Goal: Task Accomplishment & Management: Manage account settings

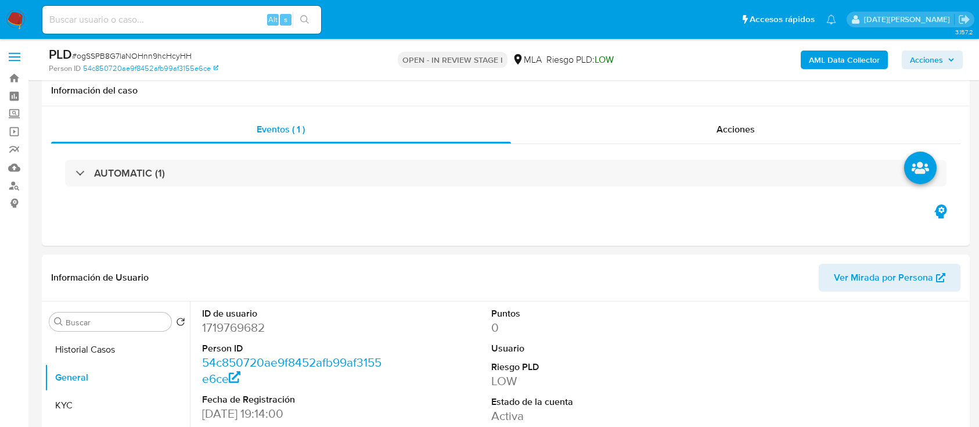
select select "10"
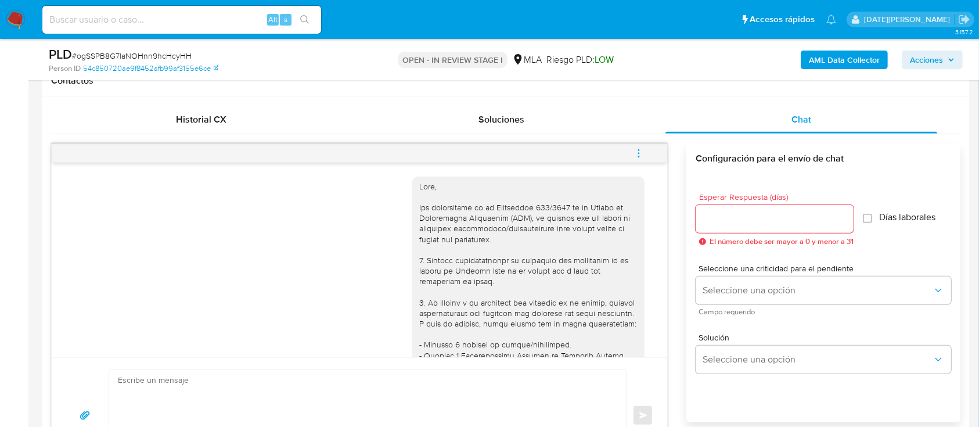
scroll to position [857, 0]
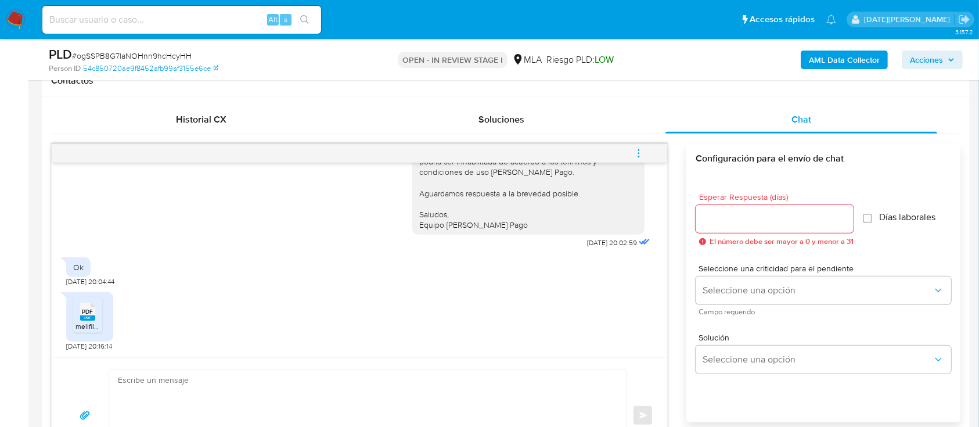
drag, startPoint x: 289, startPoint y: 205, endPoint x: 321, endPoint y: 228, distance: 38.7
click at [290, 205] on div "Hola, Washington Daniel Riera. Esperamos que te encuentres muy bien. Te consult…" at bounding box center [359, 144] width 587 height 213
click at [425, 117] on div "Soluciones" at bounding box center [501, 120] width 272 height 28
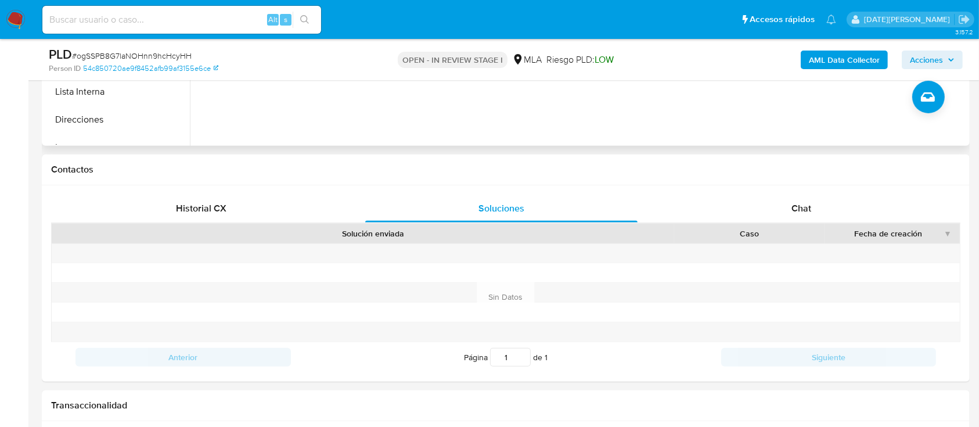
scroll to position [387, 0]
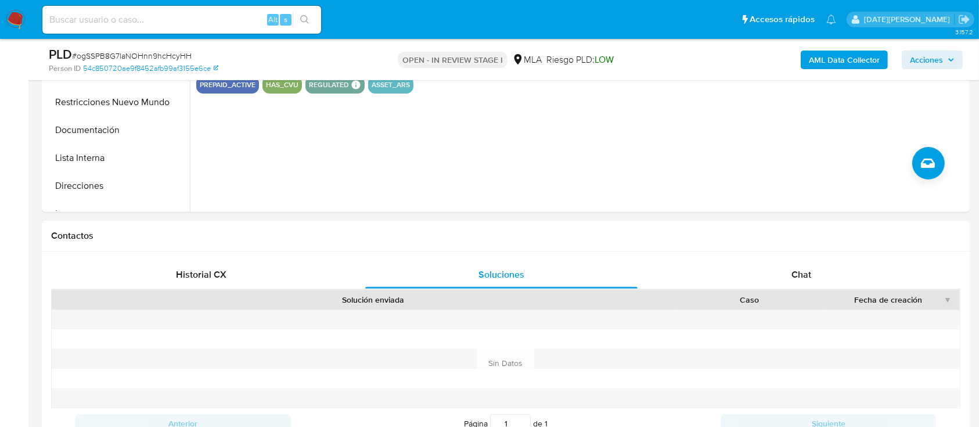
click at [803, 255] on div "Historial CX Soluciones Chat Id Estado Fecha de creación Origen Proceso Anterio…" at bounding box center [506, 349] width 928 height 196
click at [801, 279] on span "Chat" at bounding box center [802, 274] width 20 height 13
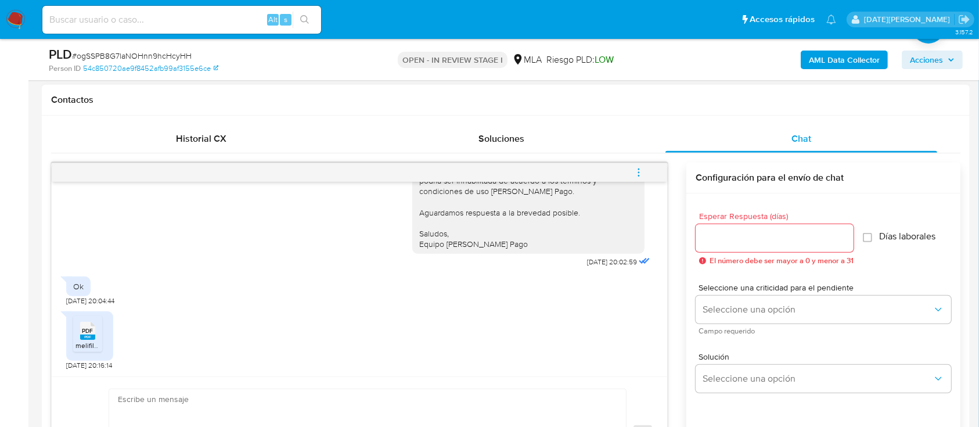
scroll to position [542, 0]
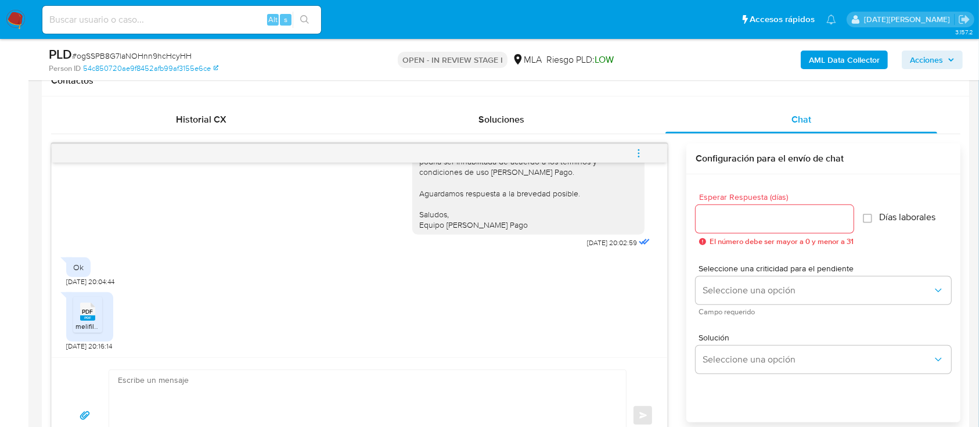
drag, startPoint x: 325, startPoint y: 124, endPoint x: 356, endPoint y: 38, distance: 91.3
click at [325, 124] on div "Historial CX" at bounding box center [201, 120] width 272 height 28
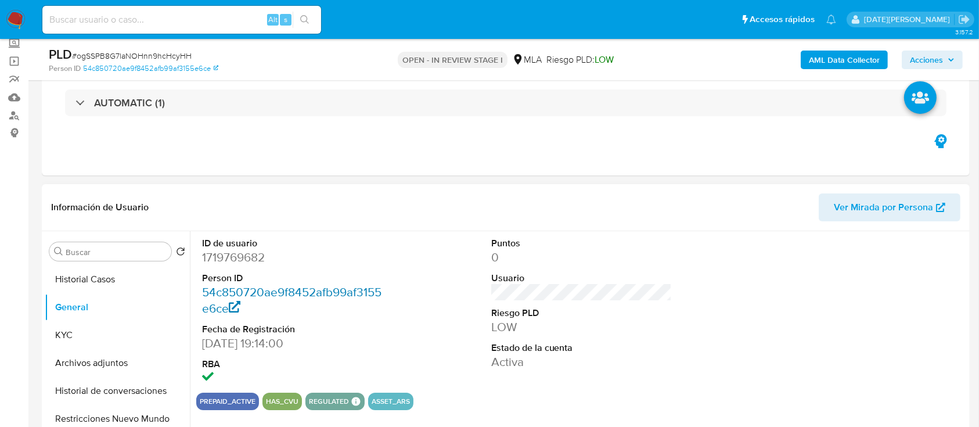
scroll to position [77, 0]
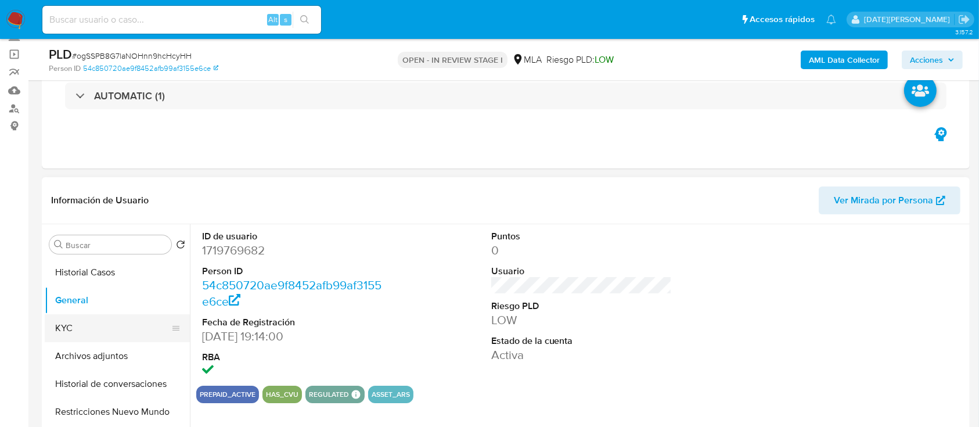
click at [88, 332] on button "KYC" at bounding box center [113, 328] width 136 height 28
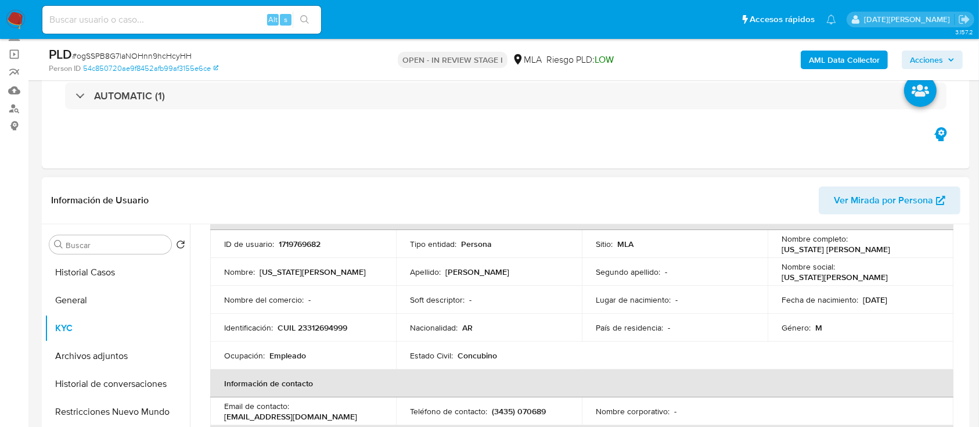
click at [310, 330] on p "CUIL 23312694999" at bounding box center [313, 327] width 70 height 10
copy p "23312694999"
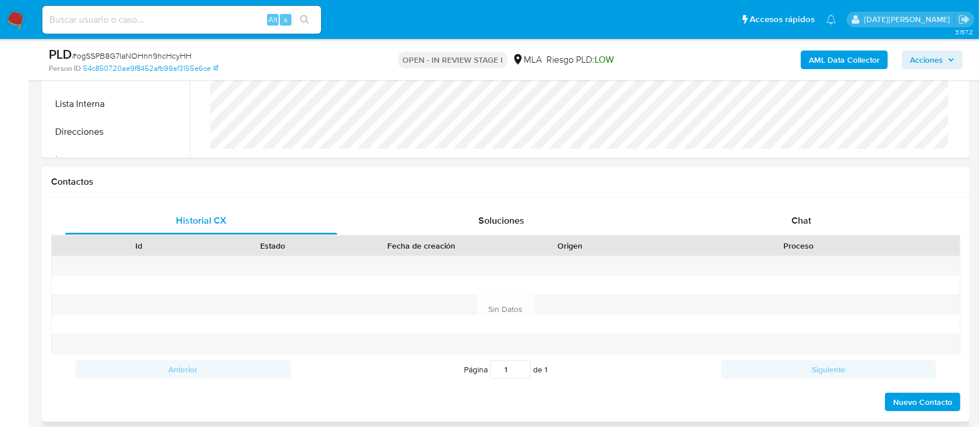
scroll to position [465, 0]
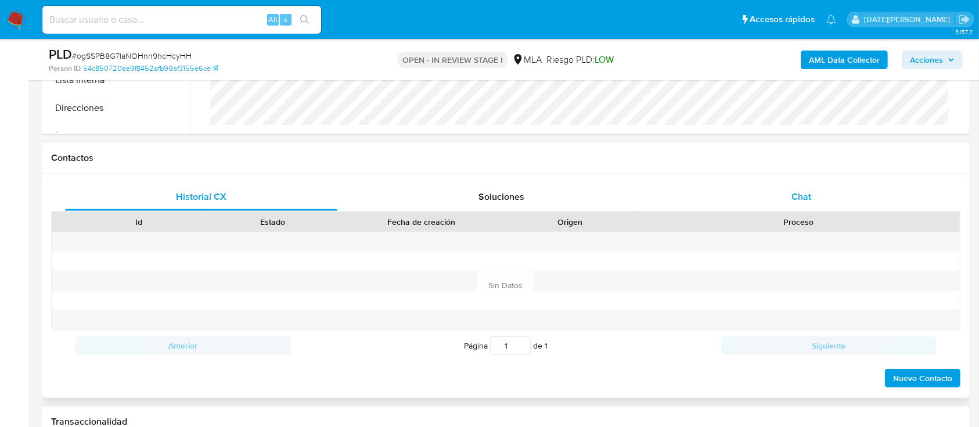
click at [790, 197] on div "Chat" at bounding box center [802, 197] width 272 height 28
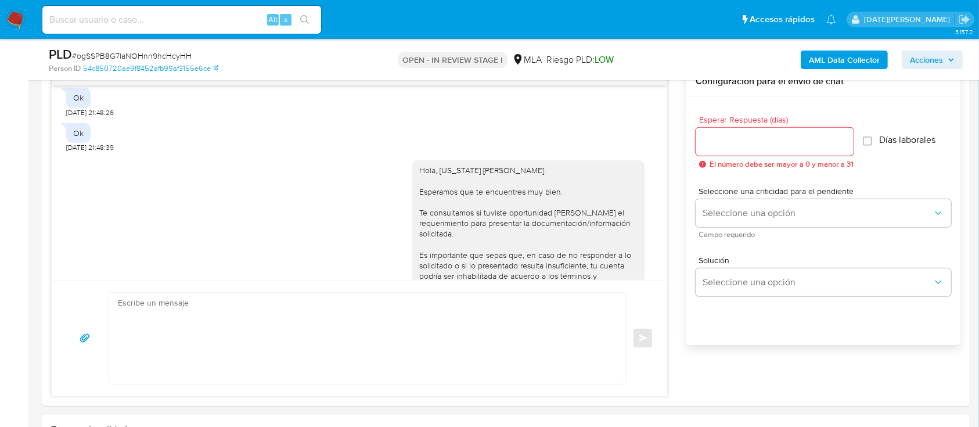
scroll to position [624, 0]
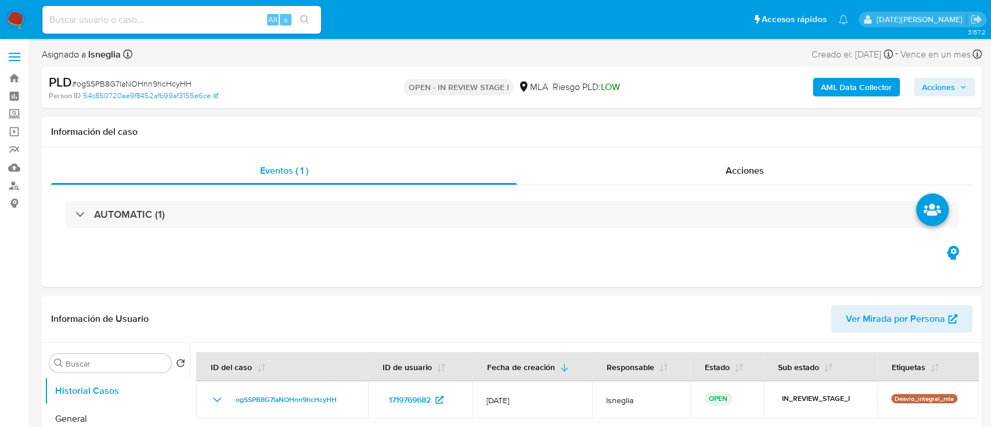
select select "10"
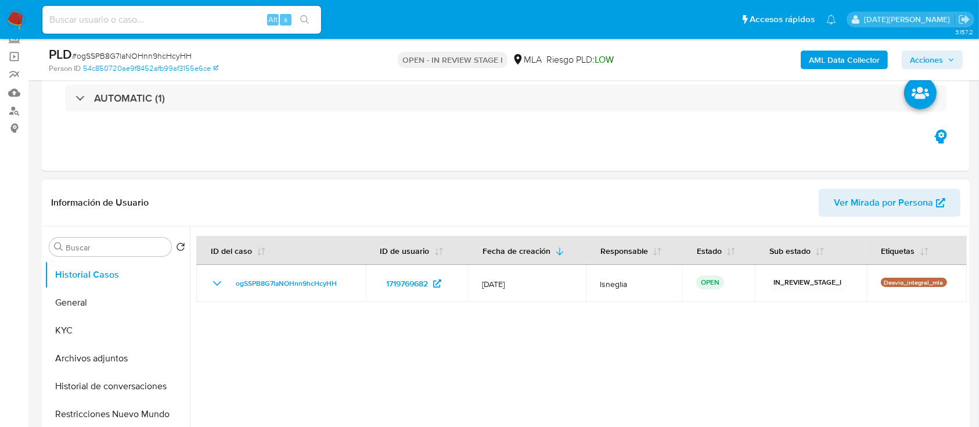
scroll to position [77, 0]
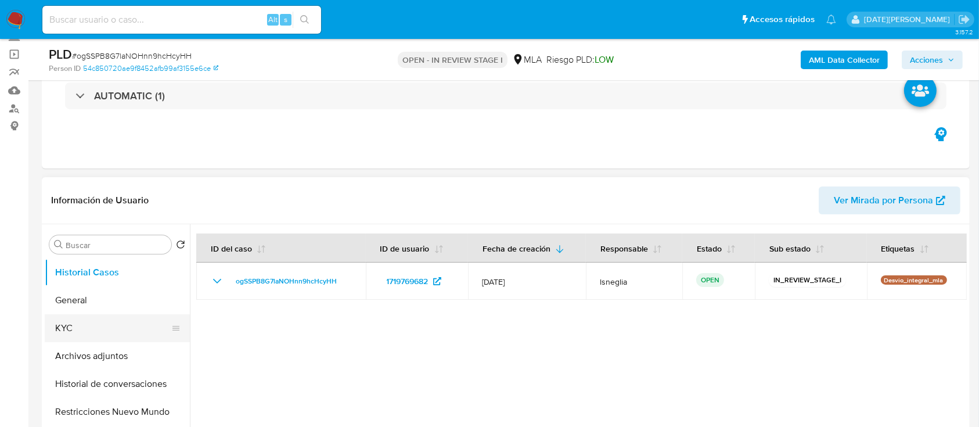
drag, startPoint x: 81, startPoint y: 336, endPoint x: 127, endPoint y: 320, distance: 49.2
click at [81, 336] on button "KYC" at bounding box center [113, 328] width 136 height 28
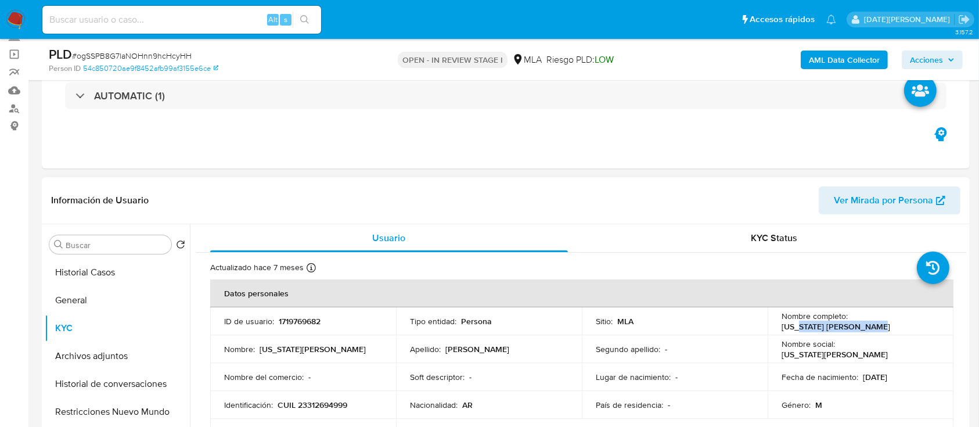
drag, startPoint x: 797, startPoint y: 325, endPoint x: 867, endPoint y: 333, distance: 70.7
click at [867, 333] on td "Nombre completo : Washington Daniel Riera" at bounding box center [861, 321] width 186 height 28
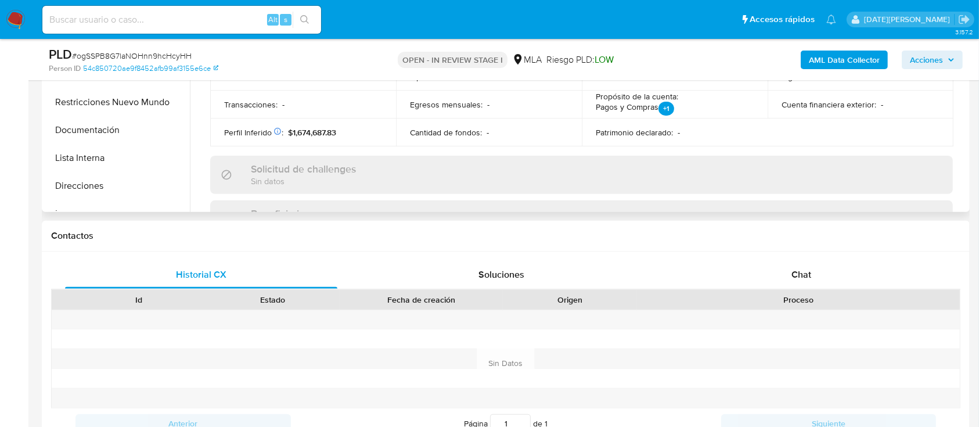
scroll to position [387, 0]
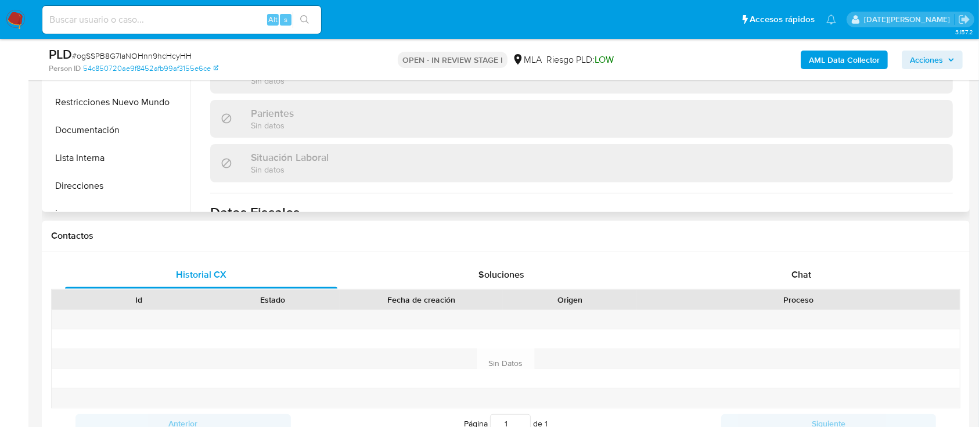
drag, startPoint x: 807, startPoint y: 283, endPoint x: 616, endPoint y: 204, distance: 207.1
click at [807, 282] on div "Chat" at bounding box center [802, 275] width 272 height 28
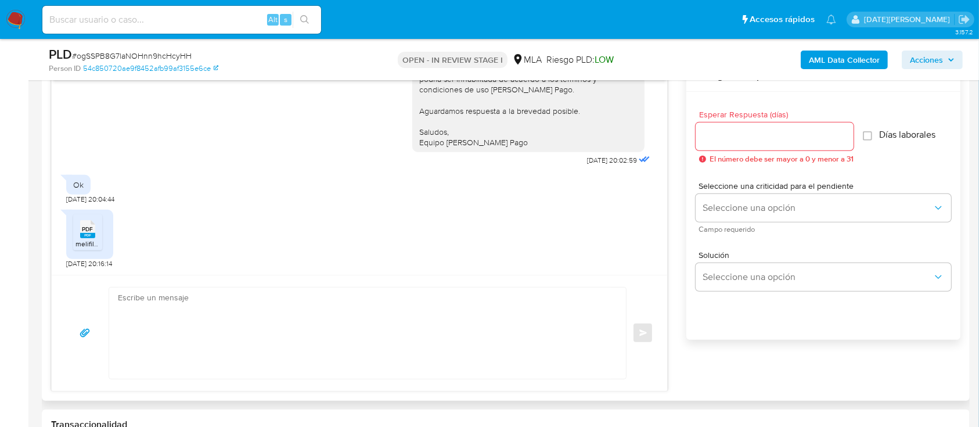
scroll to position [697, 0]
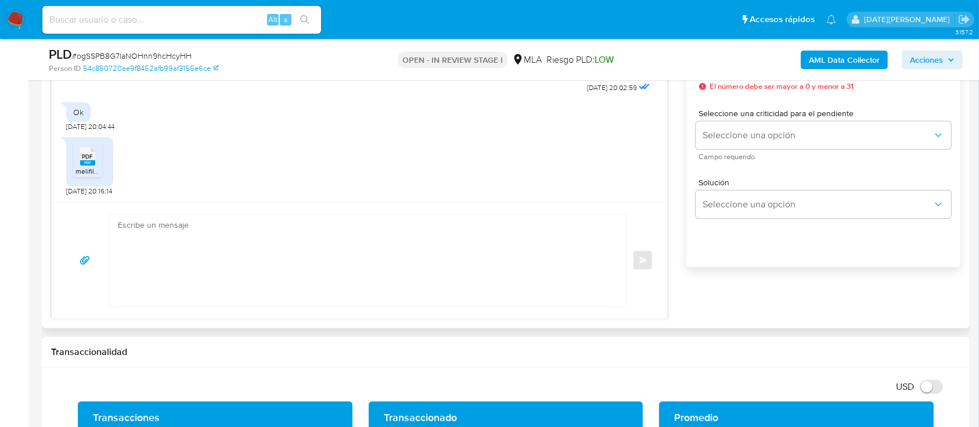
click at [290, 288] on textarea at bounding box center [365, 260] width 494 height 91
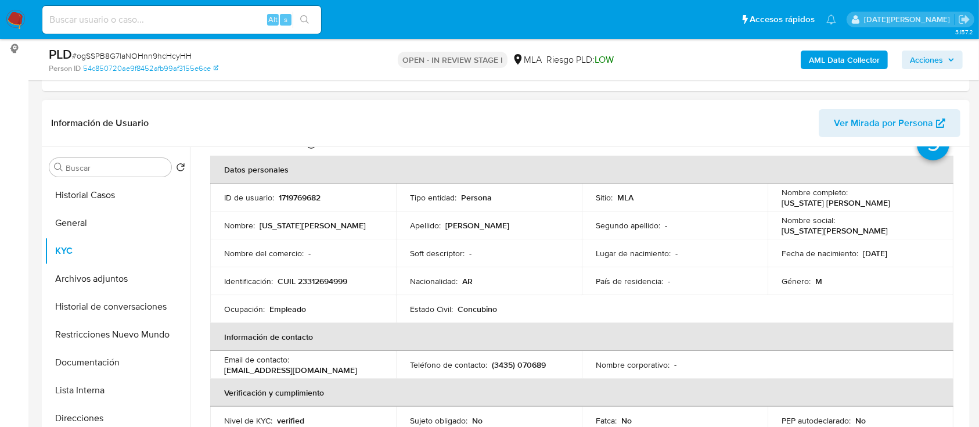
scroll to position [0, 0]
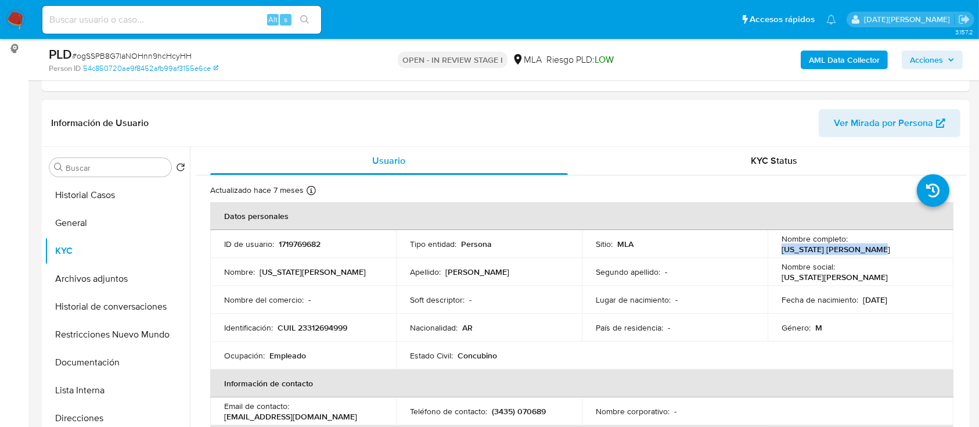
drag, startPoint x: 777, startPoint y: 249, endPoint x: 883, endPoint y: 247, distance: 106.9
click at [883, 247] on td "Nombre completo : Washington Daniel Riera" at bounding box center [861, 244] width 186 height 28
copy p "Washington Daniel Riera"
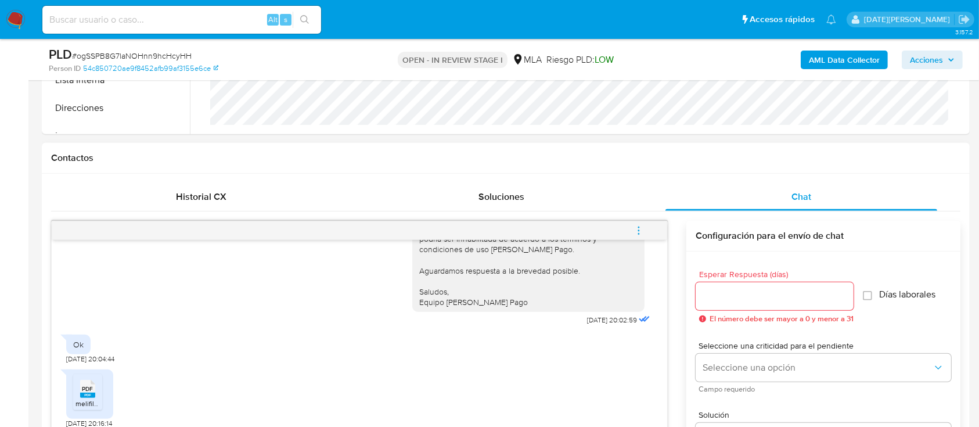
scroll to position [697, 0]
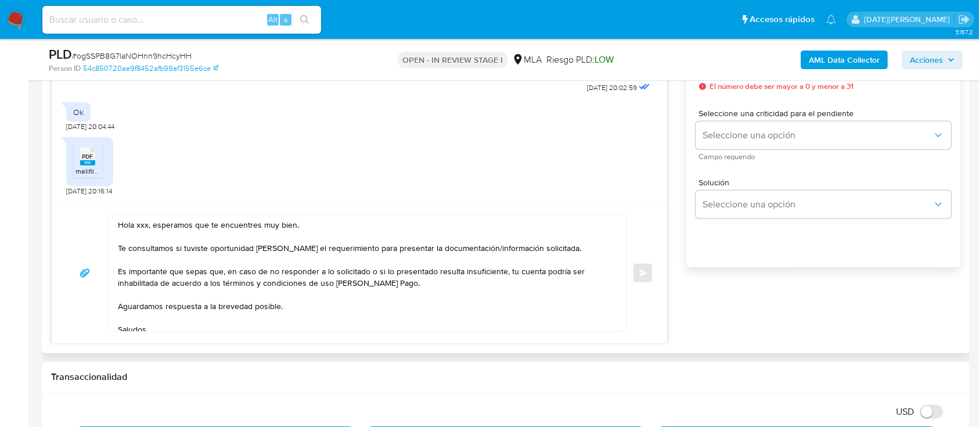
click at [138, 225] on textarea "Hola xxx, esperamos que te encuentres muy bien. Te consultamos si tuviste oport…" at bounding box center [365, 273] width 494 height 116
paste textarea "Washington Daniel Riera"
click at [228, 229] on textarea "Hola Washington Daniel Riera, esperamos que te encuentres muy bien. Te consulta…" at bounding box center [365, 273] width 494 height 116
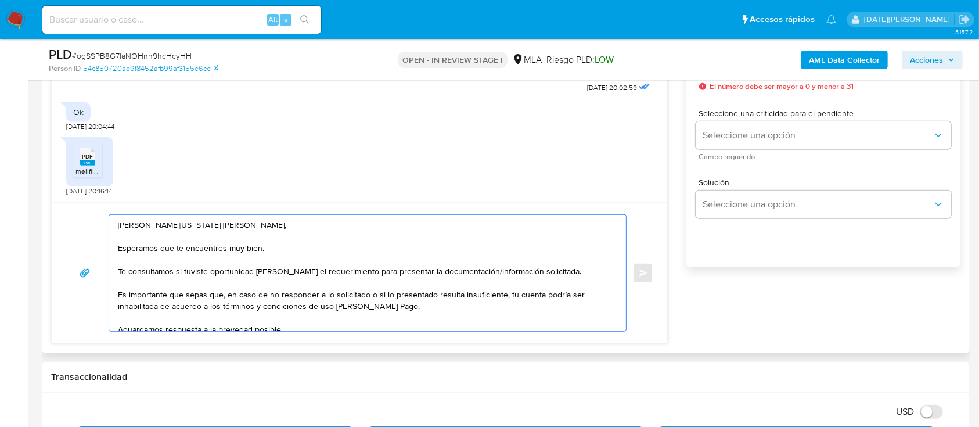
drag, startPoint x: 118, startPoint y: 272, endPoint x: 558, endPoint y: 280, distance: 439.7
click at [558, 280] on textarea "Hola Washington Daniel Riera, Esperamos que te encuentres muy bien. Te consulta…" at bounding box center [365, 273] width 494 height 116
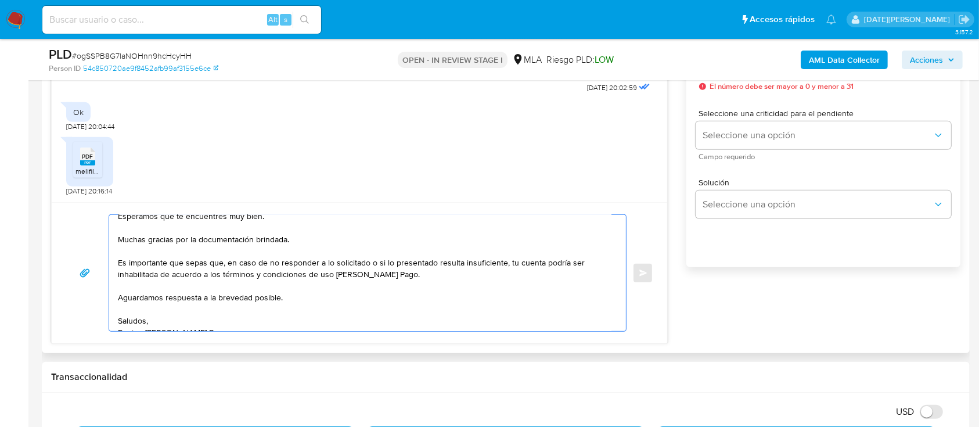
scroll to position [46, 0]
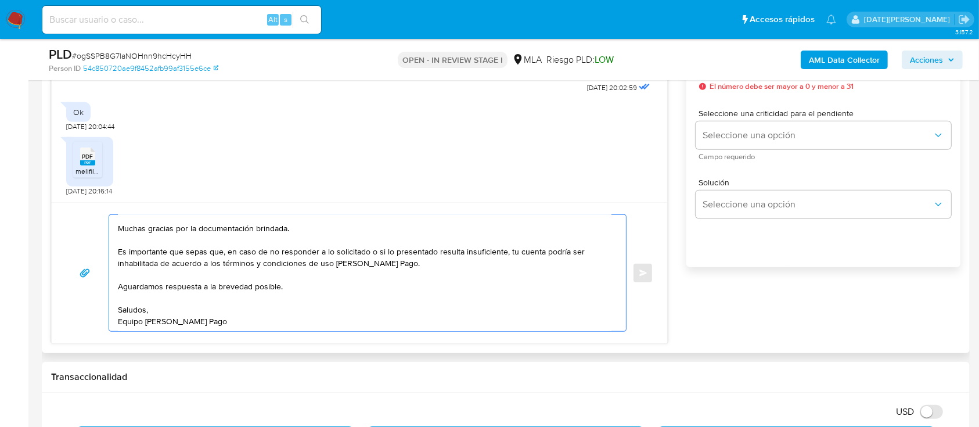
click at [301, 271] on textarea "Hola Washington Daniel Riera, Esperamos que te encuentres muy bien. Muchas grac…" at bounding box center [365, 273] width 494 height 116
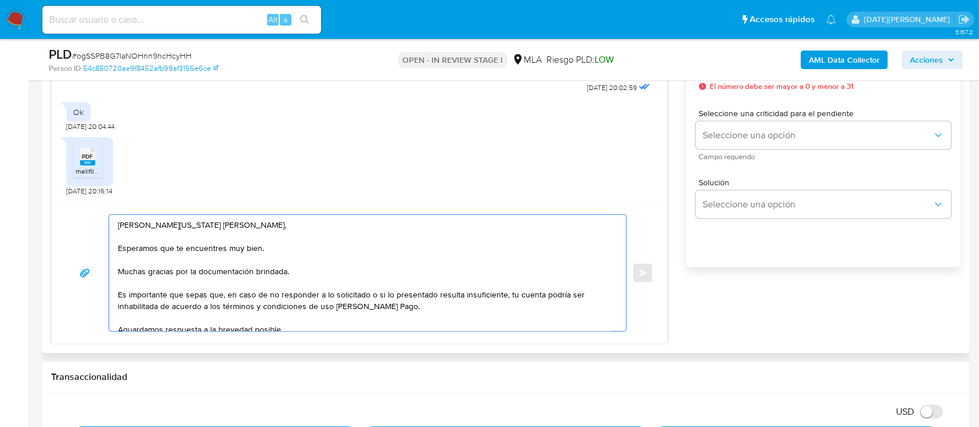
click at [135, 229] on textarea "Hola Washington Daniel Riera, Esperamos que te encuentres muy bien. Muchas grac…" at bounding box center [365, 273] width 494 height 116
click at [147, 225] on textarea "Hola Washington Daniel Riera, Esperamos que te encuentres muy bien. Muchas grac…" at bounding box center [365, 273] width 494 height 116
click at [0, 0] on lt-span "Washington ," at bounding box center [0, 0] width 0 height 0
click at [134, 225] on textarea "Hola Washington Daniel Riera, Esperamos que te encuentres muy bien. Muchas grac…" at bounding box center [365, 273] width 494 height 116
click at [264, 227] on textarea "Hola, Washington Daniel Riera, Esperamos que te encuentres muy bien. Muchas gra…" at bounding box center [365, 273] width 494 height 116
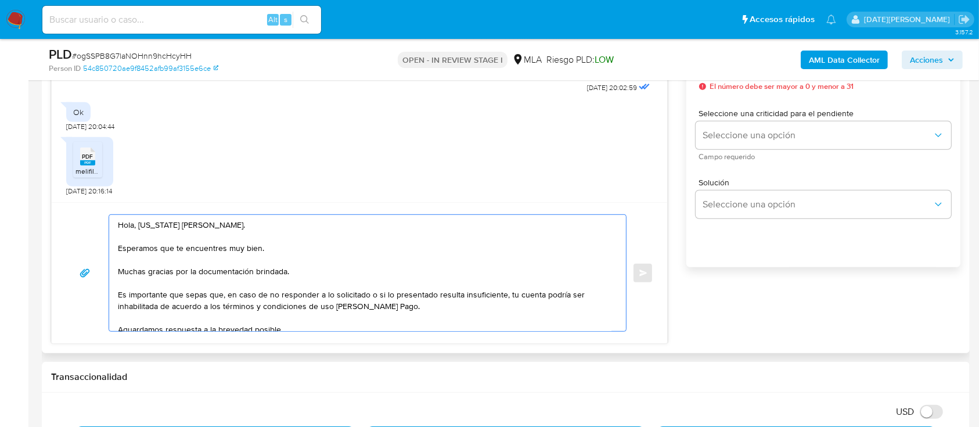
drag, startPoint x: 598, startPoint y: 261, endPoint x: 599, endPoint y: 267, distance: 6.6
click at [599, 267] on textarea "Hola, Washington Daniel Riera. Esperamos que te encuentres muy bien. Muchas gra…" at bounding box center [365, 273] width 494 height 116
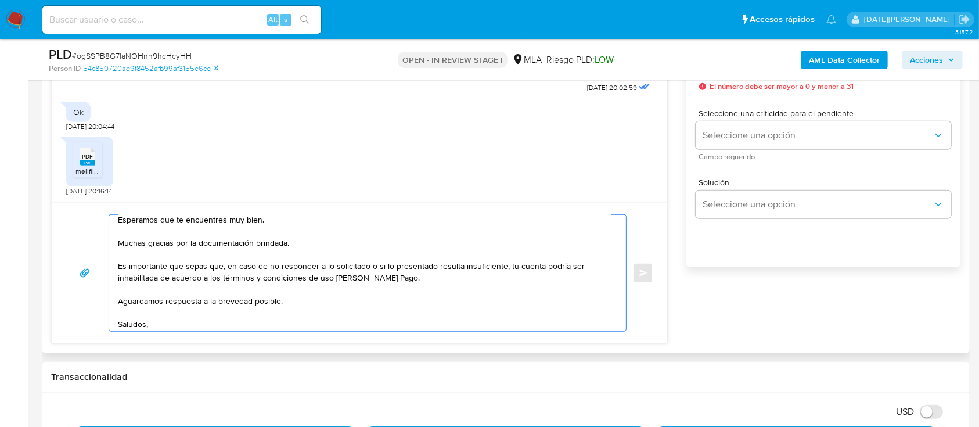
scroll to position [46, 0]
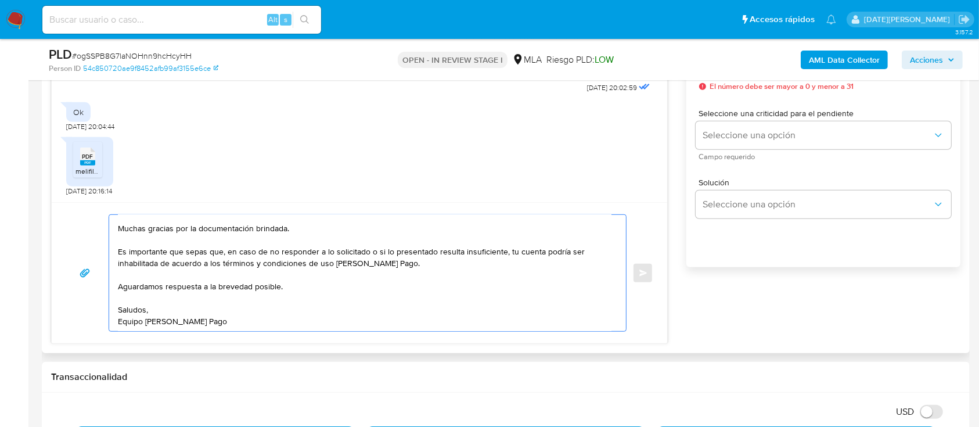
drag, startPoint x: 116, startPoint y: 251, endPoint x: 239, endPoint y: 324, distance: 142.7
click at [239, 324] on div "Hola, Washington Daniel Riera. Esperamos que te encuentres muy bien. Muchas gra…" at bounding box center [364, 273] width 511 height 116
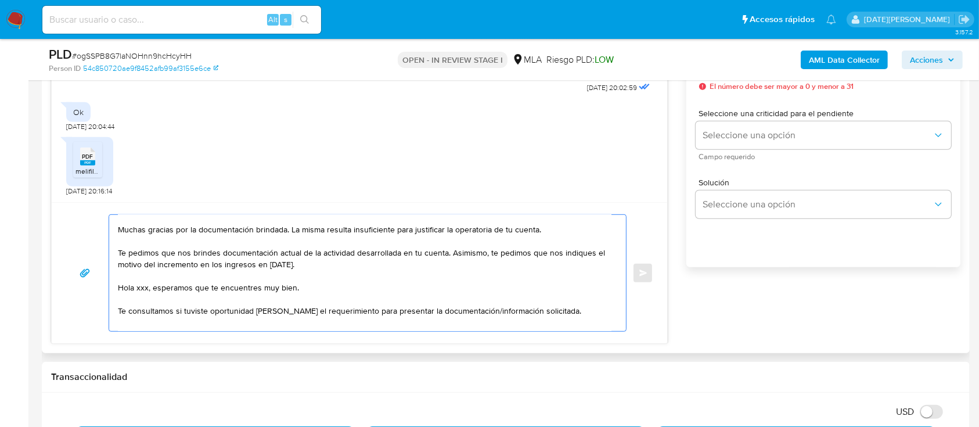
scroll to position [84, 0]
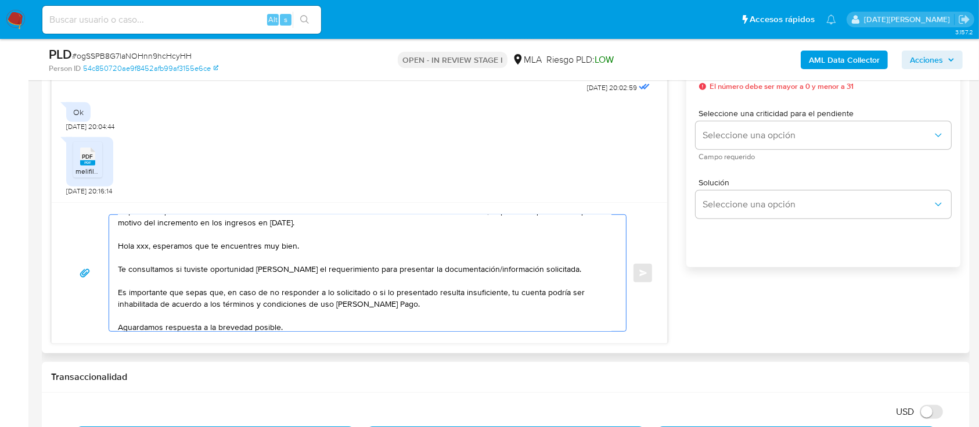
drag, startPoint x: 121, startPoint y: 249, endPoint x: 552, endPoint y: 281, distance: 432.1
click at [552, 281] on textarea "Hola, Washington Daniel Riera. Esperamos que te encuentres muy bien. Muchas gra…" at bounding box center [365, 273] width 494 height 116
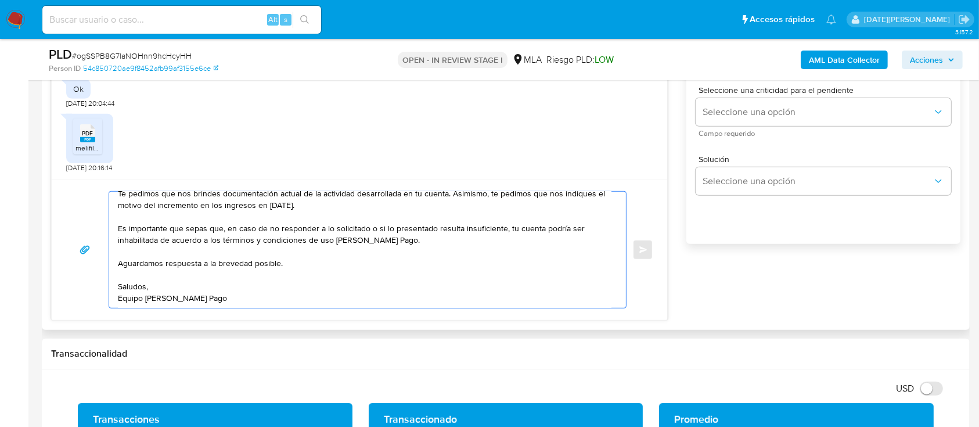
scroll to position [619, 0]
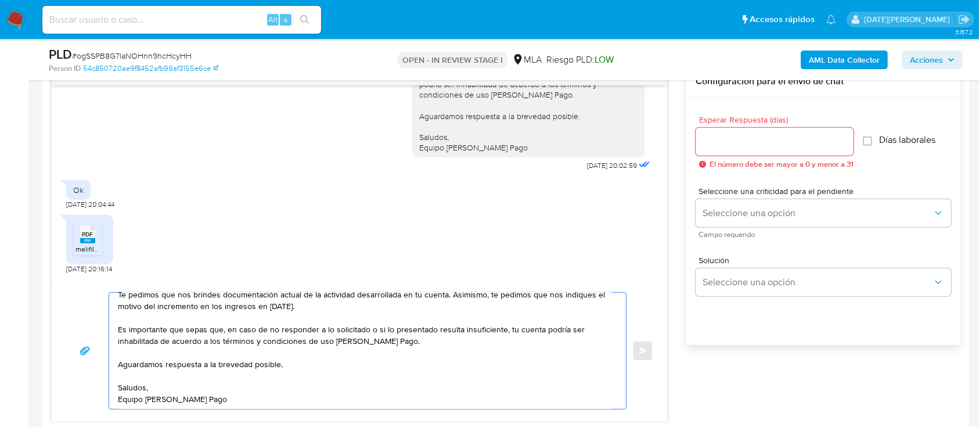
type textarea "Hola, Washington Daniel Riera. Esperamos que te encuentres muy bien. Muchas gra…"
click at [716, 139] on input "Esperar Respuesta (días)" at bounding box center [775, 141] width 158 height 15
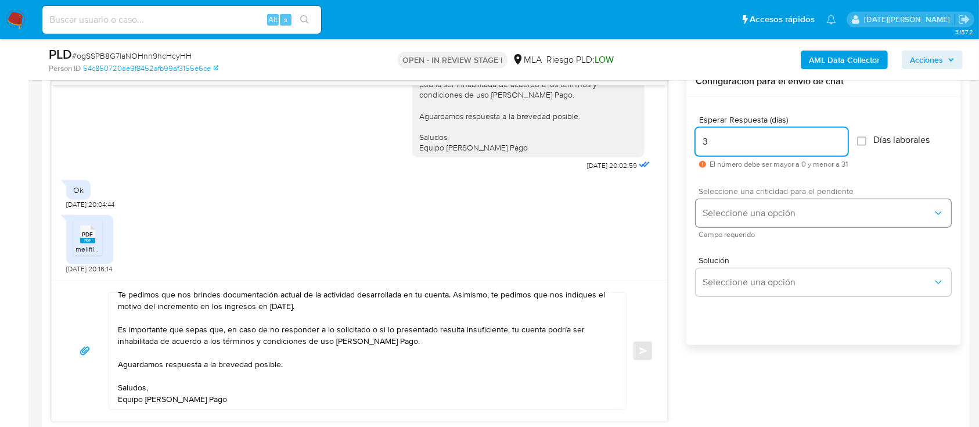
type input "3"
click at [735, 216] on span "Seleccione una opción" at bounding box center [818, 213] width 230 height 12
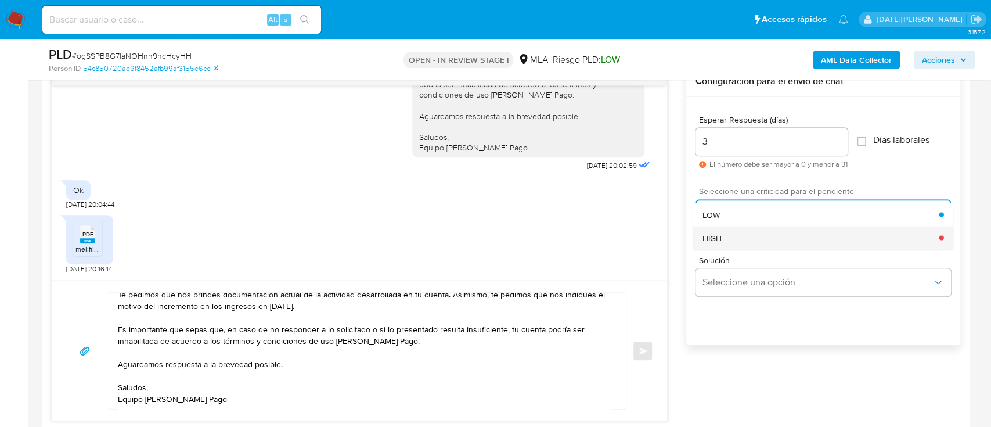
click at [726, 239] on div "HIGH" at bounding box center [821, 237] width 237 height 23
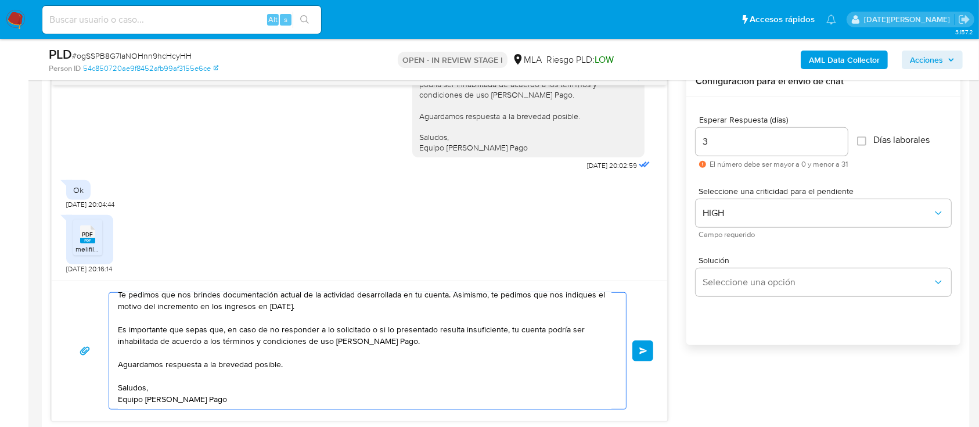
click at [648, 351] on button "Enviar" at bounding box center [643, 350] width 21 height 21
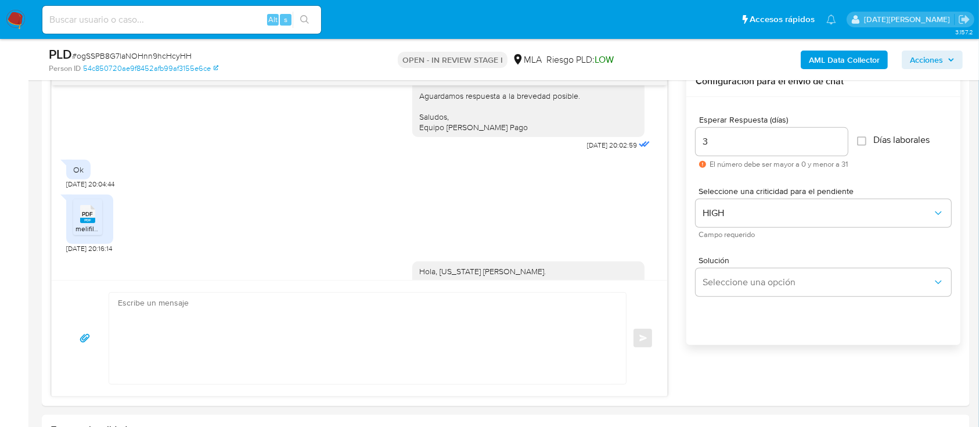
scroll to position [1112, 0]
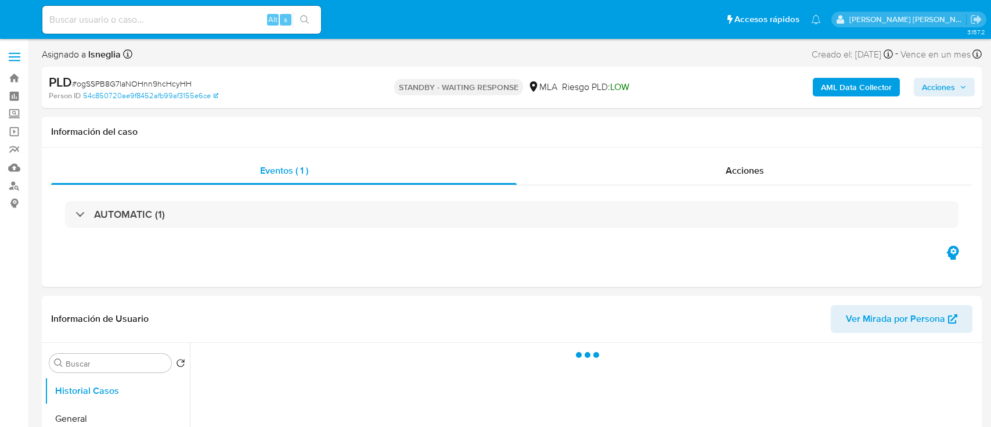
select select "10"
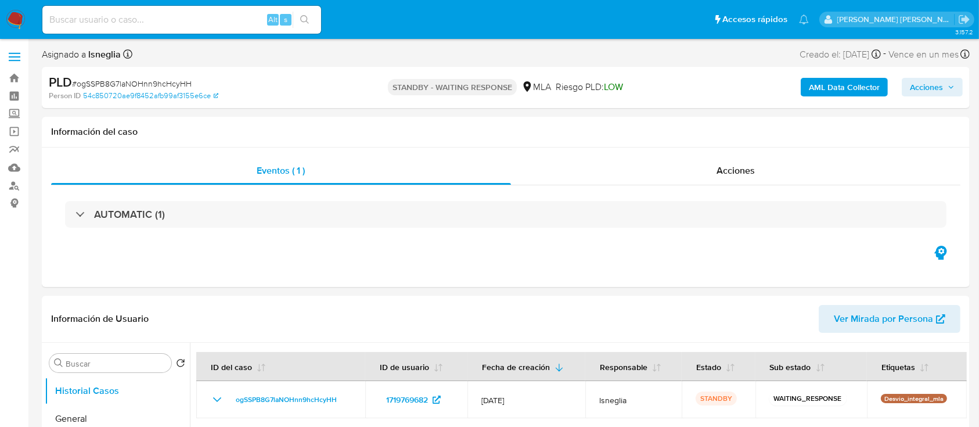
click at [127, 16] on input at bounding box center [181, 19] width 279 height 15
paste input "Ezr7MXFp1I4UvjDZVfEtYhVR"
type input "Ezr7MXFp1I4UvjDZVfEtYhVR"
click at [316, 16] on button "search-icon" at bounding box center [305, 20] width 24 height 16
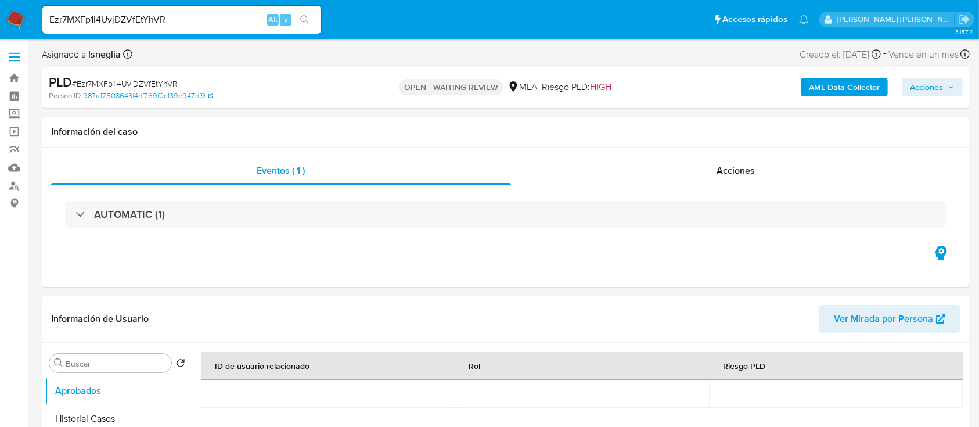
select select "10"
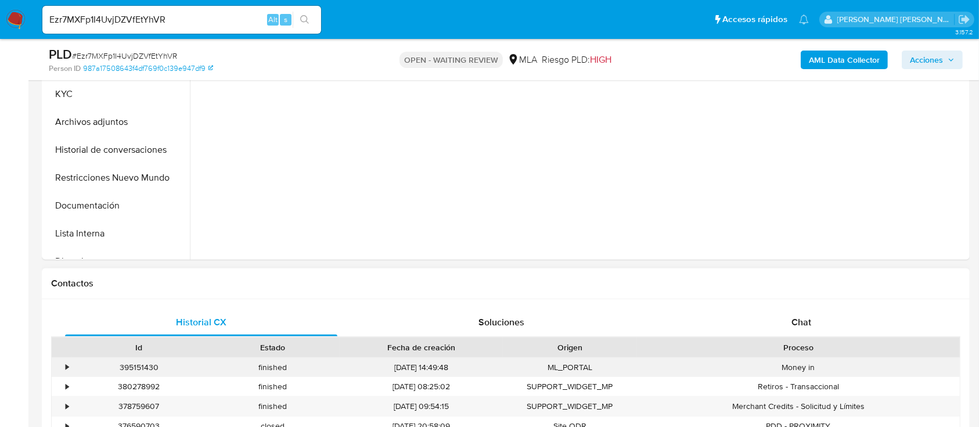
scroll to position [387, 0]
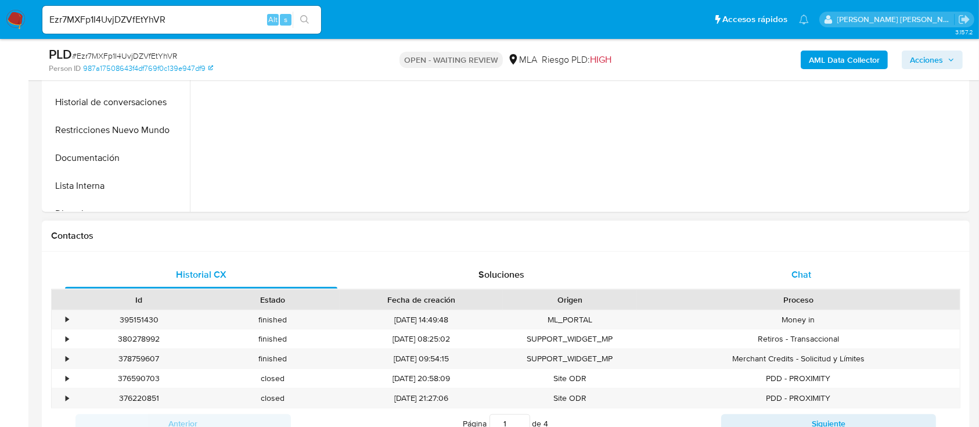
click at [795, 282] on div "Chat" at bounding box center [802, 275] width 272 height 28
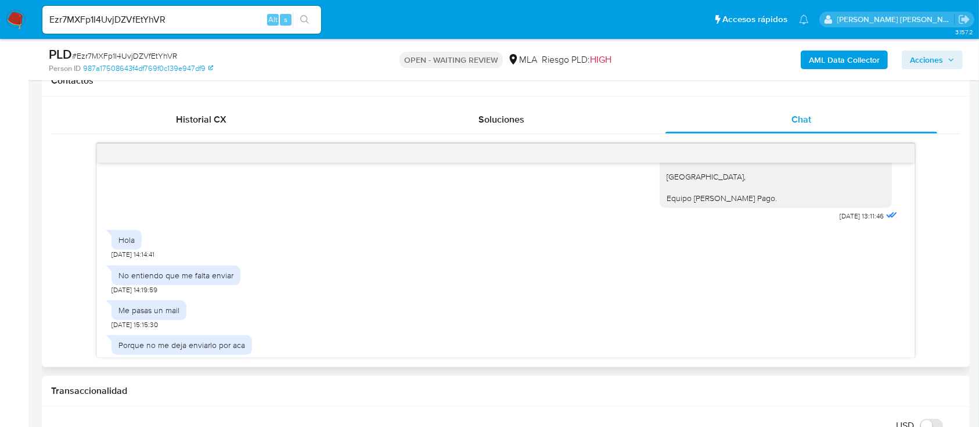
scroll to position [574, 0]
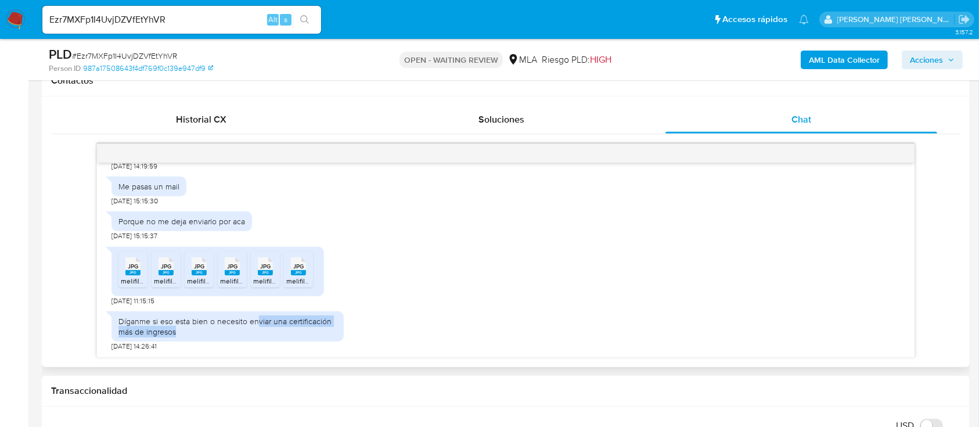
drag, startPoint x: 257, startPoint y: 322, endPoint x: 340, endPoint y: 330, distance: 84.0
click at [340, 330] on div "Díganme si eso esta bien o necesito enviar una certificación más de ingresos" at bounding box center [228, 326] width 232 height 30
click at [132, 275] on icon "JPG" at bounding box center [132, 266] width 15 height 20
click at [168, 271] on rect at bounding box center [166, 272] width 15 height 5
click at [200, 269] on span "JPG" at bounding box center [199, 267] width 10 height 8
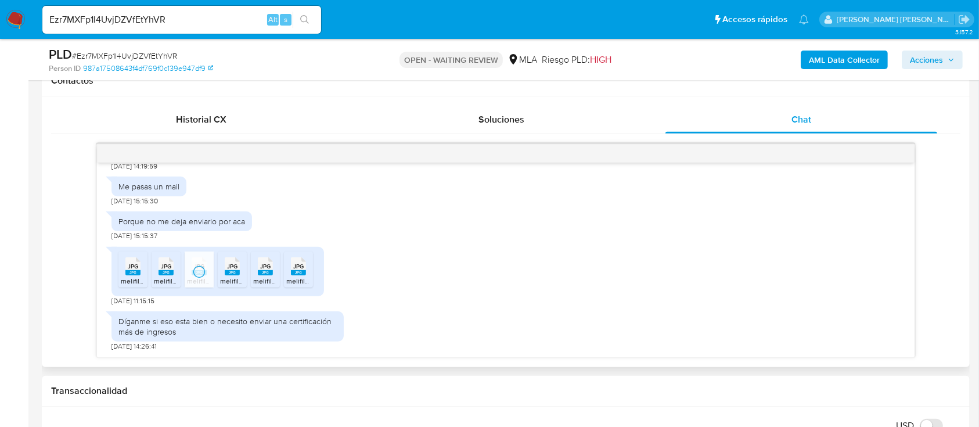
click at [232, 268] on span "JPG" at bounding box center [232, 267] width 10 height 8
drag, startPoint x: 265, startPoint y: 269, endPoint x: 303, endPoint y: 272, distance: 38.4
click at [265, 269] on span "JPG" at bounding box center [265, 267] width 10 height 8
click at [303, 272] on rect at bounding box center [298, 272] width 15 height 5
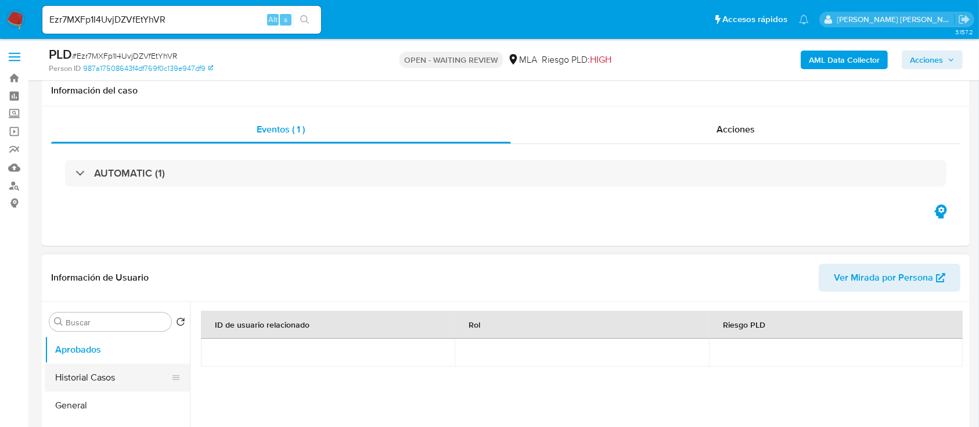
scroll to position [77, 0]
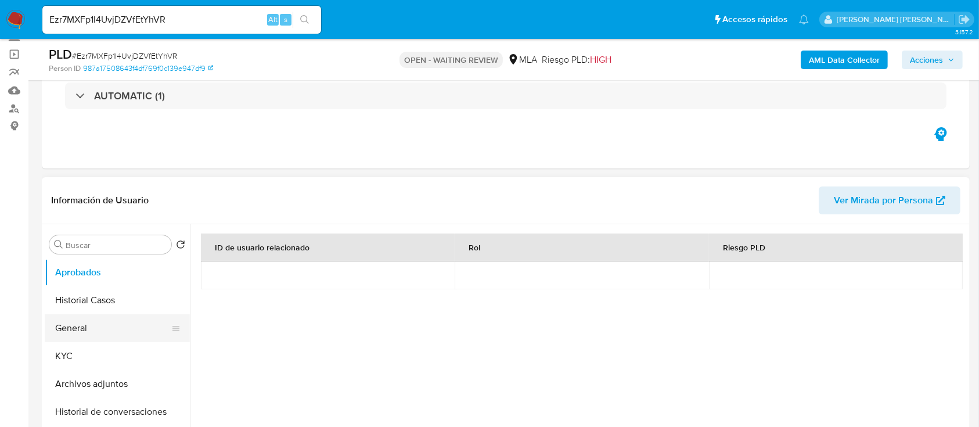
click at [77, 332] on button "General" at bounding box center [113, 328] width 136 height 28
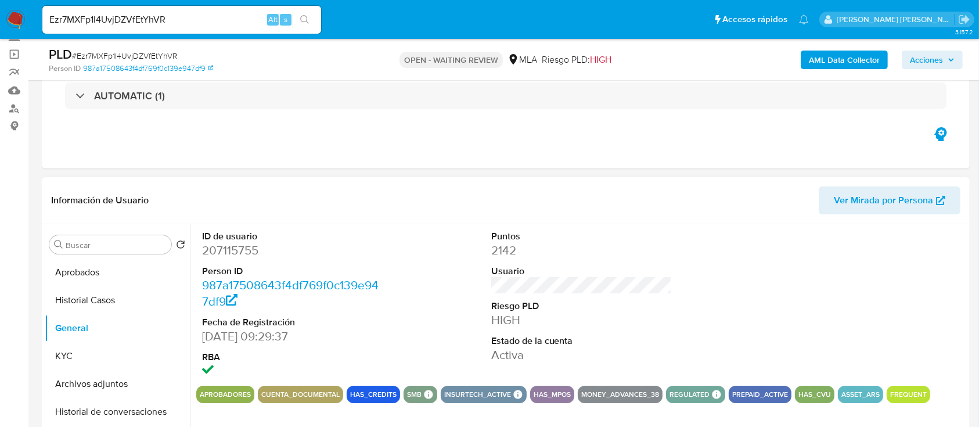
click at [233, 246] on dd "207115755" at bounding box center [292, 250] width 181 height 16
copy dd "207115755"
click at [383, 141] on div "Eventos ( 1 ) Acciones AUTOMATIC (1)" at bounding box center [506, 98] width 928 height 139
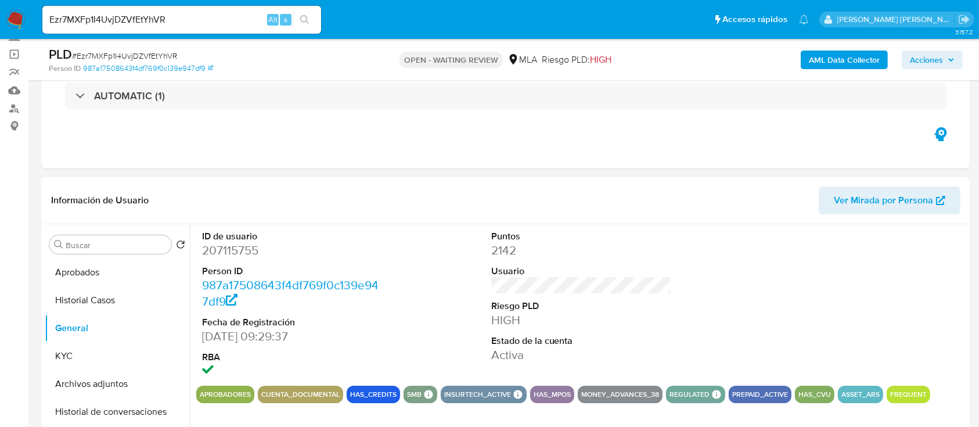
click at [236, 256] on dd "207115755" at bounding box center [292, 250] width 181 height 16
copy dd "207115755"
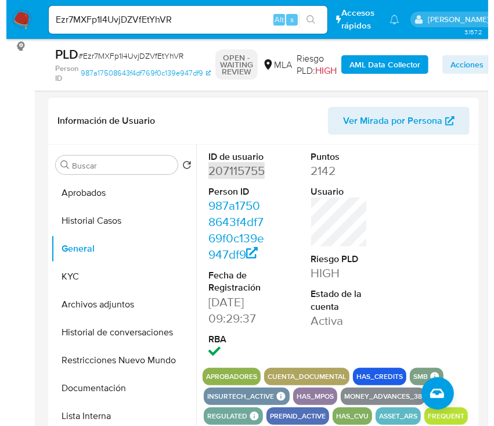
scroll to position [154, 0]
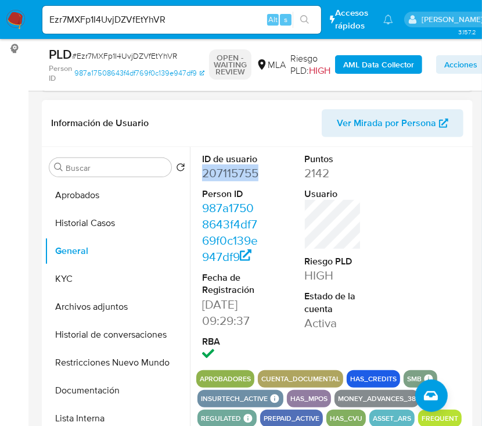
click at [220, 166] on dd "207115755" at bounding box center [230, 173] width 57 height 16
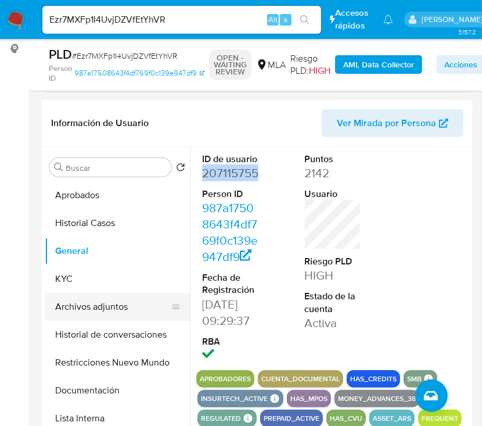
click at [100, 304] on button "Archivos adjuntos" at bounding box center [113, 307] width 136 height 28
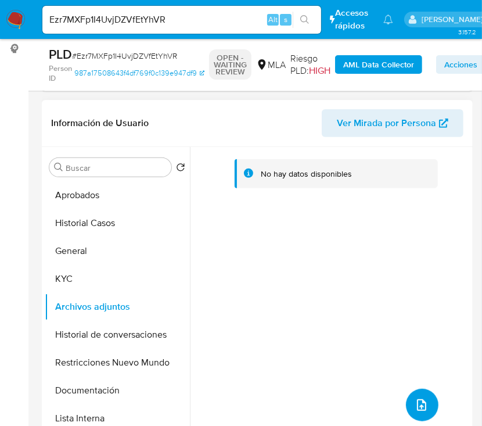
click at [416, 407] on icon "upload-file" at bounding box center [422, 405] width 14 height 14
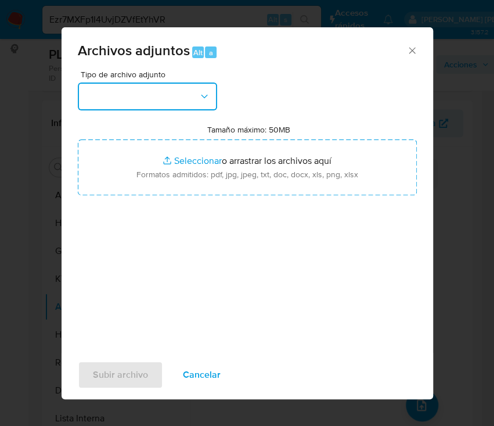
click at [153, 94] on button "button" at bounding box center [147, 96] width 139 height 28
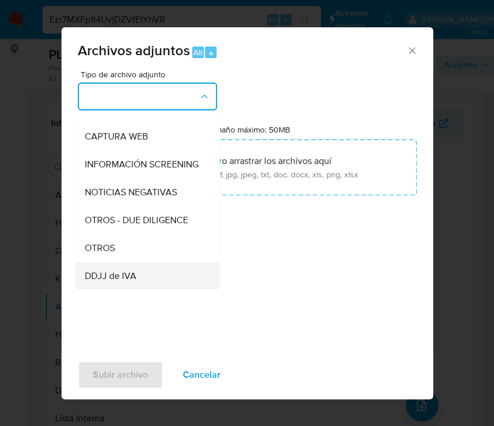
scroll to position [138, 0]
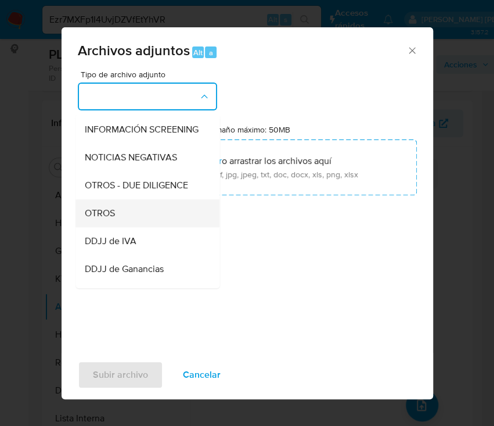
click at [124, 224] on div "OTROS" at bounding box center [144, 213] width 118 height 28
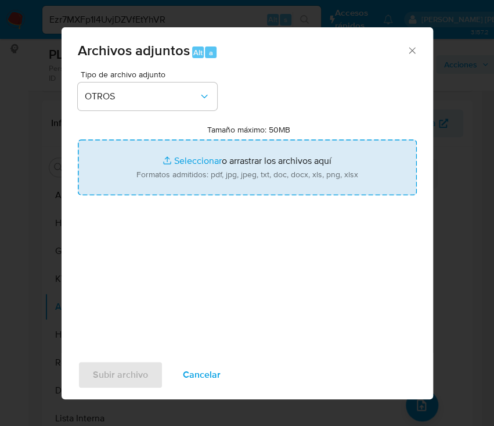
type input "C:\fakepath\Caselog Ezr7MXFp1I4UvjDZVfEtYhVR.docx"
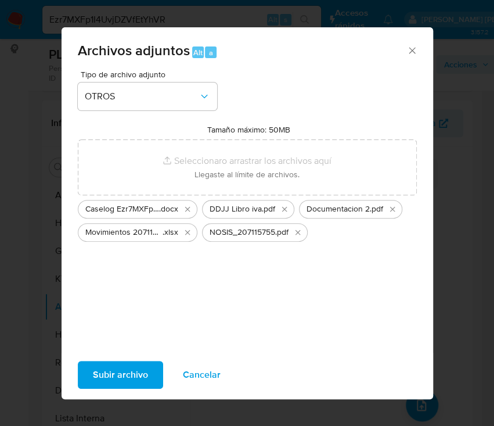
click at [127, 379] on span "Subir archivo" at bounding box center [120, 375] width 55 height 26
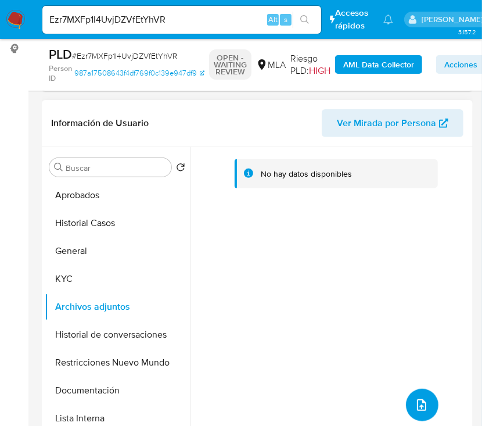
click at [429, 399] on button "upload-file" at bounding box center [422, 405] width 33 height 33
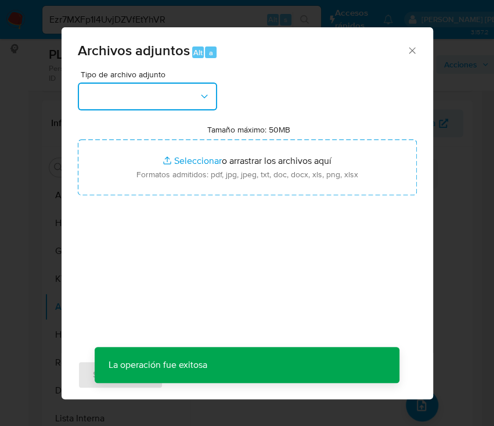
click at [187, 102] on button "button" at bounding box center [147, 96] width 139 height 28
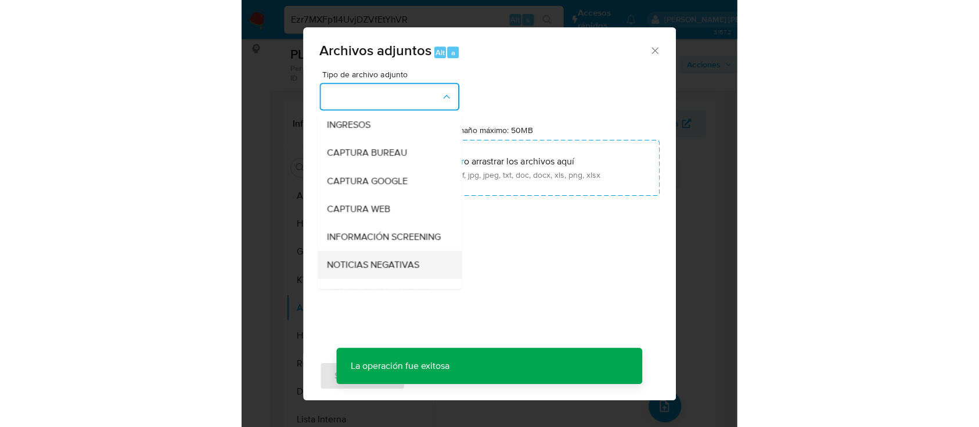
scroll to position [77, 0]
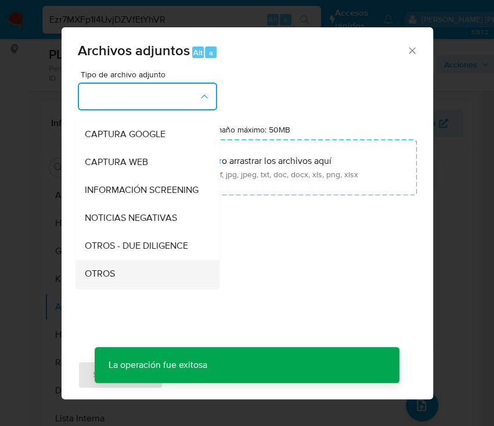
click at [120, 279] on div "OTROS" at bounding box center [144, 274] width 118 height 28
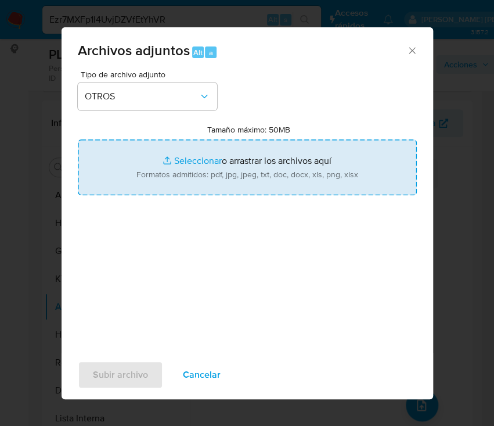
type input "C:\fakepath\207115755 Calculador .xlsx"
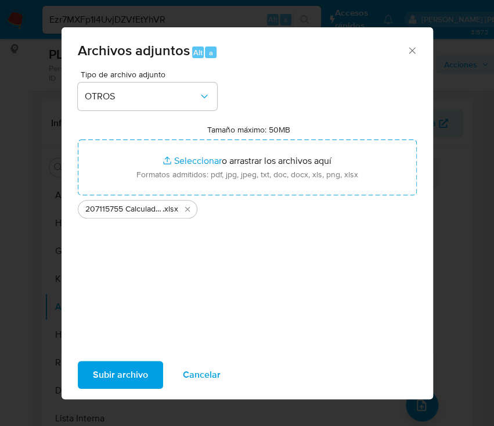
click at [130, 374] on span "Subir archivo" at bounding box center [120, 375] width 55 height 26
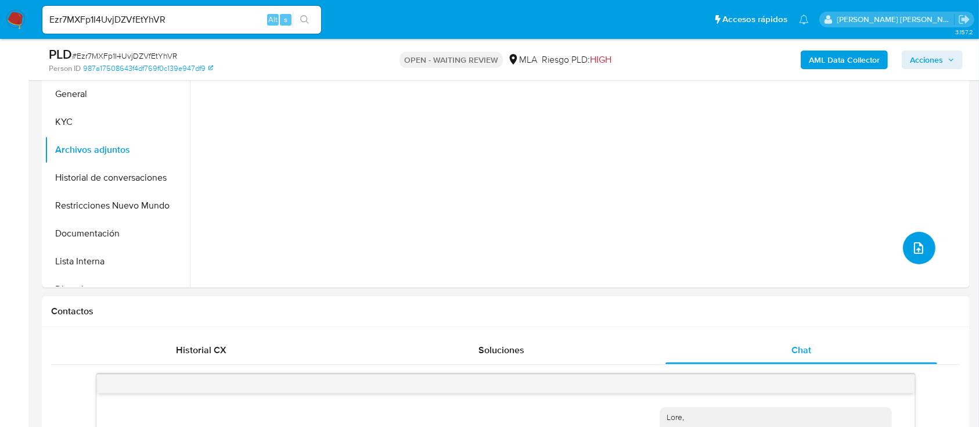
scroll to position [619, 0]
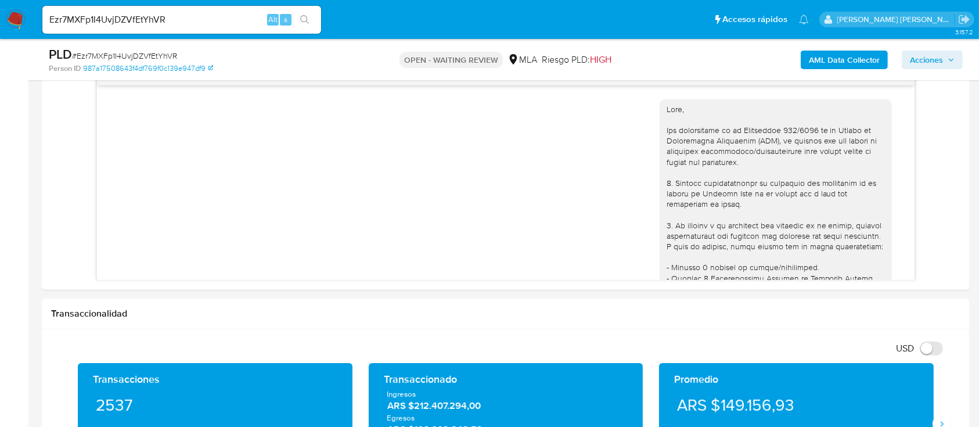
click at [123, 55] on span "# Ezr7MXFp1I4UvjDZVfEtYhVR" at bounding box center [124, 56] width 105 height 12
copy span "Ezr7MXFp1I4UvjDZVfEtYhVR"
drag, startPoint x: 10, startPoint y: 12, endPoint x: 503, endPoint y: 120, distance: 504.1
click at [503, 120] on div "17/07/2025 19:55:09" at bounding box center [506, 409] width 788 height 636
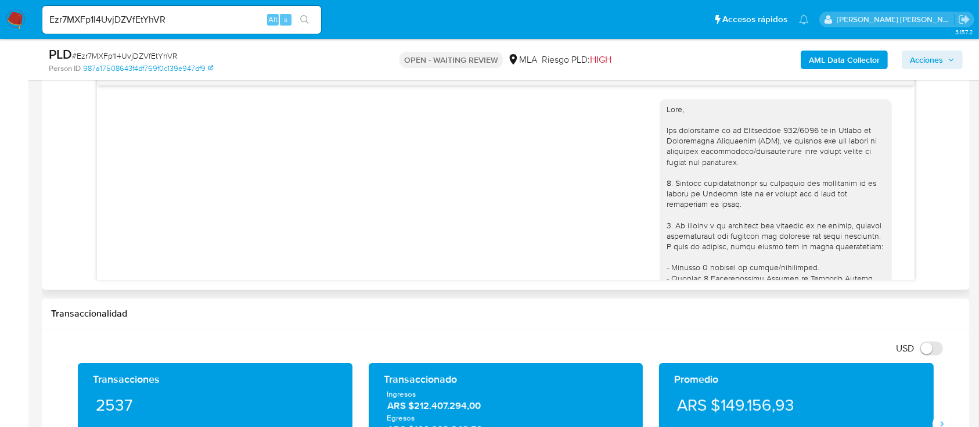
drag, startPoint x: 14, startPoint y: 16, endPoint x: 471, endPoint y: 160, distance: 479.1
click at [471, 160] on div "17/07/2025 19:55:09" at bounding box center [506, 409] width 788 height 636
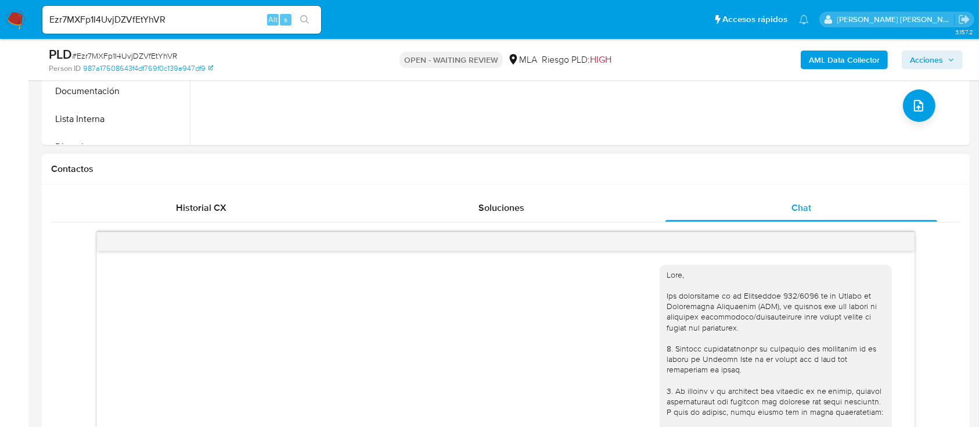
scroll to position [387, 0]
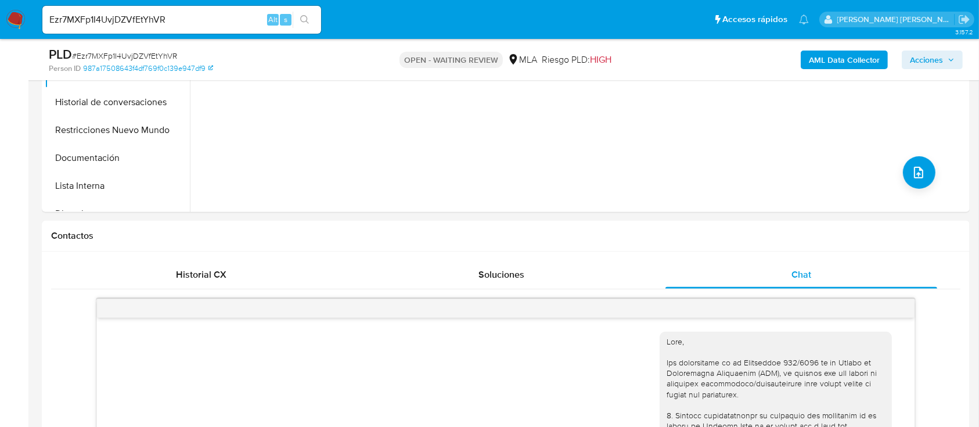
click at [140, 56] on span "# Ezr7MXFp1I4UvjDZVfEtYhVR" at bounding box center [124, 56] width 105 height 12
copy span "Ezr7MXFp1I4UvjDZVfEtYhVR"
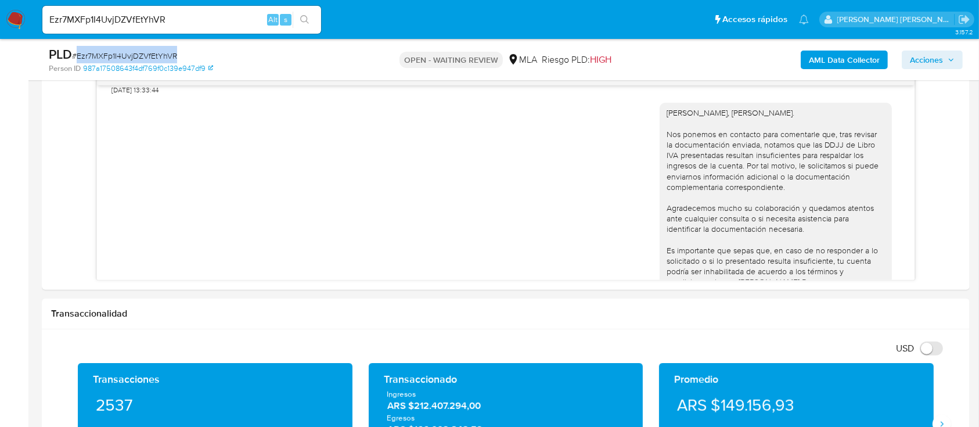
scroll to position [457, 0]
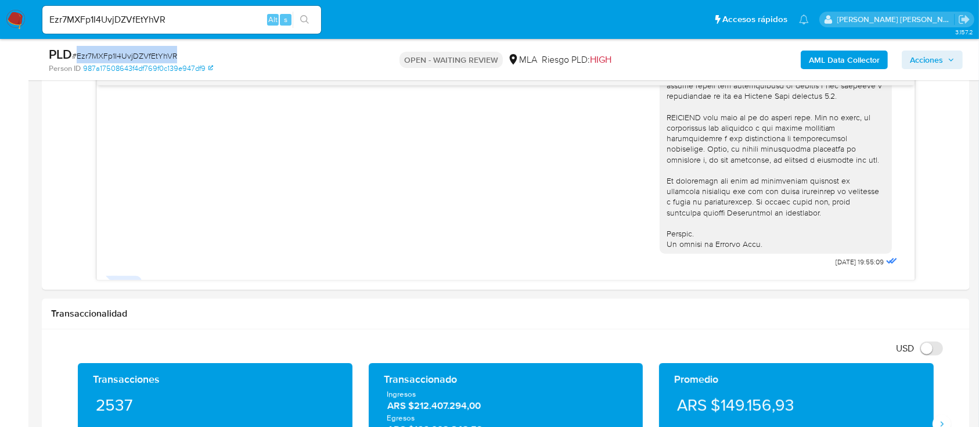
click at [146, 50] on span "# Ezr7MXFp1I4UvjDZVfEtYhVR" at bounding box center [124, 56] width 105 height 12
click at [29, 13] on nav "Pausado Ver notificaciones Ezr7MXFp1I4UvjDZVfEtYhVR Alt s Accesos rápidos Presi…" at bounding box center [489, 19] width 979 height 39
click at [12, 16] on img at bounding box center [16, 20] width 20 height 20
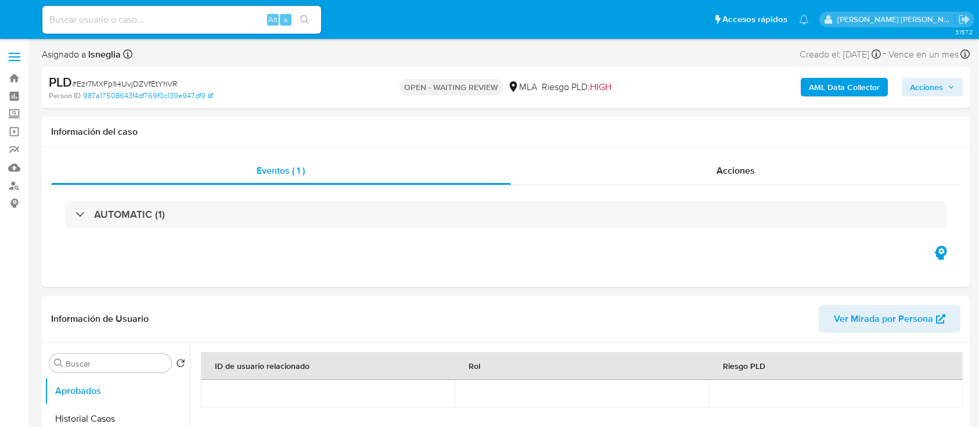
select select "10"
click at [20, 17] on img at bounding box center [16, 20] width 20 height 20
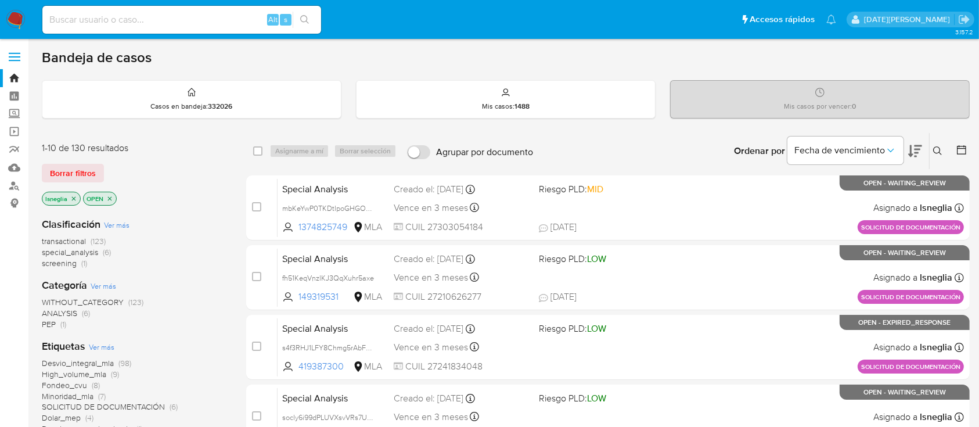
click at [939, 145] on button at bounding box center [939, 151] width 19 height 14
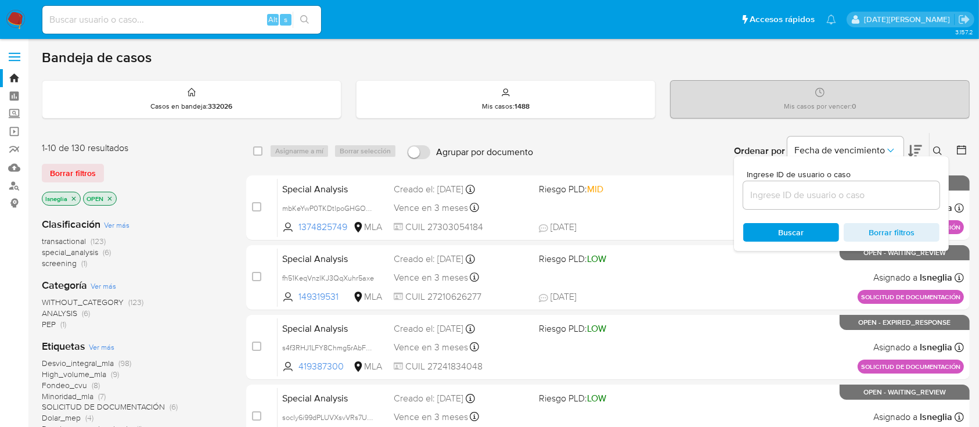
click at [828, 193] on input at bounding box center [841, 195] width 196 height 15
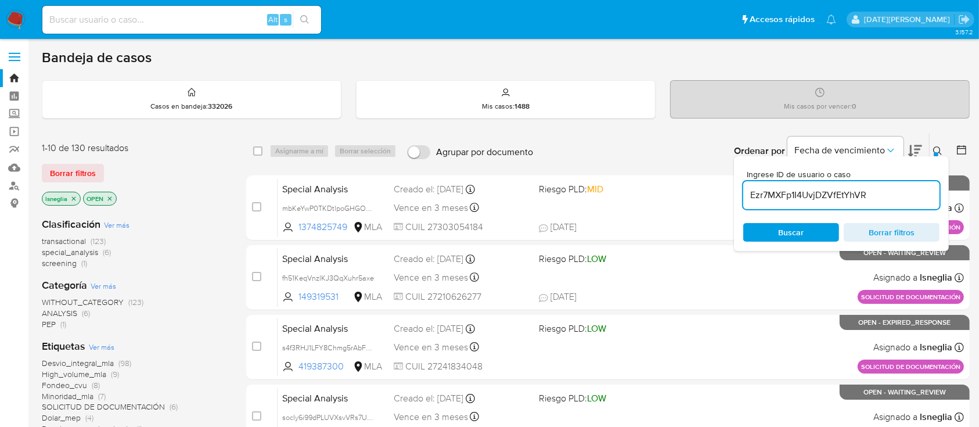
type input "Ezr7MXFp1I4UvjDZVfEtYhVR"
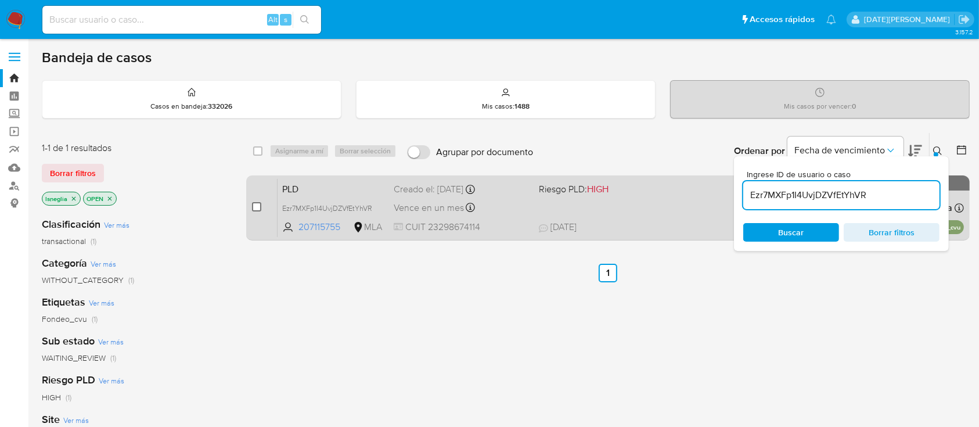
click at [259, 206] on input "checkbox" at bounding box center [256, 206] width 9 height 9
checkbox input "true"
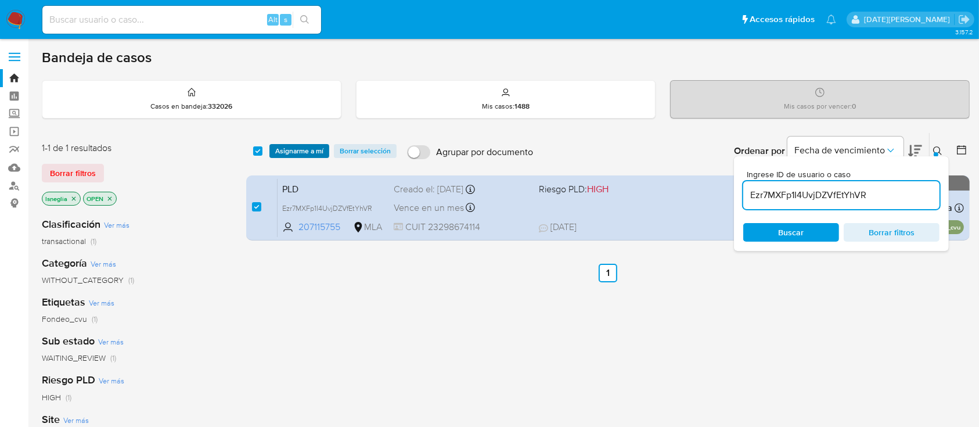
click at [290, 149] on span "Asignarme a mí" at bounding box center [299, 151] width 48 height 12
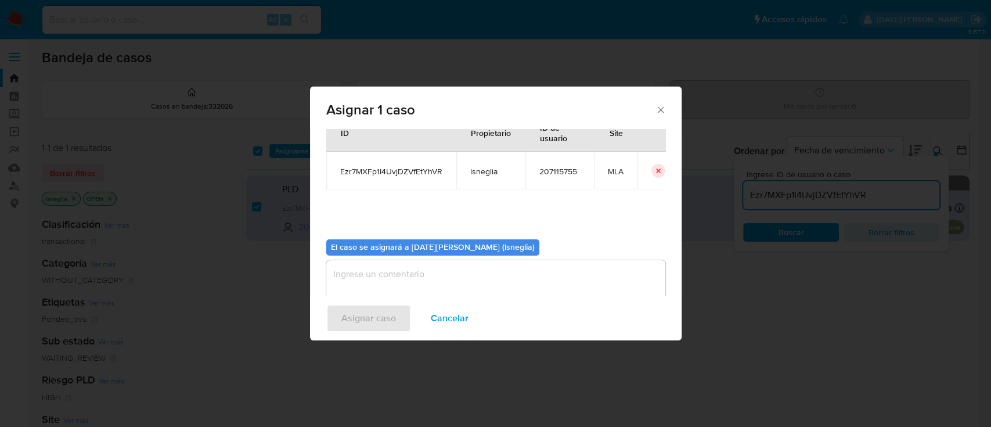
scroll to position [59, 0]
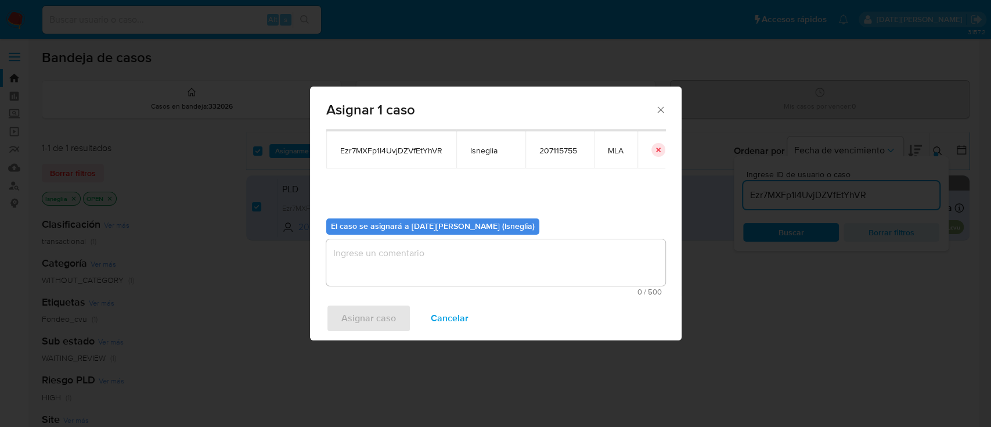
click at [457, 257] on textarea "assign-modal" at bounding box center [495, 262] width 339 height 46
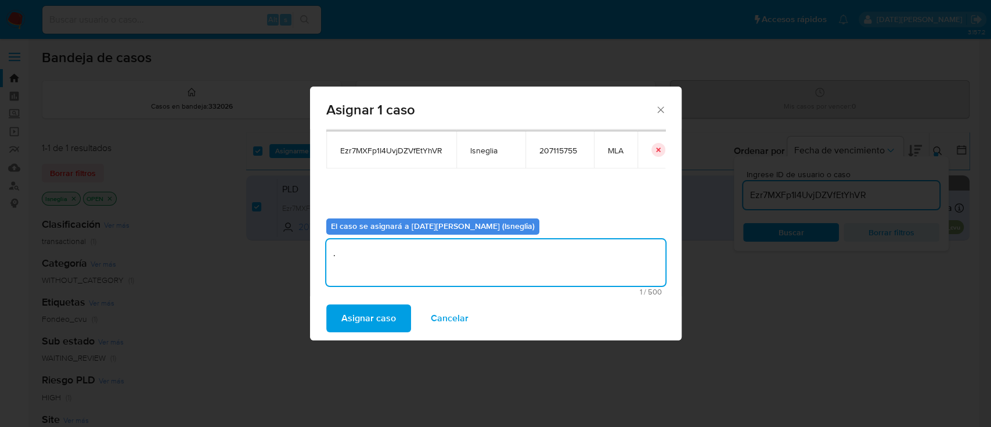
type textarea "."
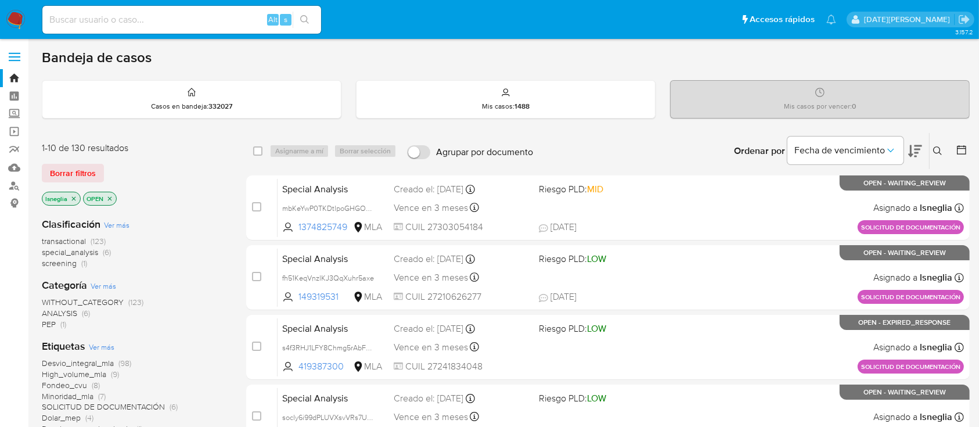
click at [940, 150] on icon at bounding box center [937, 150] width 9 height 9
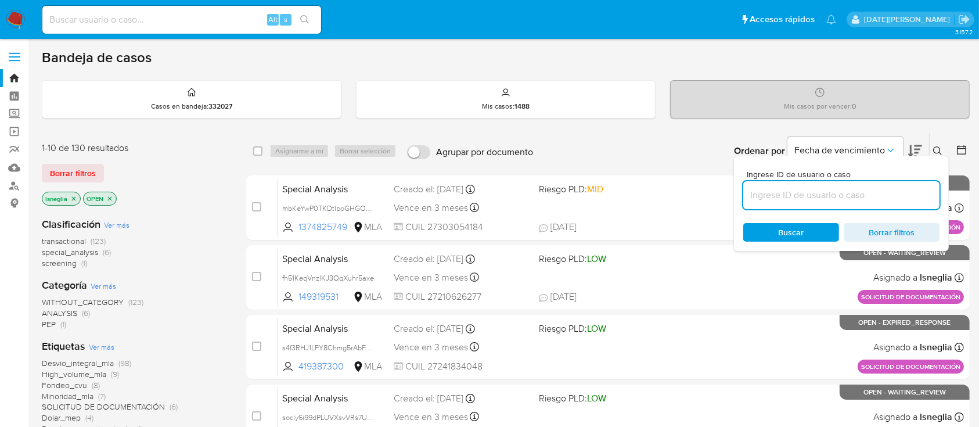
click at [795, 188] on input at bounding box center [841, 195] width 196 height 15
type input "Ezr7MXFp1I4UvjDZVfEtYhVR"
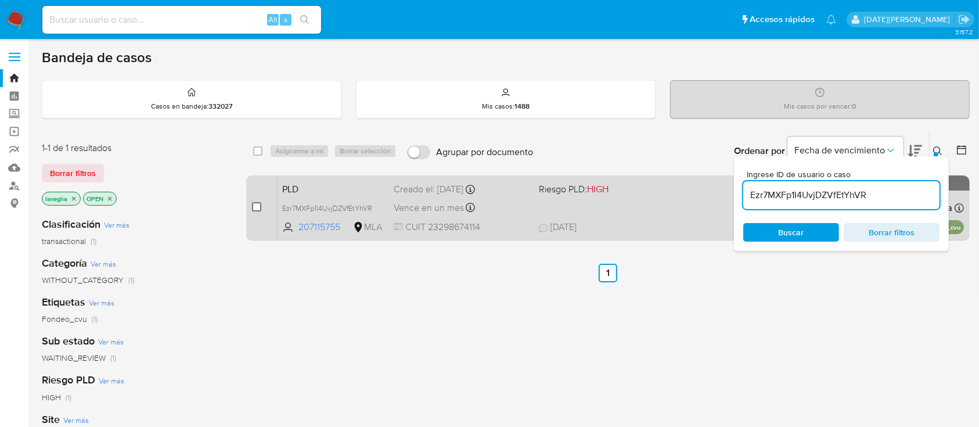
click at [257, 208] on input "checkbox" at bounding box center [256, 206] width 9 height 9
checkbox input "true"
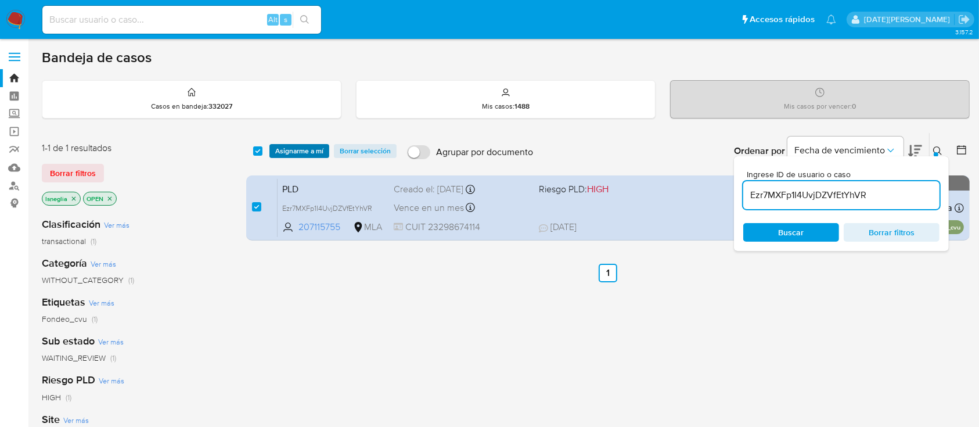
click at [293, 152] on span "Asignarme a mí" at bounding box center [299, 151] width 48 height 12
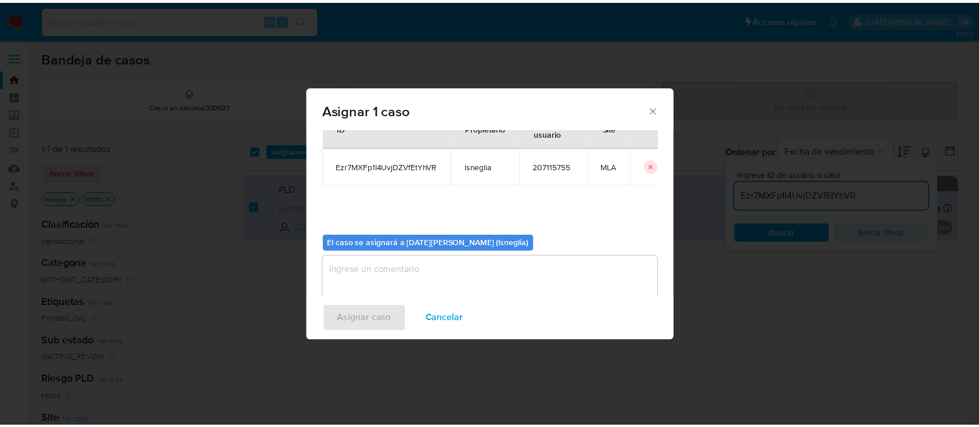
scroll to position [59, 0]
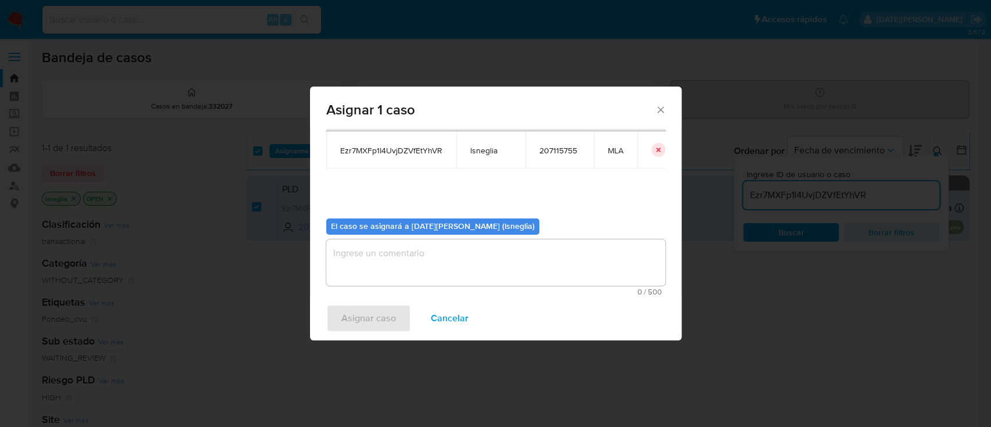
click at [374, 267] on textarea "assign-modal" at bounding box center [495, 262] width 339 height 46
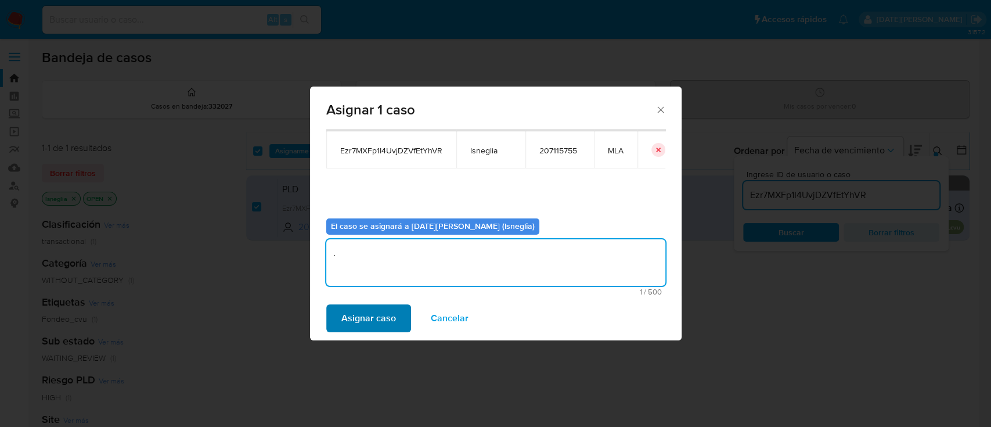
type textarea "."
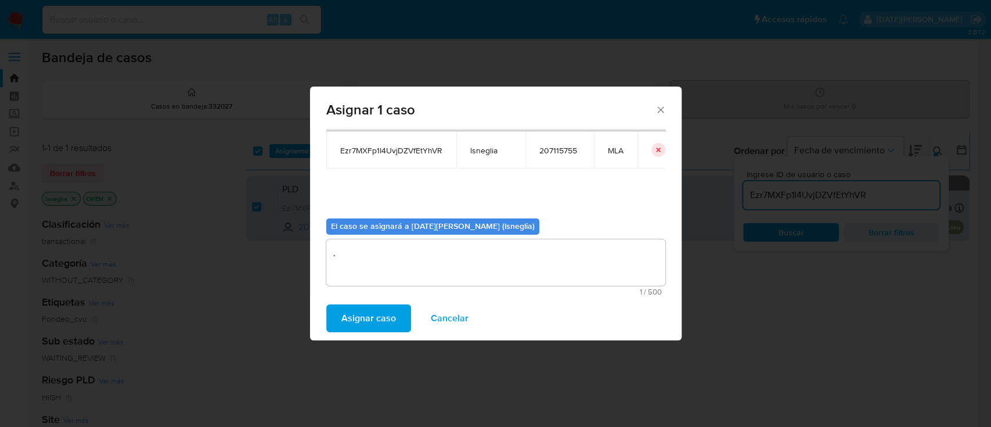
click at [365, 318] on span "Asignar caso" at bounding box center [369, 319] width 55 height 26
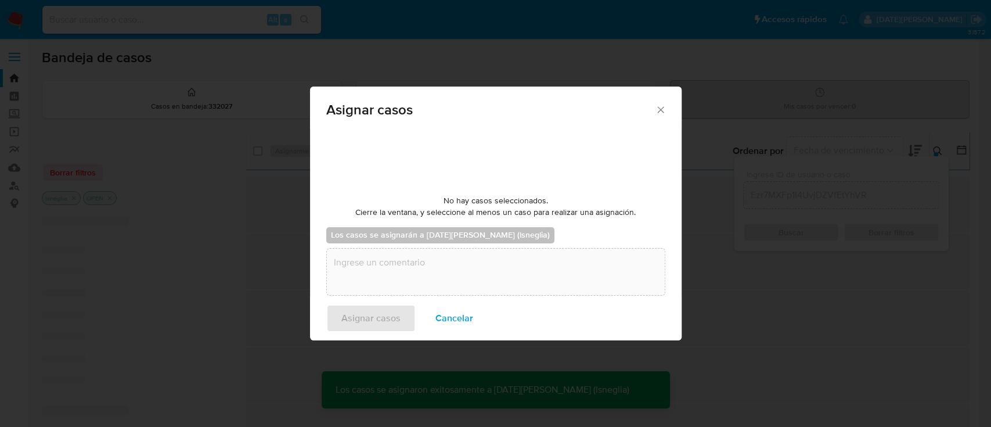
checkbox input "false"
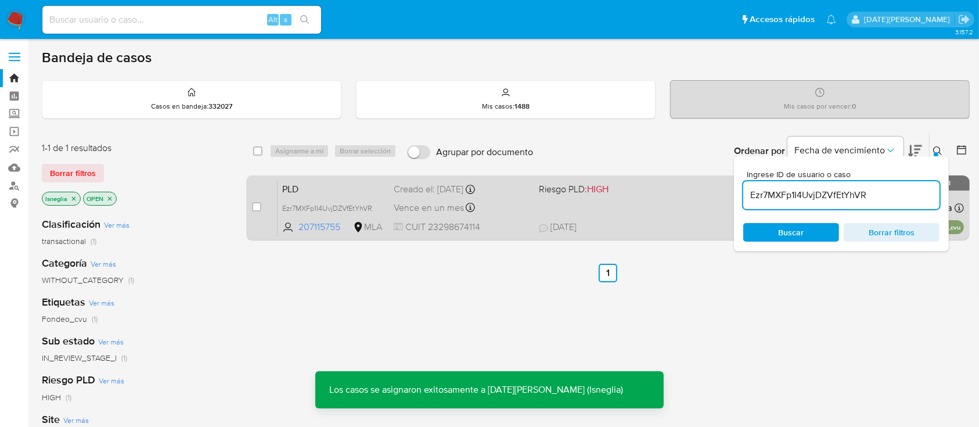
click at [290, 184] on span "PLD" at bounding box center [333, 188] width 102 height 15
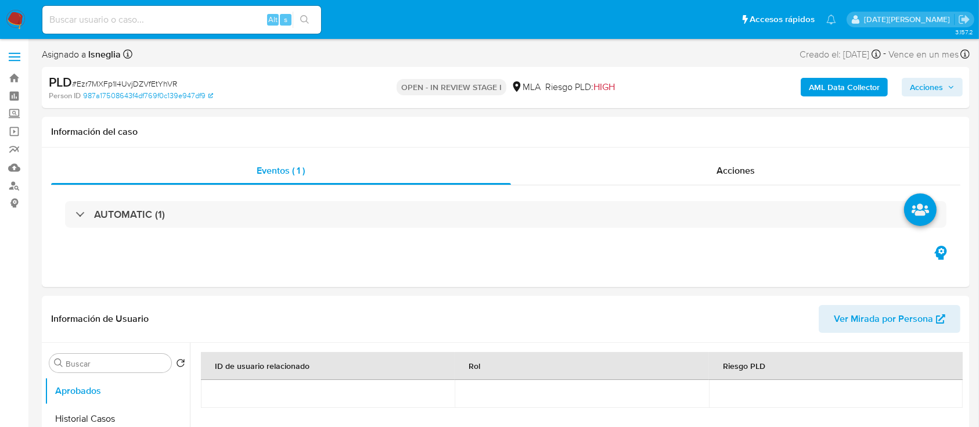
select select "10"
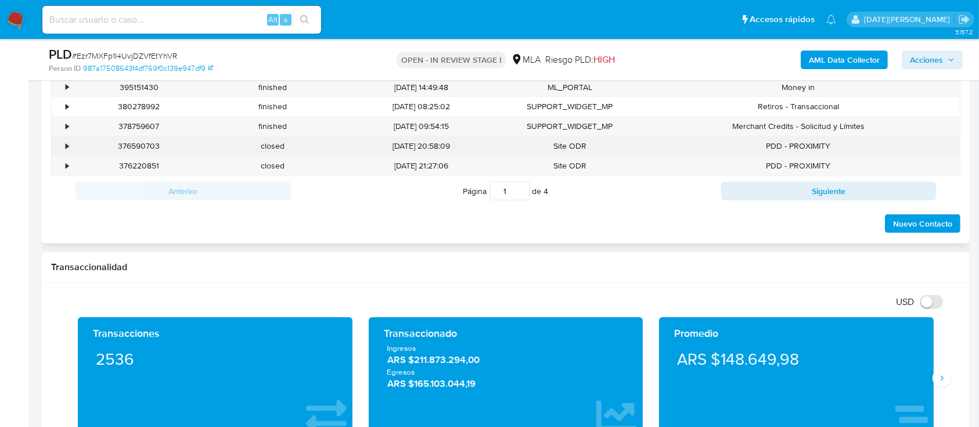
scroll to position [465, 0]
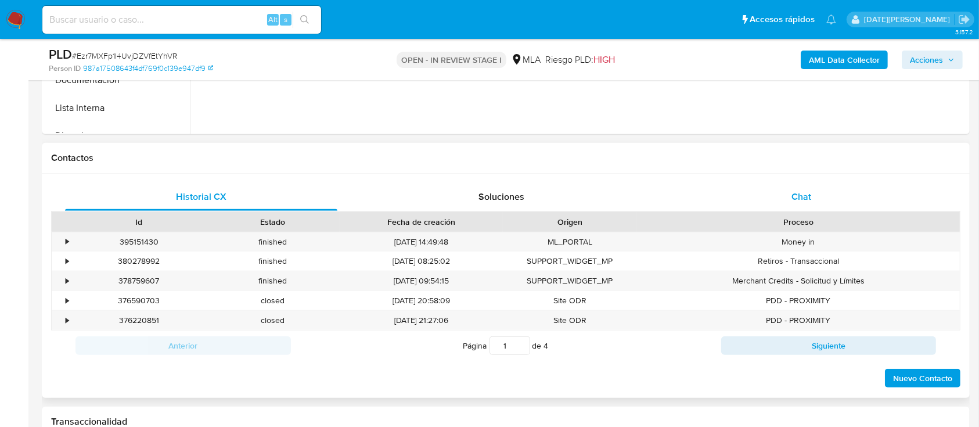
click at [788, 197] on div "Chat" at bounding box center [802, 197] width 272 height 28
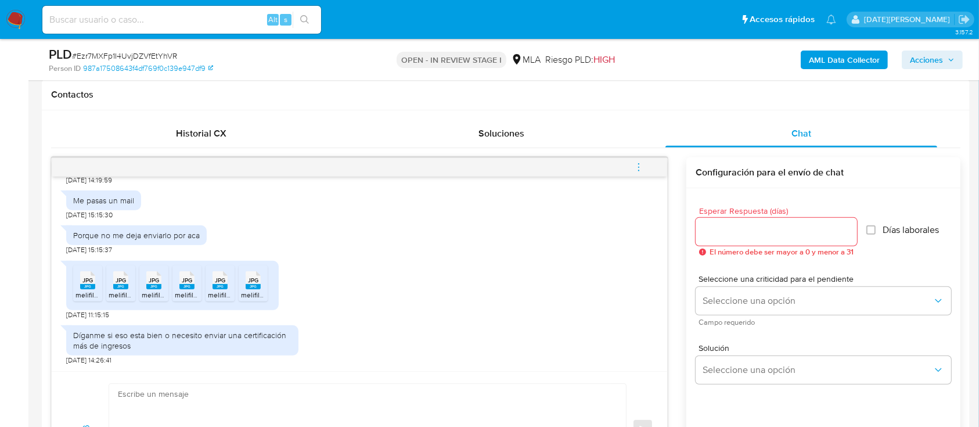
scroll to position [542, 0]
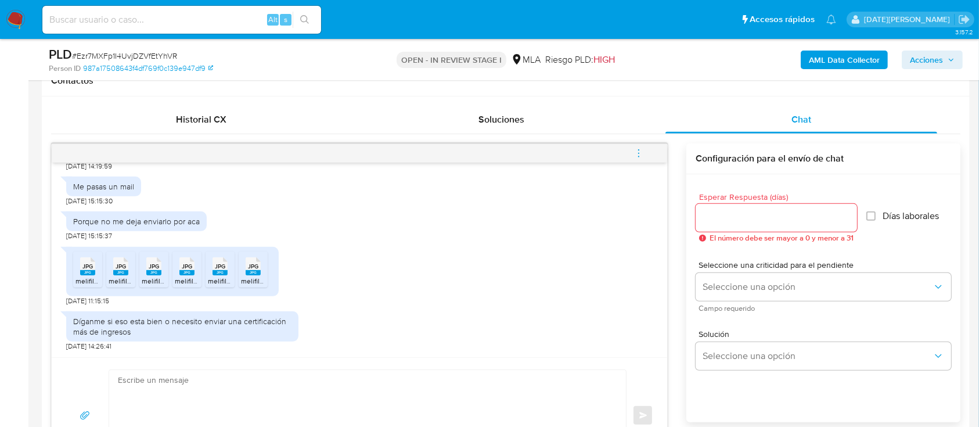
click at [238, 388] on textarea at bounding box center [365, 415] width 494 height 91
click at [746, 219] on input "Esperar Respuesta (días)" at bounding box center [776, 217] width 161 height 15
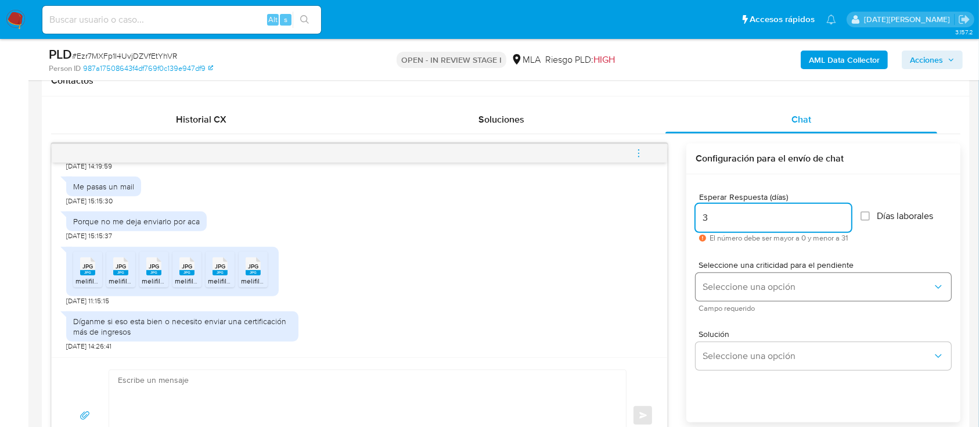
type input "3"
click at [742, 285] on span "Seleccione una opción" at bounding box center [818, 287] width 230 height 12
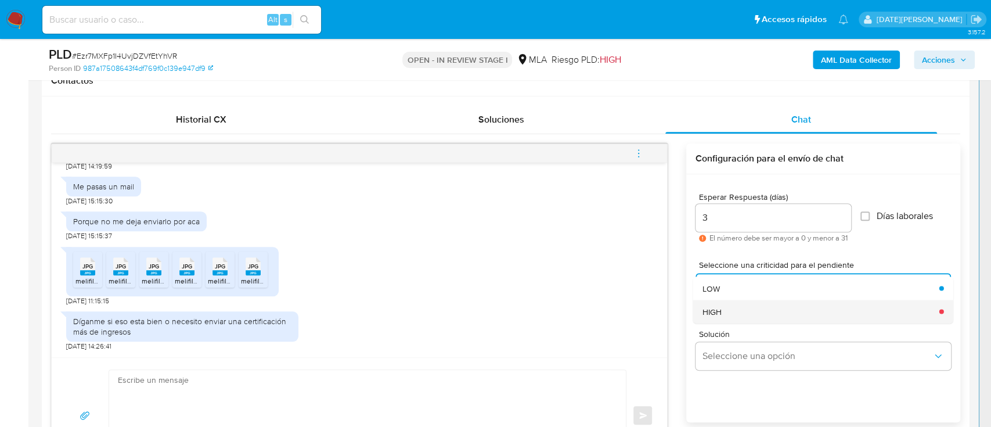
click at [720, 312] on span "HIGH" at bounding box center [712, 311] width 19 height 10
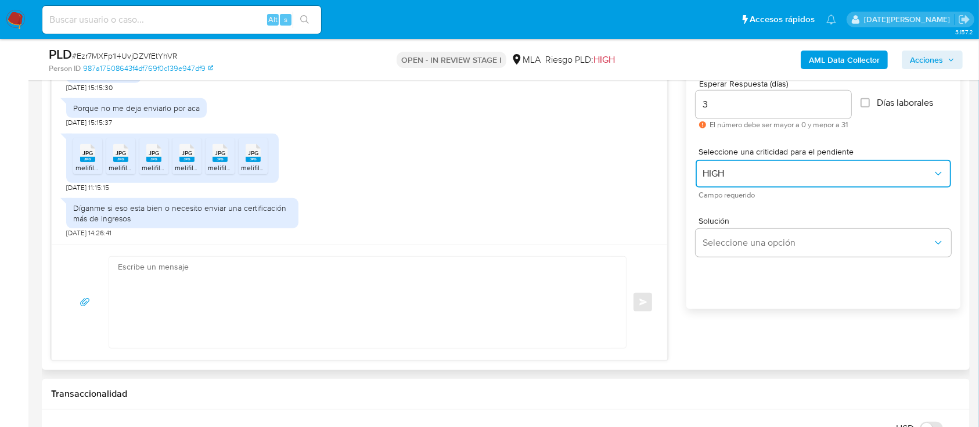
scroll to position [697, 0]
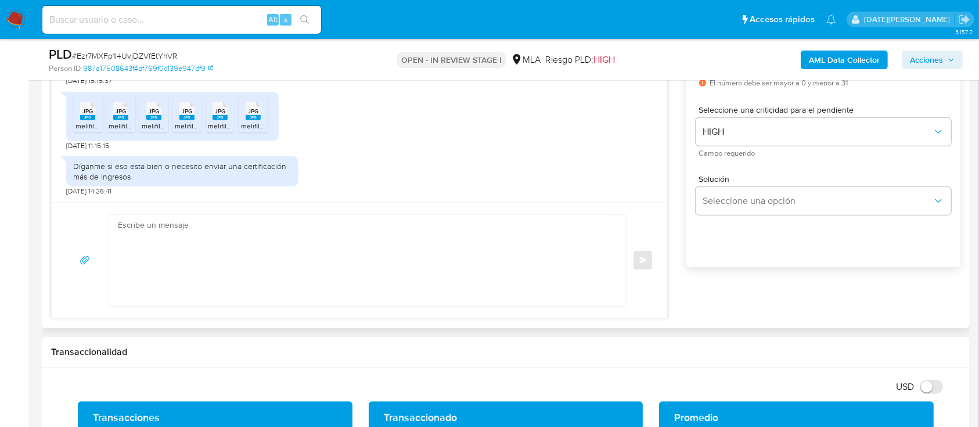
click at [395, 289] on textarea at bounding box center [365, 260] width 494 height 91
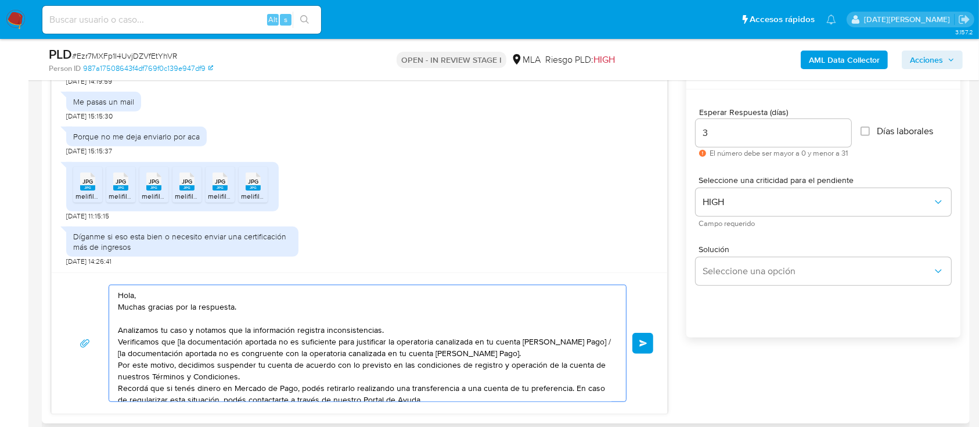
scroll to position [542, 0]
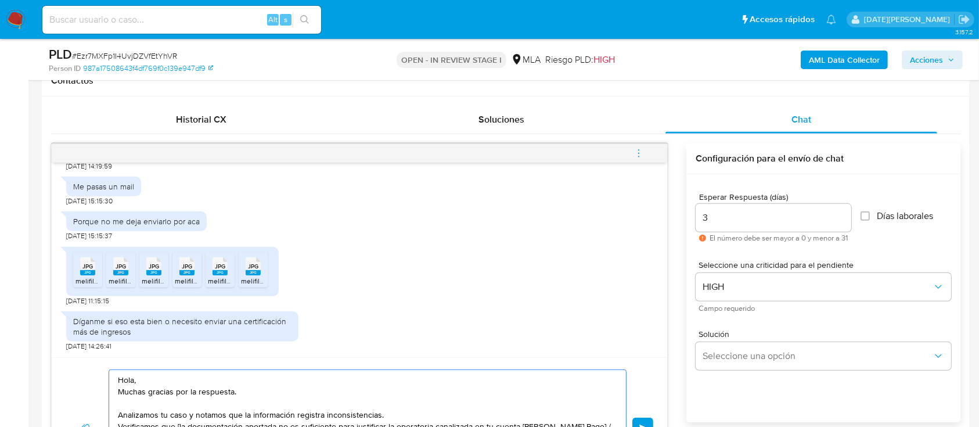
type textarea "Hola, Muchas gracias por la respuesta. Analizamos tu caso y notamos que la info…"
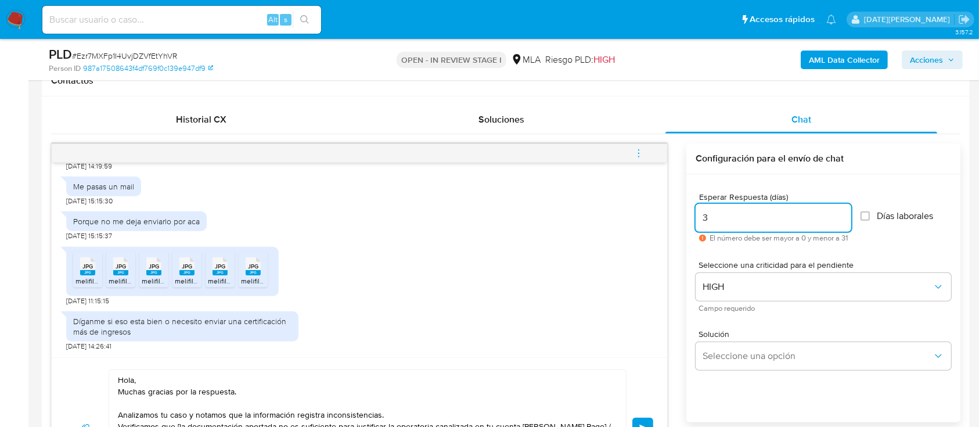
click at [752, 224] on input "3" at bounding box center [774, 217] width 156 height 15
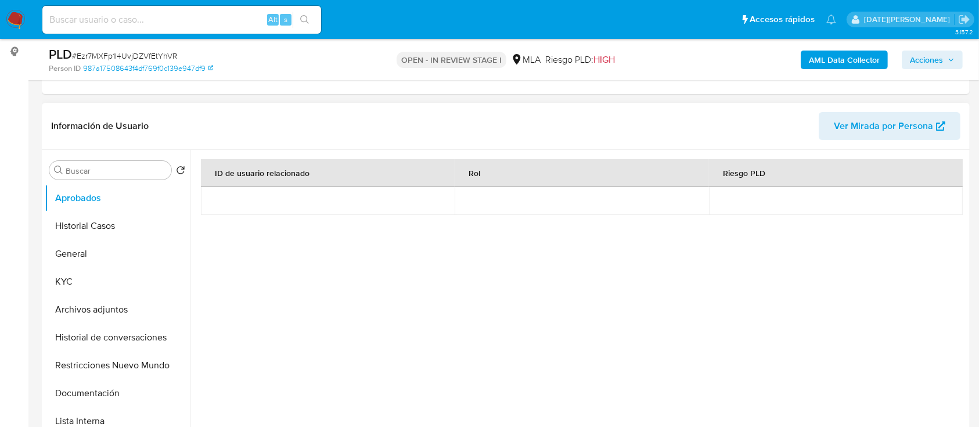
scroll to position [77, 0]
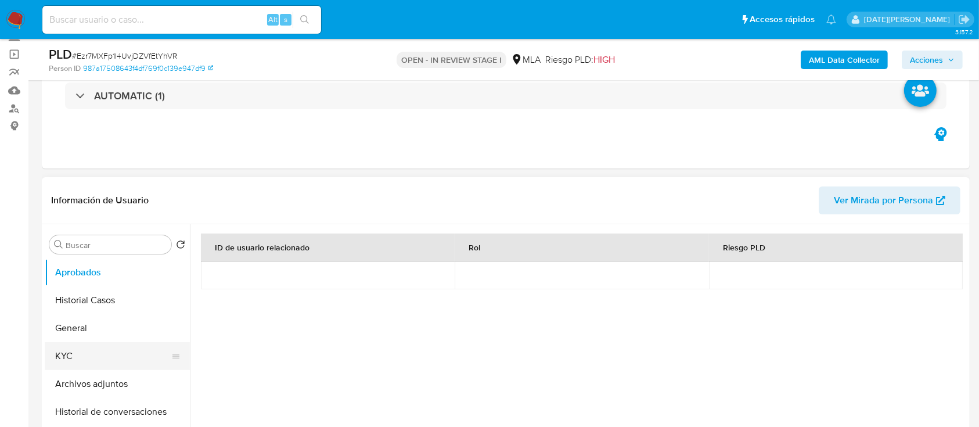
type input "0"
click at [65, 355] on button "KYC" at bounding box center [113, 356] width 136 height 28
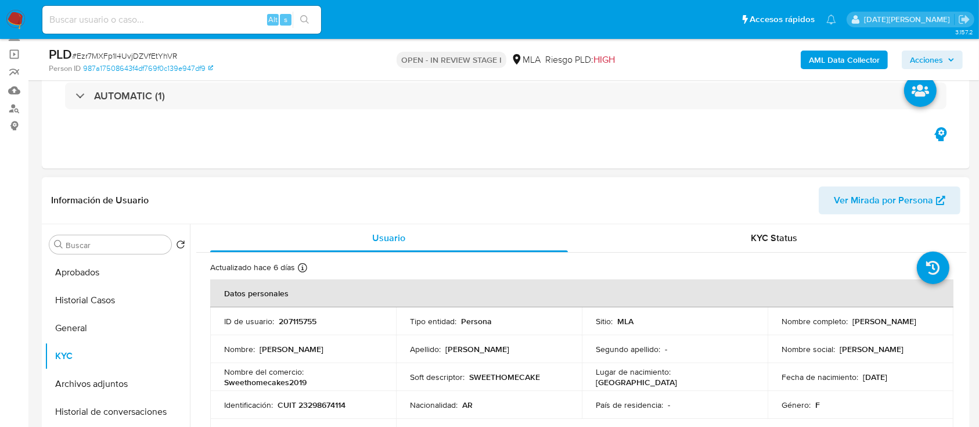
drag, startPoint x: 847, startPoint y: 322, endPoint x: 914, endPoint y: 323, distance: 66.8
click at [914, 324] on div "Nombre completo : Ludmila Maria Mori" at bounding box center [861, 321] width 158 height 10
drag, startPoint x: 919, startPoint y: 321, endPoint x: 849, endPoint y: 324, distance: 70.9
click at [849, 324] on div "Nombre completo : Ludmila Maria Mori" at bounding box center [861, 321] width 158 height 10
drag, startPoint x: 890, startPoint y: 314, endPoint x: 878, endPoint y: 322, distance: 15.0
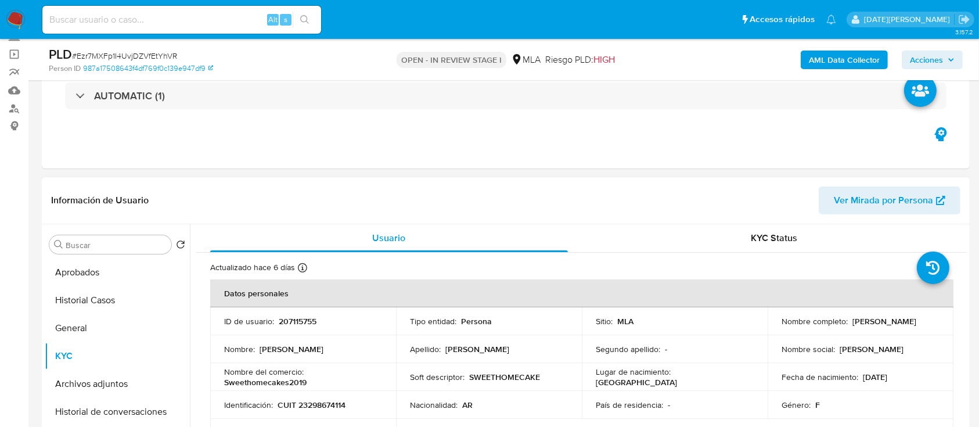
copy p "Ludmila Maria Mori"
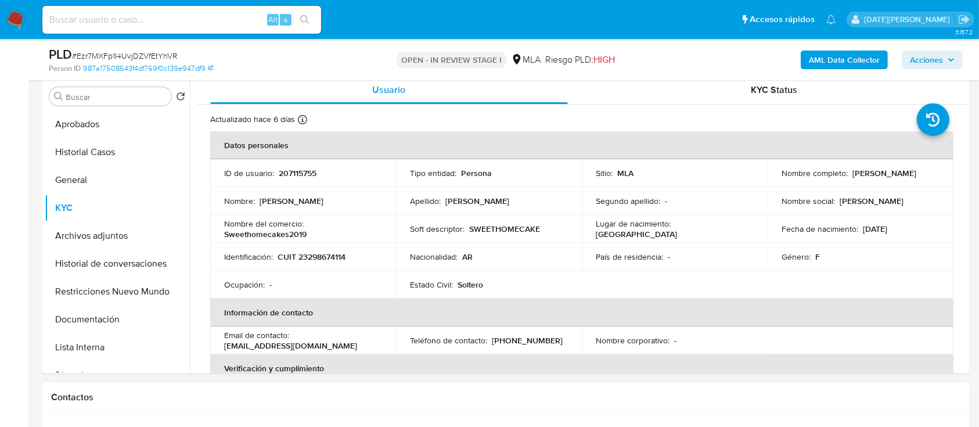
scroll to position [154, 0]
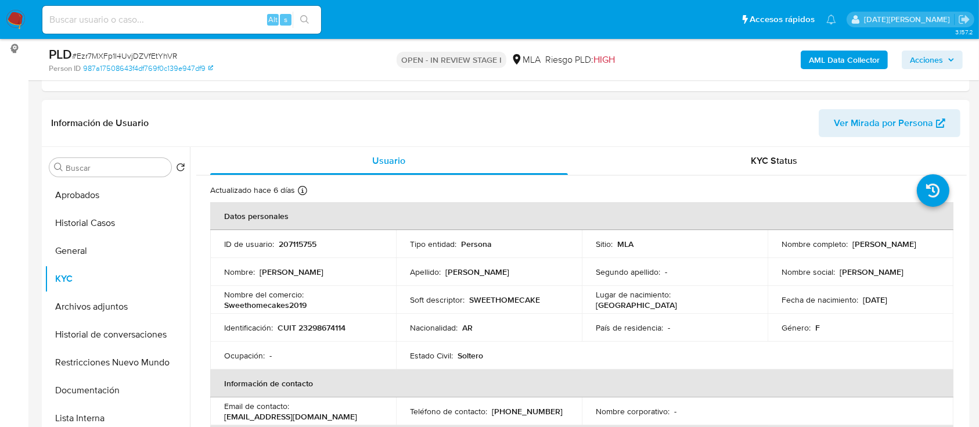
copy p "Ludmila Maria Mori"
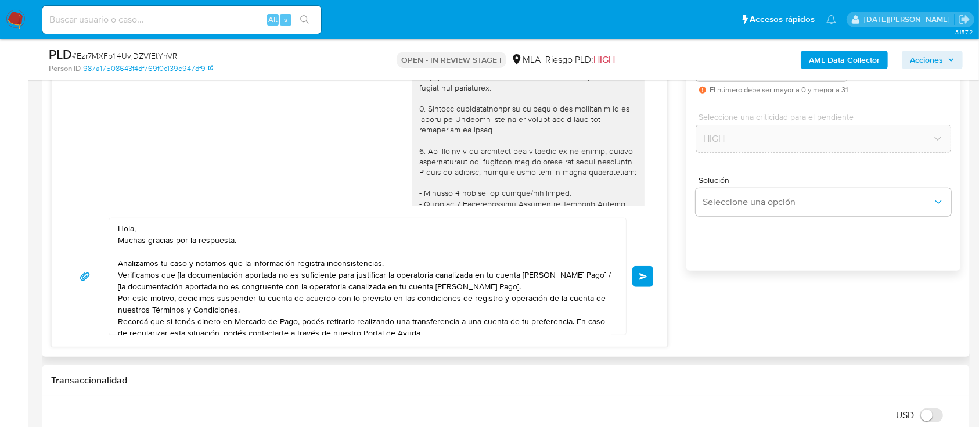
scroll to position [697, 0]
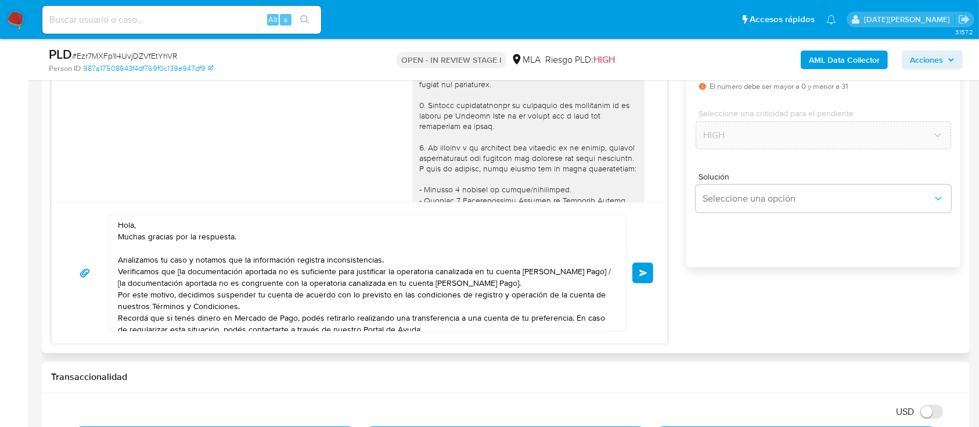
click at [224, 229] on textarea "Hola, Muchas gracias por la respuesta. Analizamos tu caso y notamos que la info…" at bounding box center [365, 273] width 494 height 116
paste textarea "Ludmila Maria Mori"
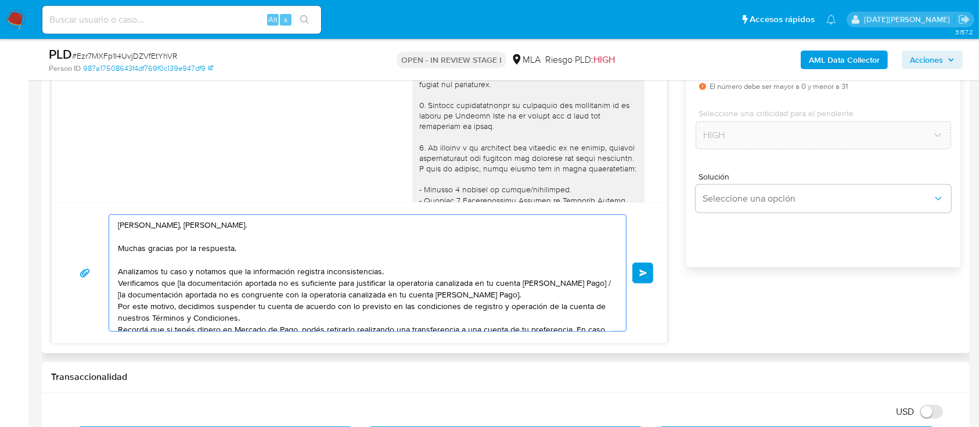
click at [407, 275] on textarea "Hola, Ludmila Maria Mori. Muchas gracias por la respuesta. Analizamos tu caso y…" at bounding box center [365, 273] width 494 height 116
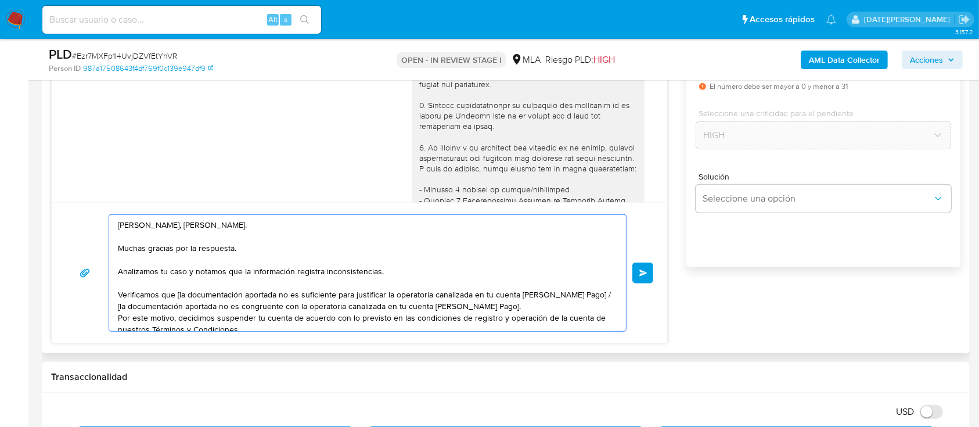
click at [416, 269] on textarea "Hola, Ludmila Maria Mori. Muchas gracias por la respuesta. Analizamos tu caso y…" at bounding box center [365, 273] width 494 height 116
click at [181, 294] on textarea "Hola, Ludmila Maria Mori. Muchas gracias por la respuesta. Analizamos tu caso y…" at bounding box center [365, 273] width 494 height 116
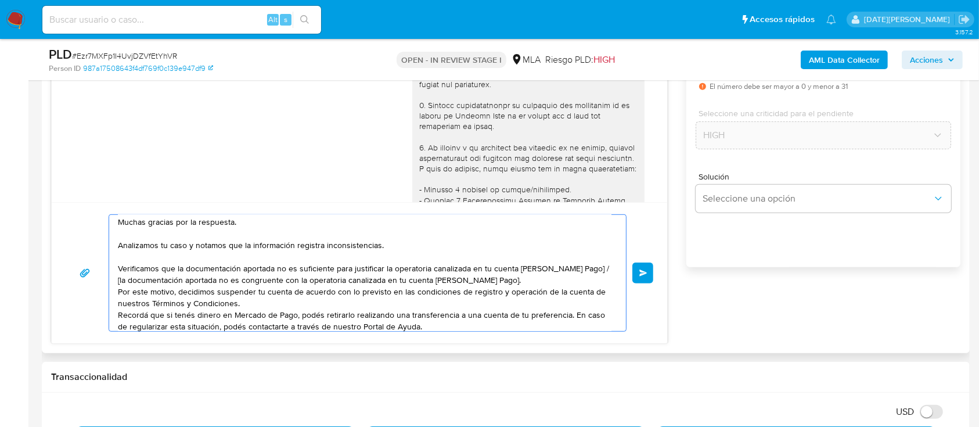
scroll to position [36, 0]
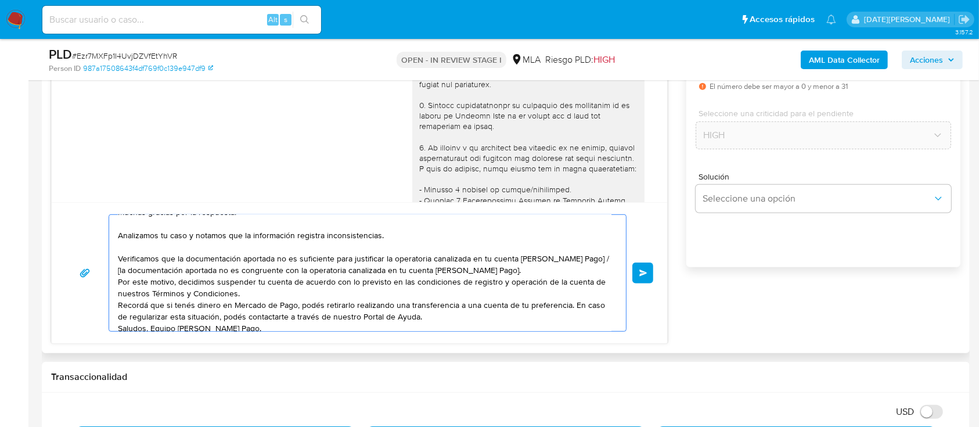
drag, startPoint x: 581, startPoint y: 262, endPoint x: 591, endPoint y: 271, distance: 13.2
click at [591, 271] on textarea "Hola, Ludmila Maria Mori. Muchas gracias por la respuesta. Analizamos tu caso y…" at bounding box center [365, 273] width 494 height 116
click at [431, 305] on textarea "Hola, Ludmila Maria Mori. Muchas gracias por la respuesta. Analizamos tu caso y…" at bounding box center [365, 273] width 494 height 116
click at [418, 294] on textarea "Hola, Ludmila Maria Mori. Muchas gracias por la respuesta. Analizamos tu caso y…" at bounding box center [365, 273] width 494 height 116
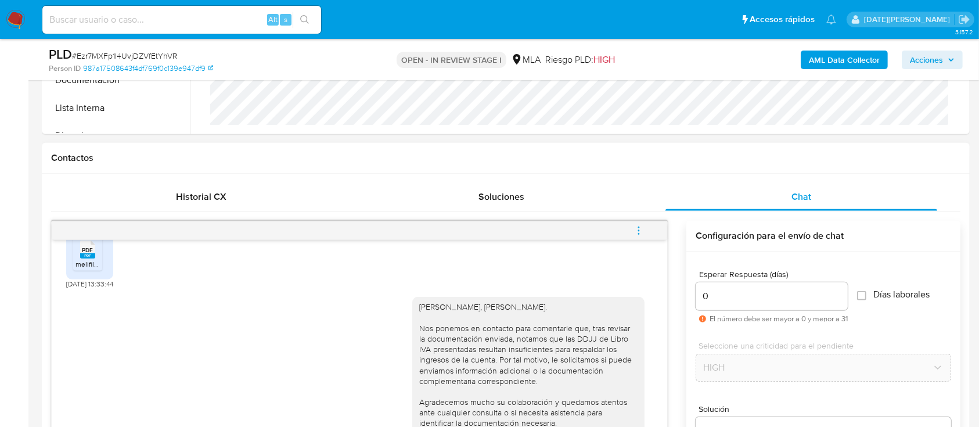
scroll to position [774, 0]
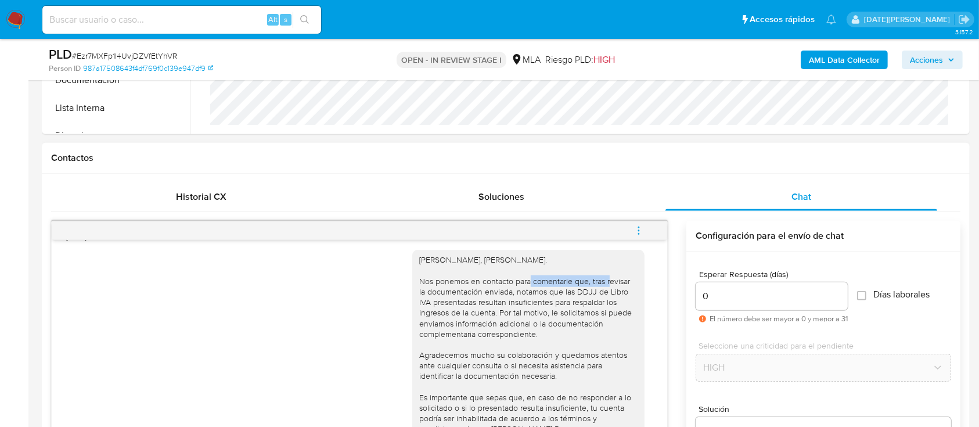
drag, startPoint x: 537, startPoint y: 300, endPoint x: 594, endPoint y: 308, distance: 57.6
click at [610, 306] on div "Hola, Ludmila Maria Mori. Nos ponemos en contacto para comentarle que, tras rev…" at bounding box center [528, 407] width 218 height 306
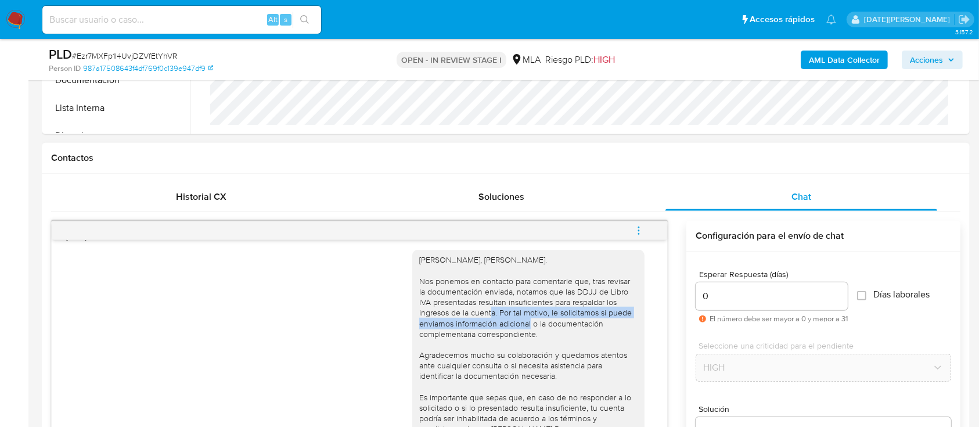
drag, startPoint x: 460, startPoint y: 336, endPoint x: 492, endPoint y: 343, distance: 32.6
click at [492, 343] on div "Hola, Ludmila Maria Mori. Nos ponemos en contacto para comentarle que, tras rev…" at bounding box center [528, 407] width 218 height 306
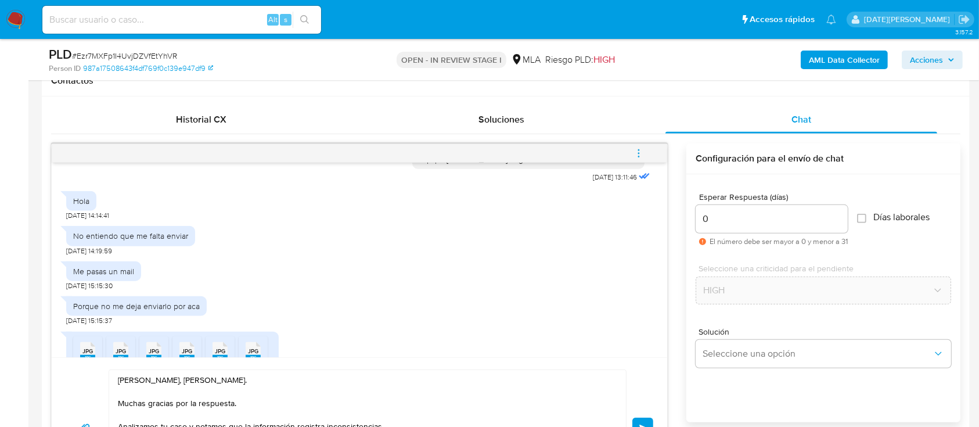
scroll to position [998, 0]
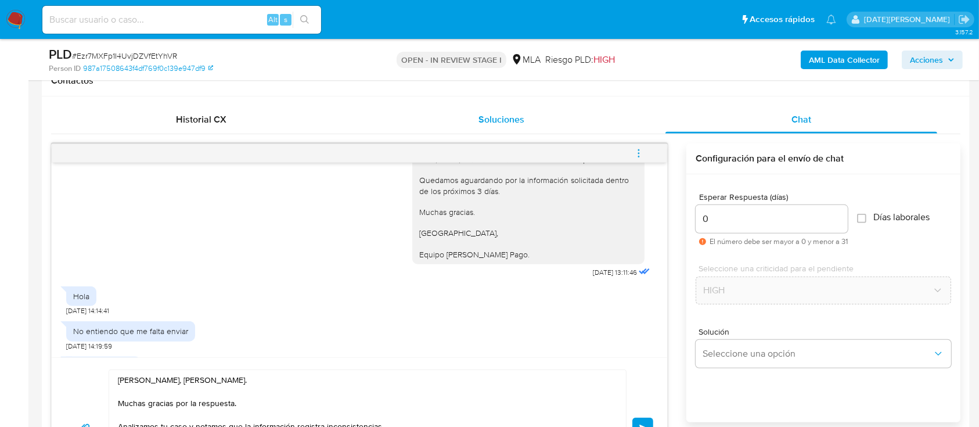
click at [436, 107] on div "Soluciones" at bounding box center [501, 120] width 272 height 28
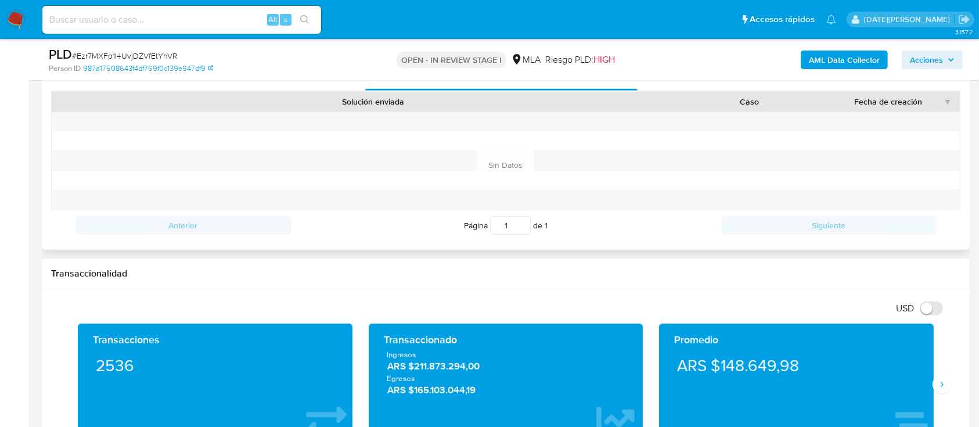
scroll to position [387, 0]
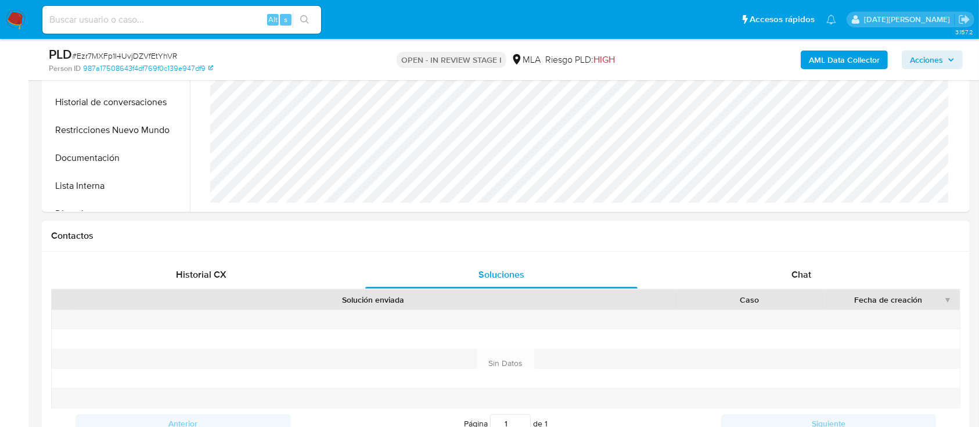
click at [813, 274] on div "Chat" at bounding box center [802, 275] width 272 height 28
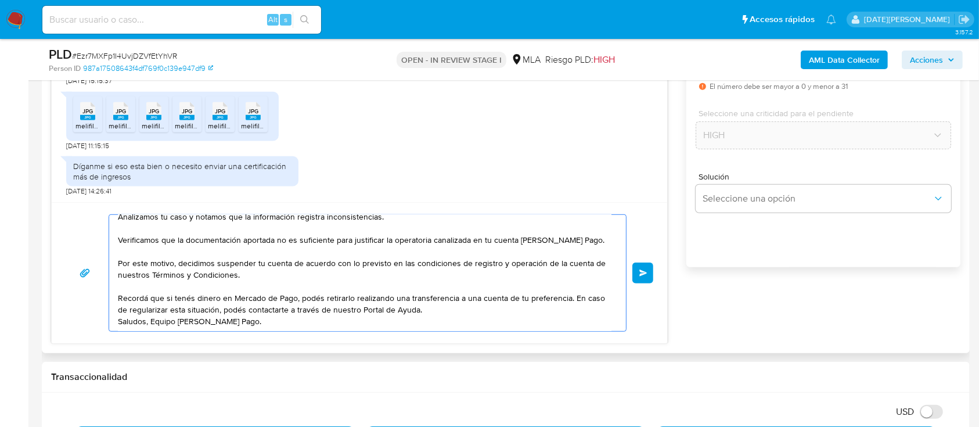
scroll to position [94, 0]
drag, startPoint x: 180, startPoint y: 242, endPoint x: 286, endPoint y: 296, distance: 118.7
click at [286, 296] on textarea "Hola, Ludmila Maria Mori. Muchas gracias por la respuesta. Analizamos tu caso y…" at bounding box center [365, 273] width 494 height 116
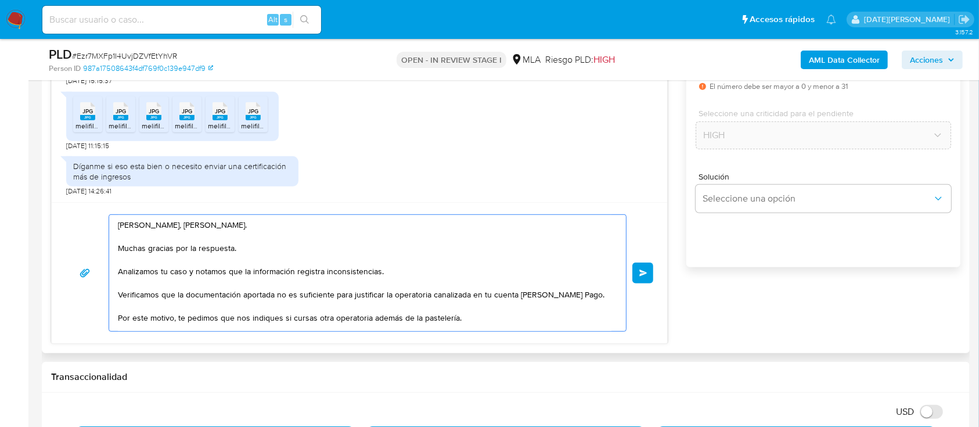
scroll to position [46, 0]
click at [475, 277] on textarea "Hola, Ludmila Maria Mori. Muchas gracias por la respuesta. Analizamos tu caso y…" at bounding box center [365, 273] width 494 height 116
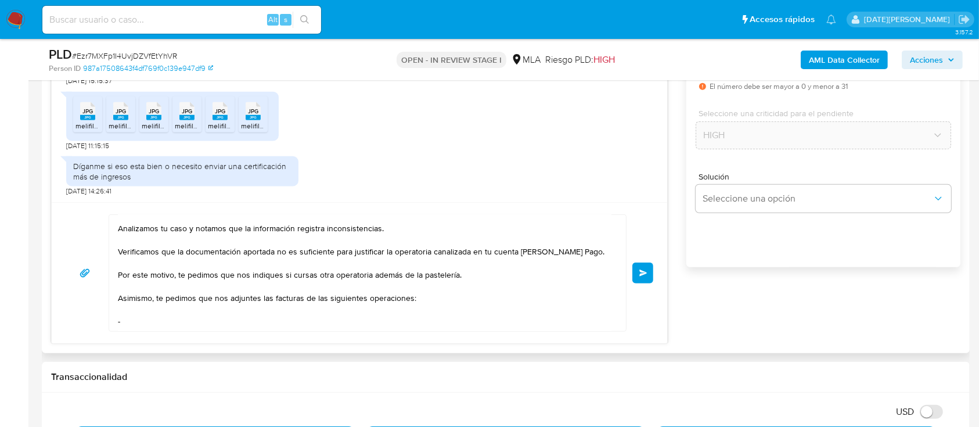
scroll to position [94, 0]
click at [166, 264] on textarea "Hola, Ludmila Maria Mori. Muchas gracias por la respuesta. Analizamos tu caso y…" at bounding box center [365, 273] width 494 height 116
click at [154, 269] on textarea "Hola, Ludmila Maria Mori. Muchas gracias por la respuesta. Analizamos tu caso y…" at bounding box center [365, 273] width 494 height 116
paste textarea "STALLONE HAUPTMAN VANESSA VERONICA"
paste textarea "27188524767"
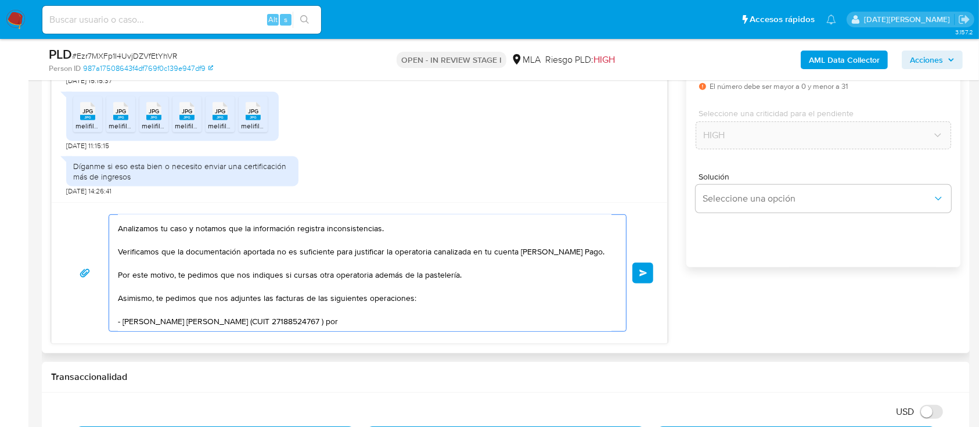
click at [393, 276] on textarea "Hola, Ludmila Maria Mori. Muchas gracias por la respuesta. Analizamos tu caso y…" at bounding box center [365, 273] width 494 height 116
paste textarea "$ 1.400.000,00"
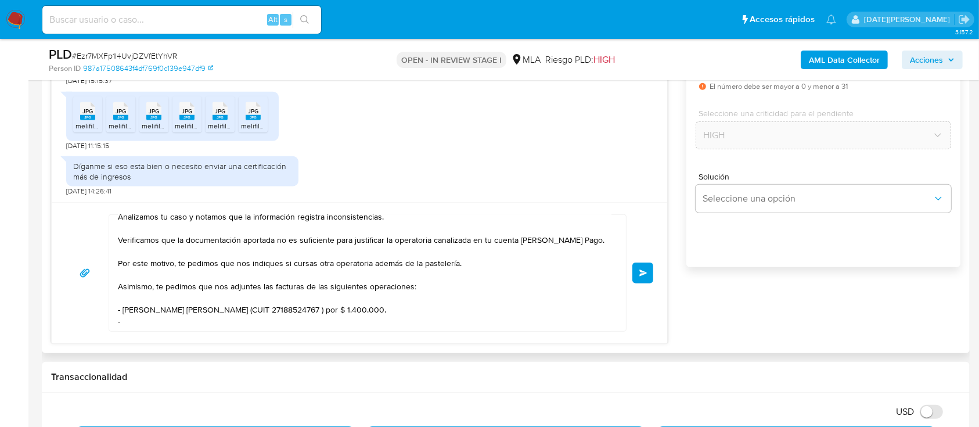
click at [173, 293] on textarea "Hola, Ludmila Maria Mori. Muchas gracias por la respuesta. Analizamos tu caso y…" at bounding box center [365, 273] width 494 height 116
click at [159, 284] on textarea "Hola, Ludmila Maria Mori. Muchas gracias por la respuesta. Analizamos tu caso y…" at bounding box center [365, 273] width 494 height 116
paste textarea "LIN CLAUDIA"
click at [432, 274] on textarea "Hola, Ludmila Maria Mori. Muchas gracias por la respuesta. Analizamos tu caso y…" at bounding box center [365, 273] width 494 height 116
paste textarea "6/6/2025"
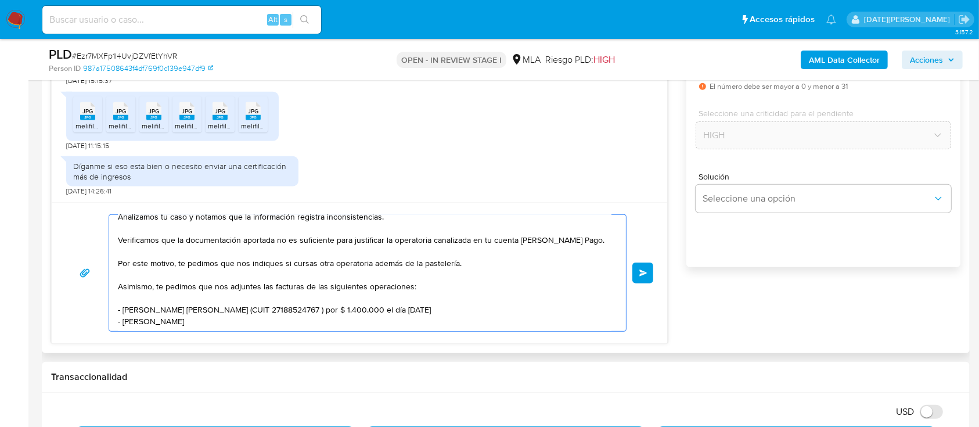
click at [183, 287] on textarea "Hola, Ludmila Maria Mori. Muchas gracias por la respuesta. Analizamos tu caso y…" at bounding box center [365, 273] width 494 height 116
click at [198, 283] on textarea "Hola, Ludmila Maria Mori. Muchas gracias por la respuesta. Analizamos tu caso y…" at bounding box center [365, 273] width 494 height 116
paste textarea "27421160886"
click at [288, 281] on textarea "Hola, Ludmila Maria Mori. Muchas gracias por la respuesta. Analizamos tu caso y…" at bounding box center [365, 273] width 494 height 116
paste textarea "$ 850.000,00"
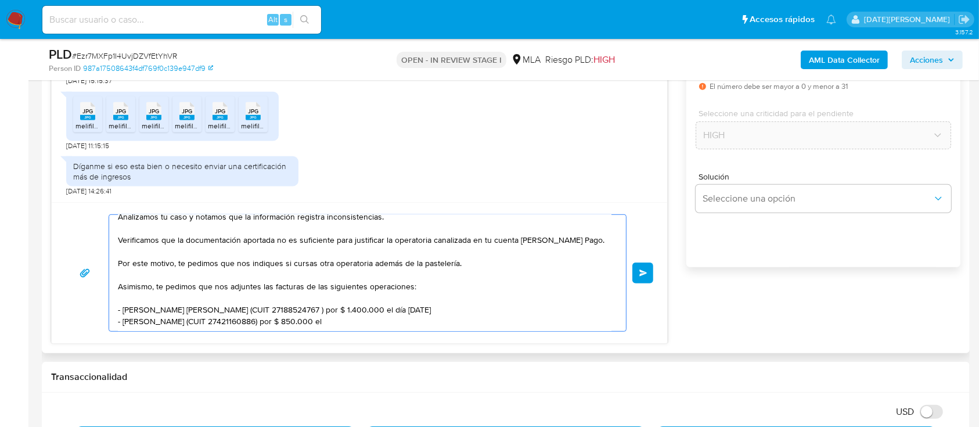
click at [317, 285] on textarea "Hola, Ludmila Maria Mori. Muchas gracias por la respuesta. Analizamos tu caso y…" at bounding box center [365, 273] width 494 height 116
paste textarea "14/6/2025"
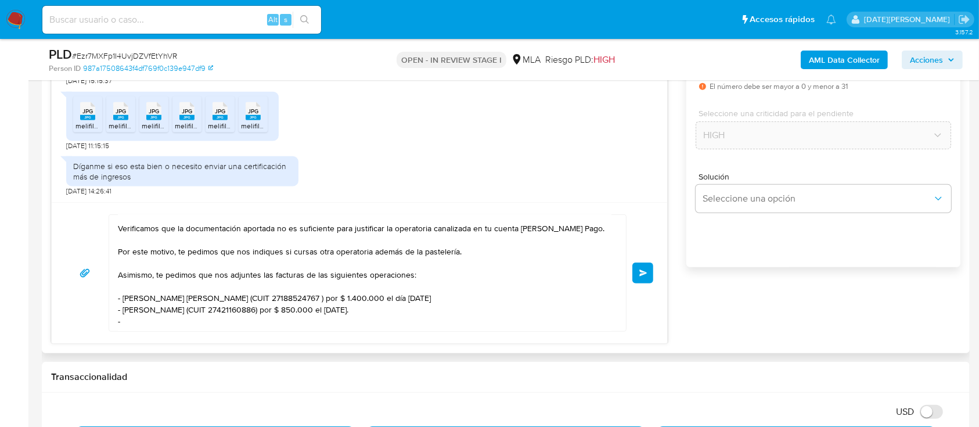
click at [152, 293] on textarea "Hola, Ludmila Maria Mori. Muchas gracias por la respuesta. Analizamos tu caso y…" at bounding box center [365, 273] width 494 height 116
paste textarea "LEONE MIRTA NOEMI"
paste textarea "27133866332"
click at [328, 299] on textarea "Hola, Ludmila Maria Mori. Muchas gracias por la respuesta. Analizamos tu caso y…" at bounding box center [365, 273] width 494 height 116
paste textarea "$ 775.000,00"
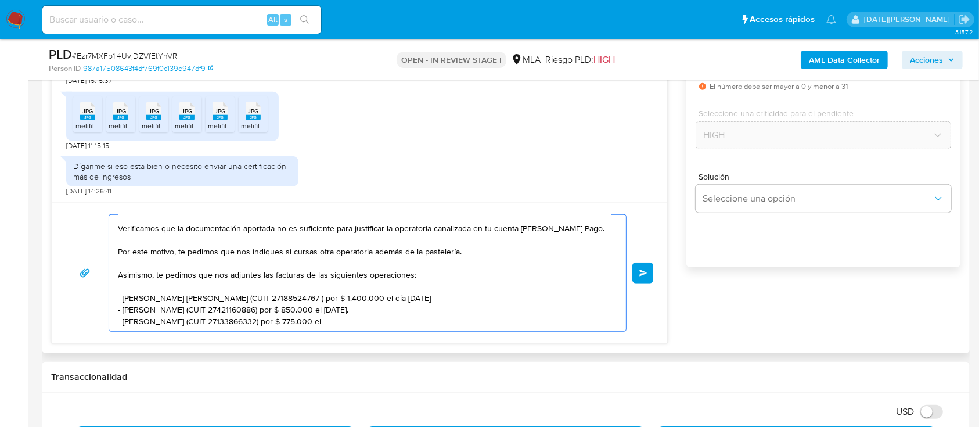
click at [347, 296] on textarea "Hola, Ludmila Maria Mori. Muchas gracias por la respuesta. Analizamos tu caso y…" at bounding box center [365, 273] width 494 height 116
paste textarea "7/4/2025"
click at [353, 286] on textarea "Hola, Ludmila Maria Mori. Muchas gracias por la respuesta. Analizamos tu caso y…" at bounding box center [365, 273] width 494 height 116
click at [432, 308] on textarea "Hola, Ludmila Maria Mori. Muchas gracias por la respuesta. Analizamos tu caso y…" at bounding box center [365, 273] width 494 height 116
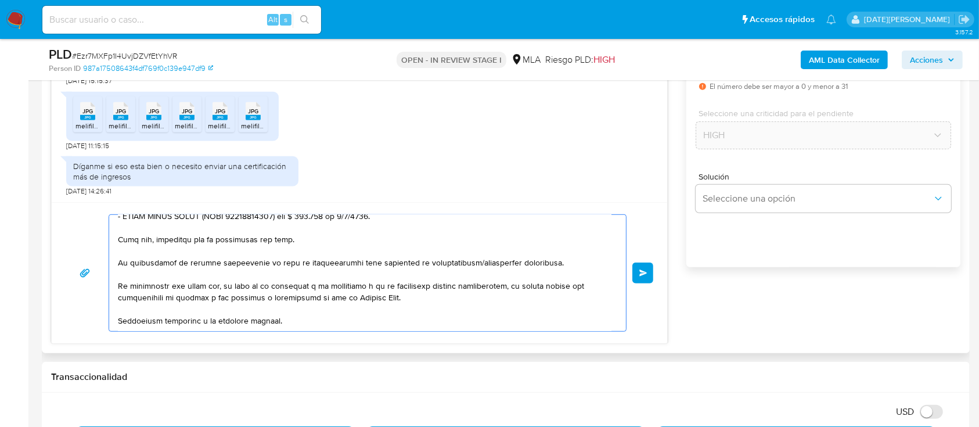
scroll to position [195, 0]
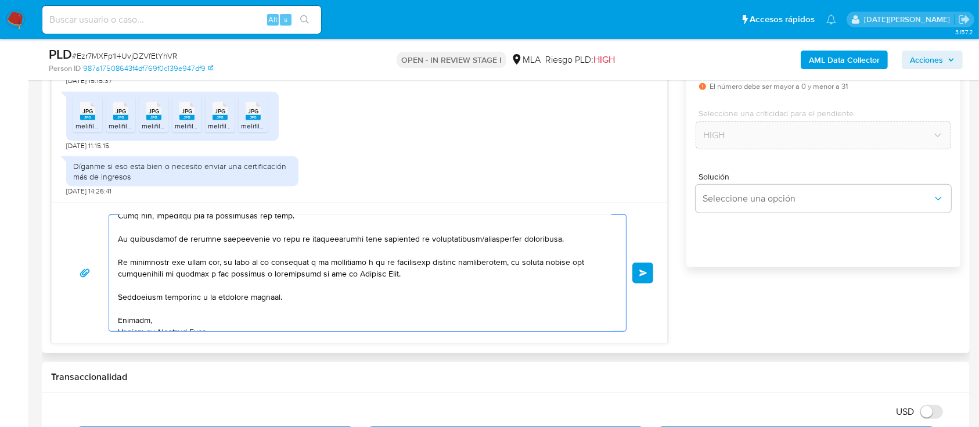
drag, startPoint x: 120, startPoint y: 292, endPoint x: 577, endPoint y: 243, distance: 459.8
click at [577, 243] on textarea at bounding box center [365, 273] width 494 height 116
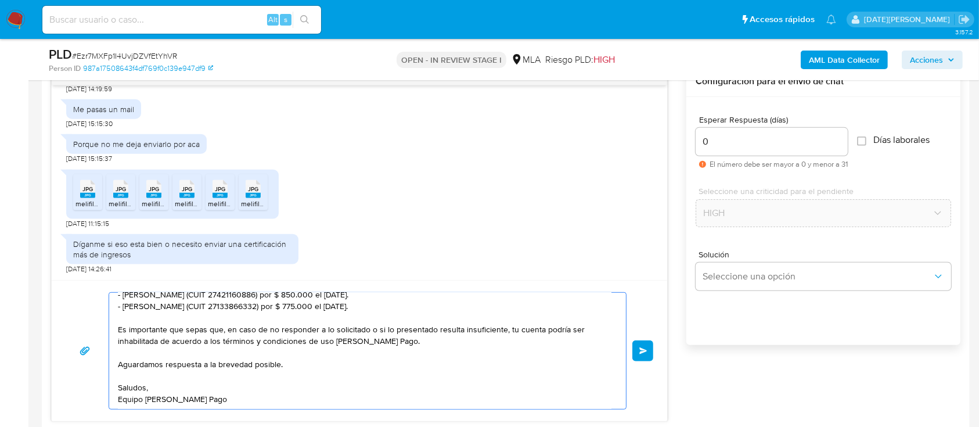
scroll to position [189, 0]
type textarea "Hola, Ludmila Maria Mori. Muchas gracias por la respuesta. Analizamos tu caso y…"
click at [713, 139] on input "0" at bounding box center [772, 141] width 152 height 15
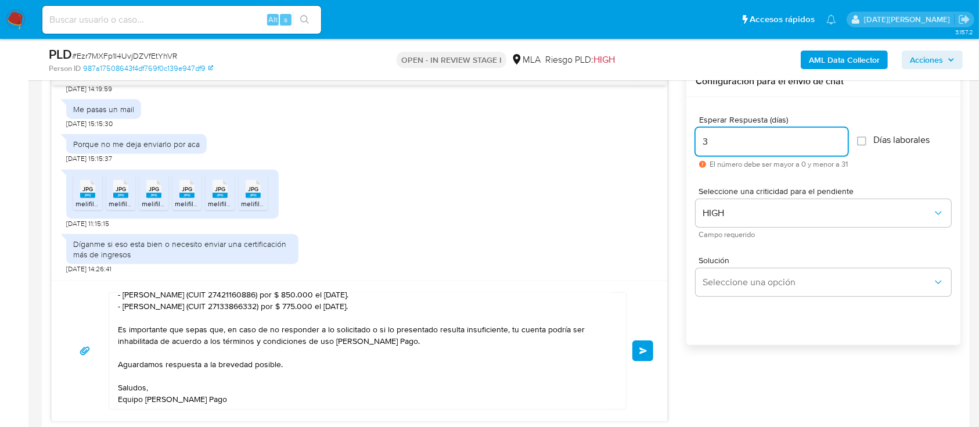
type input "3"
click at [637, 350] on button "Enviar" at bounding box center [643, 350] width 21 height 21
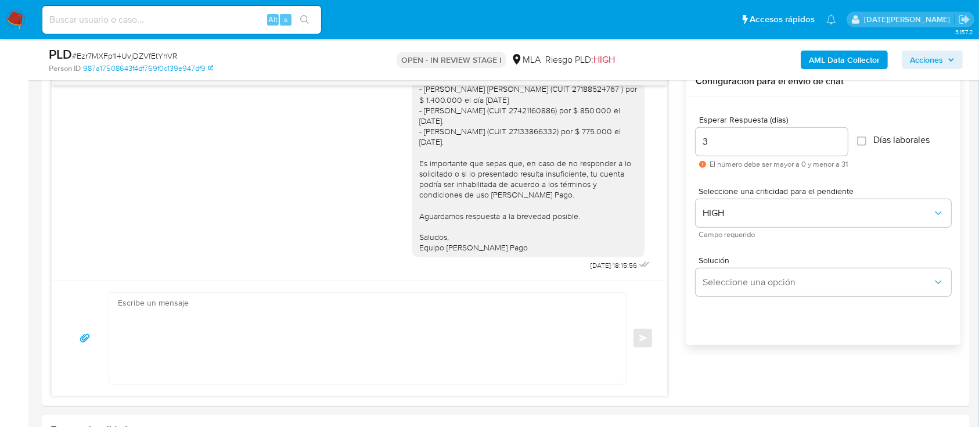
scroll to position [1546, 0]
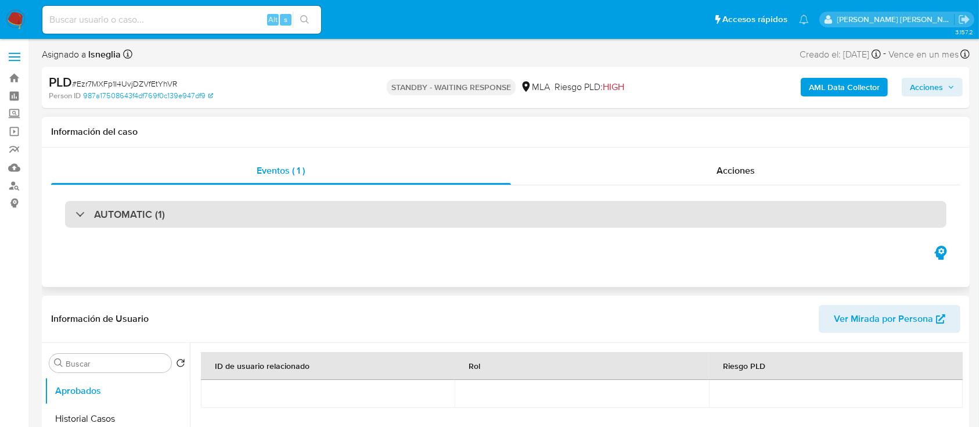
select select "10"
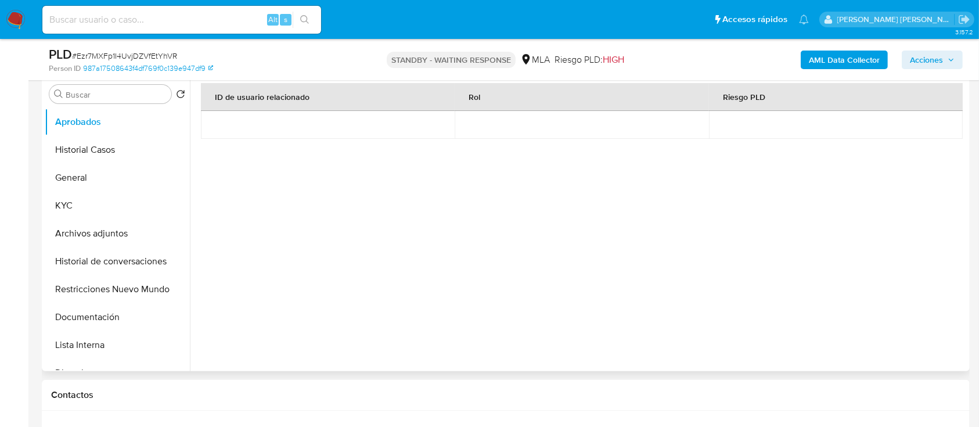
scroll to position [232, 0]
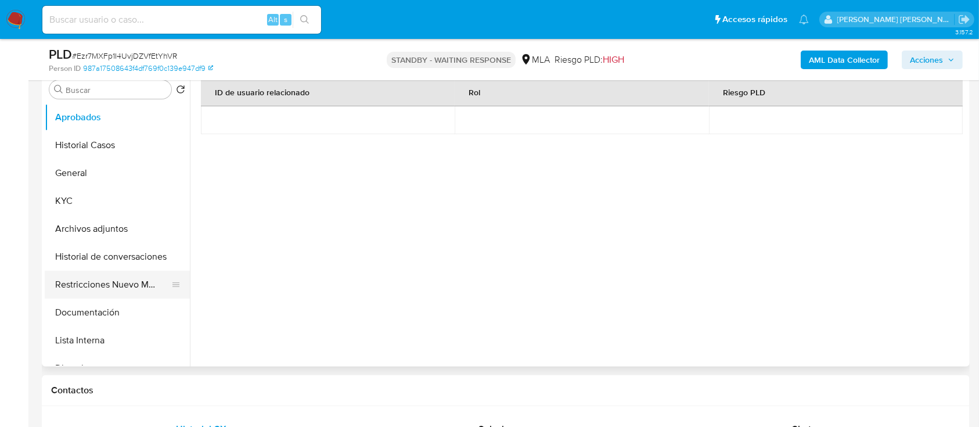
click at [92, 286] on button "Restricciones Nuevo Mundo" at bounding box center [113, 285] width 136 height 28
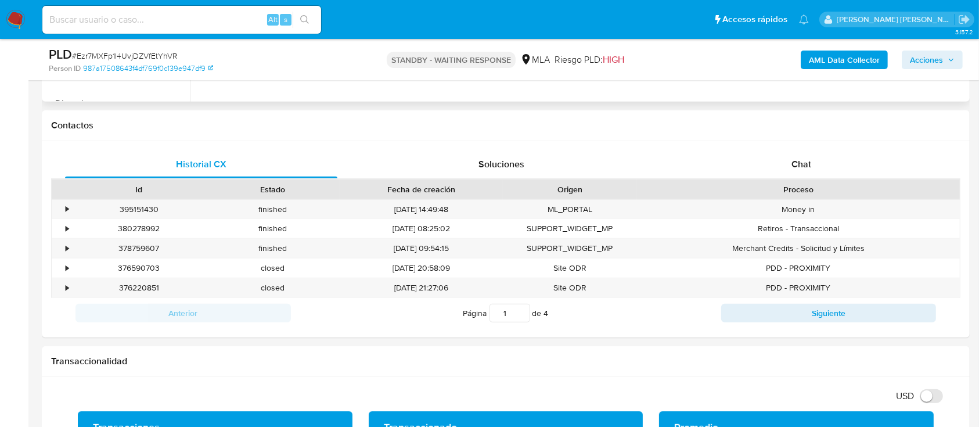
scroll to position [387, 0]
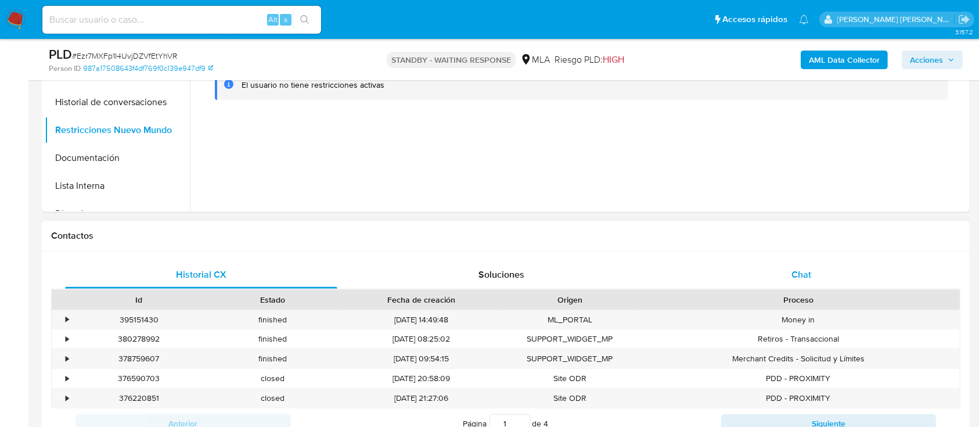
click at [800, 263] on div "Chat" at bounding box center [802, 275] width 272 height 28
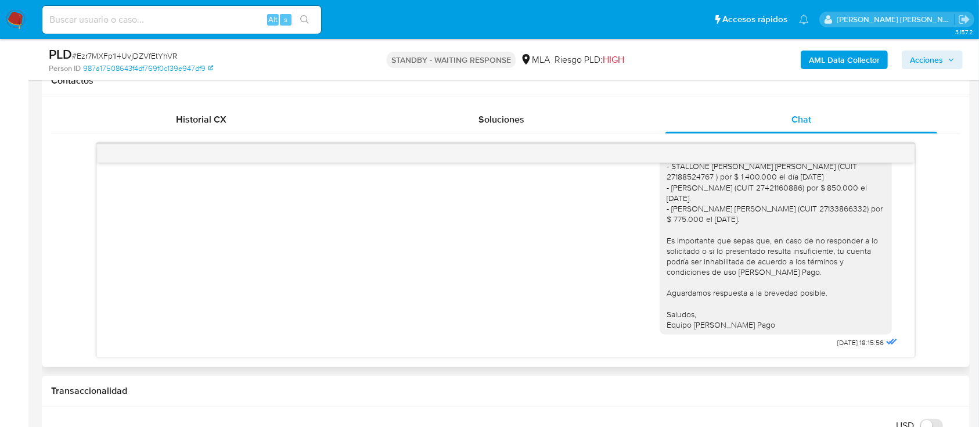
scroll to position [854, 0]
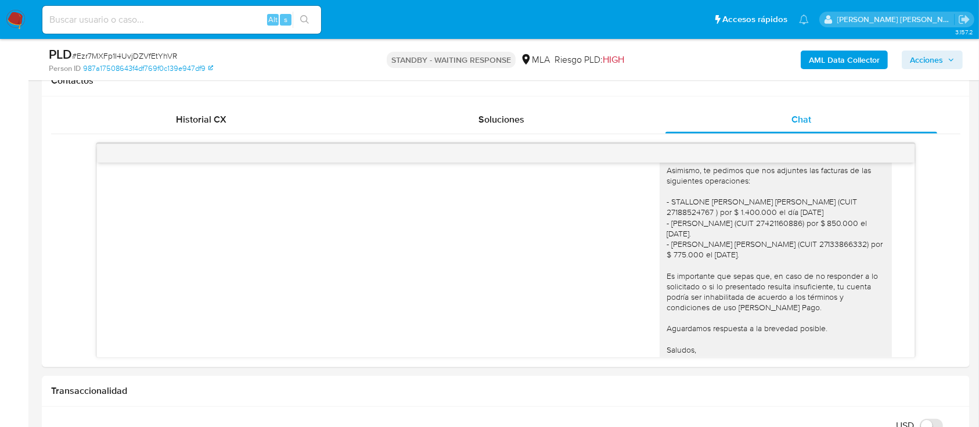
click at [127, 21] on input at bounding box center [181, 19] width 279 height 15
paste input "oV7uO6SwF5VsItfALaeRSiEQ"
type input "oV7uO6SwF5VsItfALaeRSiEQ"
click at [311, 25] on button "search-icon" at bounding box center [305, 20] width 24 height 16
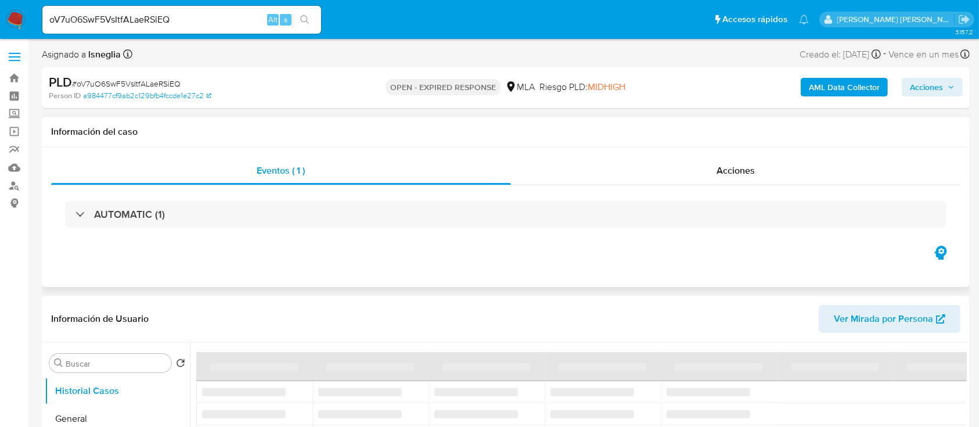
select select "10"
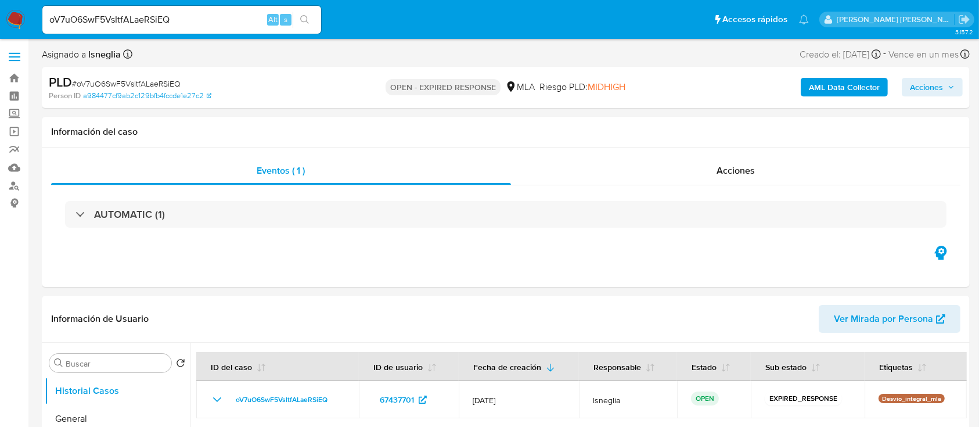
click at [133, 81] on span "# oV7uO6SwF5VsItfALaeRSiEQ" at bounding box center [126, 84] width 109 height 12
copy span "oV7uO6SwF5VsItfALaeRSiEQ"
click at [14, 16] on img at bounding box center [16, 20] width 20 height 20
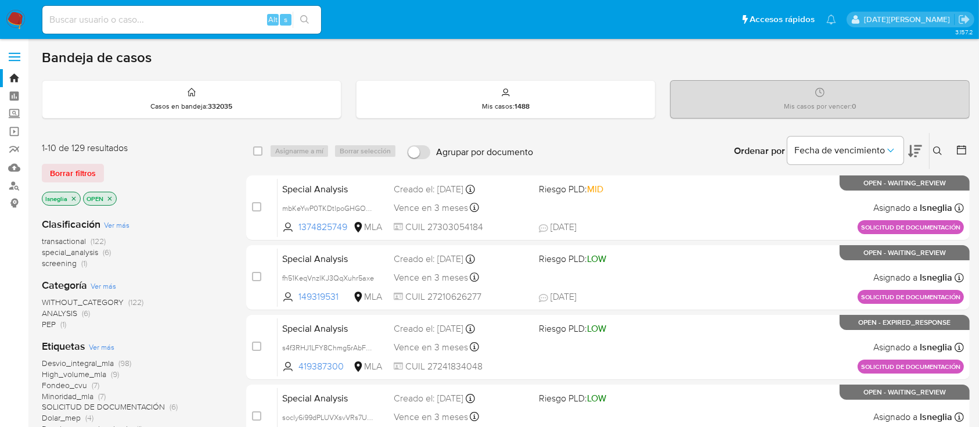
click at [942, 144] on button at bounding box center [939, 151] width 19 height 14
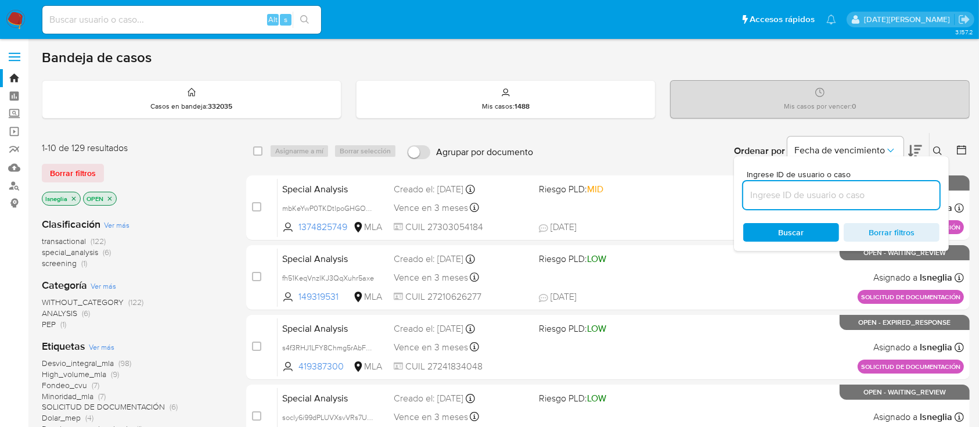
click at [765, 197] on input at bounding box center [841, 195] width 196 height 15
type input "oV7uO6SwF5VsItfALaeRSiEQ"
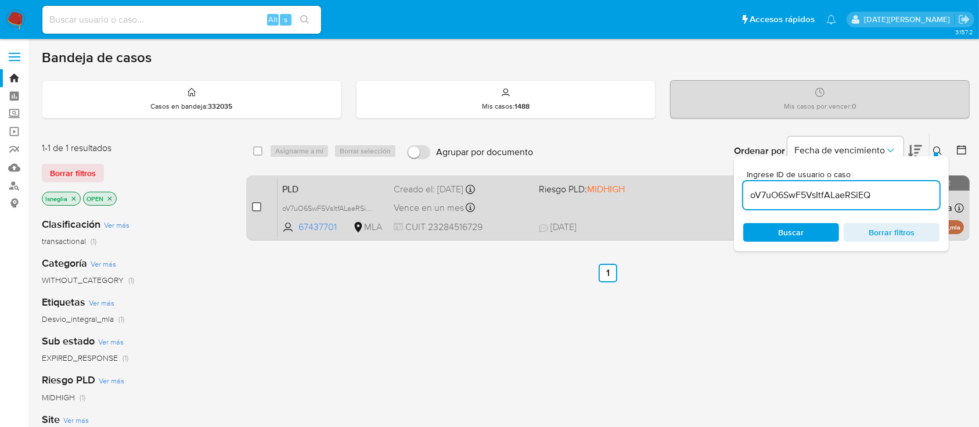
click at [255, 207] on input "checkbox" at bounding box center [256, 206] width 9 height 9
checkbox input "true"
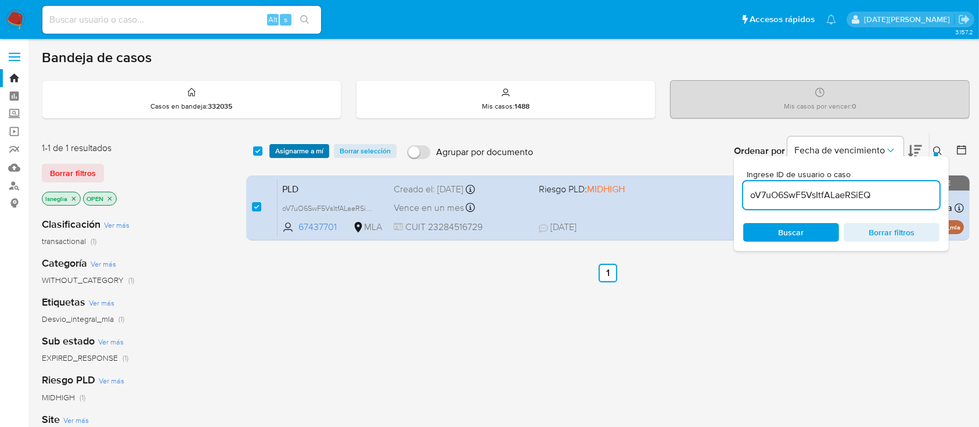
click at [297, 151] on span "Asignarme a mí" at bounding box center [299, 151] width 48 height 12
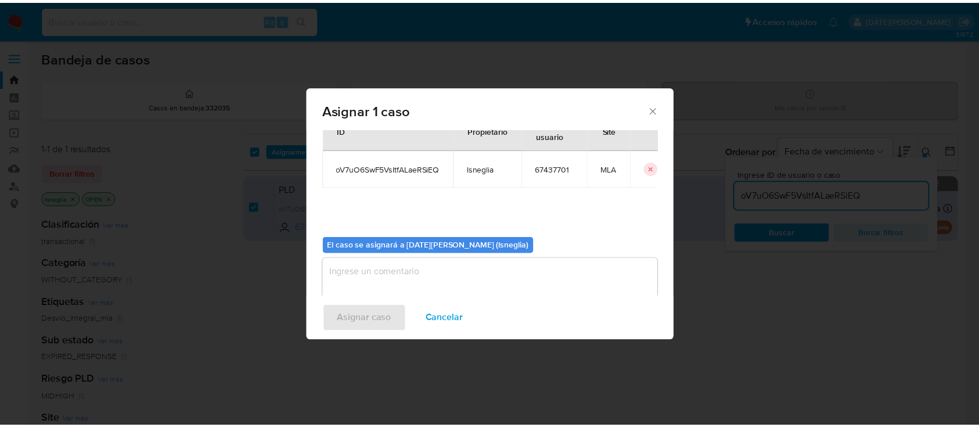
scroll to position [59, 0]
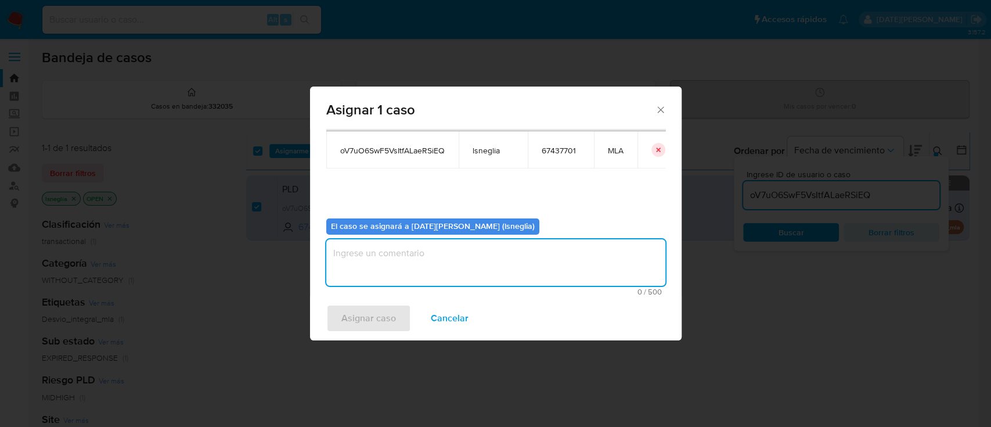
click at [460, 260] on textarea "assign-modal" at bounding box center [495, 262] width 339 height 46
type textarea "."
click at [383, 314] on span "Asignar caso" at bounding box center [369, 319] width 55 height 26
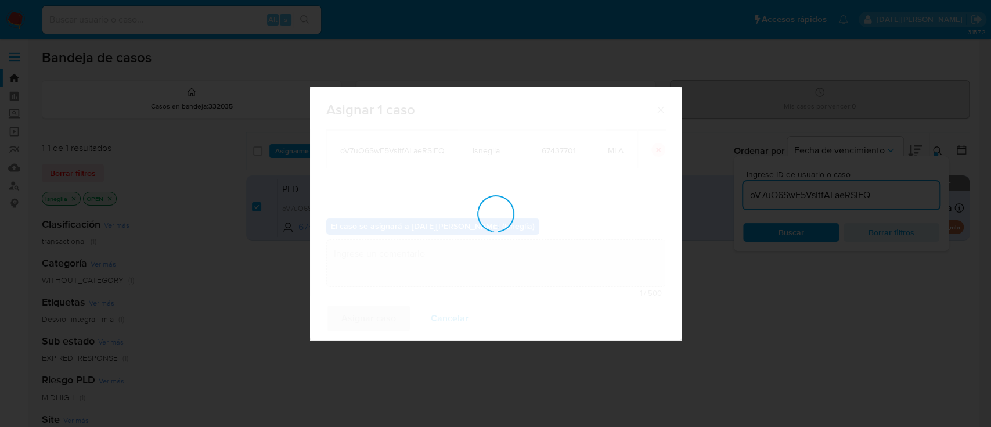
checkbox input "false"
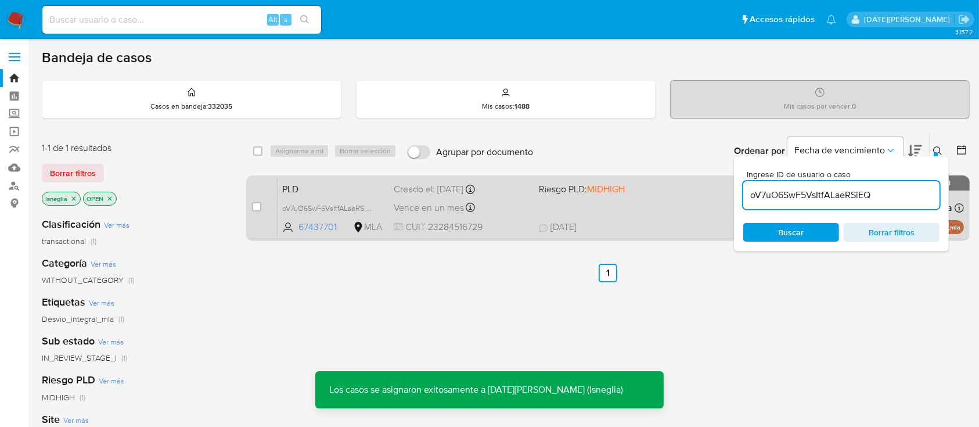
click at [302, 175] on div "case-item-checkbox No es posible asignar el caso PLD oV7uO6SwF5VsItfALaeRSiEQ 6…" at bounding box center [608, 207] width 724 height 65
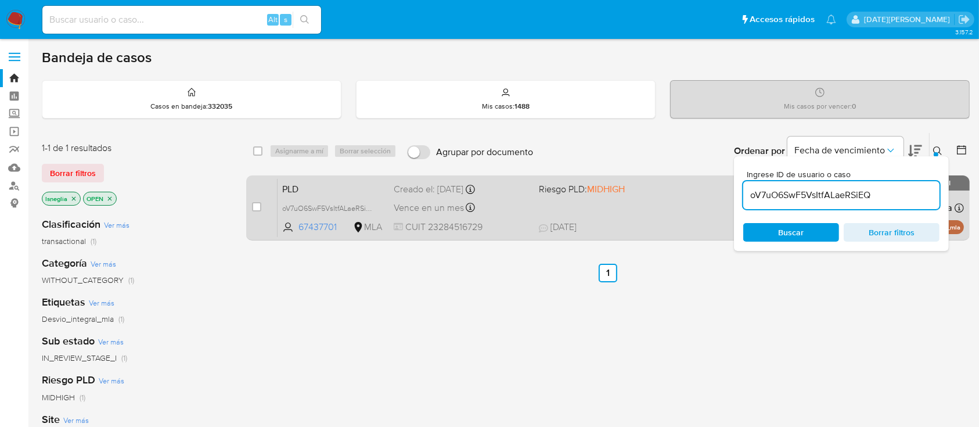
click at [351, 193] on span "PLD" at bounding box center [333, 188] width 102 height 15
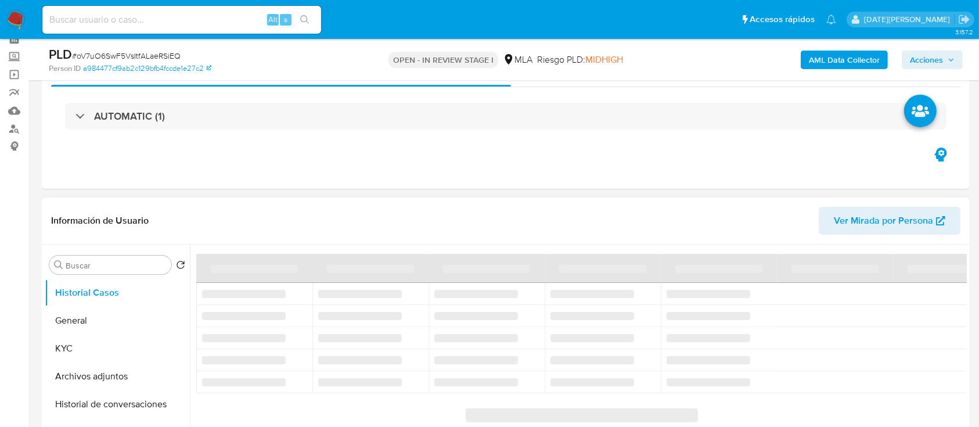
scroll to position [154, 0]
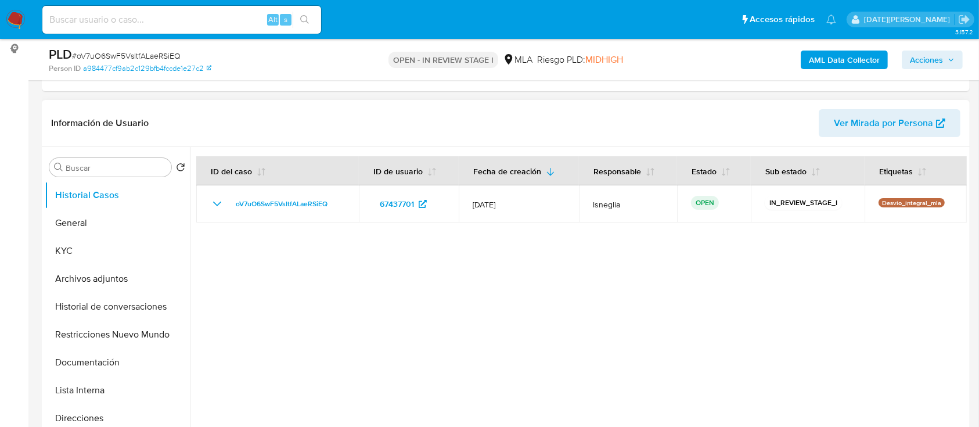
select select "10"
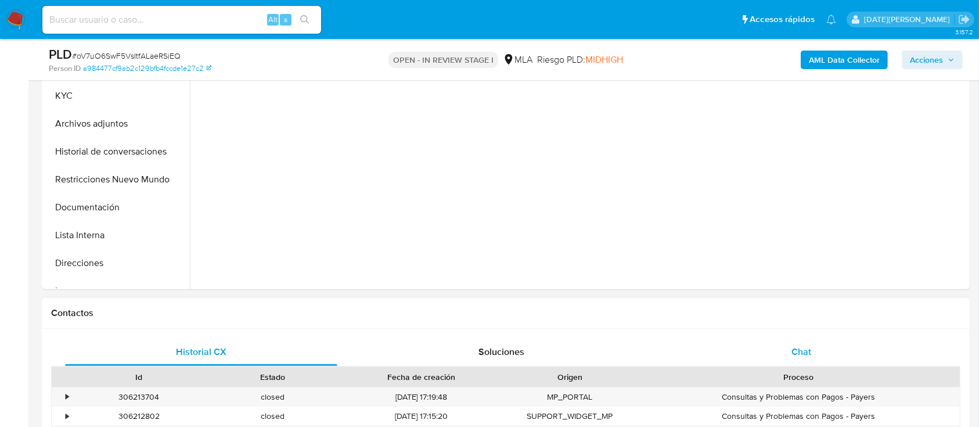
click at [802, 357] on span "Chat" at bounding box center [802, 351] width 20 height 13
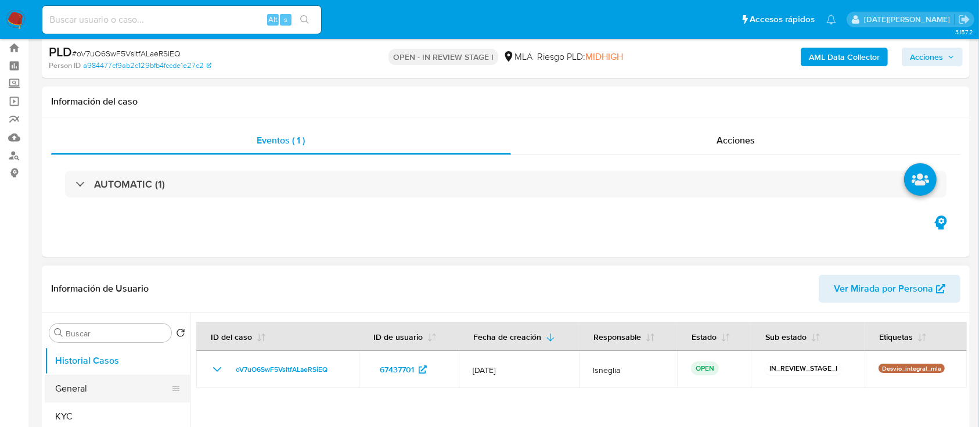
scroll to position [77, 0]
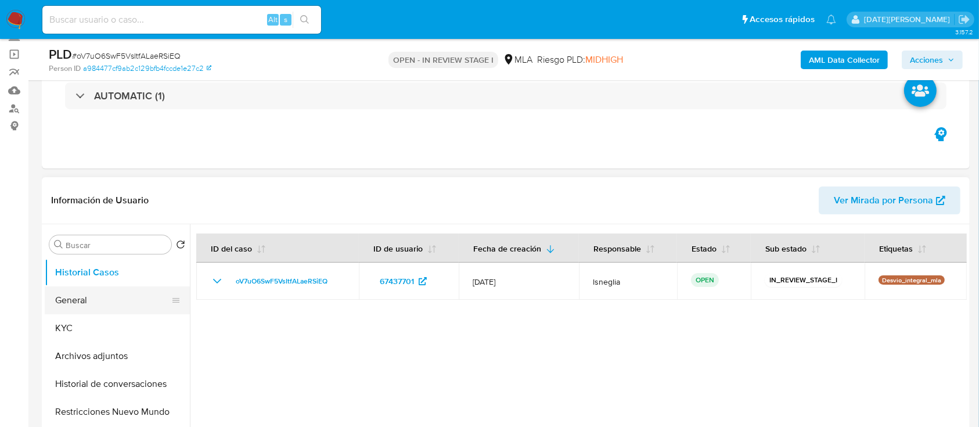
click at [74, 300] on button "General" at bounding box center [113, 300] width 136 height 28
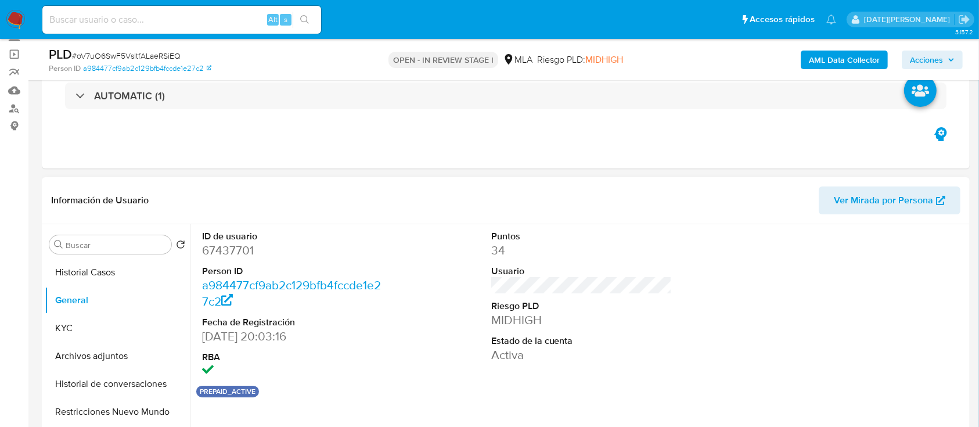
click at [232, 251] on dd "67437701" at bounding box center [292, 250] width 181 height 16
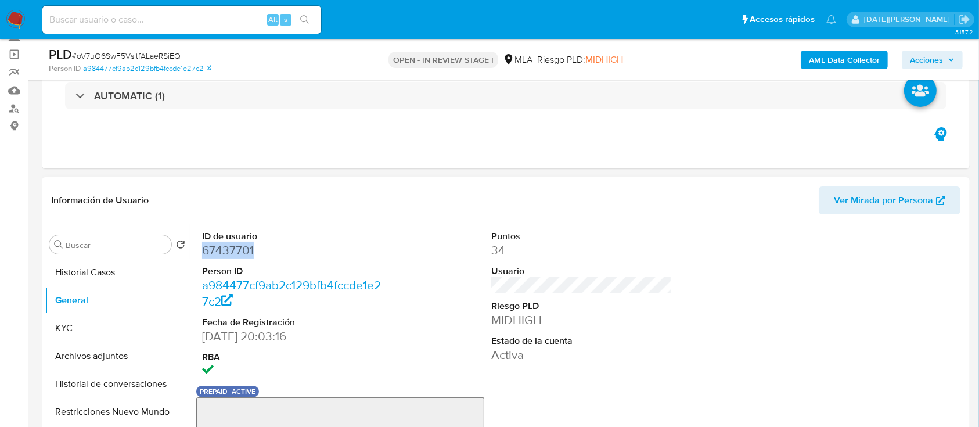
copy dd "67437701"
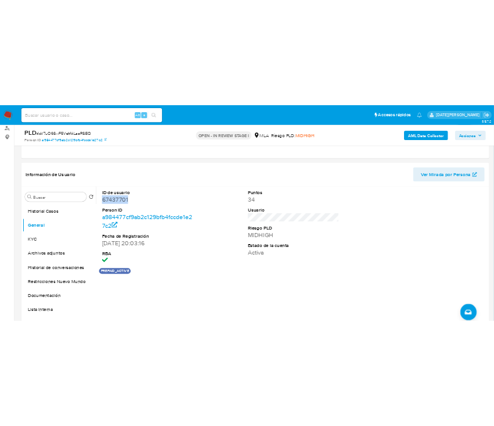
scroll to position [154, 0]
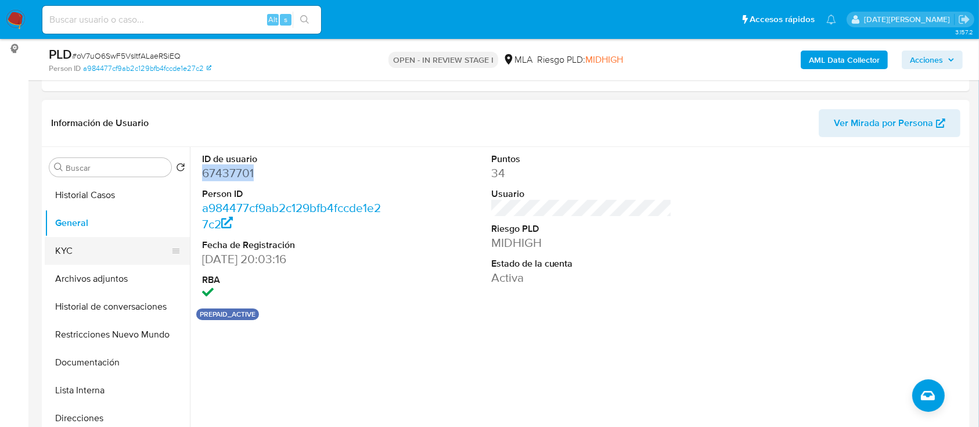
click at [68, 258] on button "KYC" at bounding box center [113, 251] width 136 height 28
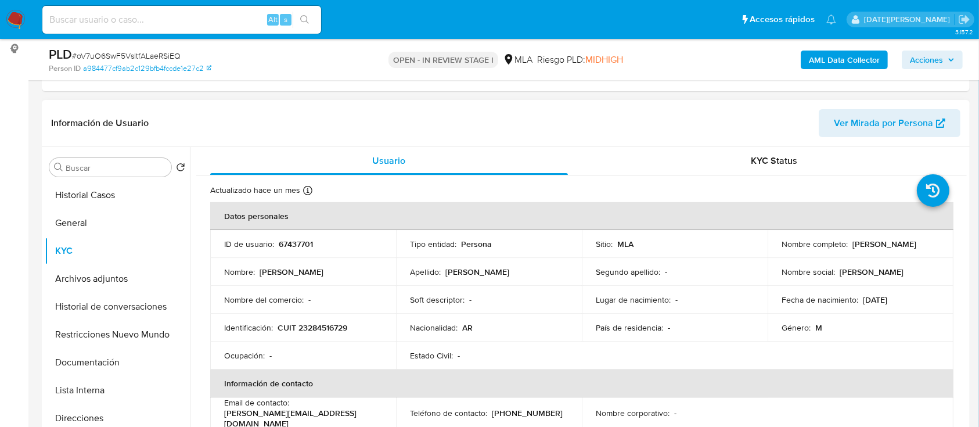
click at [330, 329] on p "CUIT 23284516729" at bounding box center [313, 327] width 70 height 10
copy p "23284516729"
click at [316, 332] on p "CUIT 23284516729" at bounding box center [313, 327] width 70 height 10
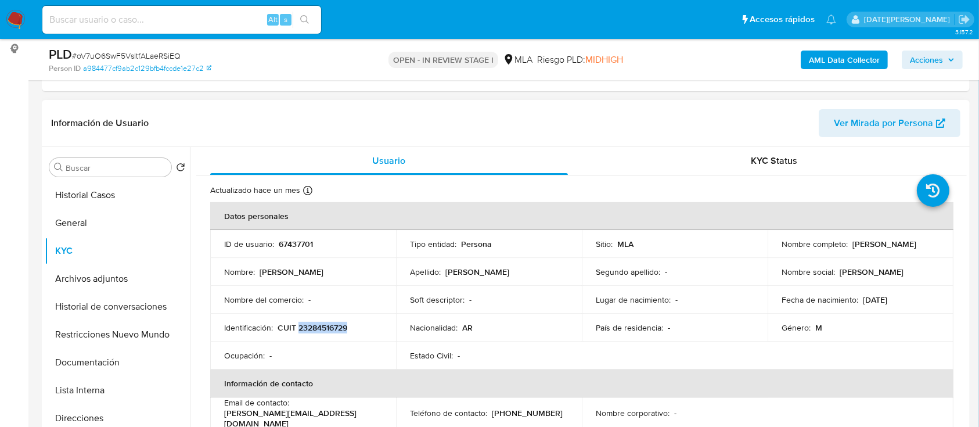
copy p "23284516729"
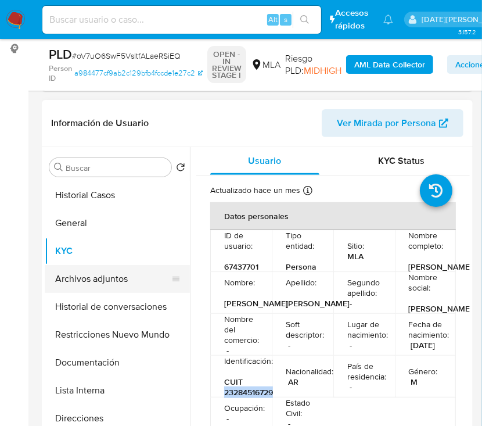
click at [98, 279] on button "Archivos adjuntos" at bounding box center [113, 279] width 136 height 28
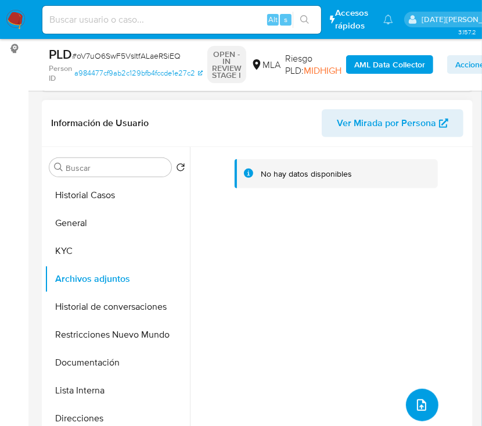
click at [417, 399] on icon "upload-file" at bounding box center [421, 405] width 9 height 12
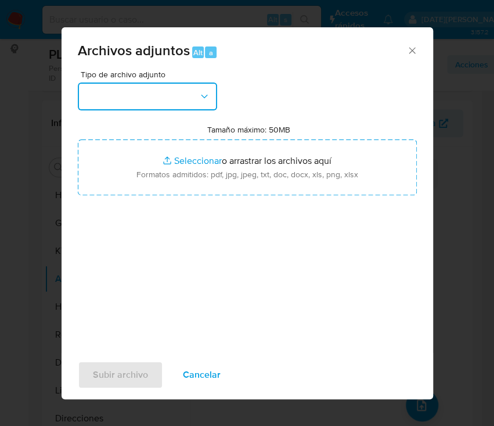
click at [165, 94] on button "button" at bounding box center [147, 96] width 139 height 28
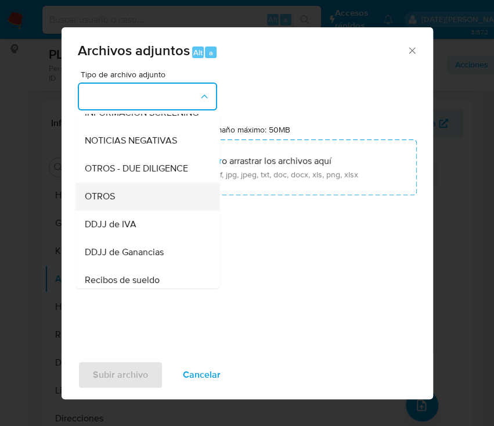
click at [120, 209] on div "OTROS" at bounding box center [144, 196] width 118 height 28
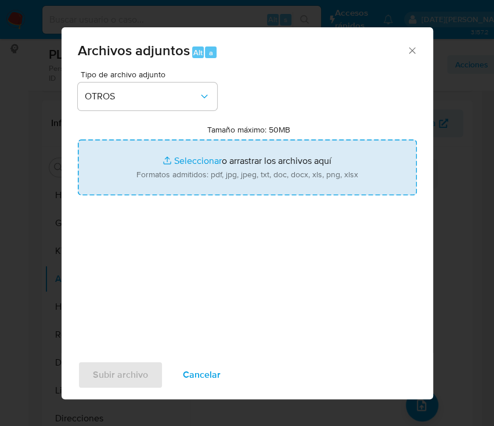
type input "C:\fakepath\Caselog oV7uO6SwF5VsItfALaeRSiEQ.docx"
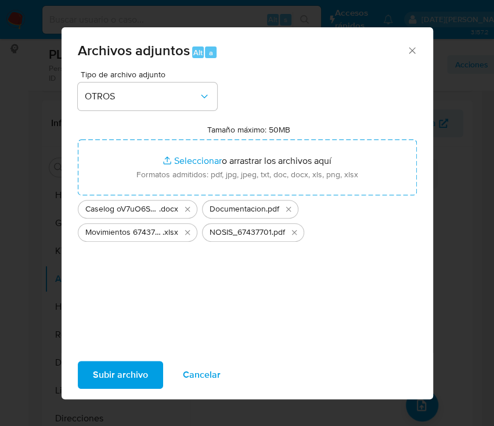
click at [142, 373] on span "Subir archivo" at bounding box center [120, 375] width 55 height 26
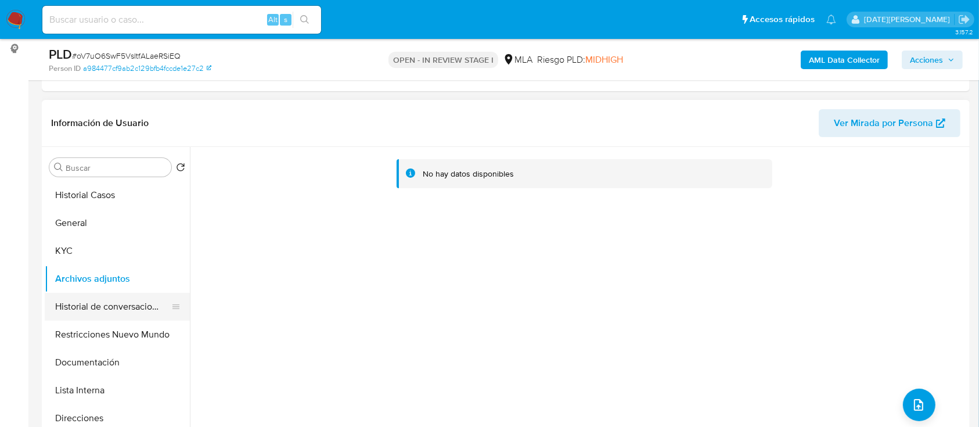
click at [100, 296] on button "Historial de conversaciones" at bounding box center [113, 307] width 136 height 28
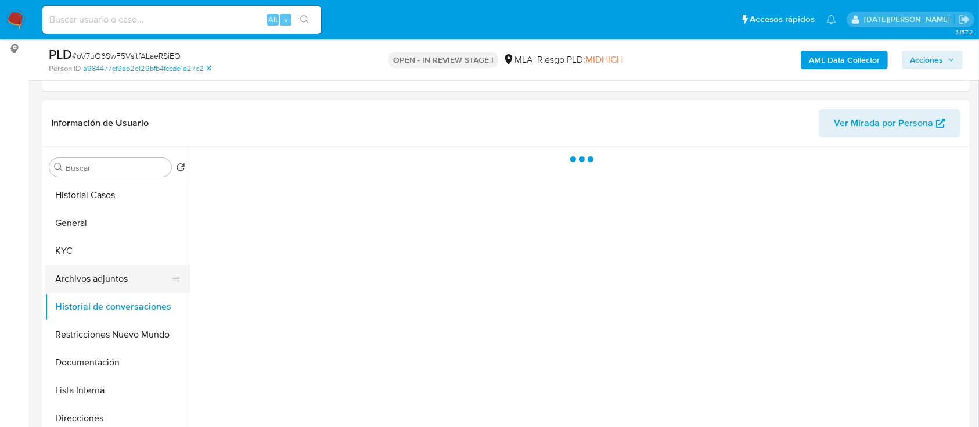
click at [116, 274] on button "Archivos adjuntos" at bounding box center [113, 279] width 136 height 28
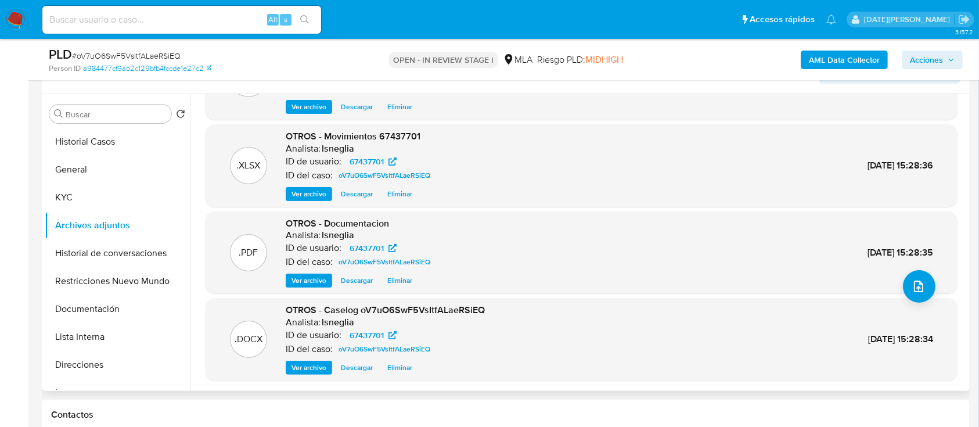
scroll to position [232, 0]
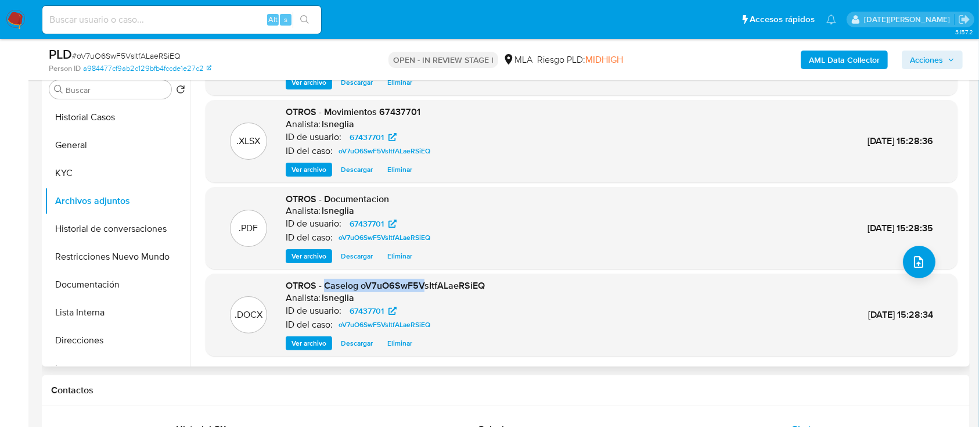
drag, startPoint x: 325, startPoint y: 286, endPoint x: 423, endPoint y: 283, distance: 97.6
click at [423, 283] on span "OTROS - Caselog oV7uO6SwF5VsItfALaeRSiEQ" at bounding box center [385, 285] width 199 height 13
drag, startPoint x: 286, startPoint y: 286, endPoint x: 488, endPoint y: 281, distance: 201.6
click at [488, 281] on div ".DOCX OTROS - Caselog oV7uO6SwF5VsItfALaeRSiEQ Analista: lsneglia ID de usuario…" at bounding box center [581, 314] width 741 height 71
copy span "OTROS - Caselog oV7uO6SwF5VsItfALaeRSiEQ"
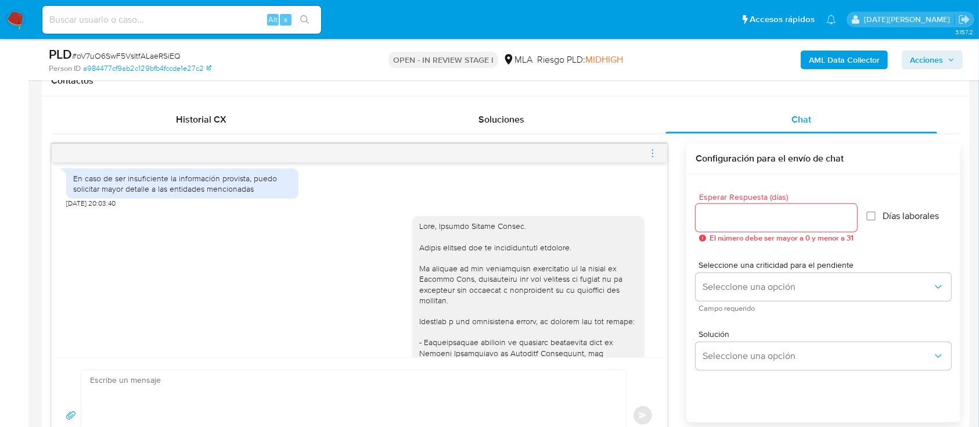
scroll to position [1200, 0]
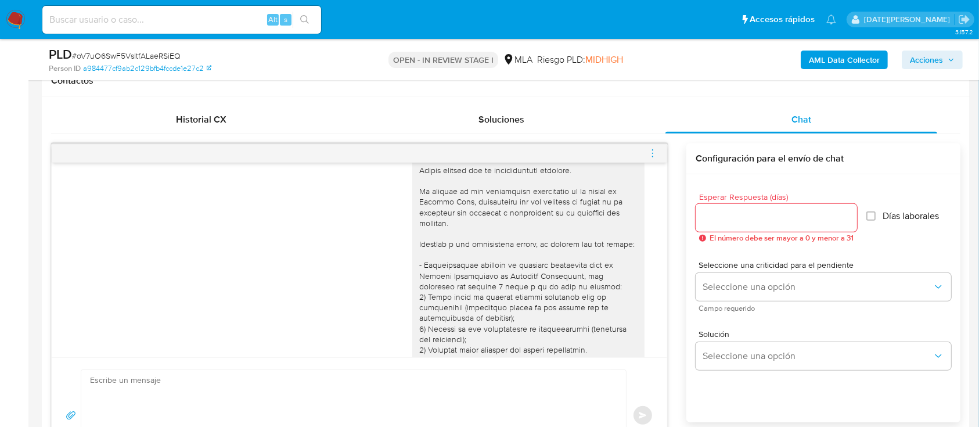
drag, startPoint x: 651, startPoint y: 152, endPoint x: 618, endPoint y: 151, distance: 32.5
click at [651, 152] on icon "menu-action" at bounding box center [653, 153] width 10 height 10
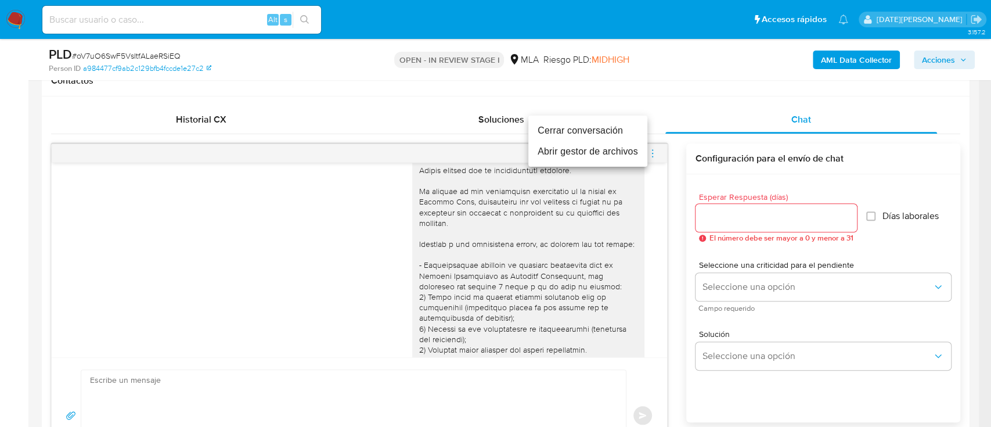
click at [541, 135] on li "Cerrar conversación" at bounding box center [588, 130] width 119 height 21
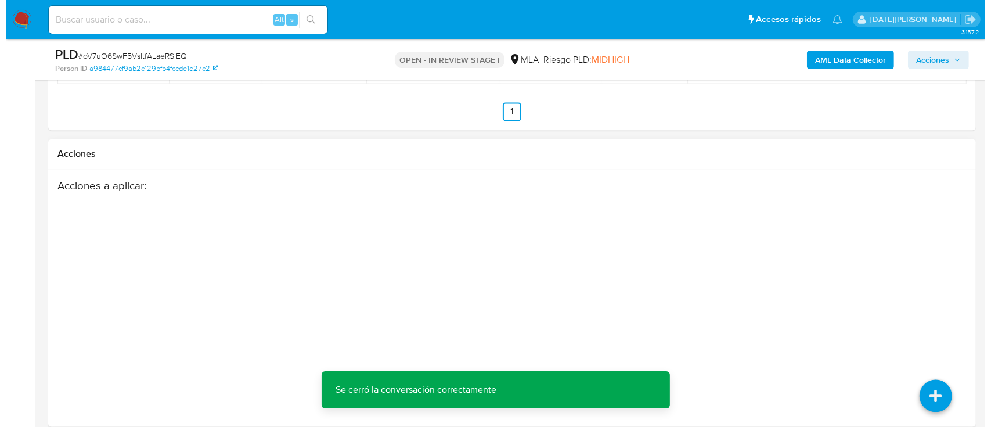
scroll to position [2157, 0]
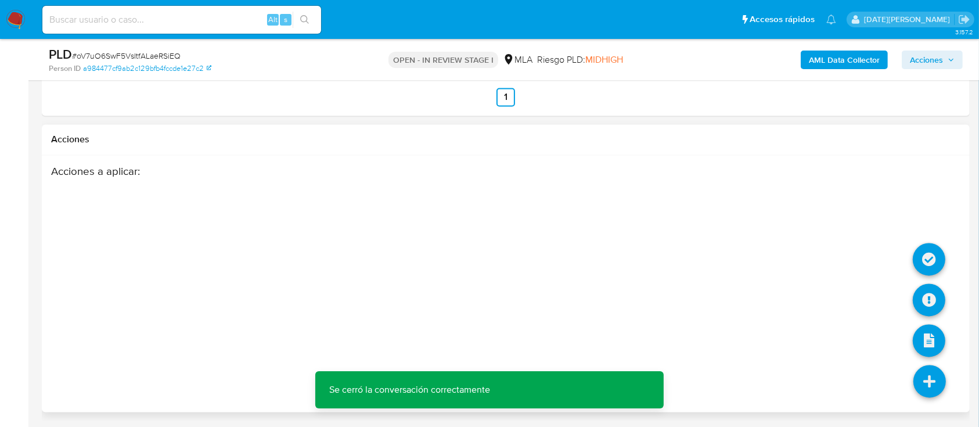
click at [938, 382] on icon at bounding box center [930, 381] width 33 height 33
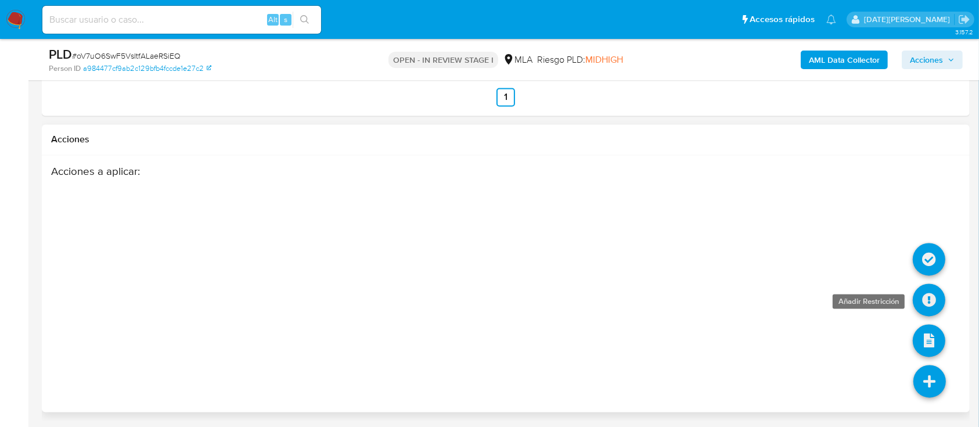
click at [925, 294] on icon at bounding box center [929, 300] width 33 height 33
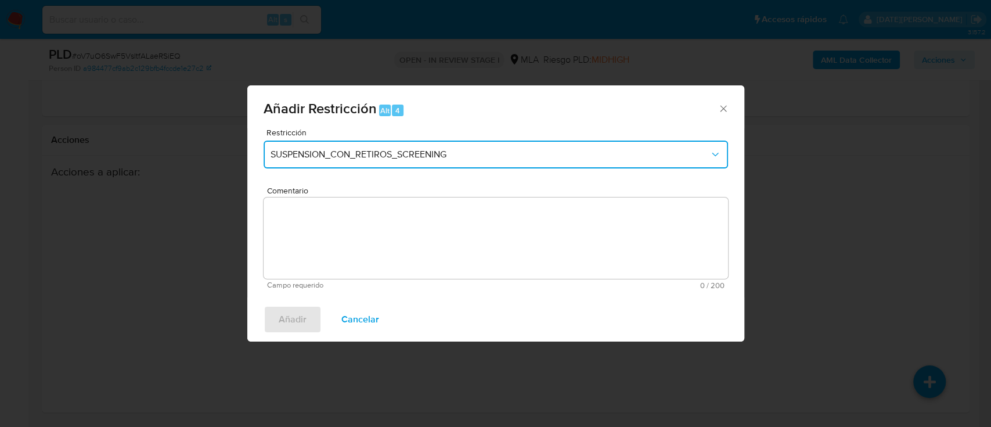
click at [371, 149] on span "SUSPENSION_CON_RETIROS_SCREENING" at bounding box center [490, 155] width 439 height 12
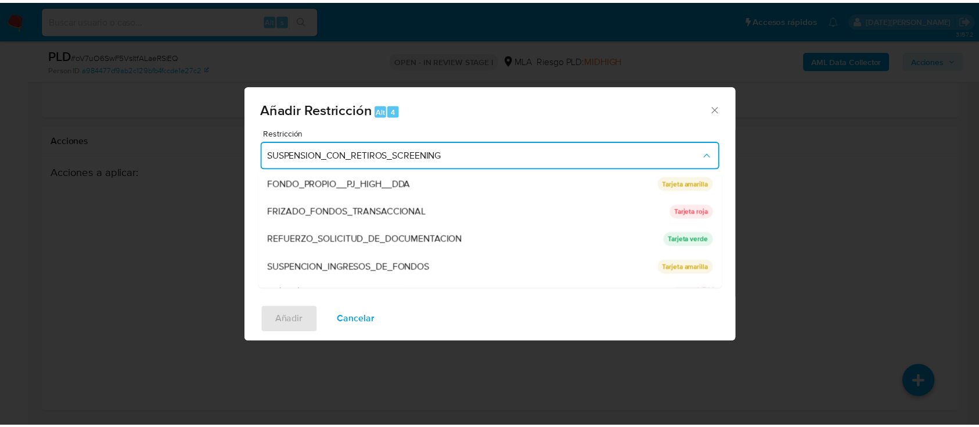
scroll to position [232, 0]
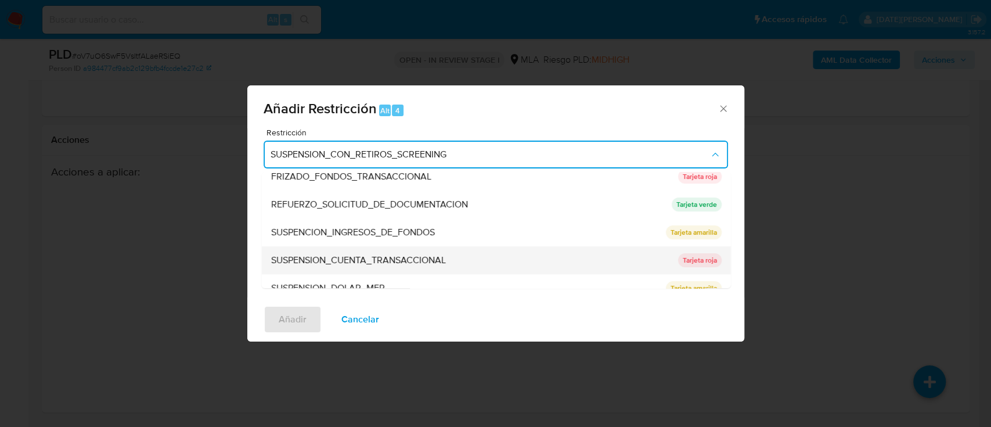
click at [381, 257] on span "SUSPENSION_CUENTA_TRANSACCIONAL" at bounding box center [358, 260] width 175 height 12
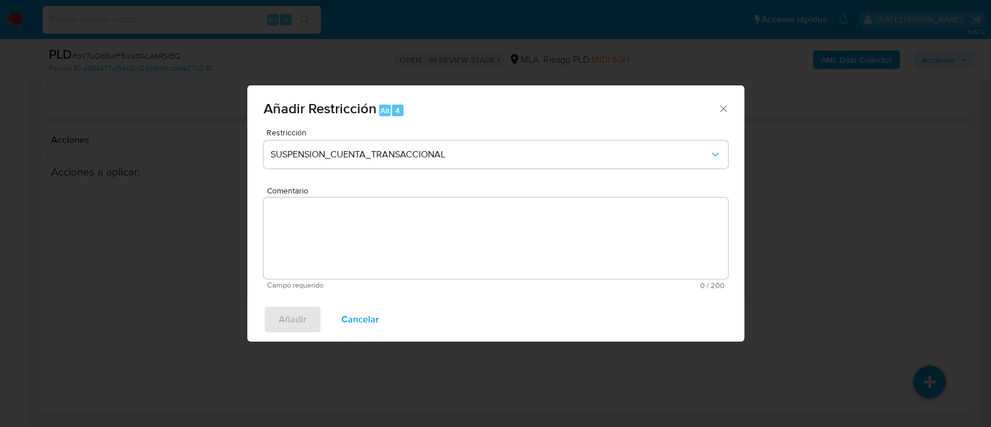
click at [372, 257] on textarea "Comentario" at bounding box center [496, 237] width 465 height 81
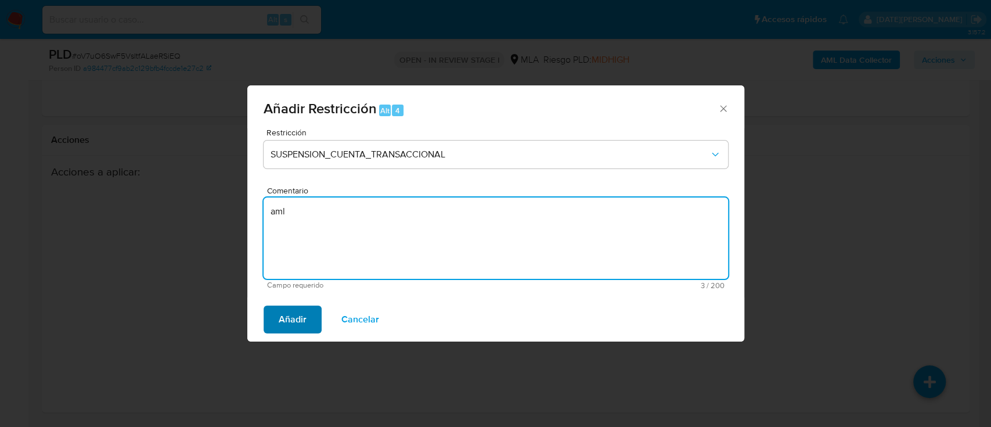
type textarea "aml"
click at [293, 325] on span "Añadir" at bounding box center [293, 320] width 28 height 26
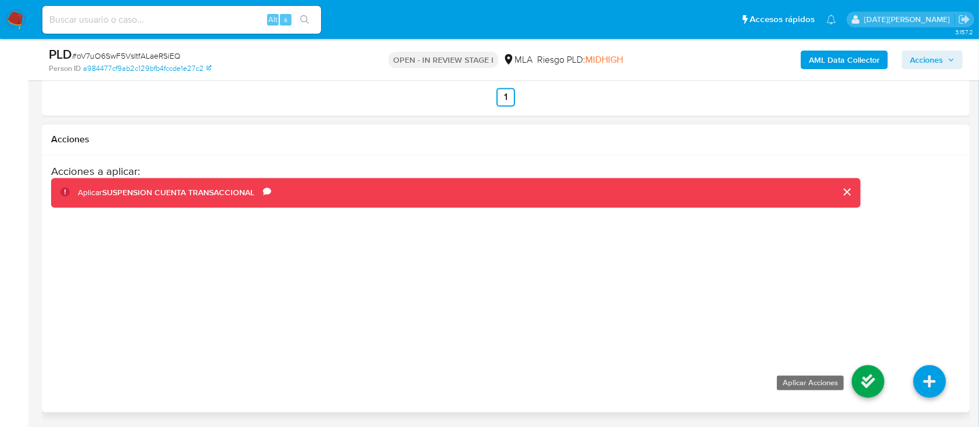
click at [862, 371] on icon at bounding box center [868, 381] width 33 height 33
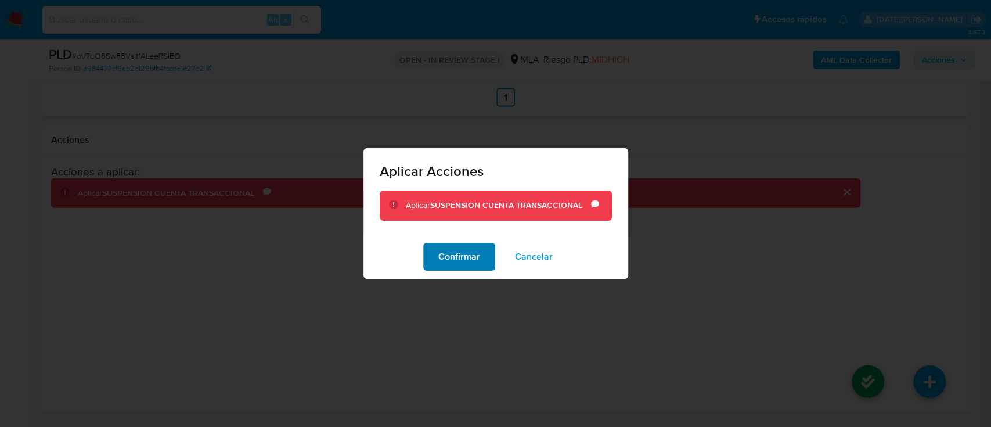
click at [462, 269] on span "Confirmar" at bounding box center [460, 257] width 42 height 26
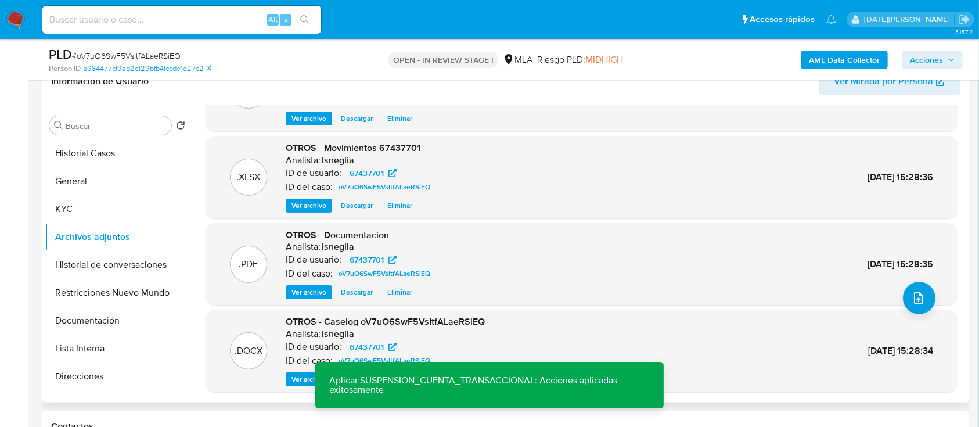
scroll to position [221, 0]
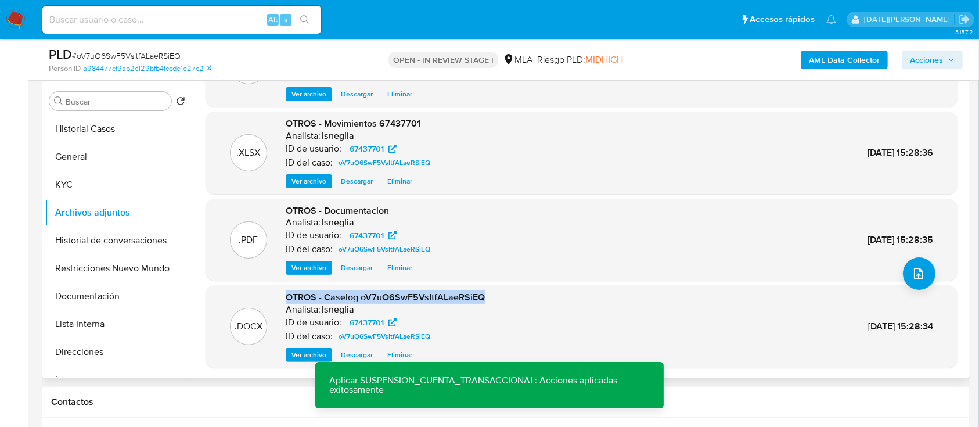
drag, startPoint x: 287, startPoint y: 295, endPoint x: 484, endPoint y: 296, distance: 196.9
click at [487, 296] on div ".DOCX OTROS - Caselog oV7uO6SwF5VsItfALaeRSiEQ Analista: lsneglia ID de usuario…" at bounding box center [581, 326] width 741 height 71
copy span "OTROS - Caselog oV7uO6SwF5VsItfALaeRSiEQ"
click at [80, 246] on button "Historial de conversaciones" at bounding box center [113, 241] width 136 height 28
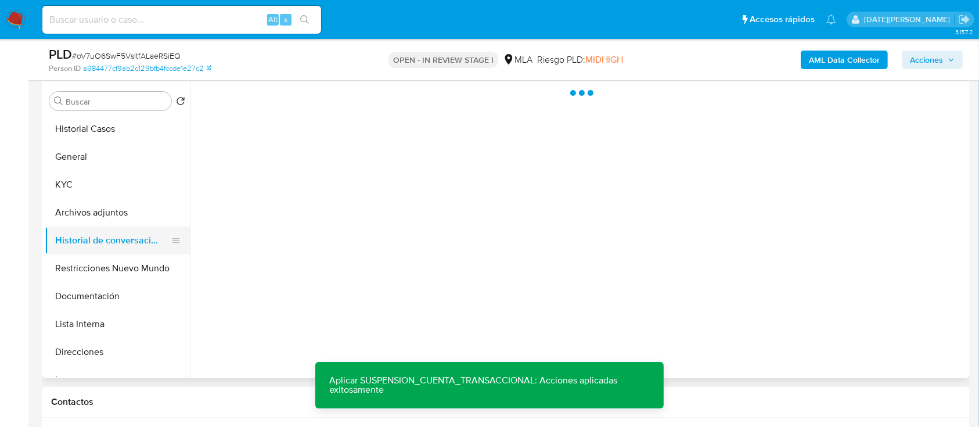
scroll to position [0, 0]
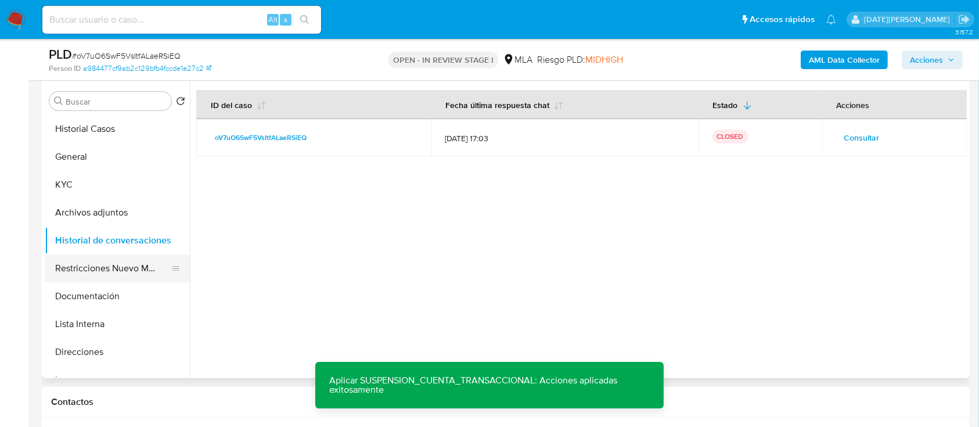
click at [108, 268] on button "Restricciones Nuevo Mundo" at bounding box center [113, 268] width 136 height 28
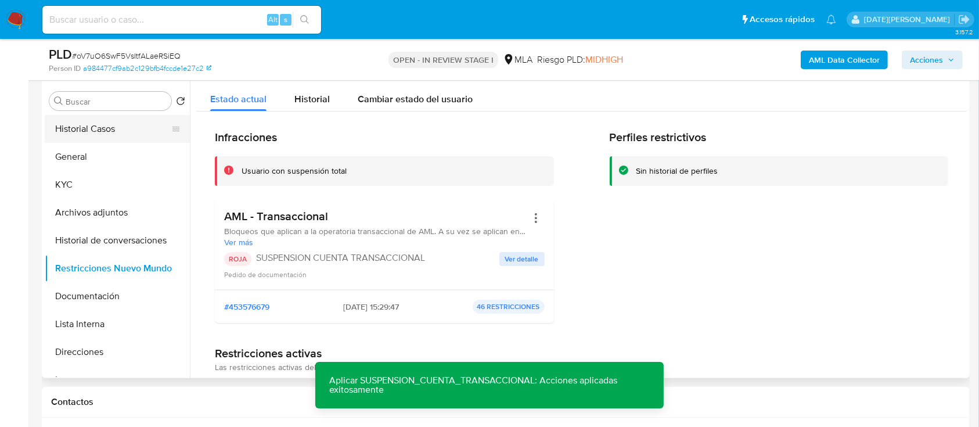
click at [84, 128] on button "Historial Casos" at bounding box center [113, 129] width 136 height 28
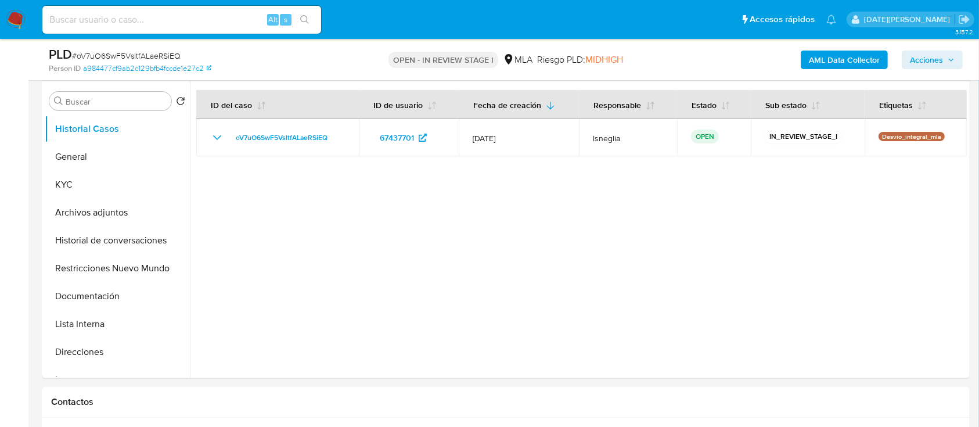
click at [925, 59] on span "Acciones" at bounding box center [926, 60] width 33 height 19
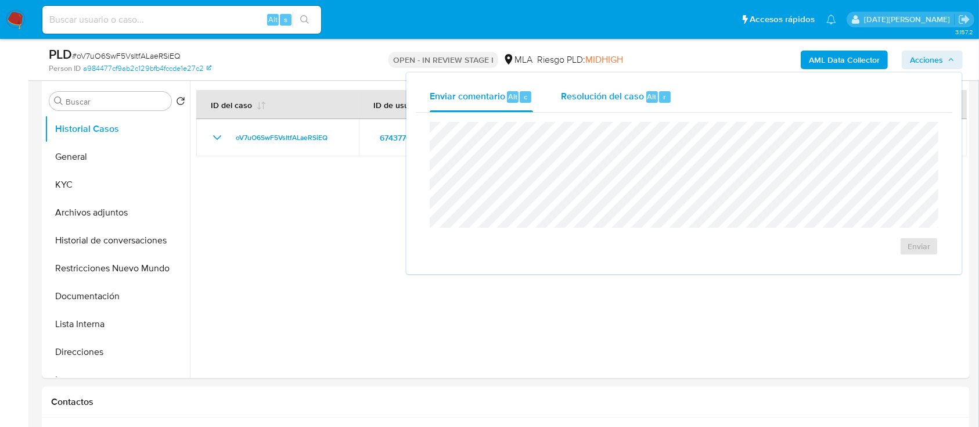
click at [596, 105] on div "Resolución del caso Alt r" at bounding box center [616, 97] width 111 height 30
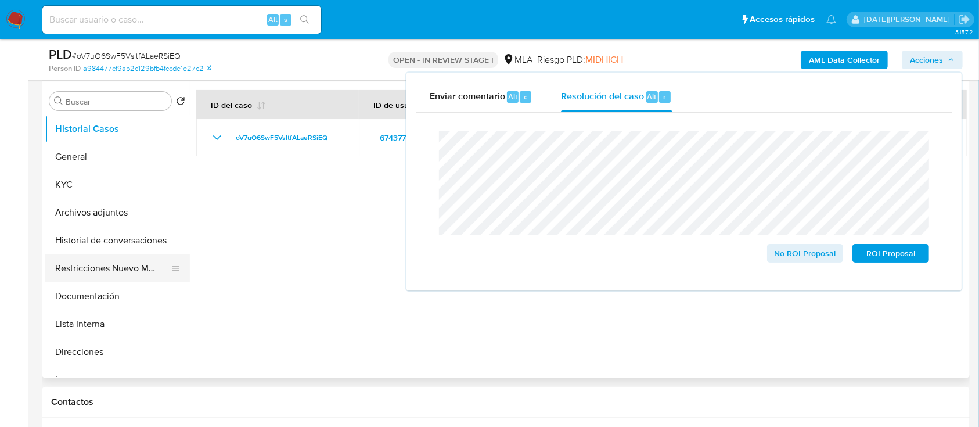
click at [94, 275] on button "Restricciones Nuevo Mundo" at bounding box center [113, 268] width 136 height 28
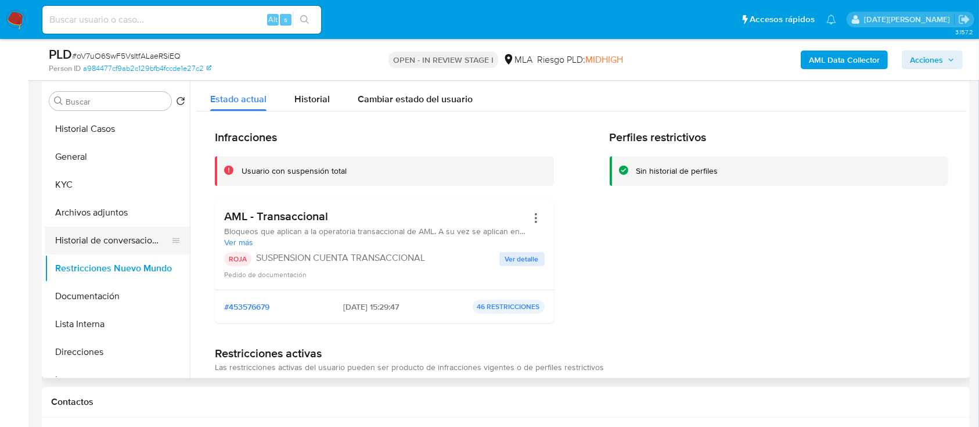
click at [123, 247] on button "Historial de conversaciones" at bounding box center [113, 241] width 136 height 28
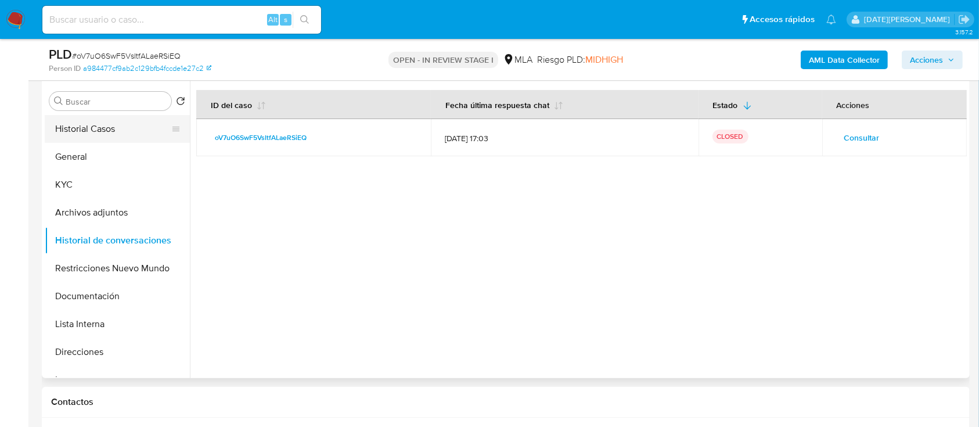
click at [78, 125] on button "Historial Casos" at bounding box center [113, 129] width 136 height 28
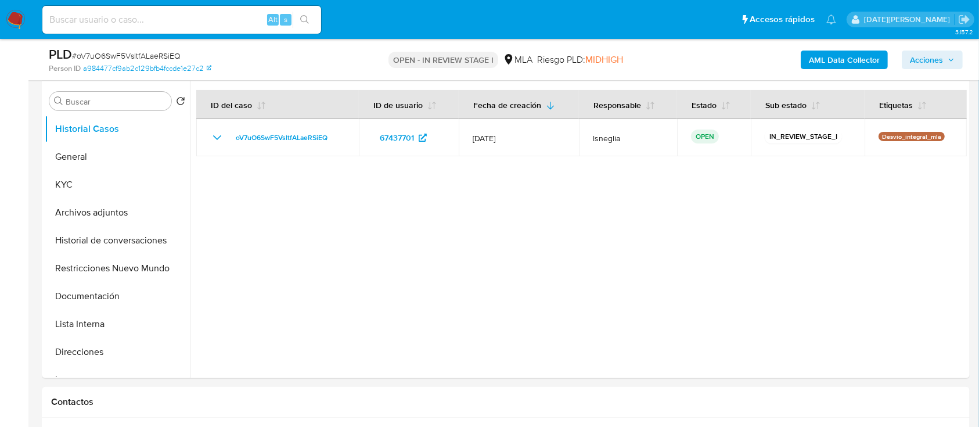
click at [944, 56] on span "Acciones" at bounding box center [932, 60] width 45 height 16
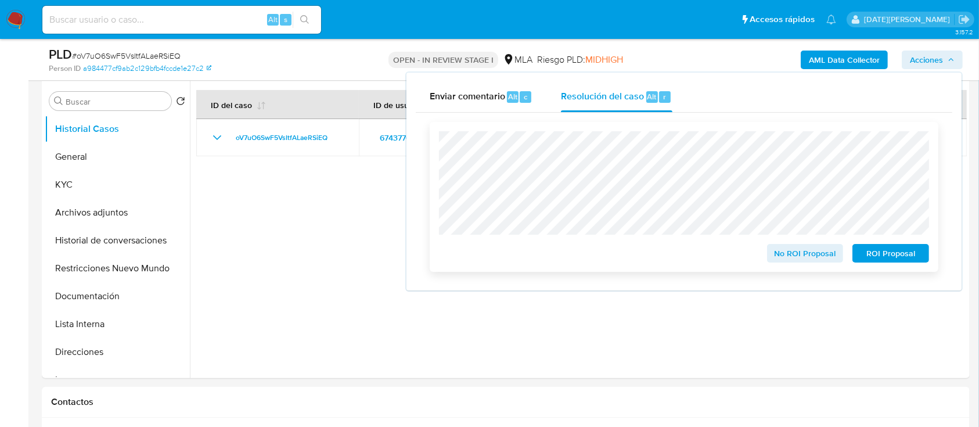
click at [905, 252] on span "ROI Proposal" at bounding box center [891, 253] width 60 height 16
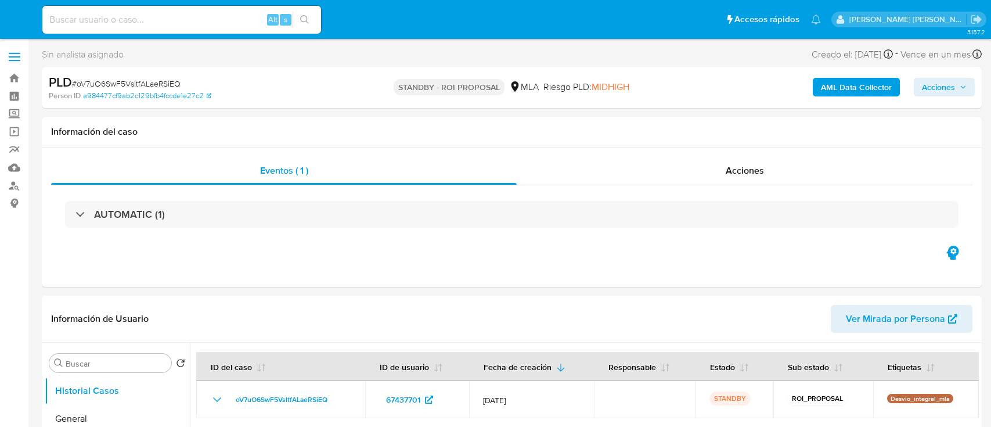
select select "10"
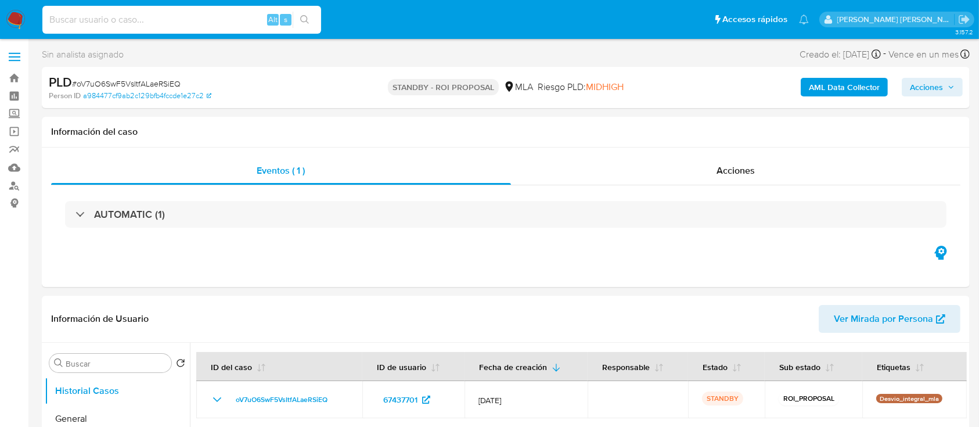
click at [149, 16] on input at bounding box center [181, 19] width 279 height 15
paste input "3CECgbKBTEv8HKjNsqv5BiPD"
type input "3CECgbKBTEv8HKjNsqv5BiPD"
click at [308, 19] on icon "search-icon" at bounding box center [304, 19] width 9 height 9
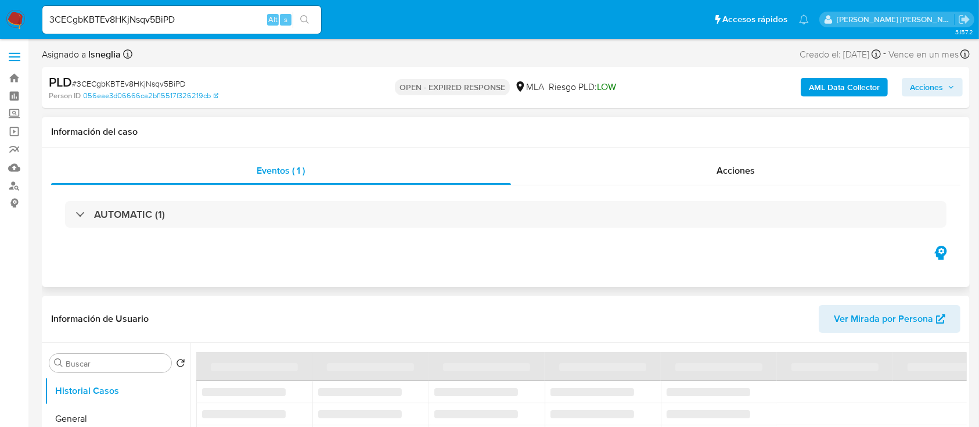
select select "10"
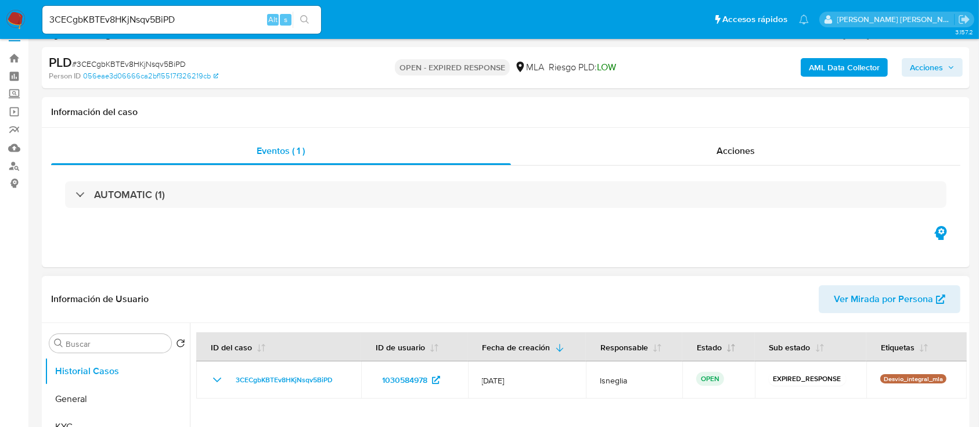
scroll to position [77, 0]
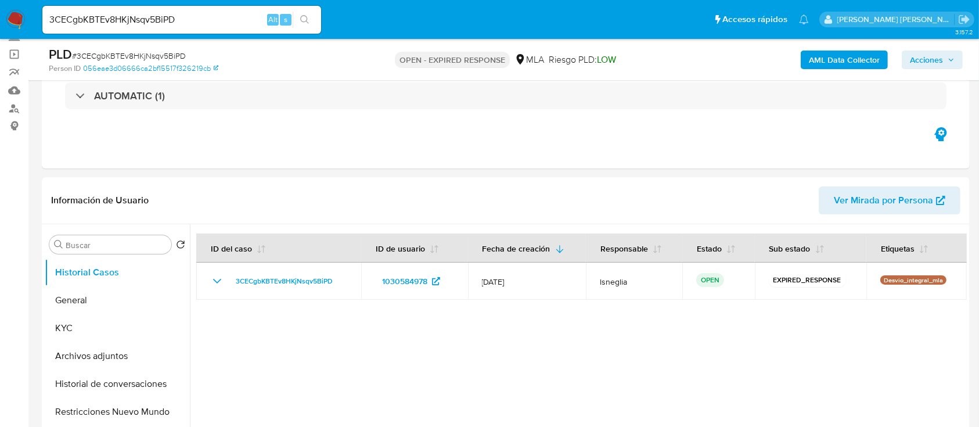
click at [161, 59] on span "# 3CECgbKBTEv8HKjNsqv5BiPD" at bounding box center [129, 56] width 114 height 12
copy span "3CECgbKBTEv8HKjNsqv5BiPD"
click at [7, 20] on img at bounding box center [16, 20] width 20 height 20
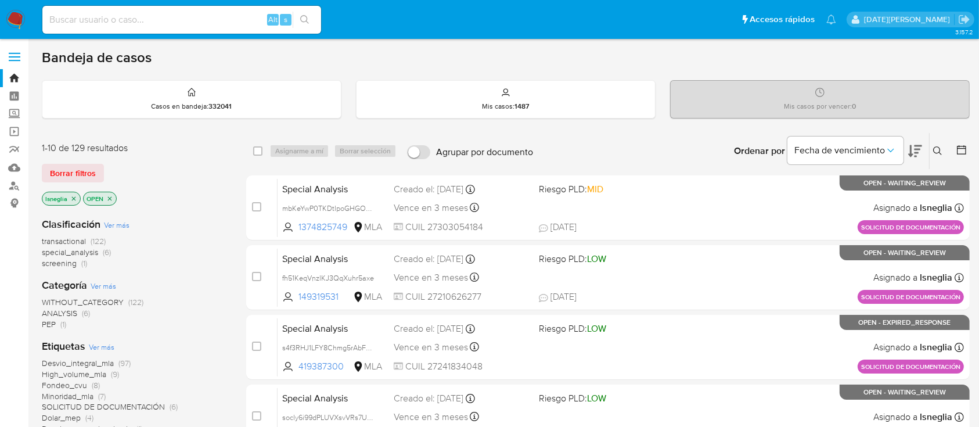
click at [940, 146] on icon at bounding box center [937, 150] width 9 height 9
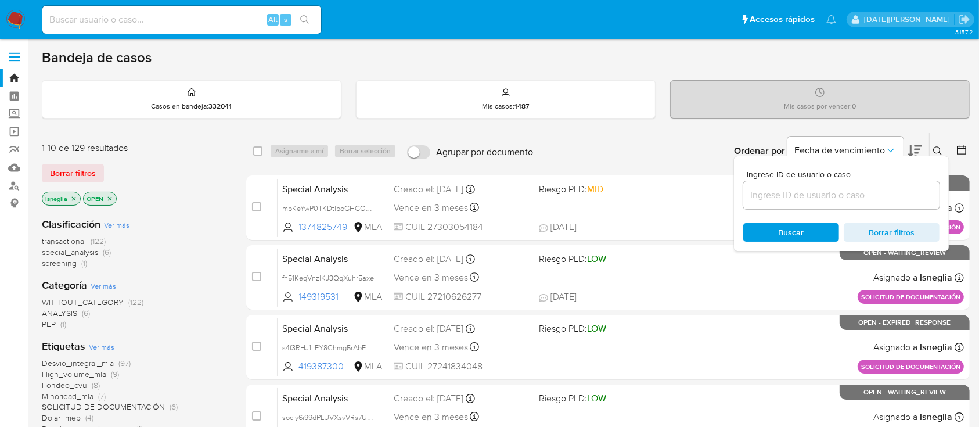
click at [840, 200] on input at bounding box center [841, 195] width 196 height 15
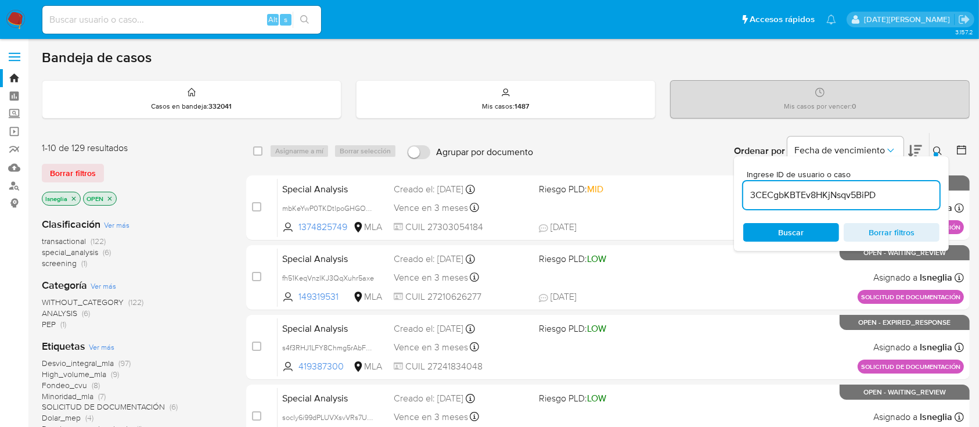
type input "3CECgbKBTEv8HKjNsqv5BiPD"
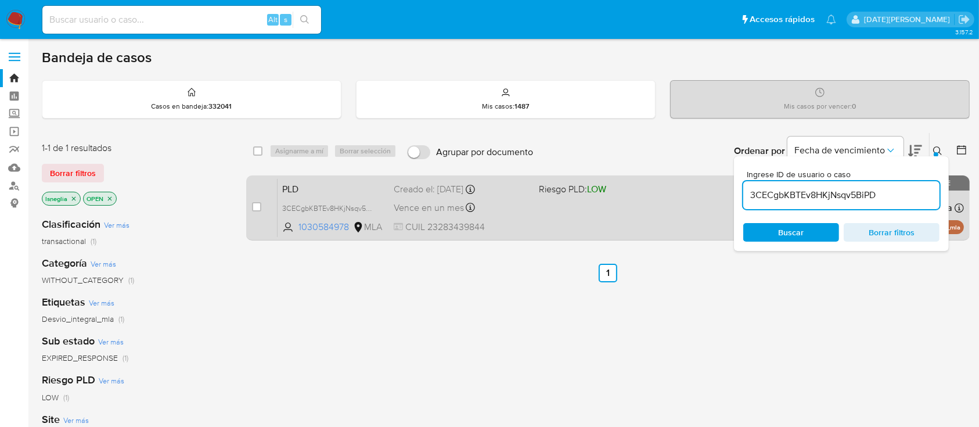
drag, startPoint x: 258, startPoint y: 204, endPoint x: 260, endPoint y: 197, distance: 6.6
click at [260, 204] on input "checkbox" at bounding box center [256, 206] width 9 height 9
checkbox input "true"
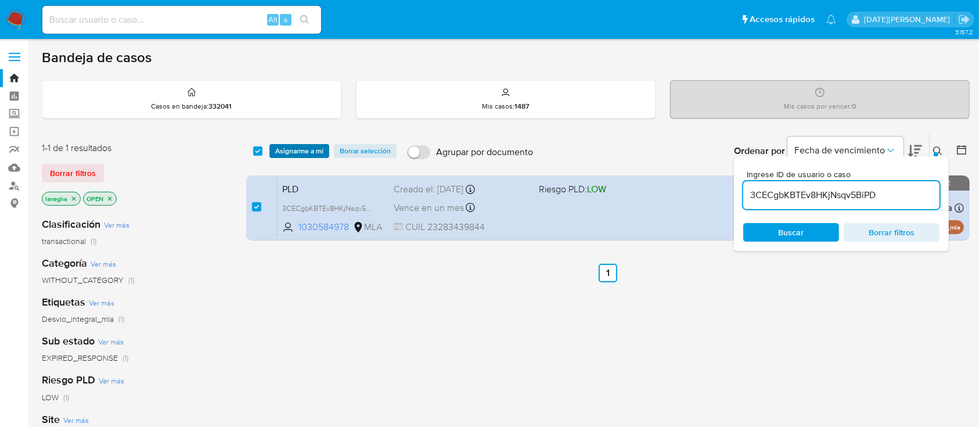
click at [306, 148] on span "Asignarme a mí" at bounding box center [299, 151] width 48 height 12
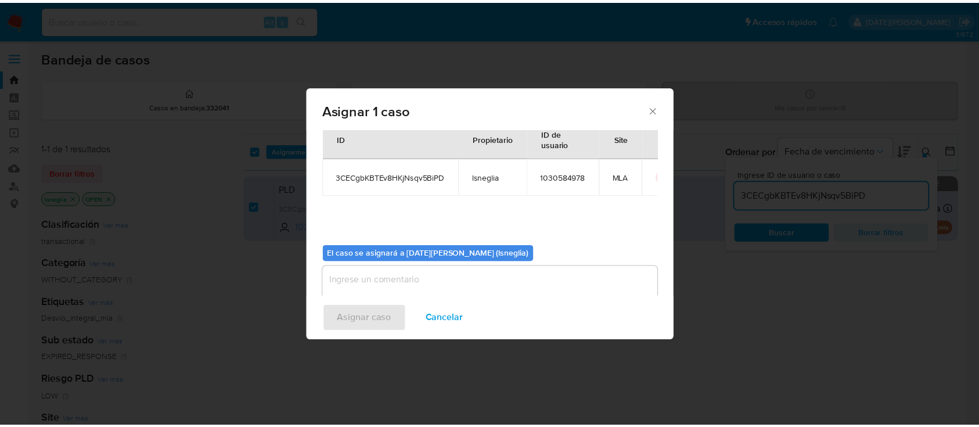
scroll to position [59, 0]
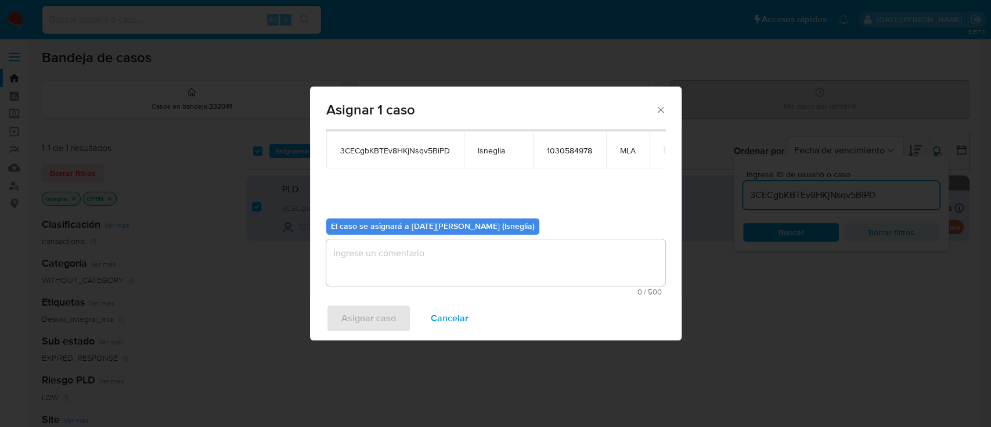
click at [441, 255] on textarea "assign-modal" at bounding box center [495, 262] width 339 height 46
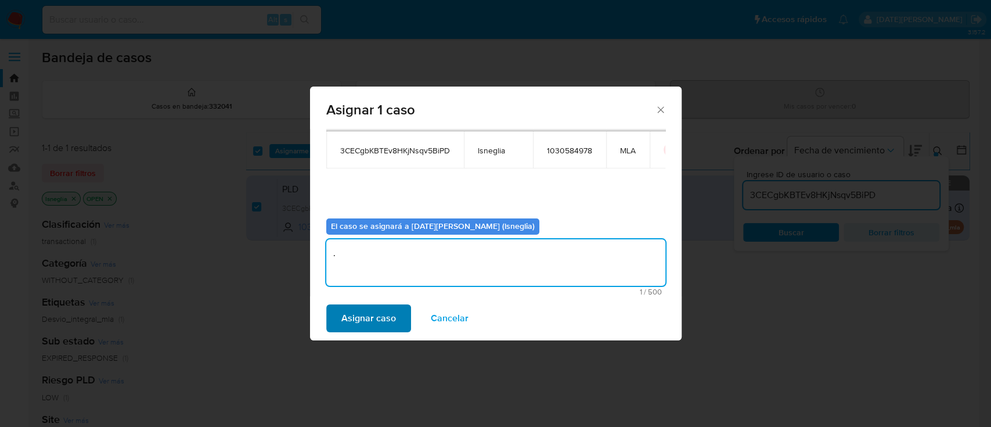
type textarea "."
click at [361, 323] on span "Asignar caso" at bounding box center [369, 319] width 55 height 26
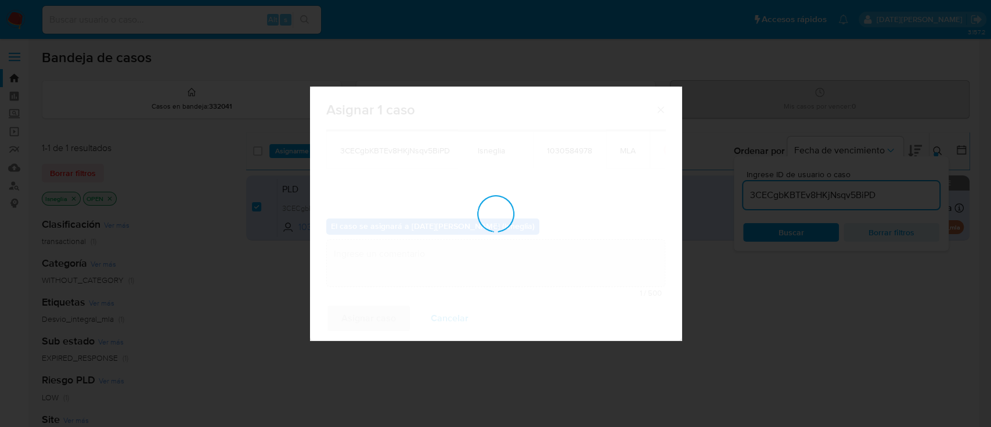
checkbox input "false"
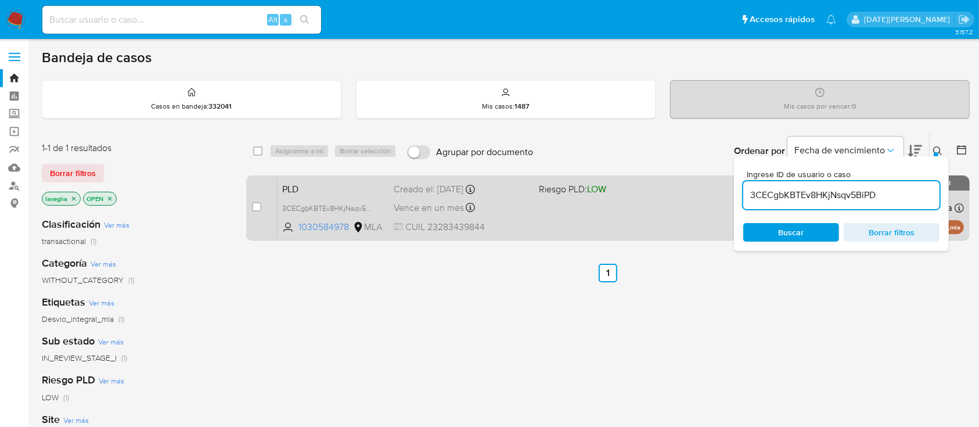
click at [350, 191] on span "PLD" at bounding box center [333, 188] width 102 height 15
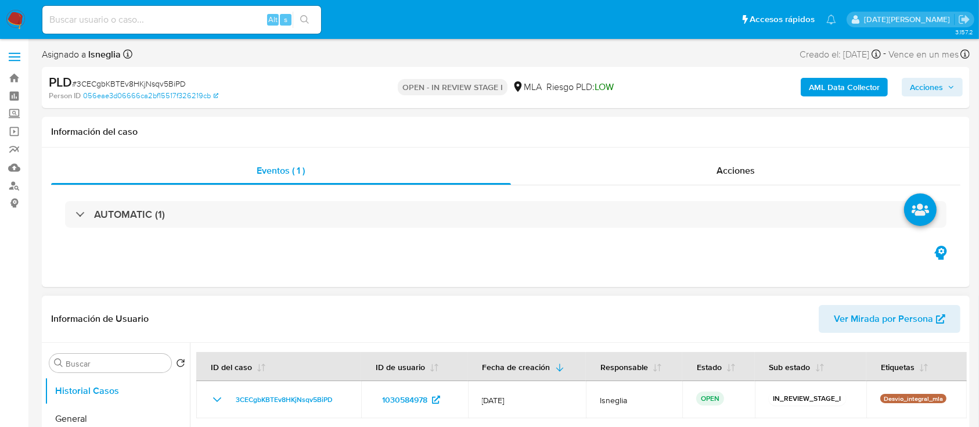
select select "10"
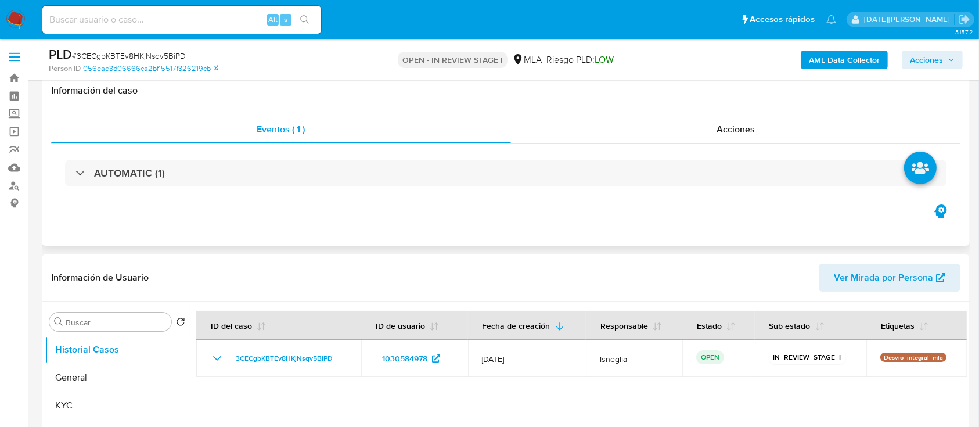
scroll to position [77, 0]
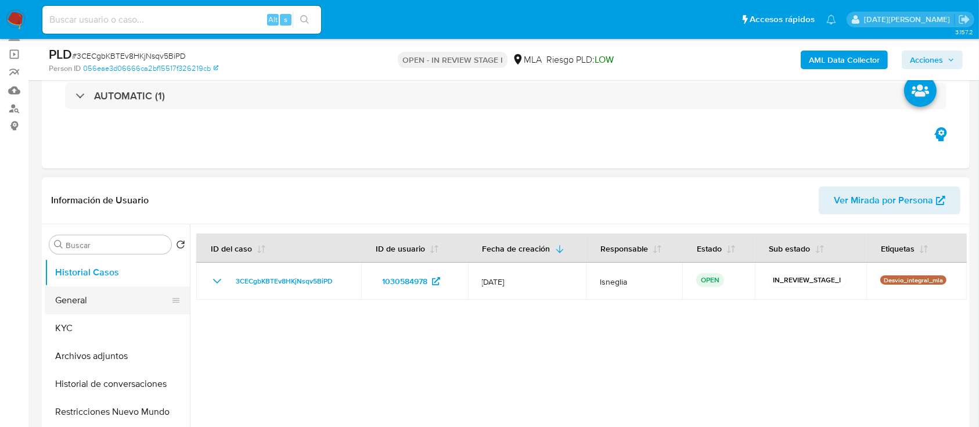
click at [81, 296] on button "General" at bounding box center [113, 300] width 136 height 28
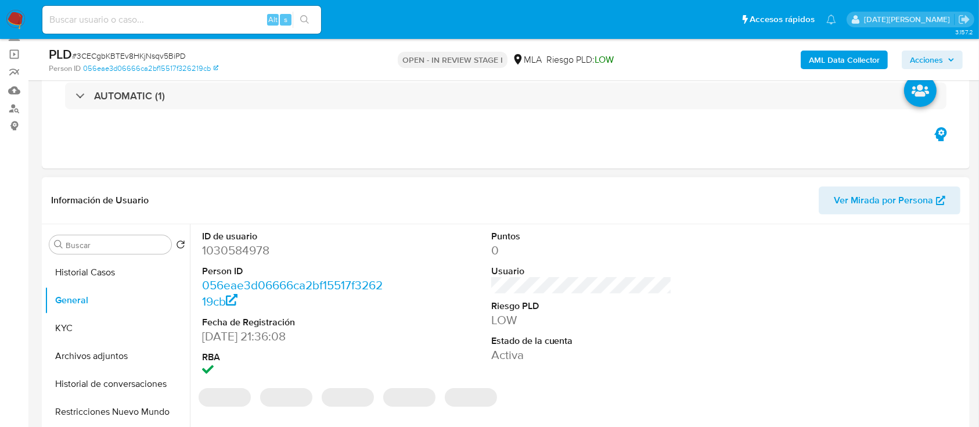
click at [235, 251] on dd "1030584978" at bounding box center [292, 250] width 181 height 16
click at [247, 247] on dd "1030584978" at bounding box center [292, 250] width 181 height 16
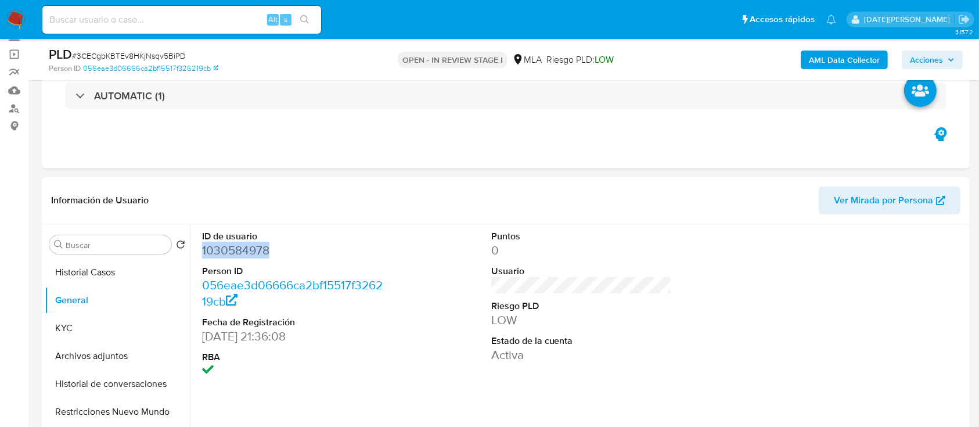
click at [247, 247] on dd "1030584978" at bounding box center [292, 250] width 181 height 16
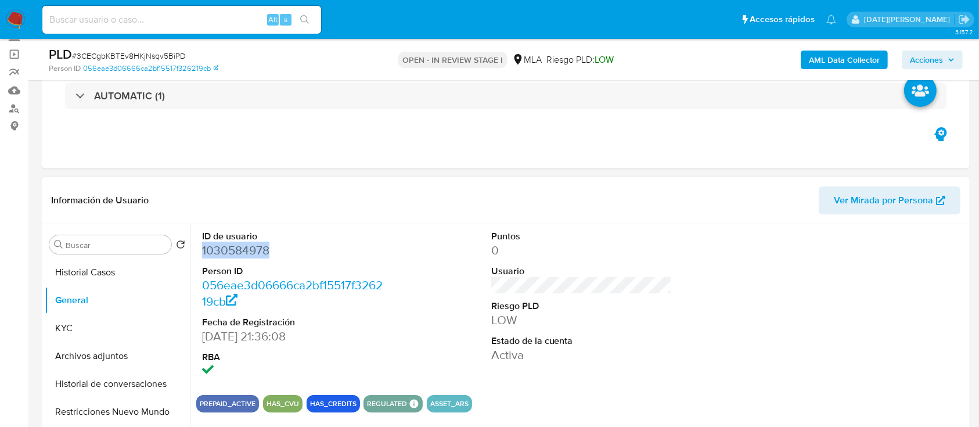
copy dd "1030584978"
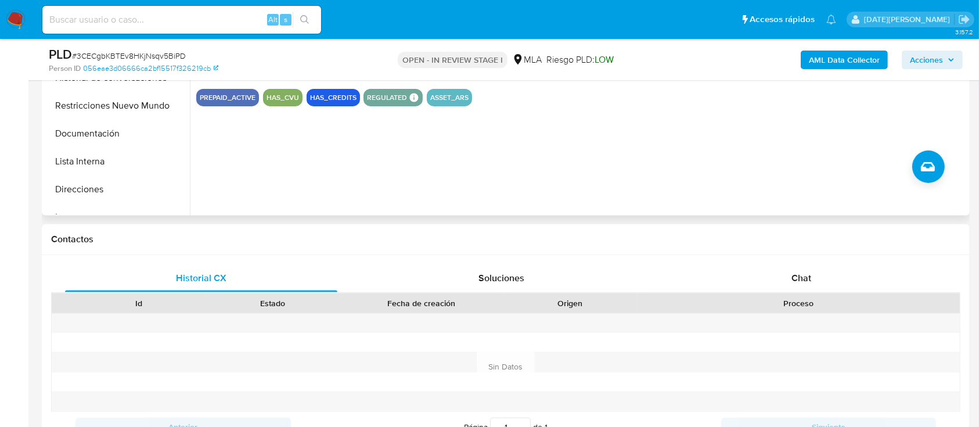
scroll to position [387, 0]
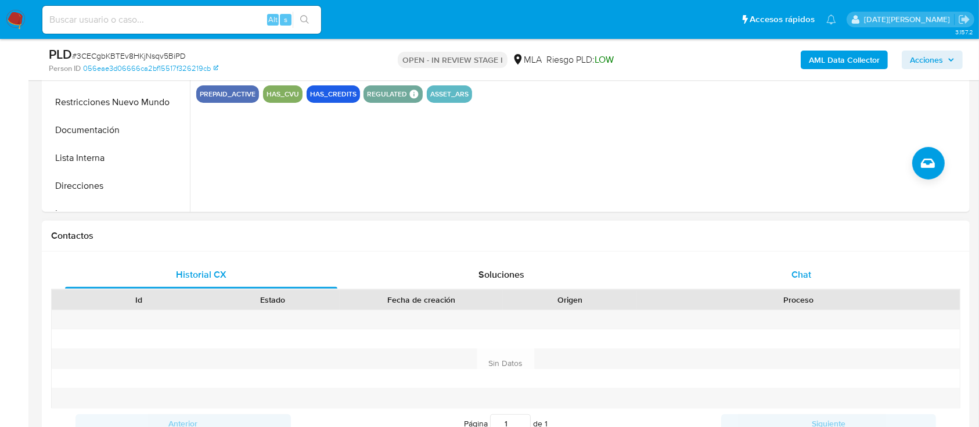
click at [785, 273] on div "Chat" at bounding box center [802, 275] width 272 height 28
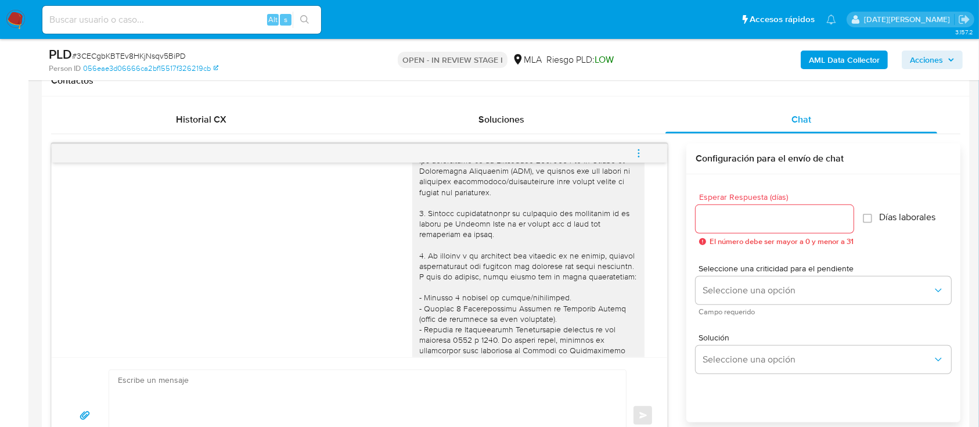
scroll to position [0, 0]
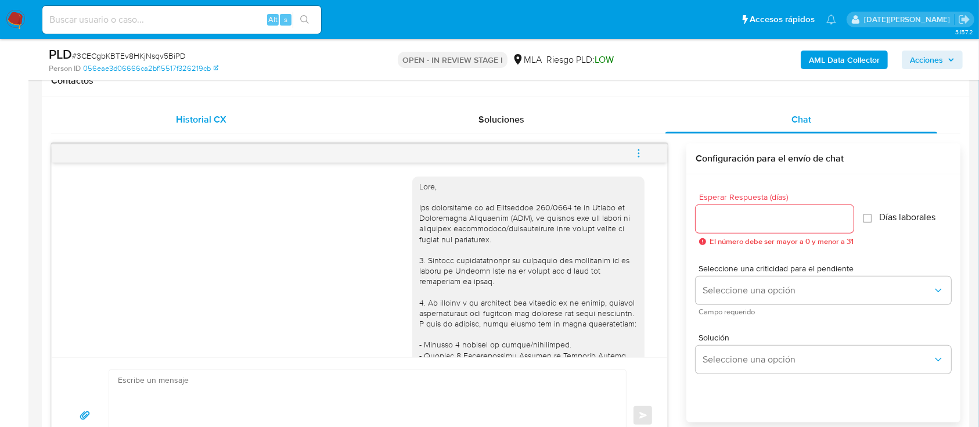
click at [173, 110] on div "Historial CX" at bounding box center [201, 120] width 272 height 28
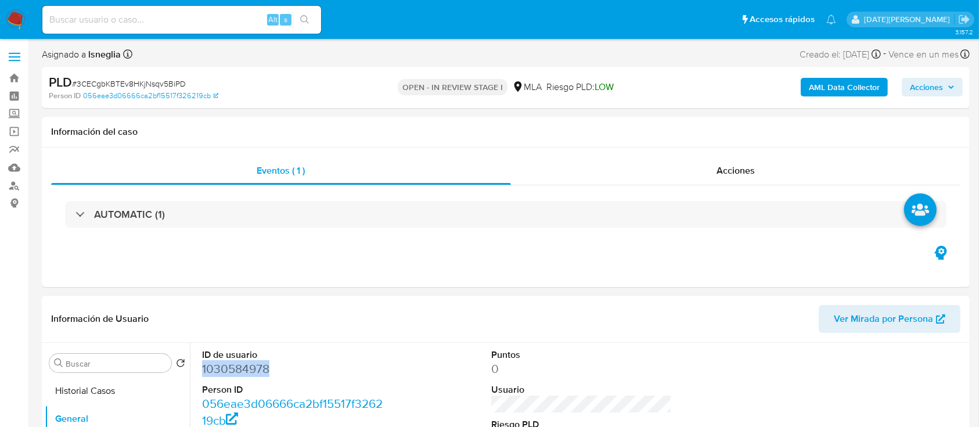
click at [236, 368] on dd "1030584978" at bounding box center [292, 369] width 181 height 16
copy dd "1030584978"
drag, startPoint x: 362, startPoint y: 0, endPoint x: 501, endPoint y: 276, distance: 309.1
click at [508, 268] on div "Eventos ( 1 ) Acciones AUTOMATIC (1)" at bounding box center [506, 217] width 928 height 139
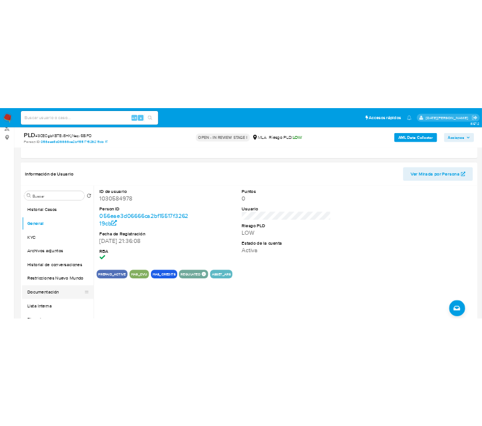
scroll to position [154, 0]
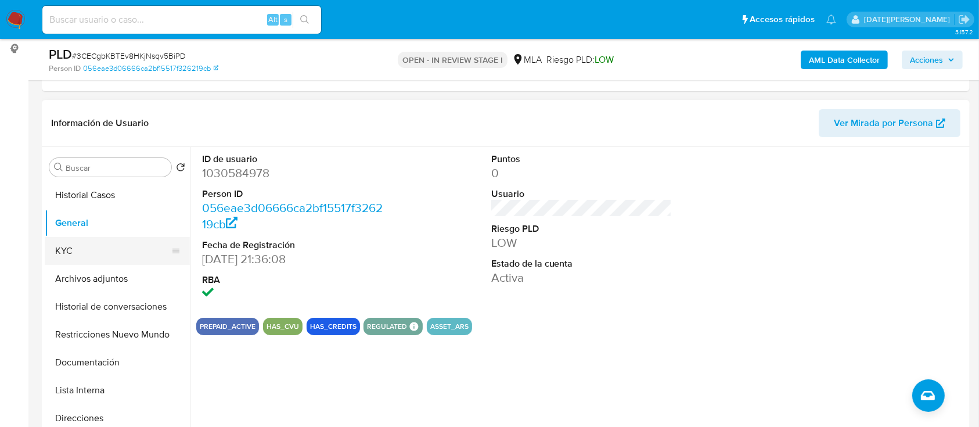
click at [73, 253] on button "KYC" at bounding box center [113, 251] width 136 height 28
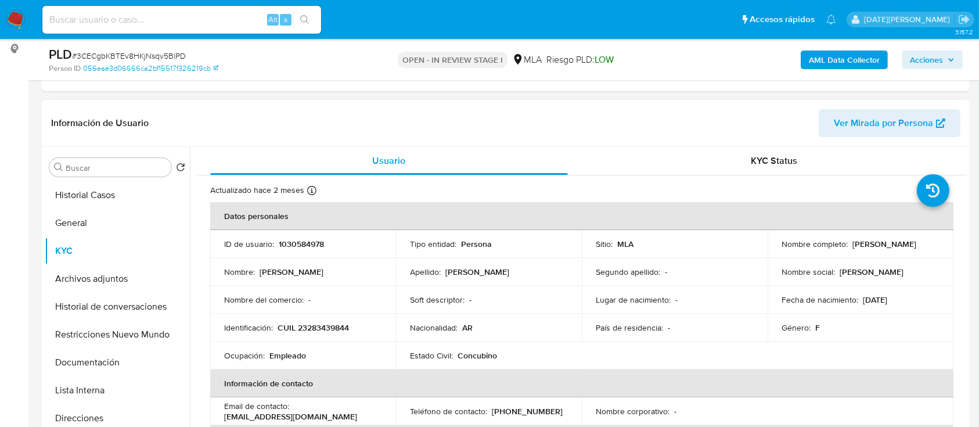
click at [326, 328] on p "CUIL 23283439844" at bounding box center [313, 327] width 71 height 10
copy p "23283439844"
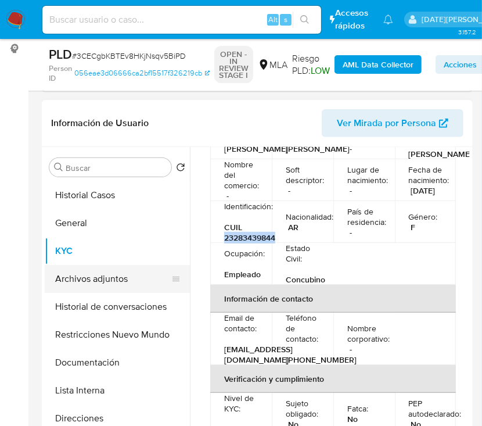
click at [59, 285] on button "Archivos adjuntos" at bounding box center [113, 279] width 136 height 28
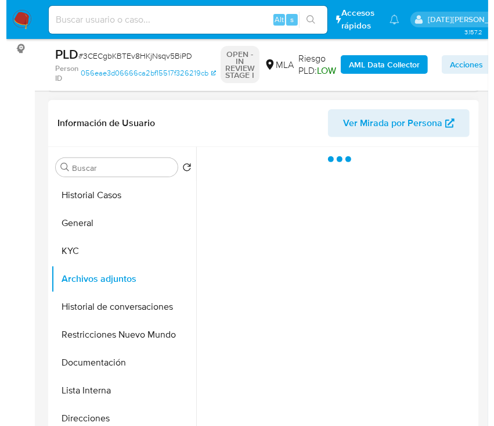
scroll to position [0, 0]
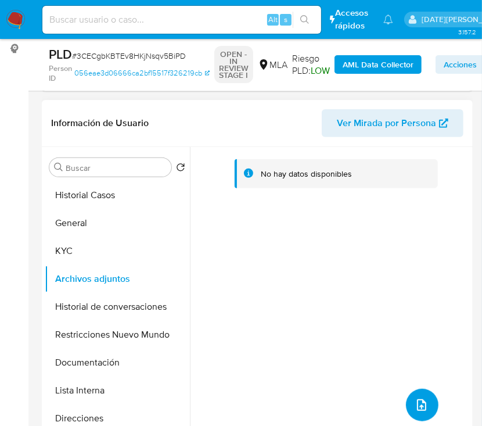
click at [425, 407] on button "upload-file" at bounding box center [422, 405] width 33 height 33
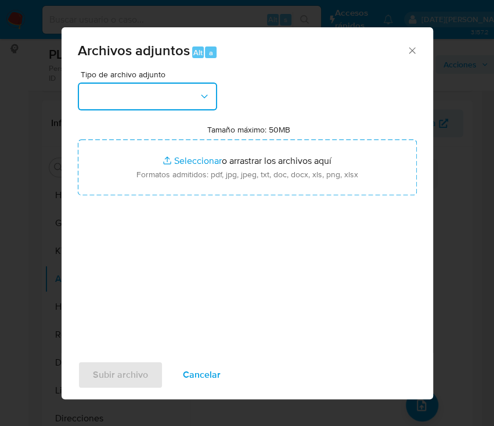
click at [187, 103] on button "button" at bounding box center [147, 96] width 139 height 28
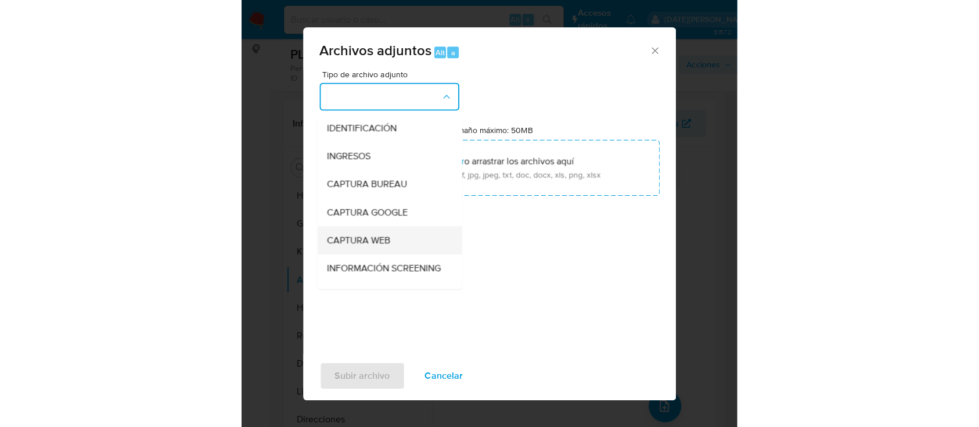
scroll to position [154, 0]
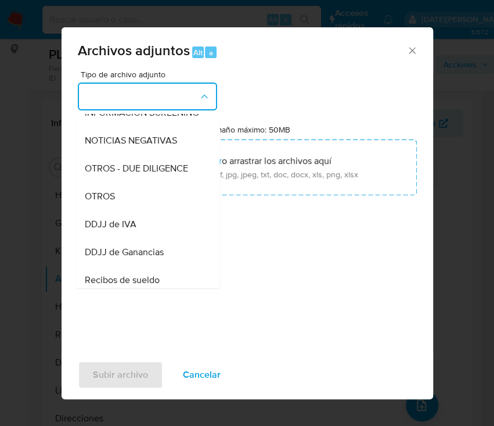
click at [130, 209] on div "OTROS" at bounding box center [144, 196] width 118 height 28
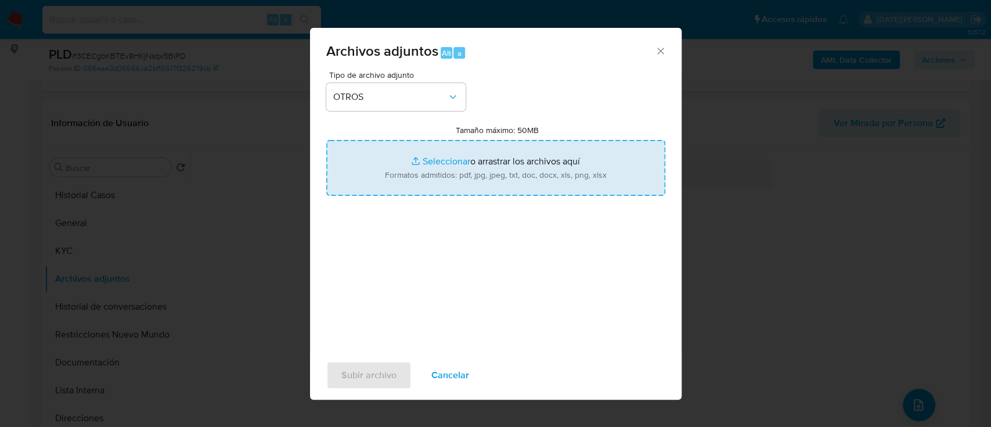
type input "C:\fakepath\Caselog 3CECgbKBTEv8HKjNsqv5BiPD.docx"
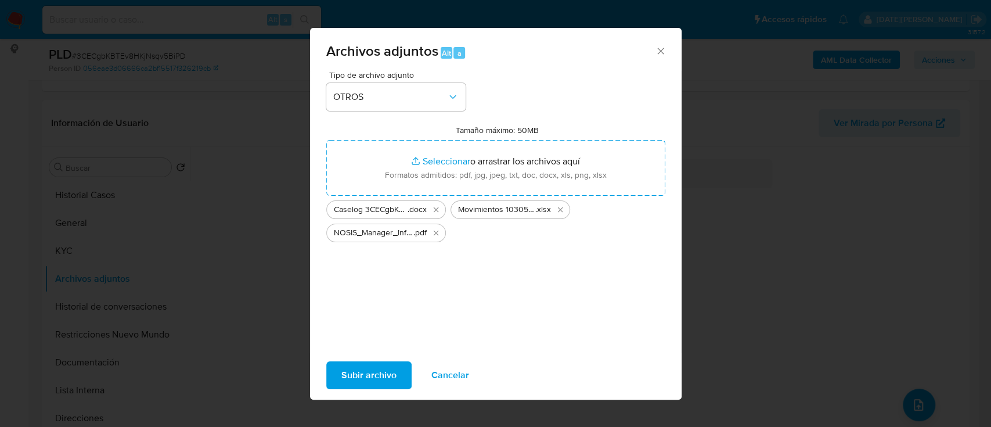
click at [390, 369] on span "Subir archivo" at bounding box center [369, 375] width 55 height 26
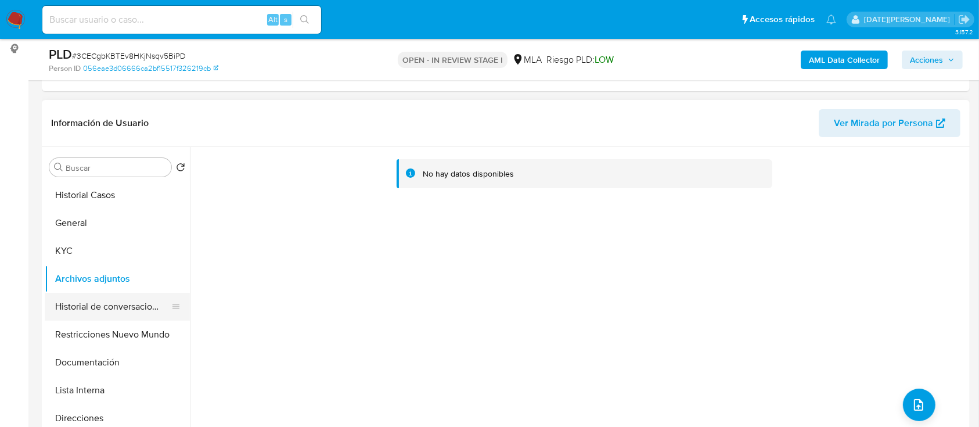
click at [120, 301] on button "Historial de conversaciones" at bounding box center [113, 307] width 136 height 28
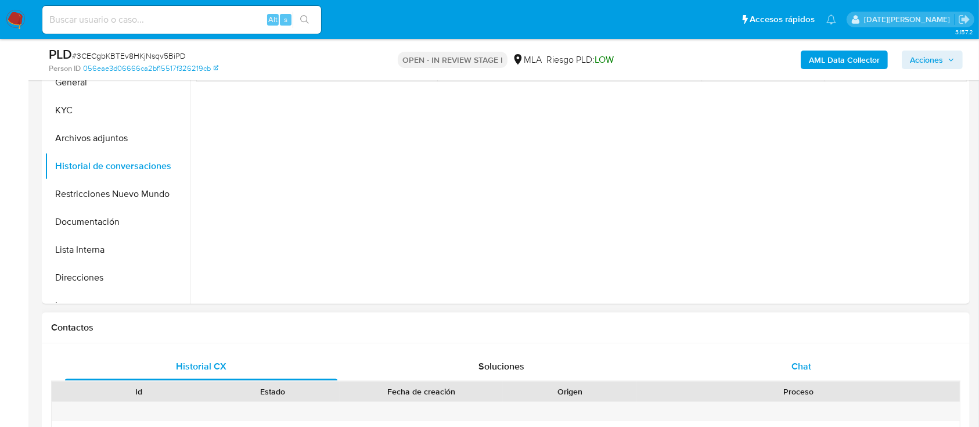
scroll to position [387, 0]
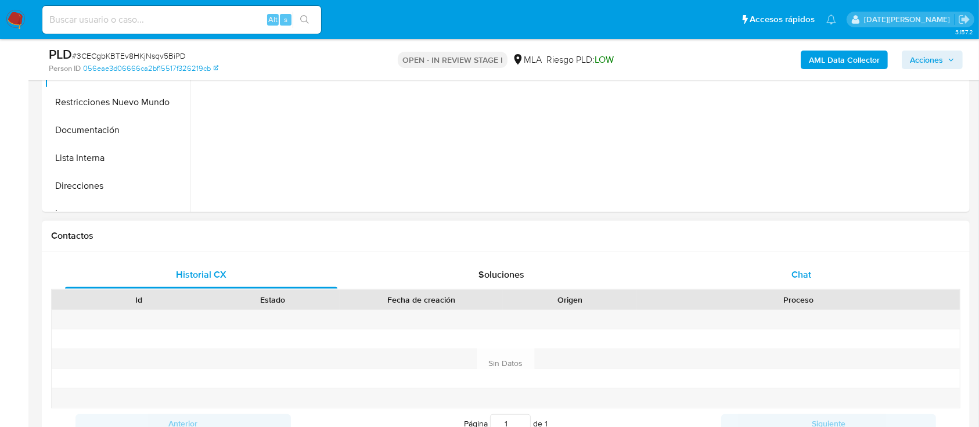
click at [825, 263] on div "Chat" at bounding box center [802, 275] width 272 height 28
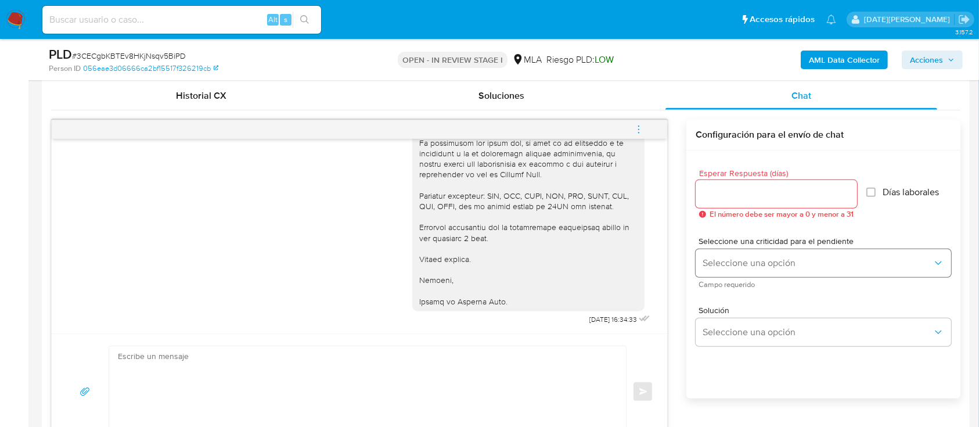
scroll to position [542, 0]
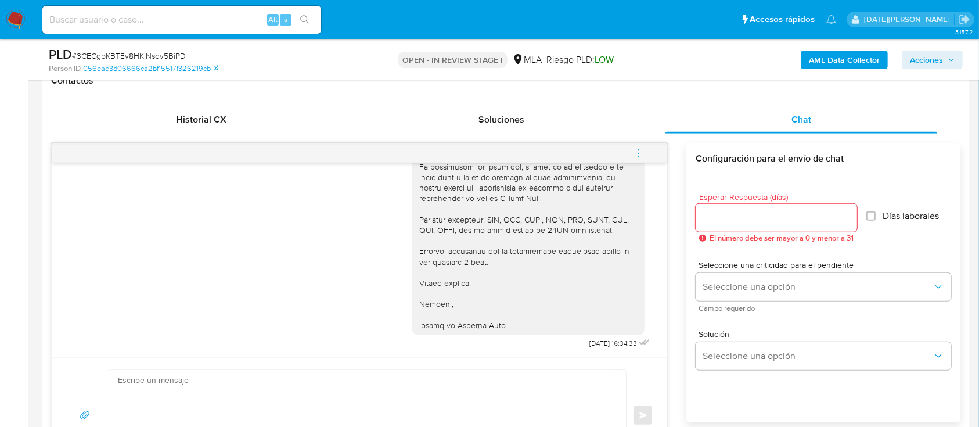
click at [639, 154] on icon "menu-action" at bounding box center [639, 153] width 10 height 10
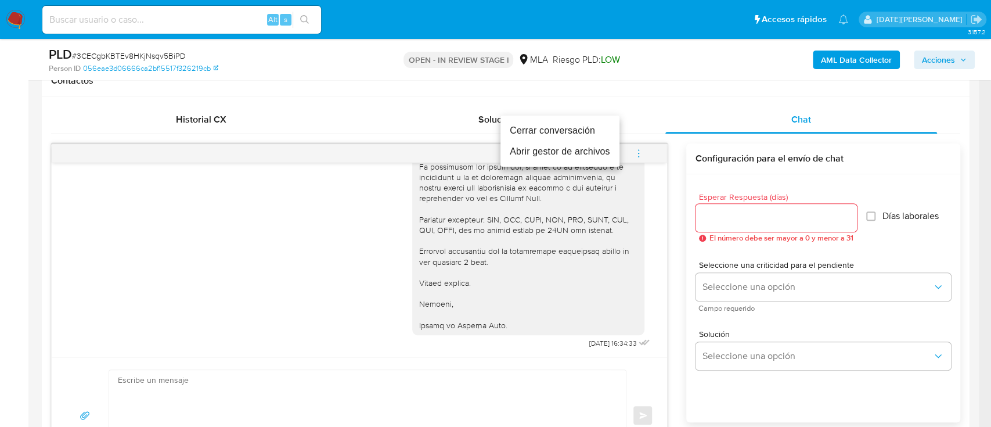
click at [556, 126] on li "Cerrar conversación" at bounding box center [560, 130] width 119 height 21
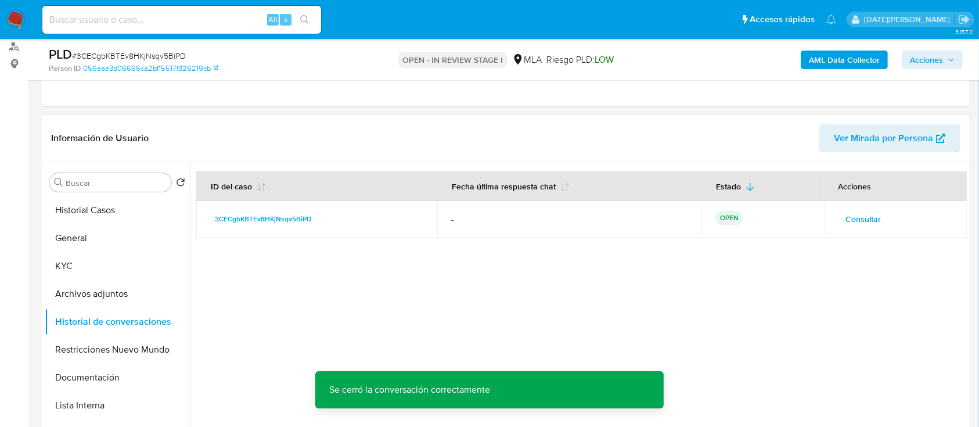
scroll to position [107, 0]
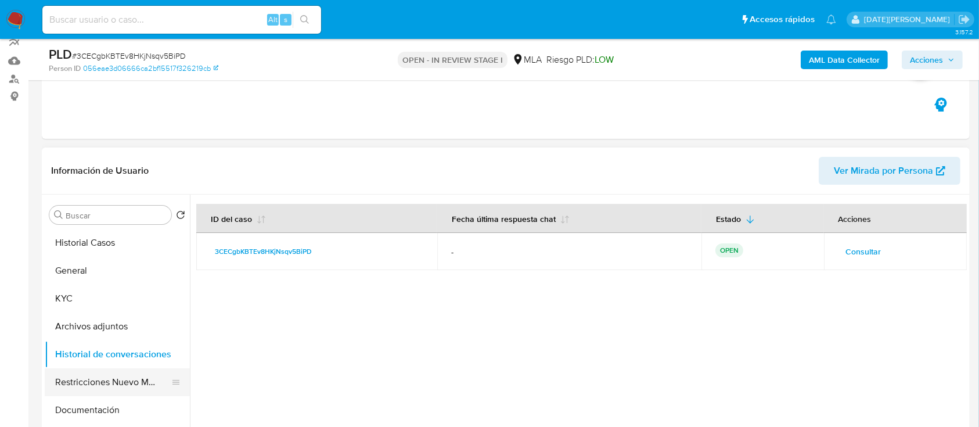
click at [112, 379] on button "Restricciones Nuevo Mundo" at bounding box center [113, 382] width 136 height 28
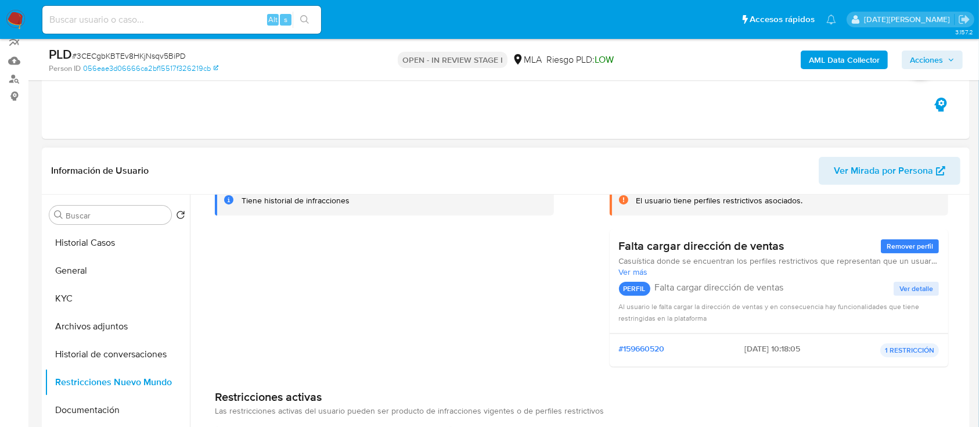
scroll to position [92, 0]
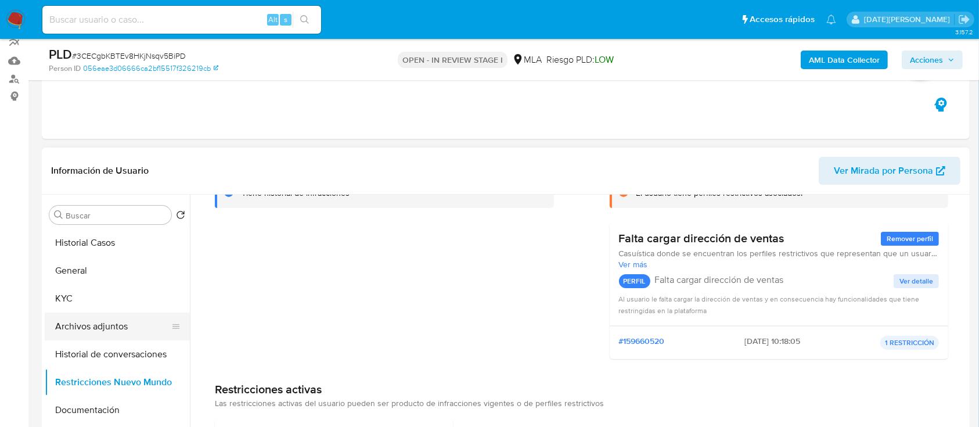
click at [100, 319] on button "Archivos adjuntos" at bounding box center [113, 326] width 136 height 28
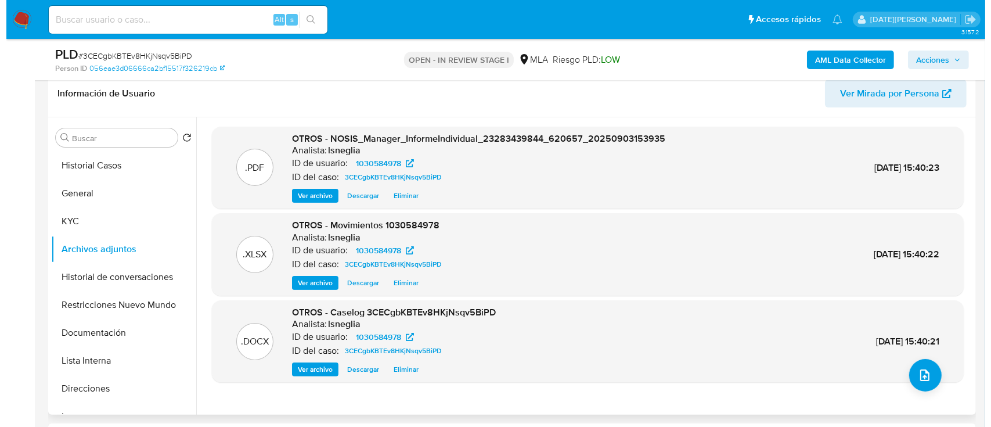
scroll to position [261, 0]
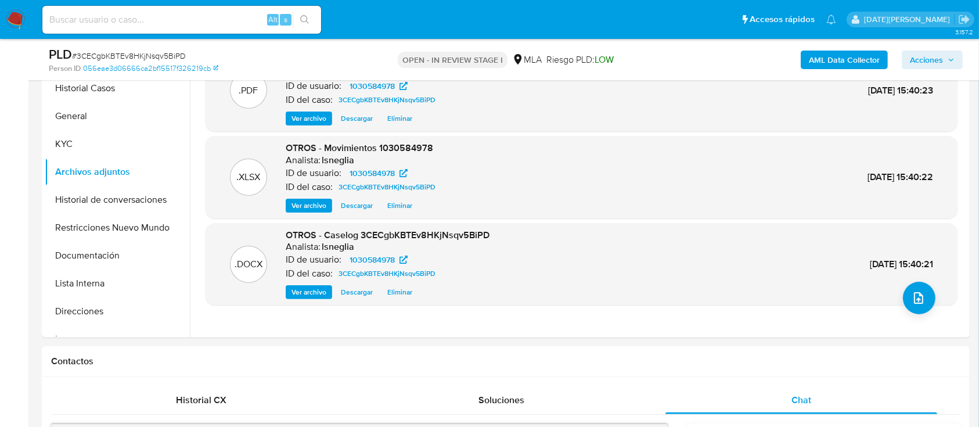
click at [846, 58] on b "AML Data Collector" at bounding box center [844, 60] width 71 height 19
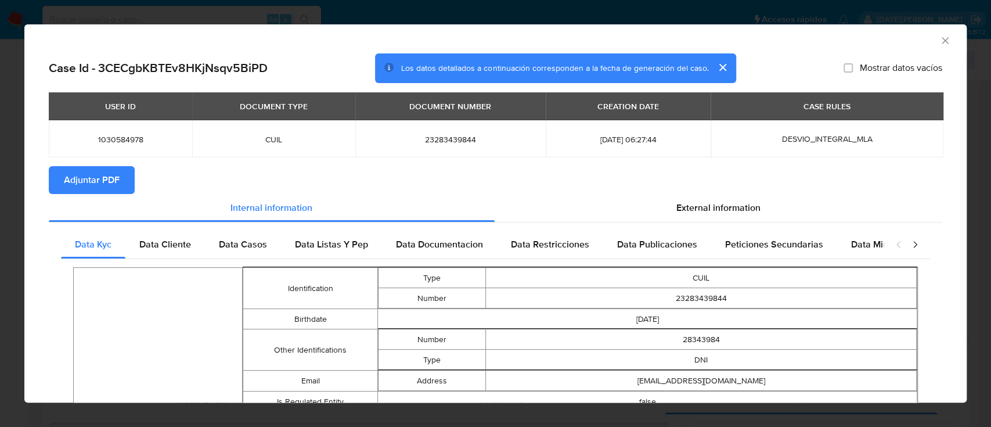
click at [100, 189] on span "Adjuntar PDF" at bounding box center [92, 180] width 56 height 26
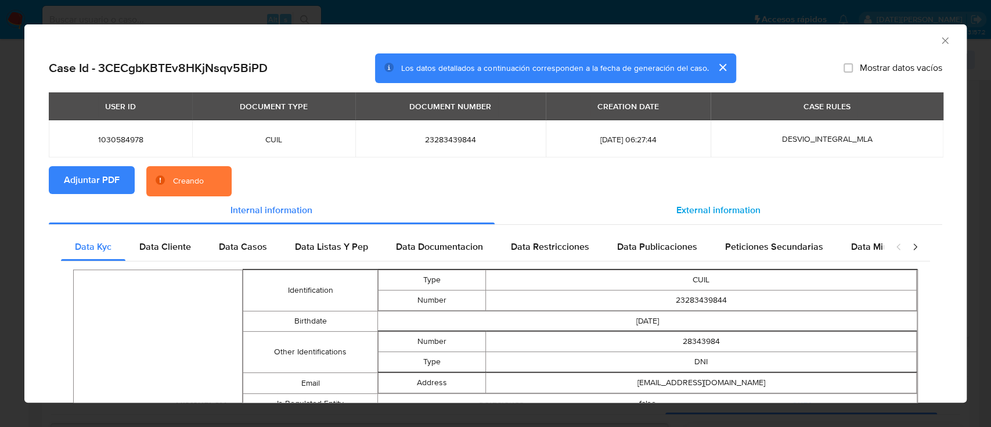
click at [699, 204] on span "External information" at bounding box center [719, 209] width 84 height 13
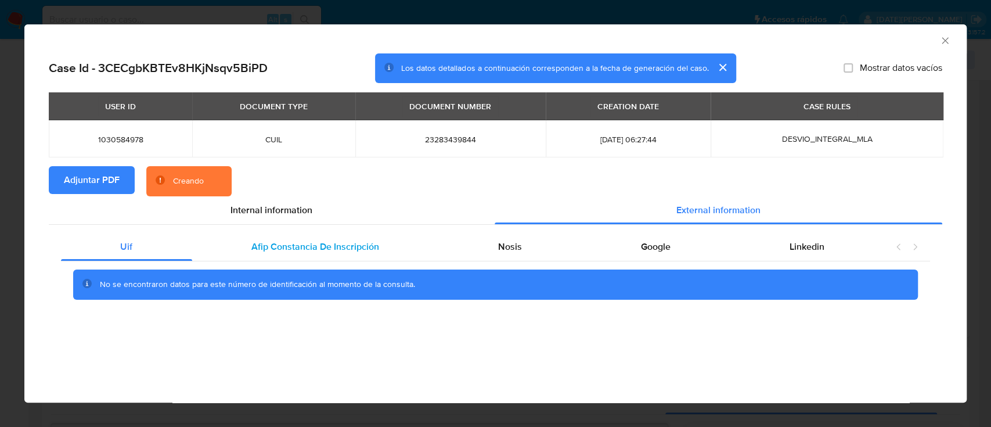
click at [324, 242] on span "Afip Constancia De Inscripción" at bounding box center [315, 246] width 128 height 13
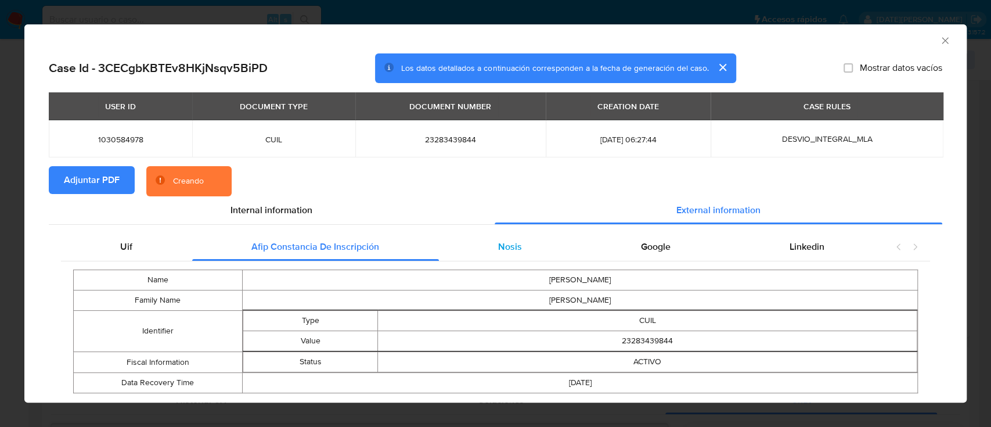
click at [479, 239] on div "Nosis" at bounding box center [510, 247] width 143 height 28
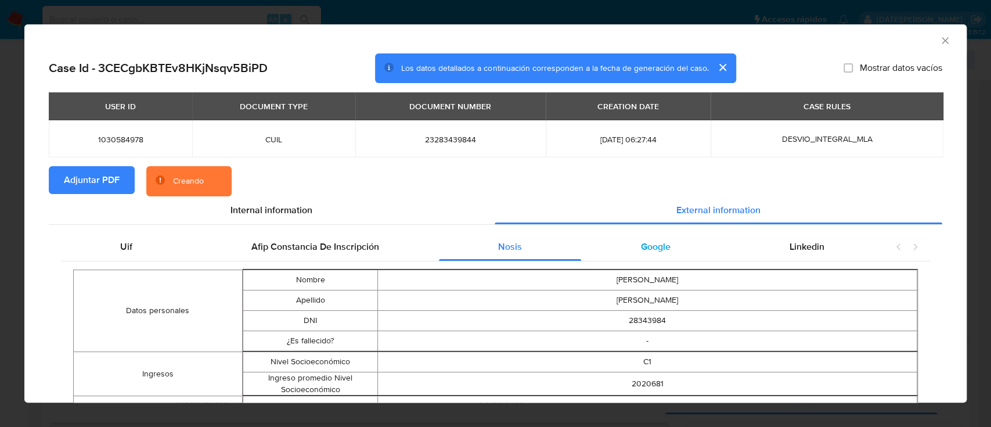
click at [642, 249] on span "Google" at bounding box center [656, 246] width 30 height 13
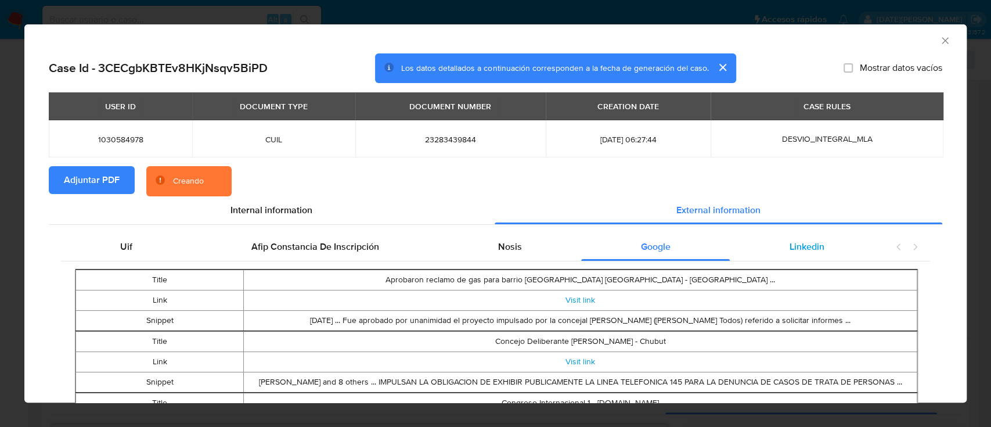
click at [825, 254] on div "Linkedin" at bounding box center [807, 247] width 154 height 28
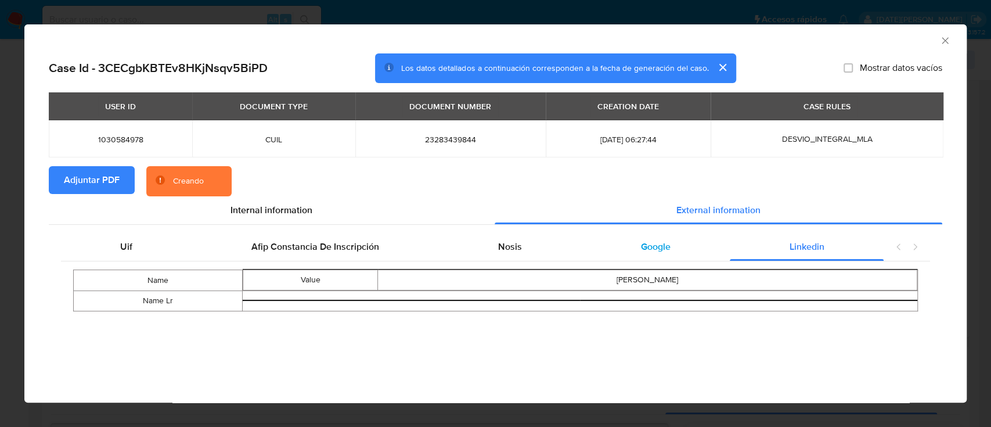
click at [659, 243] on span "Google" at bounding box center [656, 246] width 30 height 13
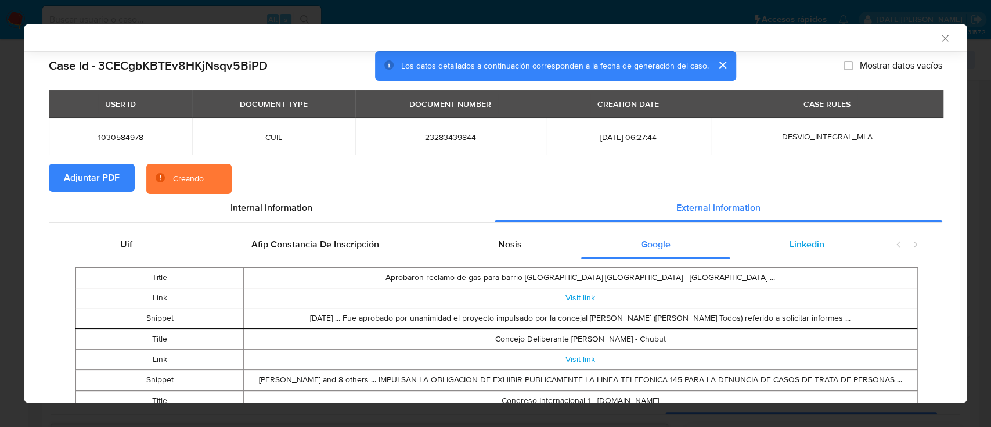
scroll to position [74, 0]
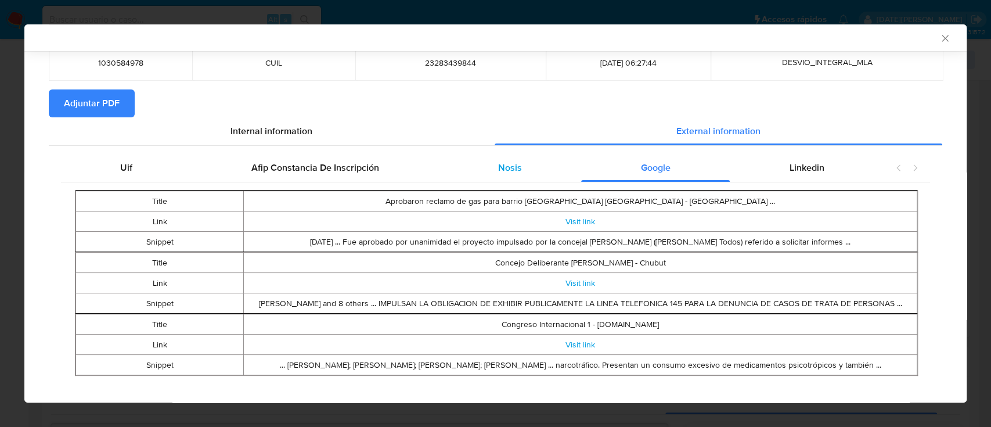
click at [489, 166] on div "Nosis" at bounding box center [510, 168] width 143 height 28
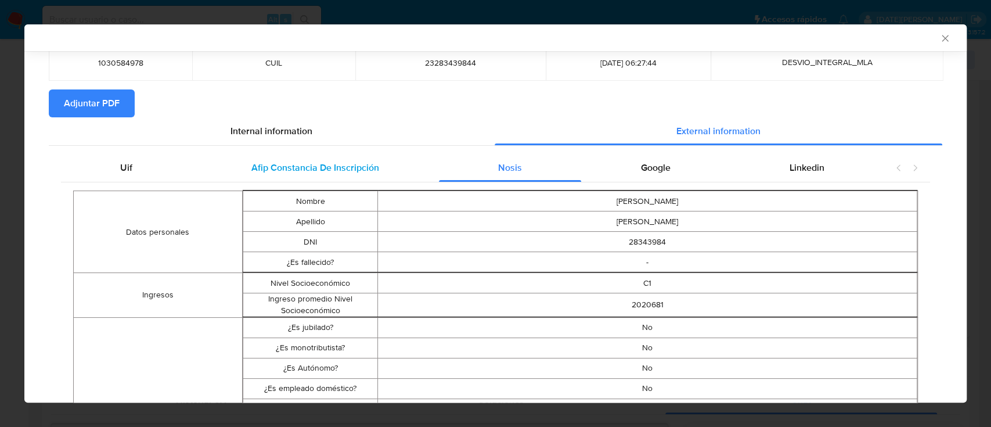
click at [346, 157] on div "Afip Constancia De Inscripción" at bounding box center [315, 168] width 247 height 28
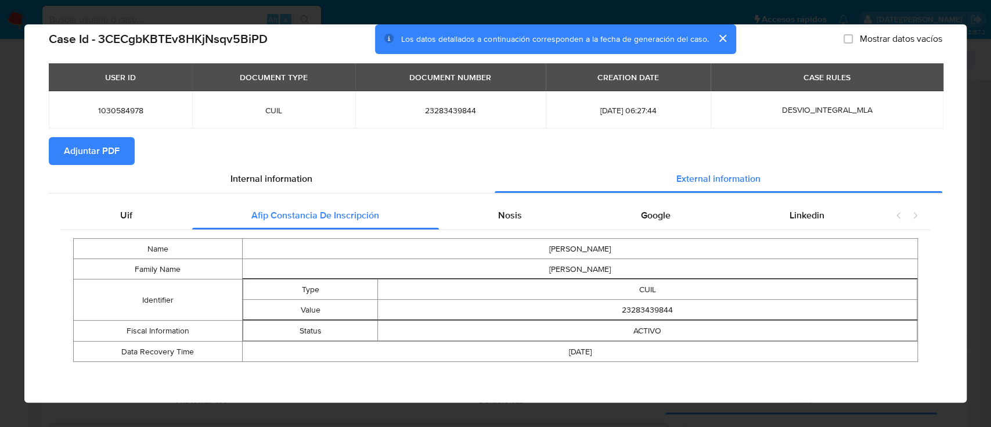
scroll to position [28, 0]
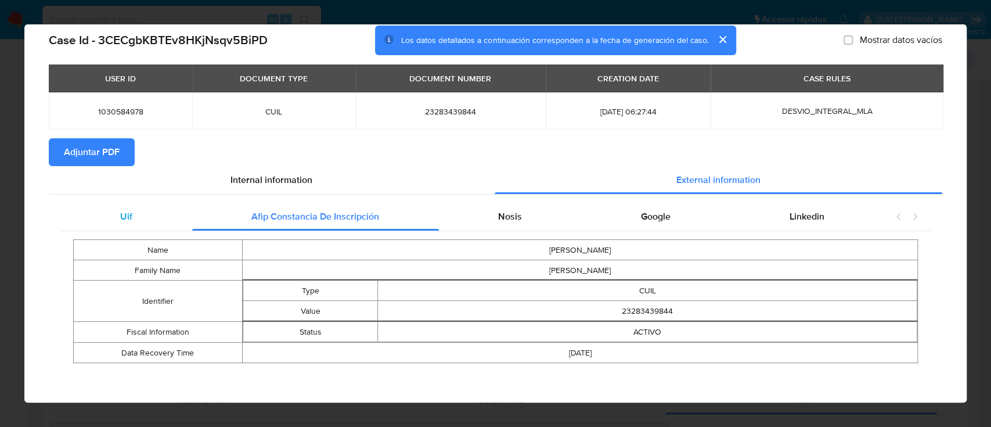
click at [145, 213] on div "Uif" at bounding box center [126, 217] width 131 height 28
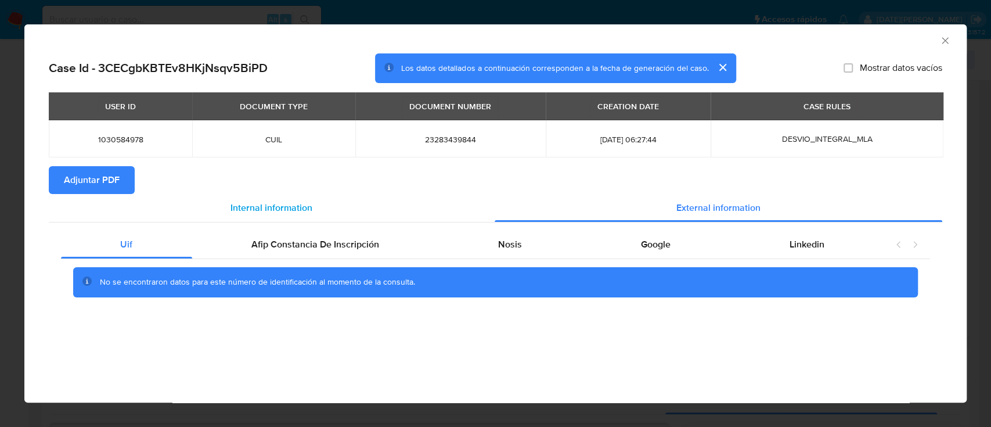
click at [288, 195] on div "Internal information" at bounding box center [272, 208] width 446 height 28
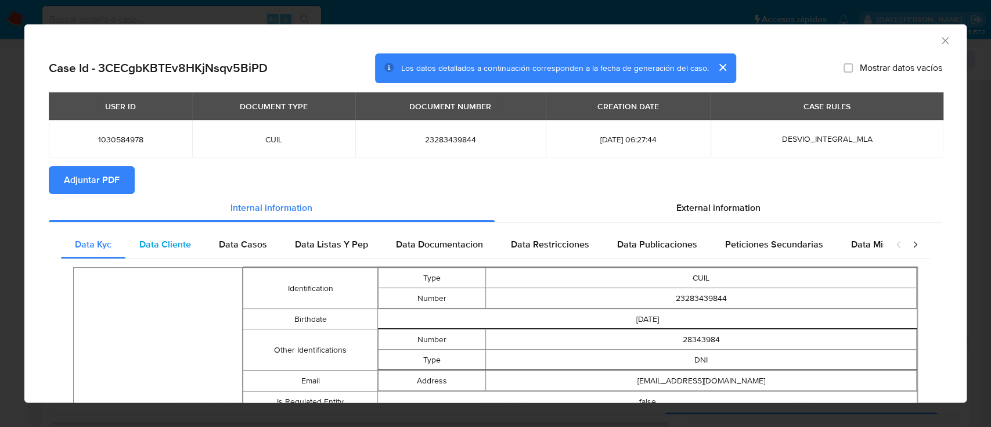
click at [180, 247] on span "Data Cliente" at bounding box center [165, 244] width 52 height 13
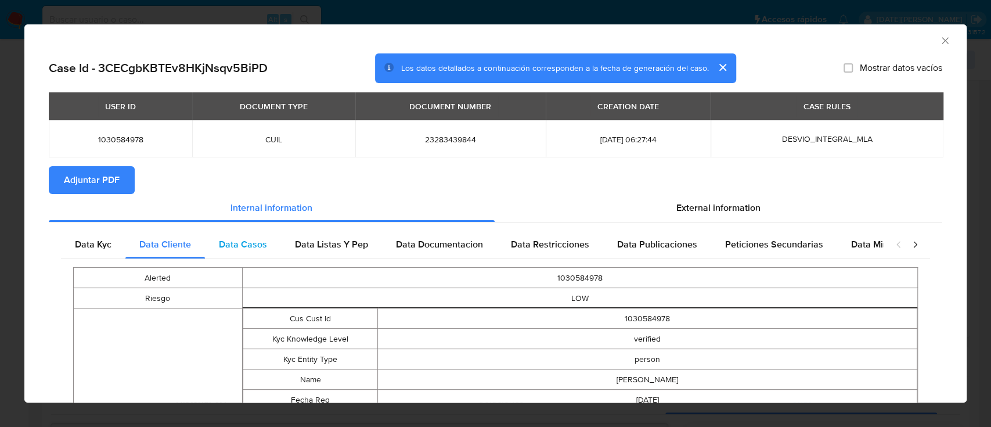
click at [265, 253] on div "Data Casos" at bounding box center [243, 245] width 76 height 28
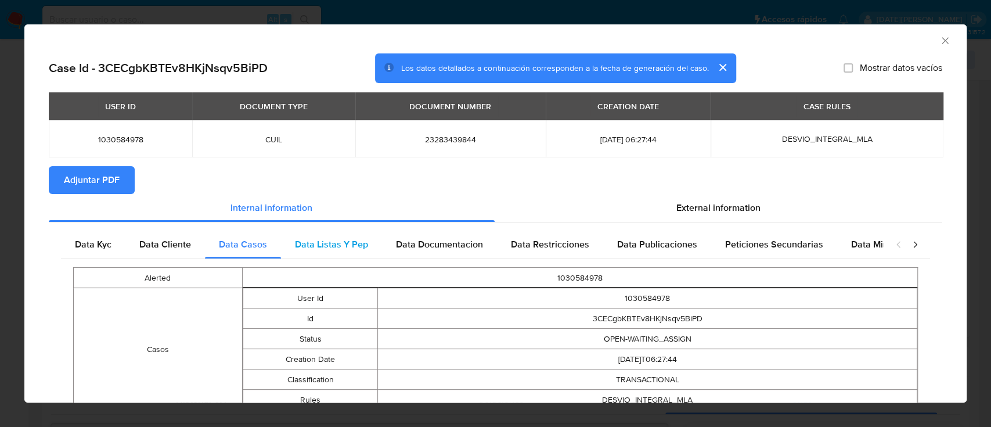
click at [334, 251] on div "Data Listas Y Pep" at bounding box center [331, 245] width 101 height 28
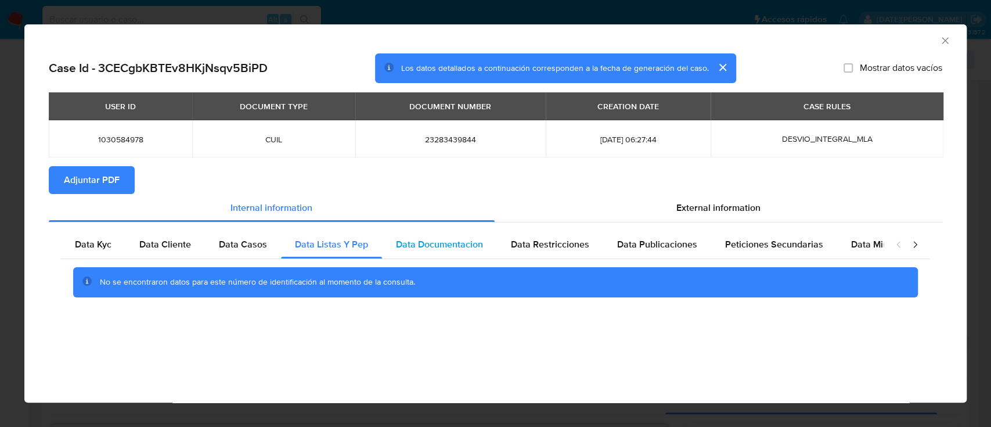
click at [424, 251] on span "Data Documentacion" at bounding box center [439, 244] width 87 height 13
click at [535, 252] on div "Data Restricciones" at bounding box center [550, 245] width 106 height 28
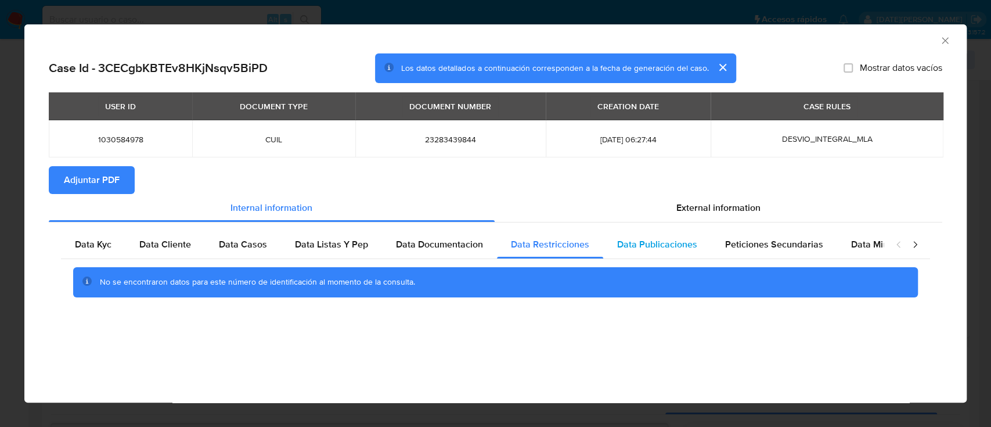
click at [659, 253] on div "Data Publicaciones" at bounding box center [657, 245] width 108 height 28
click at [752, 251] on span "Peticiones Secundarias" at bounding box center [774, 244] width 98 height 13
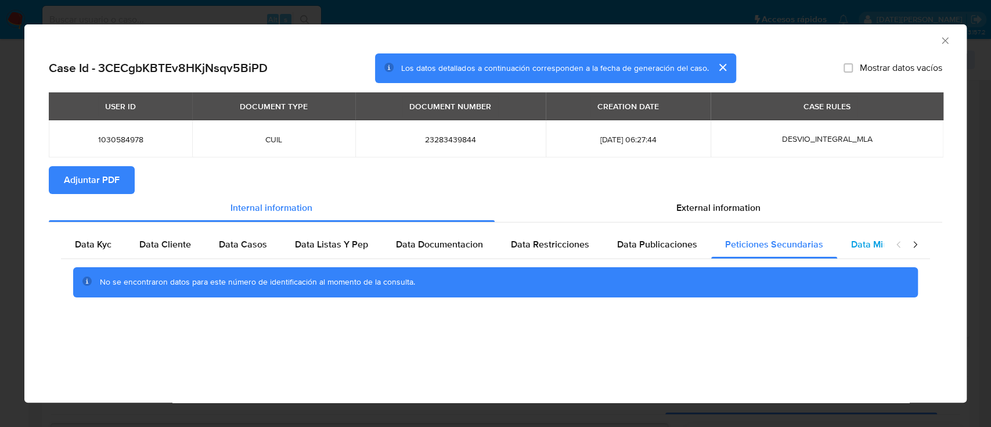
click at [851, 248] on span "Data Minoridad" at bounding box center [883, 244] width 64 height 13
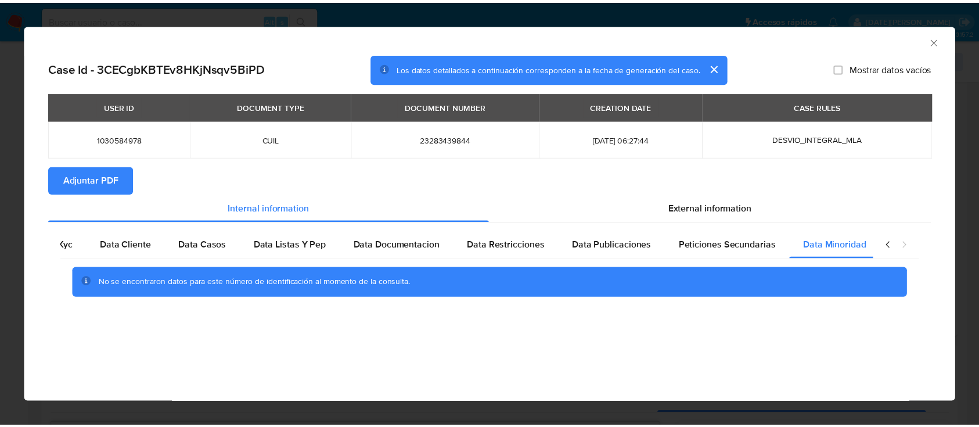
scroll to position [0, 39]
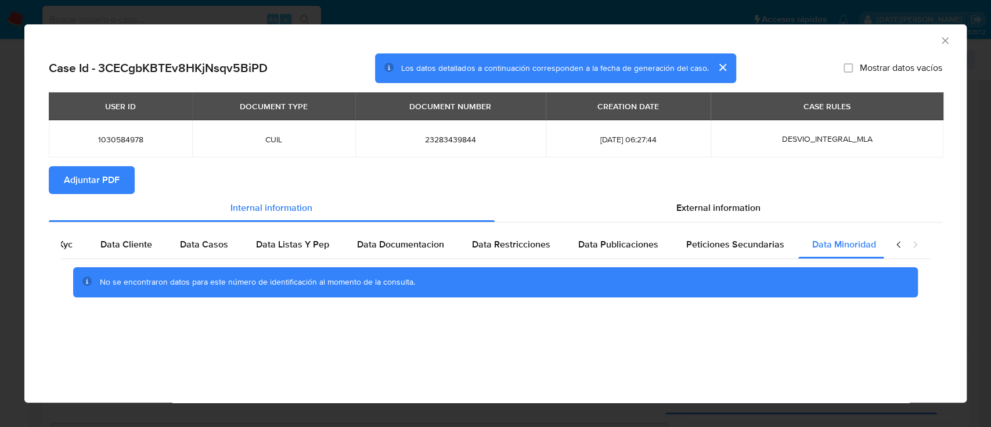
click at [948, 39] on div "AML Data Collector" at bounding box center [495, 38] width 943 height 29
click at [948, 39] on icon "Cerrar ventana" at bounding box center [946, 41] width 12 height 12
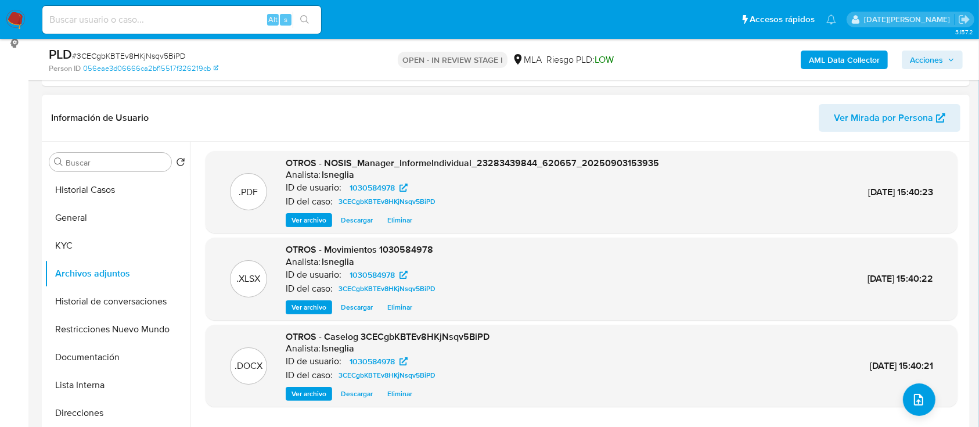
scroll to position [184, 0]
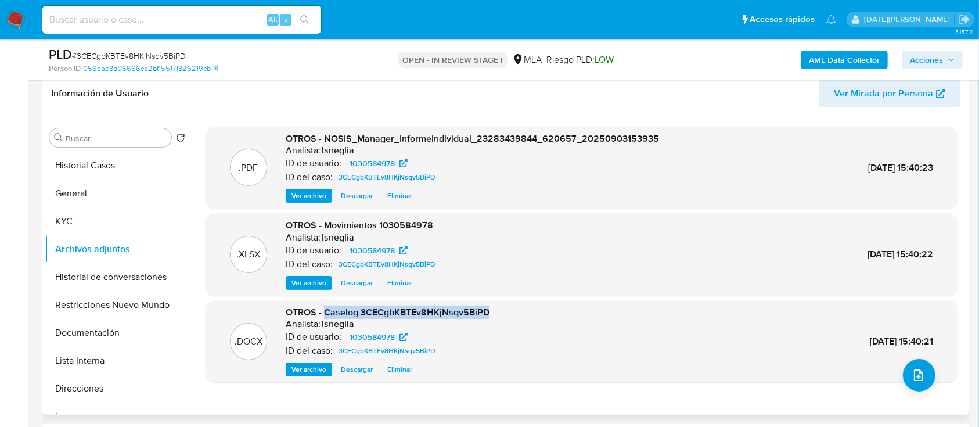
drag, startPoint x: 324, startPoint y: 311, endPoint x: 498, endPoint y: 311, distance: 174.2
click at [498, 311] on div ".DOCX OTROS - Caselog 3CECgbKBTEv8HKjNsqv5BiPD Analista: lsneglia ID de usuario…" at bounding box center [581, 341] width 741 height 71
copy span "Caselog 3CECgbKBTEv8HKjNsqv5BiPD"
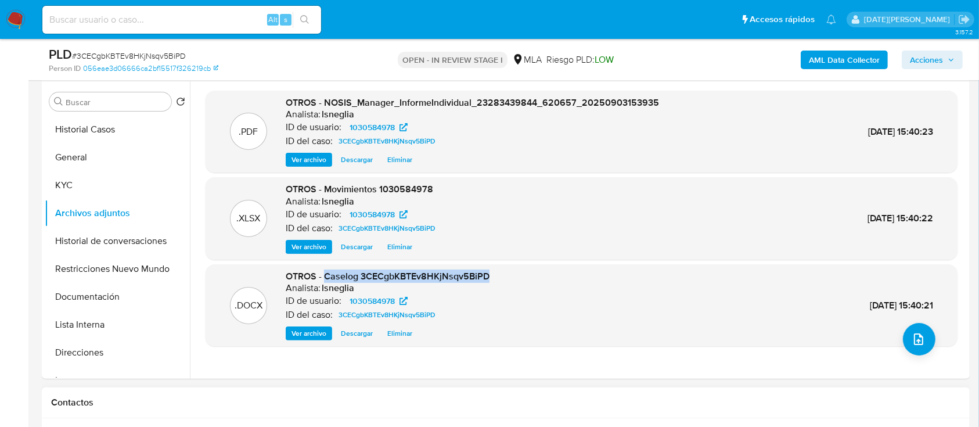
scroll to position [339, 0]
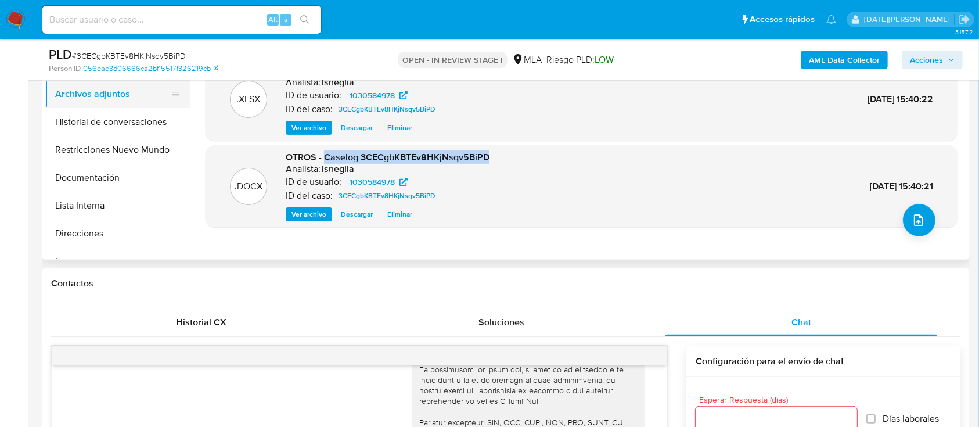
click at [116, 109] on button "Historial de conversaciones" at bounding box center [117, 122] width 145 height 28
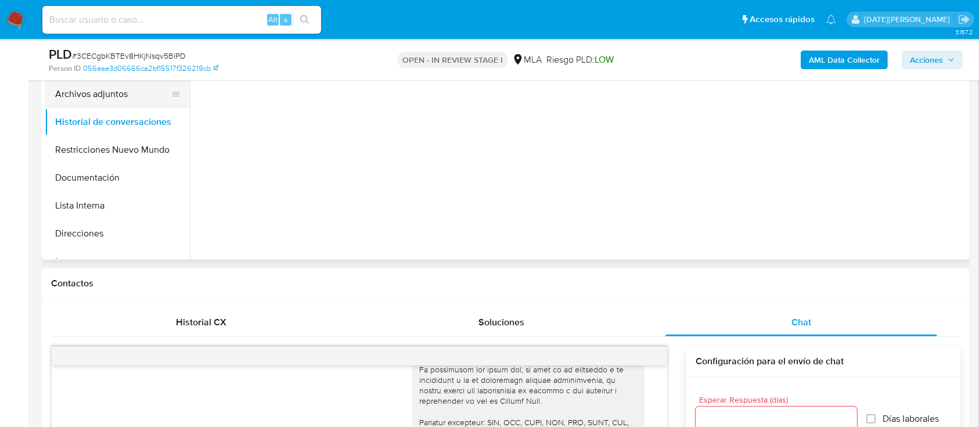
click at [116, 89] on button "Archivos adjuntos" at bounding box center [113, 94] width 136 height 28
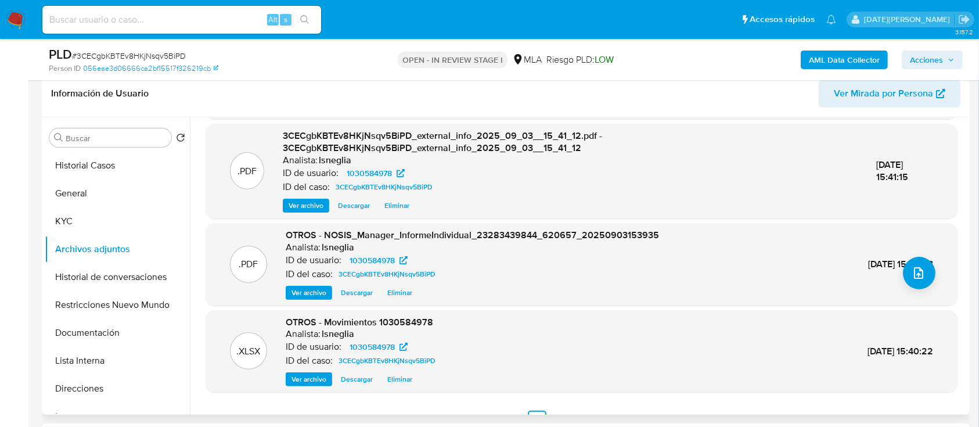
scroll to position [123, 0]
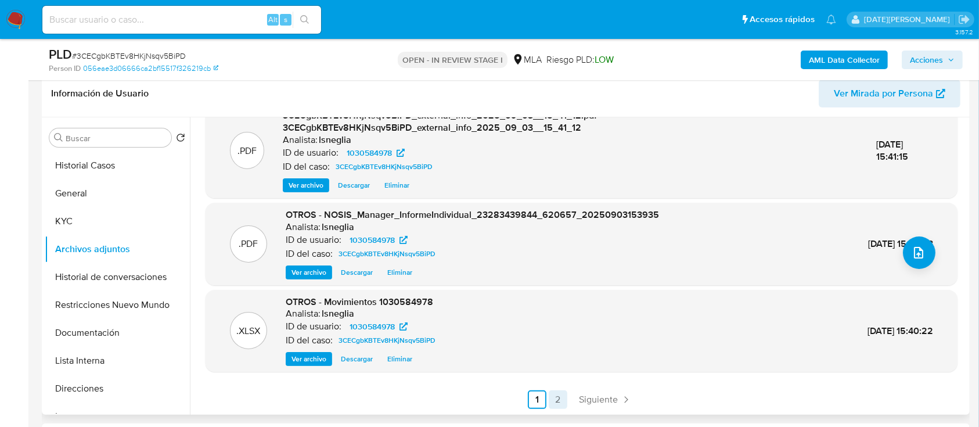
click at [558, 393] on link "2" at bounding box center [558, 399] width 19 height 19
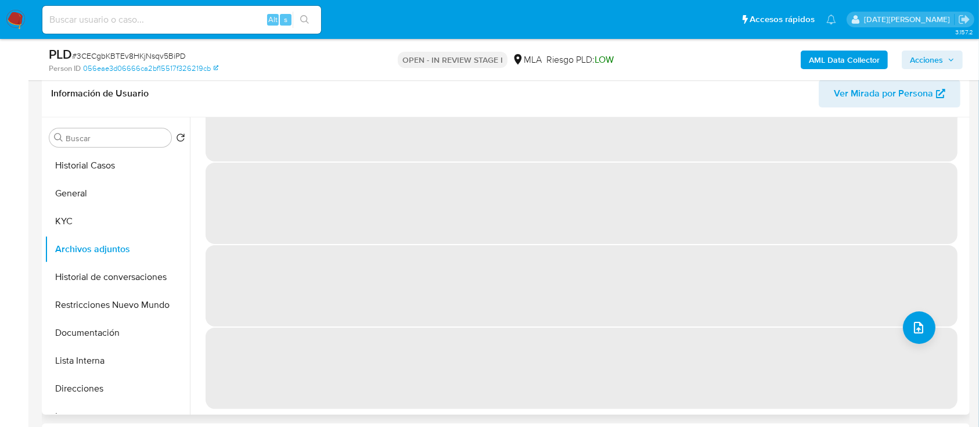
scroll to position [0, 0]
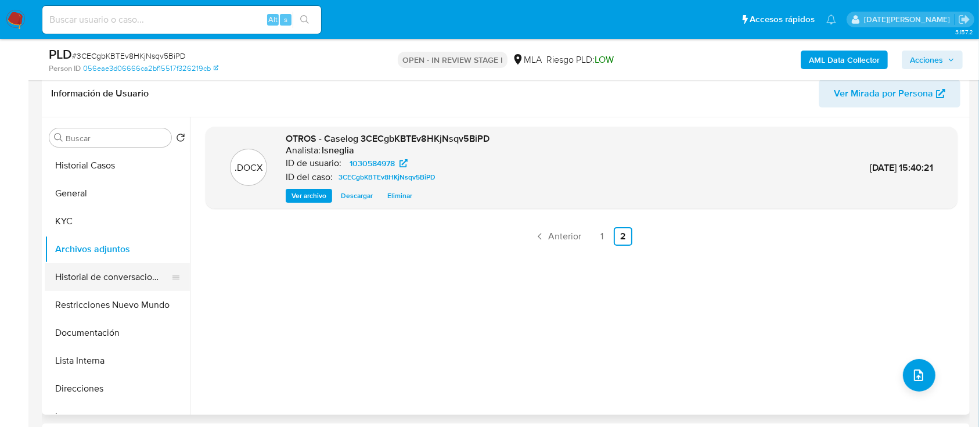
click at [115, 278] on button "Historial de conversaciones" at bounding box center [113, 277] width 136 height 28
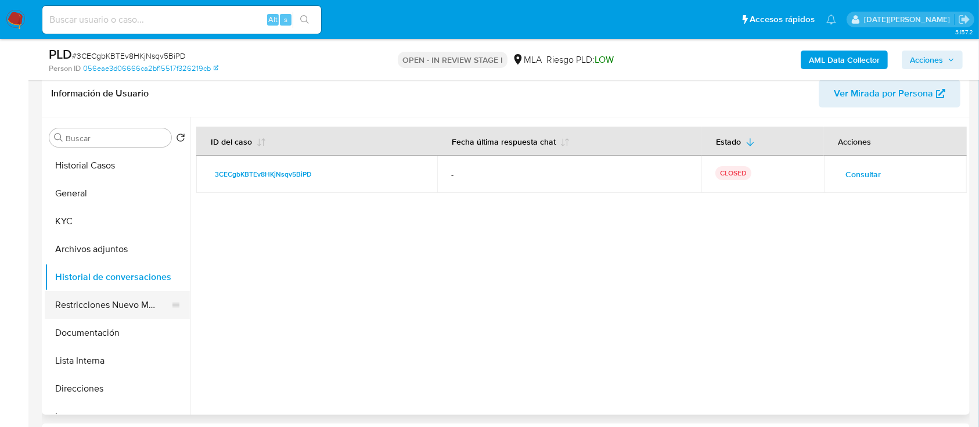
click at [107, 304] on button "Restricciones Nuevo Mundo" at bounding box center [113, 305] width 136 height 28
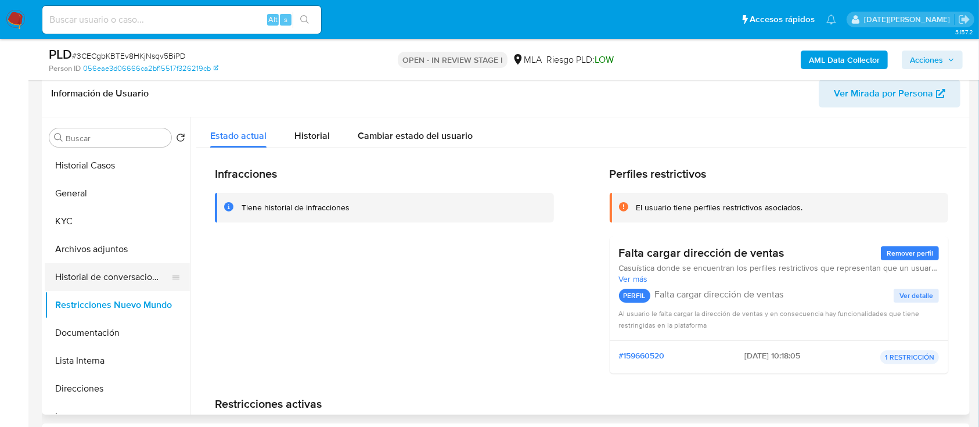
click at [133, 279] on button "Historial de conversaciones" at bounding box center [113, 277] width 136 height 28
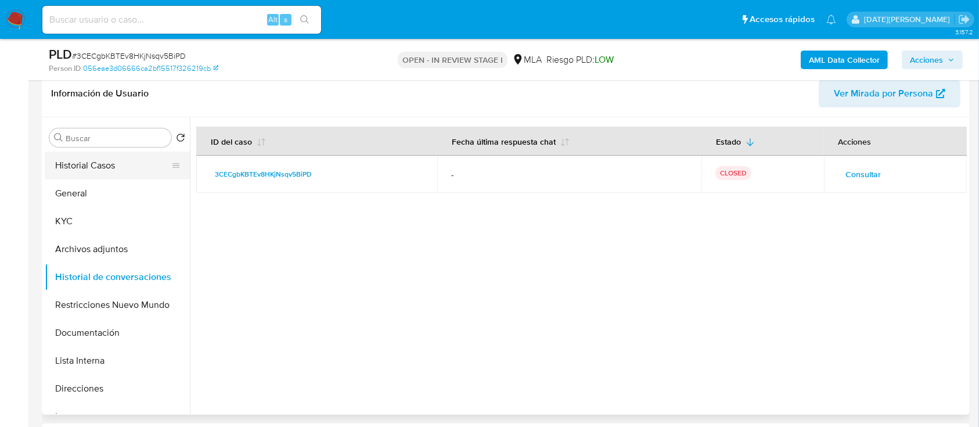
click at [98, 171] on button "Historial Casos" at bounding box center [113, 166] width 136 height 28
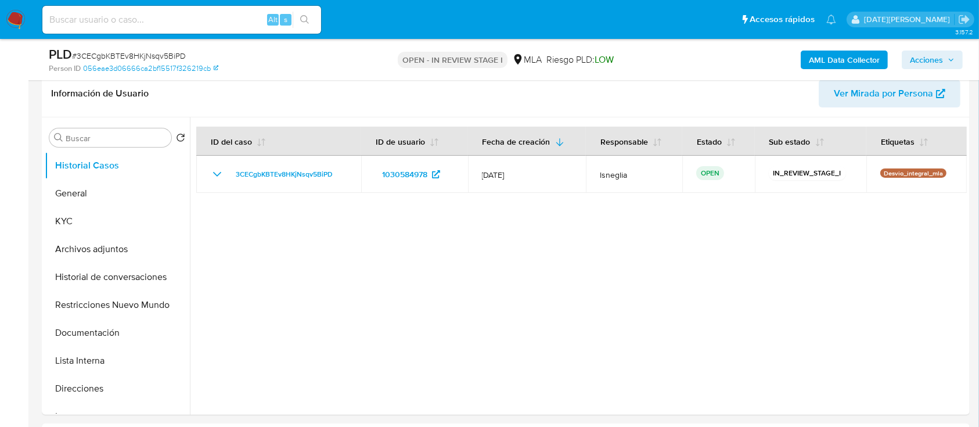
click at [935, 56] on span "Acciones" at bounding box center [926, 60] width 33 height 19
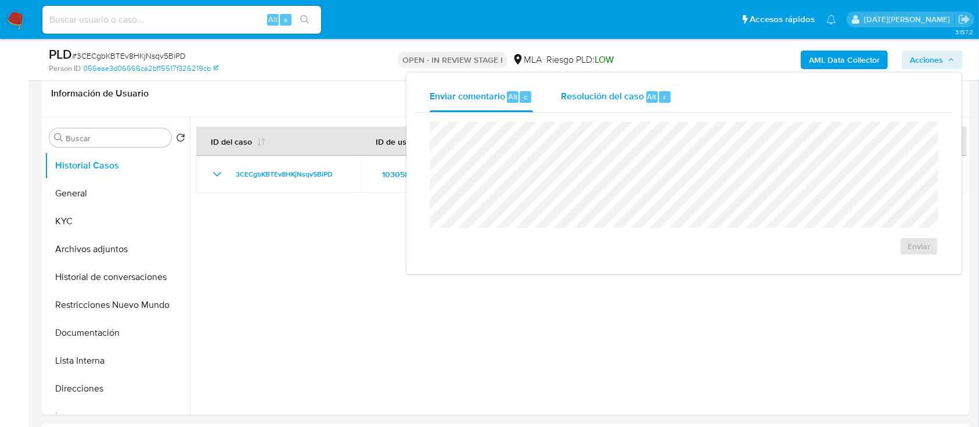
click at [597, 96] on span "Resolución del caso" at bounding box center [602, 95] width 83 height 13
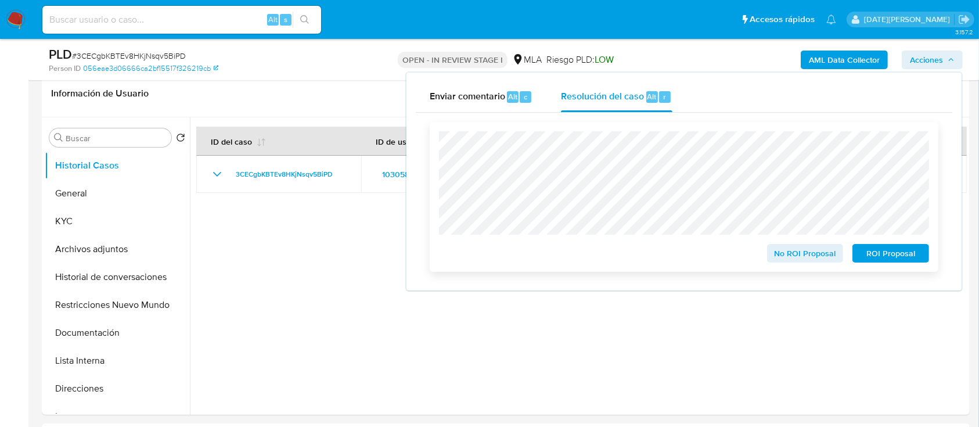
click at [818, 259] on span "No ROI Proposal" at bounding box center [805, 253] width 60 height 16
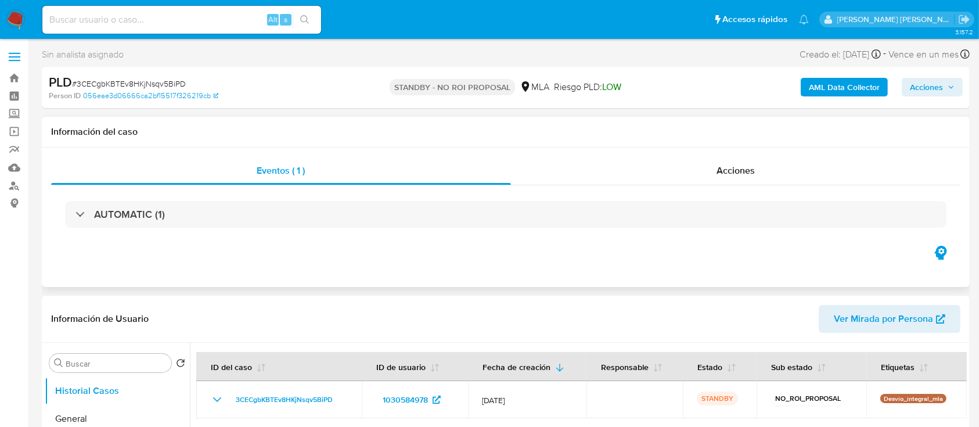
select select "10"
click at [130, 20] on input at bounding box center [181, 19] width 279 height 15
paste input "Z4uQSl0mAPcXxyDp5ngfednL"
type input "Z4uQSl0mAPcXxyDp5ngfednL"
click at [308, 17] on icon "search-icon" at bounding box center [304, 19] width 9 height 9
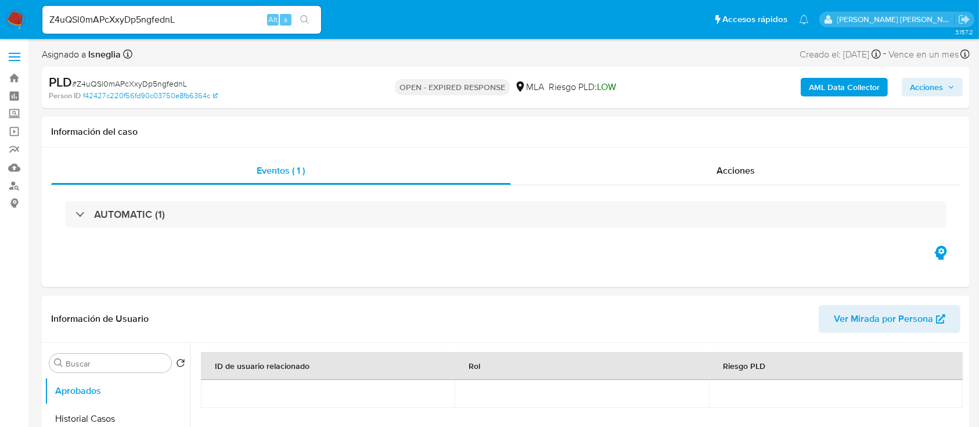
select select "10"
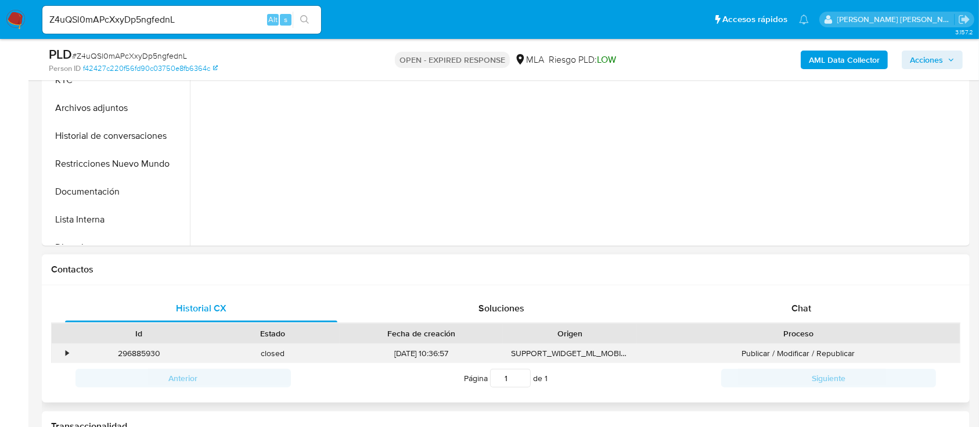
scroll to position [465, 0]
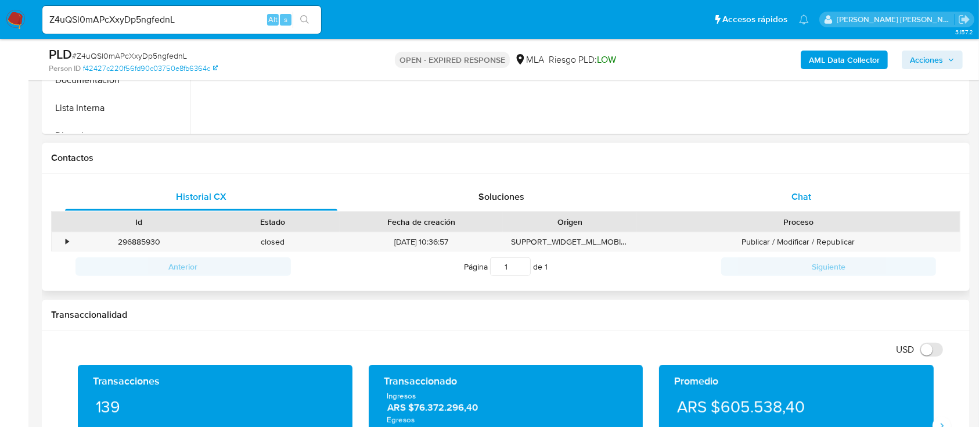
click at [782, 196] on div "Chat" at bounding box center [802, 197] width 272 height 28
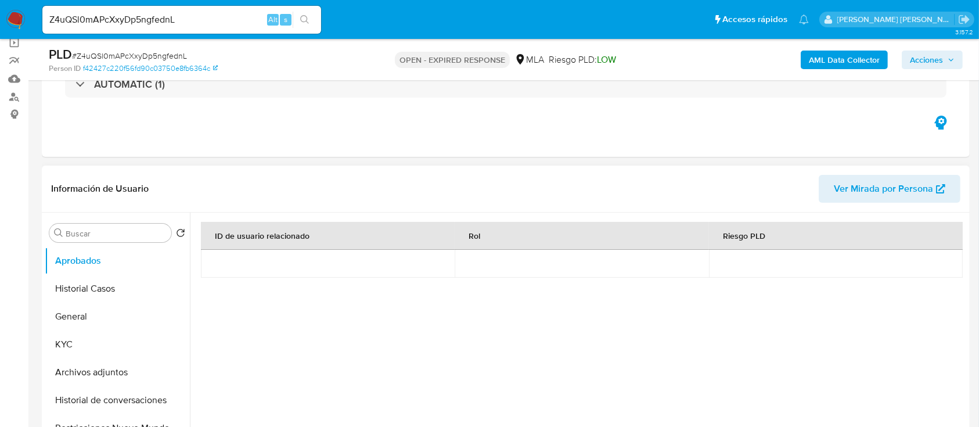
scroll to position [77, 0]
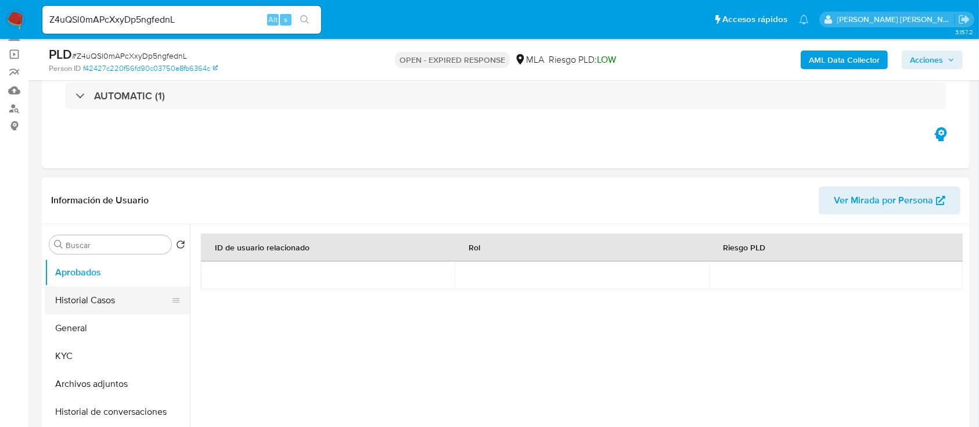
click at [100, 304] on button "Historial Casos" at bounding box center [113, 300] width 136 height 28
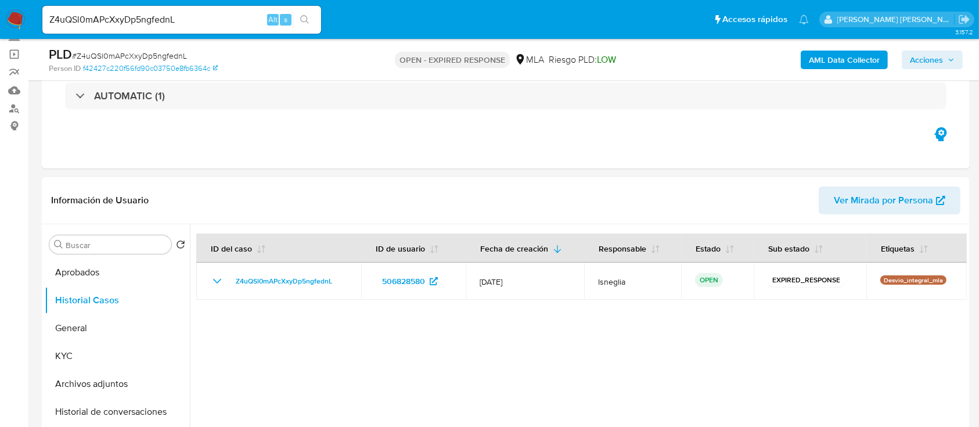
click at [165, 55] on span "# Z4uQSl0mAPcXxyDp5ngfednL" at bounding box center [129, 56] width 115 height 12
copy span "Z4uQSl0mAPcXxyDp5ngfednL"
click at [11, 19] on img at bounding box center [16, 20] width 20 height 20
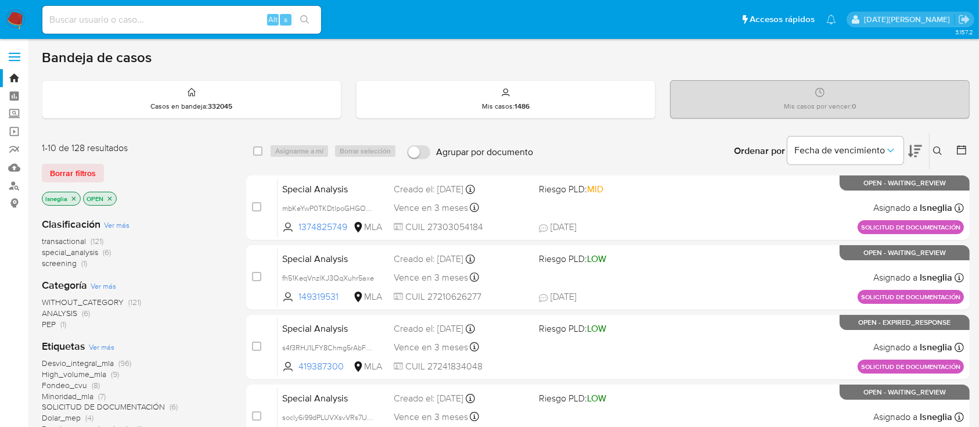
click at [936, 148] on icon at bounding box center [937, 150] width 9 height 9
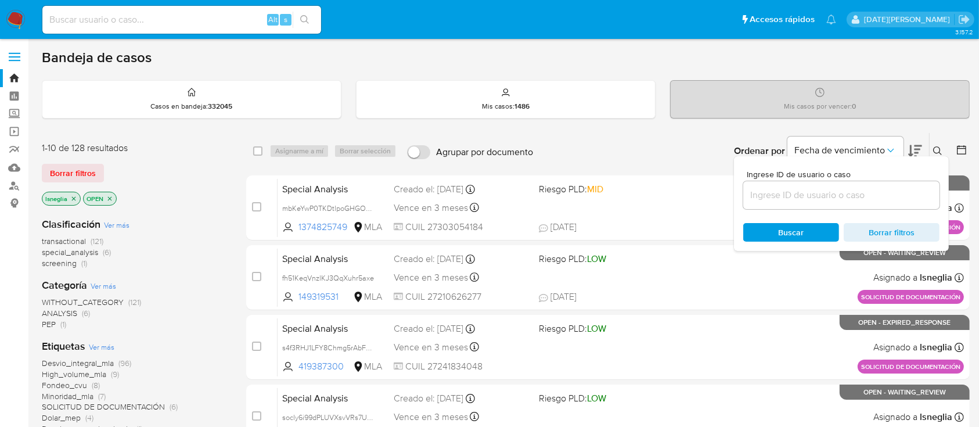
click at [788, 192] on input at bounding box center [841, 195] width 196 height 15
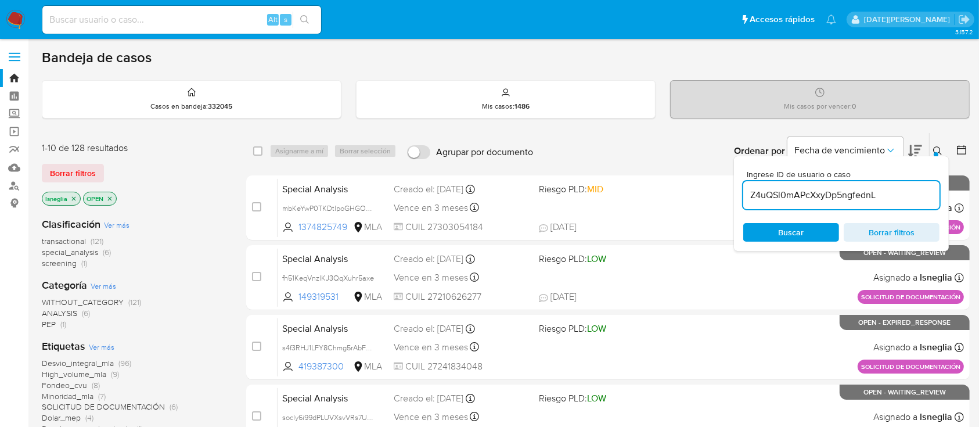
type input "Z4uQSl0mAPcXxyDp5ngfednL"
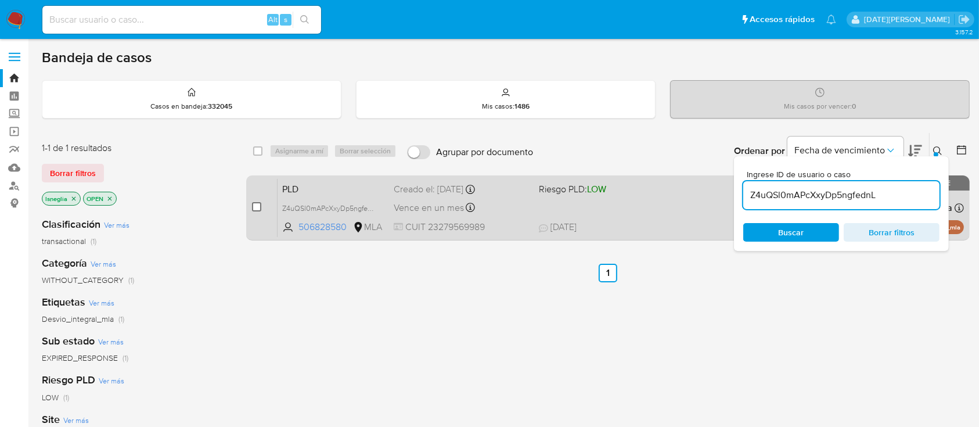
click at [257, 202] on input "checkbox" at bounding box center [256, 206] width 9 height 9
checkbox input "true"
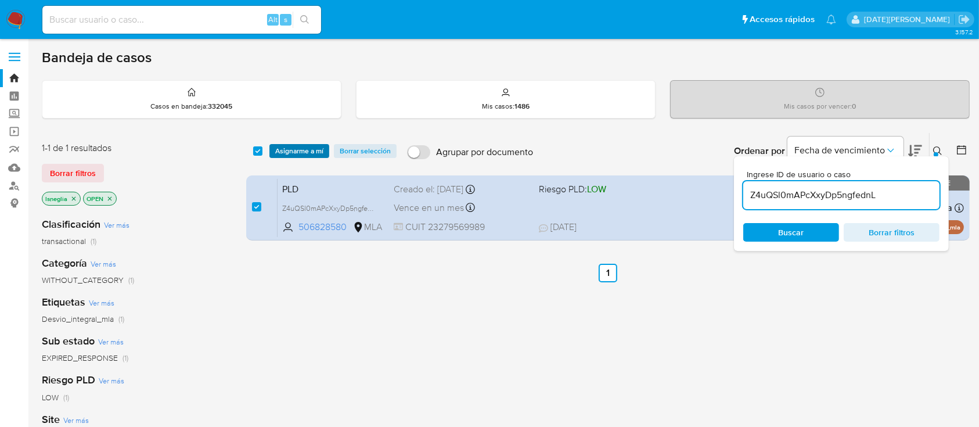
click at [292, 148] on span "Asignarme a mí" at bounding box center [299, 151] width 48 height 12
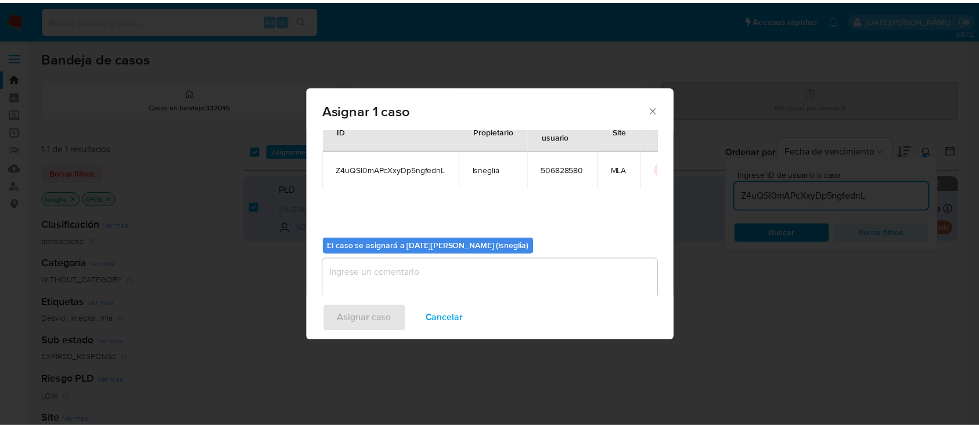
scroll to position [59, 0]
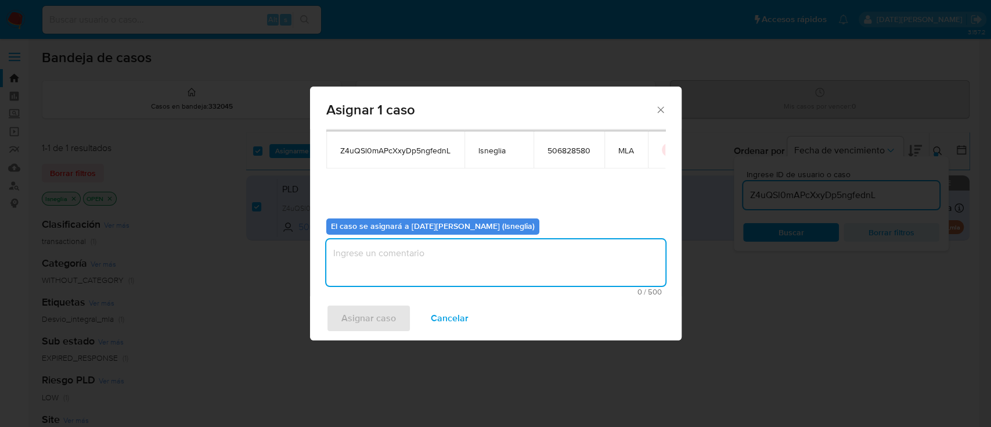
click at [473, 269] on textarea "assign-modal" at bounding box center [495, 262] width 339 height 46
type textarea "."
click at [398, 313] on button "Asignar caso" at bounding box center [368, 318] width 85 height 28
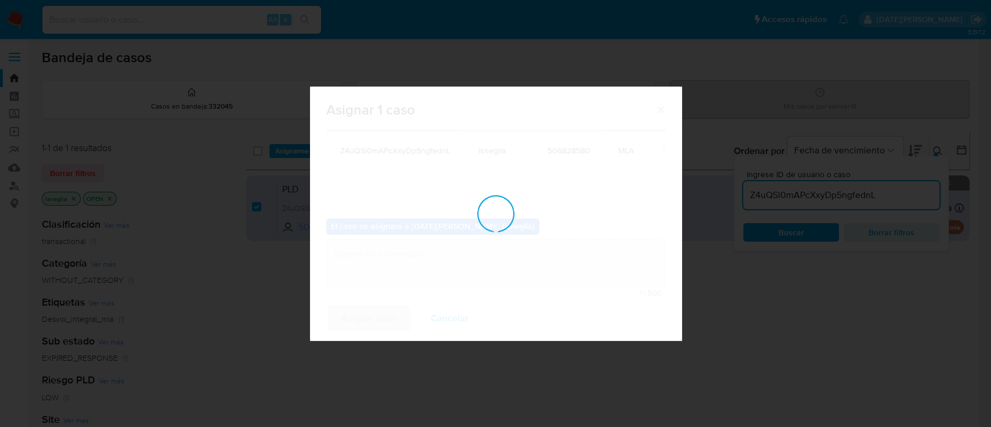
checkbox input "false"
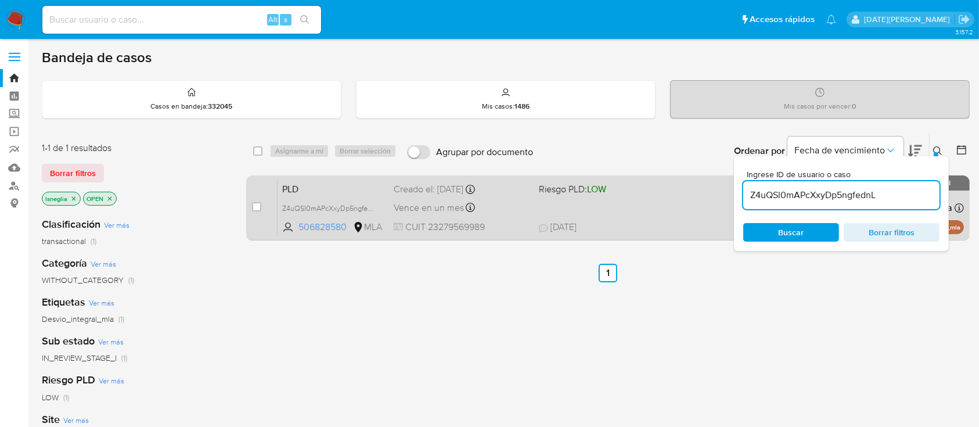
click at [317, 184] on span "PLD" at bounding box center [333, 188] width 102 height 15
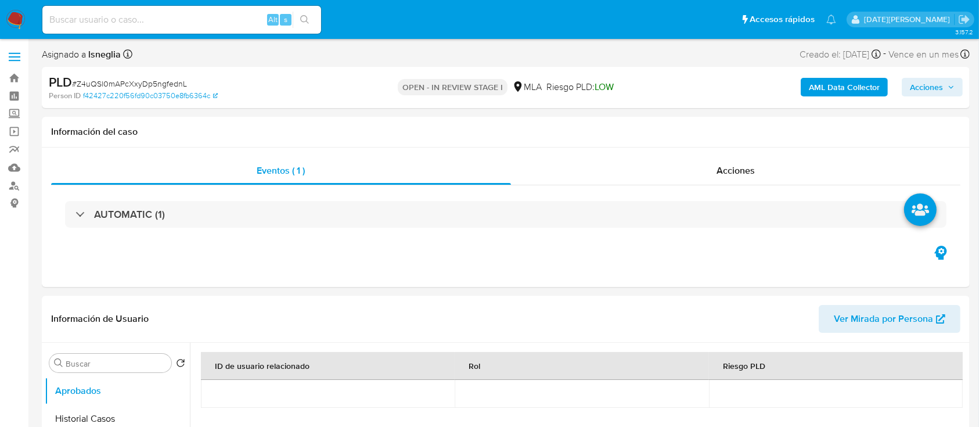
select select "10"
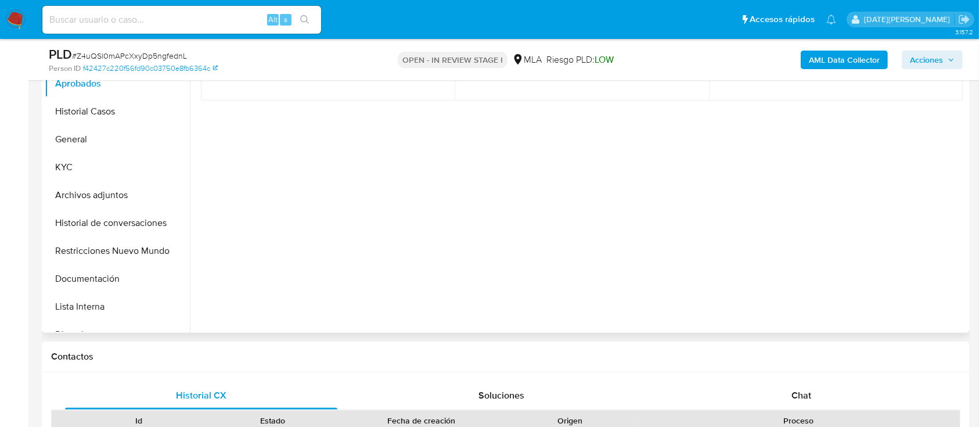
scroll to position [310, 0]
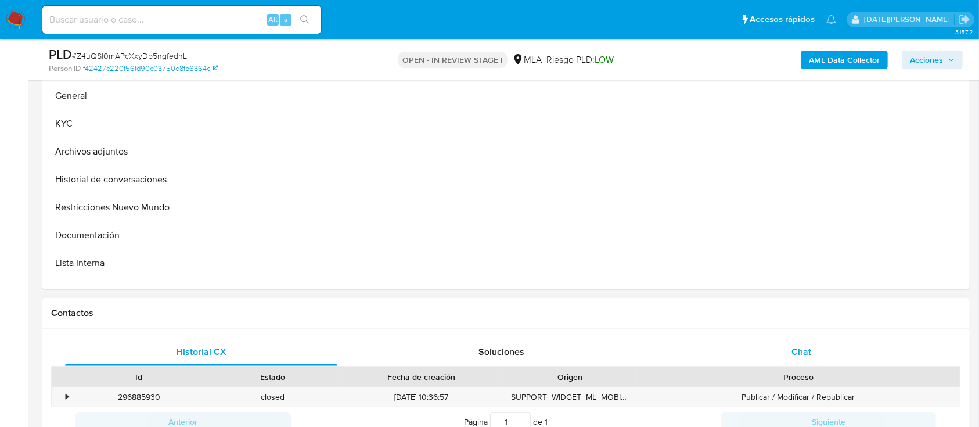
click at [813, 345] on div "Chat" at bounding box center [802, 352] width 272 height 28
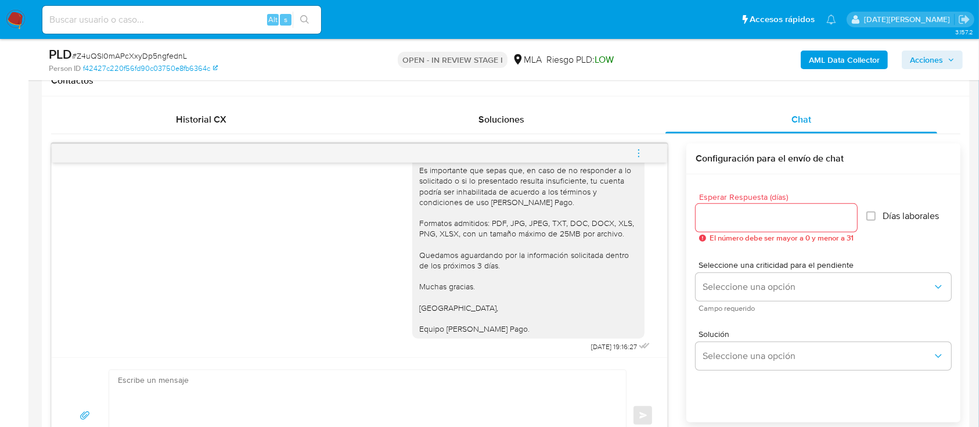
scroll to position [1032, 0]
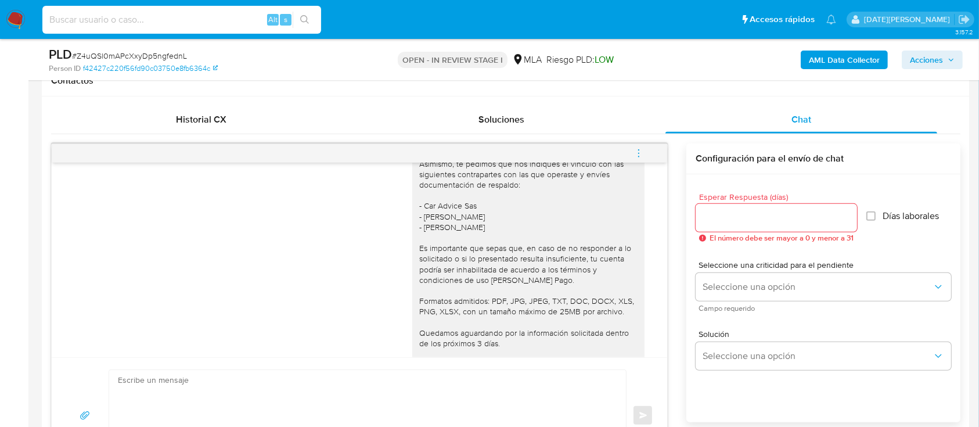
click at [160, 17] on input at bounding box center [181, 19] width 279 height 15
paste input "TWj37BQsdc6Cwb0ilNvY3B4f"
type input "TWj37BQsdc6Cwb0ilNvY3B4f"
click at [306, 19] on icon "search-icon" at bounding box center [304, 19] width 9 height 9
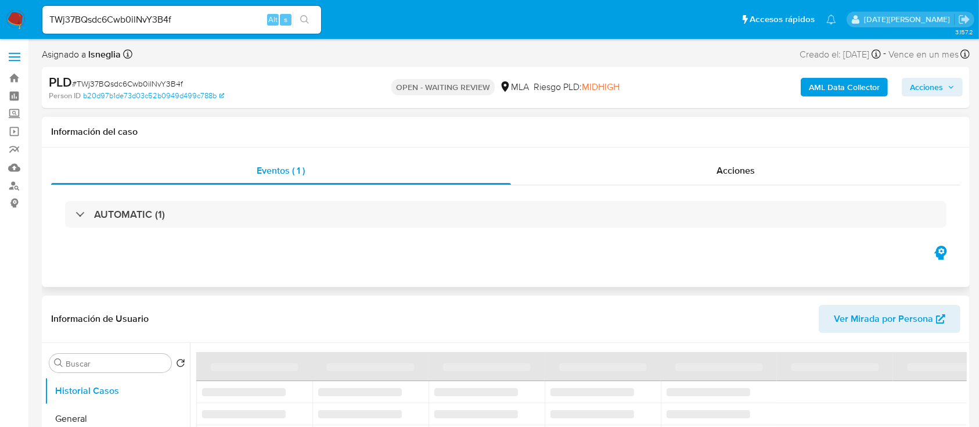
select select "10"
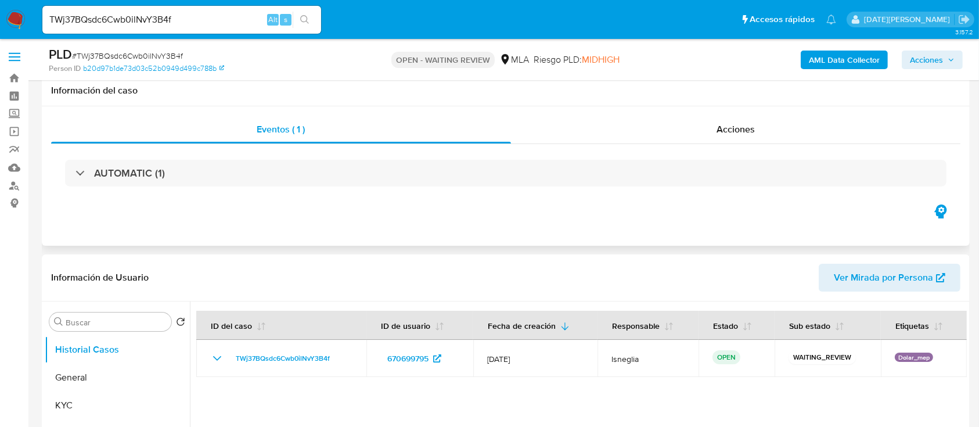
scroll to position [154, 0]
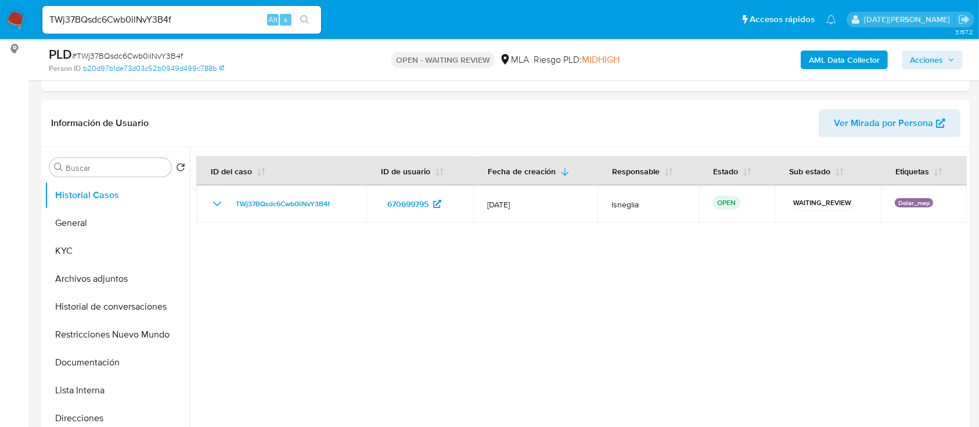
click at [146, 53] on span "# TWj37BQsdc6Cwb0ilNvY3B4f" at bounding box center [127, 56] width 111 height 12
copy span "TWj37BQsdc6Cwb0ilNvY3B4f"
click at [19, 17] on img at bounding box center [16, 20] width 20 height 20
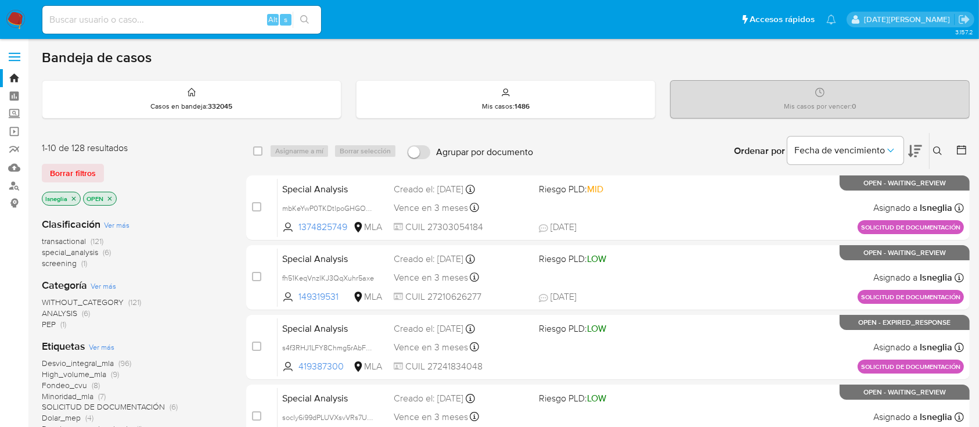
click at [939, 148] on icon at bounding box center [937, 150] width 9 height 9
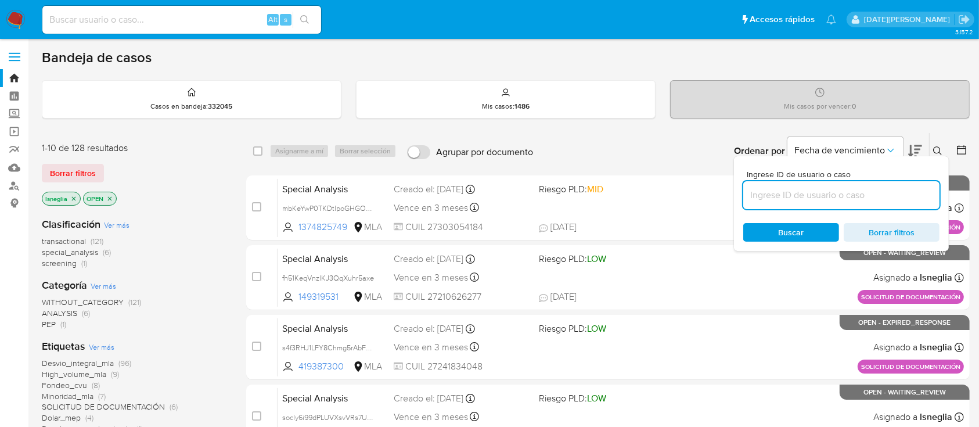
click at [799, 191] on input at bounding box center [841, 195] width 196 height 15
type input "TWj37BQsdc6Cwb0ilNvY3B4f"
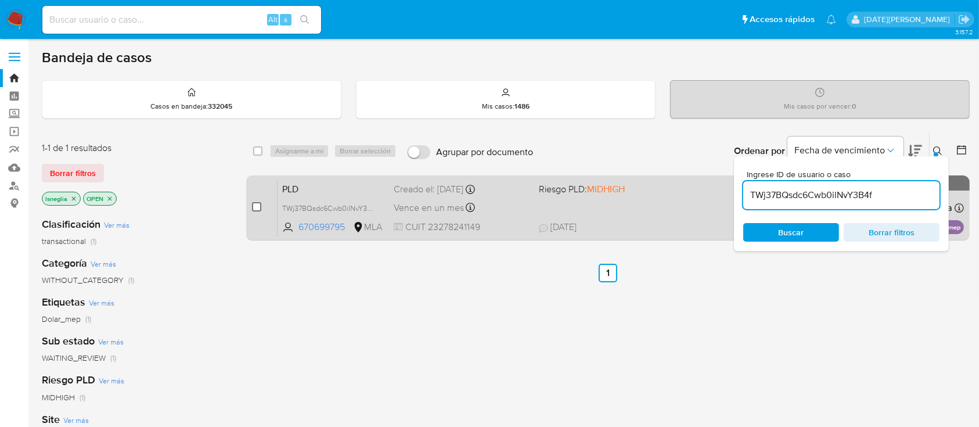
click at [254, 203] on input "checkbox" at bounding box center [256, 206] width 9 height 9
checkbox input "true"
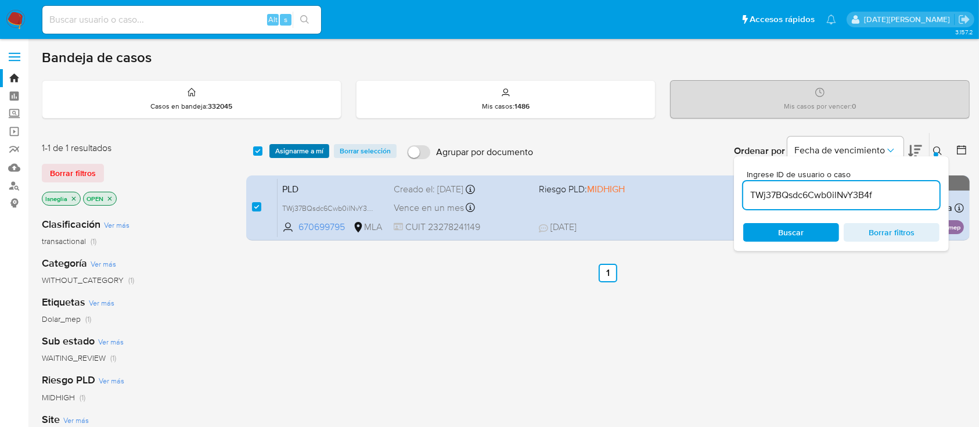
click at [294, 152] on span "Asignarme a mí" at bounding box center [299, 151] width 48 height 12
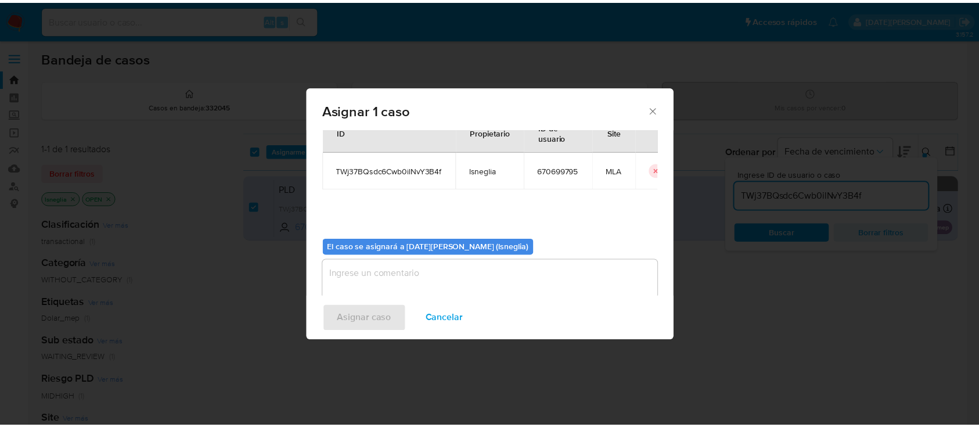
scroll to position [59, 0]
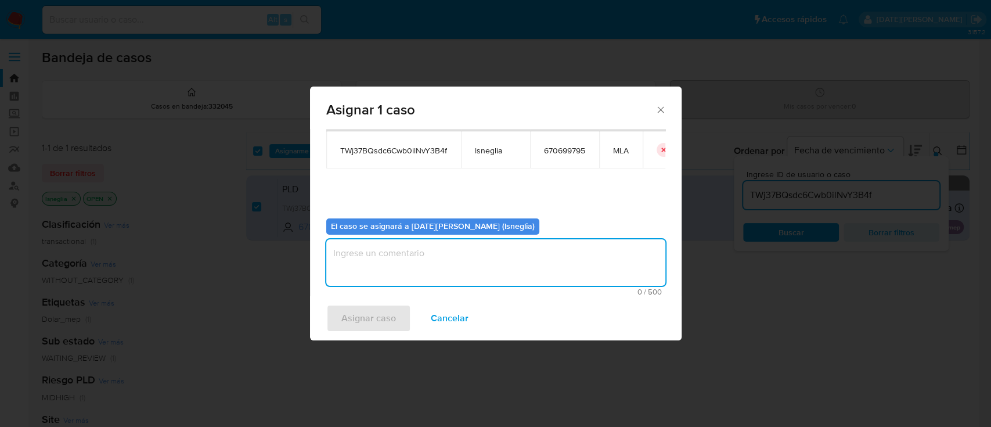
click at [399, 263] on textarea "assign-modal" at bounding box center [495, 262] width 339 height 46
type textarea "."
click at [360, 320] on span "Asignar caso" at bounding box center [369, 319] width 55 height 26
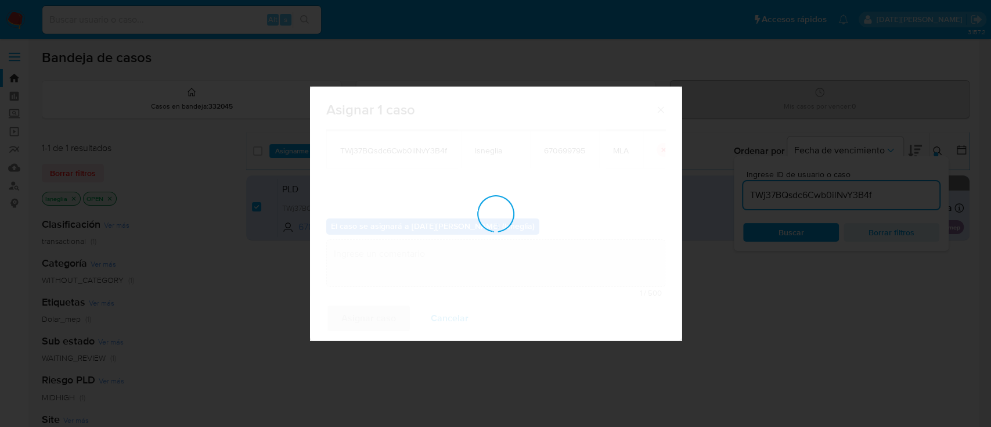
checkbox input "false"
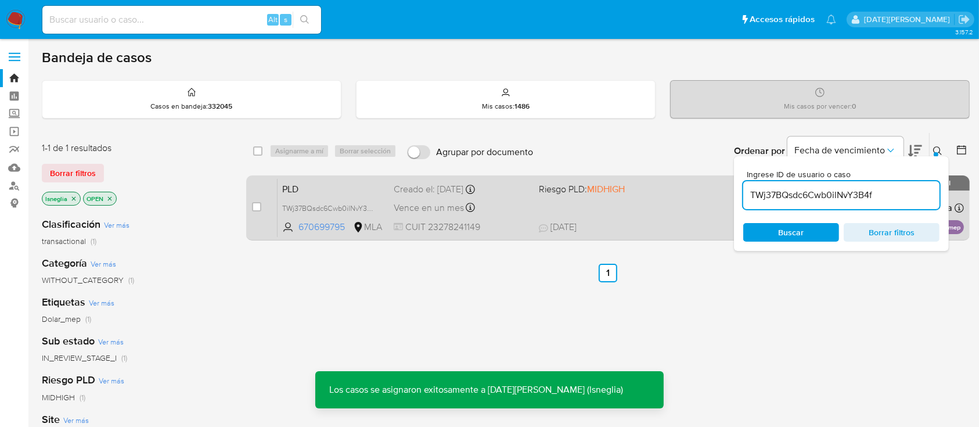
click at [319, 192] on span "PLD" at bounding box center [333, 188] width 102 height 15
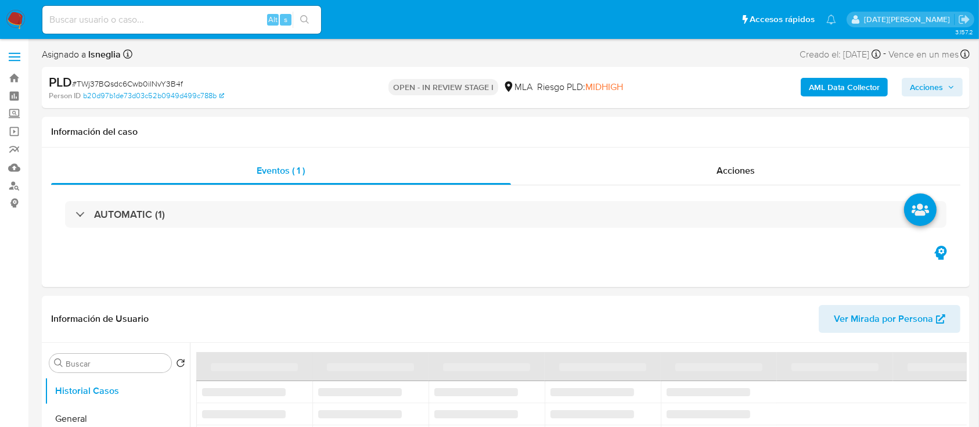
select select "10"
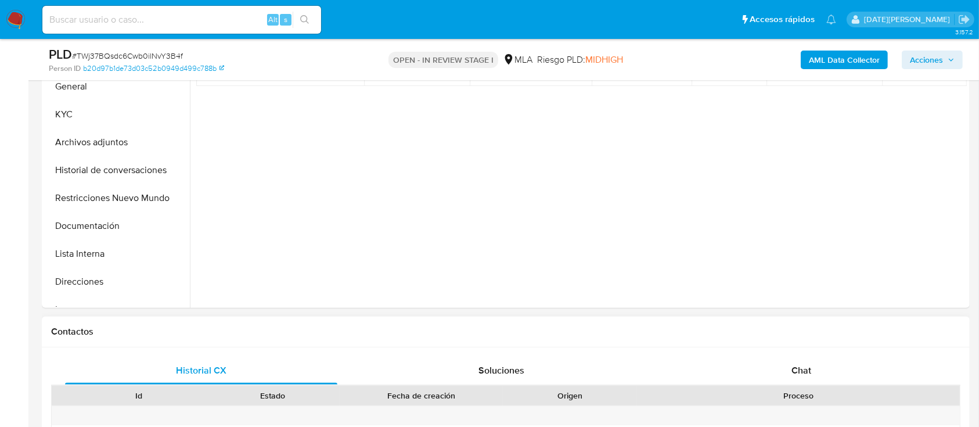
scroll to position [465, 0]
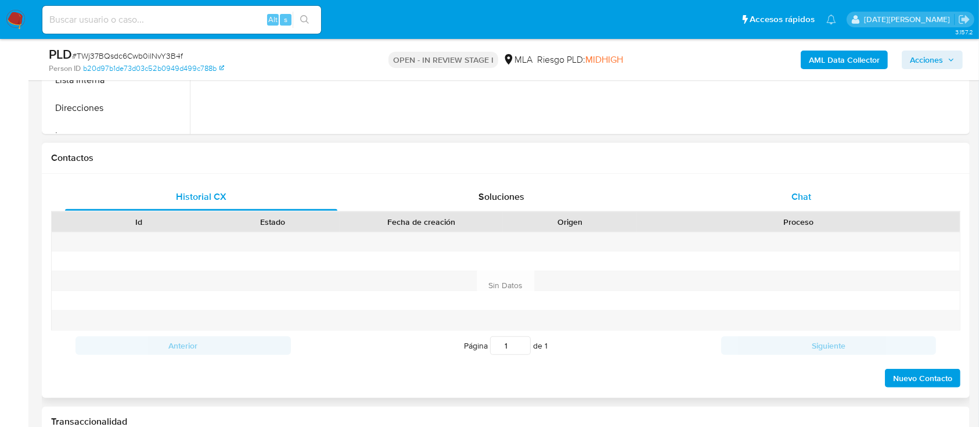
click at [771, 193] on div "Chat" at bounding box center [802, 197] width 272 height 28
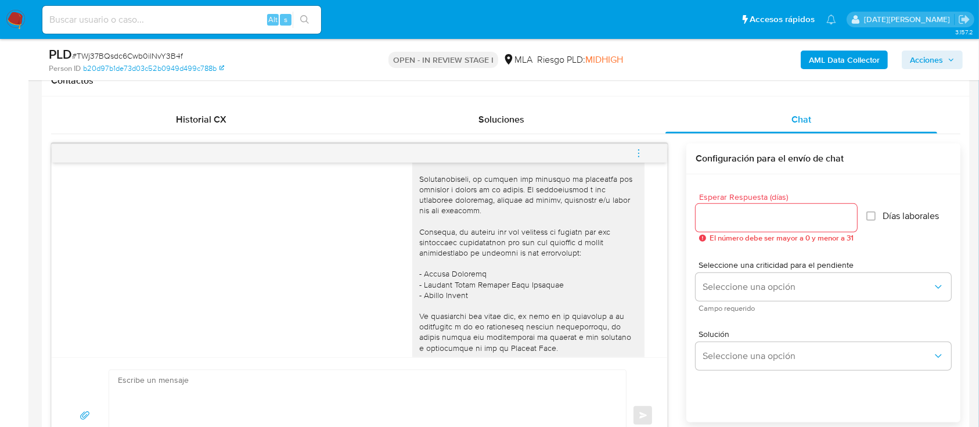
scroll to position [1018, 0]
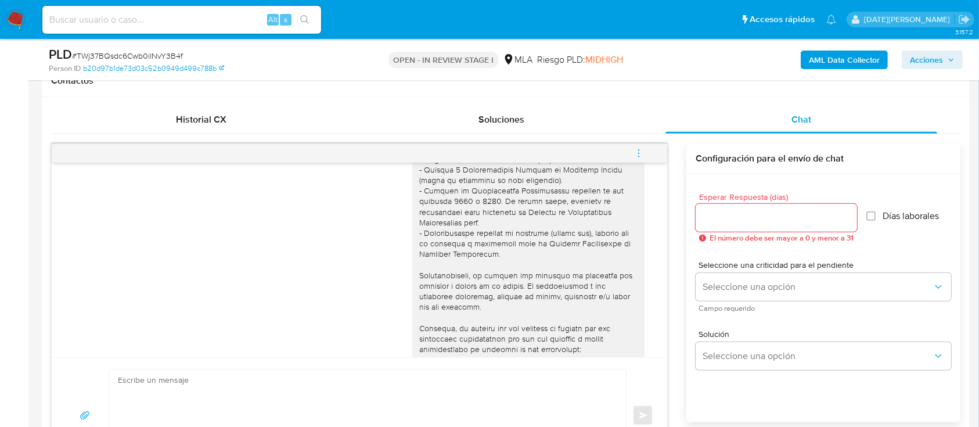
click at [247, 53] on div "PLD # TWj37BQsdc6Cwb0ilNvY3B4f" at bounding box center [199, 54] width 300 height 17
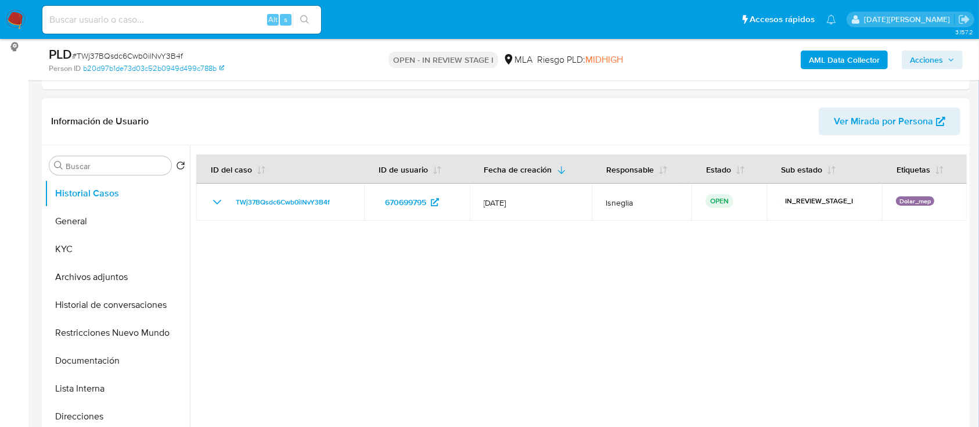
scroll to position [154, 0]
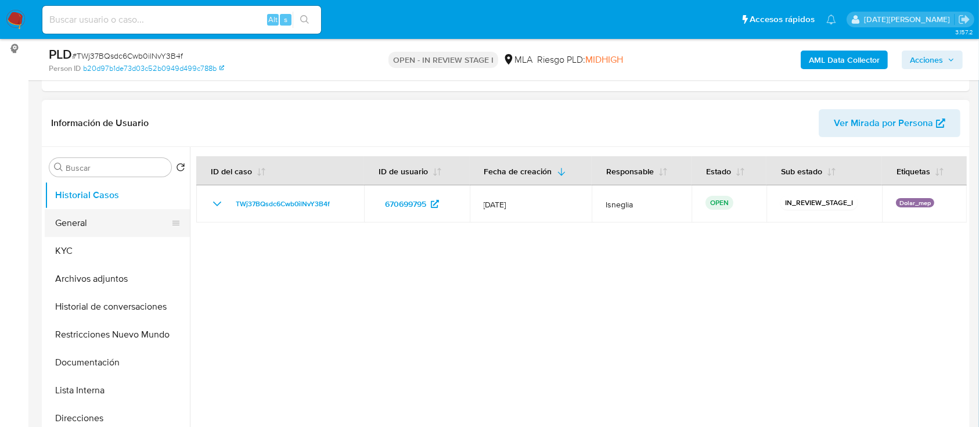
click at [97, 216] on button "General" at bounding box center [113, 223] width 136 height 28
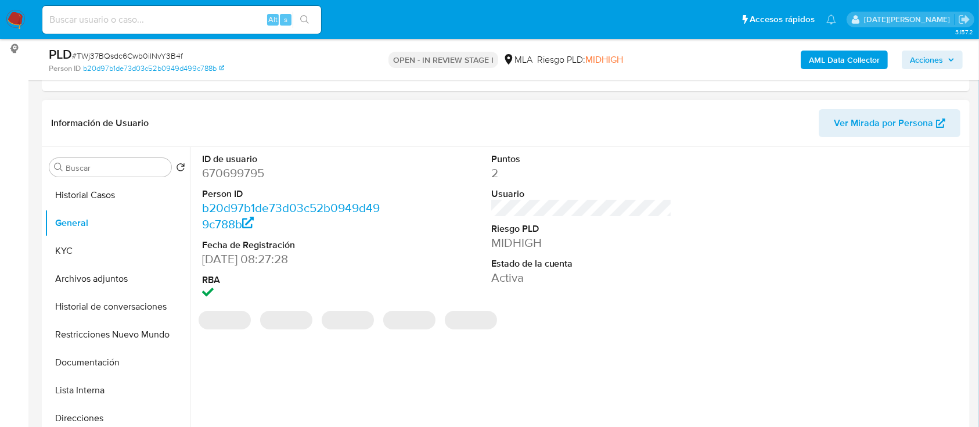
click at [238, 166] on dd "670699795" at bounding box center [292, 173] width 181 height 16
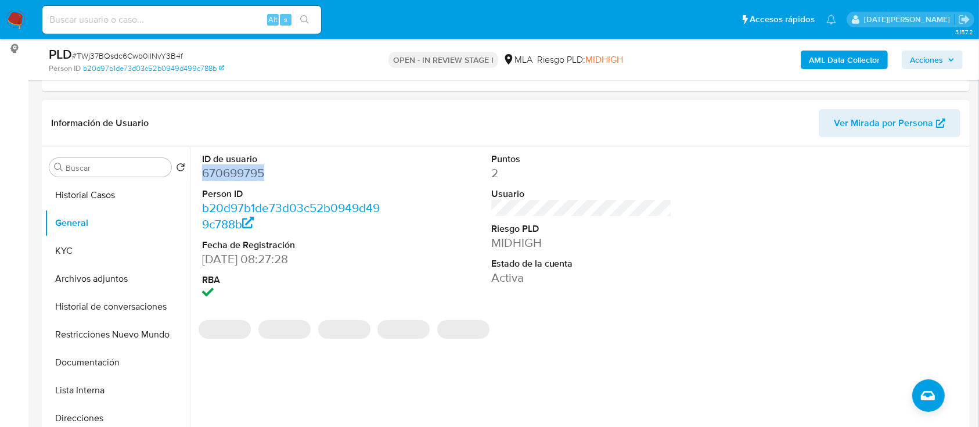
copy dd "670699795"
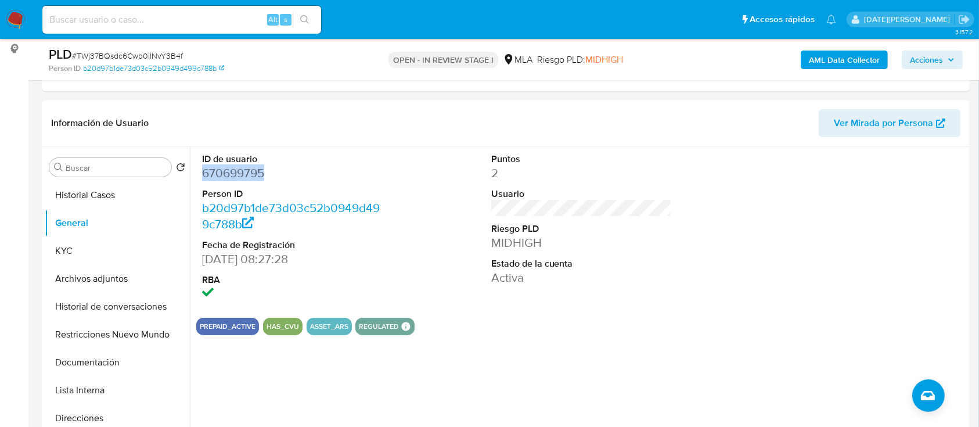
click at [328, 143] on div "Información de Usuario Ver Mirada por Persona" at bounding box center [506, 123] width 928 height 47
click at [240, 170] on dd "670699795" at bounding box center [292, 173] width 181 height 16
copy dd "670699795"
click at [284, 118] on header "Información de Usuario Ver Mirada por Persona" at bounding box center [506, 123] width 910 height 28
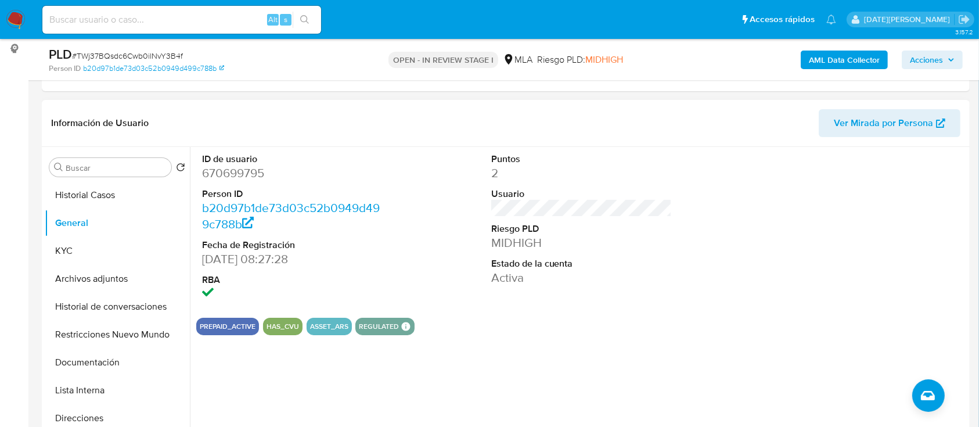
click at [491, 188] on dt "Usuario" at bounding box center [581, 194] width 181 height 13
click at [83, 251] on button "KYC" at bounding box center [113, 251] width 136 height 28
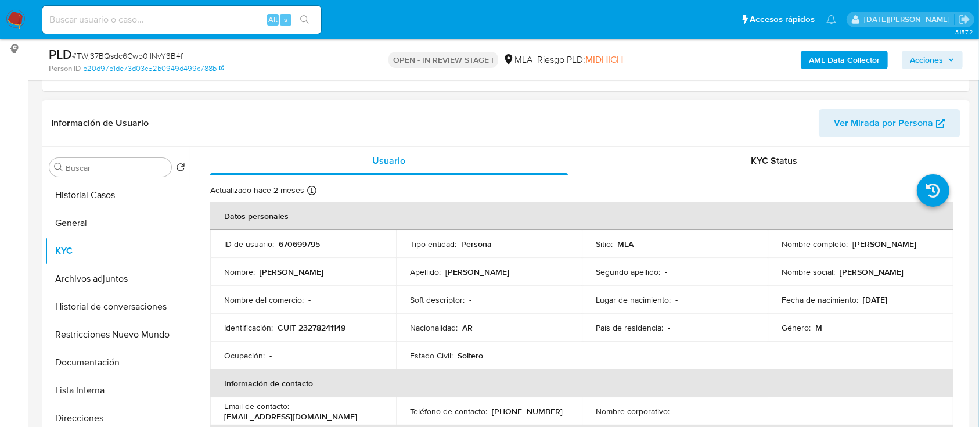
click at [332, 325] on p "CUIT 23278241149" at bounding box center [312, 327] width 68 height 10
copy p "23278241149"
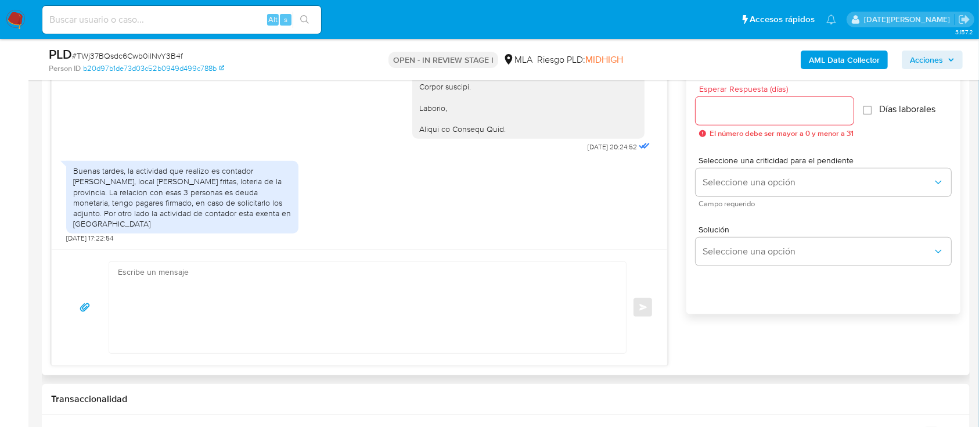
scroll to position [697, 0]
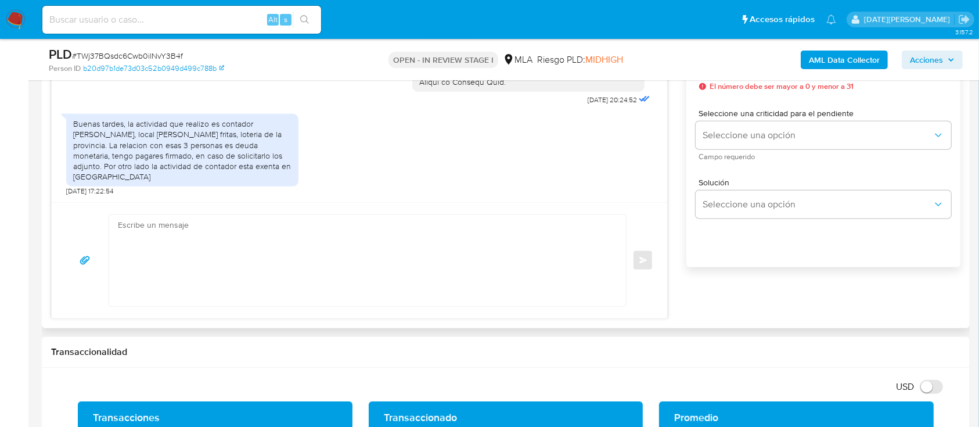
click at [353, 284] on textarea at bounding box center [365, 260] width 494 height 91
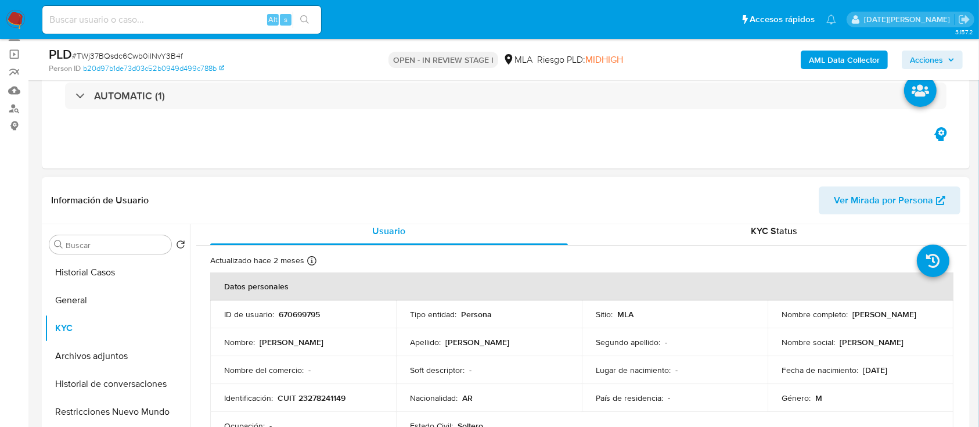
scroll to position [0, 0]
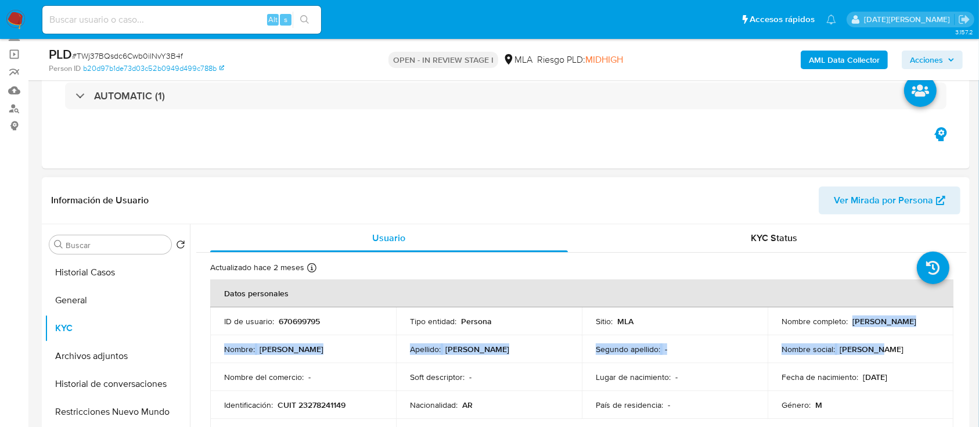
drag, startPoint x: 776, startPoint y: 326, endPoint x: 880, endPoint y: 337, distance: 104.5
click at [880, 337] on tbody "ID de usuario : 670699795 Tipo entidad : Persona Sitio : MLA Nombre completo : …" at bounding box center [581, 376] width 743 height 139
click at [873, 326] on div "Nombre completo : Alejandro Luis Favaratto" at bounding box center [861, 321] width 158 height 10
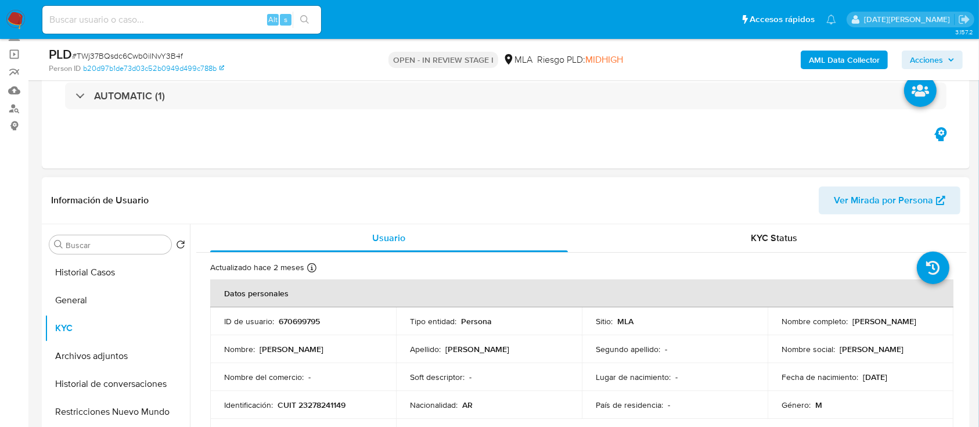
click at [853, 326] on p "Alejandro Luis Favaratto" at bounding box center [885, 321] width 64 height 10
drag, startPoint x: 779, startPoint y: 327, endPoint x: 874, endPoint y: 331, distance: 94.8
click at [874, 326] on div "Nombre completo : Alejandro Luis Favaratto" at bounding box center [861, 321] width 158 height 10
copy p "Alejandro Luis Favaratto"
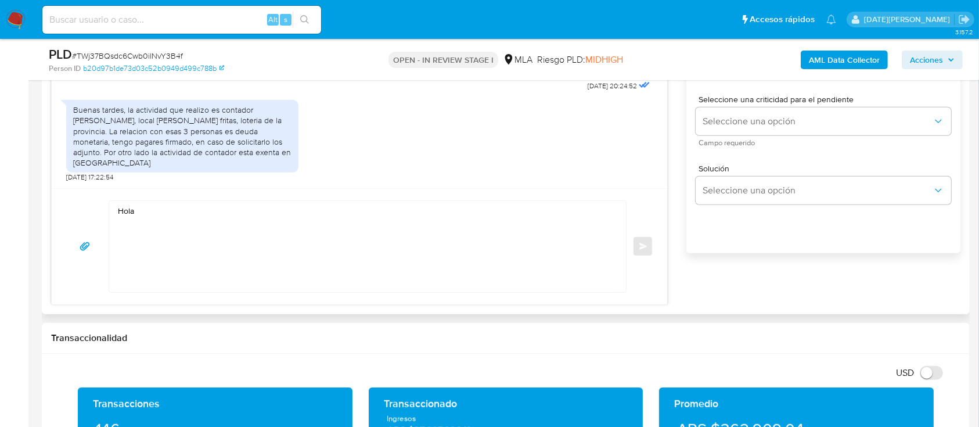
scroll to position [697, 0]
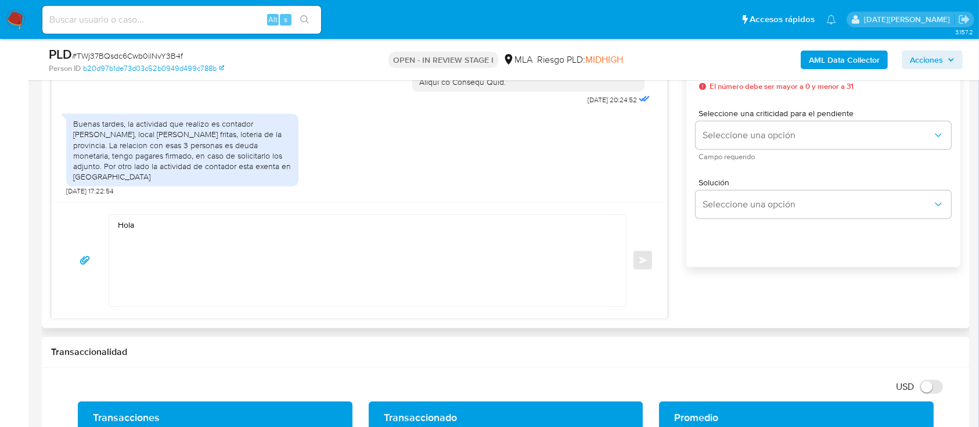
click at [271, 229] on textarea "Hola" at bounding box center [365, 260] width 494 height 91
paste textarea "Alejandro Luis Favaratto"
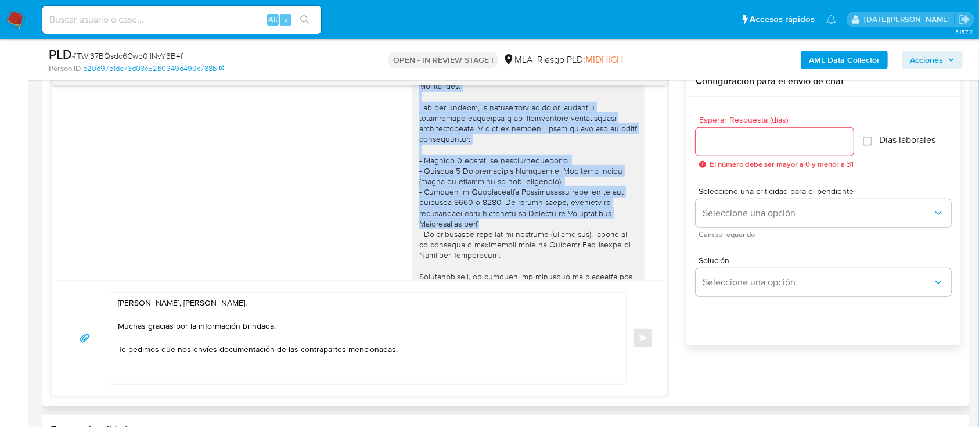
scroll to position [1017, 0]
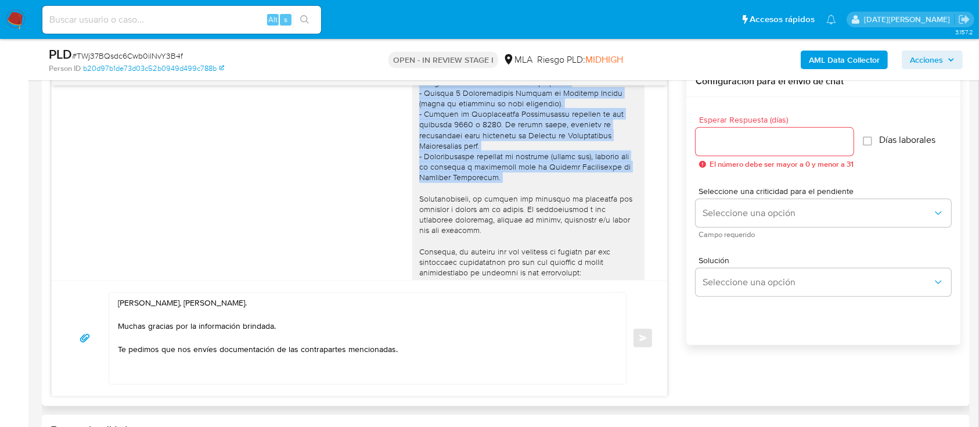
drag, startPoint x: 408, startPoint y: 161, endPoint x: 522, endPoint y: 207, distance: 123.1
click at [522, 207] on div at bounding box center [528, 204] width 218 height 592
copy div "Verificamos que la documentación aportada no es suficiente para justificar la o…"
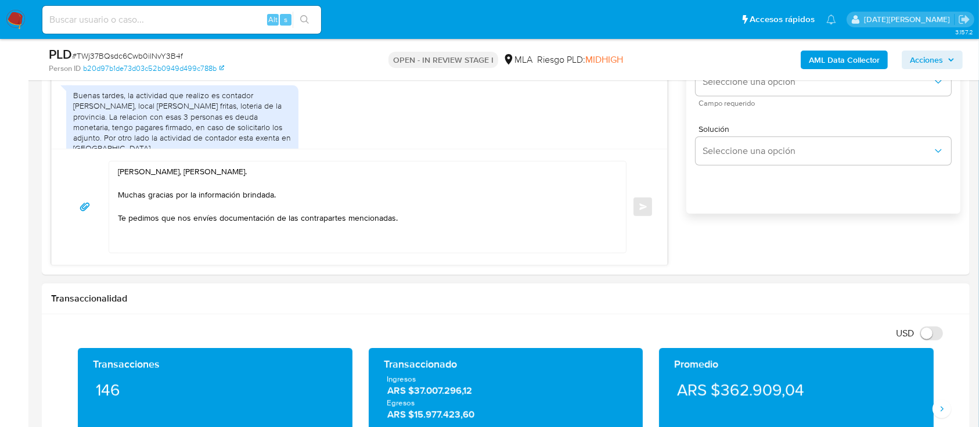
scroll to position [697, 0]
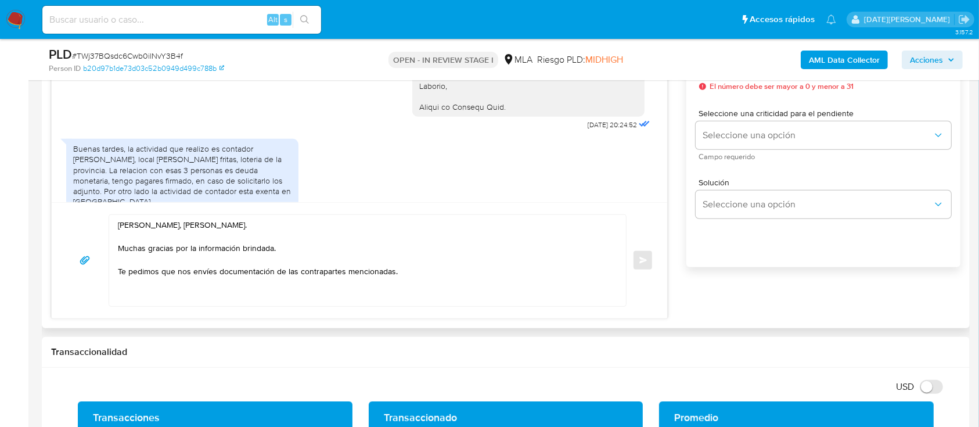
click at [413, 271] on textarea "Hola, Alejandro Luis Favaratto. Muchas gracias por la información brindada. Te …" at bounding box center [365, 260] width 494 height 91
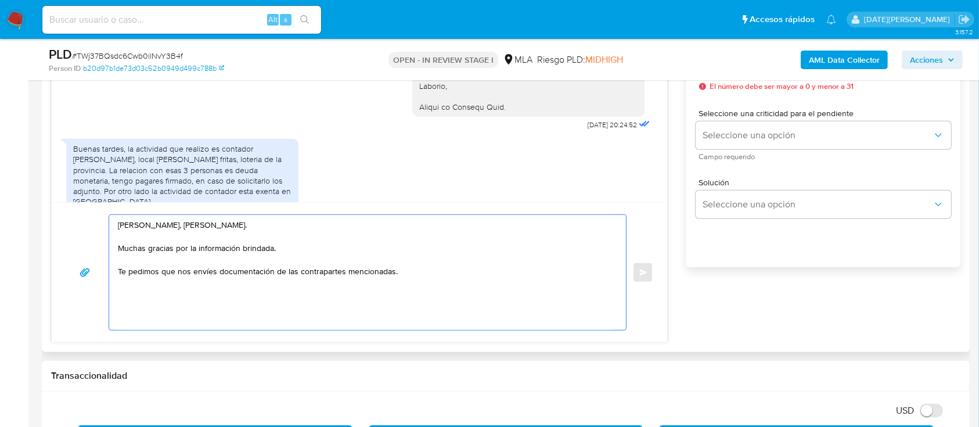
paste textarea "Verificamos que la documentación aportada no es suficiente para justificar la o…"
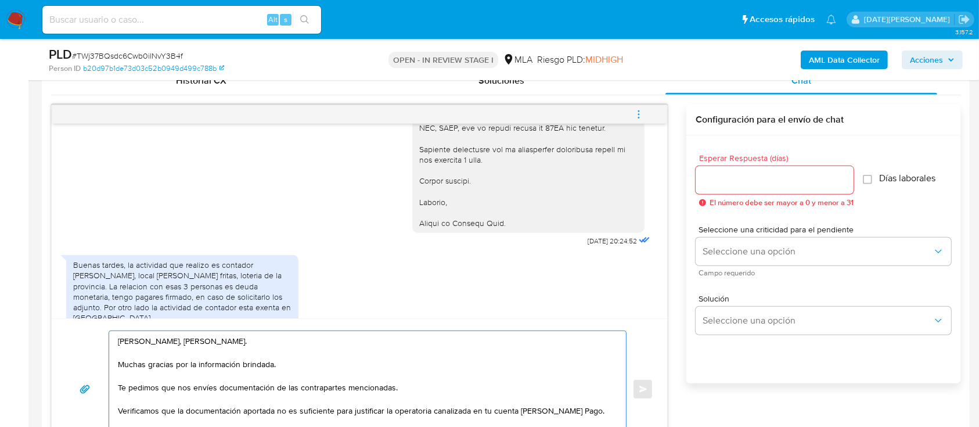
scroll to position [619, 0]
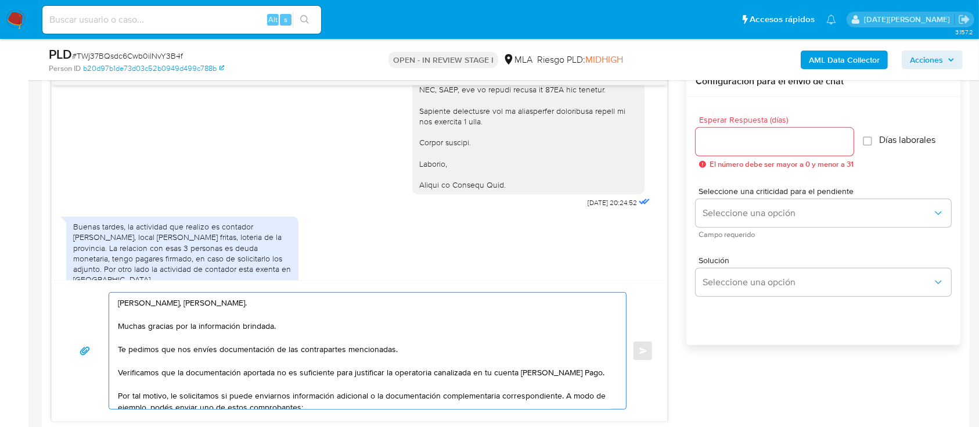
click at [360, 301] on textarea "Hola, Alejandro Luis Favaratto. Muchas gracias por la información brindada. Te …" at bounding box center [365, 351] width 494 height 116
click at [147, 367] on textarea "Hola, Alejandro Luis Favaratto. Muchas gracias por la información brindada. Te …" at bounding box center [365, 351] width 494 height 116
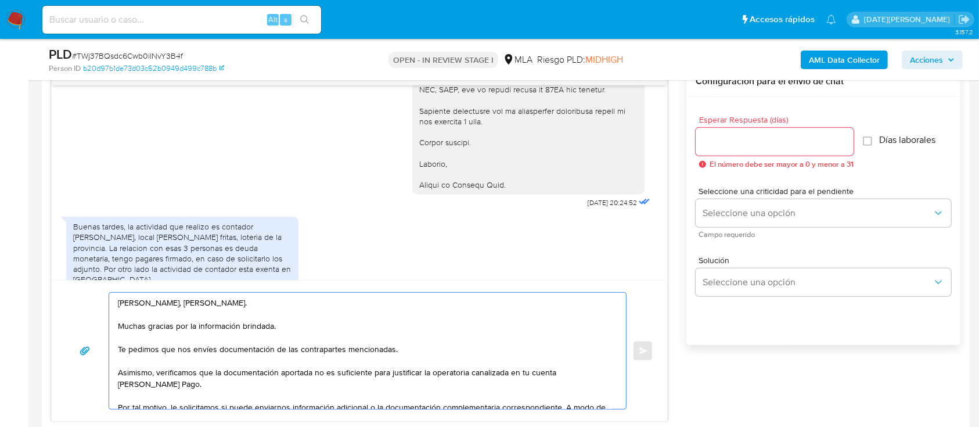
click at [338, 373] on textarea "Hola, Alejandro Luis Favaratto. Muchas gracias por la información brindada. Te …" at bounding box center [365, 351] width 494 height 116
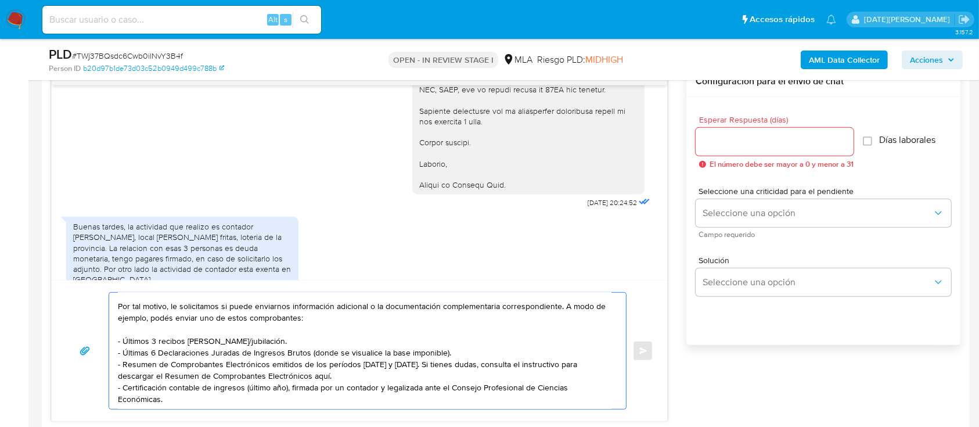
scroll to position [126, 0]
drag, startPoint x: 266, startPoint y: 316, endPoint x: 118, endPoint y: 310, distance: 147.6
click at [118, 310] on textarea "Hola, Alejandro Luis Favaratto. Muchas gracias por la información brindada. Te …" at bounding box center [365, 351] width 494 height 116
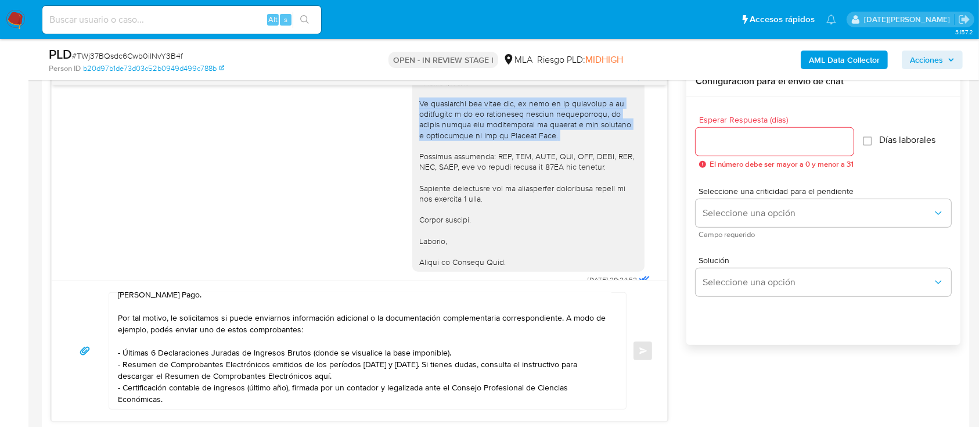
scroll to position [1327, 0]
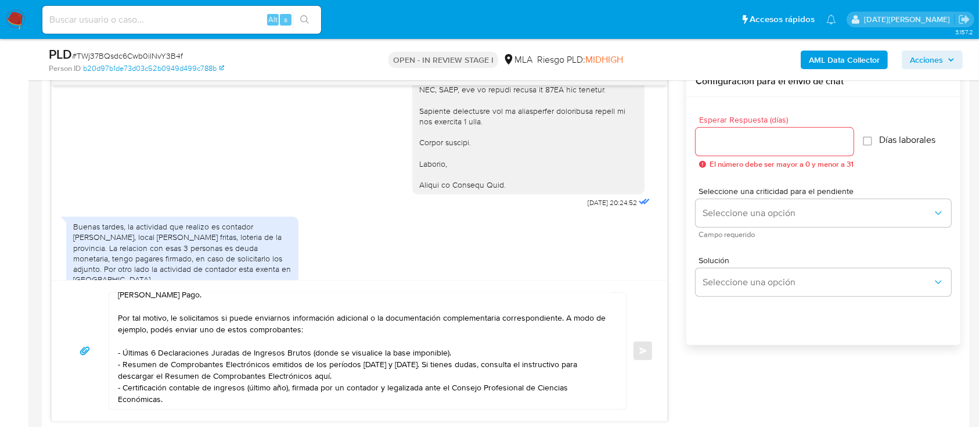
drag, startPoint x: 409, startPoint y: 123, endPoint x: 515, endPoint y: 213, distance: 139.3
copy div "Es importante que sepas que, en caso de no responder a lo solicitado o si lo pr…"
click at [163, 383] on textarea "Hola, Alejandro Luis Favaratto. Muchas gracias por la información brindada. Te …" at bounding box center [365, 351] width 494 height 116
paste textarea "Es importante que sepas que, en caso de no responder a lo solicitado o si lo pr…"
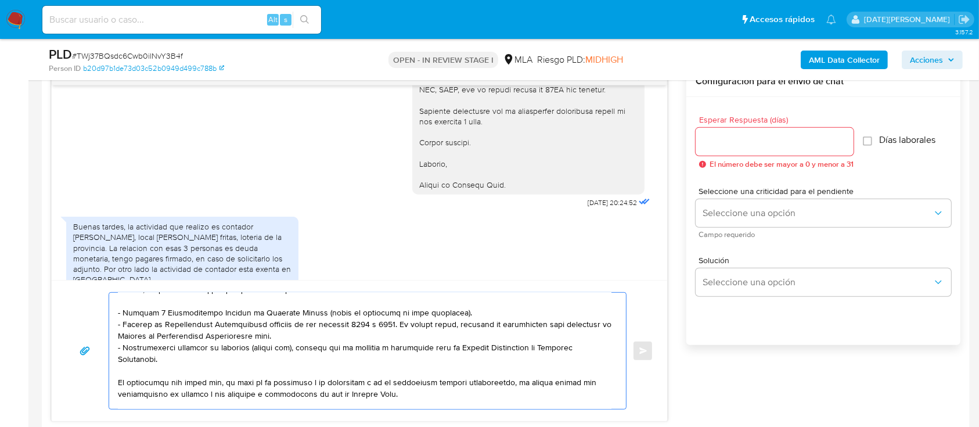
scroll to position [256, 0]
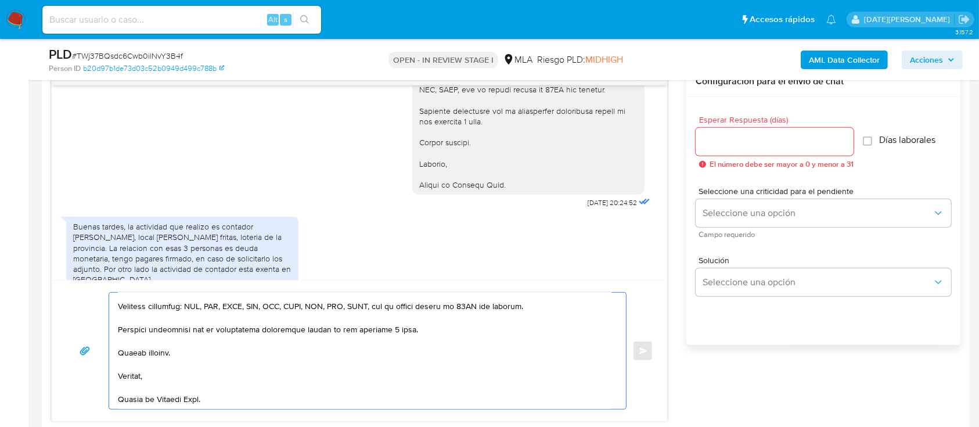
type textarea "Hola, Alejandro Luis Favaratto. Muchas gracias por la información brindada. Te …"
click at [795, 149] on div at bounding box center [775, 142] width 158 height 28
click at [792, 138] on input "Esperar Respuesta (días)" at bounding box center [775, 141] width 158 height 15
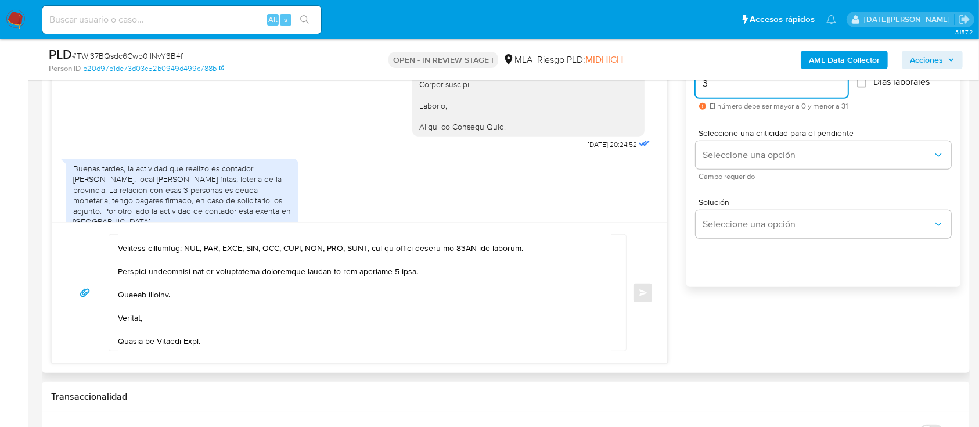
scroll to position [697, 0]
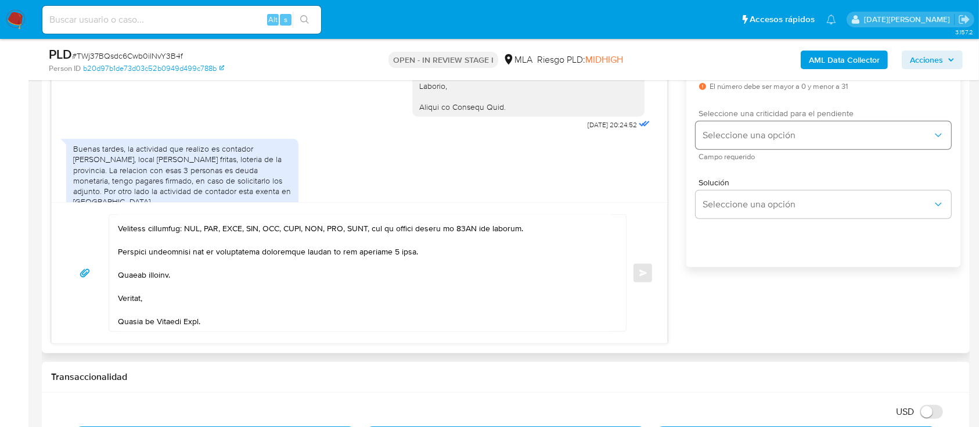
type input "3"
click at [772, 135] on span "Seleccione una opción" at bounding box center [818, 136] width 230 height 12
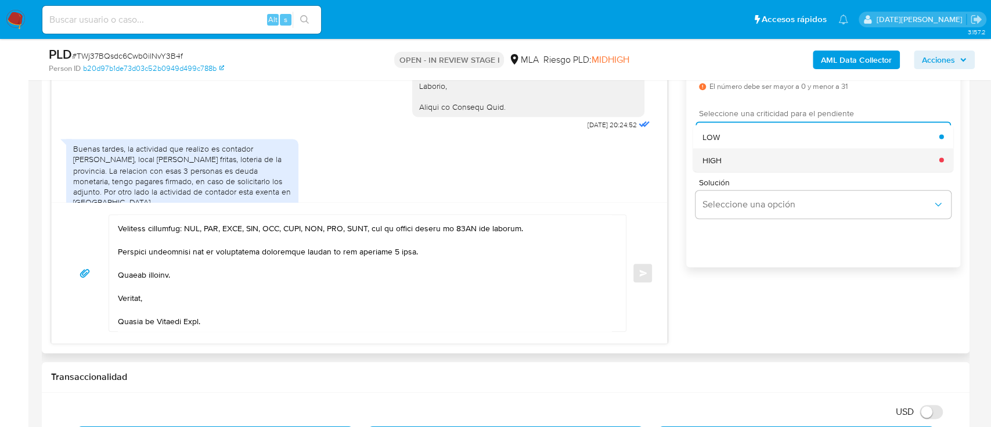
click at [734, 160] on div "HIGH" at bounding box center [821, 159] width 237 height 23
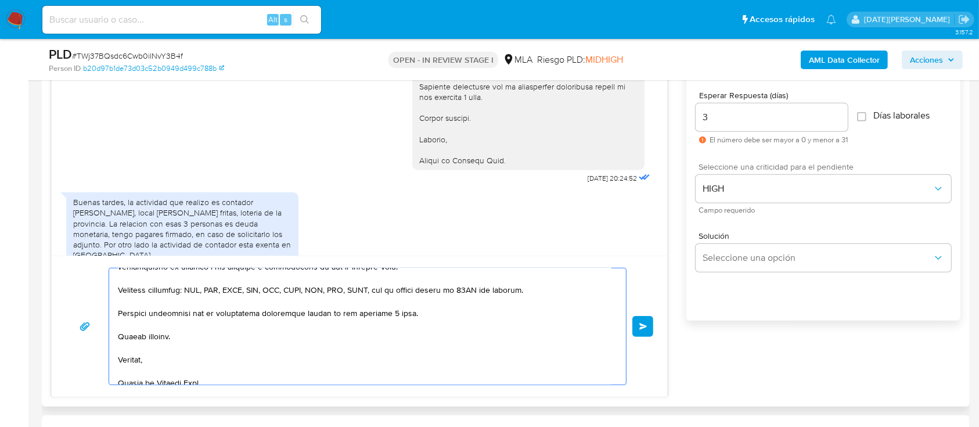
scroll to position [619, 0]
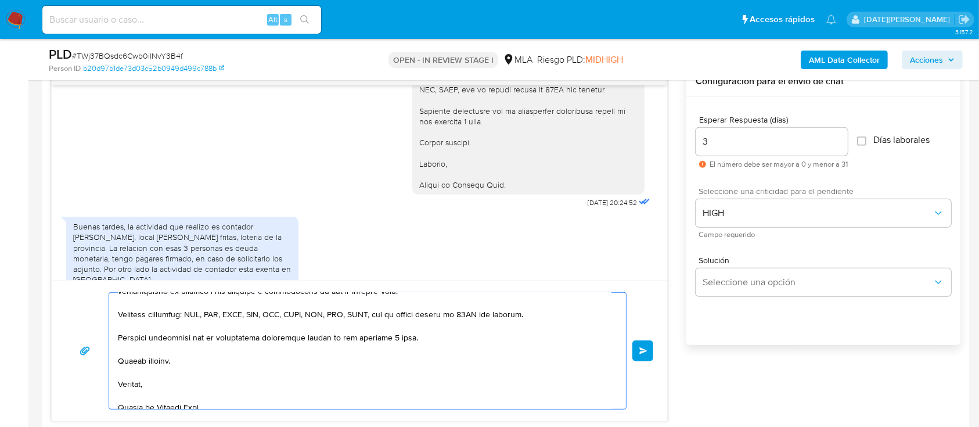
click at [648, 348] on button "Enviar" at bounding box center [643, 350] width 21 height 21
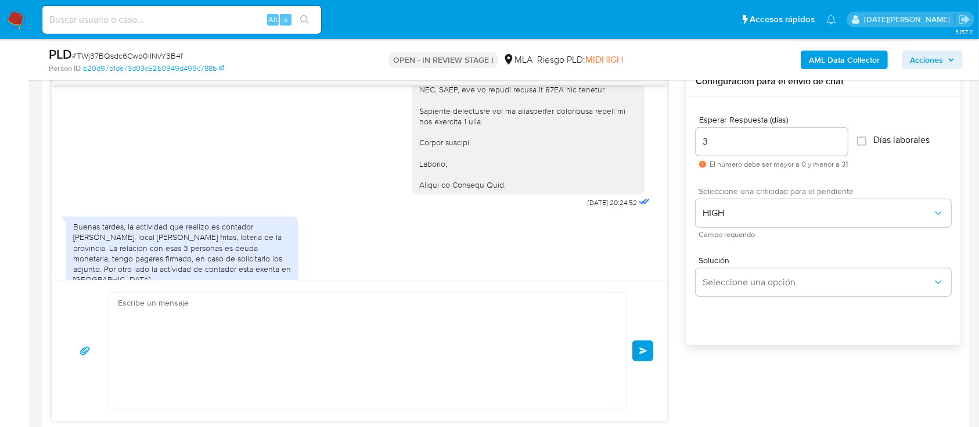
scroll to position [1892, 0]
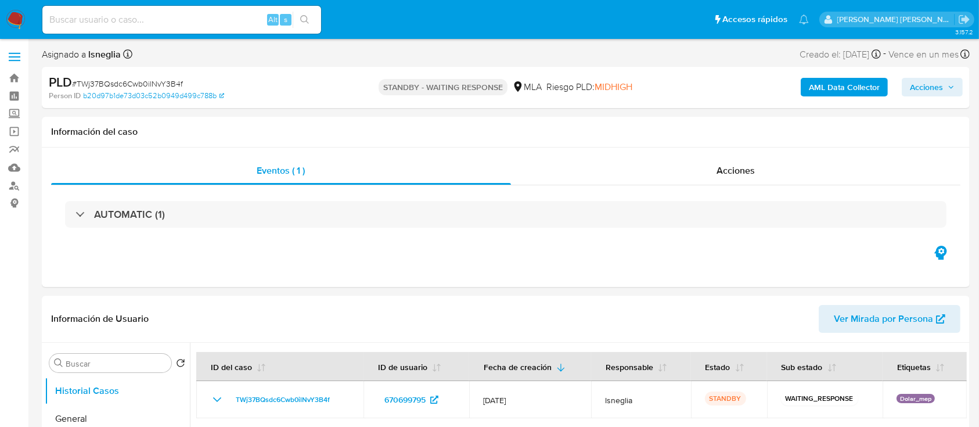
click at [156, 14] on input at bounding box center [181, 19] width 279 height 15
paste input "ilpQpOhD1YnRjLCc6shoI4Jt"
type input "ilpQpOhD1YnRjLCc6shoI4Jt"
click at [305, 16] on icon "search-icon" at bounding box center [304, 19] width 9 height 9
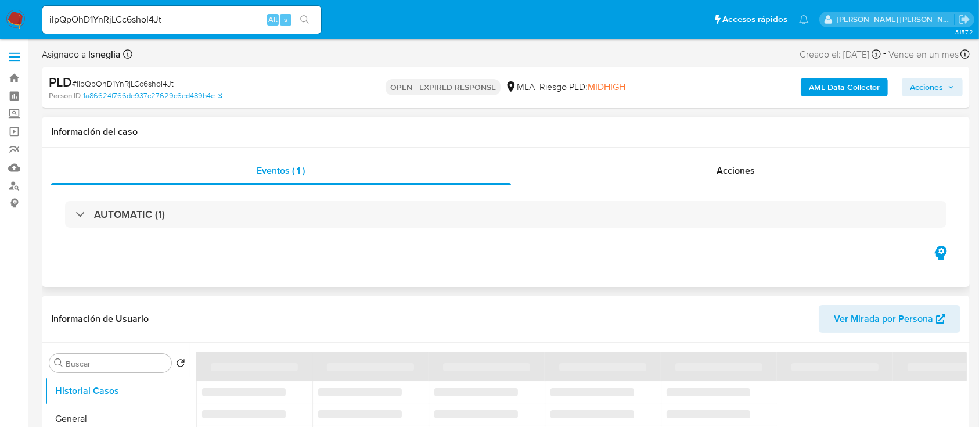
select select "10"
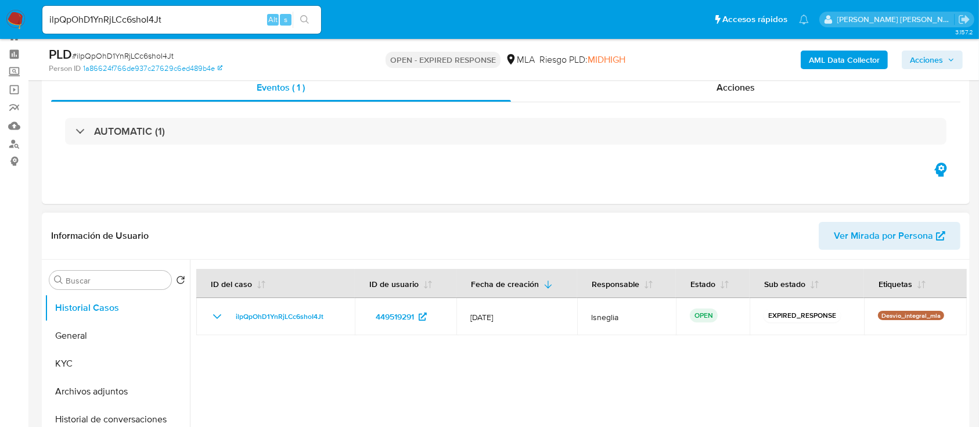
scroll to position [77, 0]
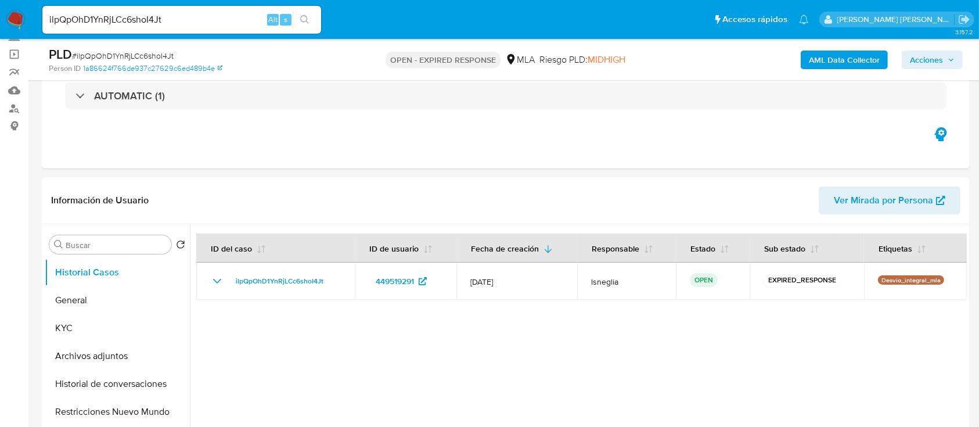
click at [148, 55] on span "# ilpQpOhD1YnRjLCc6shoI4Jt" at bounding box center [123, 56] width 102 height 12
copy span "ilpQpOhD1YnRjLCc6shoI4Jt"
click at [9, 18] on img at bounding box center [16, 20] width 20 height 20
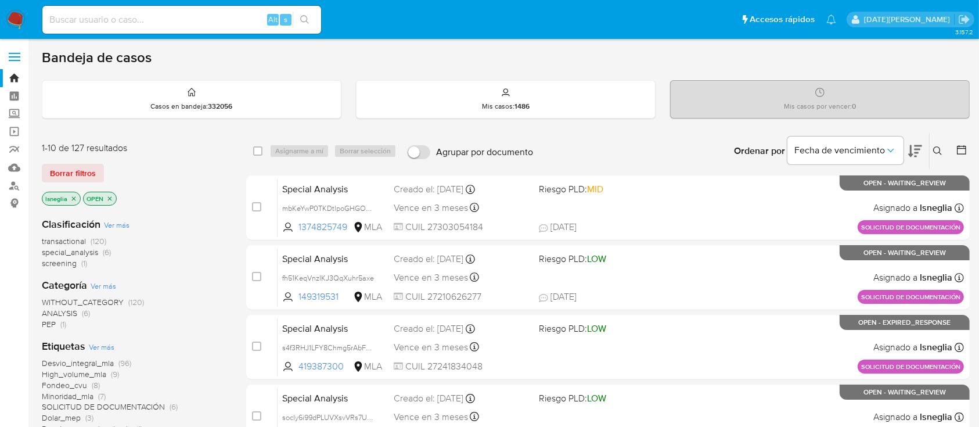
click at [935, 152] on icon at bounding box center [937, 150] width 9 height 9
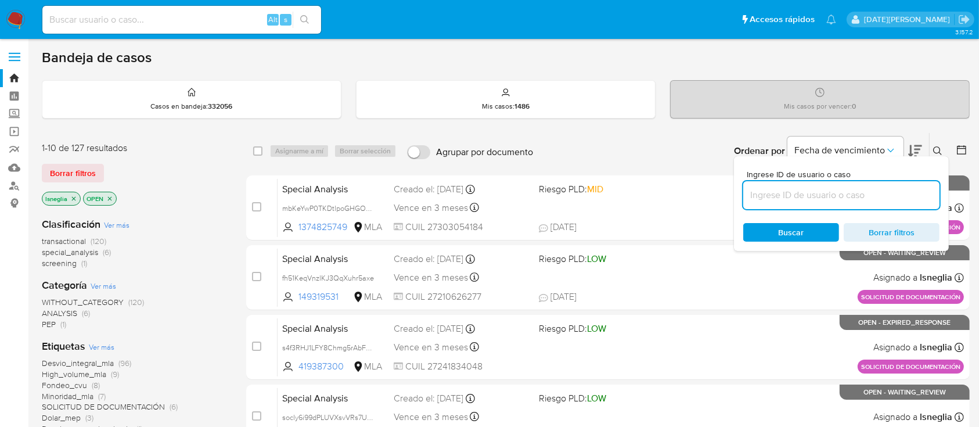
click at [802, 199] on input at bounding box center [841, 195] width 196 height 15
type input "ilpQpOhD1YnRjLCc6shoI4Jt"
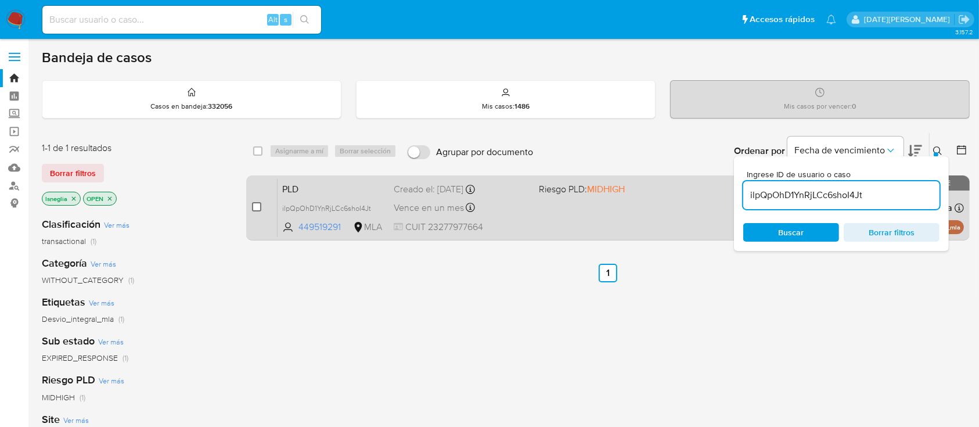
click at [257, 206] on input "checkbox" at bounding box center [256, 206] width 9 height 9
checkbox input "true"
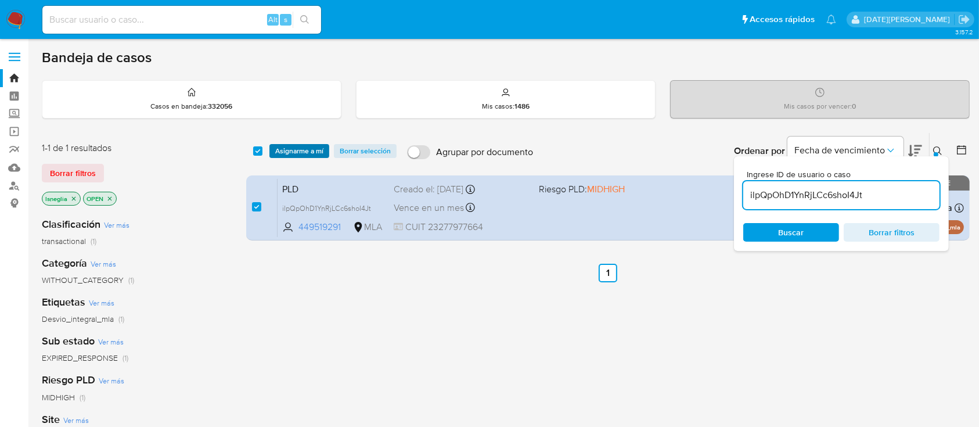
click at [310, 152] on span "Asignarme a mí" at bounding box center [299, 151] width 48 height 12
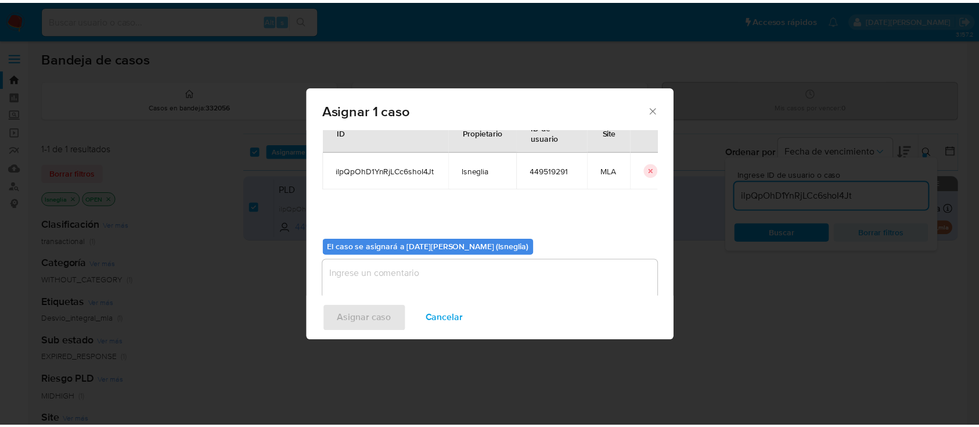
scroll to position [59, 0]
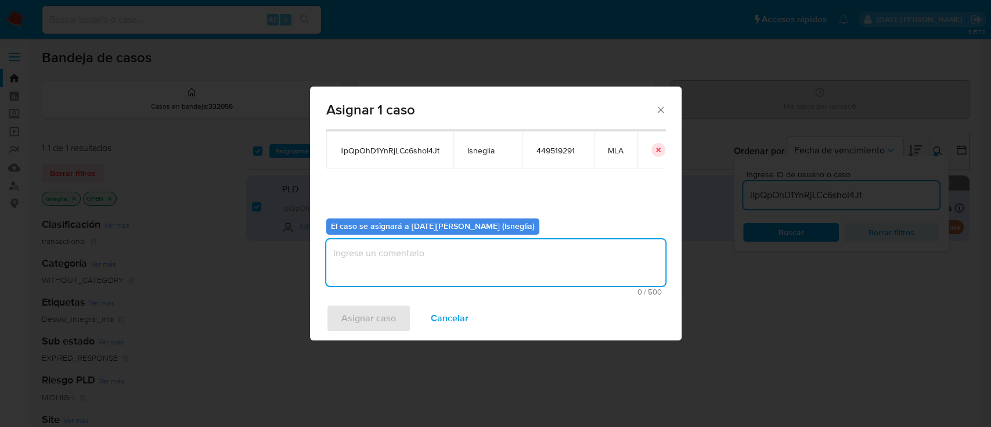
click at [471, 245] on textarea "assign-modal" at bounding box center [495, 262] width 339 height 46
type textarea "."
click at [376, 322] on span "Asignar caso" at bounding box center [369, 319] width 55 height 26
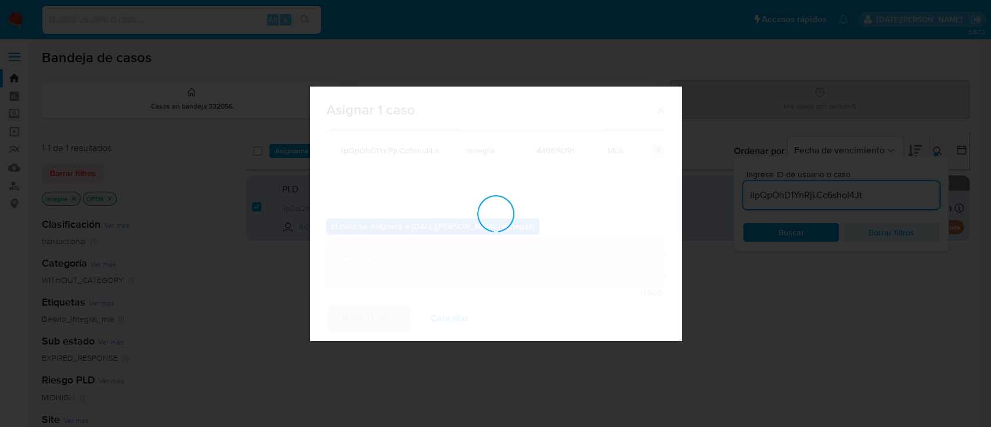
checkbox input "false"
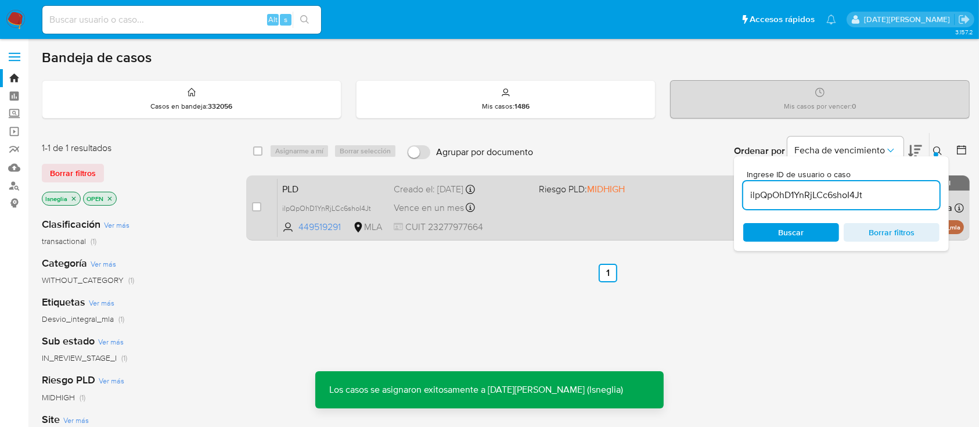
click at [318, 187] on span "PLD" at bounding box center [333, 188] width 102 height 15
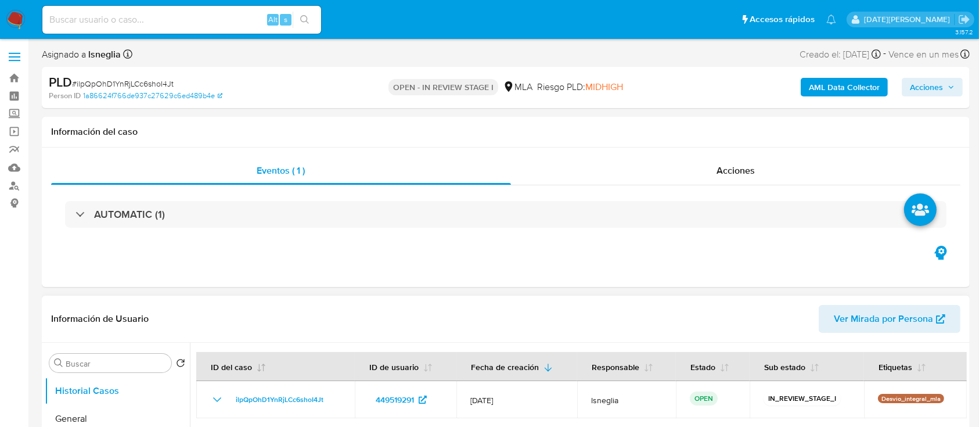
select select "10"
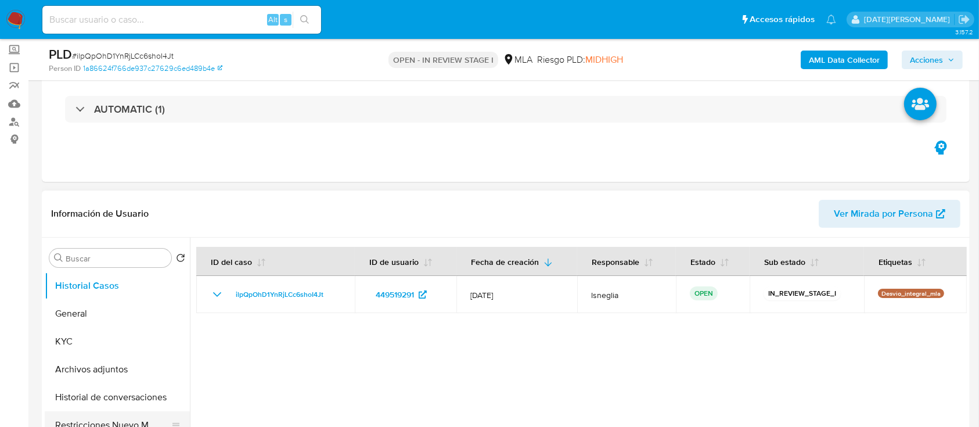
scroll to position [154, 0]
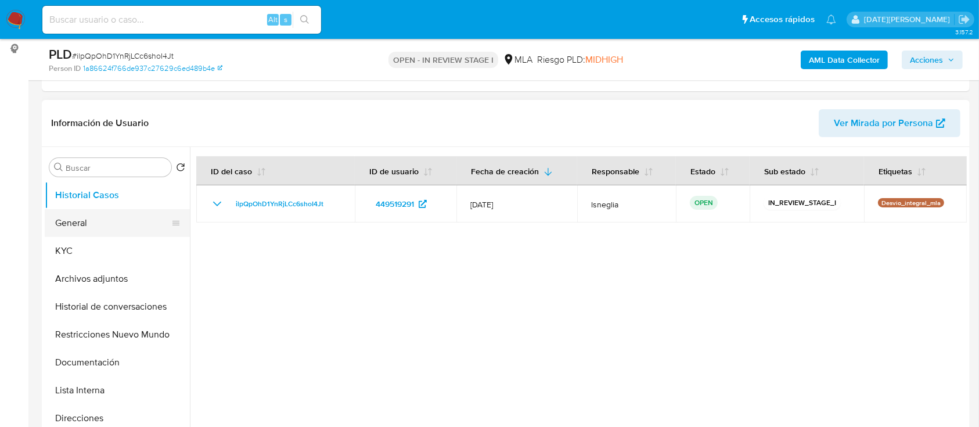
click at [72, 225] on button "General" at bounding box center [113, 223] width 136 height 28
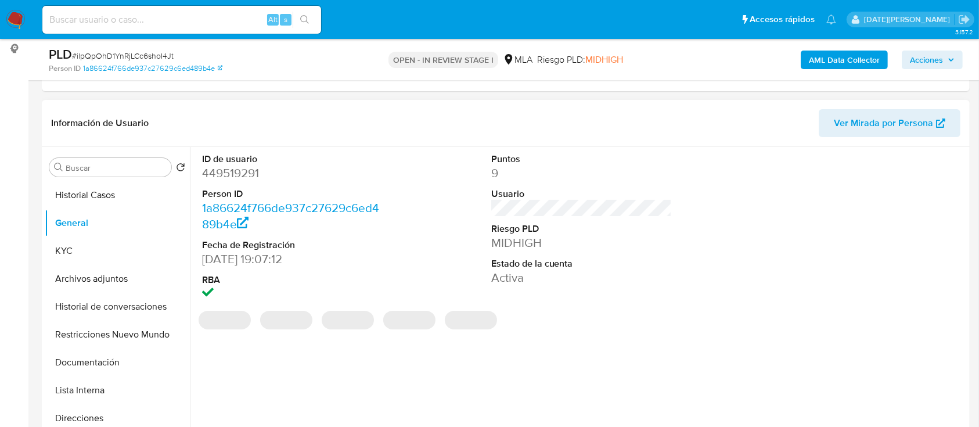
click at [236, 178] on dd "449519291" at bounding box center [292, 173] width 181 height 16
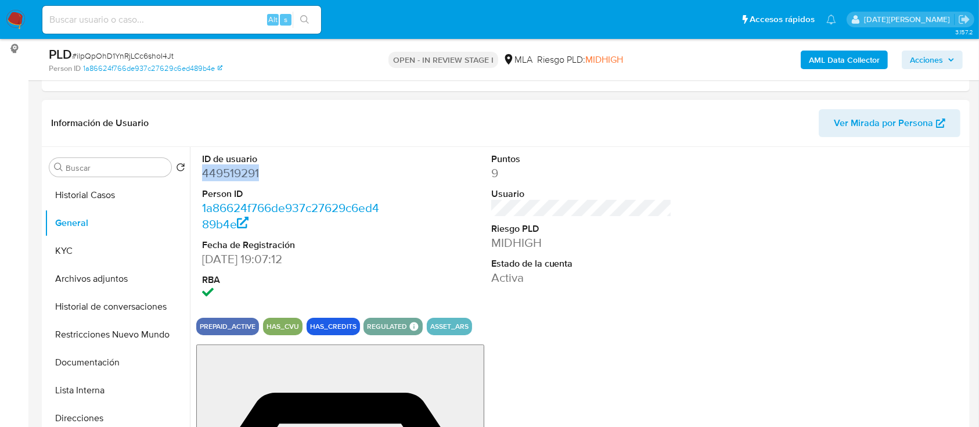
copy dd "449519291"
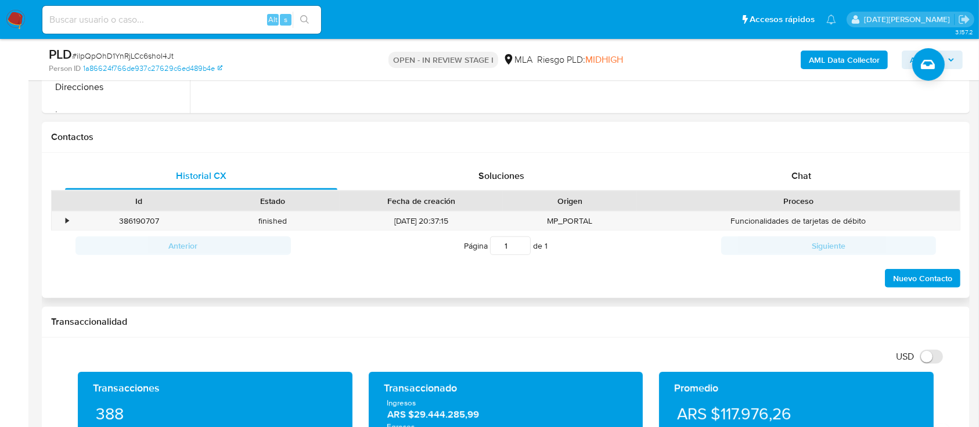
scroll to position [465, 0]
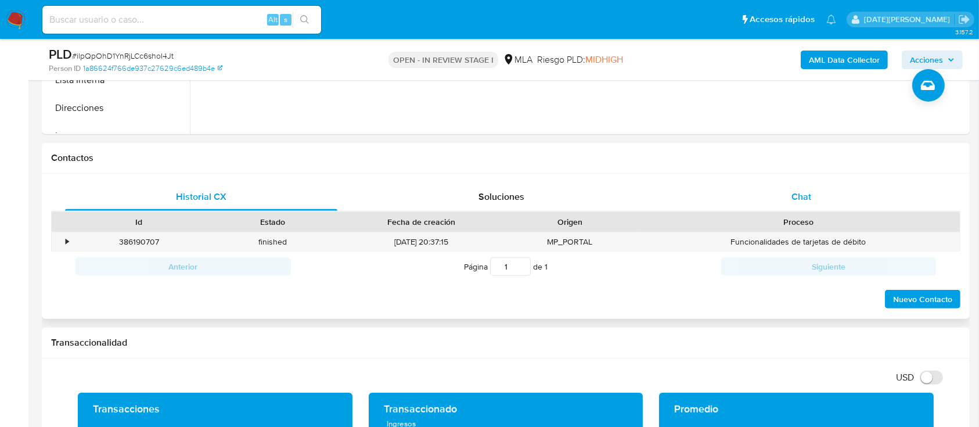
click at [807, 192] on span "Chat" at bounding box center [802, 196] width 20 height 13
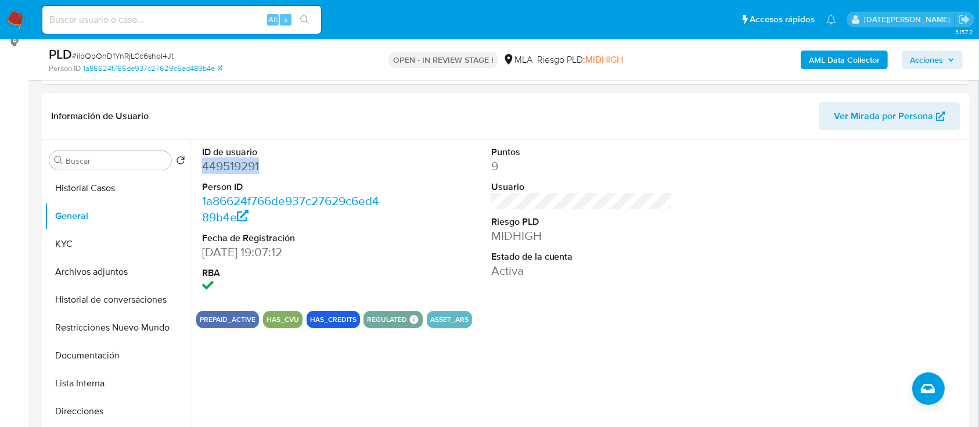
scroll to position [154, 0]
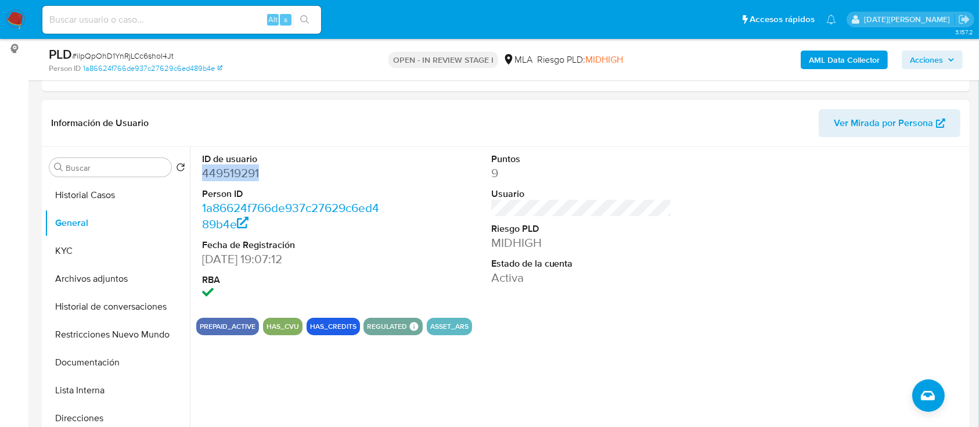
copy dd "449519291"
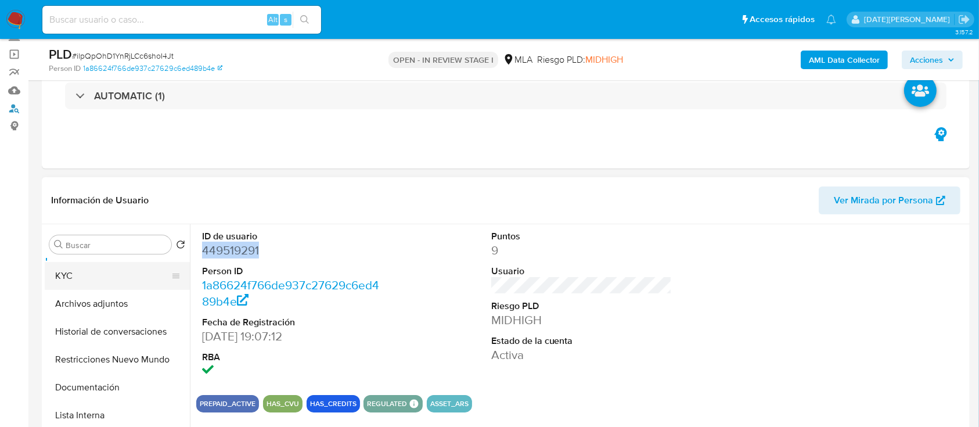
scroll to position [77, 0]
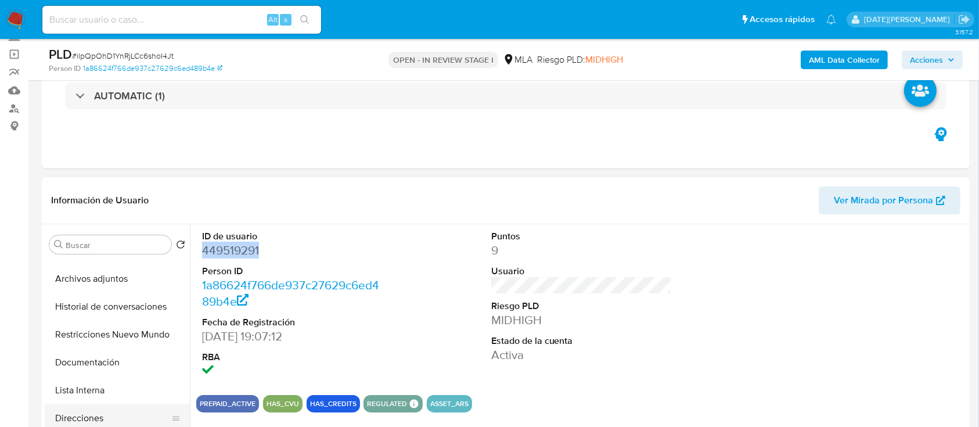
click at [77, 411] on button "Direcciones" at bounding box center [113, 418] width 136 height 28
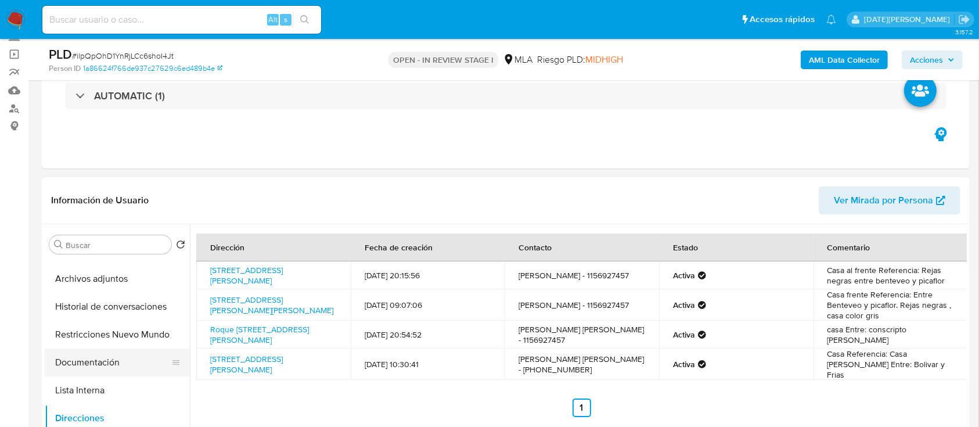
click at [87, 365] on button "Documentación" at bounding box center [113, 362] width 136 height 28
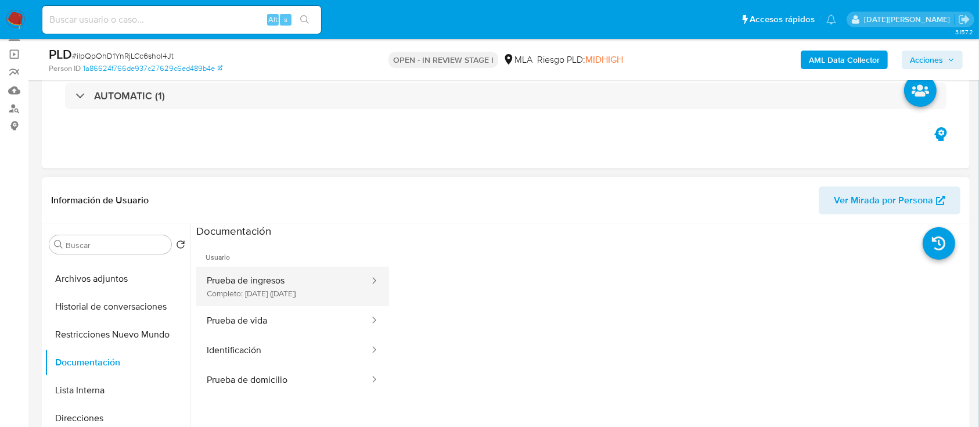
click at [309, 293] on button "Prueba de ingresos Completo: 07/07/2024 (hace un año)" at bounding box center [283, 286] width 174 height 39
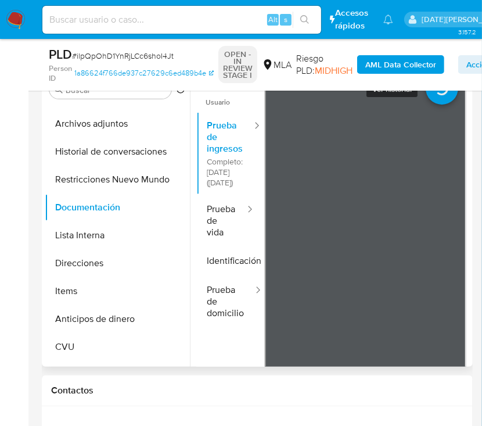
scroll to position [1176, 0]
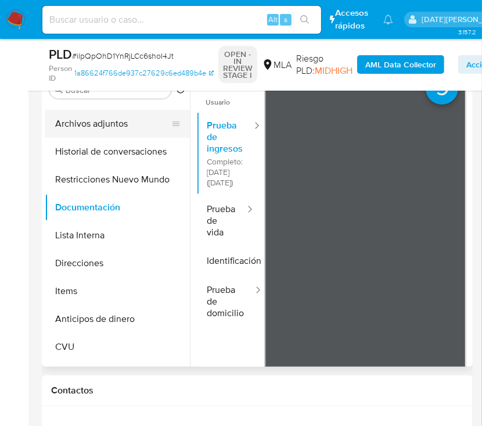
click at [115, 127] on button "Archivos adjuntos" at bounding box center [113, 124] width 136 height 28
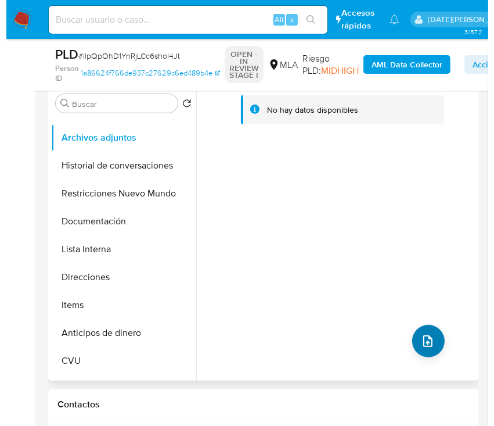
scroll to position [232, 0]
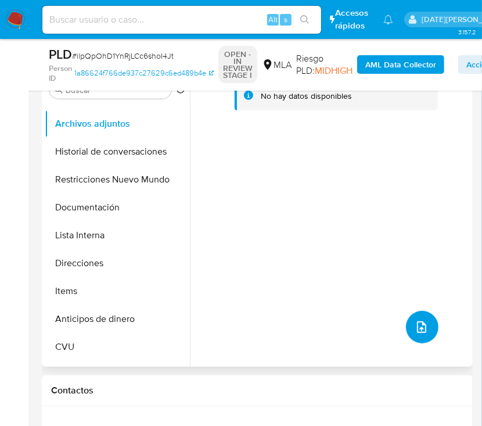
click at [424, 326] on icon "upload-file" at bounding box center [422, 327] width 14 height 14
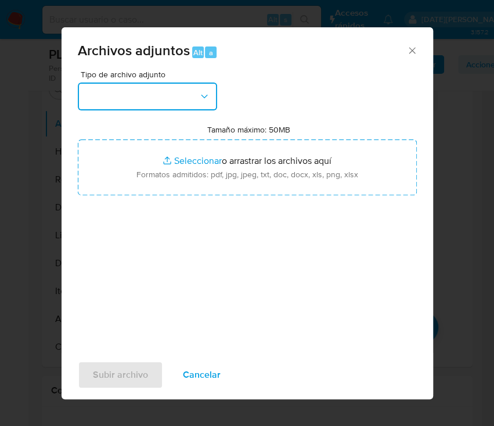
click at [150, 97] on button "button" at bounding box center [147, 96] width 139 height 28
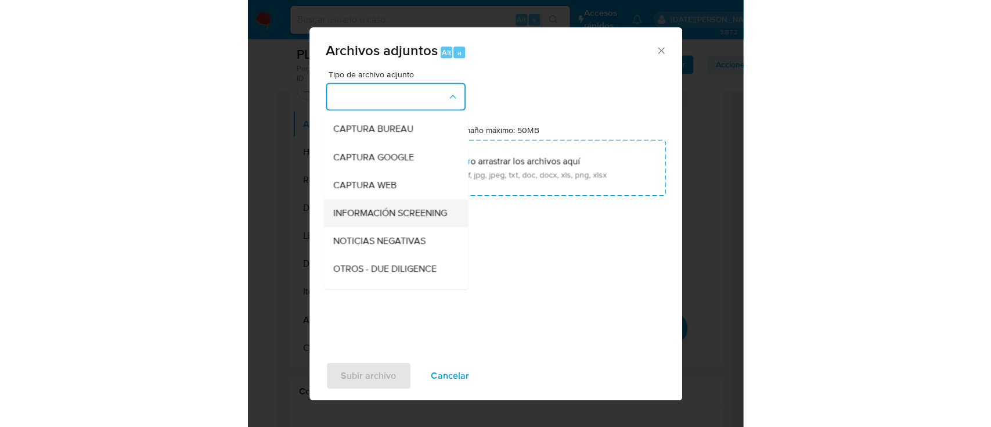
scroll to position [77, 0]
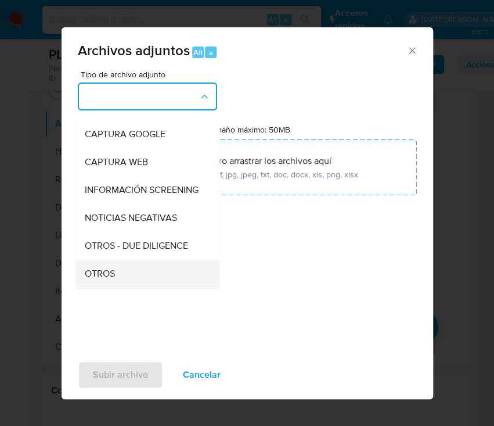
click at [112, 278] on span "OTROS" at bounding box center [100, 274] width 30 height 12
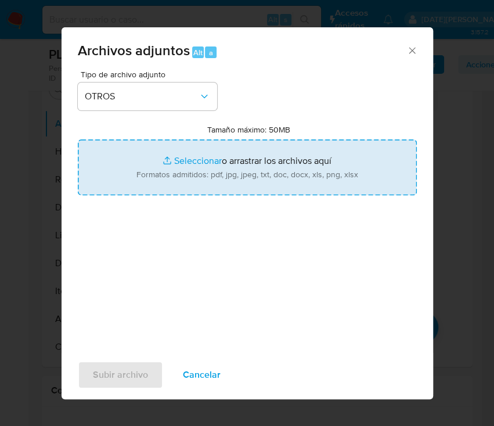
type input "C:\fakepath\Caselog ilpQpOhD1YnRjLCc6shoI4Jt.docx"
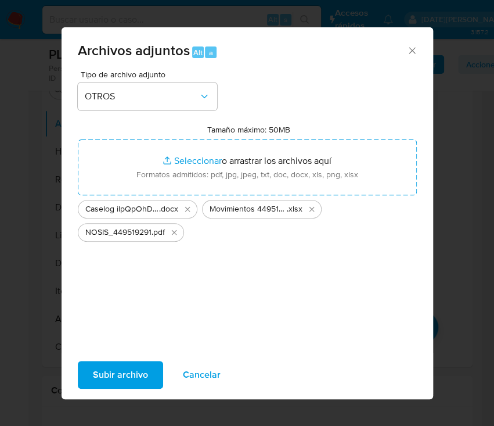
click at [130, 368] on span "Subir archivo" at bounding box center [120, 375] width 55 height 26
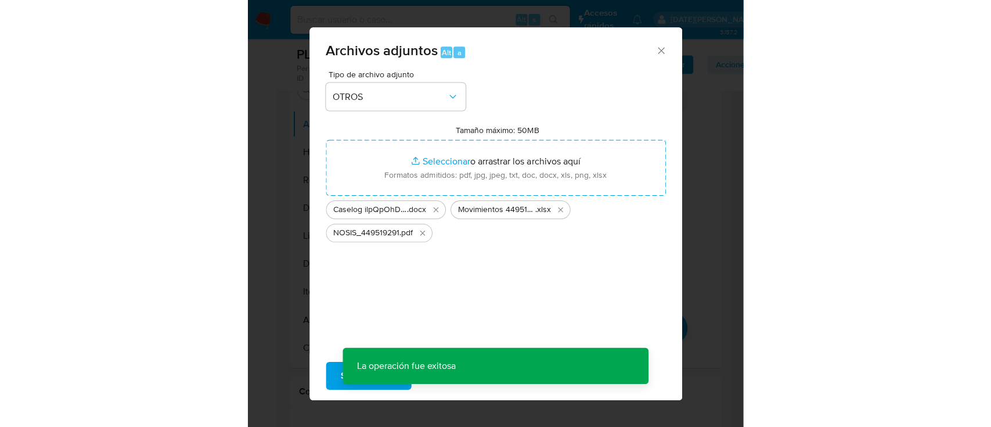
scroll to position [1048, 0]
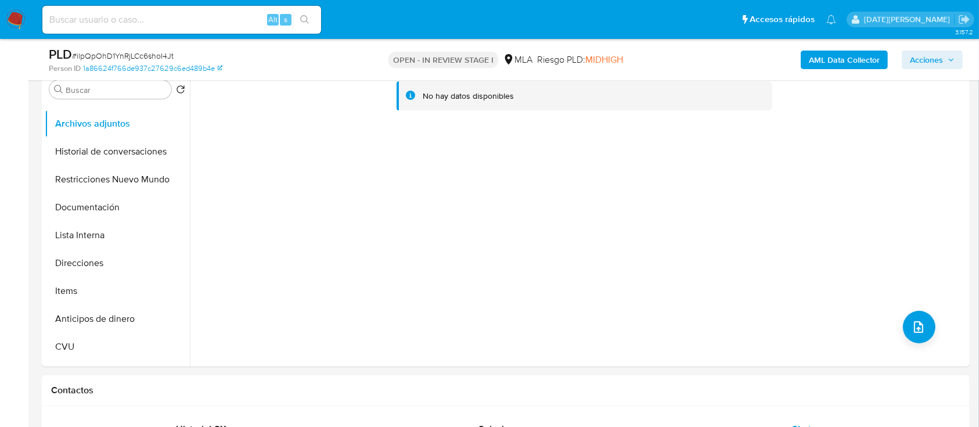
click at [860, 60] on b "AML Data Collector" at bounding box center [844, 60] width 71 height 19
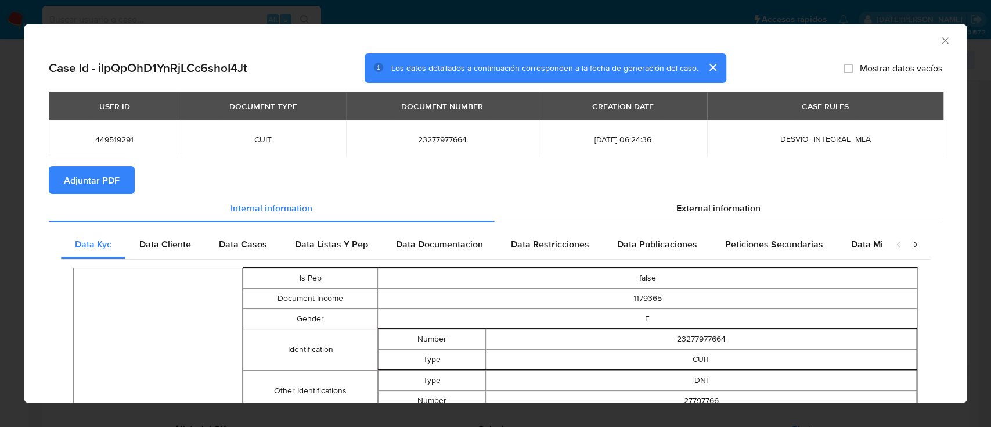
click at [78, 178] on span "Adjuntar PDF" at bounding box center [92, 180] width 56 height 26
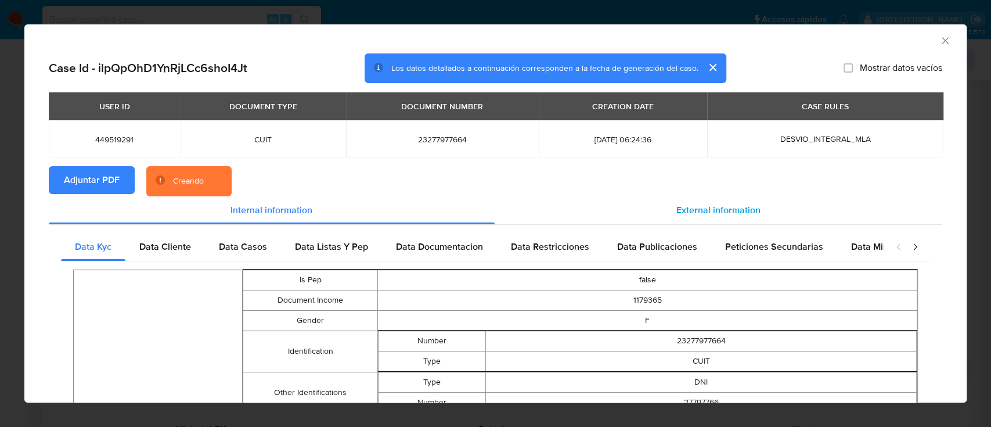
click at [688, 214] on span "External information" at bounding box center [719, 209] width 84 height 13
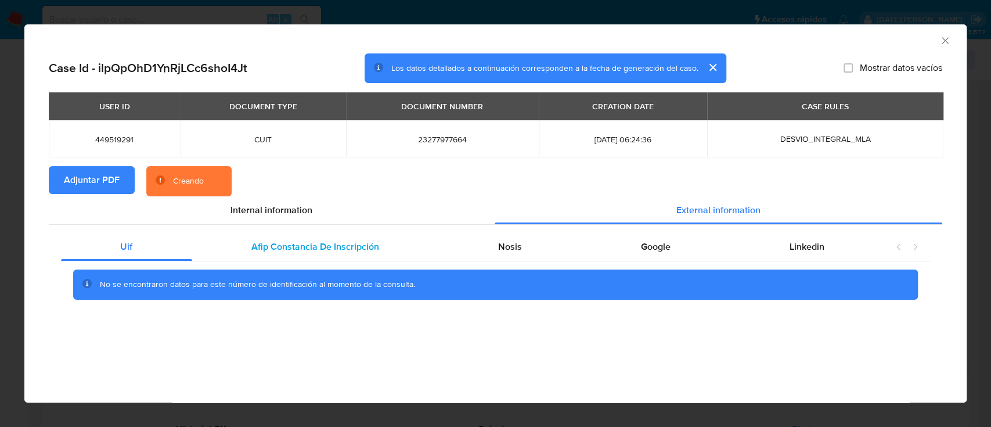
click at [310, 253] on div "Afip Constancia De Inscripción" at bounding box center [315, 247] width 247 height 28
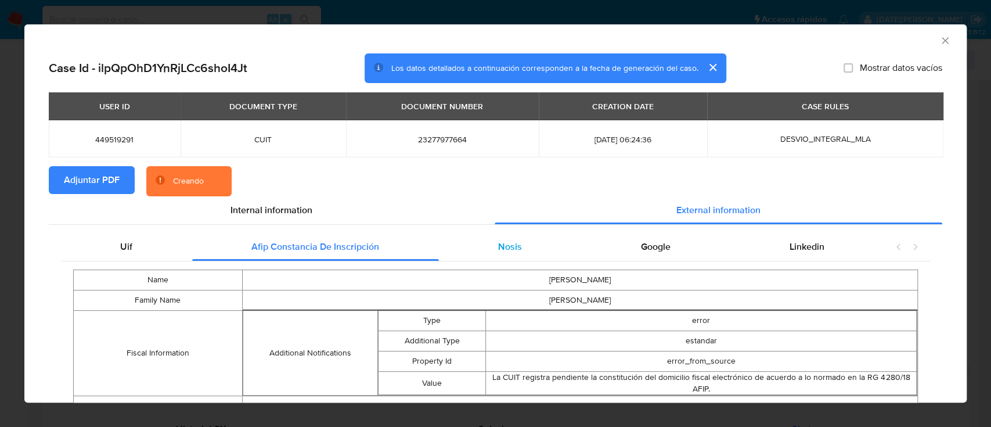
drag, startPoint x: 479, startPoint y: 247, endPoint x: 516, endPoint y: 247, distance: 37.8
click at [479, 247] on div "Nosis" at bounding box center [510, 247] width 143 height 28
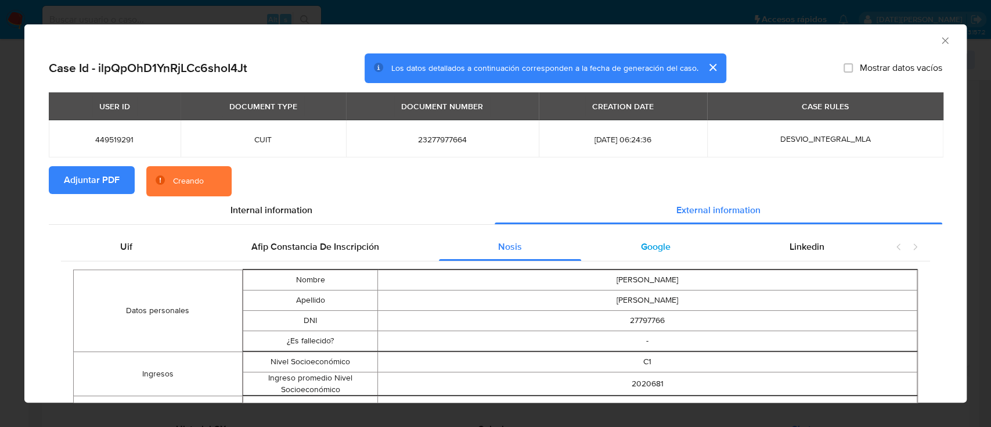
click at [645, 246] on span "Google" at bounding box center [656, 246] width 30 height 13
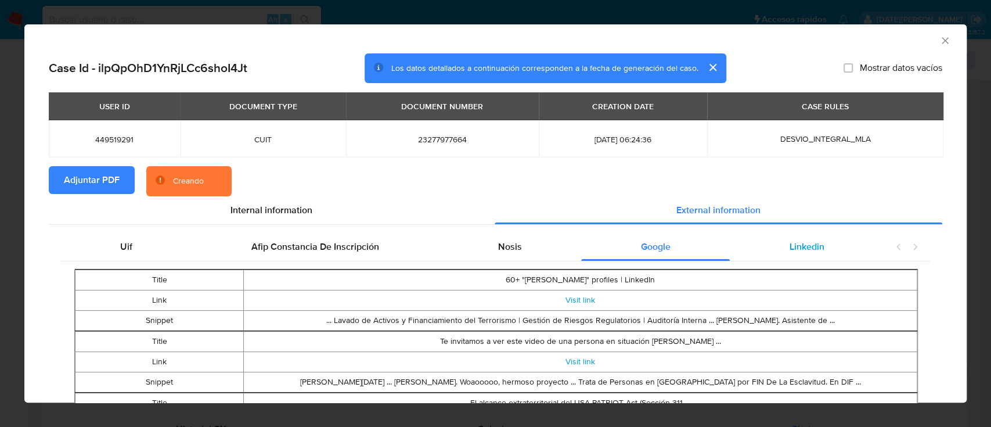
click at [790, 251] on span "Linkedin" at bounding box center [807, 246] width 35 height 13
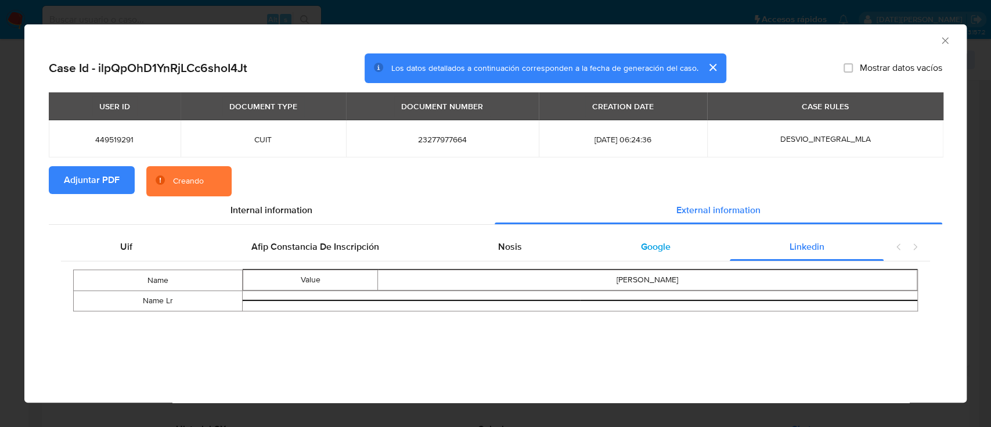
click at [671, 256] on div "Google" at bounding box center [655, 247] width 149 height 28
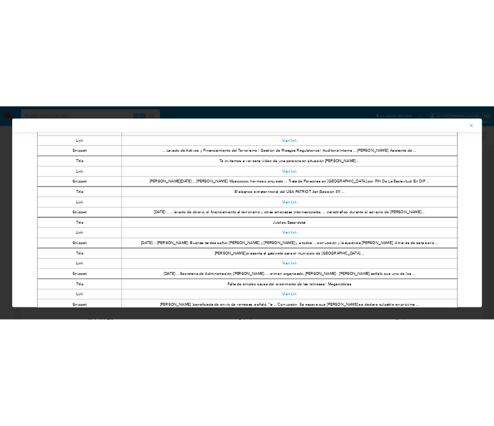
scroll to position [152, 0]
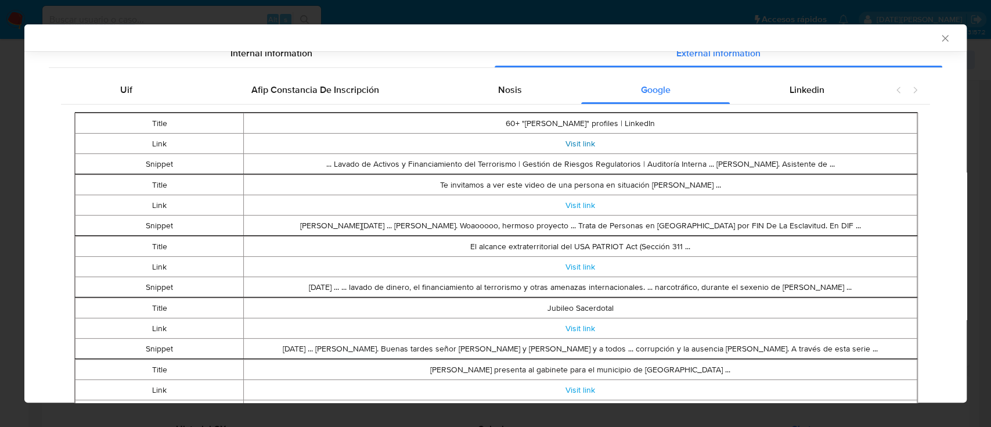
click at [571, 141] on link "Visit link" at bounding box center [581, 144] width 30 height 12
drag, startPoint x: 569, startPoint y: 265, endPoint x: 567, endPoint y: 278, distance: 12.3
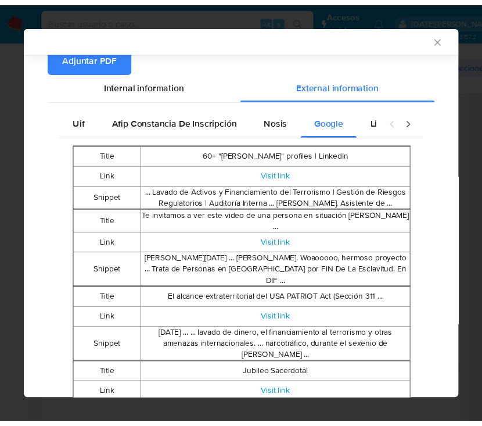
scroll to position [195, 0]
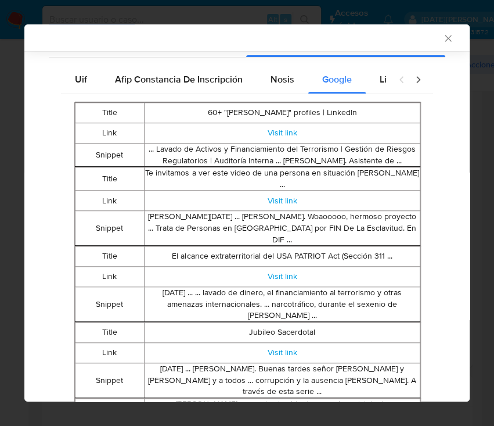
click at [443, 36] on icon "Cerrar ventana" at bounding box center [449, 39] width 12 height 12
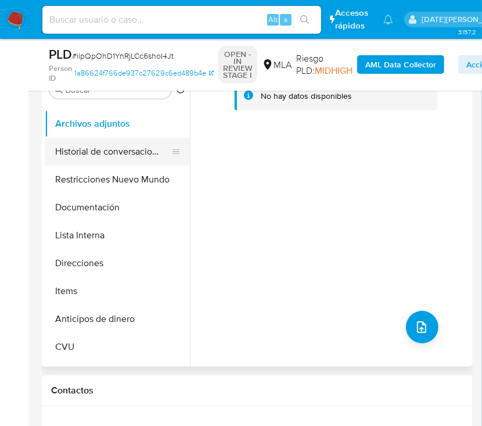
click at [108, 138] on button "Historial de conversaciones" at bounding box center [113, 152] width 136 height 28
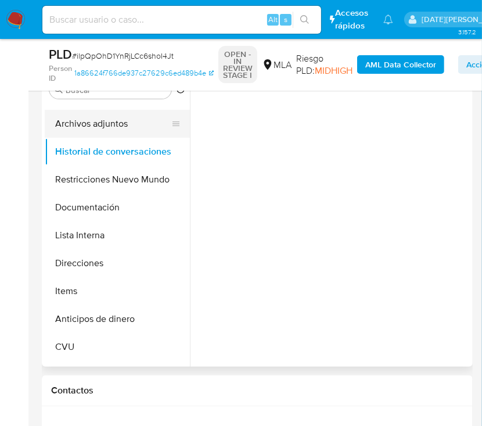
click at [111, 123] on button "Archivos adjuntos" at bounding box center [113, 124] width 136 height 28
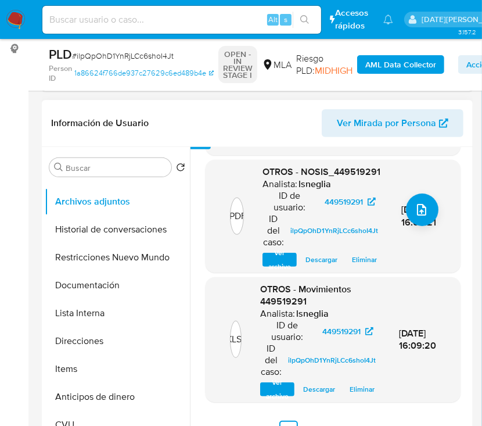
scroll to position [310, 0]
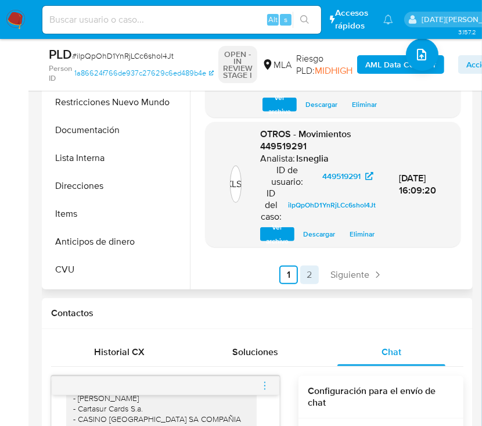
click at [304, 271] on link "2" at bounding box center [309, 274] width 19 height 19
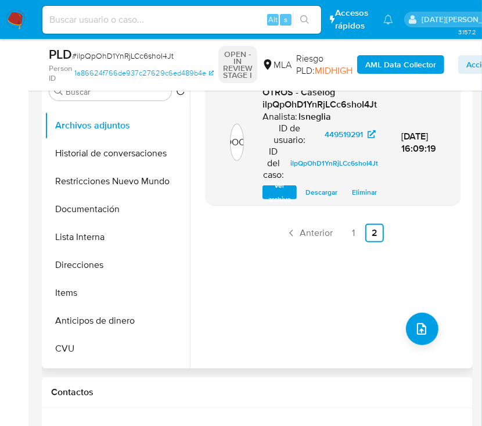
scroll to position [154, 0]
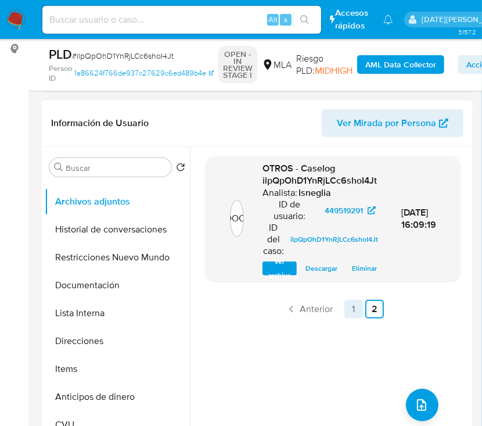
click at [355, 306] on link "1" at bounding box center [353, 309] width 19 height 19
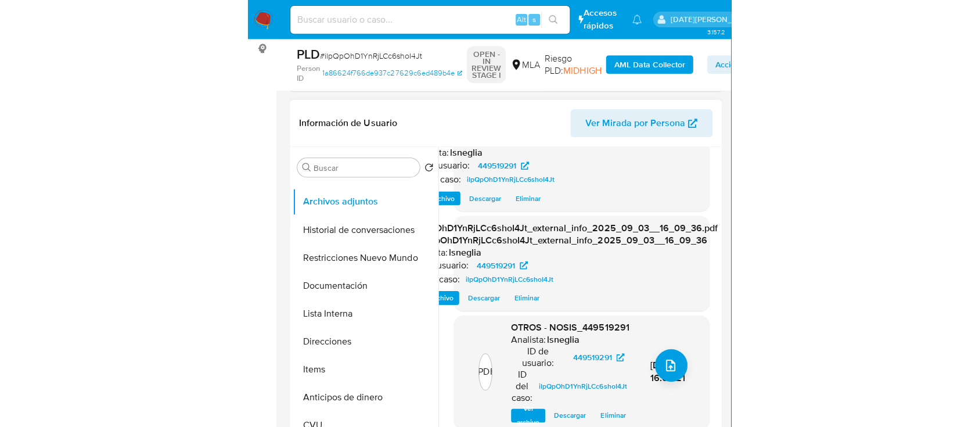
scroll to position [195, 0]
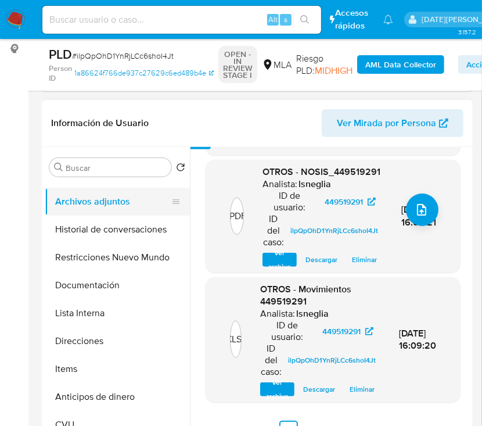
click at [105, 204] on button "Archivos adjuntos" at bounding box center [113, 202] width 136 height 28
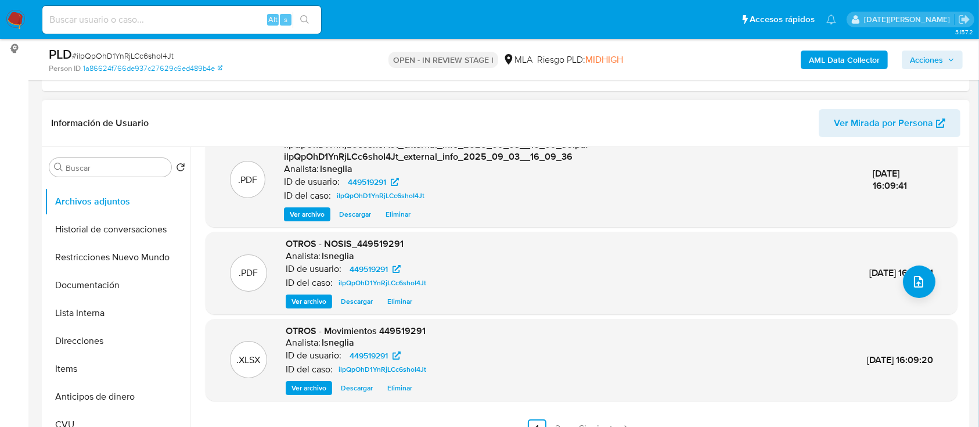
scroll to position [1048, 0]
click at [101, 236] on button "Historial de conversaciones" at bounding box center [113, 229] width 136 height 28
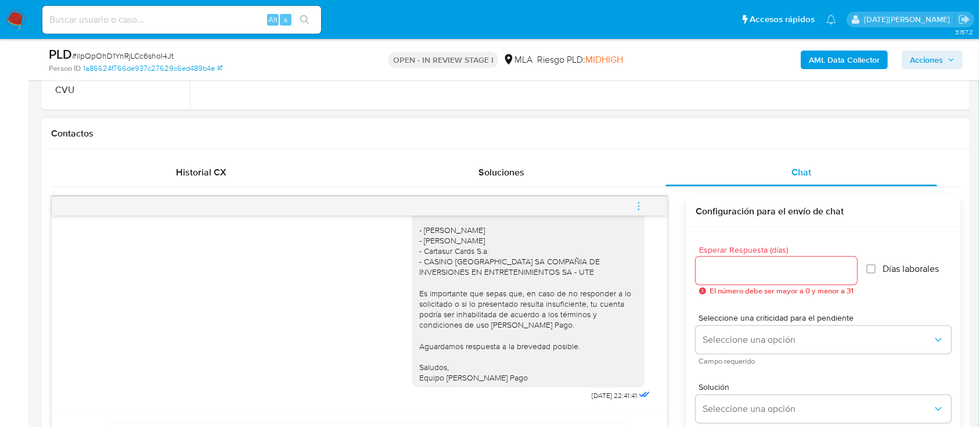
scroll to position [542, 0]
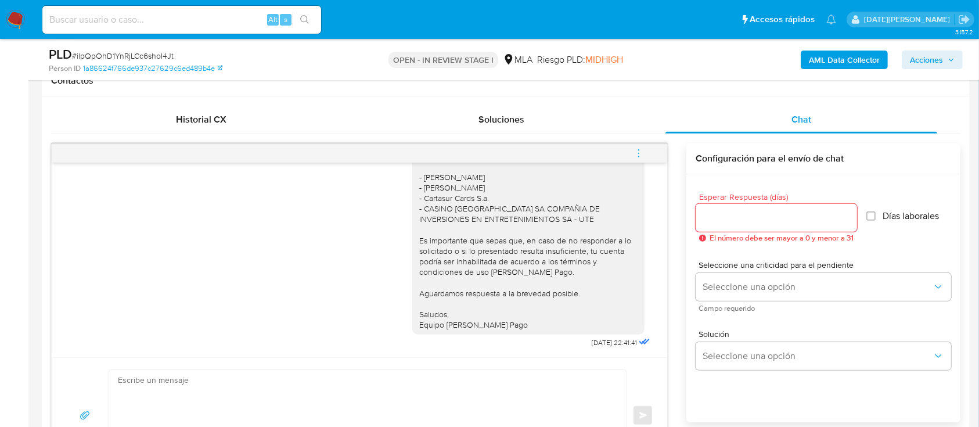
click at [641, 148] on icon "menu-action" at bounding box center [639, 153] width 10 height 10
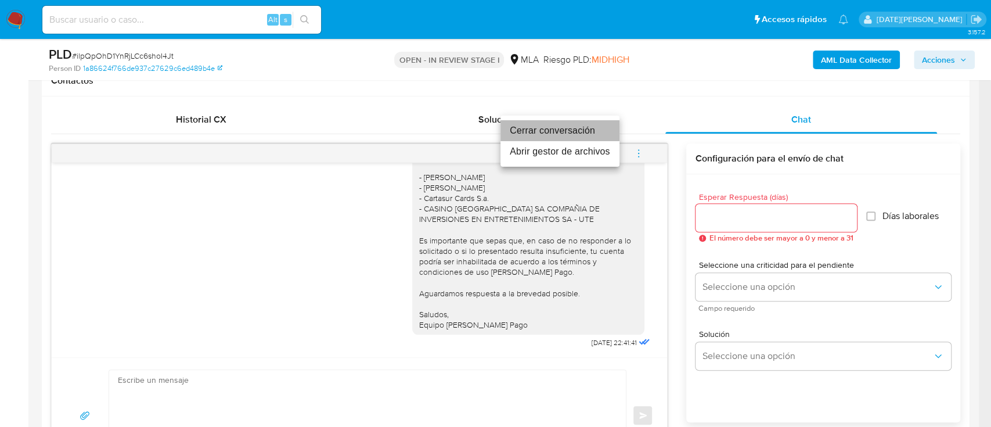
click at [566, 136] on li "Cerrar conversación" at bounding box center [560, 130] width 119 height 21
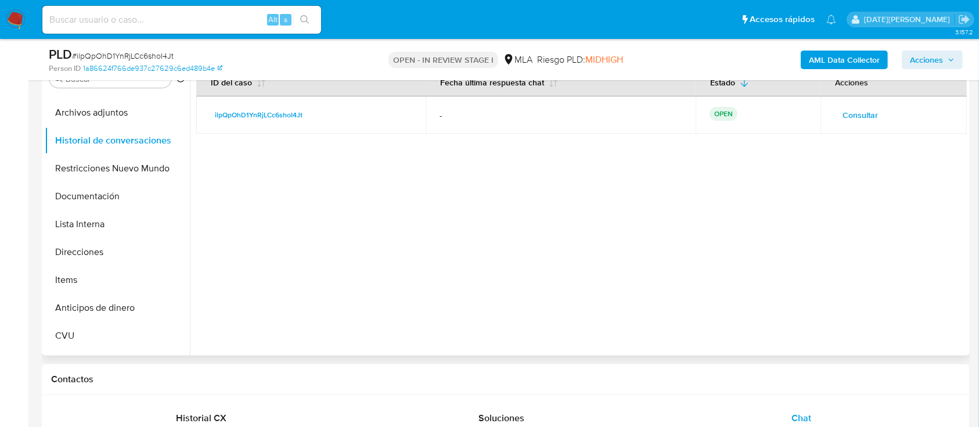
scroll to position [232, 0]
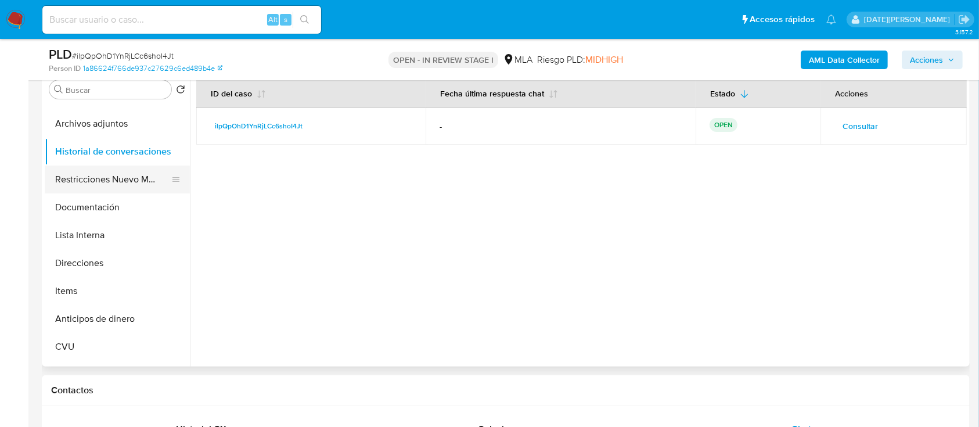
click at [107, 181] on button "Restricciones Nuevo Mundo" at bounding box center [113, 180] width 136 height 28
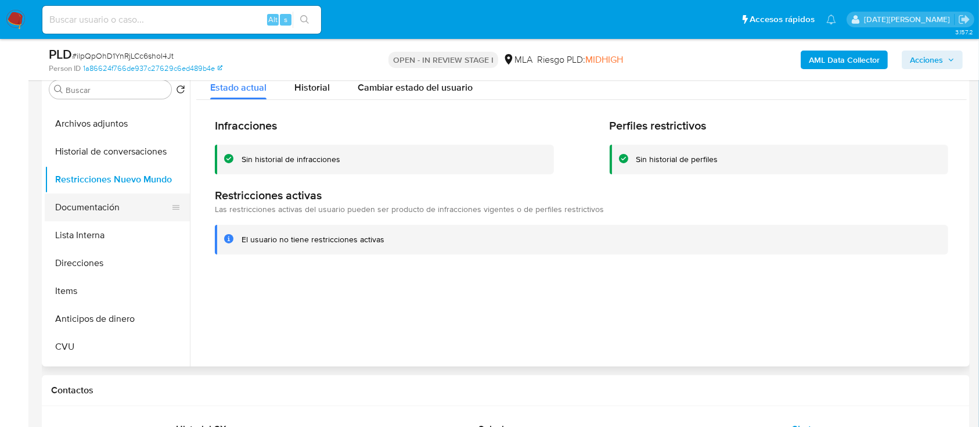
click at [98, 197] on button "Documentación" at bounding box center [113, 207] width 136 height 28
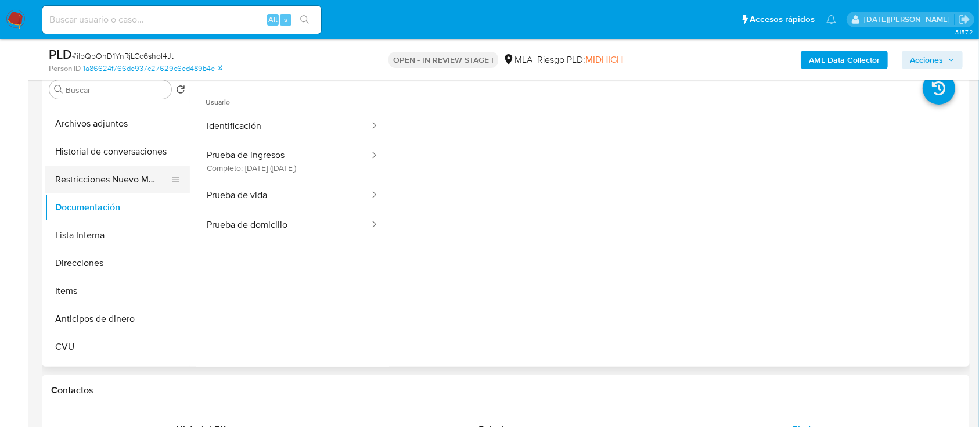
click at [120, 177] on button "Restricciones Nuevo Mundo" at bounding box center [113, 180] width 136 height 28
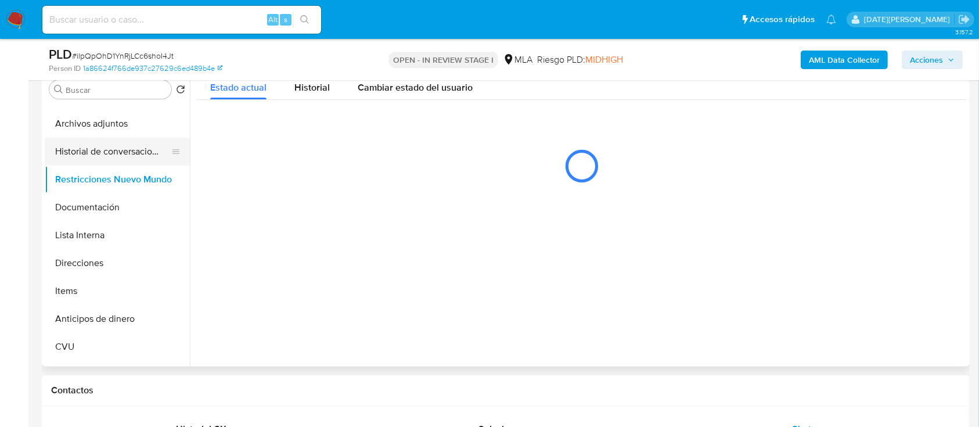
click at [139, 145] on button "Historial de conversaciones" at bounding box center [113, 152] width 136 height 28
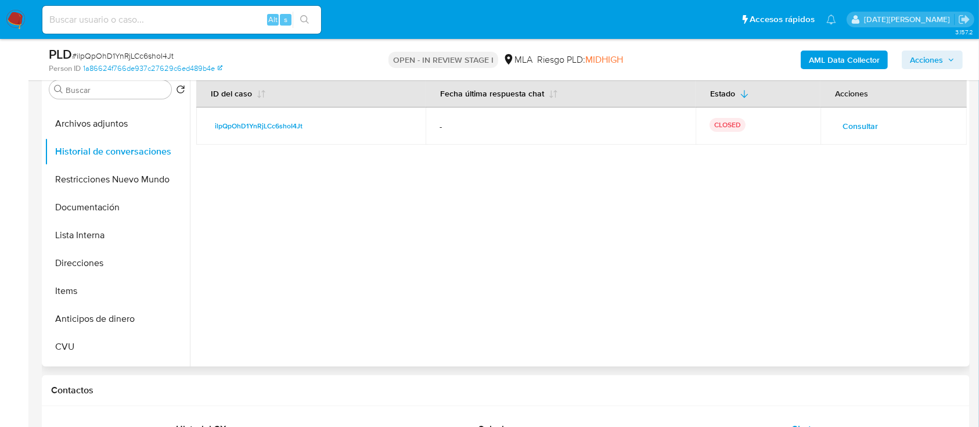
scroll to position [154, 0]
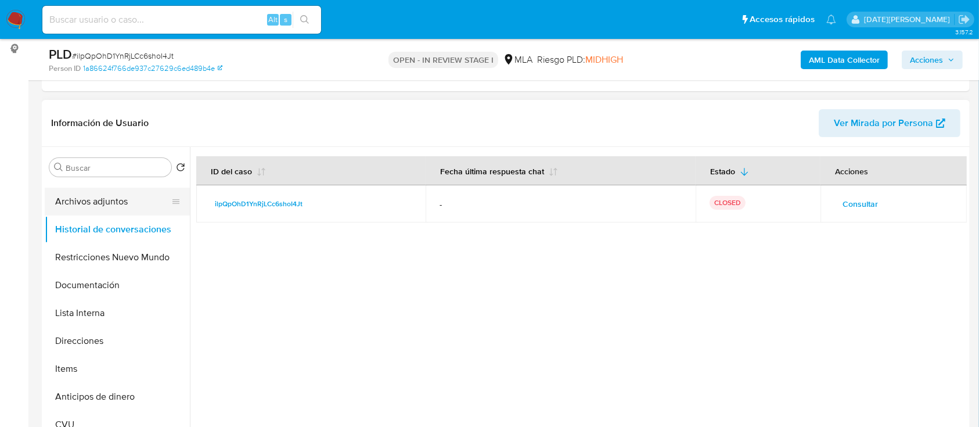
click at [100, 197] on button "Archivos adjuntos" at bounding box center [113, 202] width 136 height 28
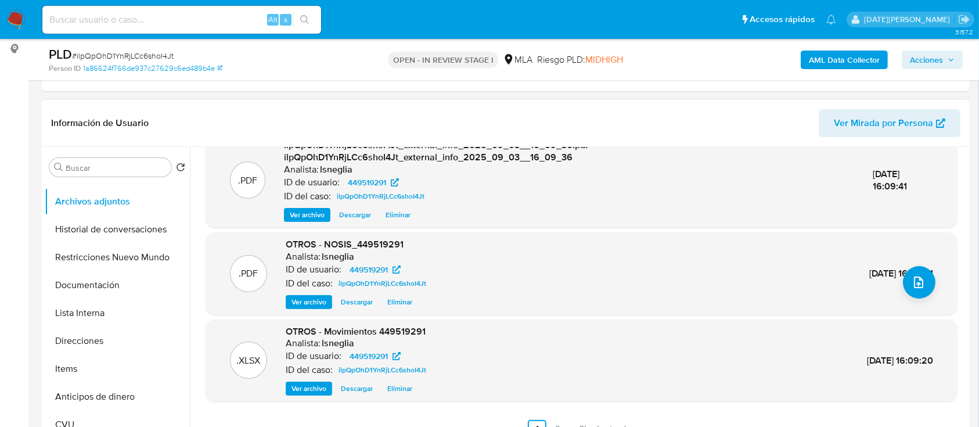
scroll to position [232, 0]
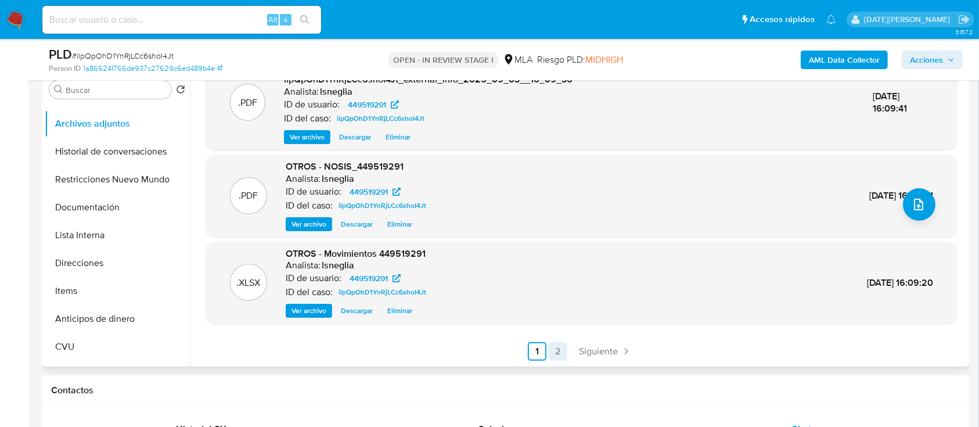
click at [556, 347] on link "2" at bounding box center [558, 351] width 19 height 19
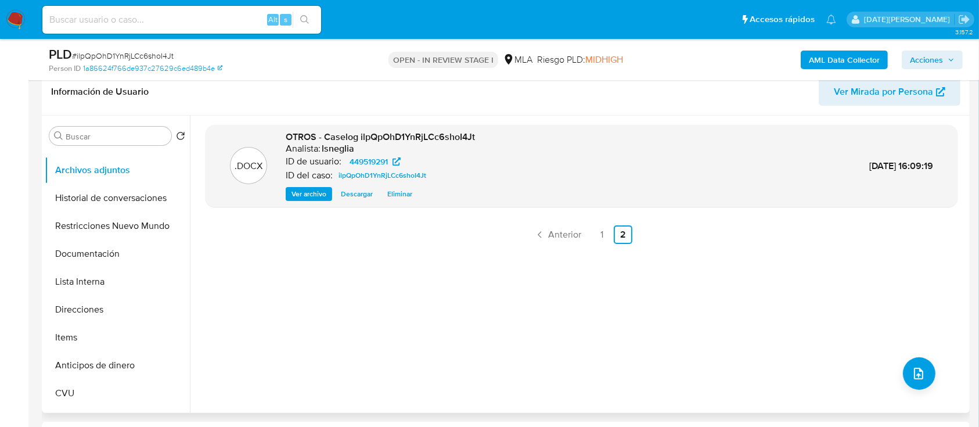
scroll to position [154, 0]
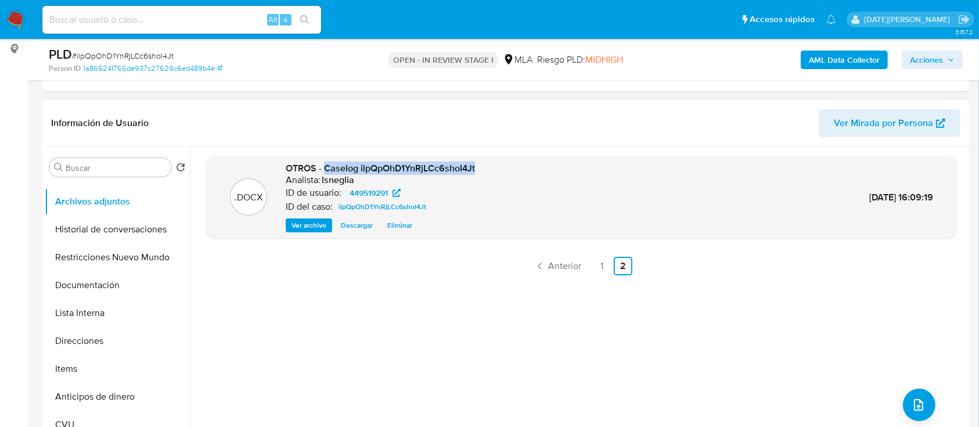
drag, startPoint x: 323, startPoint y: 165, endPoint x: 479, endPoint y: 164, distance: 155.7
click at [479, 164] on div ".DOCX OTROS - Caselog ilpQpOhD1YnRjLCc6shoI4Jt Analista: lsneglia ID de usuario…" at bounding box center [581, 197] width 741 height 71
copy span "Caselog ilpQpOhD1YnRjLCc6shoI4Jt"
click at [943, 56] on span "Acciones" at bounding box center [932, 60] width 45 height 16
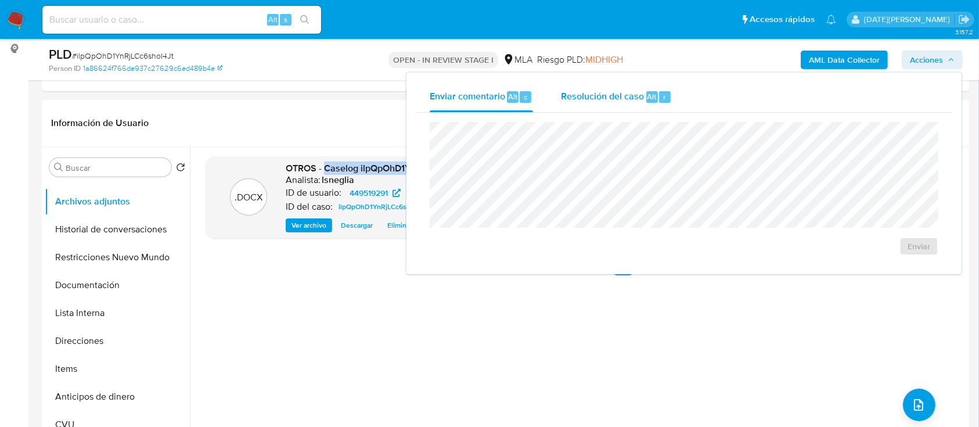
click at [639, 103] on span "Resolución del caso" at bounding box center [602, 95] width 83 height 13
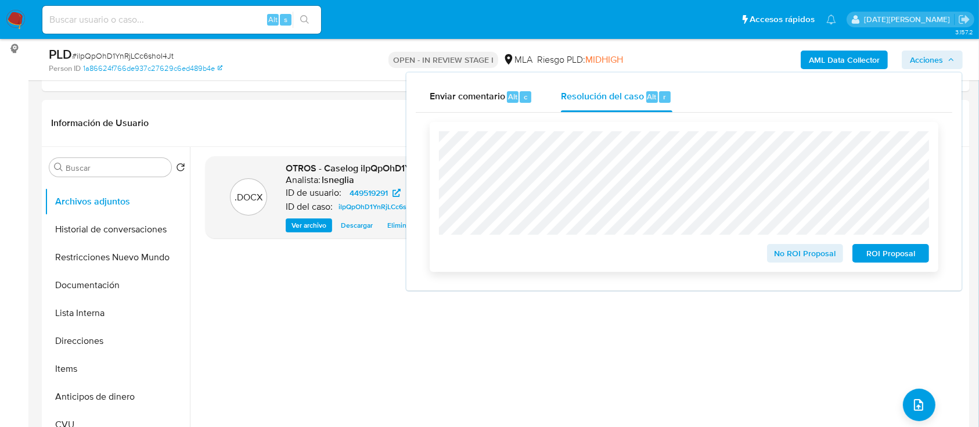
click at [824, 252] on span "No ROI Proposal" at bounding box center [805, 253] width 60 height 16
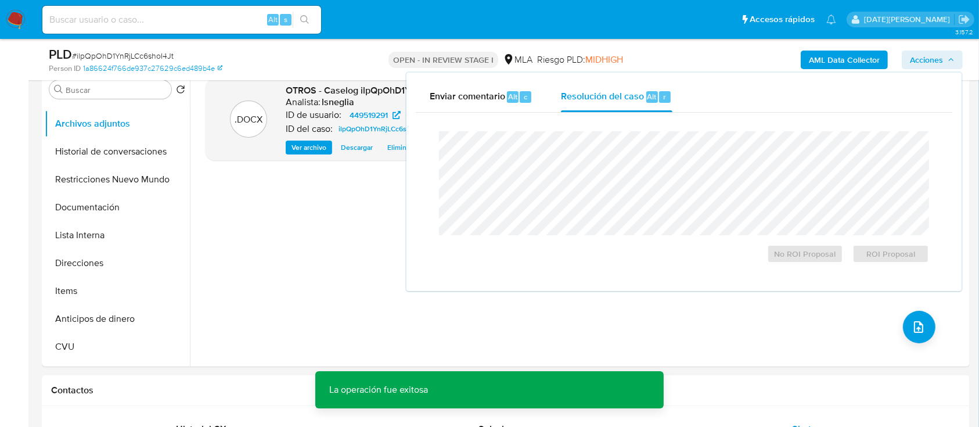
scroll to position [310, 0]
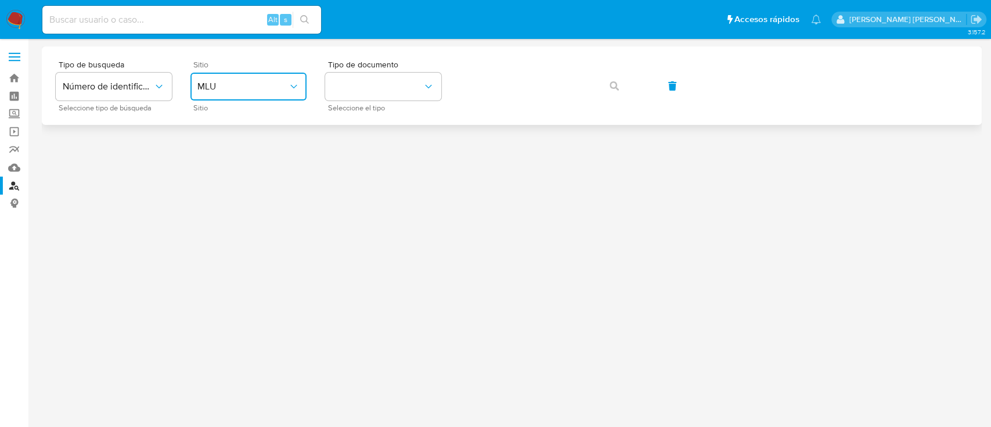
click at [264, 84] on span "MLU" at bounding box center [242, 87] width 91 height 12
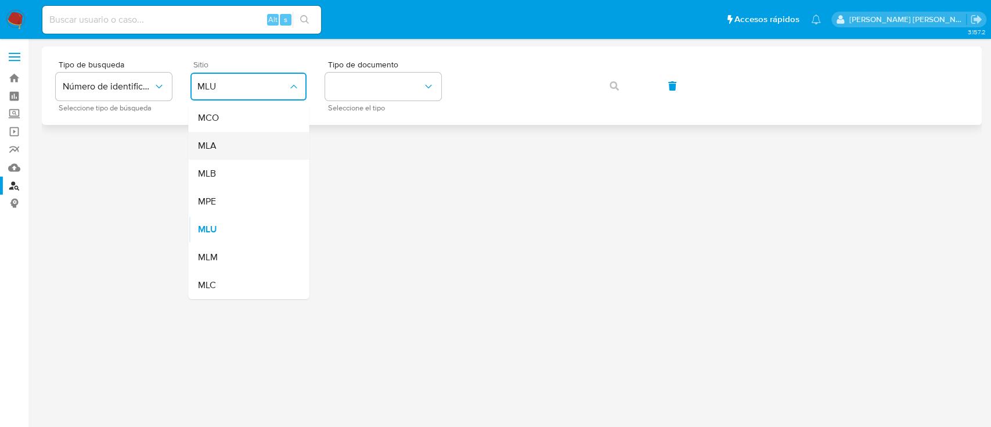
click at [234, 143] on div "MLA" at bounding box center [244, 146] width 95 height 28
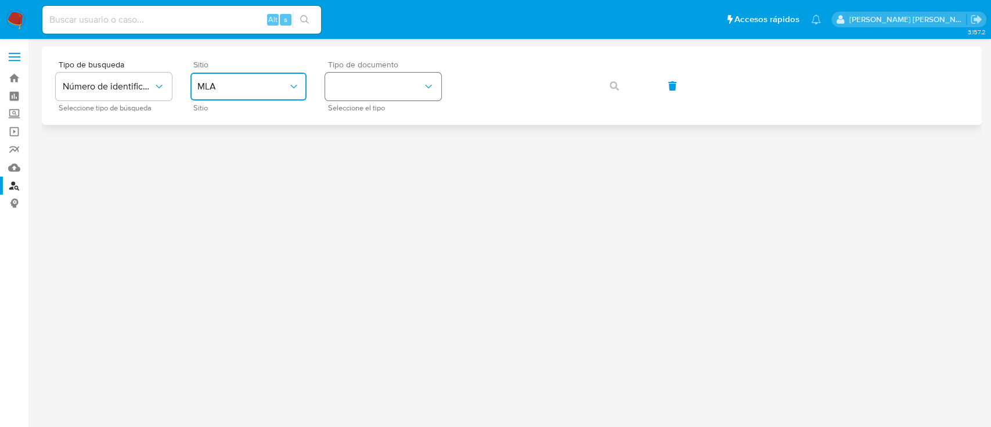
click at [393, 73] on button "identificationType" at bounding box center [383, 87] width 116 height 28
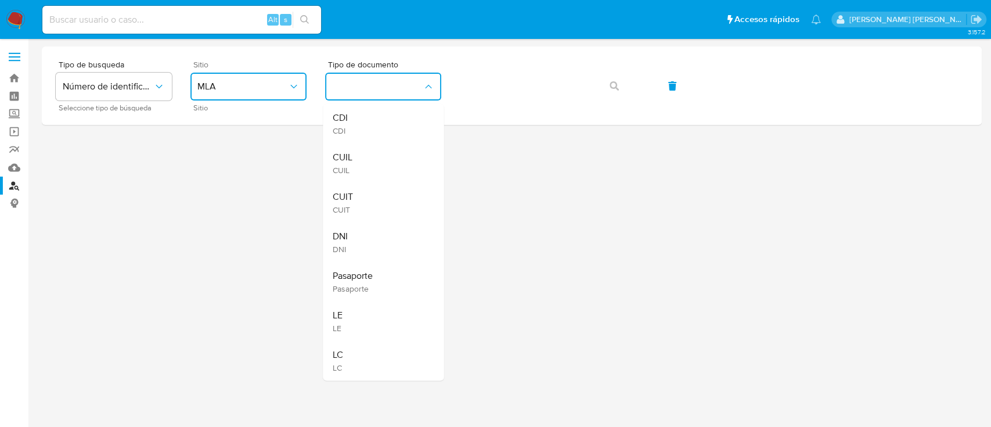
drag, startPoint x: 371, startPoint y: 199, endPoint x: 428, endPoint y: 160, distance: 69.1
click at [370, 199] on div "CUIT CUIT" at bounding box center [379, 202] width 95 height 39
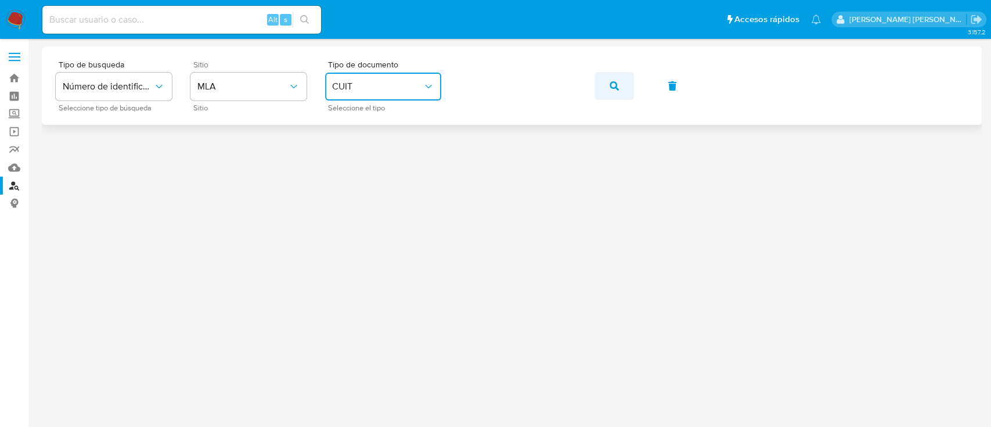
click at [609, 83] on button "button" at bounding box center [614, 86] width 39 height 28
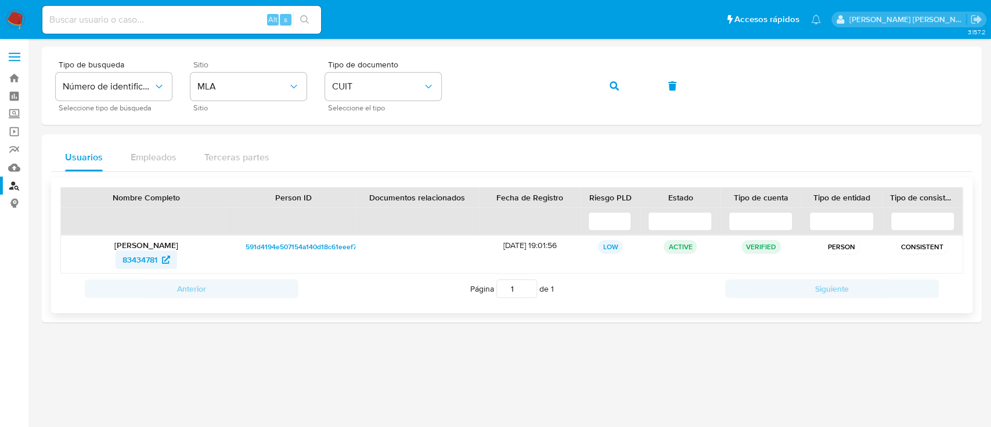
click at [150, 256] on span "83434781" at bounding box center [140, 259] width 35 height 19
click at [609, 83] on button "button" at bounding box center [614, 86] width 39 height 28
click at [613, 82] on icon "button" at bounding box center [614, 85] width 9 height 9
click at [134, 264] on span "121887875" at bounding box center [139, 259] width 37 height 19
click at [613, 88] on icon "button" at bounding box center [614, 85] width 9 height 9
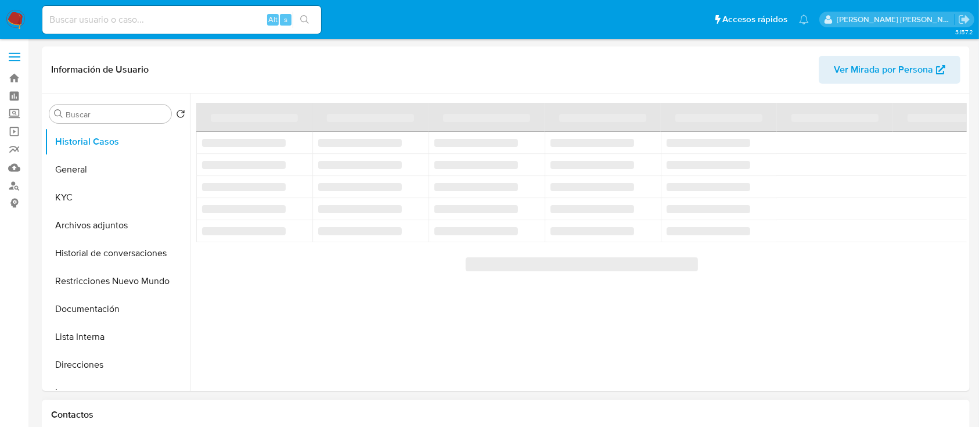
select select "10"
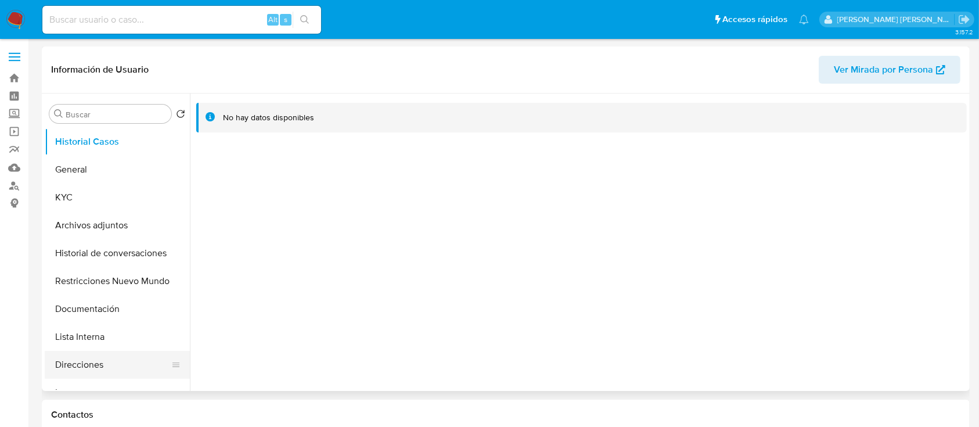
click at [80, 354] on button "Direcciones" at bounding box center [113, 365] width 136 height 28
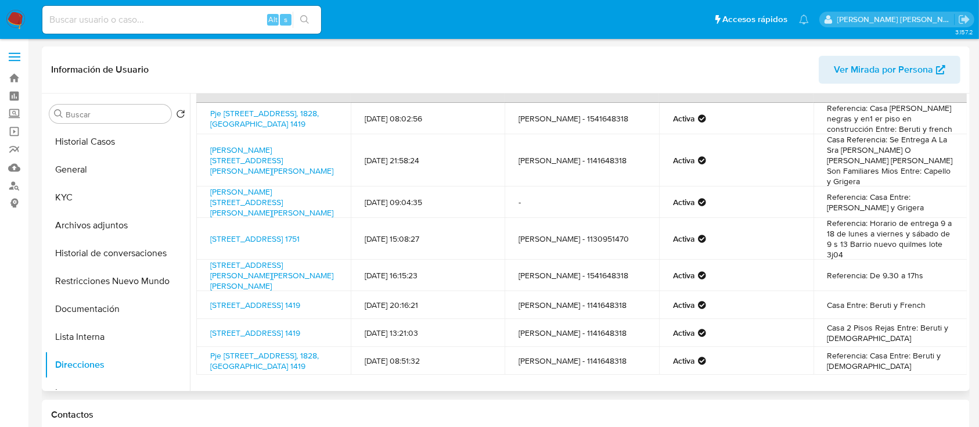
scroll to position [53, 0]
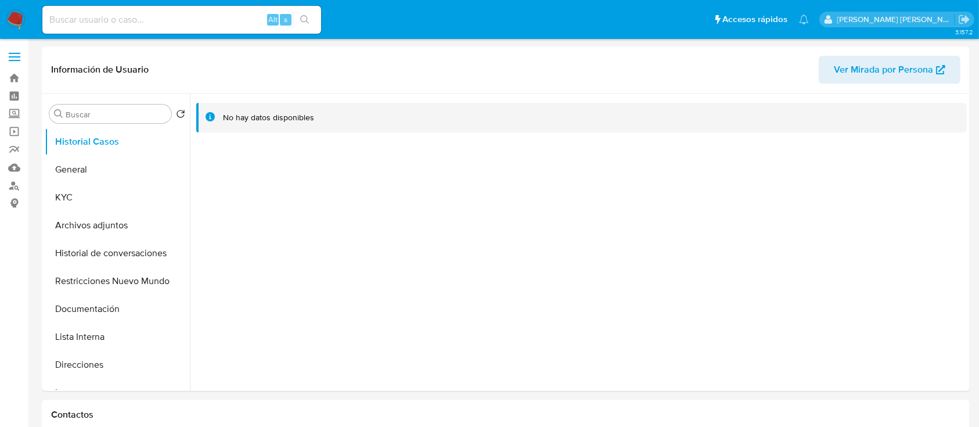
select select "10"
click at [85, 355] on button "Direcciones" at bounding box center [113, 365] width 136 height 28
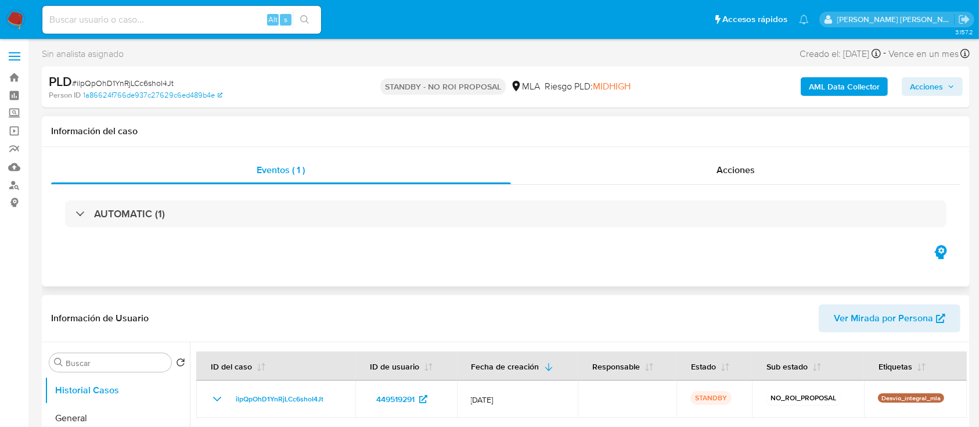
select select "10"
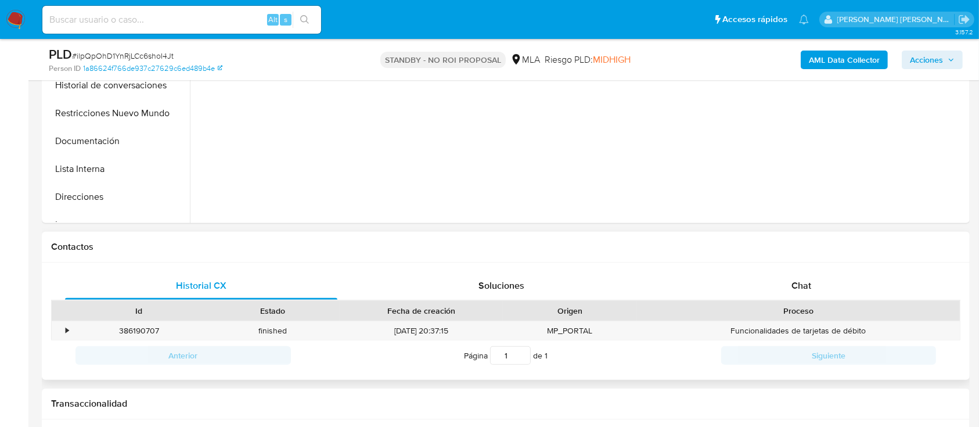
scroll to position [465, 0]
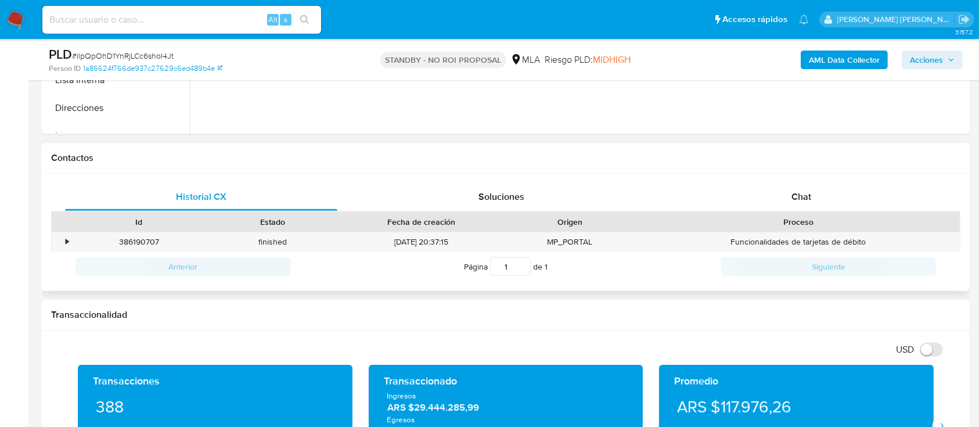
click at [822, 182] on div "Historial CX Soluciones Chat Id Estado Fecha de creación Origen Proceso • 38619…" at bounding box center [506, 233] width 928 height 118
click at [810, 190] on span "Chat" at bounding box center [802, 196] width 20 height 13
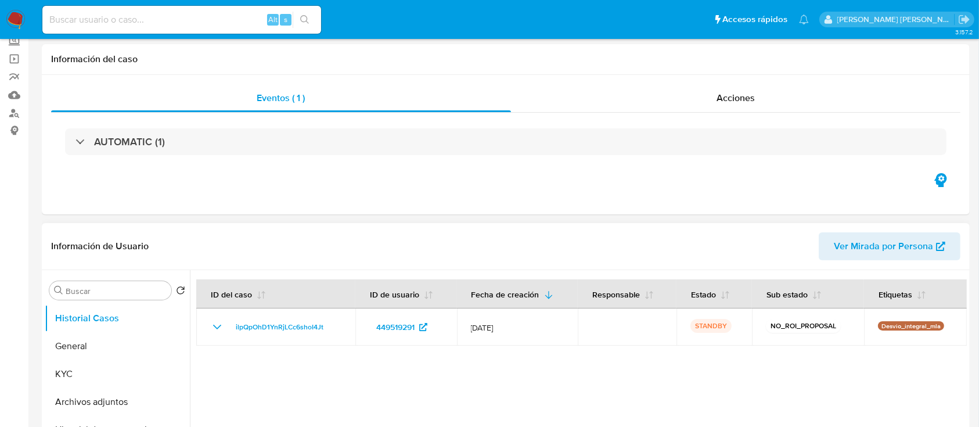
scroll to position [154, 0]
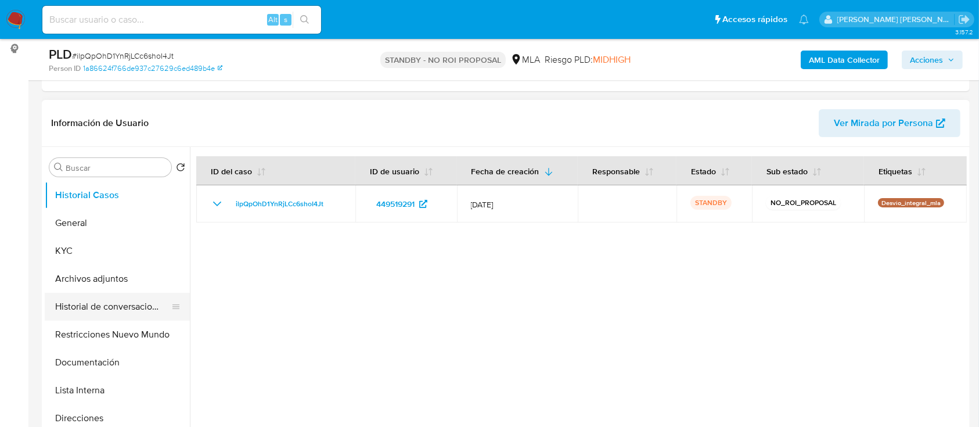
click at [82, 311] on button "Historial de conversaciones" at bounding box center [113, 307] width 136 height 28
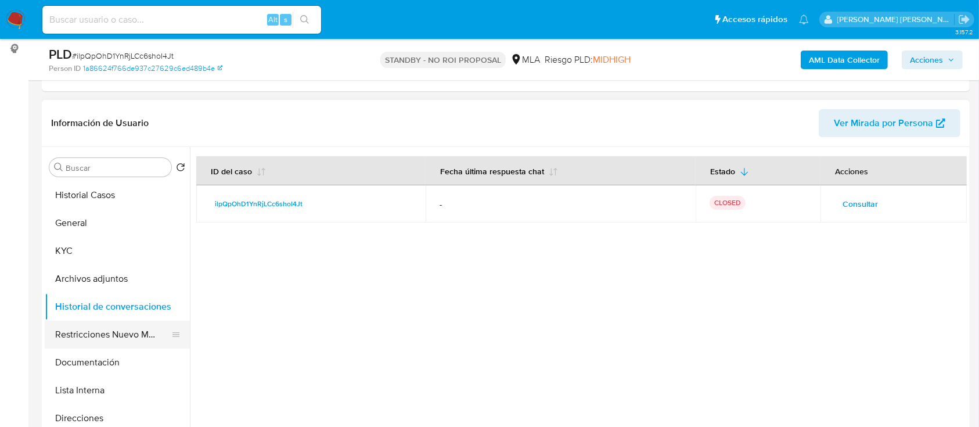
click at [105, 336] on button "Restricciones Nuevo Mundo" at bounding box center [113, 335] width 136 height 28
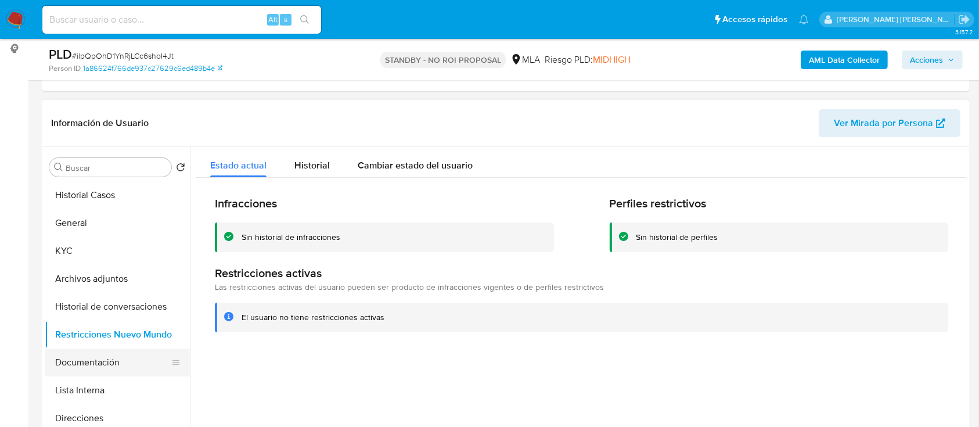
click at [91, 367] on button "Documentación" at bounding box center [113, 362] width 136 height 28
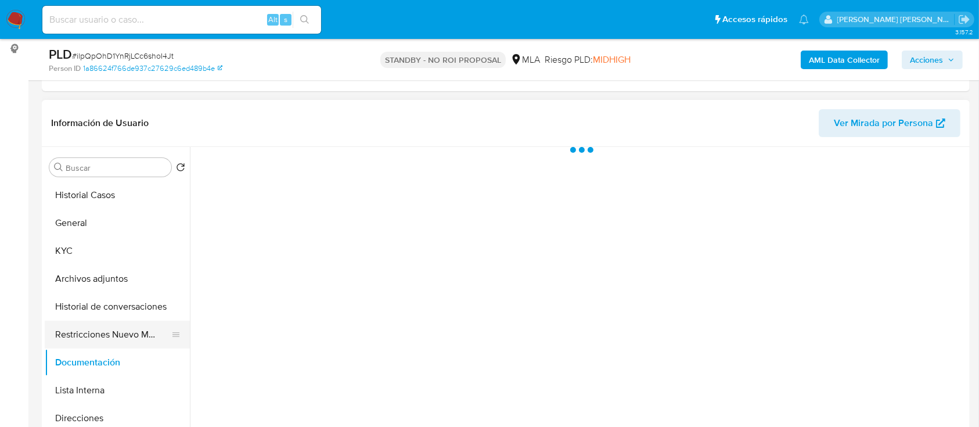
click at [96, 340] on button "Restricciones Nuevo Mundo" at bounding box center [113, 335] width 136 height 28
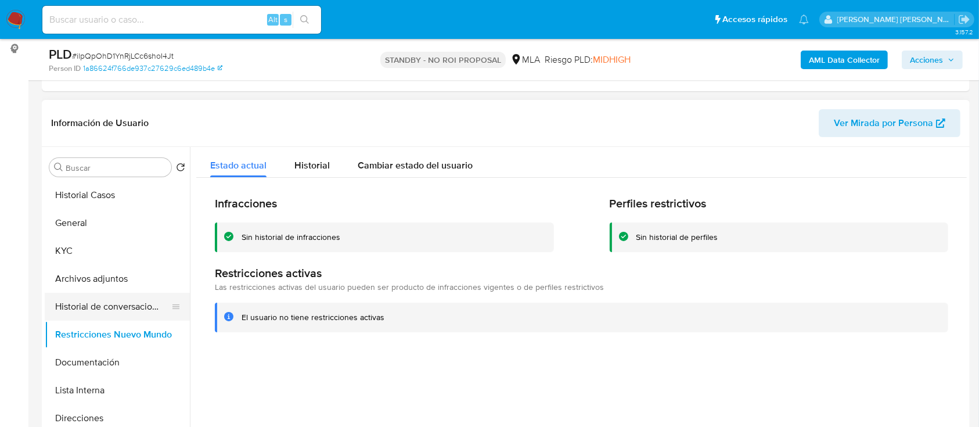
click at [125, 306] on button "Historial de conversaciones" at bounding box center [113, 307] width 136 height 28
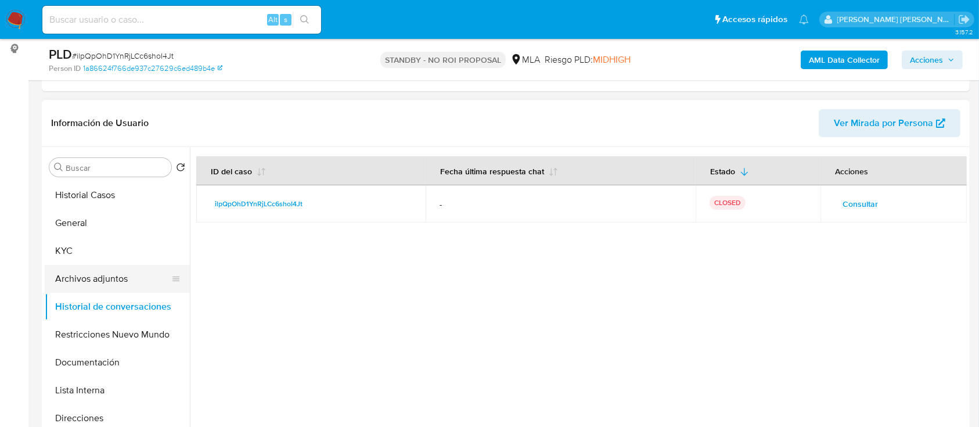
click at [107, 283] on button "Archivos adjuntos" at bounding box center [113, 279] width 136 height 28
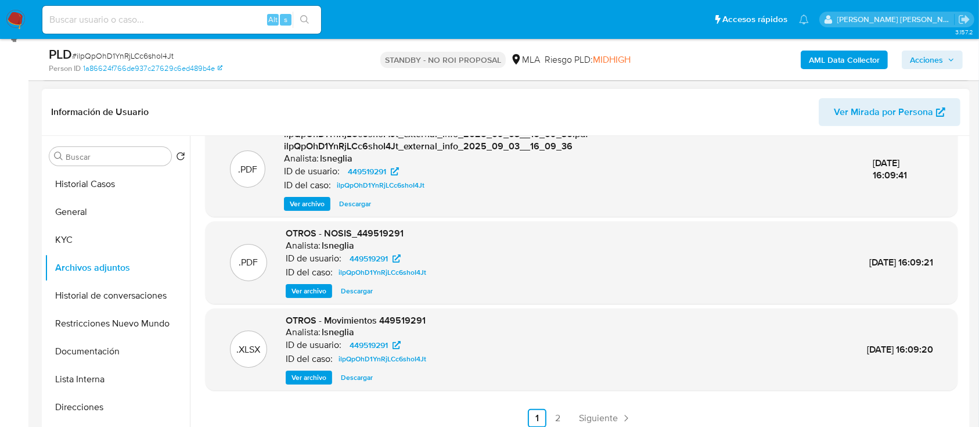
scroll to position [232, 0]
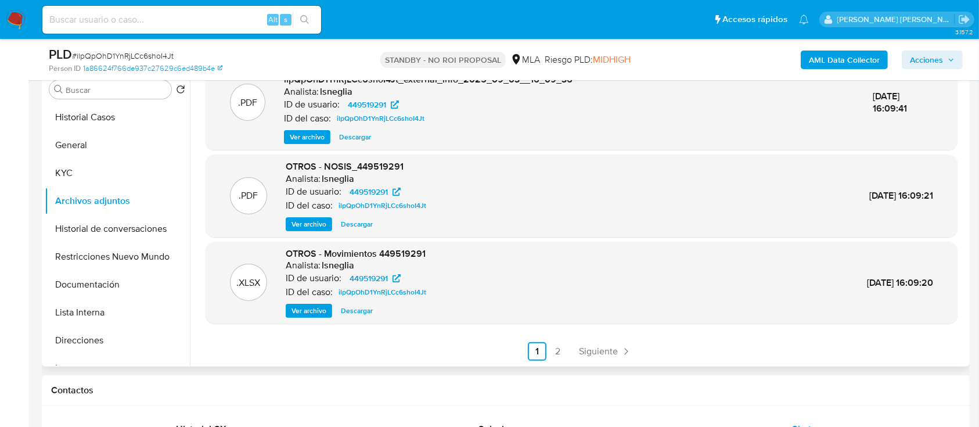
click at [559, 353] on link "2" at bounding box center [558, 351] width 19 height 19
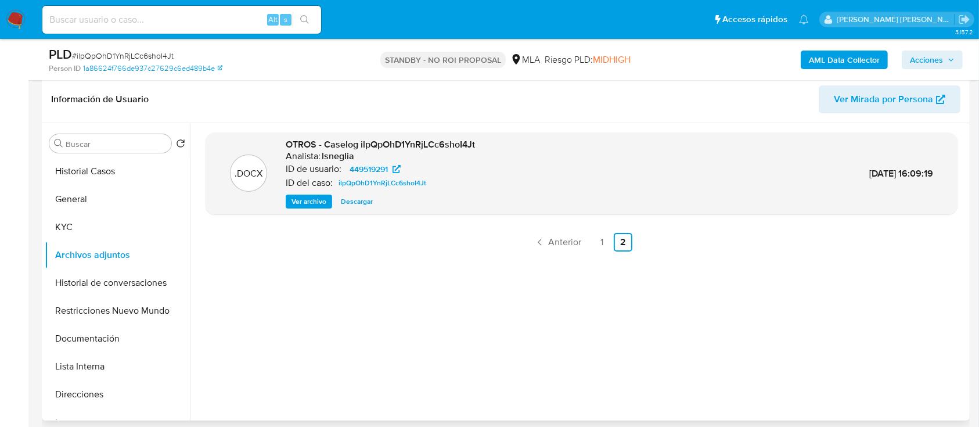
scroll to position [154, 0]
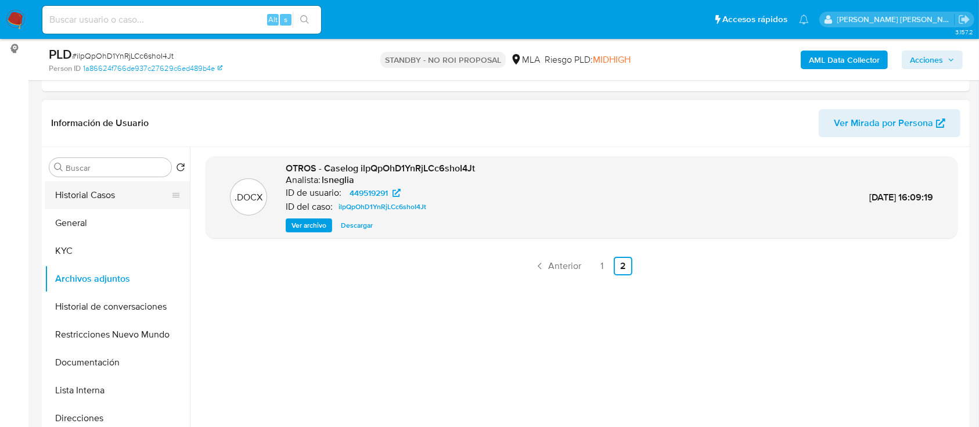
click at [112, 195] on button "Historial Casos" at bounding box center [113, 195] width 136 height 28
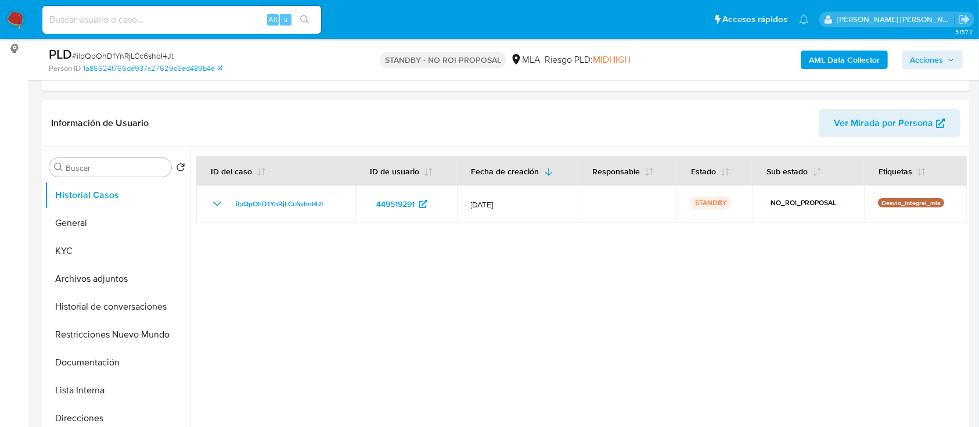
click at [96, 16] on input at bounding box center [181, 19] width 279 height 15
paste input "8KeeUt6NMthnWB8UBU83pOrW"
type input "8KeeUt6NMthnWB8UBU83pOrW"
click at [307, 18] on icon "search-icon" at bounding box center [304, 19] width 9 height 9
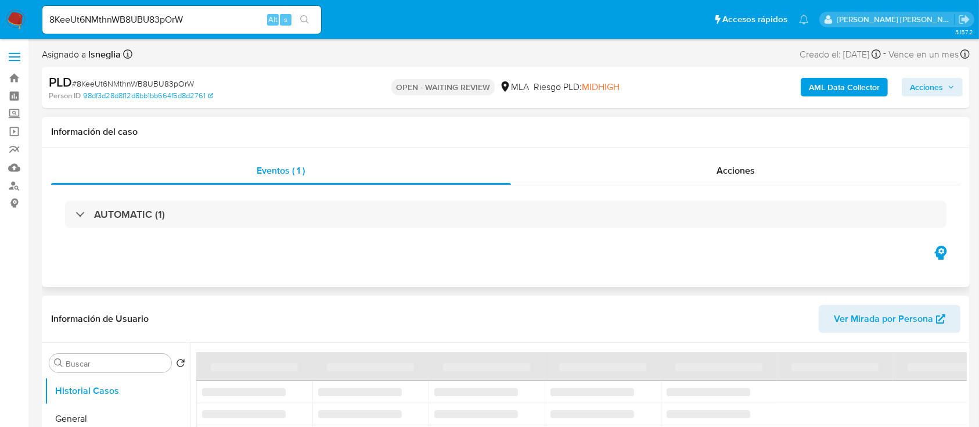
select select "10"
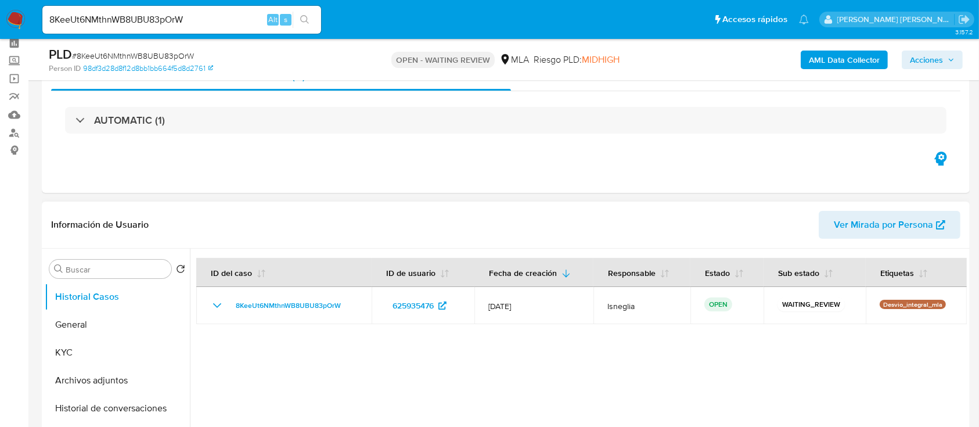
scroll to position [77, 0]
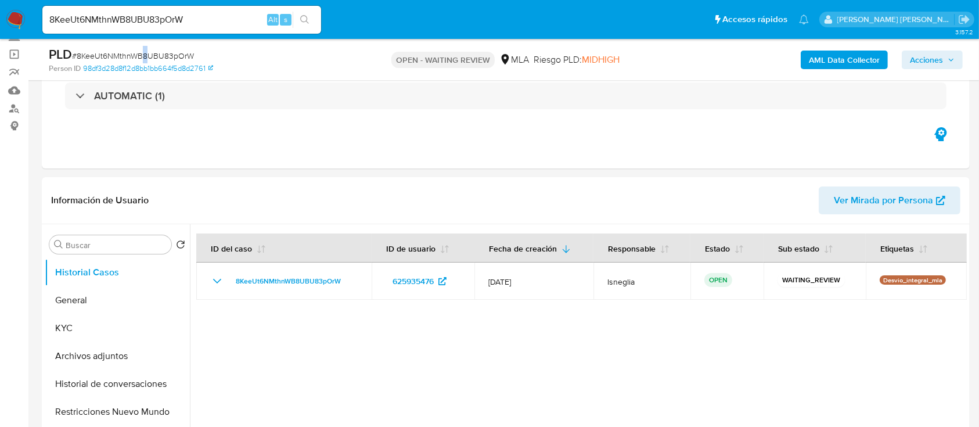
click at [145, 56] on span "# 8KeeUt6NMthnWB8UBU83pOrW" at bounding box center [133, 56] width 122 height 12
drag, startPoint x: 145, startPoint y: 56, endPoint x: 107, endPoint y: 50, distance: 38.2
click at [107, 50] on span "# 8KeeUt6NMthnWB8UBU83pOrW" at bounding box center [133, 56] width 122 height 12
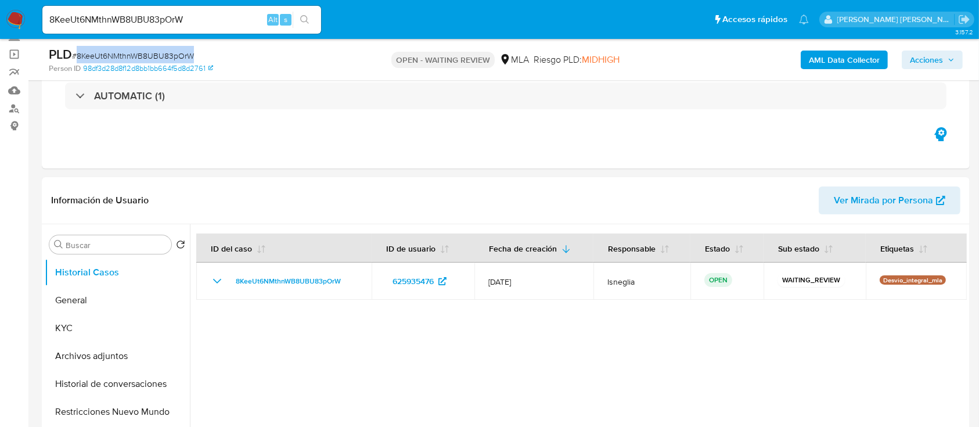
copy span "8KeeUt6NMthnWB8UBU83pOrW"
click at [20, 23] on img at bounding box center [16, 20] width 20 height 20
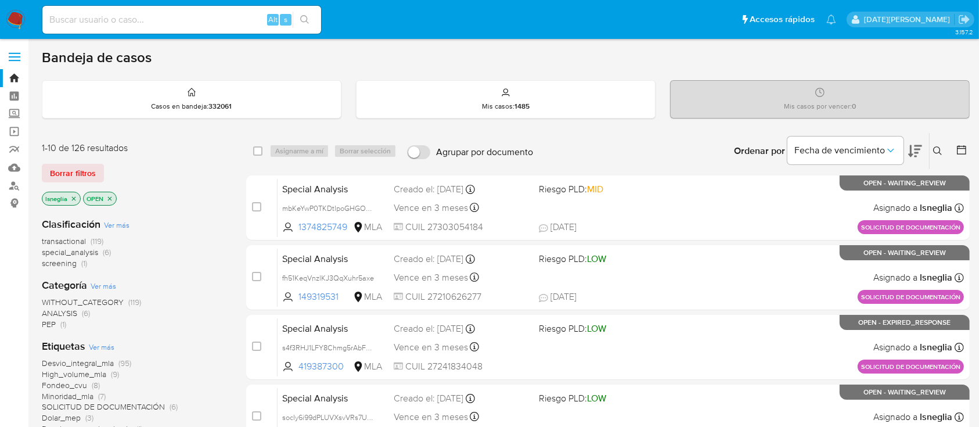
click at [941, 156] on button at bounding box center [939, 151] width 19 height 14
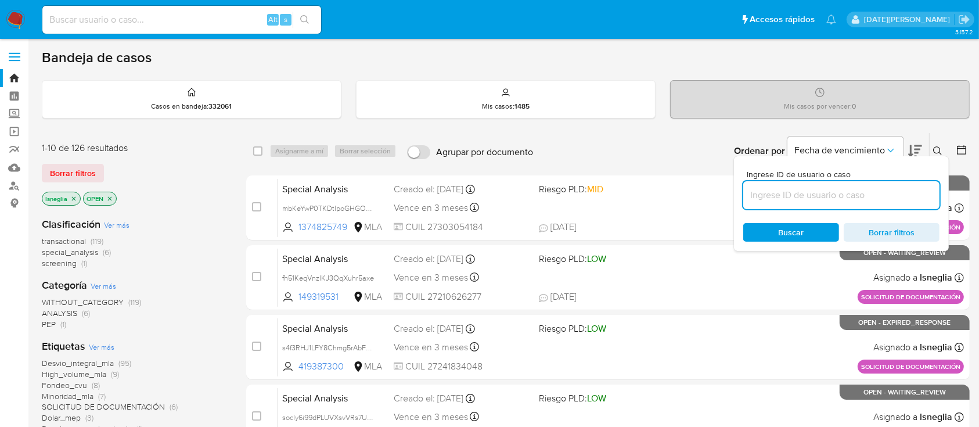
click at [835, 197] on input at bounding box center [841, 195] width 196 height 15
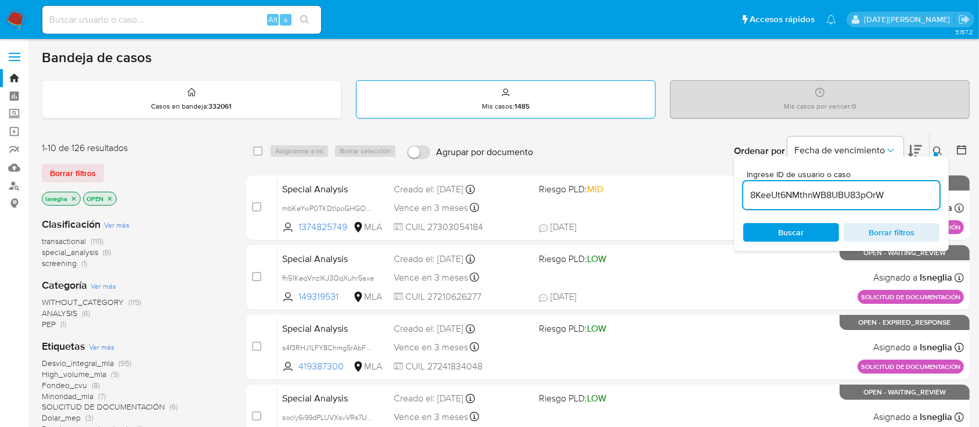
type input "8KeeUt6NMthnWB8UBU83pOrW"
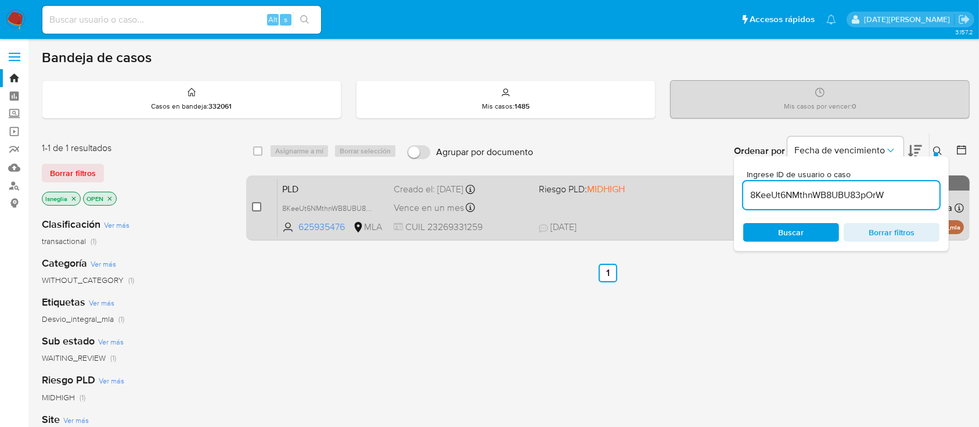
click at [254, 203] on input "checkbox" at bounding box center [256, 206] width 9 height 9
checkbox input "true"
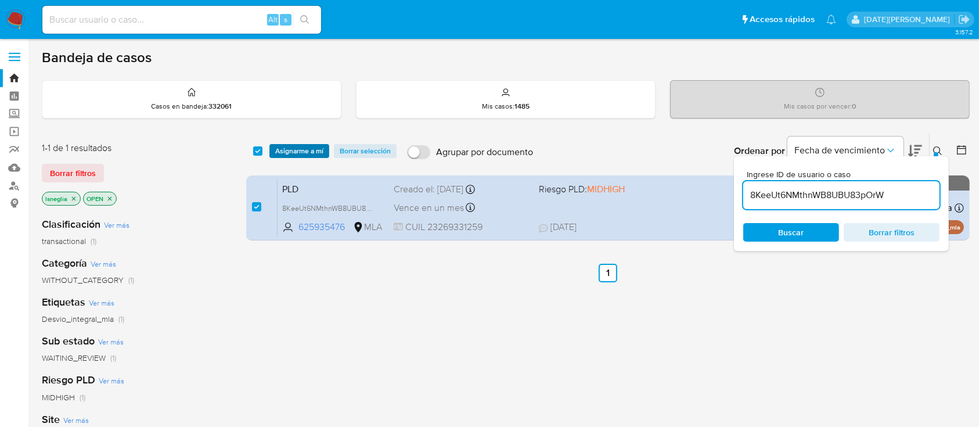
click at [303, 150] on span "Asignarme a mí" at bounding box center [299, 151] width 48 height 12
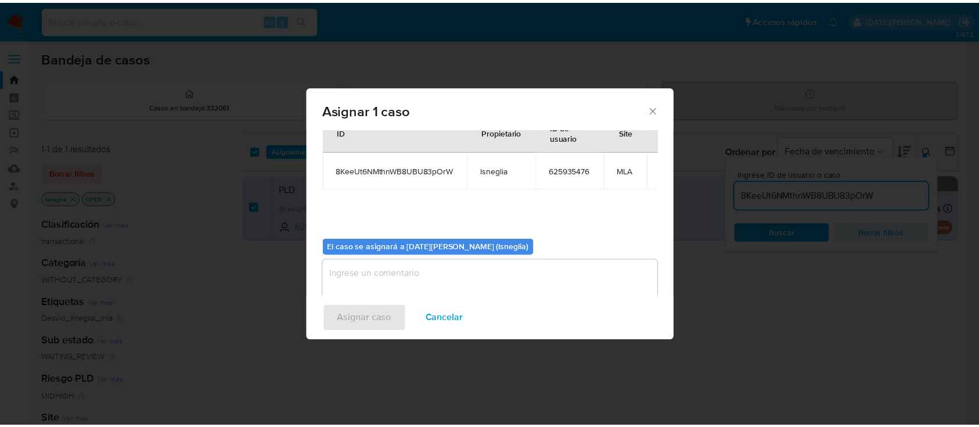
scroll to position [59, 0]
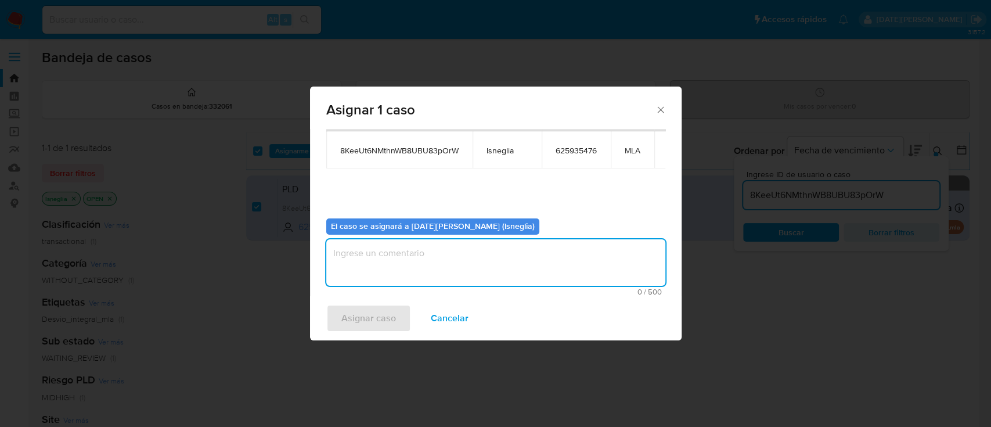
click at [479, 247] on textarea "assign-modal" at bounding box center [495, 262] width 339 height 46
type textarea "."
click at [383, 317] on span "Asignar caso" at bounding box center [369, 319] width 55 height 26
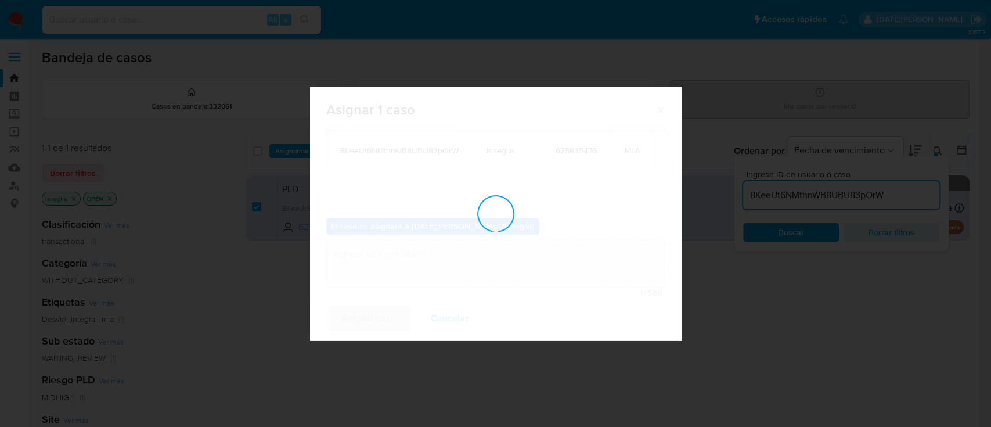
checkbox input "false"
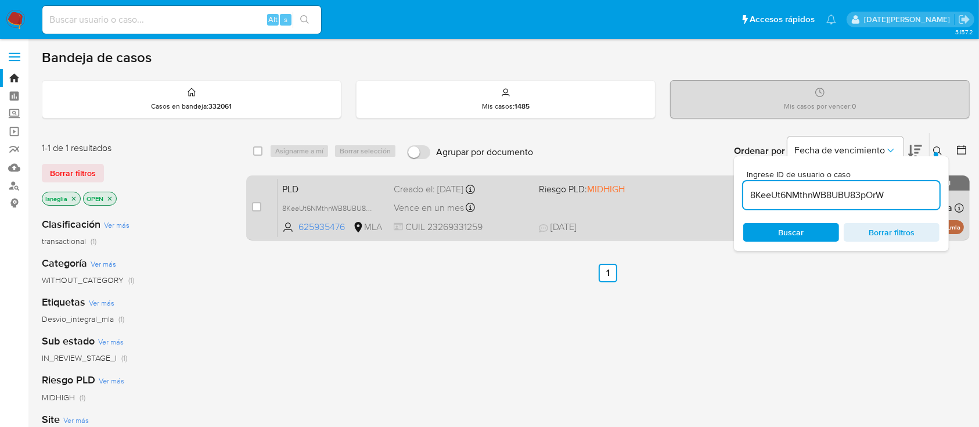
click at [310, 193] on span "PLD" at bounding box center [333, 188] width 102 height 15
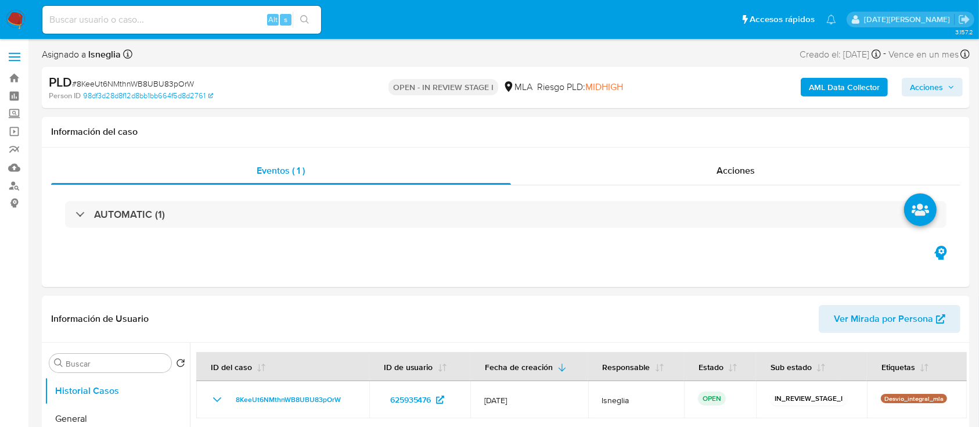
select select "10"
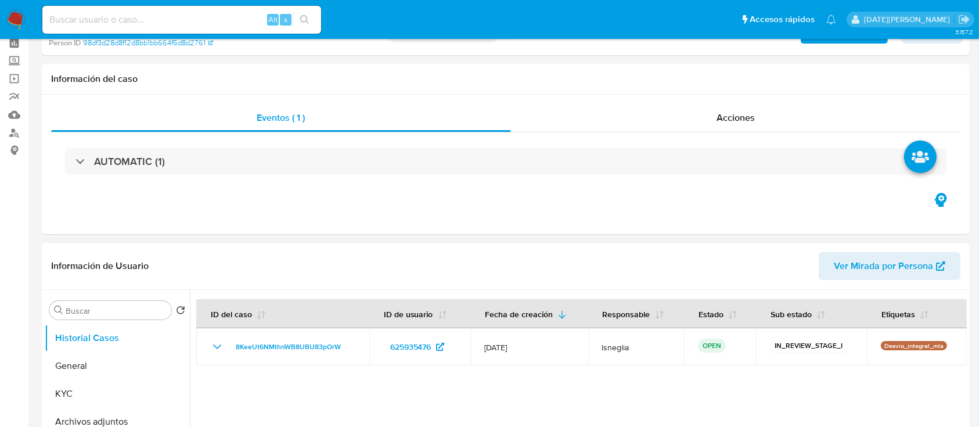
scroll to position [77, 0]
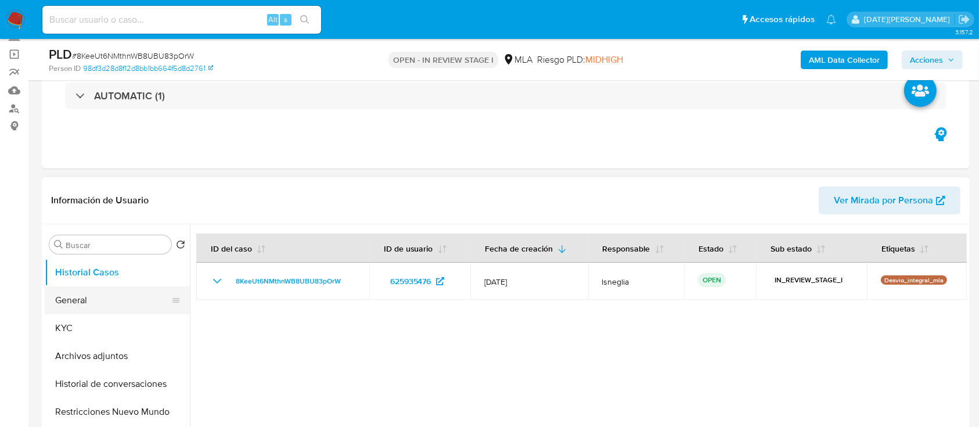
click at [77, 300] on button "General" at bounding box center [113, 300] width 136 height 28
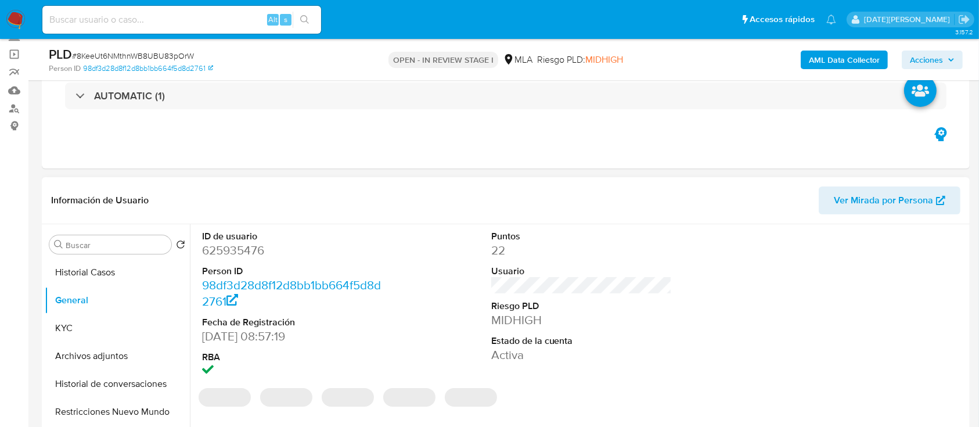
click at [236, 247] on dd "625935476" at bounding box center [292, 250] width 181 height 16
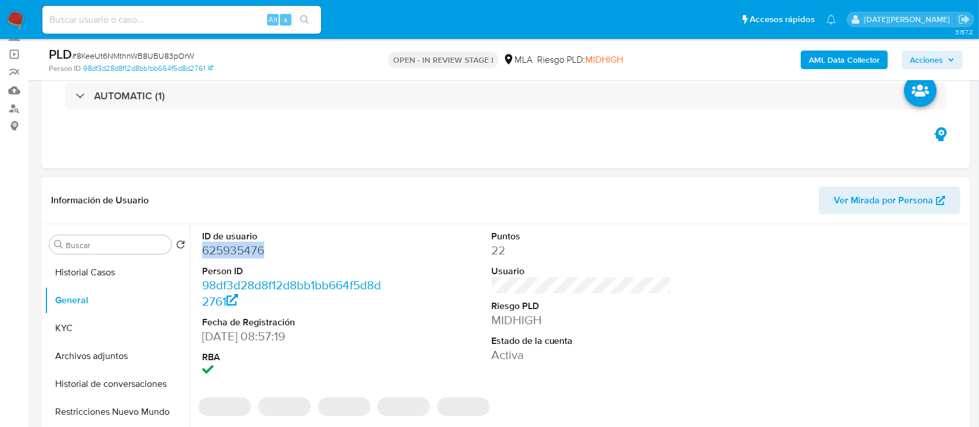
copy dd "625935476"
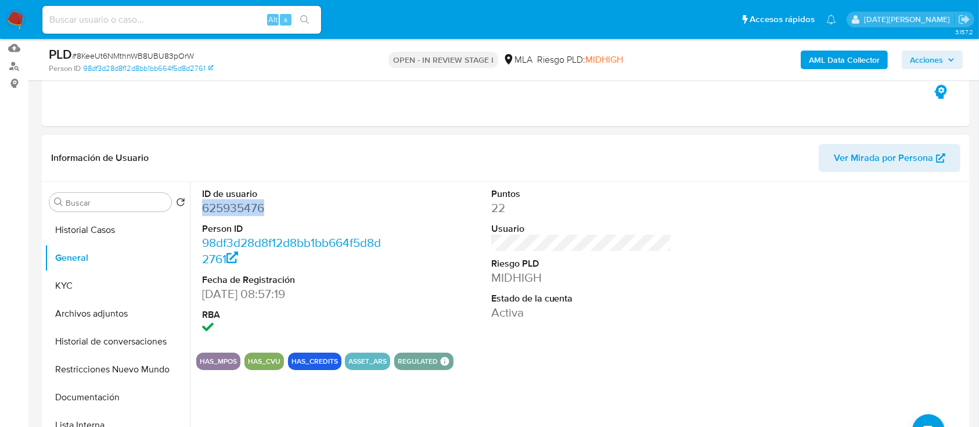
scroll to position [154, 0]
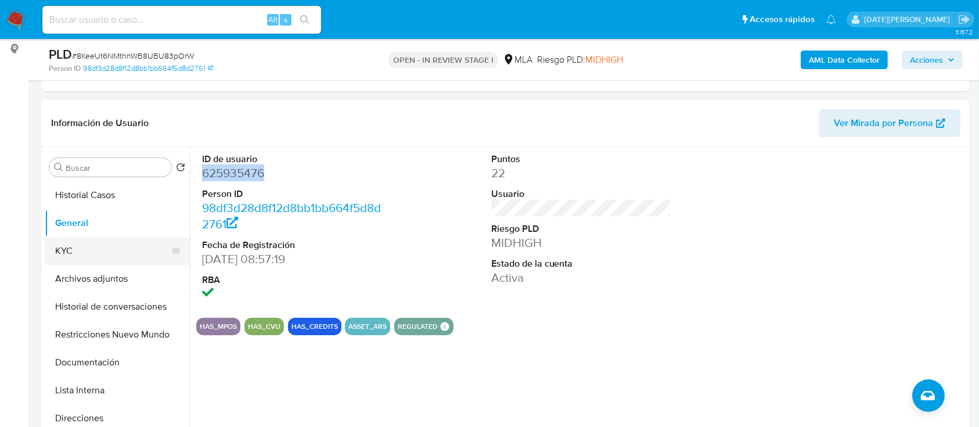
drag, startPoint x: 79, startPoint y: 242, endPoint x: 85, endPoint y: 241, distance: 5.9
click at [79, 243] on button "KYC" at bounding box center [113, 251] width 136 height 28
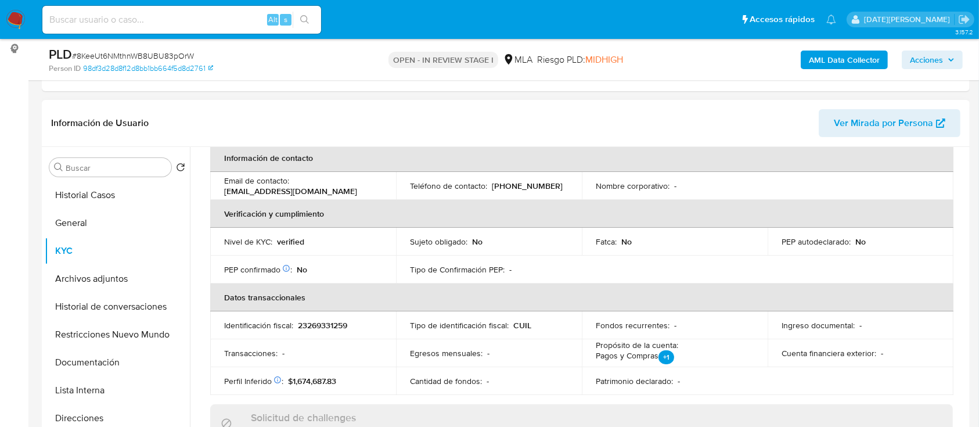
scroll to position [191, 0]
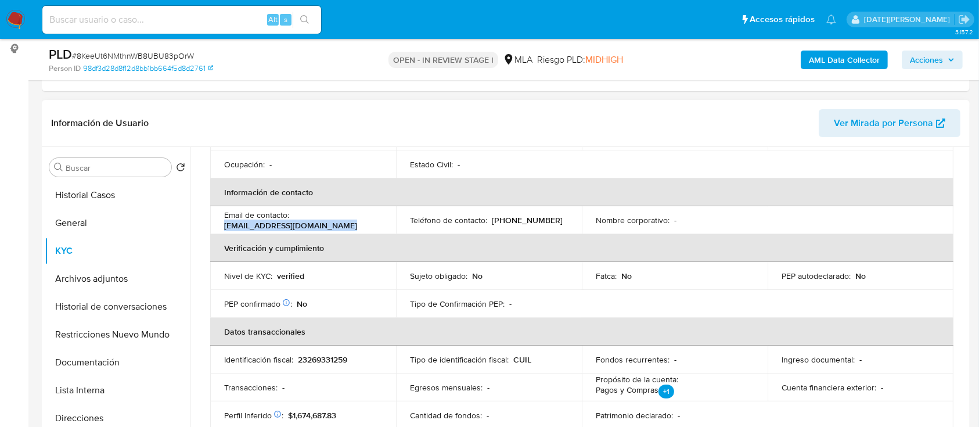
drag, startPoint x: 225, startPoint y: 222, endPoint x: 344, endPoint y: 224, distance: 119.7
click at [344, 224] on div "Email de contacto : valentinfnoguera@hotmail.com" at bounding box center [303, 220] width 158 height 21
copy p "valentinfnoguera@hotmail.com"
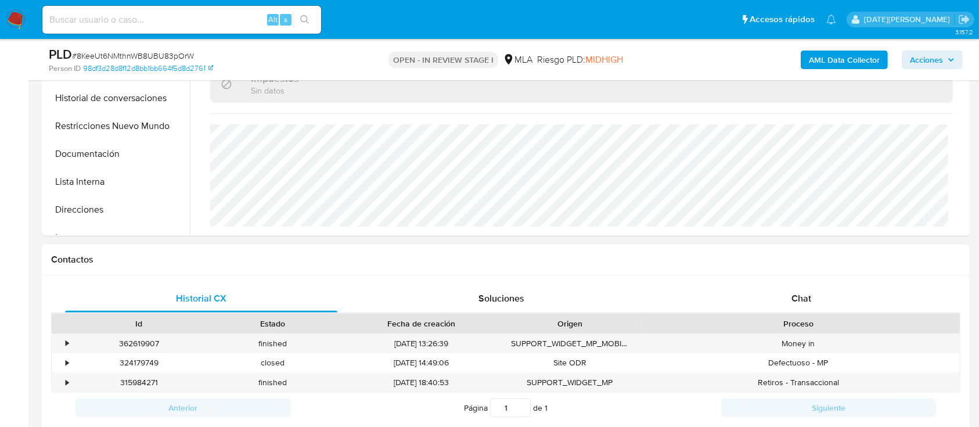
scroll to position [542, 0]
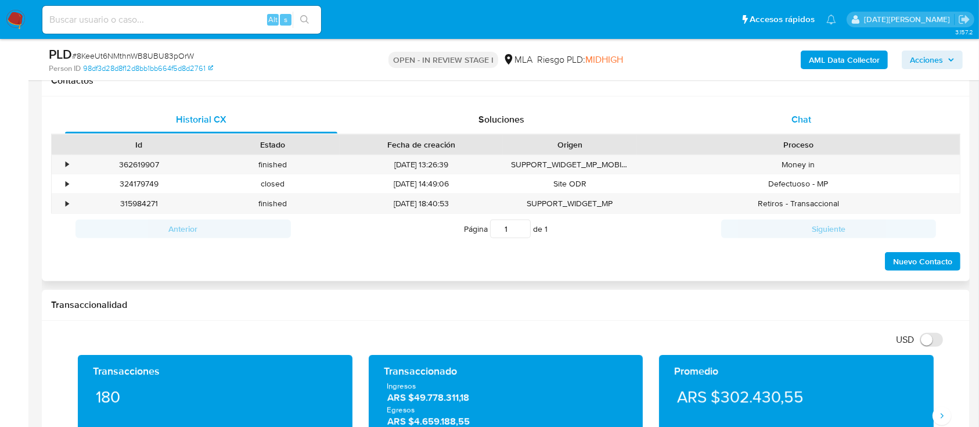
click at [812, 121] on div "Chat" at bounding box center [802, 120] width 272 height 28
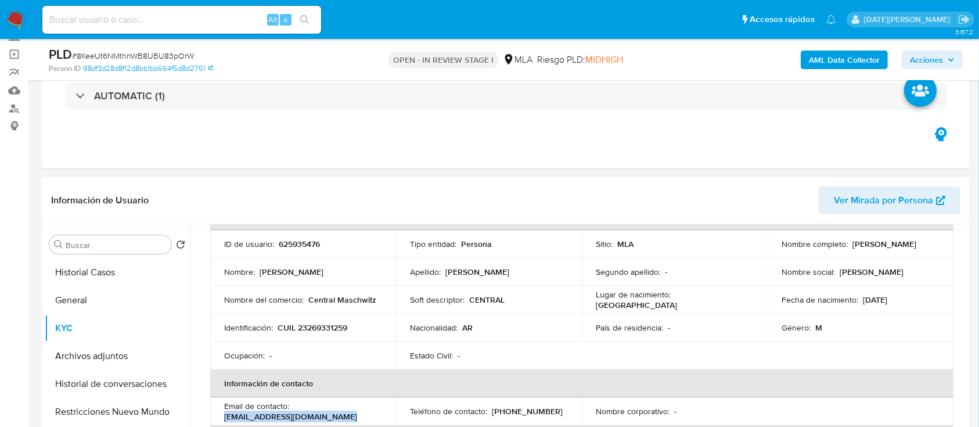
scroll to position [154, 0]
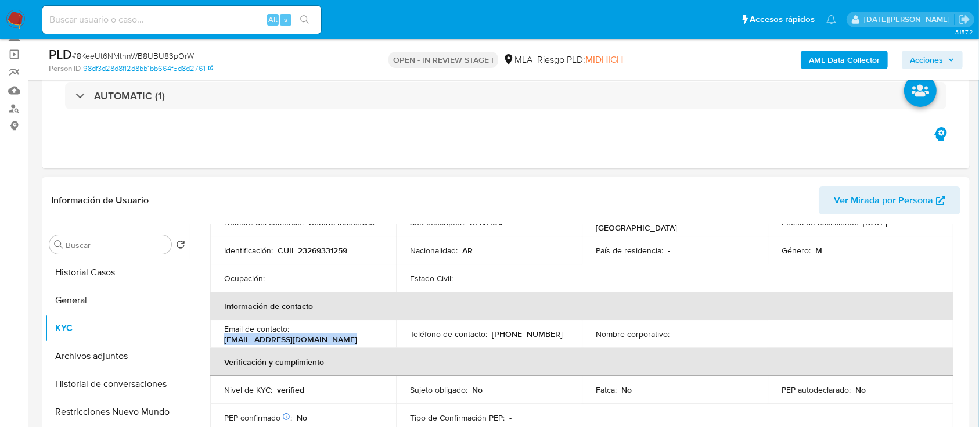
copy p "valentinfnoguera@hotmail.com"
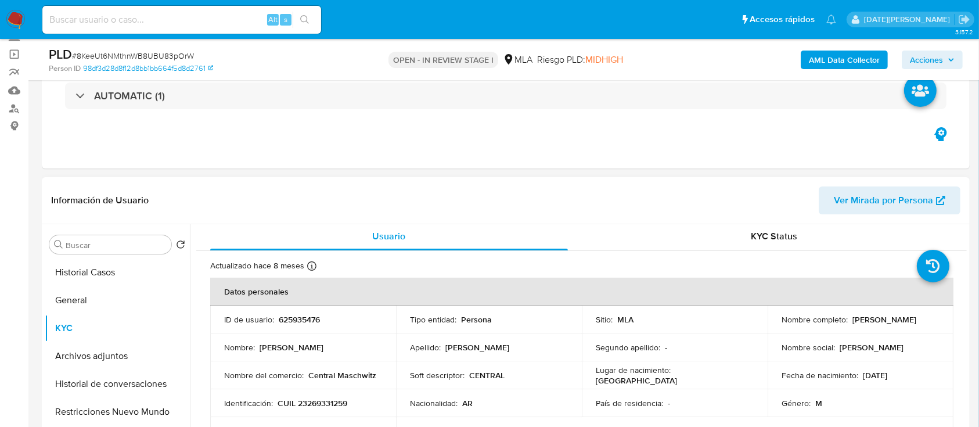
scroll to position [0, 0]
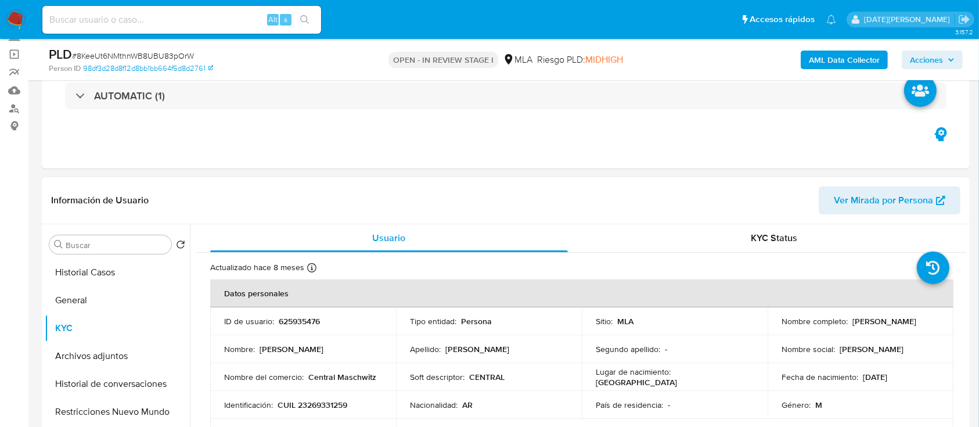
drag, startPoint x: 783, startPoint y: 325, endPoint x: 871, endPoint y: 330, distance: 88.4
click at [871, 326] on p "Matias Fernandez Noguera" at bounding box center [885, 321] width 64 height 10
click at [853, 326] on p "Matias Fernandez Noguera" at bounding box center [885, 321] width 64 height 10
drag, startPoint x: 776, startPoint y: 328, endPoint x: 885, endPoint y: 328, distance: 109.2
click at [885, 328] on td "Nombre completo : Matias Fernandez Noguera" at bounding box center [861, 321] width 186 height 28
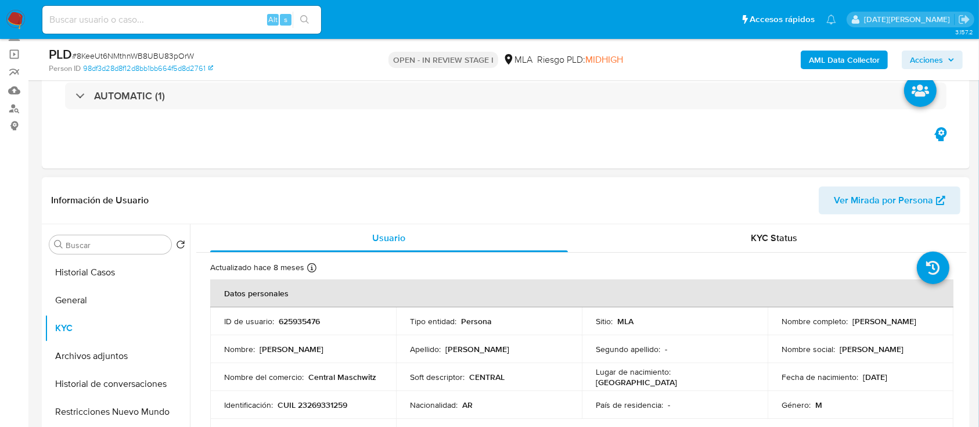
copy p "Matias Fernandez Noguera"
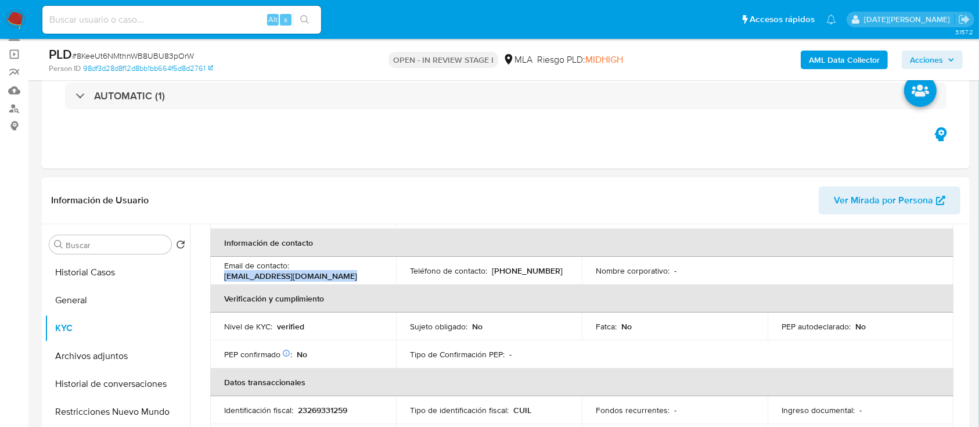
scroll to position [232, 0]
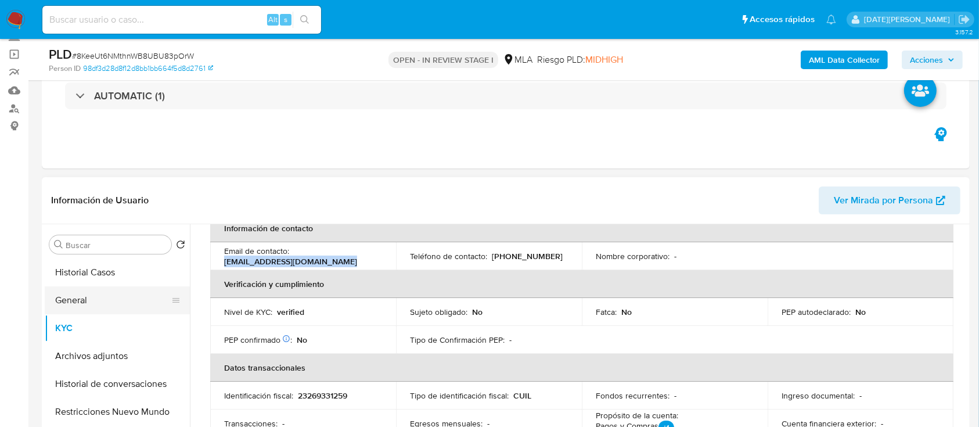
click at [82, 301] on button "General" at bounding box center [113, 300] width 136 height 28
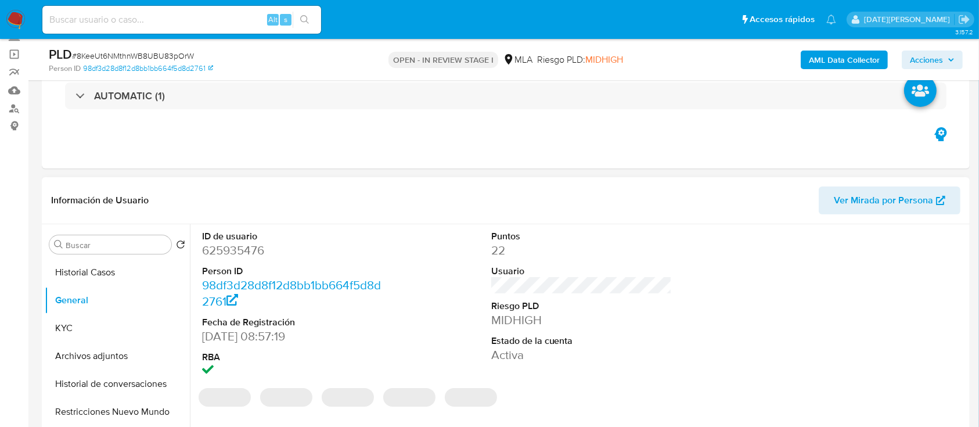
click at [227, 248] on dd "625935476" at bounding box center [292, 250] width 181 height 16
drag, startPoint x: 227, startPoint y: 247, endPoint x: 206, endPoint y: 250, distance: 21.6
click at [206, 250] on dd "625935476" at bounding box center [292, 250] width 181 height 16
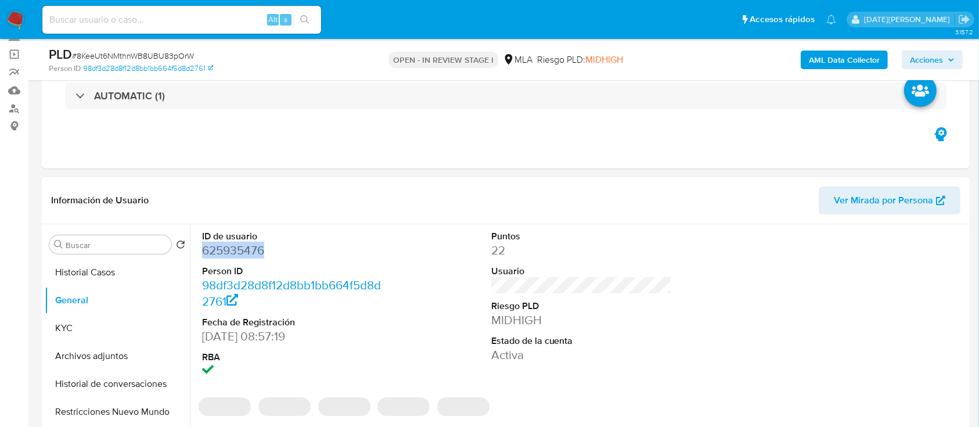
click at [206, 250] on dd "625935476" at bounding box center [292, 250] width 181 height 16
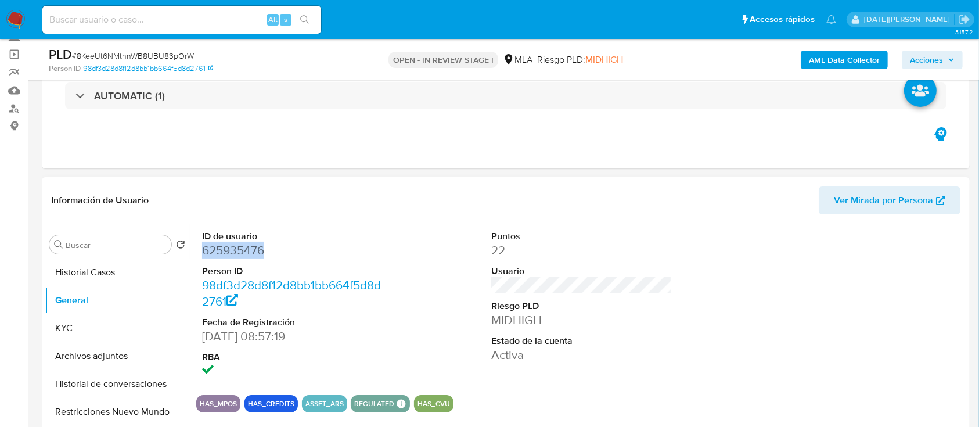
copy dd "625935476"
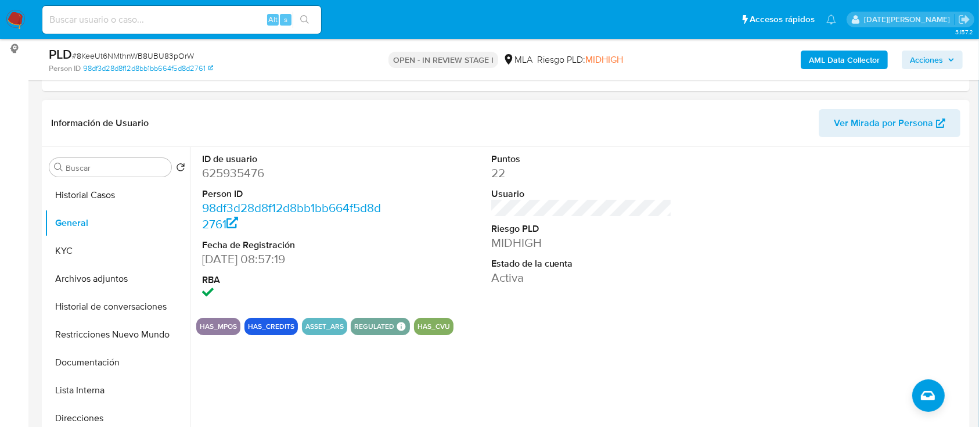
click at [408, 100] on div "Información de Usuario Ver Mirada por Persona" at bounding box center [506, 123] width 928 height 47
click at [50, 258] on button "KYC" at bounding box center [113, 251] width 136 height 28
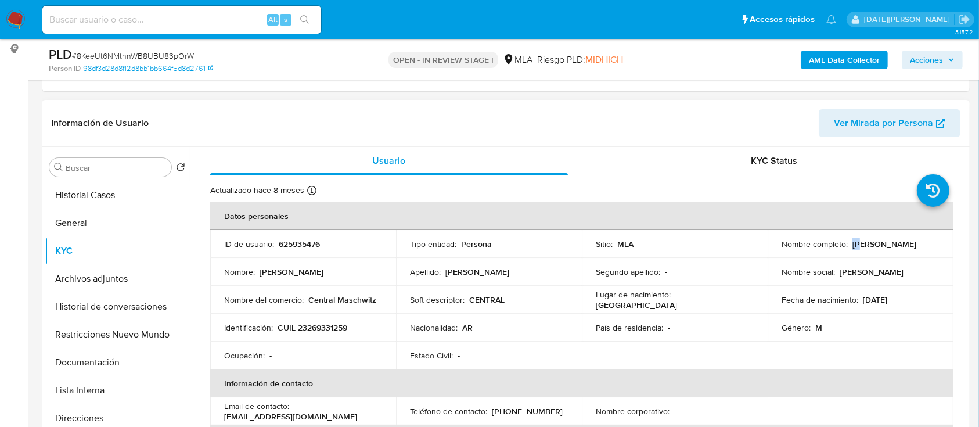
drag, startPoint x: 790, startPoint y: 247, endPoint x: 871, endPoint y: 236, distance: 82.1
click at [871, 239] on div "Nombre completo : Matias Fernandez Noguera" at bounding box center [861, 244] width 158 height 10
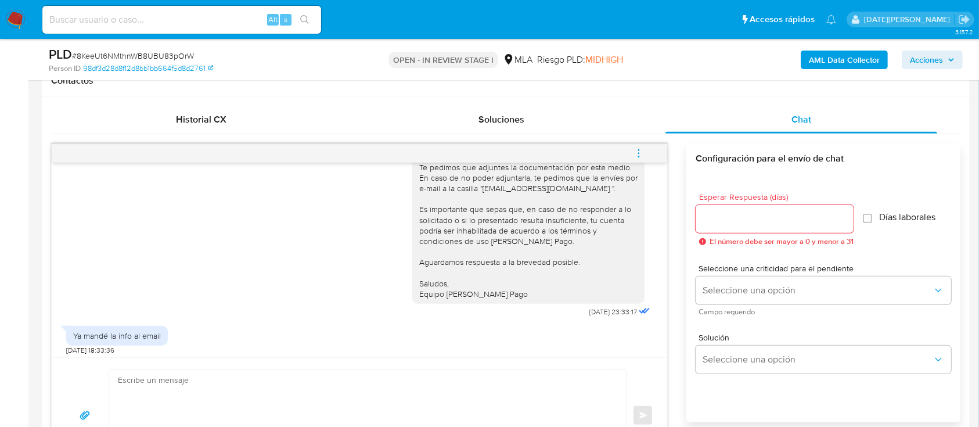
scroll to position [781, 0]
click at [725, 223] on input "Esperar Respuesta (días)" at bounding box center [775, 218] width 158 height 15
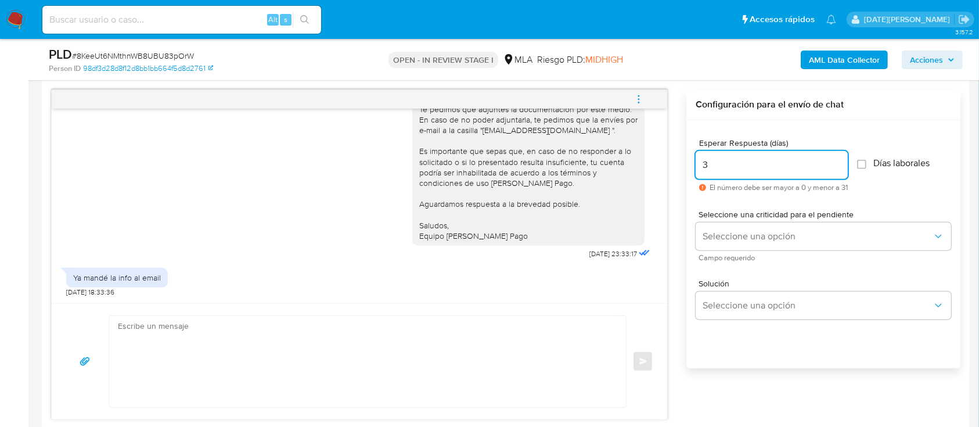
scroll to position [619, 0]
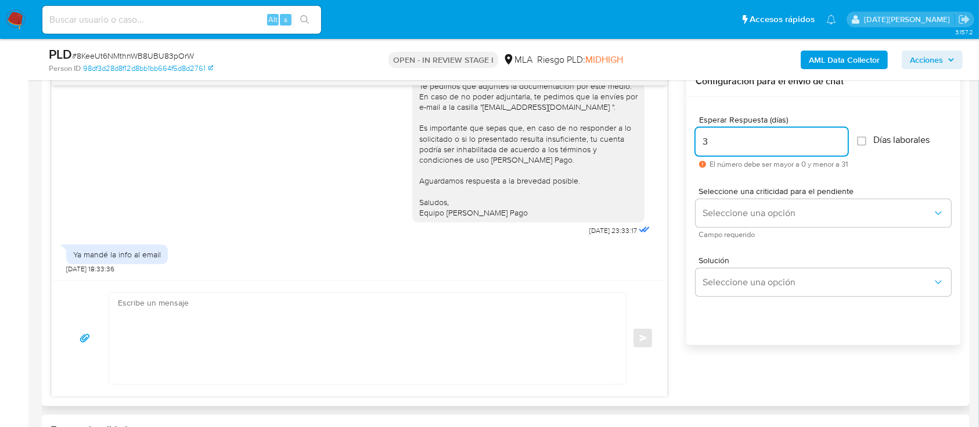
type input "3"
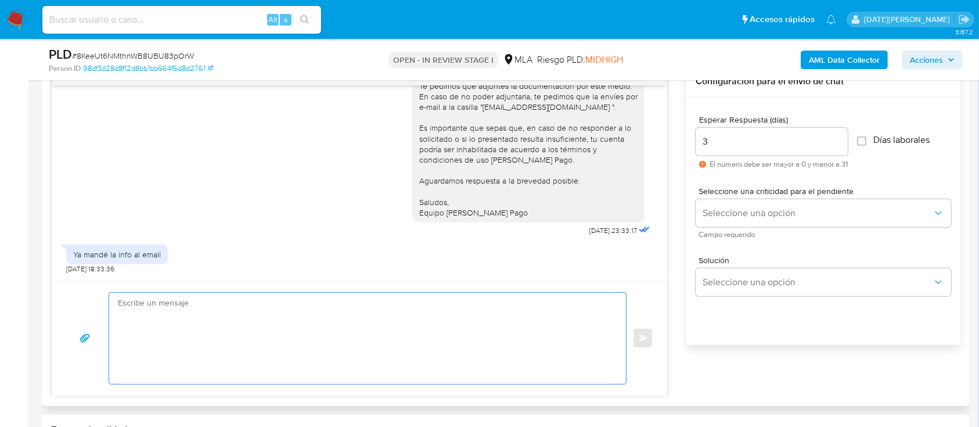
click at [391, 311] on textarea at bounding box center [365, 338] width 494 height 91
paste textarea "Hola, Matías Noguera. Muchas gracias por la documentación brindada. Lamentablem…"
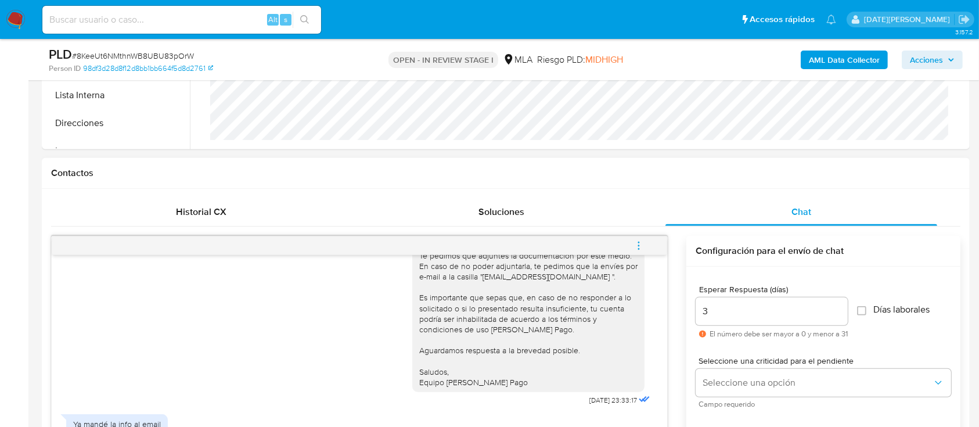
scroll to position [465, 0]
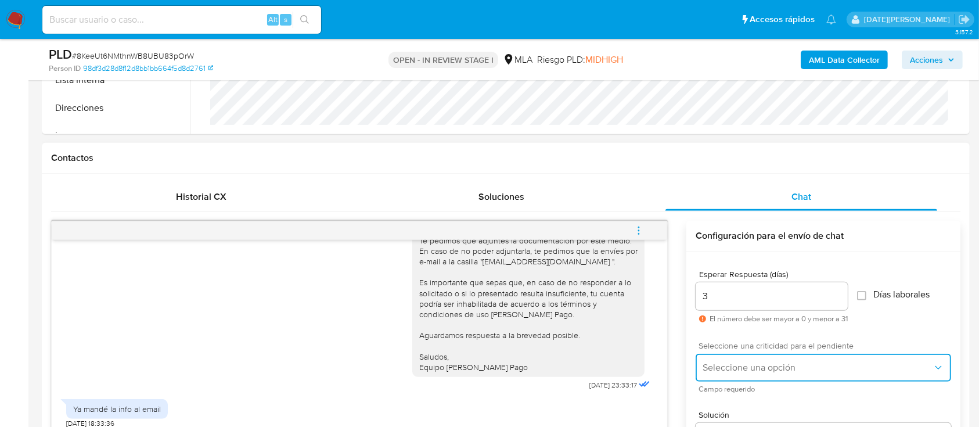
click at [734, 364] on span "Seleccione una opción" at bounding box center [818, 368] width 230 height 12
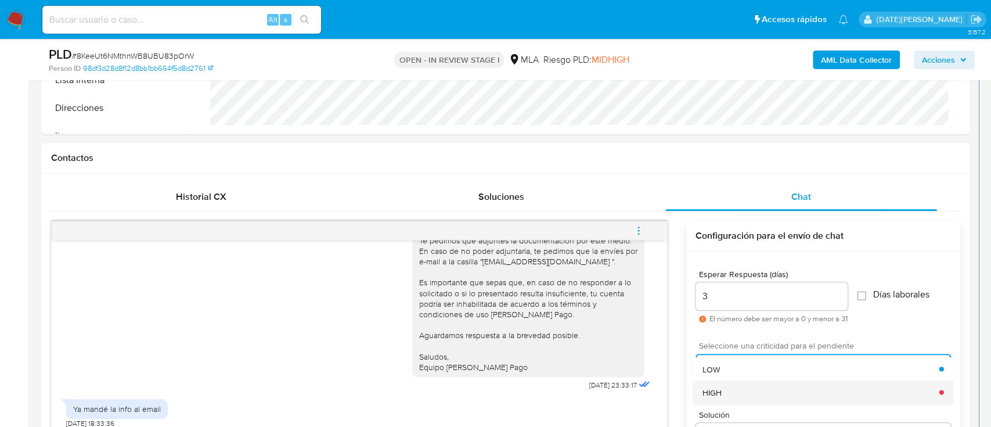
click at [729, 390] on div "HIGH" at bounding box center [821, 391] width 237 height 23
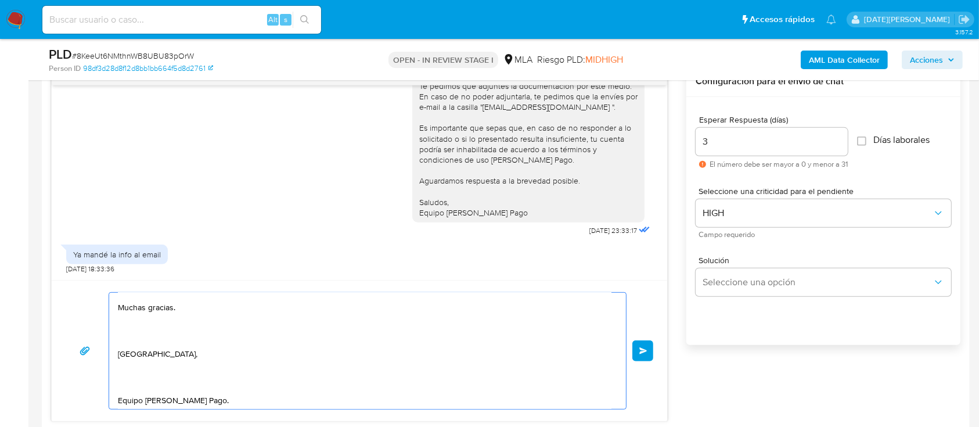
scroll to position [236, 0]
click at [240, 383] on textarea "Hola, Matías Noguera. Muchas gracias por la documentación brindada. Lamentablem…" at bounding box center [365, 351] width 494 height 116
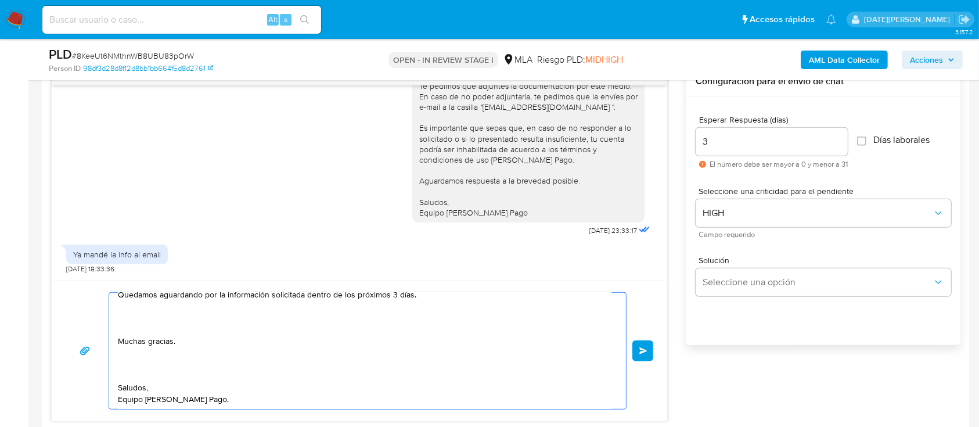
click at [144, 365] on textarea "Hola, Matías Noguera. Muchas gracias por la documentación brindada. Lamentablem…" at bounding box center [365, 351] width 494 height 116
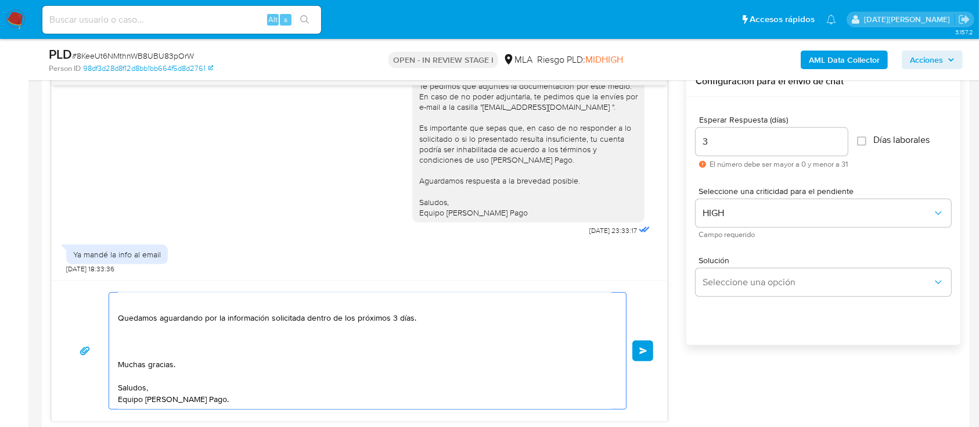
click at [152, 346] on textarea "Hola, Matías Noguera. Muchas gracias por la documentación brindada. Lamentablem…" at bounding box center [365, 351] width 494 height 116
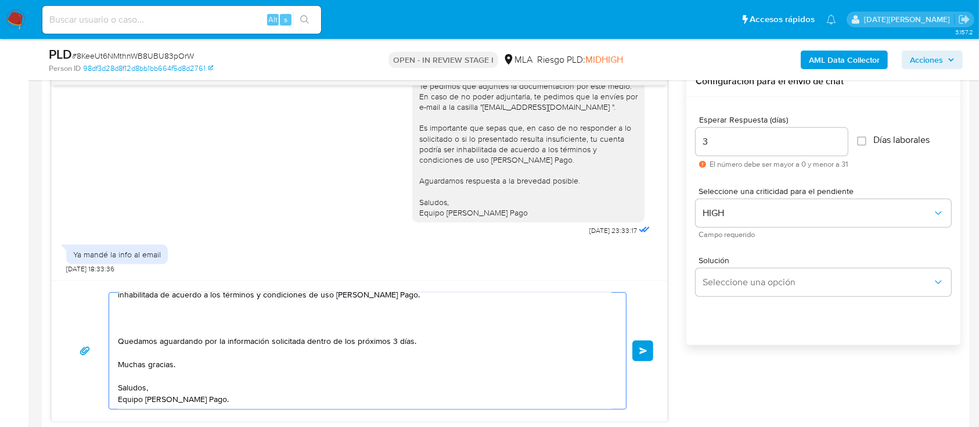
scroll to position [153, 0]
click at [178, 334] on textarea "Hola, Matías Noguera. Muchas gracias por la documentación brindada. Lamentablem…" at bounding box center [365, 351] width 494 height 116
click at [184, 324] on textarea "Hola, Matías Noguera. Muchas gracias por la documentación brindada. Lamentablem…" at bounding box center [365, 351] width 494 height 116
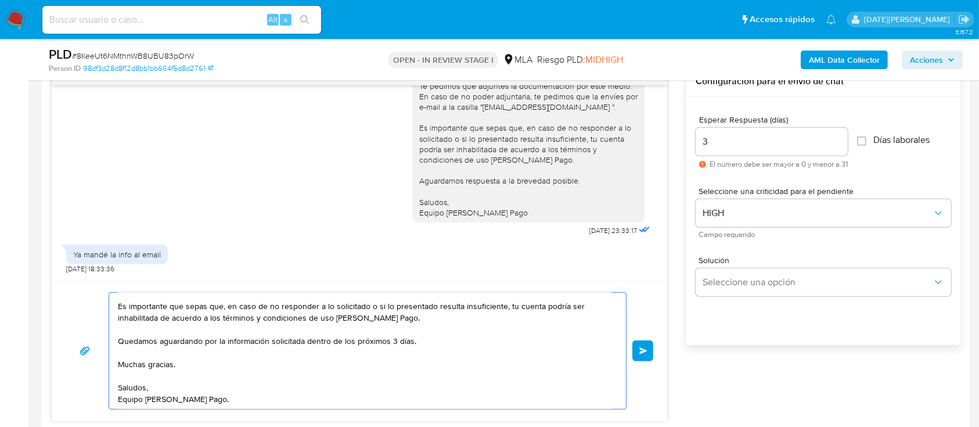
scroll to position [52, 0]
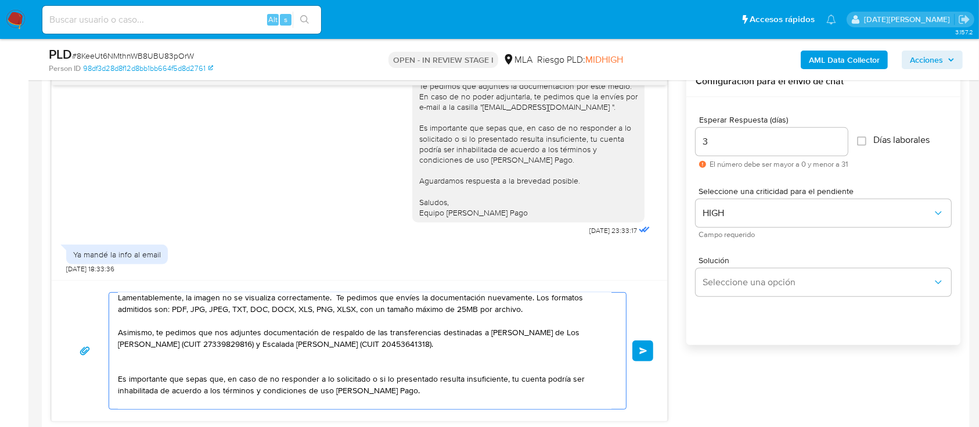
click at [194, 369] on textarea "Hola, Matías Noguera. Muchas gracias por la documentación brindada. Lamentablem…" at bounding box center [365, 351] width 494 height 116
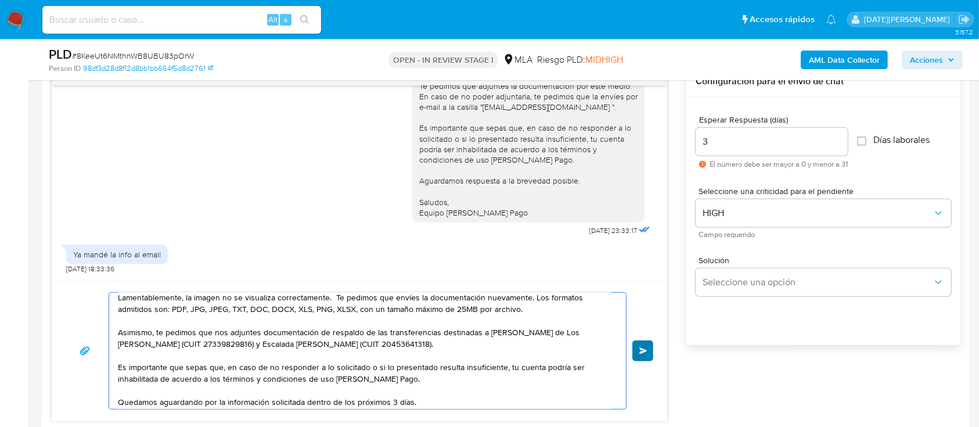
type textarea "Hola, Matías Noguera. Muchas gracias por la documentación brindada. Lamentablem…"
click at [651, 353] on button "Enviar" at bounding box center [643, 350] width 21 height 21
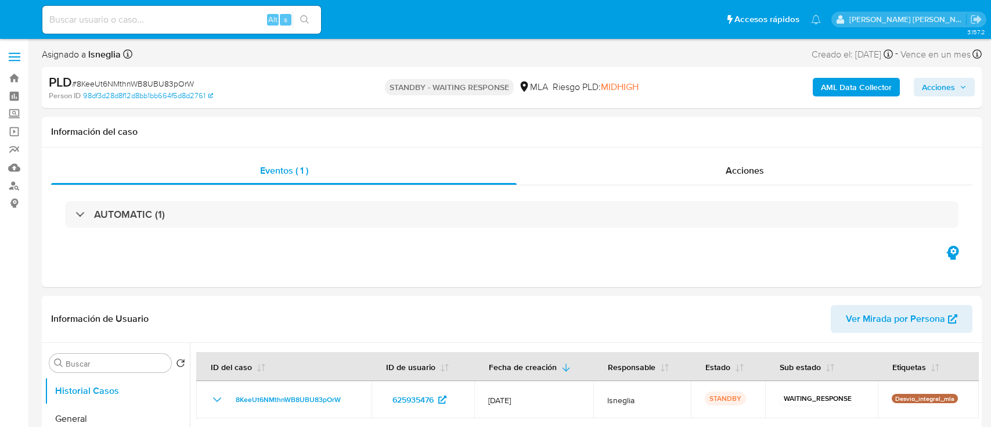
select select "10"
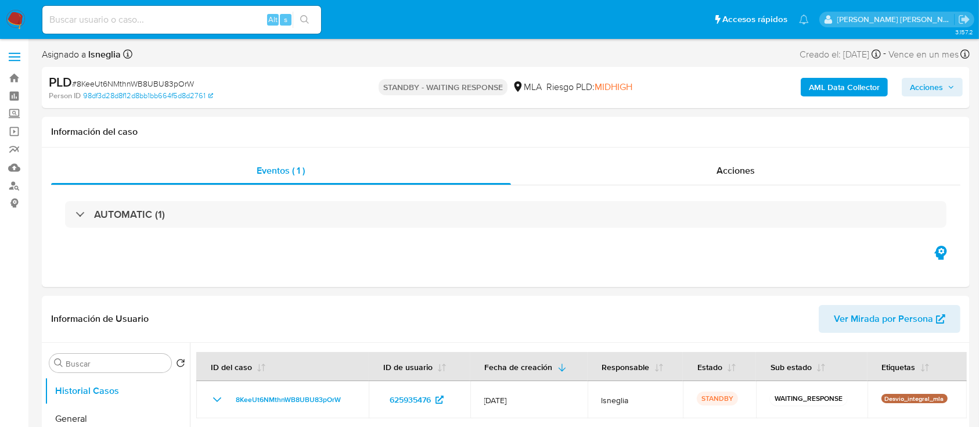
click at [171, 20] on input at bounding box center [181, 19] width 279 height 15
paste input "xwFCE9U5GnpbYy7D39W8tXz6"
type input "xwFCE9U5GnpbYy7D39W8tXz6"
click at [306, 24] on button "search-icon" at bounding box center [305, 20] width 24 height 16
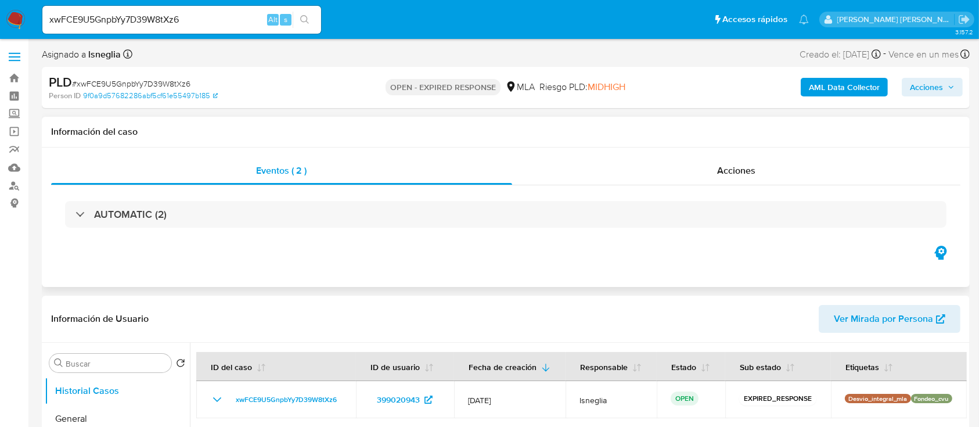
select select "10"
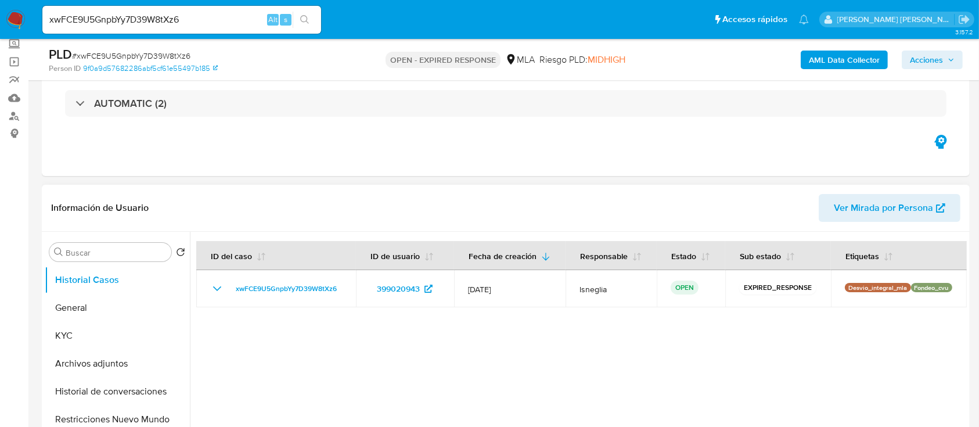
scroll to position [77, 0]
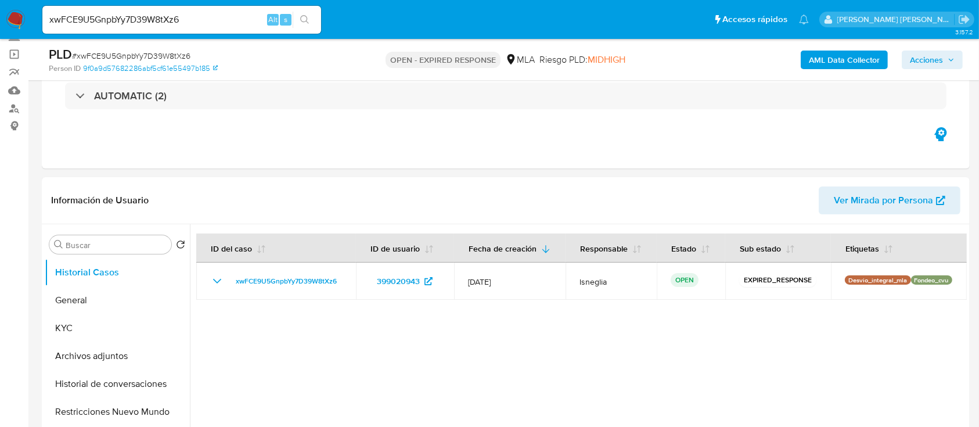
click at [116, 60] on span "# xwFCE9U5GnpbYy7D39W8tXz6" at bounding box center [131, 56] width 118 height 12
click at [115, 59] on span "# xwFCE9U5GnpbYy7D39W8tXz6" at bounding box center [131, 56] width 118 height 12
copy span "xwFCE9U5GnpbYy7D39W8tXz6"
click at [21, 16] on img at bounding box center [16, 20] width 20 height 20
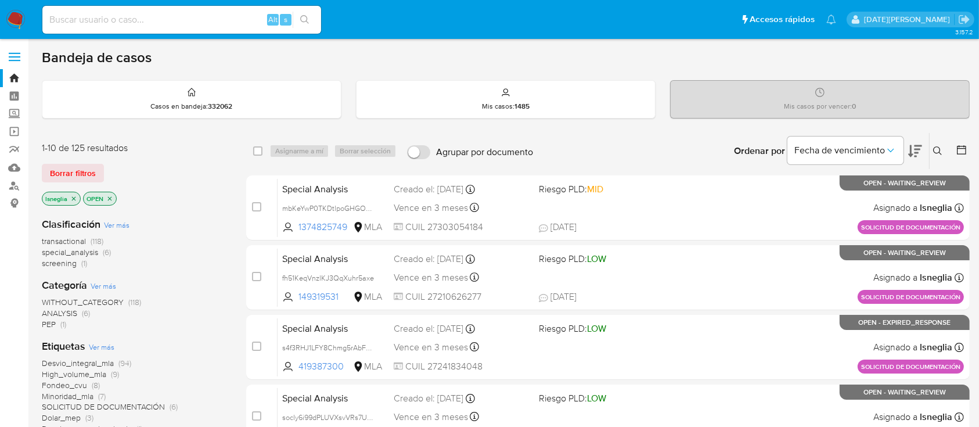
click at [939, 148] on icon at bounding box center [937, 150] width 9 height 9
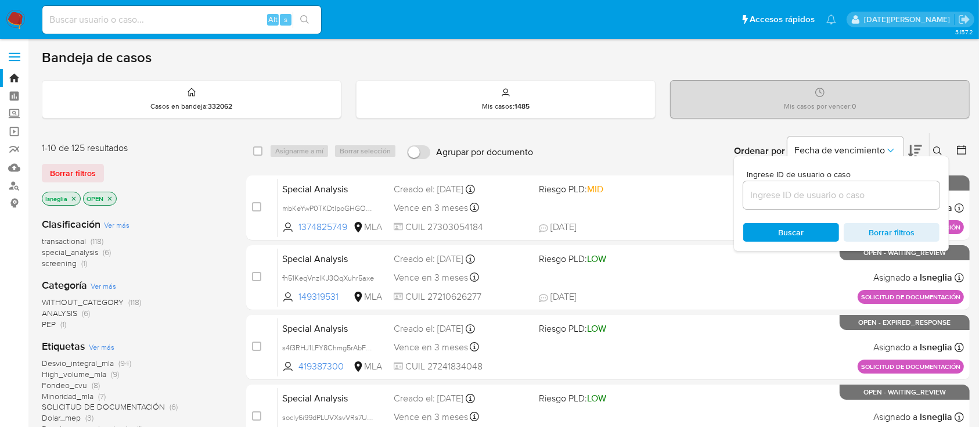
click at [791, 189] on input at bounding box center [841, 195] width 196 height 15
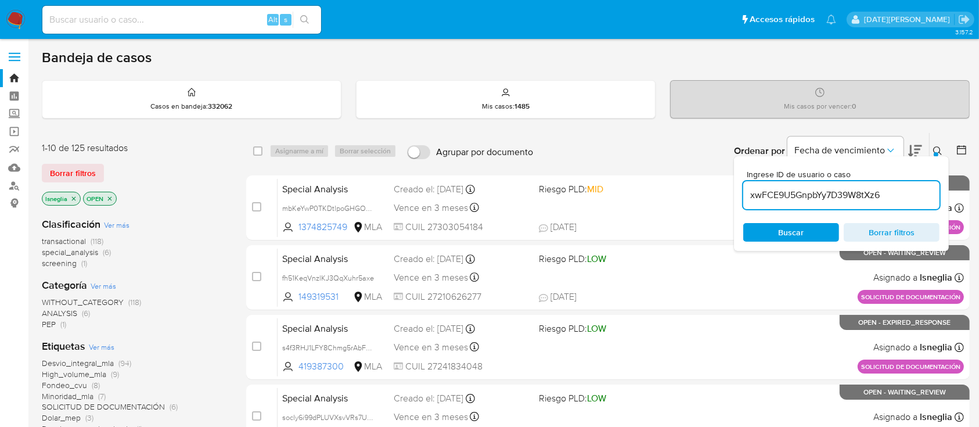
type input "xwFCE9U5GnpbYy7D39W8tXz6"
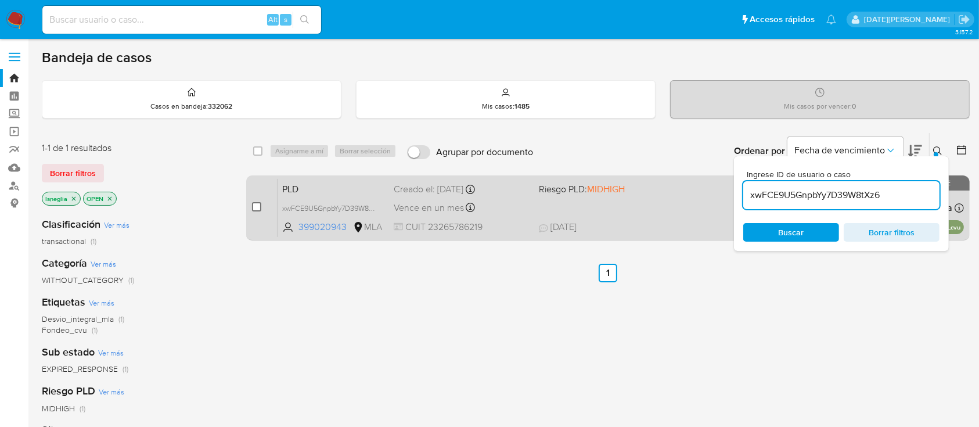
click at [255, 206] on input "checkbox" at bounding box center [256, 206] width 9 height 9
checkbox input "true"
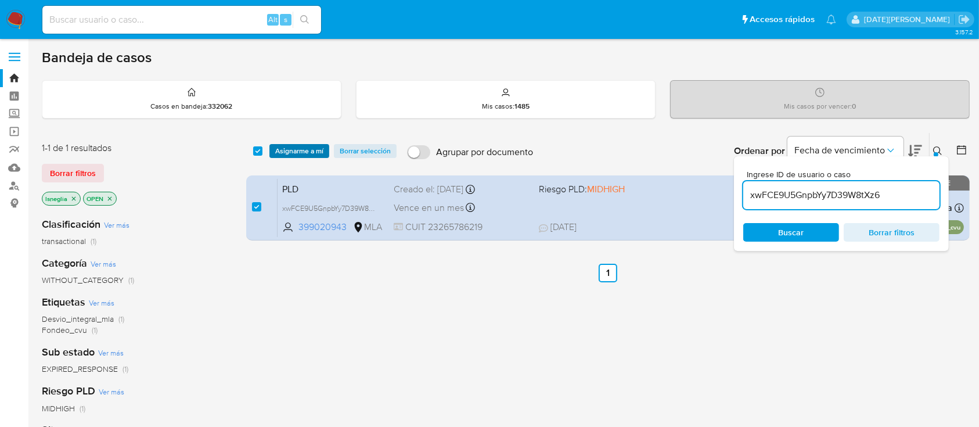
click at [304, 145] on span "Asignarme a mí" at bounding box center [299, 151] width 48 height 12
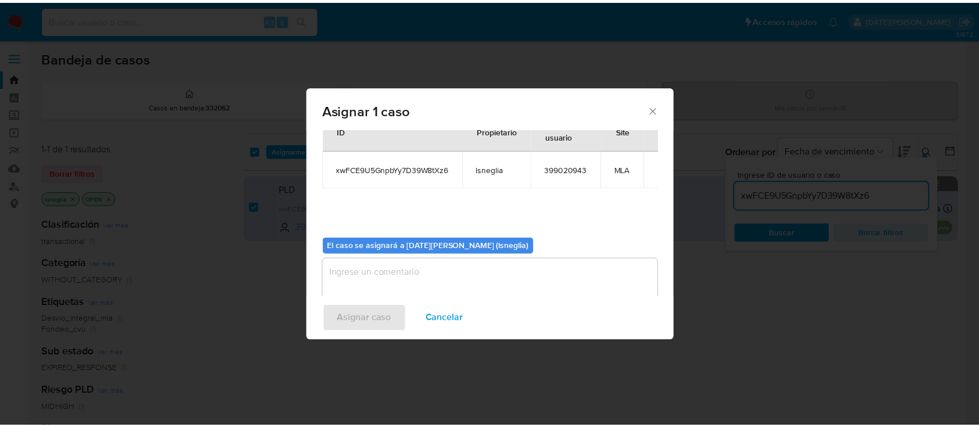
scroll to position [59, 0]
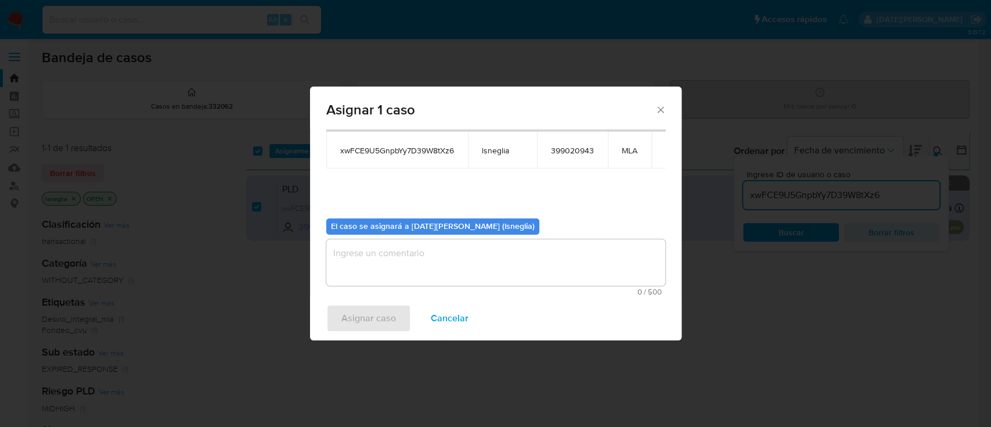
click at [391, 271] on textarea "assign-modal" at bounding box center [495, 262] width 339 height 46
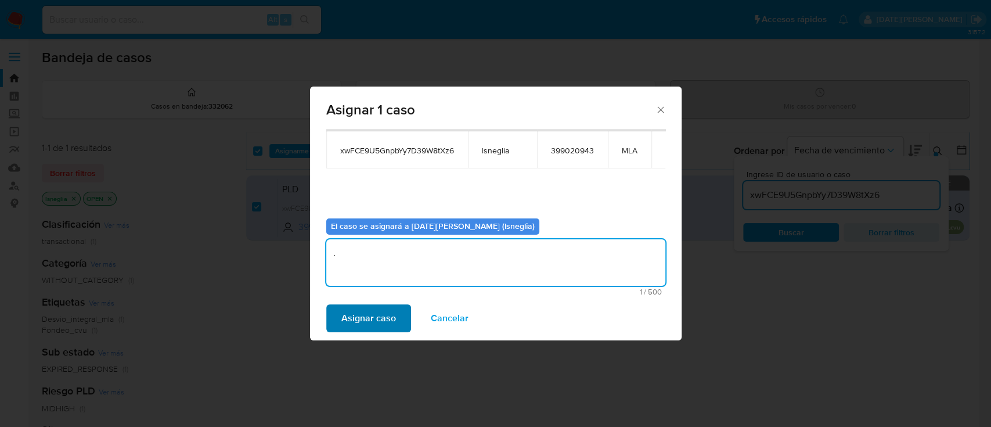
type textarea "."
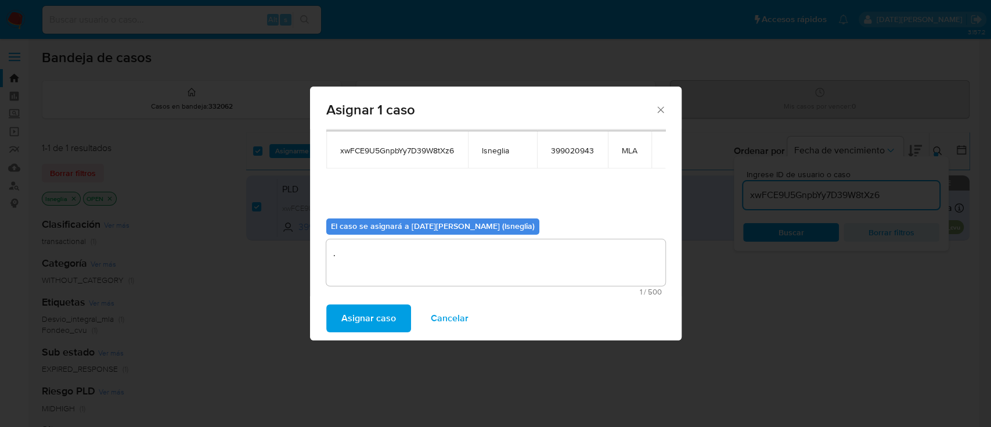
click at [384, 316] on span "Asignar caso" at bounding box center [369, 319] width 55 height 26
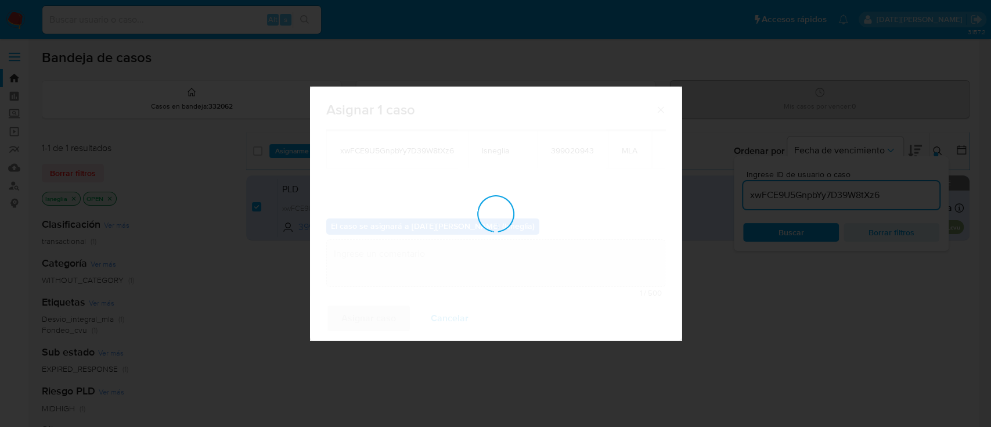
checkbox input "false"
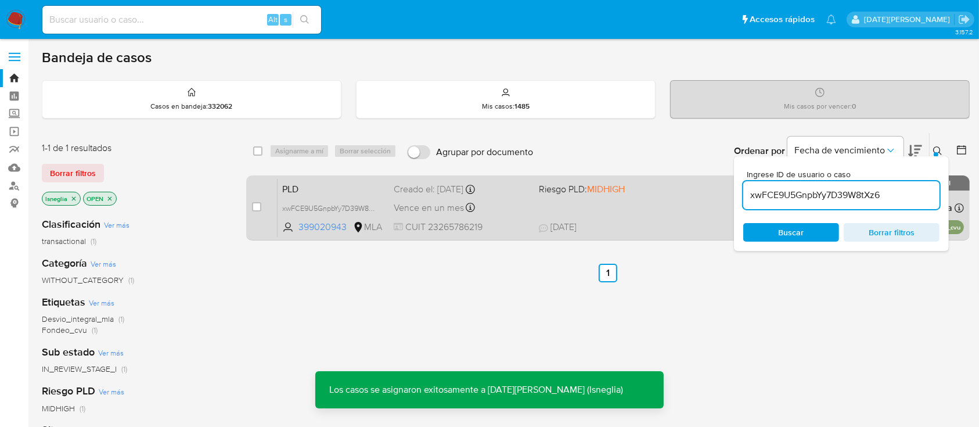
click at [330, 185] on span "PLD" at bounding box center [333, 188] width 102 height 15
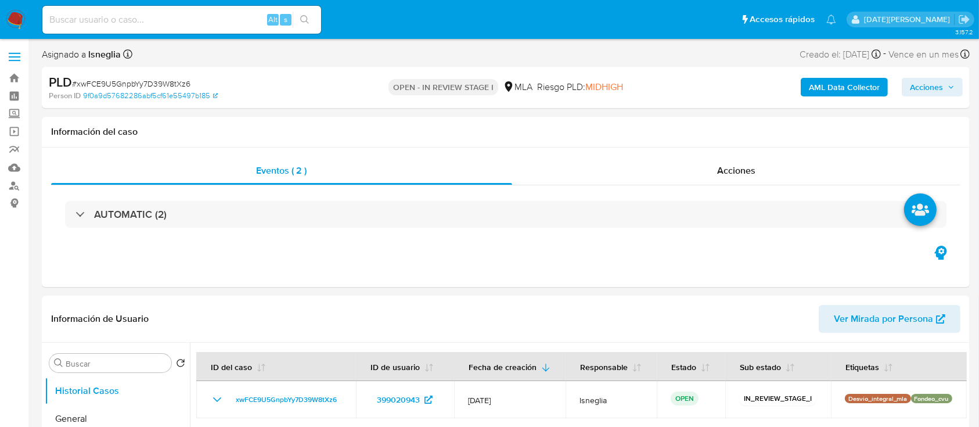
select select "10"
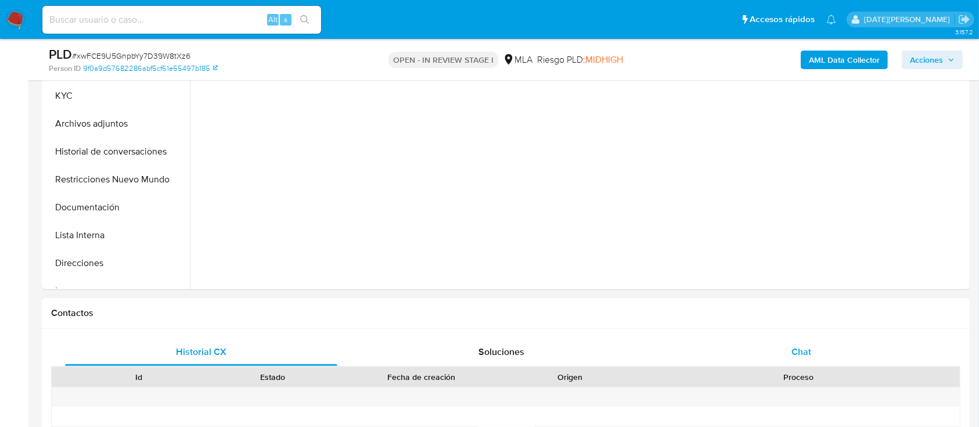
click at [802, 358] on span "Chat" at bounding box center [802, 351] width 20 height 13
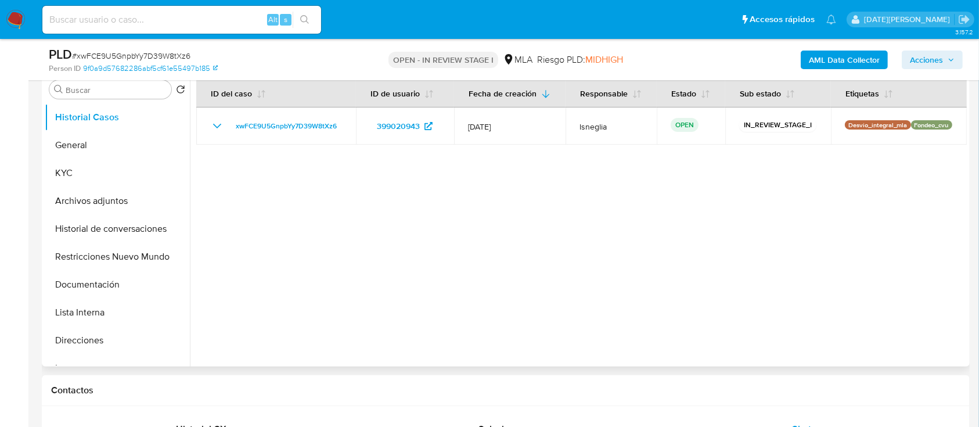
scroll to position [232, 0]
click at [46, 135] on button "General" at bounding box center [113, 145] width 136 height 28
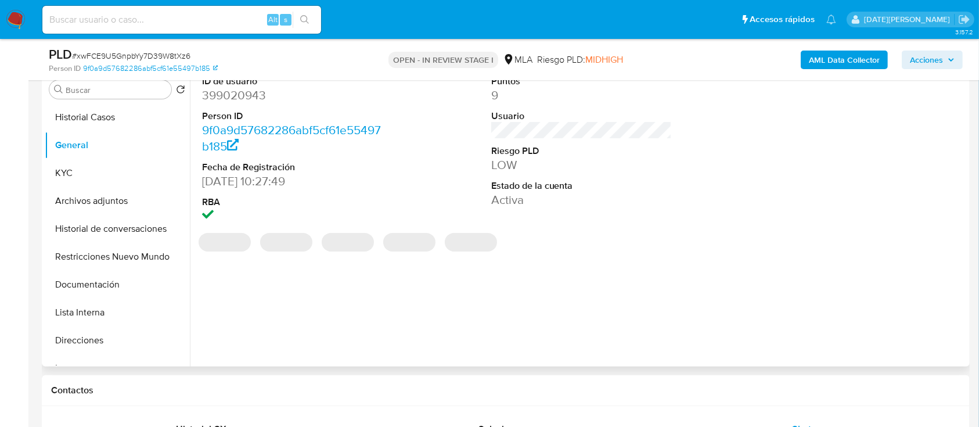
click at [240, 96] on dd "399020943" at bounding box center [292, 95] width 181 height 16
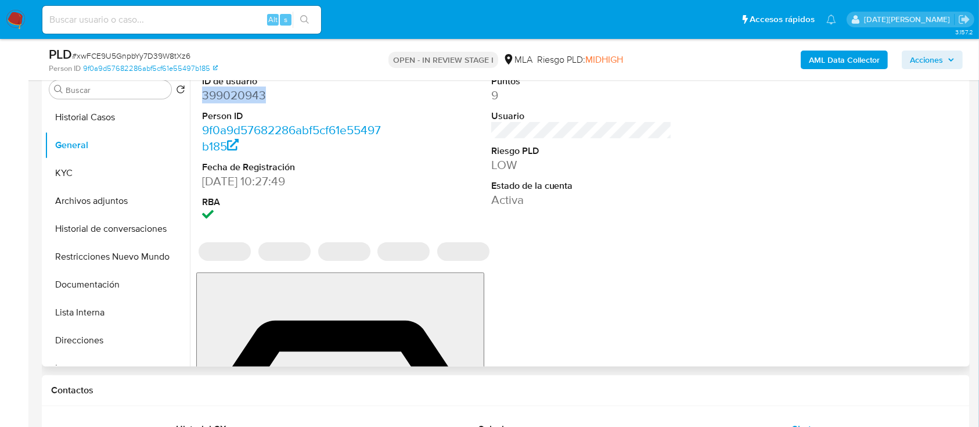
copy dd "399020943"
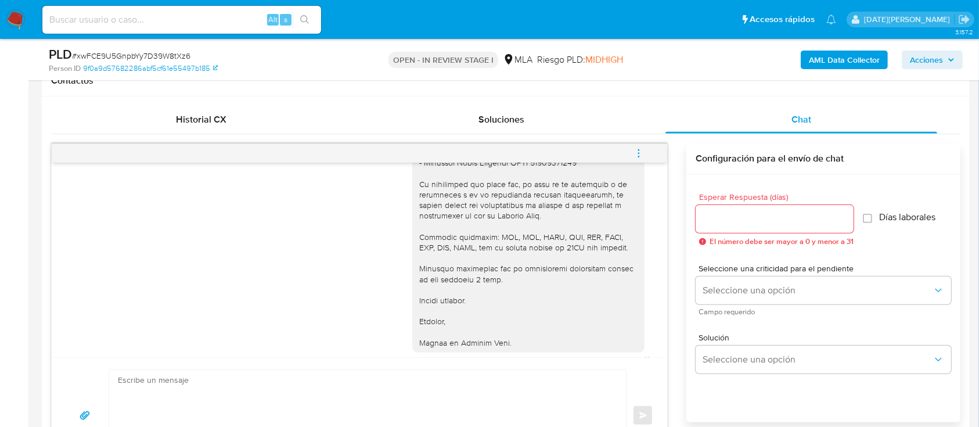
scroll to position [1453, 0]
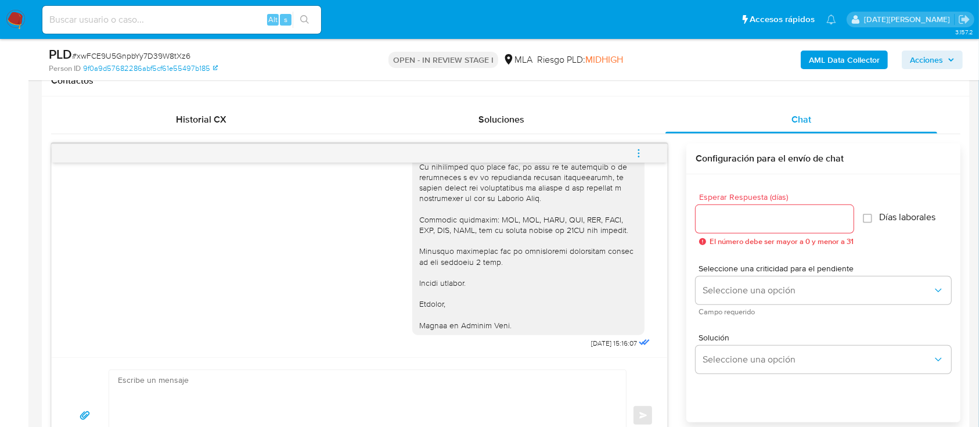
click at [782, 211] on input "Esperar Respuesta (días)" at bounding box center [775, 218] width 158 height 15
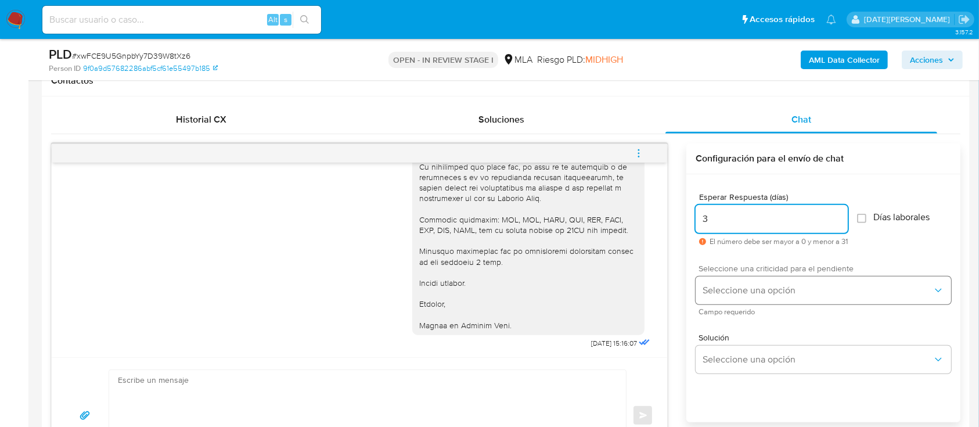
type input "3"
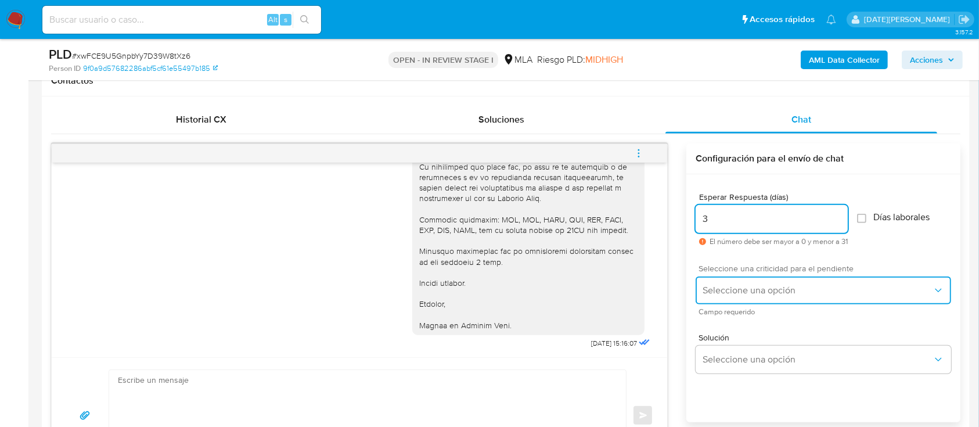
click at [753, 297] on button "Seleccione una opción" at bounding box center [824, 290] width 256 height 28
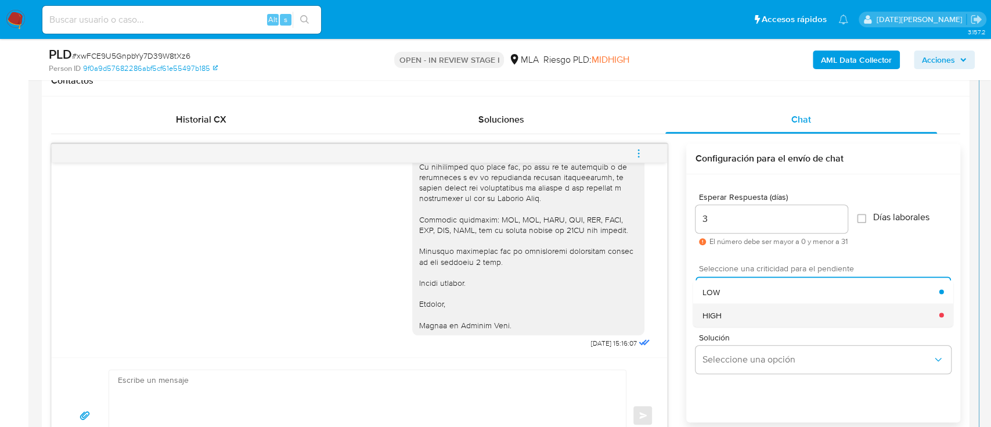
click at [748, 319] on div "HIGH" at bounding box center [821, 314] width 237 height 23
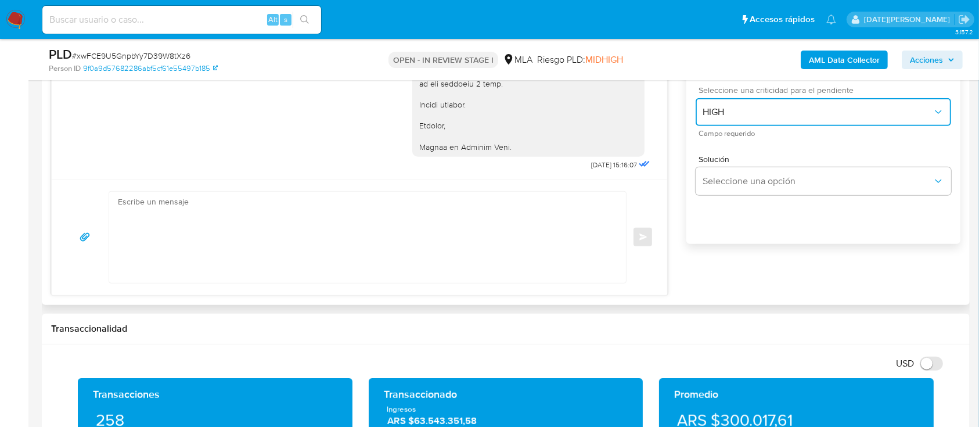
scroll to position [697, 0]
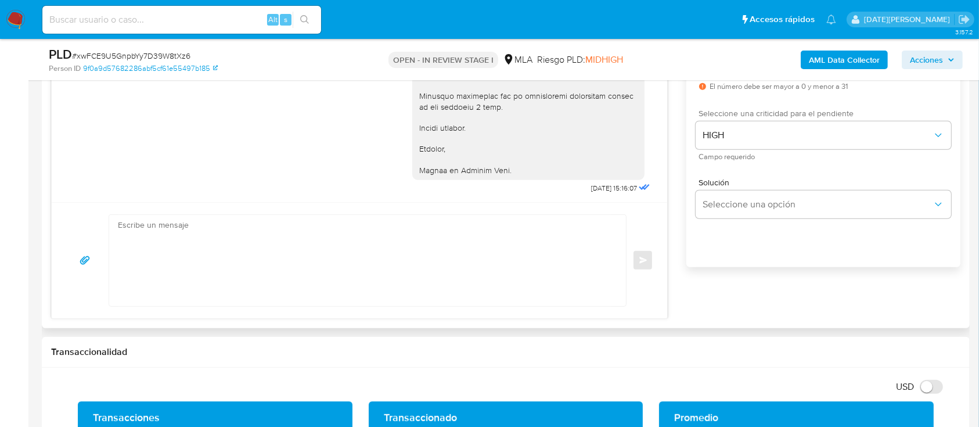
click at [362, 258] on textarea at bounding box center [365, 260] width 494 height 91
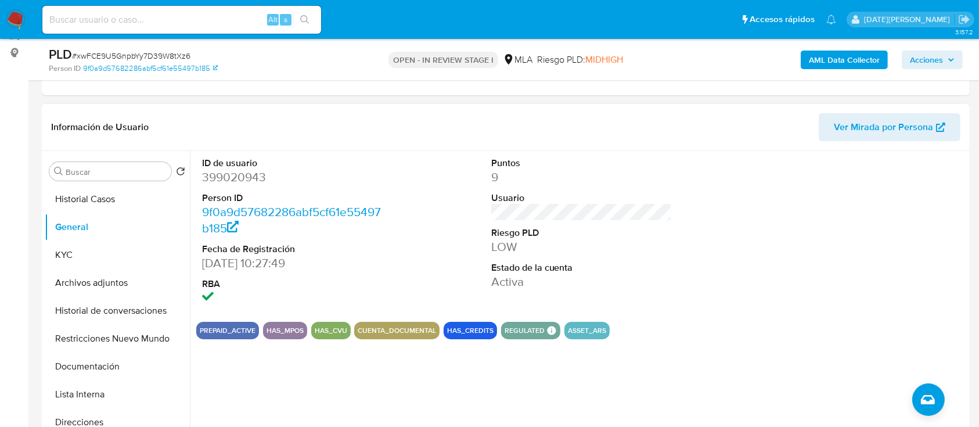
scroll to position [77, 0]
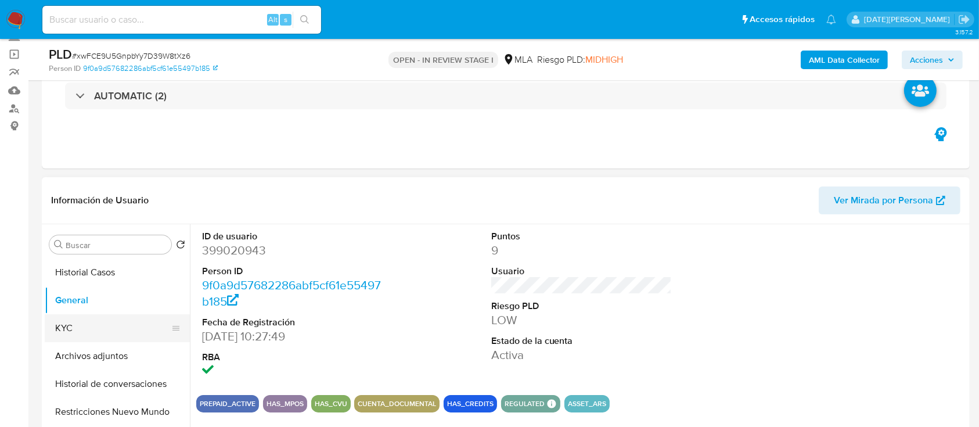
click at [70, 321] on button "KYC" at bounding box center [113, 328] width 136 height 28
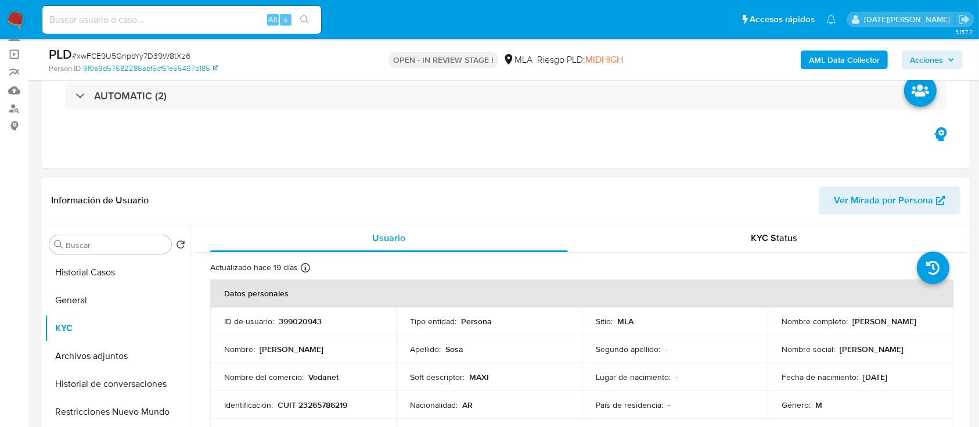
drag, startPoint x: 779, startPoint y: 328, endPoint x: 875, endPoint y: 326, distance: 96.4
click at [875, 326] on div "Nombre completo : Maximiliano Ignacio Sosa" at bounding box center [861, 321] width 158 height 10
click at [863, 326] on p "[PERSON_NAME]" at bounding box center [885, 321] width 64 height 10
drag, startPoint x: 781, startPoint y: 325, endPoint x: 871, endPoint y: 328, distance: 90.1
click at [871, 326] on div "Nombre completo : Maximiliano Ignacio Sosa" at bounding box center [861, 321] width 158 height 10
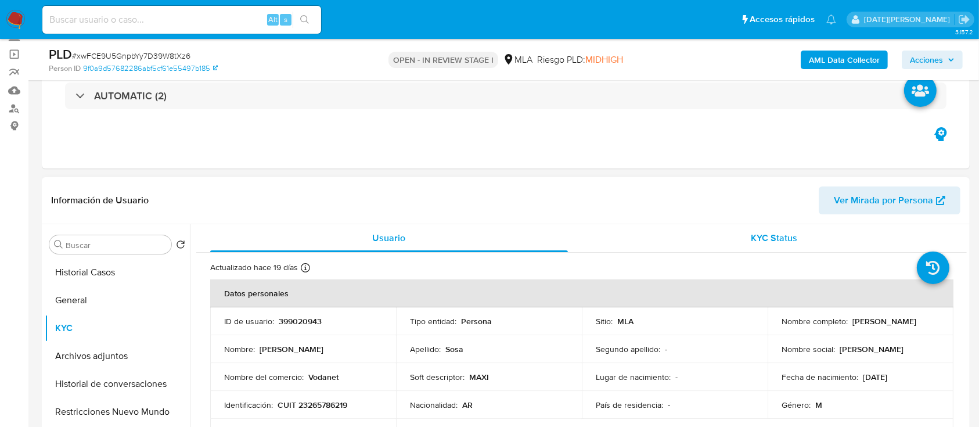
copy p "[PERSON_NAME]"
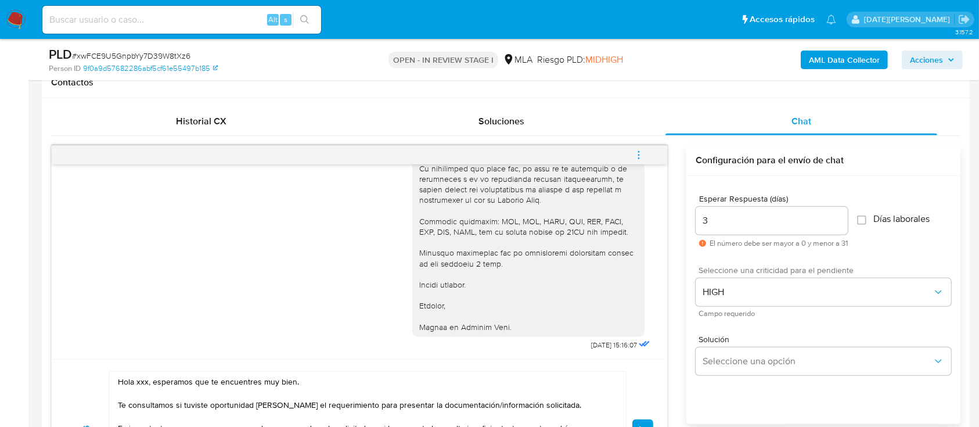
scroll to position [697, 0]
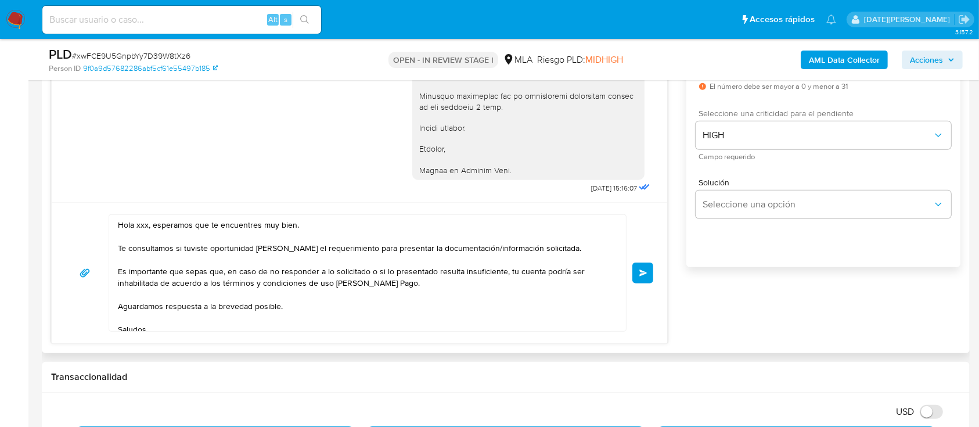
click at [142, 225] on textarea "Hola xxx, esperamos que te encuentres muy bien. Te consultamos si tuviste oport…" at bounding box center [365, 273] width 494 height 116
paste textarea "Maximiliano Ignacio Sosa"
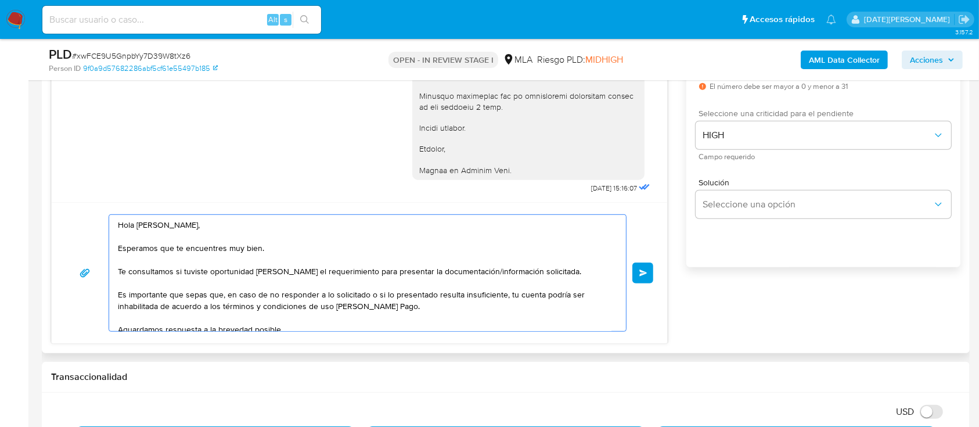
click at [133, 226] on textarea "Hola Maximiliano Ignacio Sosa, Esperamos que te encuentres muy bien. Te consult…" at bounding box center [365, 273] width 494 height 116
click at [233, 225] on textarea "Hola Maximiliano Ignacio Sosa, Esperamos que te encuentres muy bien. Te consult…" at bounding box center [365, 273] width 494 height 116
click at [135, 225] on textarea "Hola Maximiliano Ignacio Sosa, Esperamos que te encuentres muy bien. Te consult…" at bounding box center [365, 273] width 494 height 116
click at [243, 228] on textarea "Hola, Maximiliano Ignacio Sosa, Esperamos que te encuentres muy bien. Te consul…" at bounding box center [365, 273] width 494 height 116
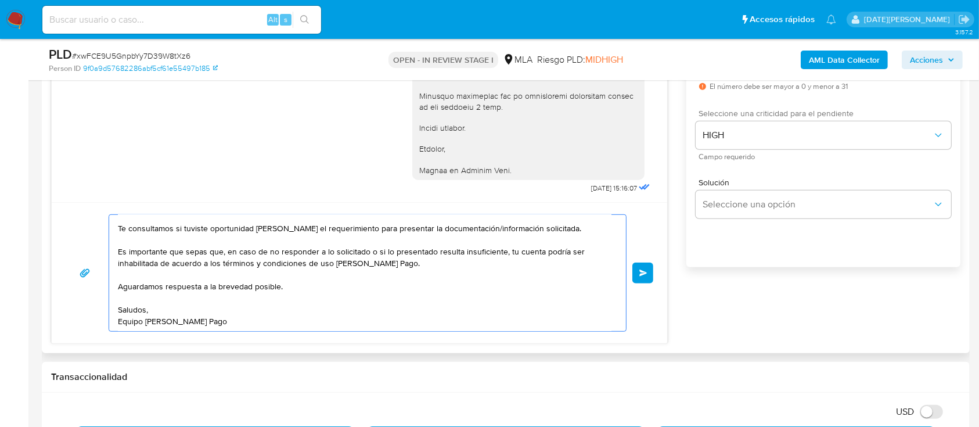
type textarea "Hola, Maximiliano Ignacio Sosa. Esperamos que te encuentres muy bien. Te consul…"
click at [653, 270] on div "Hola, Maximiliano Ignacio Sosa. Esperamos que te encuentres muy bien. Te consul…" at bounding box center [360, 272] width 616 height 141
click at [649, 276] on button "Enviar" at bounding box center [643, 273] width 21 height 21
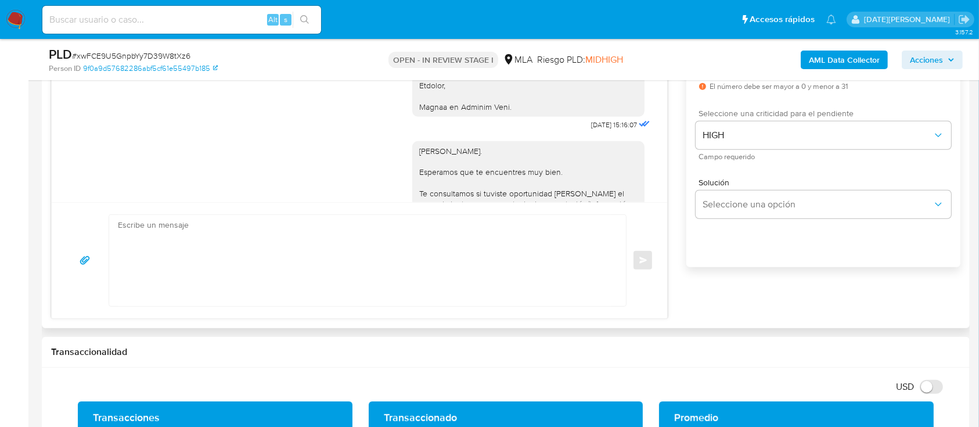
scroll to position [1666, 0]
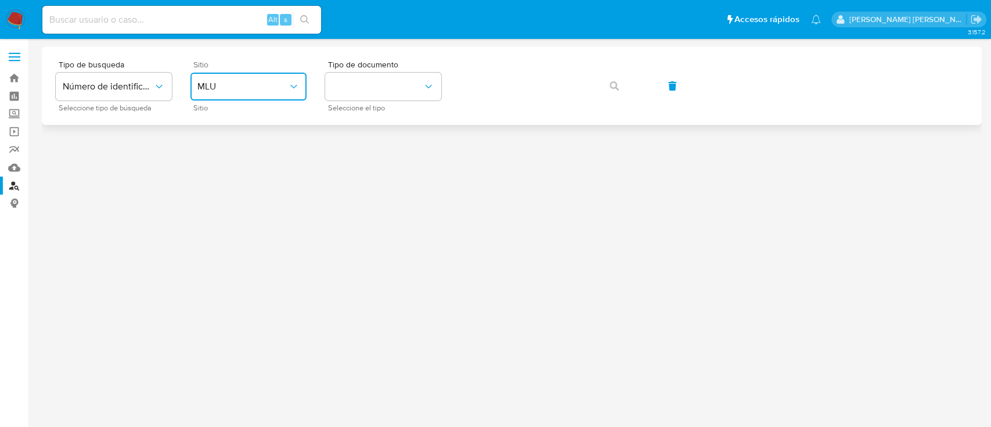
click at [280, 94] on button "MLU" at bounding box center [249, 87] width 116 height 28
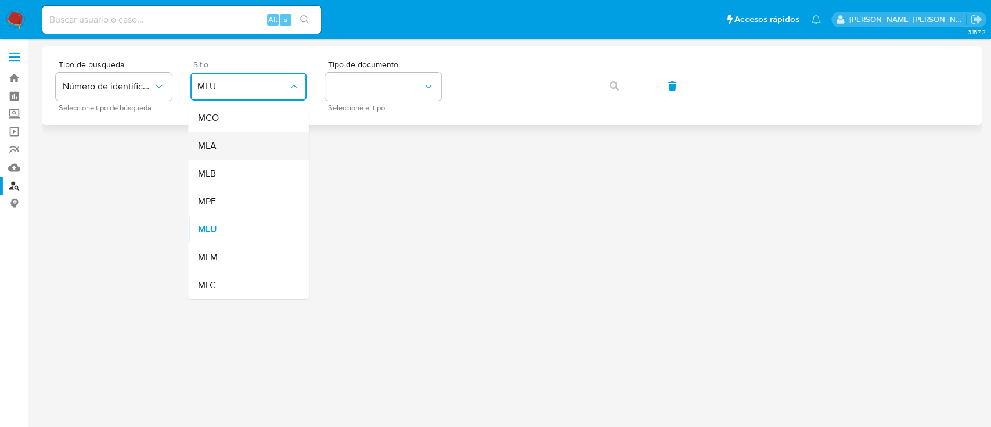
click at [270, 149] on div "MLA" at bounding box center [244, 146] width 95 height 28
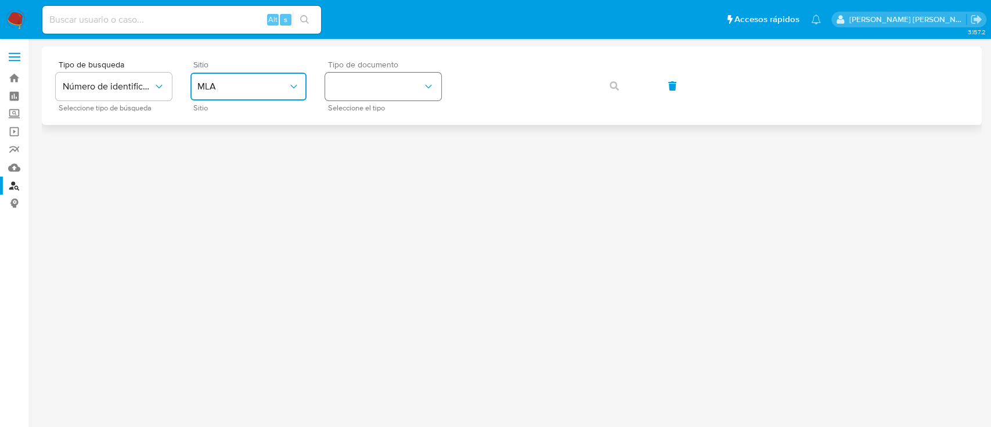
click at [383, 94] on button "identificationType" at bounding box center [383, 87] width 116 height 28
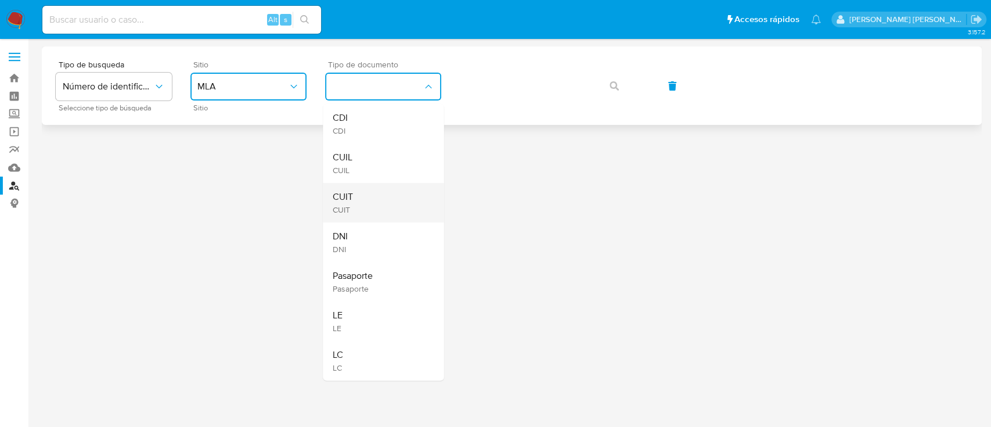
click at [369, 194] on div "CUIT CUIT" at bounding box center [379, 202] width 95 height 39
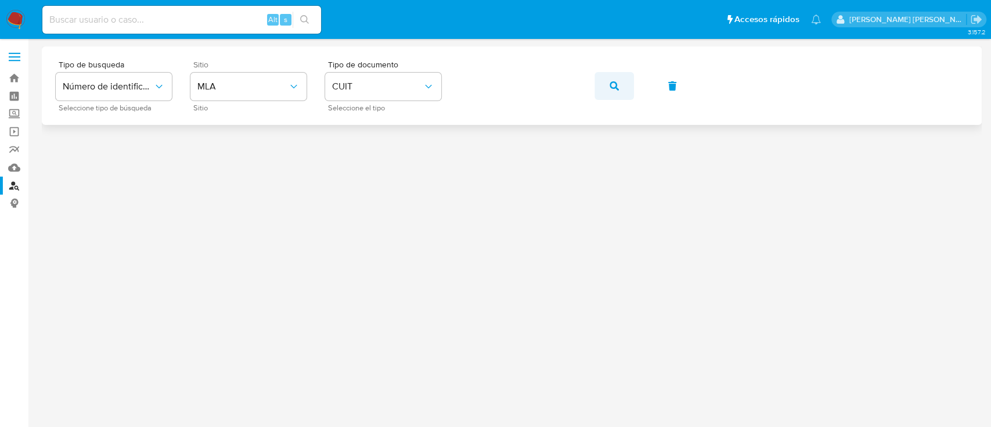
click at [621, 84] on button "button" at bounding box center [614, 86] width 39 height 28
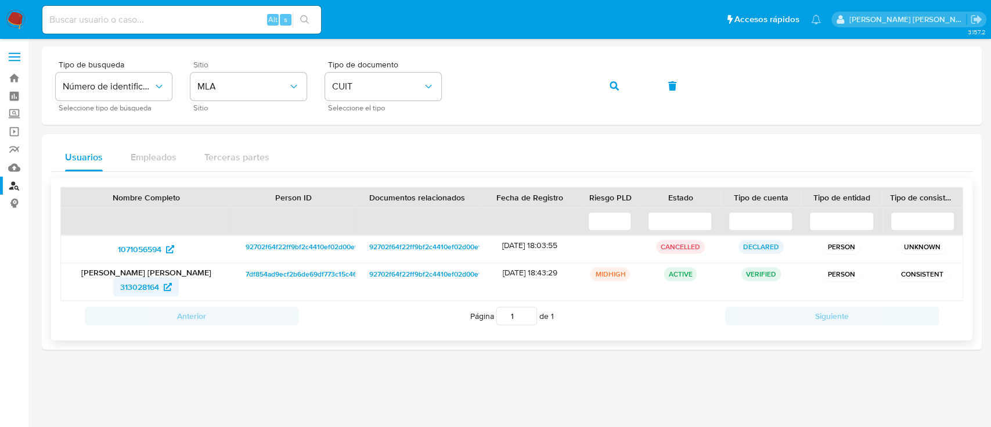
click at [143, 287] on span "313028164" at bounding box center [139, 287] width 39 height 19
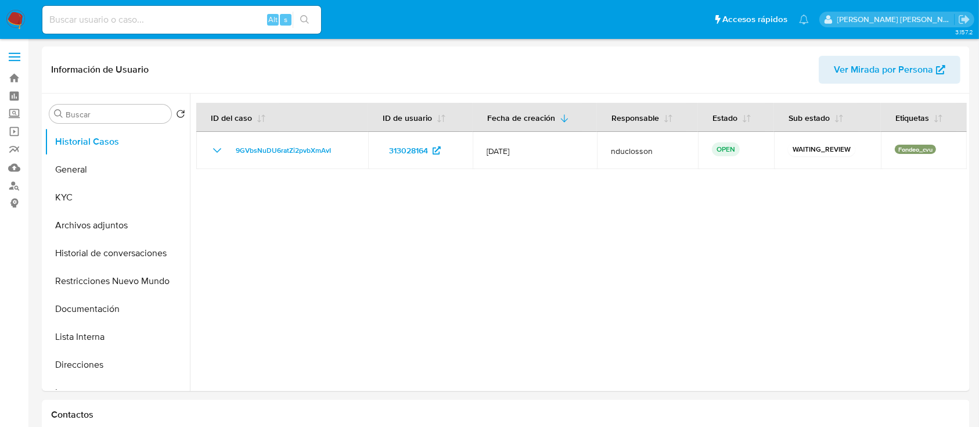
select select "10"
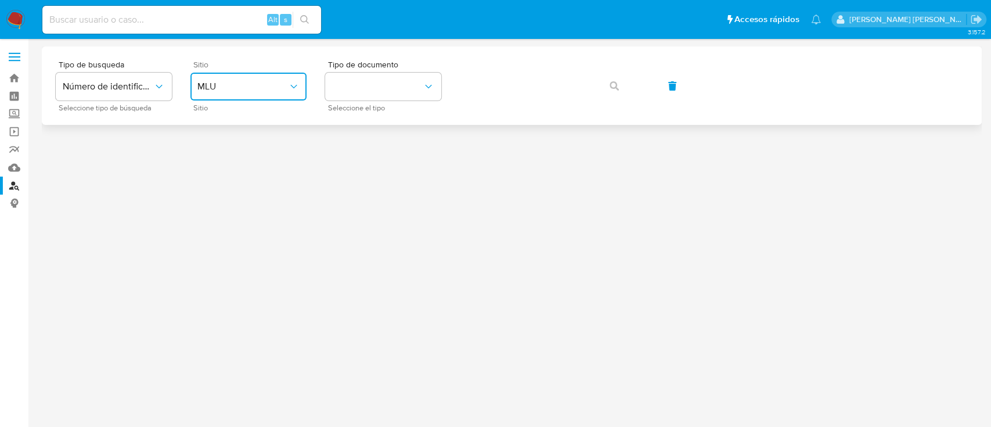
click at [224, 81] on span "MLU" at bounding box center [242, 87] width 91 height 12
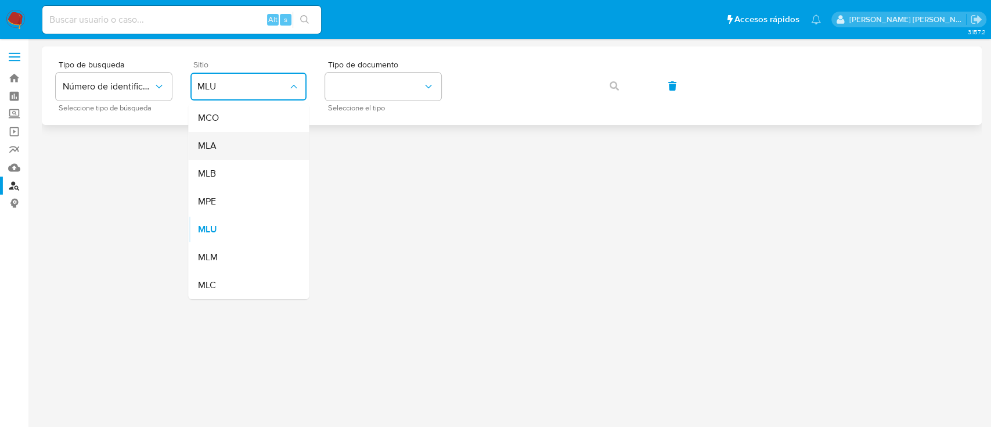
click at [228, 143] on div "MLA" at bounding box center [244, 146] width 95 height 28
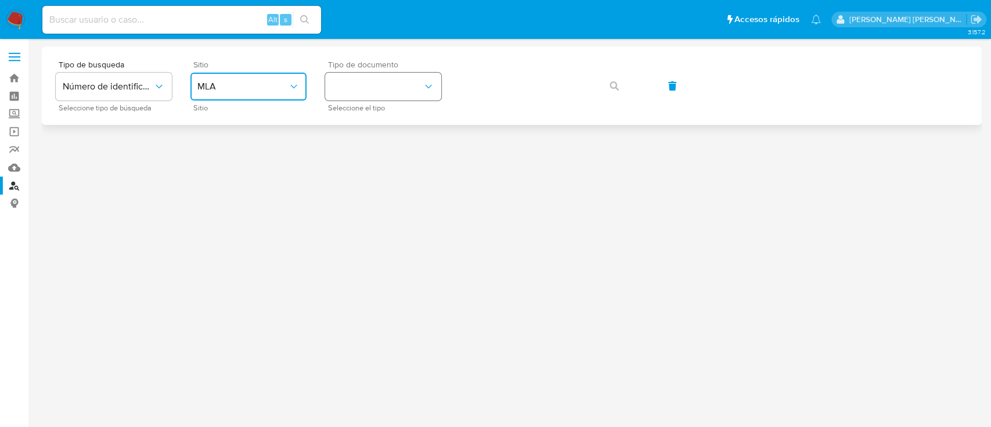
drag, startPoint x: 381, startPoint y: 84, endPoint x: 386, endPoint y: 99, distance: 15.8
click at [382, 84] on button "identificationType" at bounding box center [383, 87] width 116 height 28
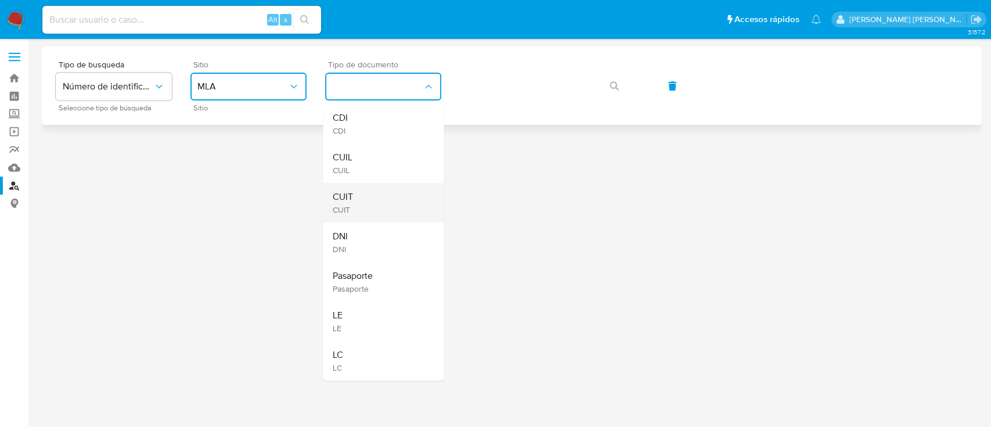
click at [361, 196] on div "CUIT CUIT" at bounding box center [379, 202] width 95 height 39
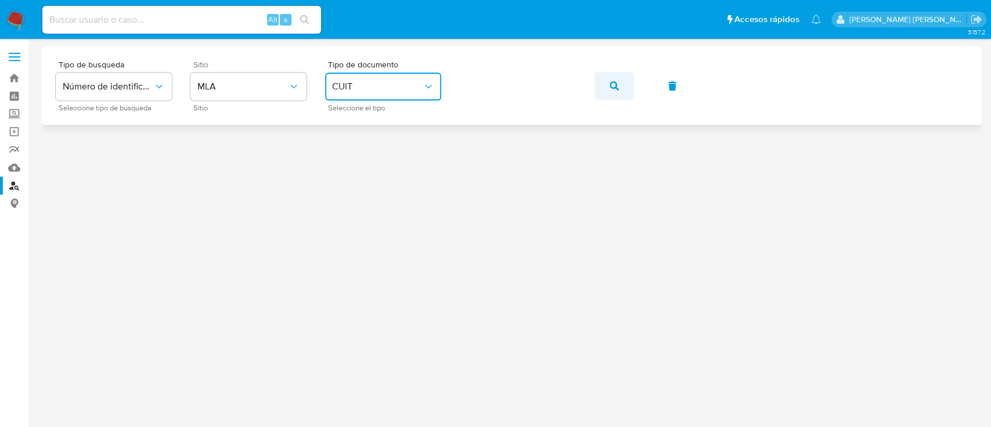
click at [623, 87] on button "button" at bounding box center [614, 86] width 39 height 28
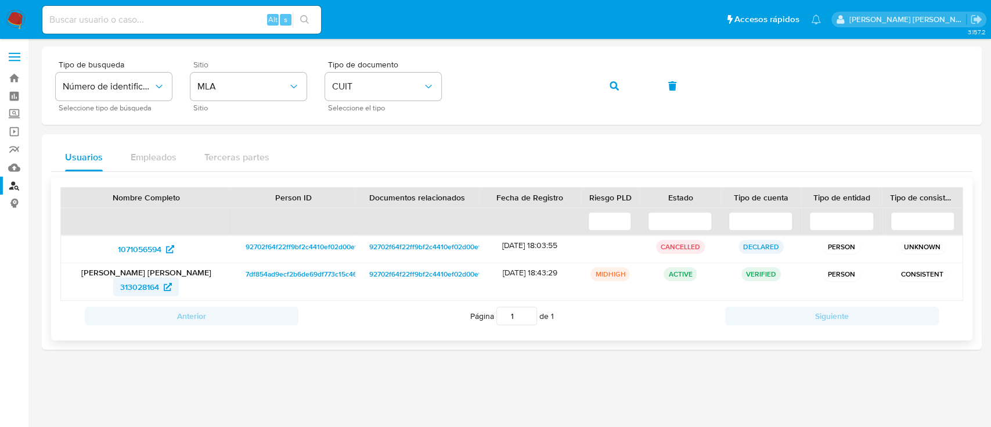
click at [133, 281] on span "313028164" at bounding box center [139, 287] width 39 height 19
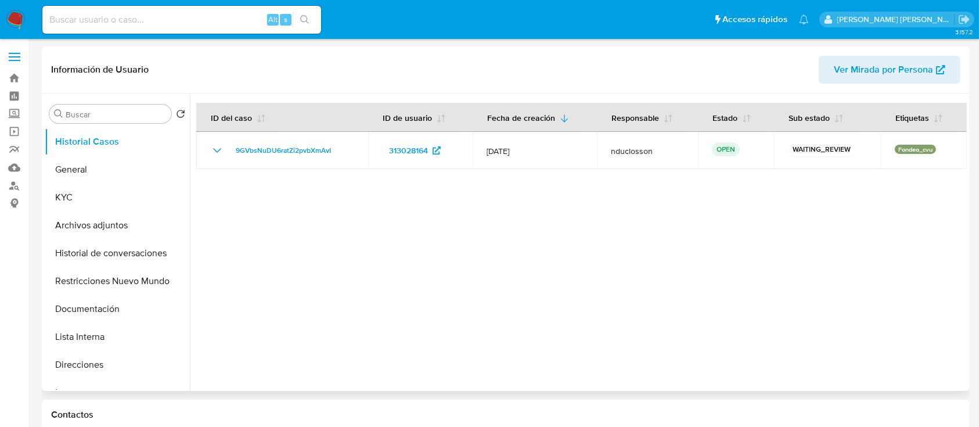
select select "10"
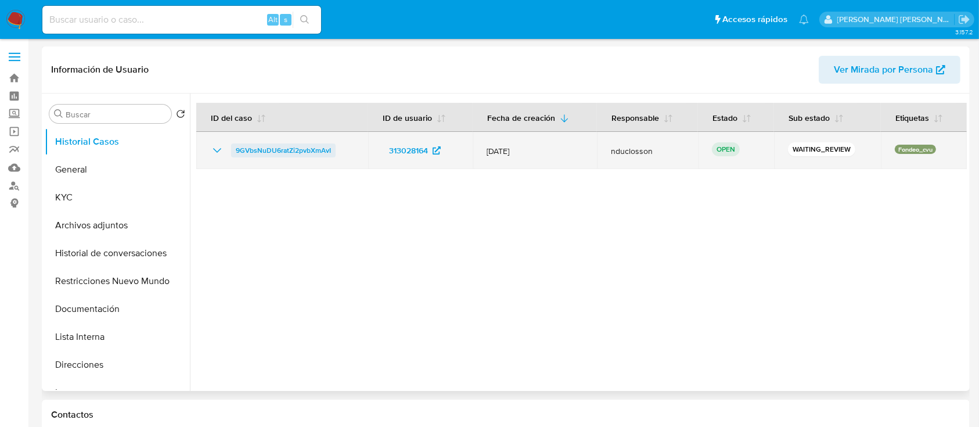
click at [302, 149] on span "9GVbsNuDU6ratZi2pvbXmAvI" at bounding box center [283, 150] width 95 height 14
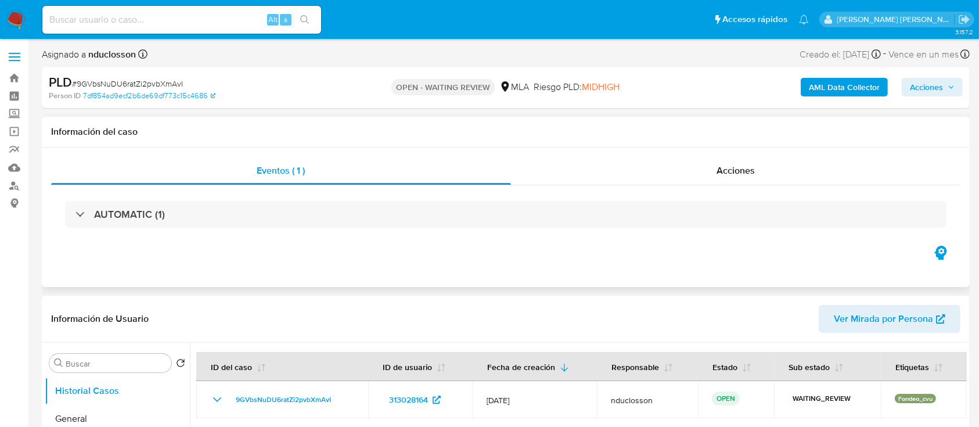
select select "10"
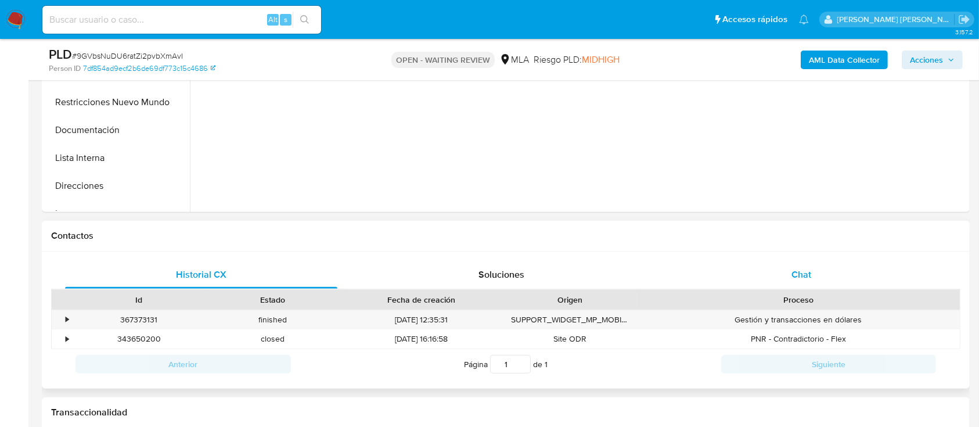
click at [797, 270] on span "Chat" at bounding box center [802, 274] width 20 height 13
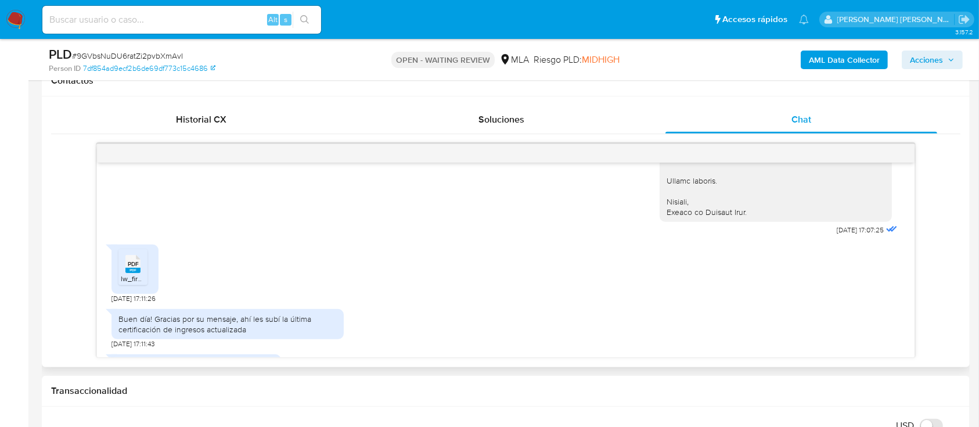
scroll to position [1295, 0]
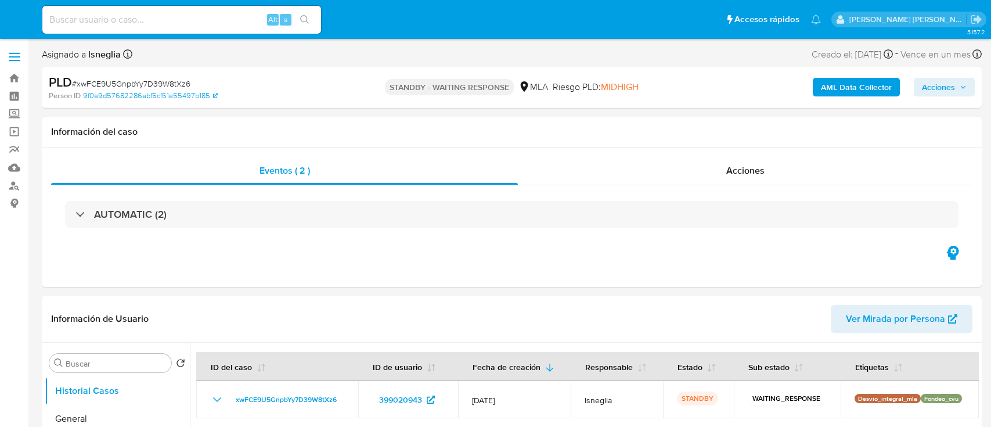
select select "10"
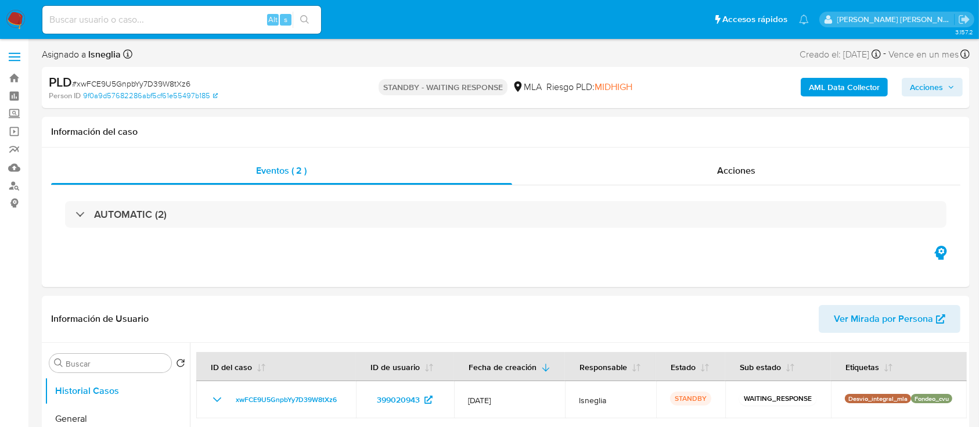
click at [159, 19] on input at bounding box center [181, 19] width 279 height 15
paste input "6eWG8ZejsTWFExhOKMKqMl8R"
type input "6eWG8ZejsTWFExhOKMKqMl8R"
click at [310, 20] on button "search-icon" at bounding box center [305, 20] width 24 height 16
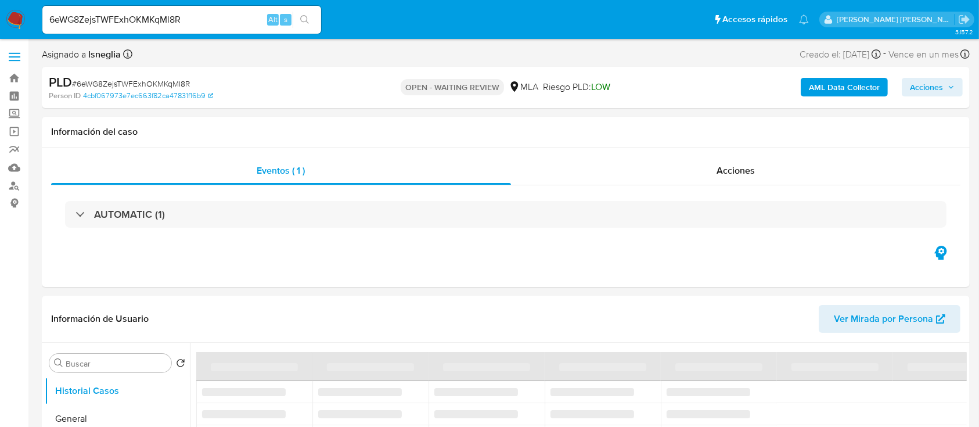
select select "10"
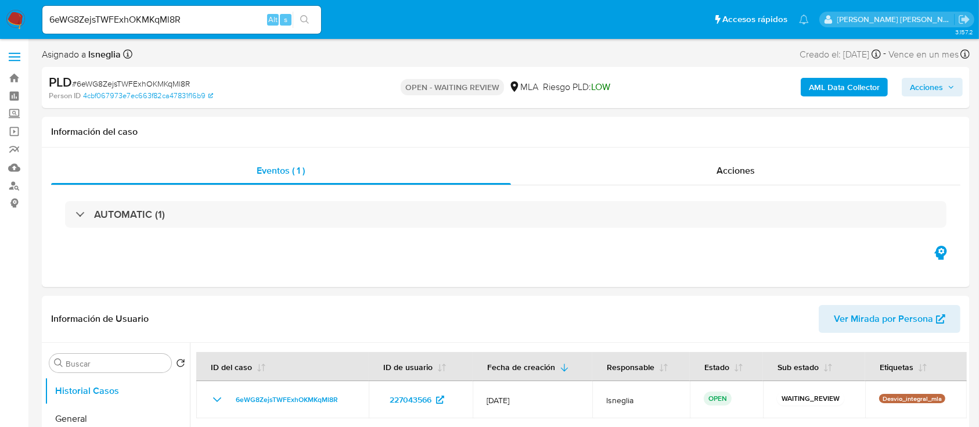
click at [177, 83] on span "# 6eWG8ZejsTWFExhOKMKqMl8R" at bounding box center [131, 84] width 118 height 12
copy span "6eWG8ZejsTWFExhOKMKqMl8R"
click at [23, 12] on img at bounding box center [16, 20] width 20 height 20
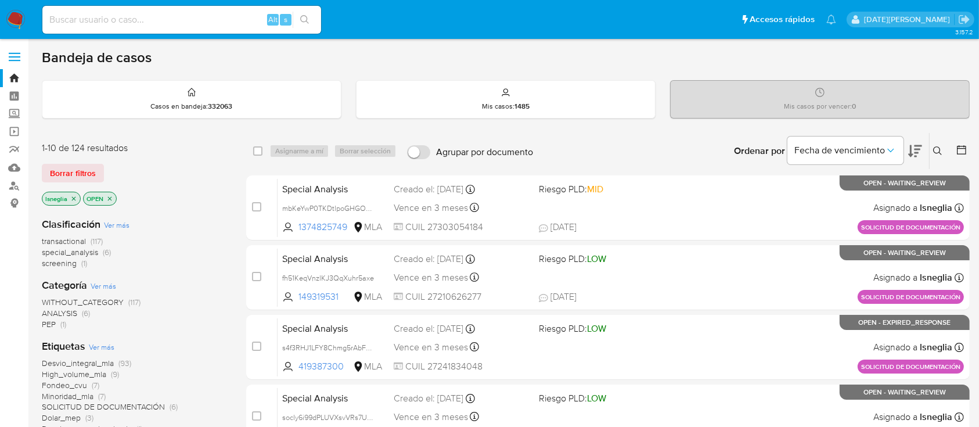
click at [935, 144] on button at bounding box center [939, 151] width 19 height 14
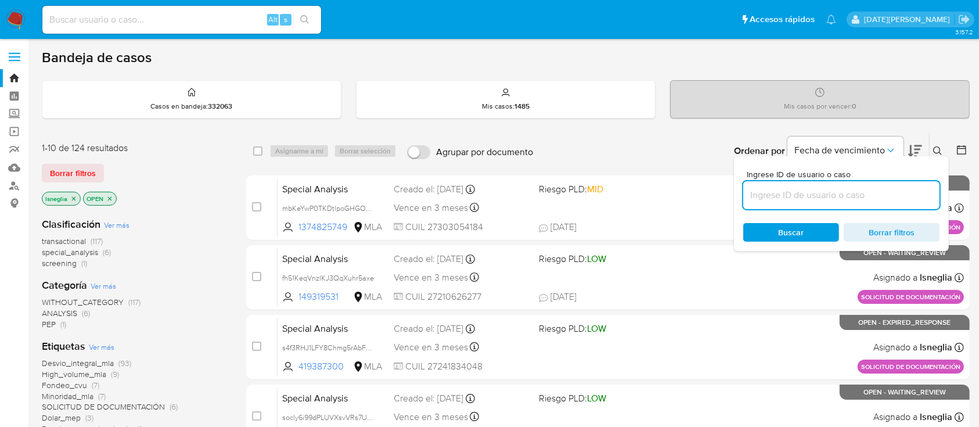
click at [785, 199] on input at bounding box center [841, 195] width 196 height 15
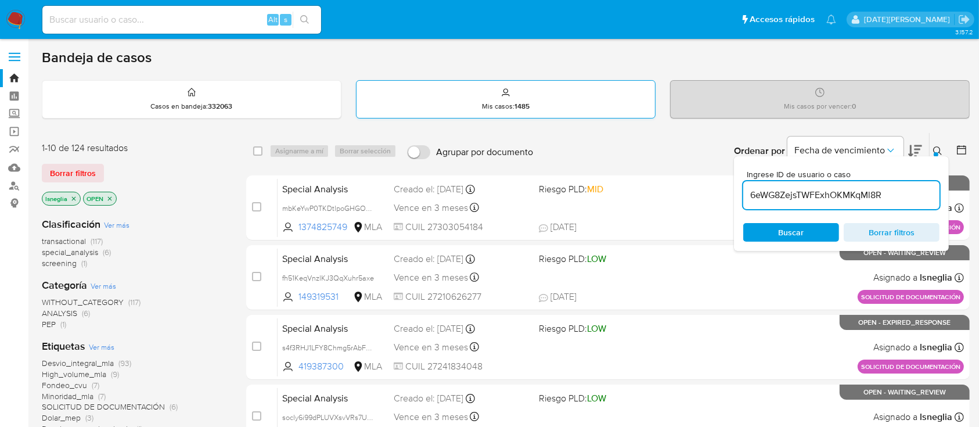
type input "6eWG8ZejsTWFExhOKMKqMl8R"
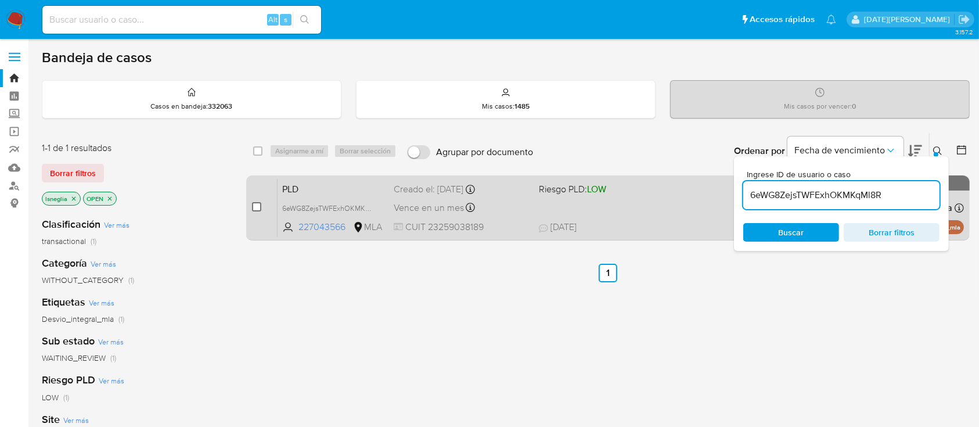
click at [258, 204] on input "checkbox" at bounding box center [256, 206] width 9 height 9
checkbox input "true"
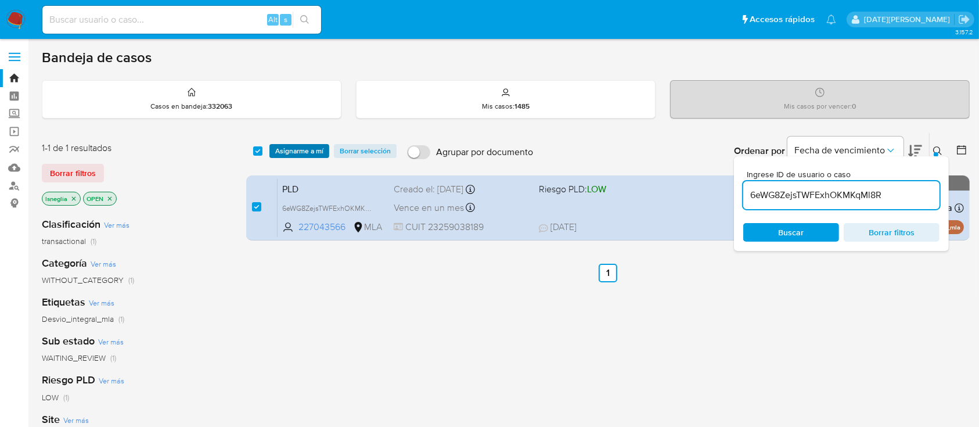
click at [301, 148] on span "Asignarme a mí" at bounding box center [299, 151] width 48 height 12
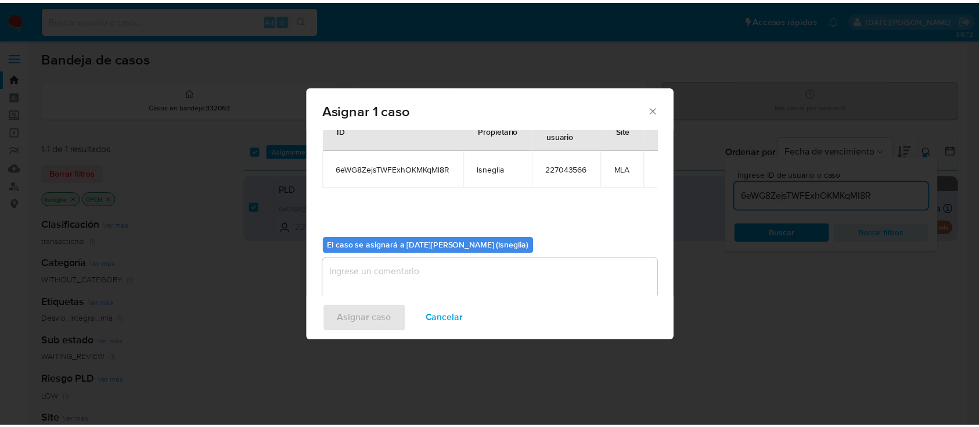
scroll to position [59, 0]
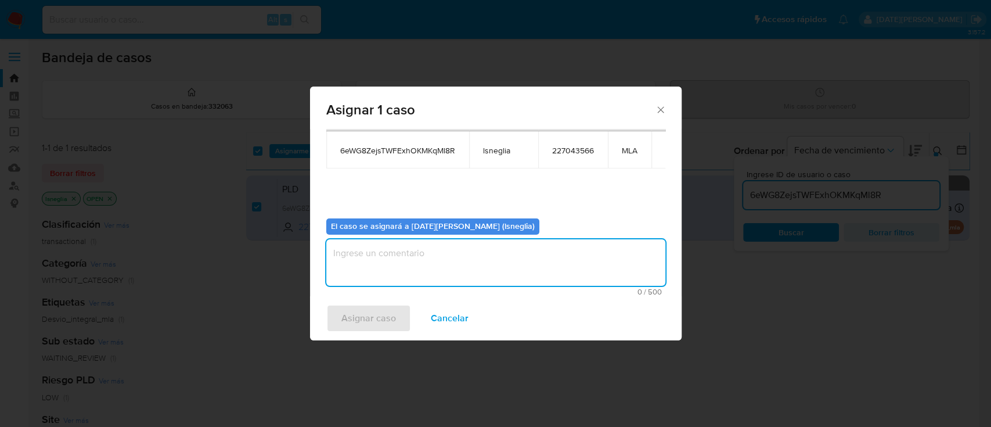
click at [468, 250] on textarea "assign-modal" at bounding box center [495, 262] width 339 height 46
type textarea "."
click at [390, 320] on span "Asignar caso" at bounding box center [369, 319] width 55 height 26
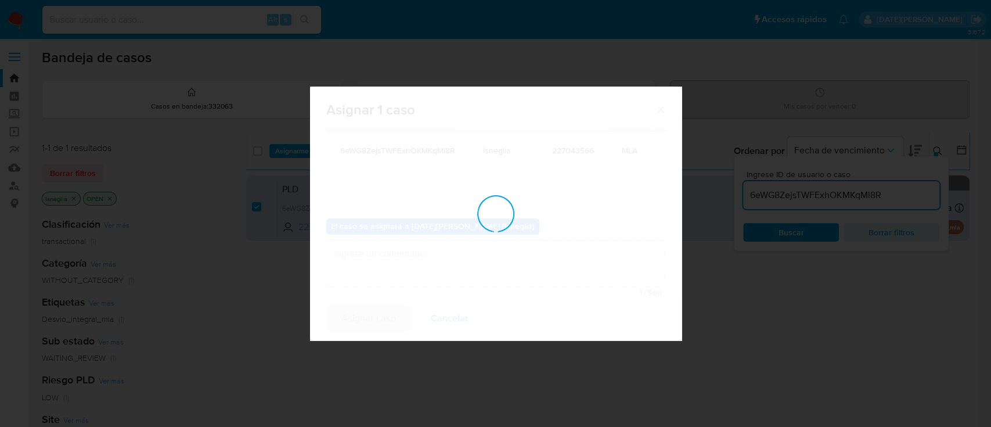
checkbox input "false"
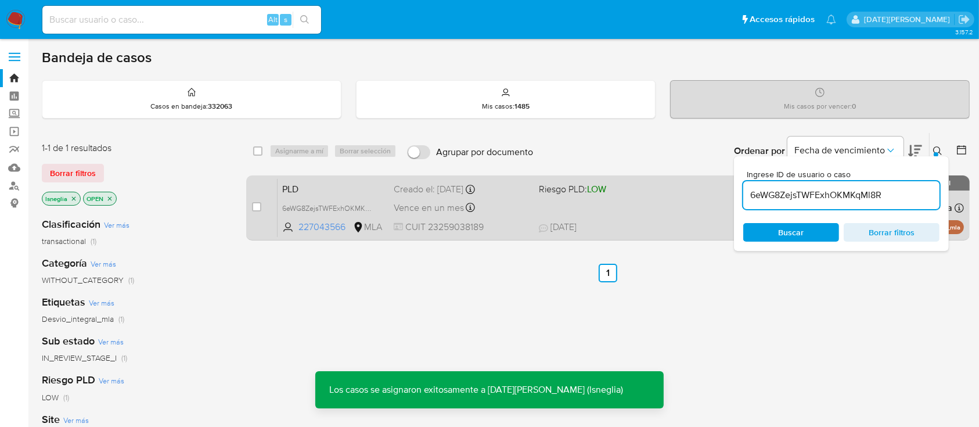
click at [336, 179] on div "PLD 6eWG8ZejsTWFExhOKMKqMl8R 227043566 MLA Riesgo PLD: LOW Creado el: 12/07/202…" at bounding box center [621, 207] width 687 height 59
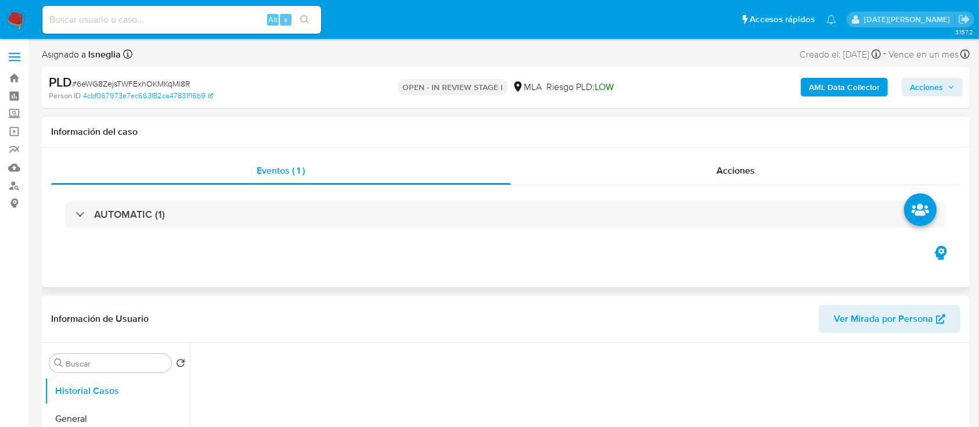
select select "10"
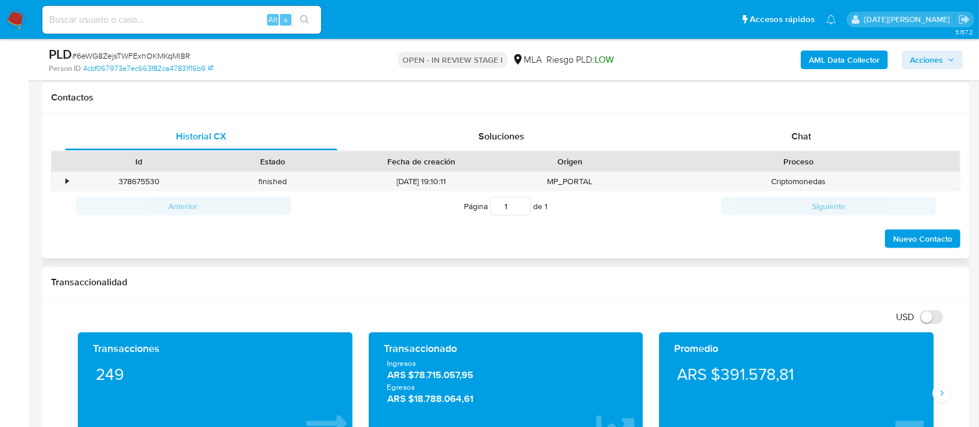
scroll to position [542, 0]
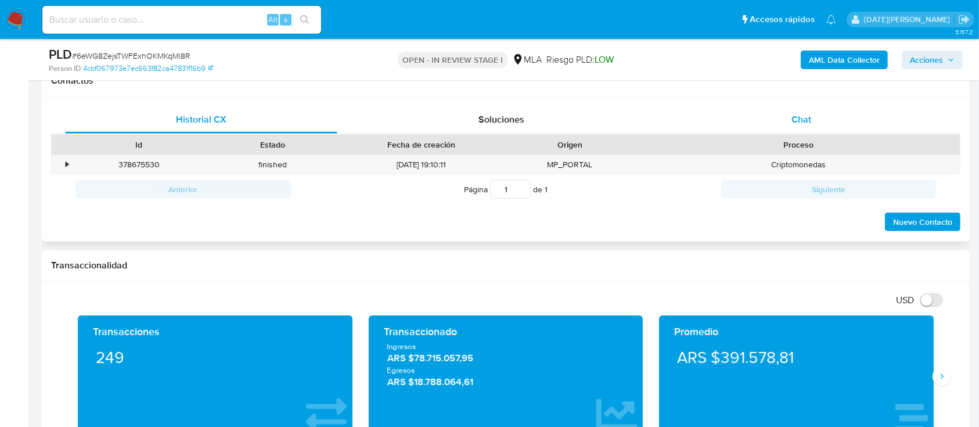
click at [795, 123] on span "Chat" at bounding box center [802, 119] width 20 height 13
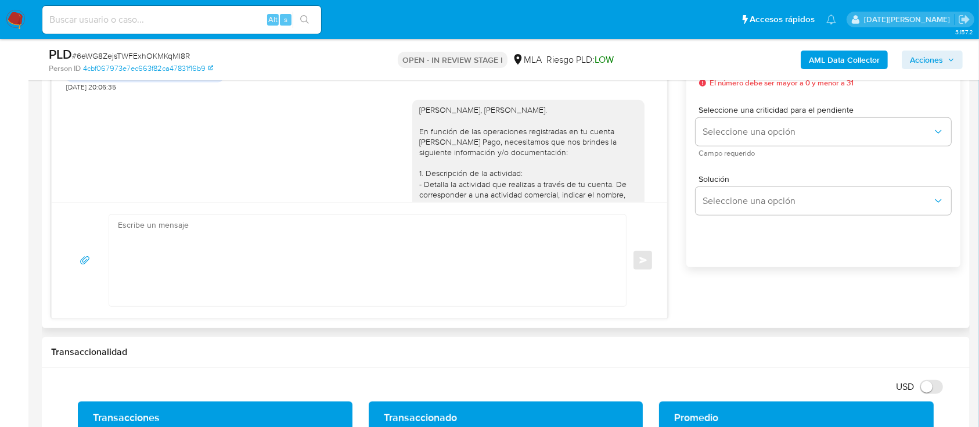
scroll to position [549, 0]
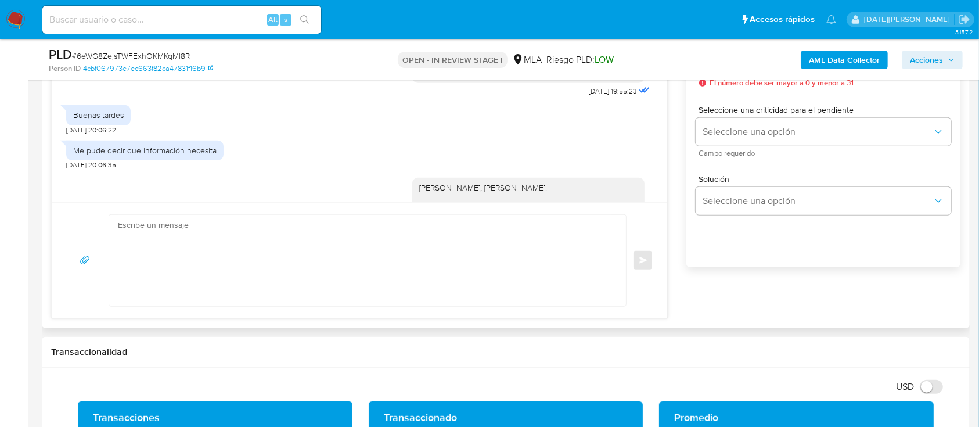
click at [390, 134] on div "Buenas tardes 17/07/2025 20:06:22" at bounding box center [359, 116] width 587 height 35
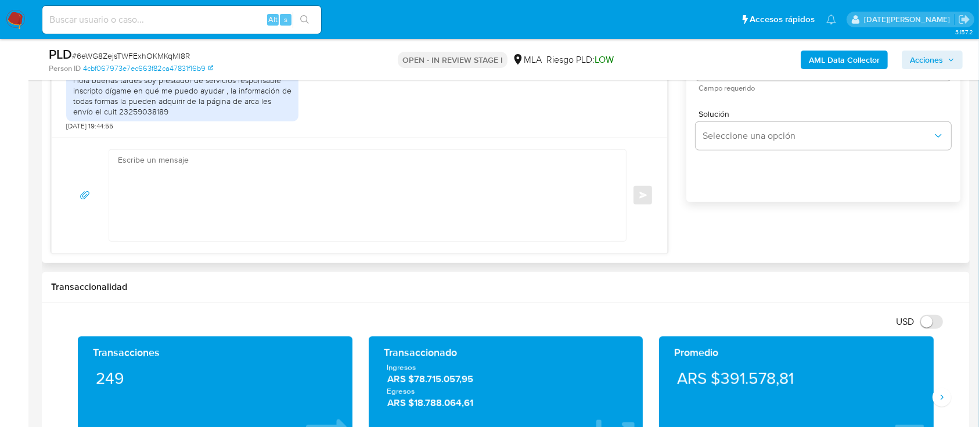
scroll to position [619, 0]
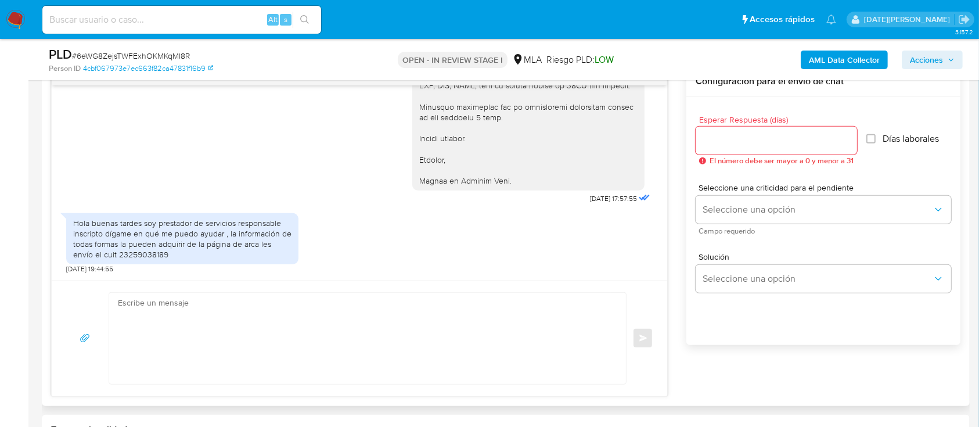
click at [154, 251] on div "Hola buenas tardes soy prestador de servicios responsable inscripto dígame en q…" at bounding box center [182, 239] width 218 height 42
click at [333, 312] on textarea at bounding box center [365, 338] width 494 height 91
type textarea "h"
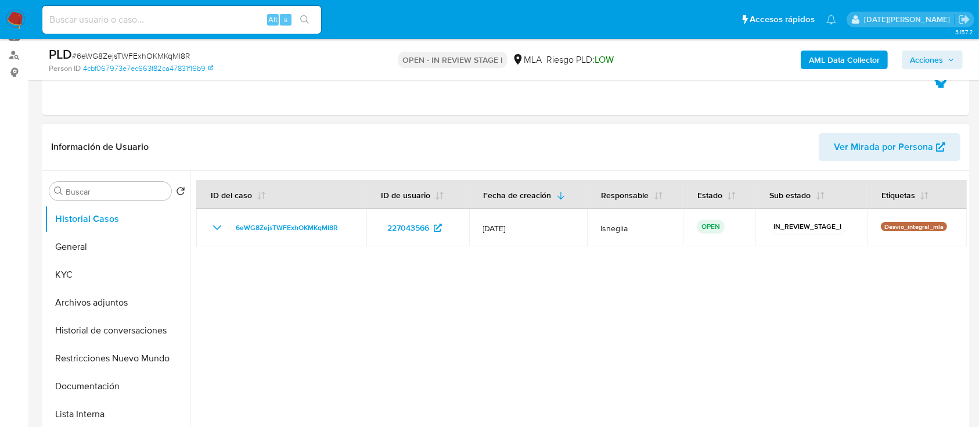
scroll to position [232, 0]
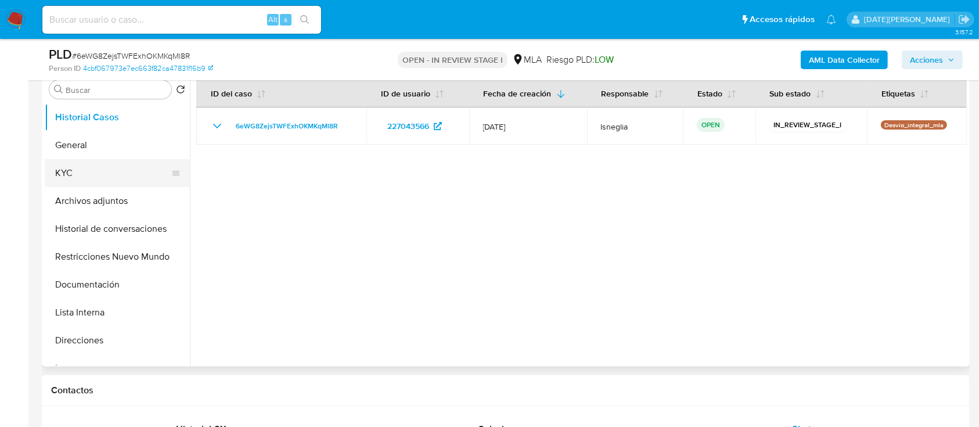
click at [78, 159] on button "KYC" at bounding box center [113, 173] width 136 height 28
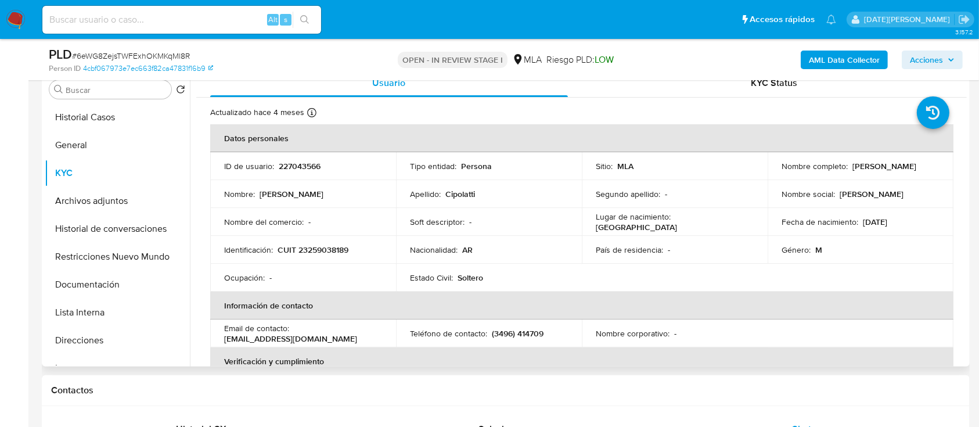
drag, startPoint x: 779, startPoint y: 170, endPoint x: 881, endPoint y: 171, distance: 101.6
click at [882, 171] on div "Nombre completo : Fernando Gabriel Cipolatti" at bounding box center [861, 166] width 158 height 10
copy p "Fernando Gabriel Cipolatti"
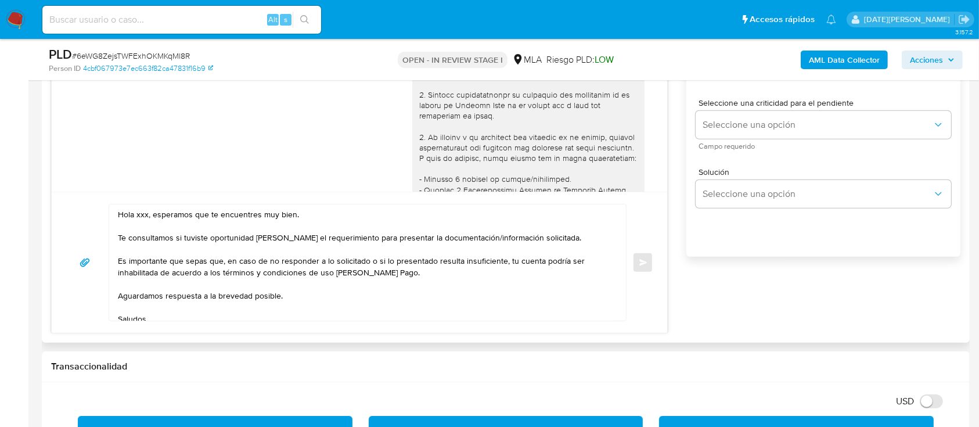
scroll to position [774, 0]
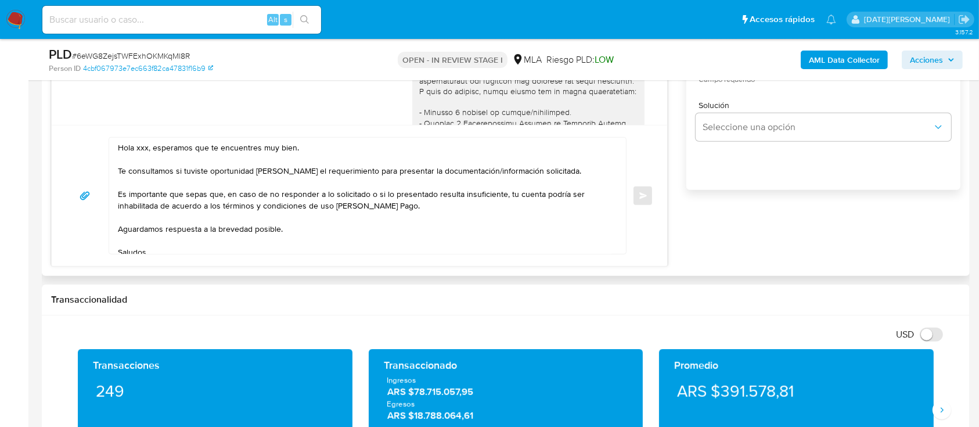
click at [134, 146] on textarea "Hola xxx, esperamos que te encuentres muy bien. Te consultamos si tuviste oport…" at bounding box center [365, 196] width 494 height 116
click at [146, 150] on textarea "Hola xxx, esperamos que te encuentres muy bien. Te consultamos si tuviste oport…" at bounding box center [365, 196] width 494 height 116
click at [142, 148] on textarea "Hola xxx, esperamos que te encuentres muy bien. Te consultamos si tuviste oport…" at bounding box center [365, 196] width 494 height 116
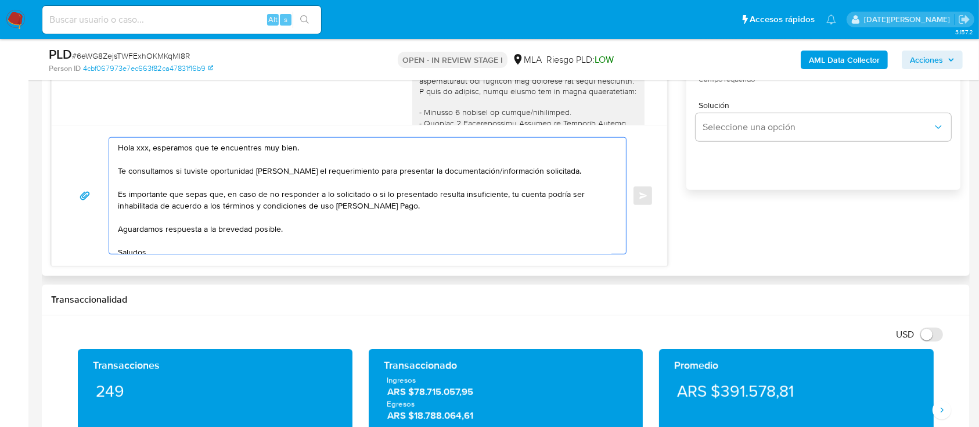
paste textarea "Fernando Gabriel Cipolatti"
click at [445, 170] on textarea "Hola Fernando Gabriel Cipolatti, esperamos que te encuentres muy bien. Te consu…" at bounding box center [365, 196] width 494 height 116
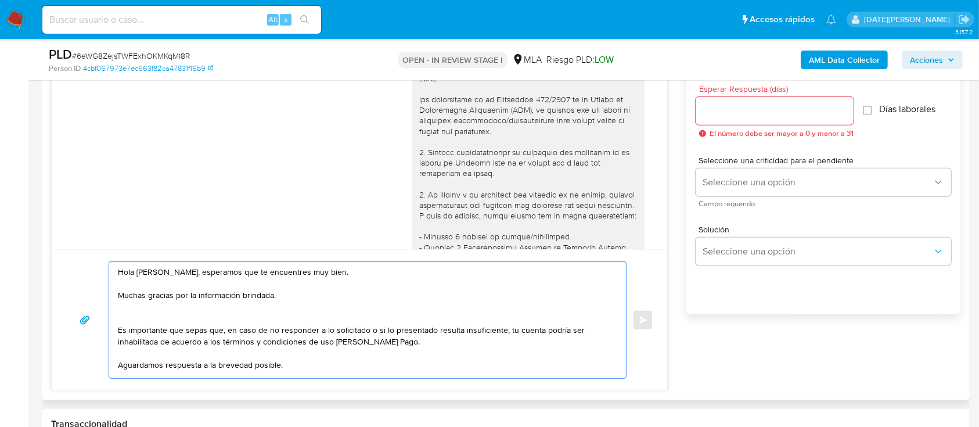
scroll to position [619, 0]
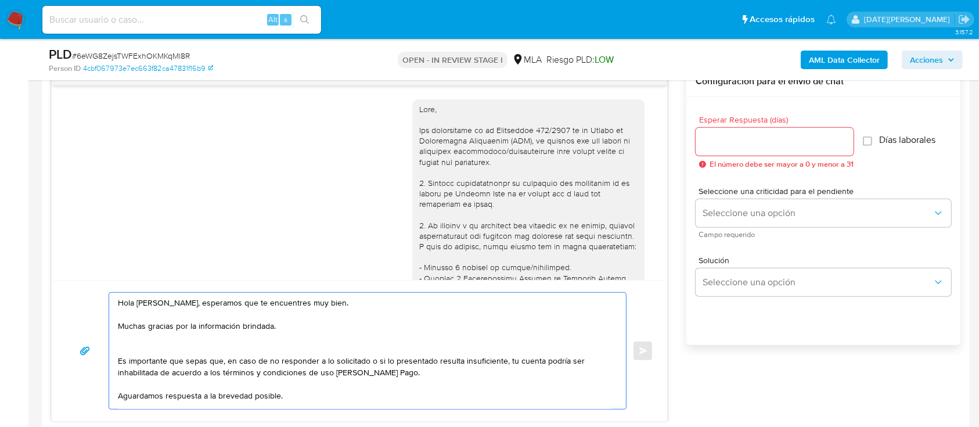
click at [164, 346] on textarea "Hola Fernando Gabriel Cipolatti, esperamos que te encuentres muy bien. Muchas g…" at bounding box center [365, 351] width 494 height 116
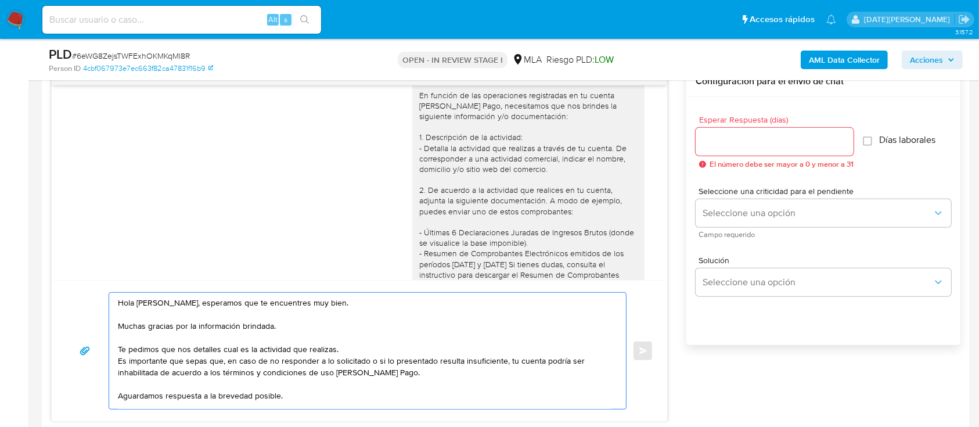
scroll to position [774, 0]
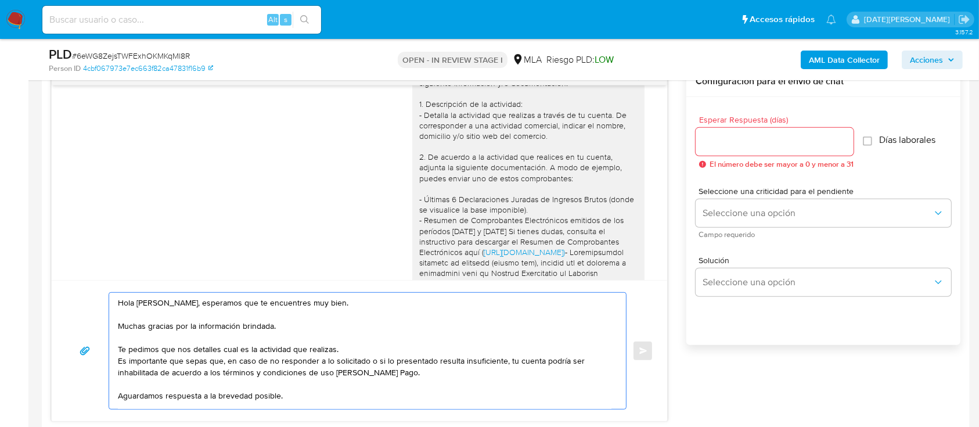
click at [236, 304] on textarea "Hola Fernando Gabriel Cipolatti, esperamos que te encuentres muy bien. Muchas g…" at bounding box center [365, 351] width 494 height 116
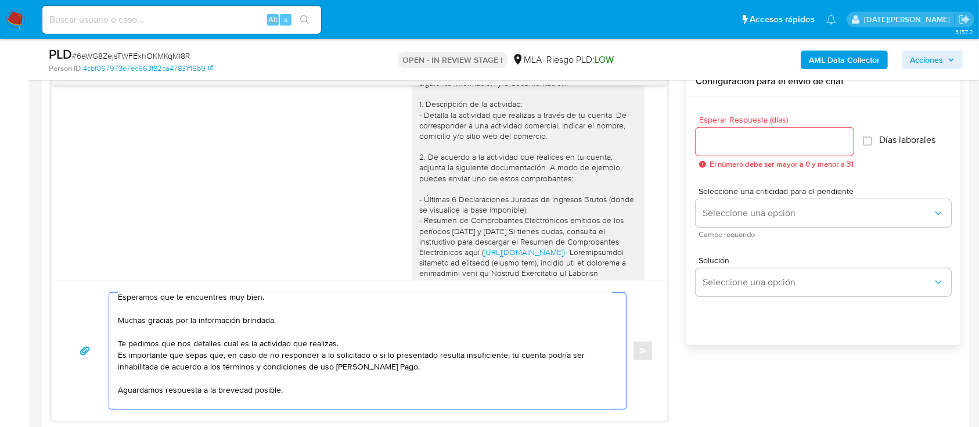
scroll to position [30, 0]
click at [229, 345] on textarea "Hola Fernando Gabriel Cipolatti, Esperamos que te encuentres muy bien. Muchas g…" at bounding box center [365, 351] width 494 height 116
click at [0, 0] on lt-span "cu á l" at bounding box center [0, 0] width 0 height 0
click at [350, 343] on textarea "Hola Fernando Gabriel Cipolatti, Esperamos que te encuentres muy bien. Muchas g…" at bounding box center [365, 351] width 494 height 116
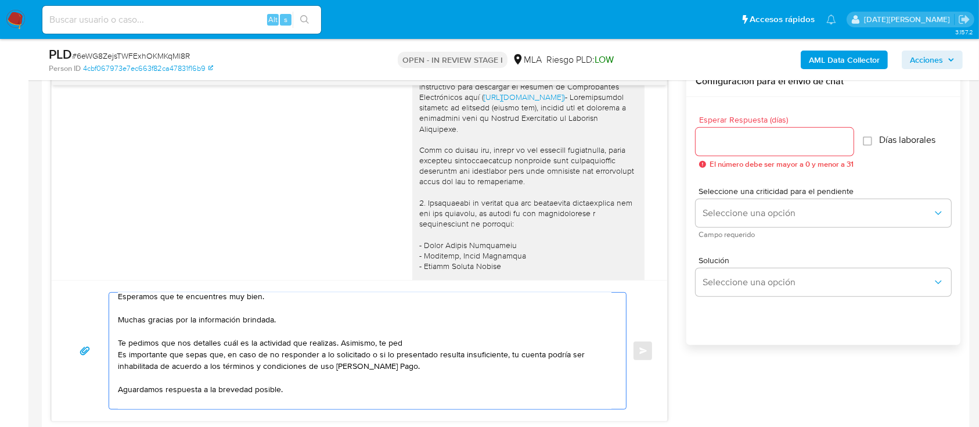
scroll to position [851, 0]
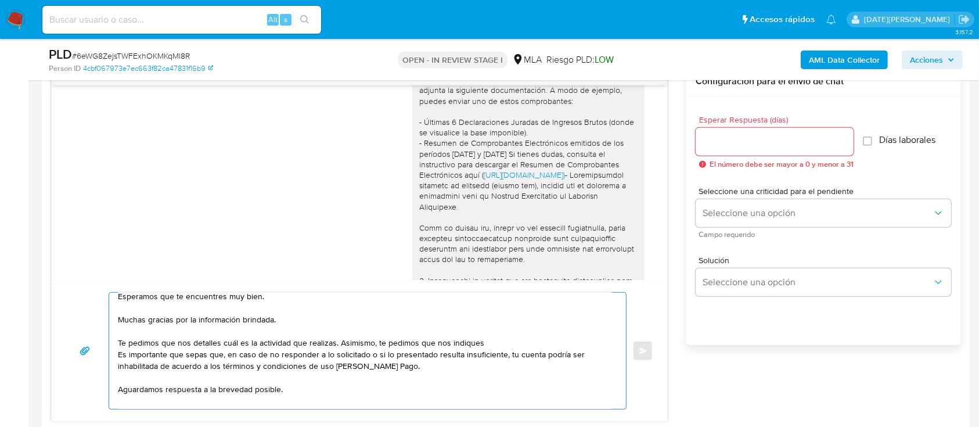
drag, startPoint x: 339, startPoint y: 342, endPoint x: 484, endPoint y: 344, distance: 145.2
click at [484, 344] on textarea "Hola Fernando Gabriel Cipolatti, Esperamos que te encuentres muy bien. Muchas g…" at bounding box center [365, 351] width 494 height 116
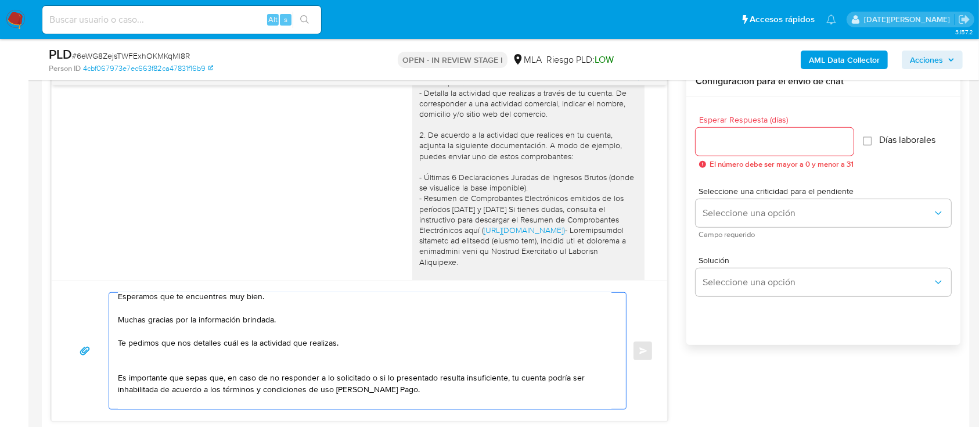
scroll to position [774, 0]
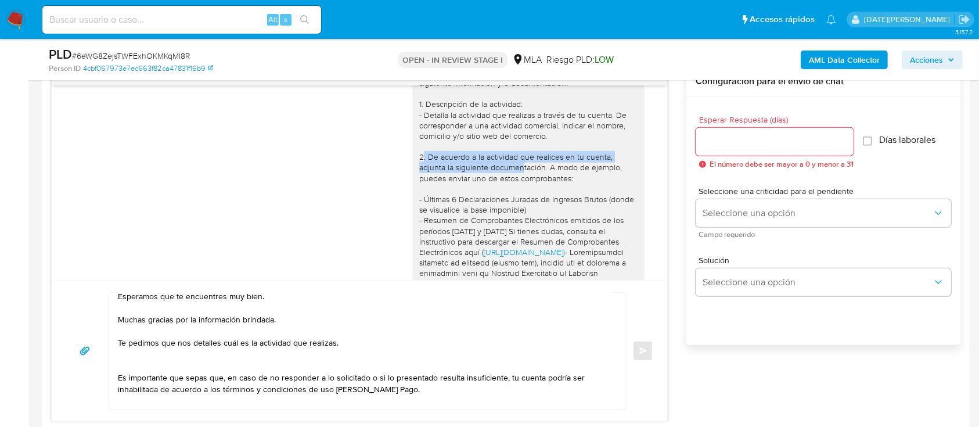
drag, startPoint x: 409, startPoint y: 181, endPoint x: 506, endPoint y: 189, distance: 97.9
click at [506, 189] on div "Hola, Fernando Gabriel Cipolatti. En función de las operaciones registradas en …" at bounding box center [528, 320] width 218 height 570
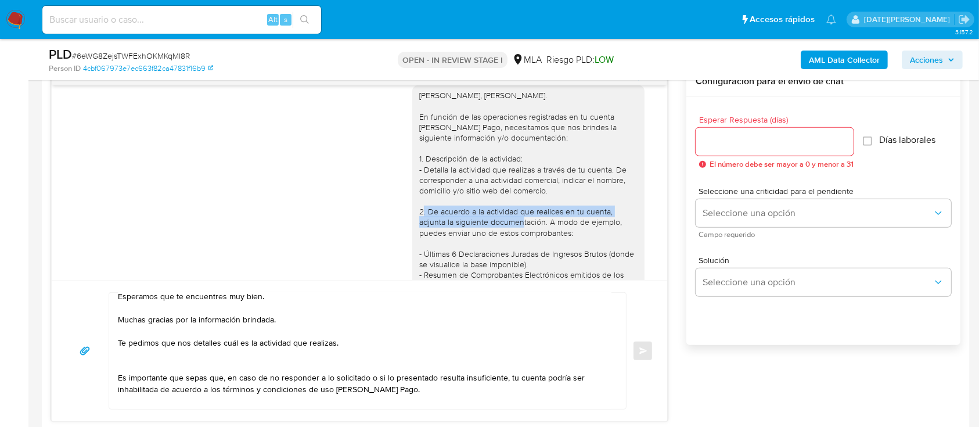
scroll to position [697, 0]
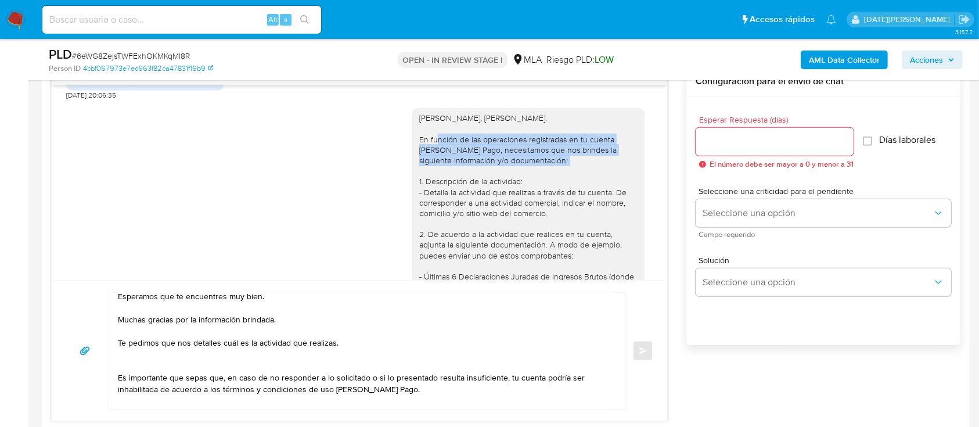
drag, startPoint x: 410, startPoint y: 159, endPoint x: 530, endPoint y: 180, distance: 122.1
click at [530, 180] on div "Hola, Fernando Gabriel Cipolatti. En función de las operaciones registradas en …" at bounding box center [528, 398] width 218 height 570
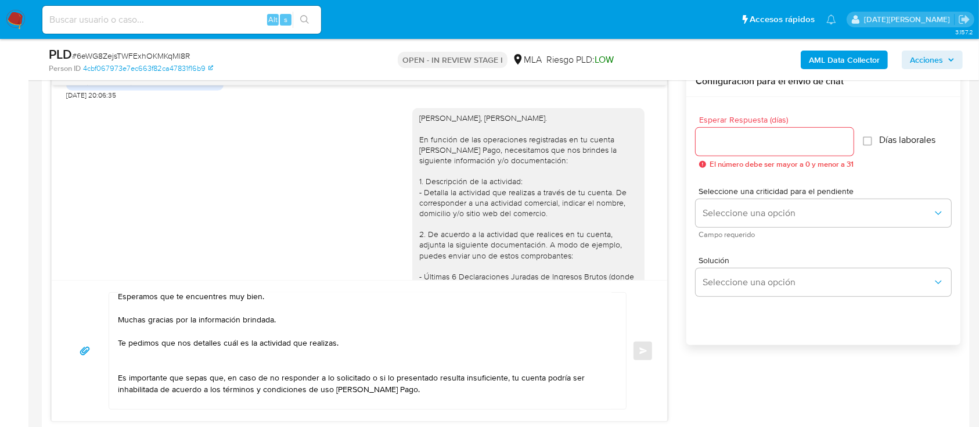
click at [450, 201] on div "Hola, Fernando Gabriel Cipolatti. En función de las operaciones registradas en …" at bounding box center [528, 398] width 218 height 570
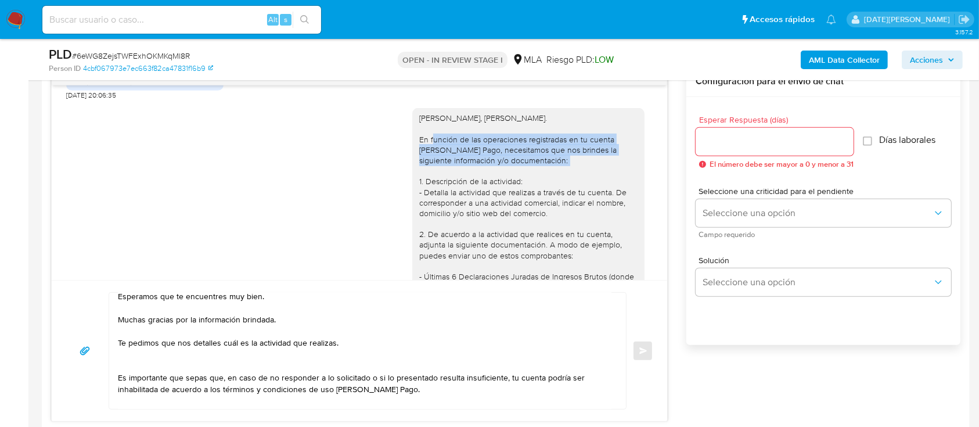
drag, startPoint x: 409, startPoint y: 162, endPoint x: 524, endPoint y: 179, distance: 116.8
click at [524, 179] on div "Hola, Fernando Gabriel Cipolatti. En función de las operaciones registradas en …" at bounding box center [528, 398] width 218 height 570
copy div "En función de las operaciones registradas en tu cuenta de Mercado Pago, necesit…"
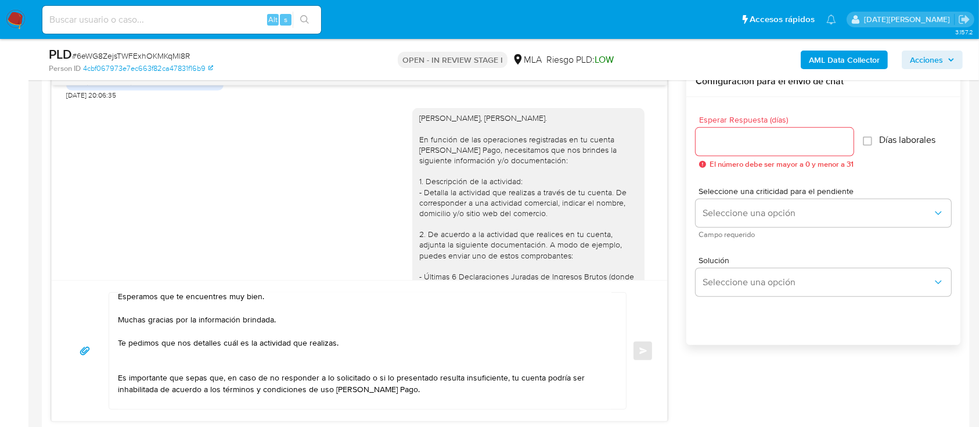
click at [307, 330] on textarea "Hola Fernando Gabriel Cipolatti, Esperamos que te encuentres muy bien. Muchas g…" at bounding box center [365, 351] width 494 height 116
click at [321, 318] on textarea "Hola Fernando Gabriel Cipolatti, Esperamos que te encuentres muy bien. Muchas g…" at bounding box center [365, 351] width 494 height 116
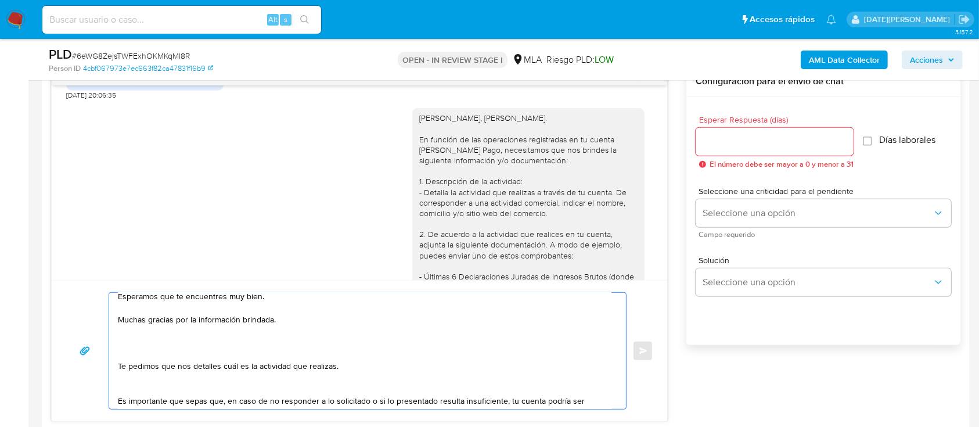
paste textarea "En función de las operaciones registradas en tu cuenta de Mercado Pago, necesit…"
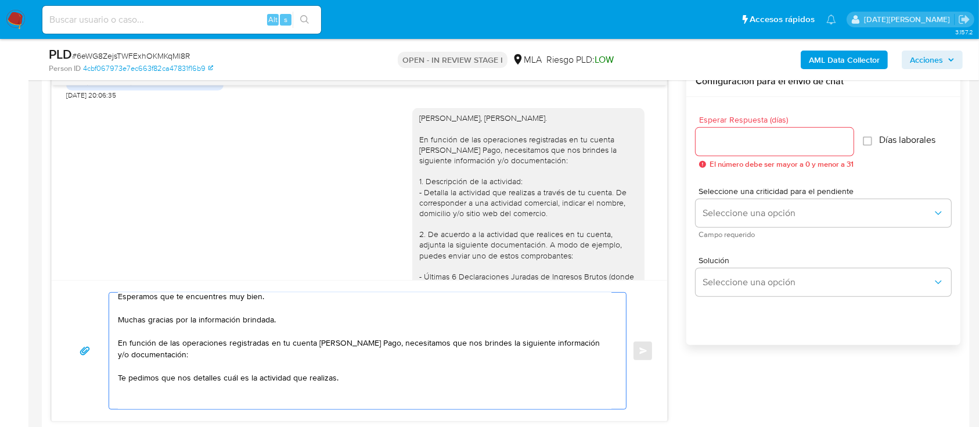
click at [120, 379] on textarea "Hola Fernando Gabriel Cipolatti, Esperamos que te encuentres muy bien. Muchas g…" at bounding box center [365, 351] width 494 height 116
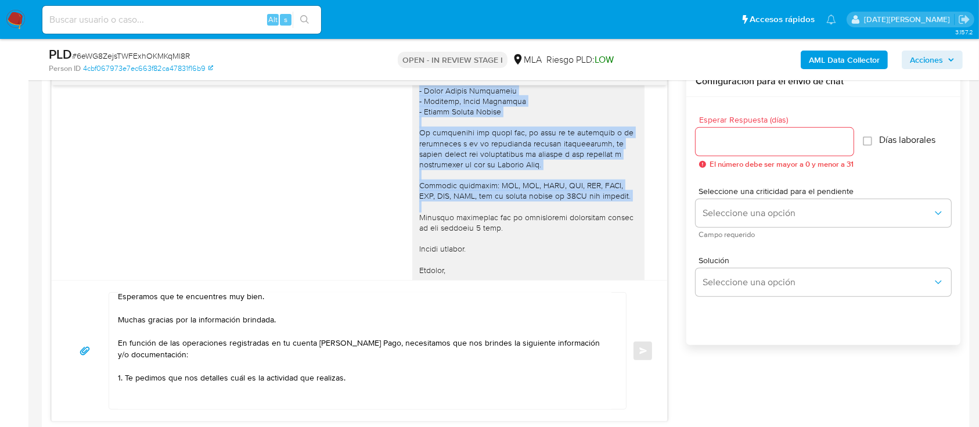
scroll to position [1162, 0]
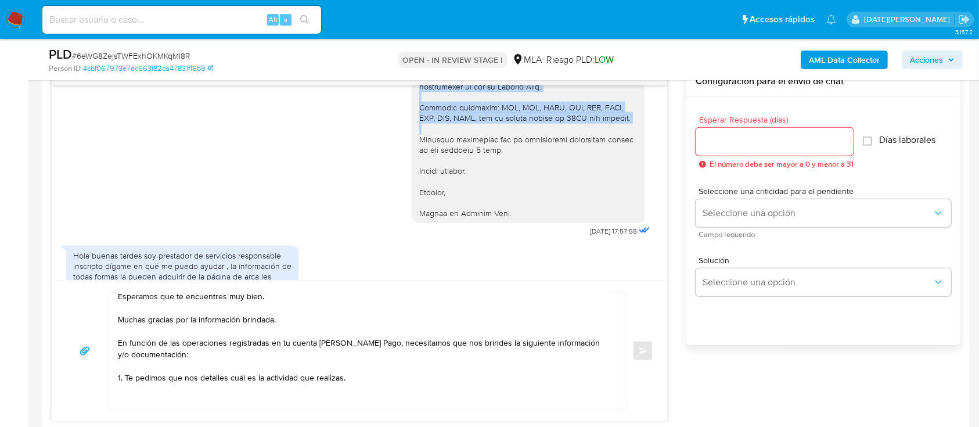
drag, startPoint x: 406, startPoint y: 177, endPoint x: 524, endPoint y: 230, distance: 130.0
copy div "2. De acuerdo a la actividad que realices en tu cuenta, adjunta la siguiente do…"
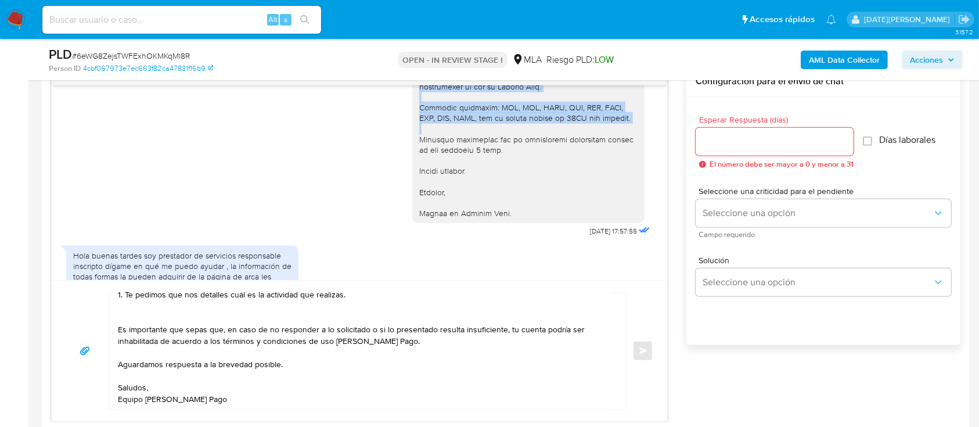
scroll to position [117, 0]
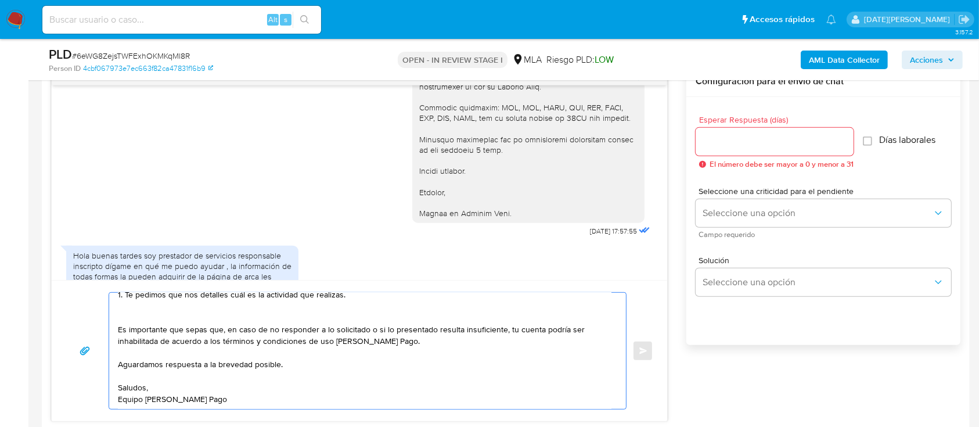
click at [169, 314] on textarea "Hola Fernando Gabriel Cipolatti, Esperamos que te encuentres muy bien. Muchas g…" at bounding box center [365, 351] width 494 height 116
click at [152, 306] on textarea "Hola Fernando Gabriel Cipolatti, Esperamos que te encuentres muy bien. Muchas g…" at bounding box center [365, 351] width 494 height 116
drag, startPoint x: 124, startPoint y: 314, endPoint x: 229, endPoint y: 400, distance: 135.7
click at [229, 400] on textarea "Hola Fernando Gabriel Cipolatti, Esperamos que te encuentres muy bien. Muchas g…" at bounding box center [365, 351] width 494 height 116
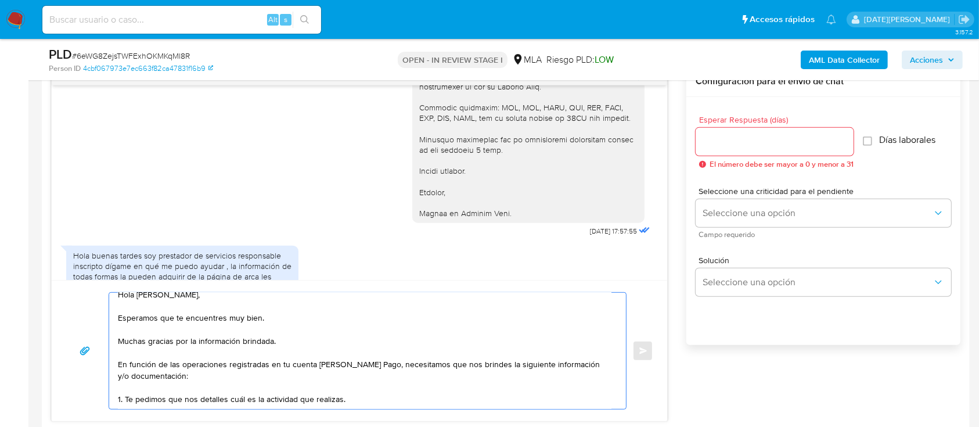
scroll to position [34, 0]
paste textarea "2. De acuerdo a la actividad que realices en tu cuenta, adjunta la siguiente do…"
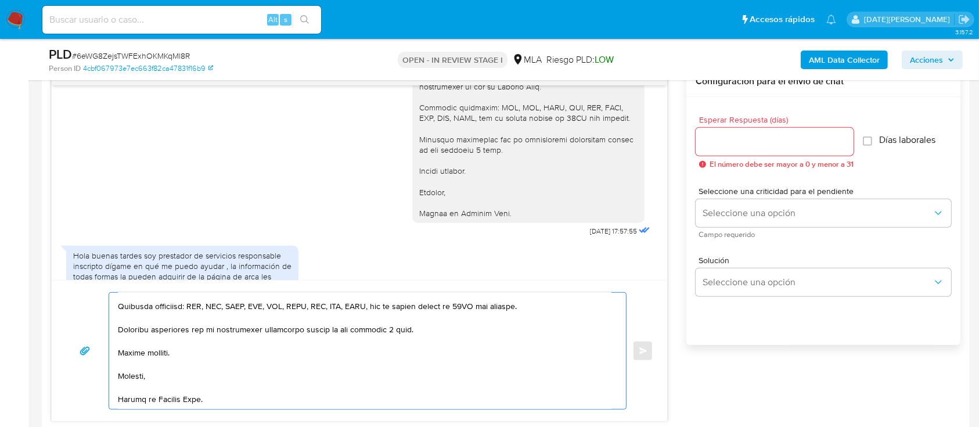
scroll to position [0, 0]
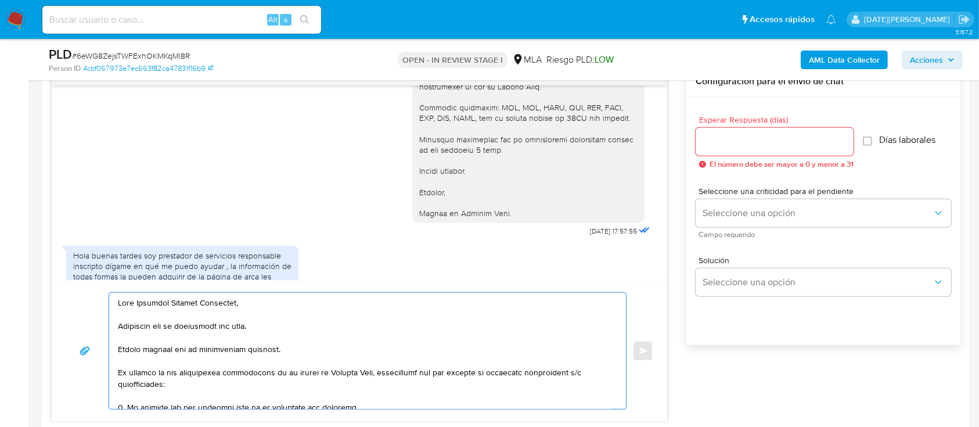
click at [139, 304] on textarea at bounding box center [365, 351] width 494 height 116
click at [125, 301] on textarea at bounding box center [365, 351] width 494 height 116
click at [133, 305] on textarea at bounding box center [365, 351] width 494 height 116
click at [250, 299] on textarea at bounding box center [365, 351] width 494 height 116
click at [256, 311] on textarea at bounding box center [365, 351] width 494 height 116
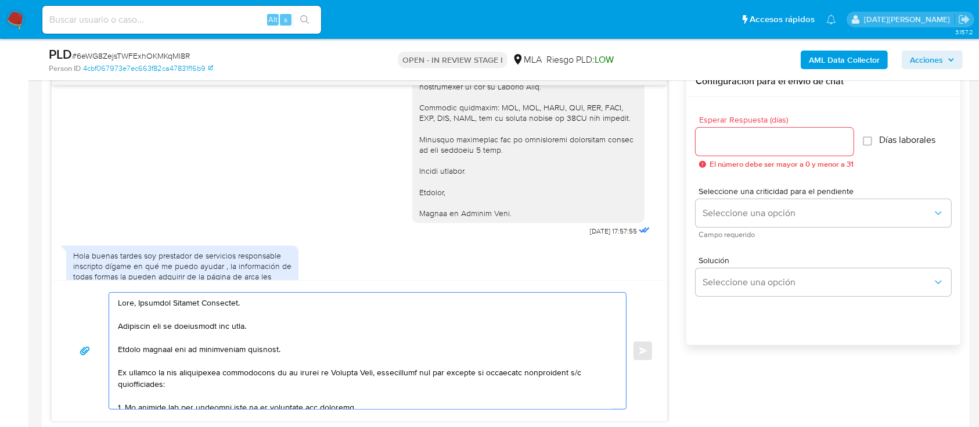
click at [283, 350] on textarea at bounding box center [365, 351] width 494 height 116
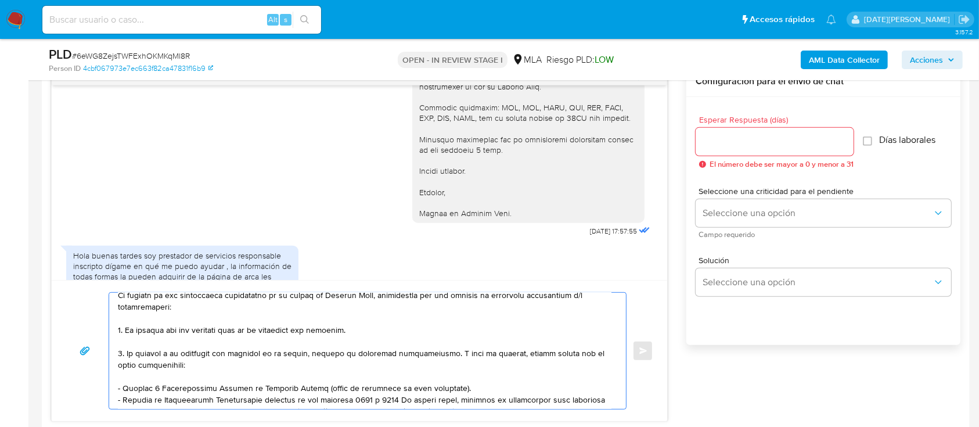
click at [213, 365] on textarea at bounding box center [365, 351] width 494 height 116
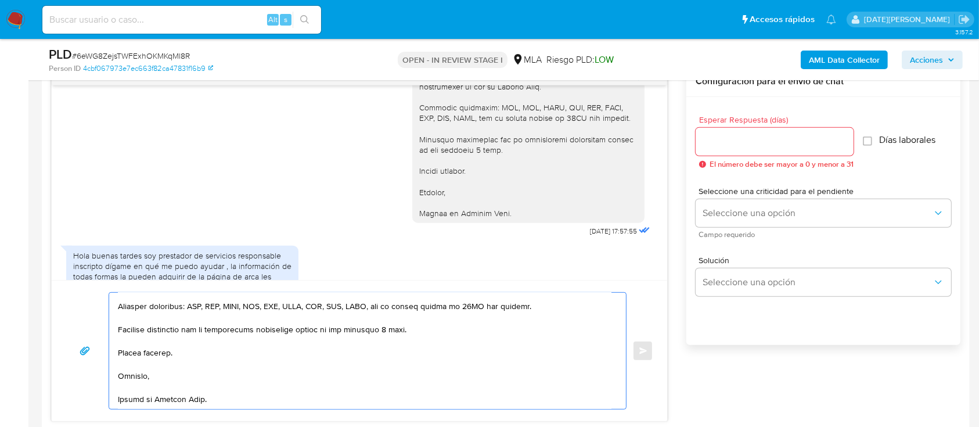
scroll to position [1239, 0]
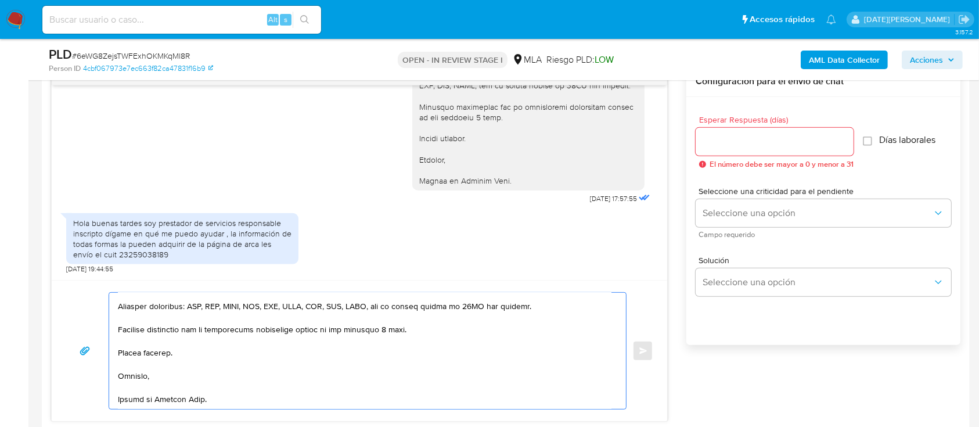
type textarea "Hola, Fernando Gabriel Cipolatti. Esperamos que te encuentres muy bien. Muchas …"
click at [720, 144] on input "Esperar Respuesta (días)" at bounding box center [775, 141] width 158 height 15
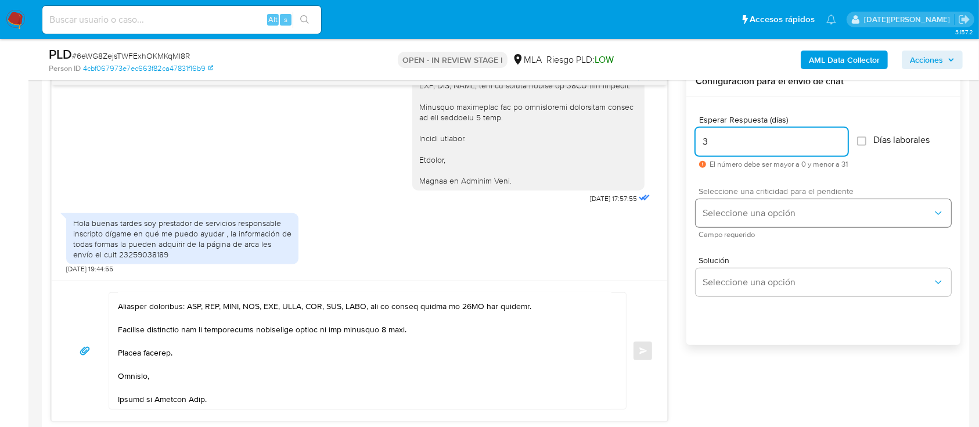
type input "3"
click at [730, 221] on button "Seleccione una opción" at bounding box center [824, 213] width 256 height 28
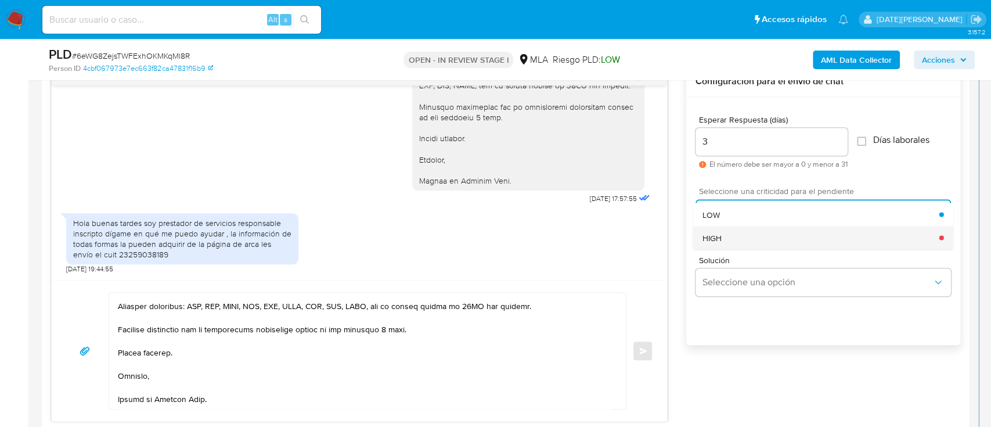
click at [731, 239] on div "HIGH" at bounding box center [821, 237] width 237 height 23
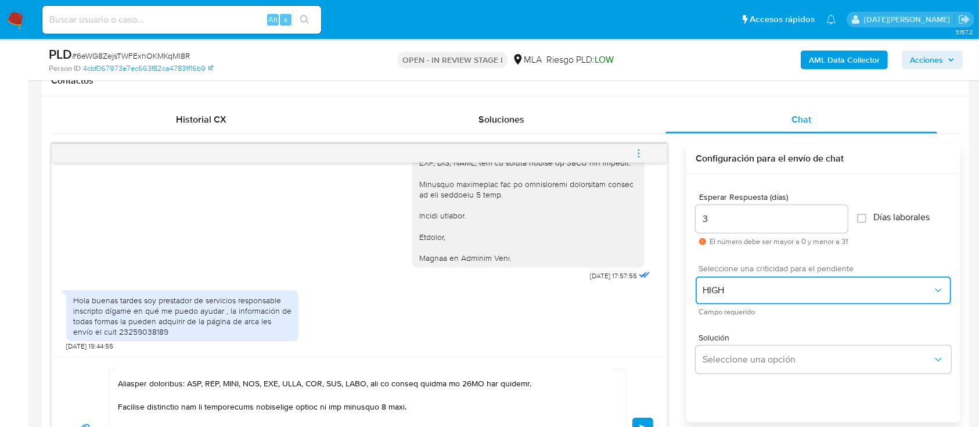
scroll to position [619, 0]
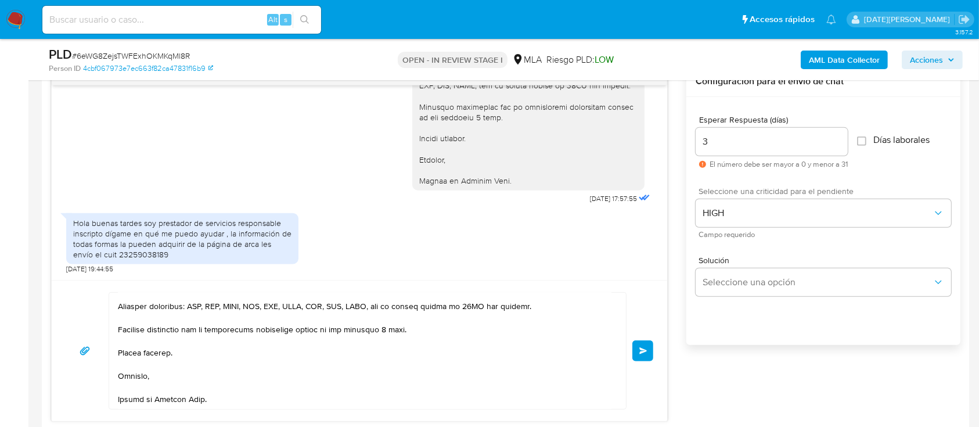
click at [644, 352] on span "Enviar" at bounding box center [643, 350] width 8 height 7
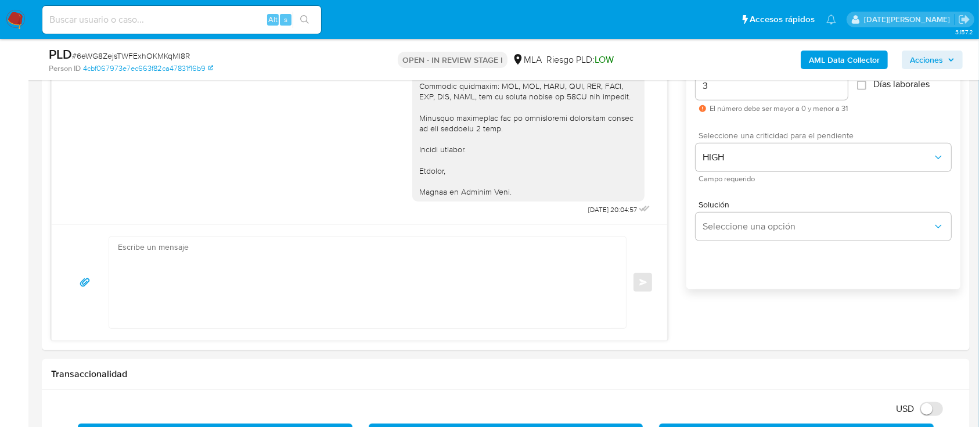
scroll to position [697, 0]
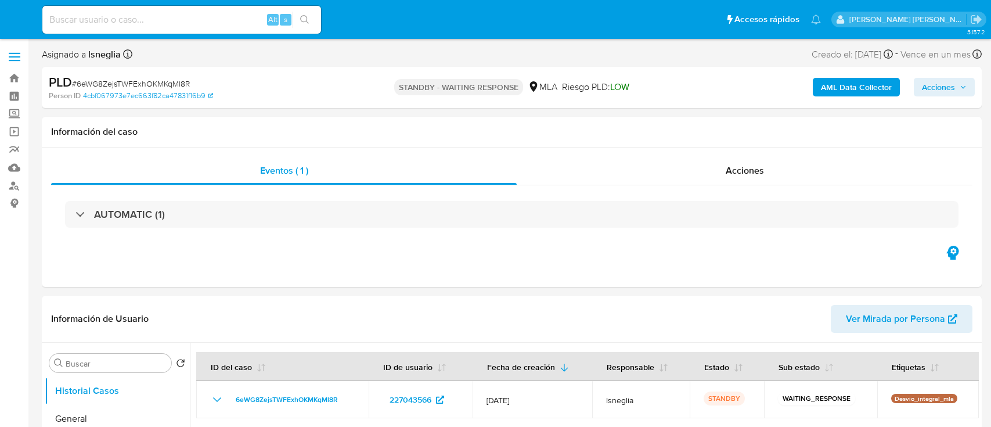
select select "10"
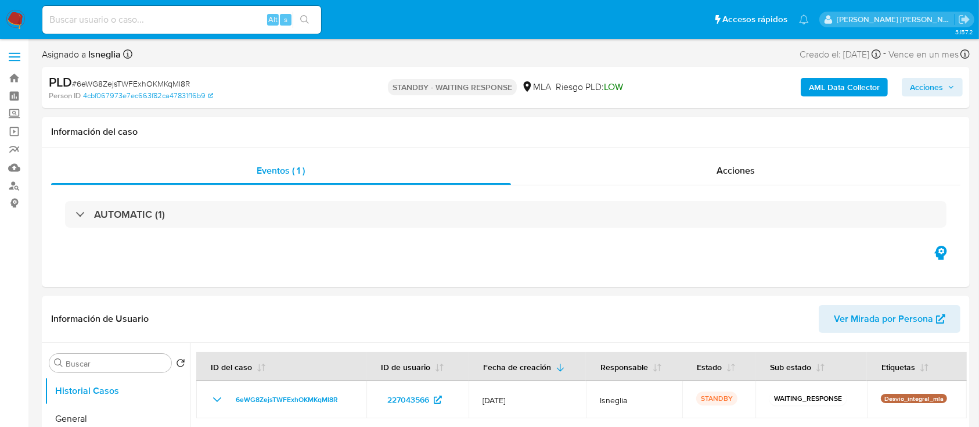
click at [107, 24] on input at bounding box center [181, 19] width 279 height 15
paste input "ePeeFebaYmxB852ySyumUQYl"
type input "ePeeFebaYmxB852ySyumUQYl"
click at [305, 19] on icon "search-icon" at bounding box center [304, 19] width 9 height 9
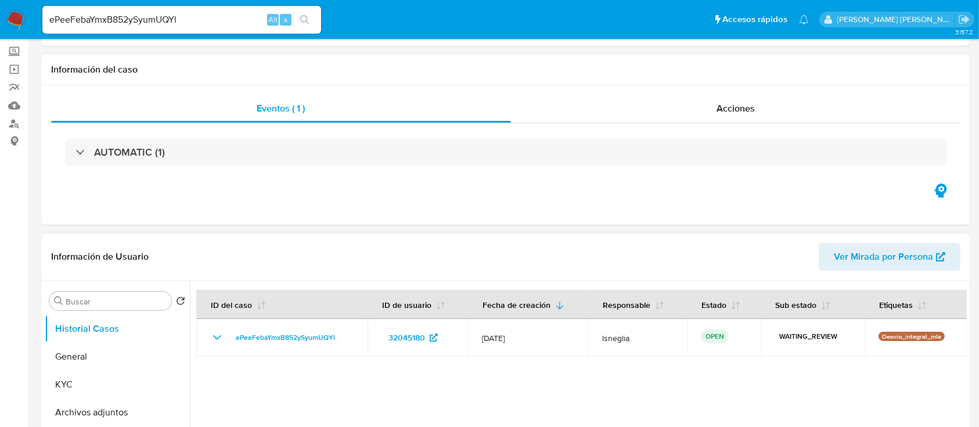
select select "10"
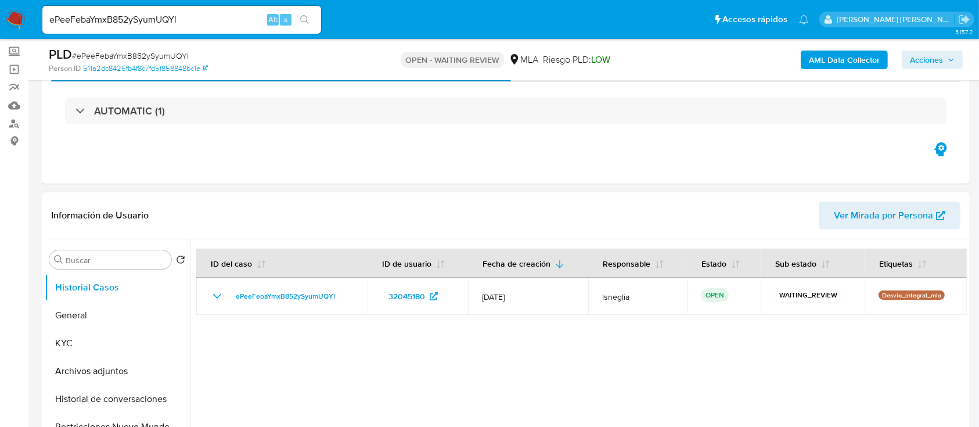
scroll to position [77, 0]
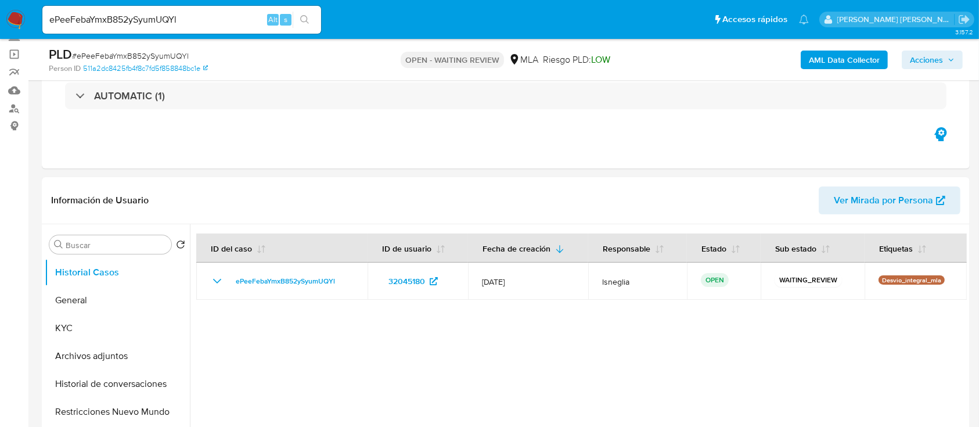
click at [145, 55] on span "# ePeeFebaYmxB852ySyumUQYl" at bounding box center [130, 56] width 117 height 12
copy span "ePeeFebaYmxB852ySyumUQYl"
click at [9, 18] on img at bounding box center [16, 20] width 20 height 20
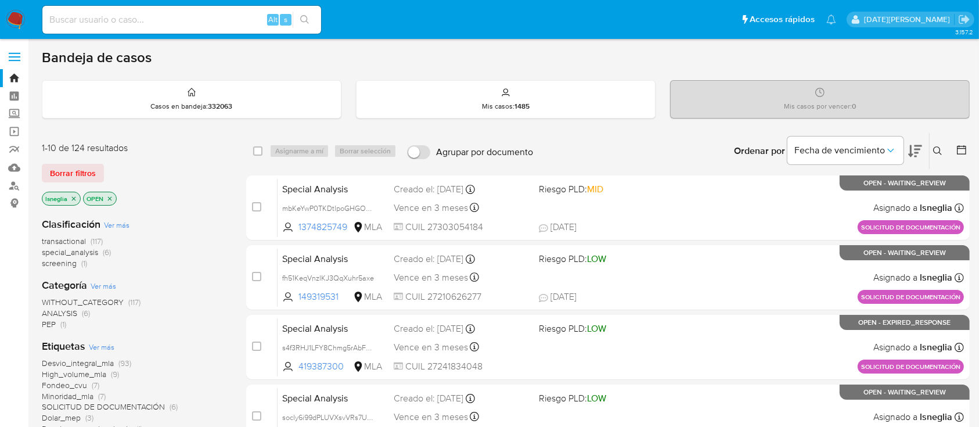
click at [939, 144] on button at bounding box center [939, 151] width 19 height 14
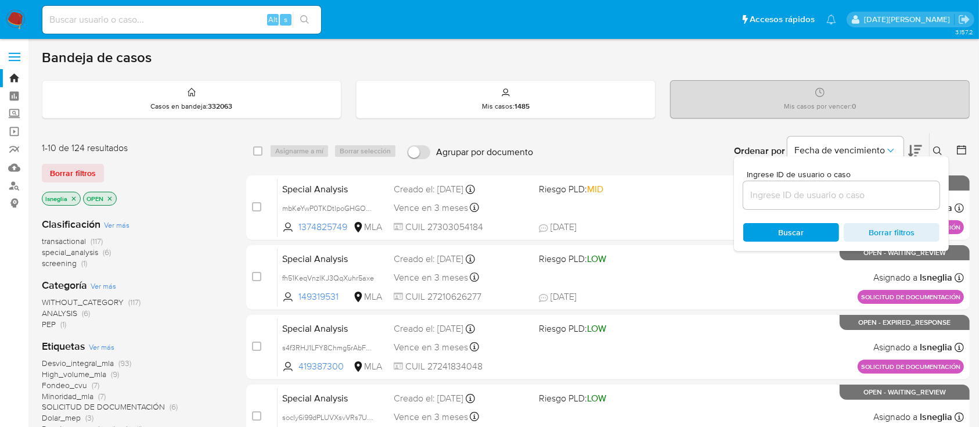
click at [800, 193] on input at bounding box center [841, 195] width 196 height 15
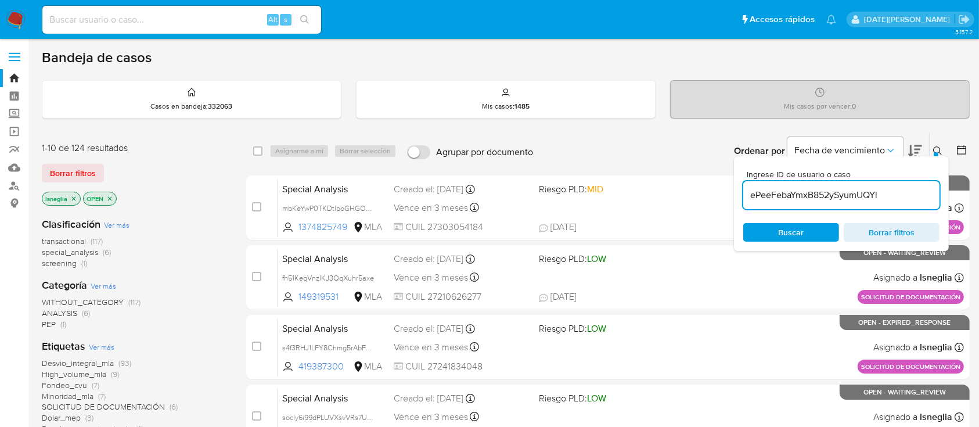
type input "ePeeFebaYmxB852ySyumUQYl"
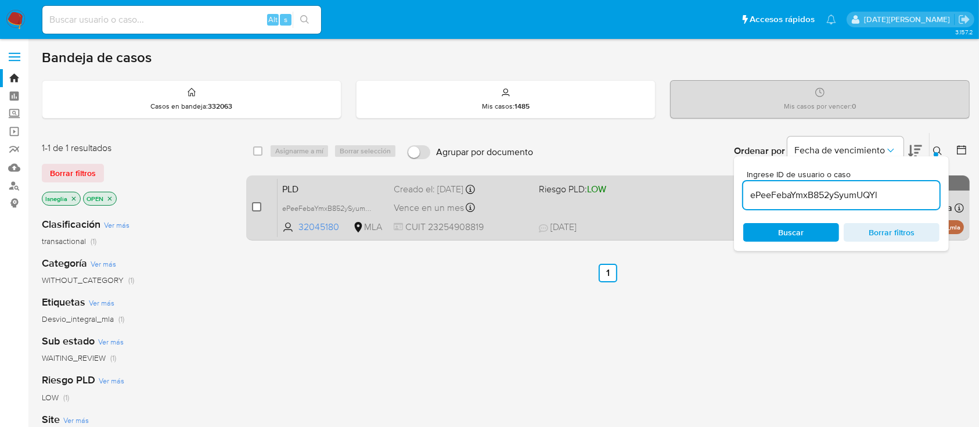
click at [260, 206] on input "checkbox" at bounding box center [256, 206] width 9 height 9
checkbox input "true"
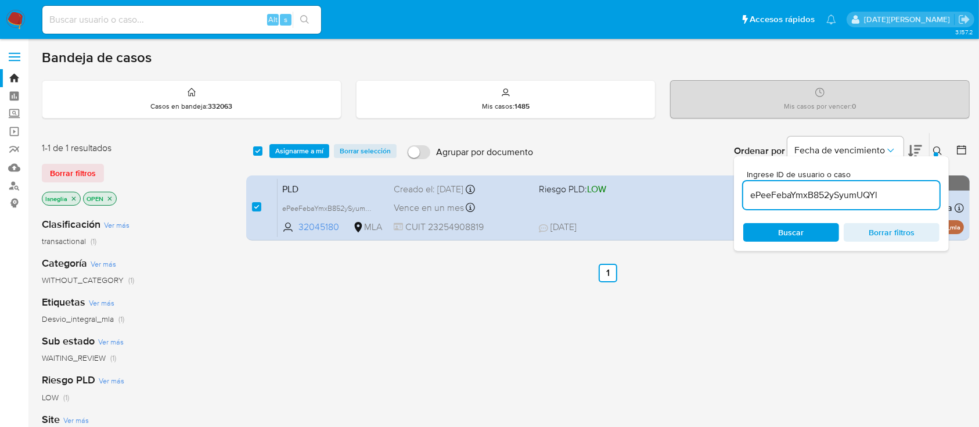
click at [311, 141] on div "select-all-cases-checkbox Asignarme a mí Borrar selección Agrupar por documento…" at bounding box center [608, 151] width 724 height 36
click at [311, 147] on span "Asignarme a mí" at bounding box center [299, 151] width 48 height 12
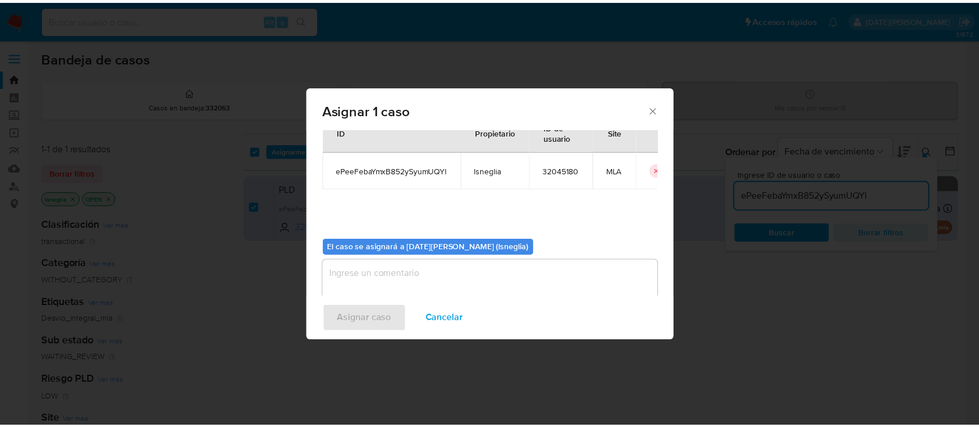
scroll to position [59, 0]
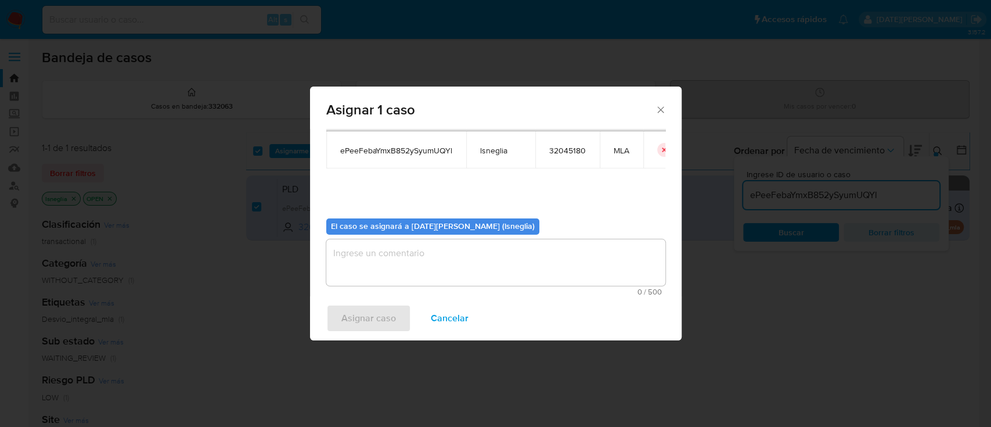
click at [446, 264] on textarea "assign-modal" at bounding box center [495, 262] width 339 height 46
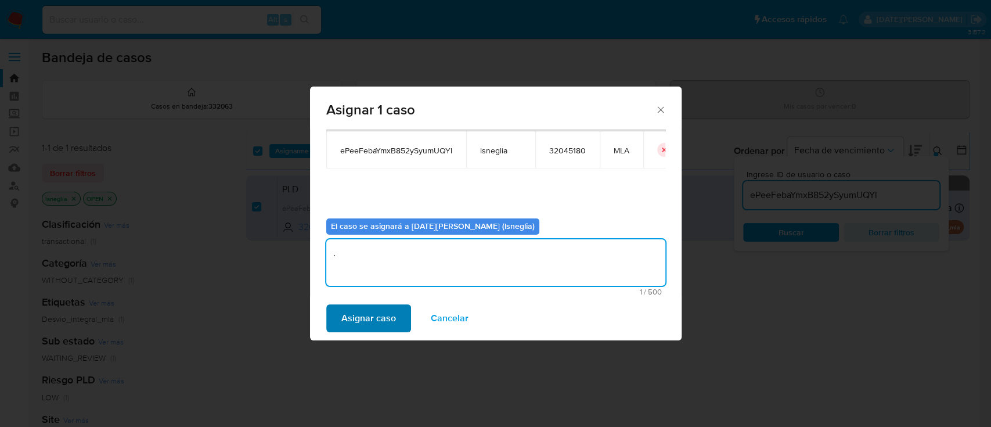
type textarea "."
click at [350, 317] on span "Asignar caso" at bounding box center [369, 319] width 55 height 26
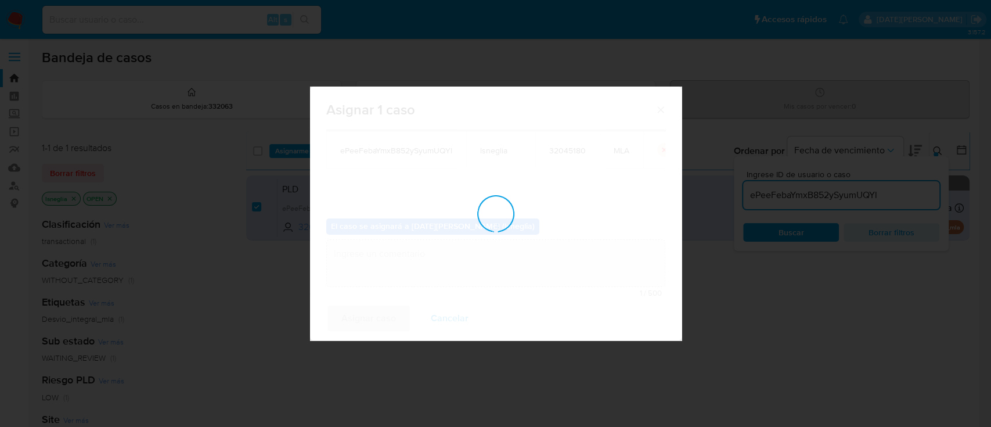
checkbox input "false"
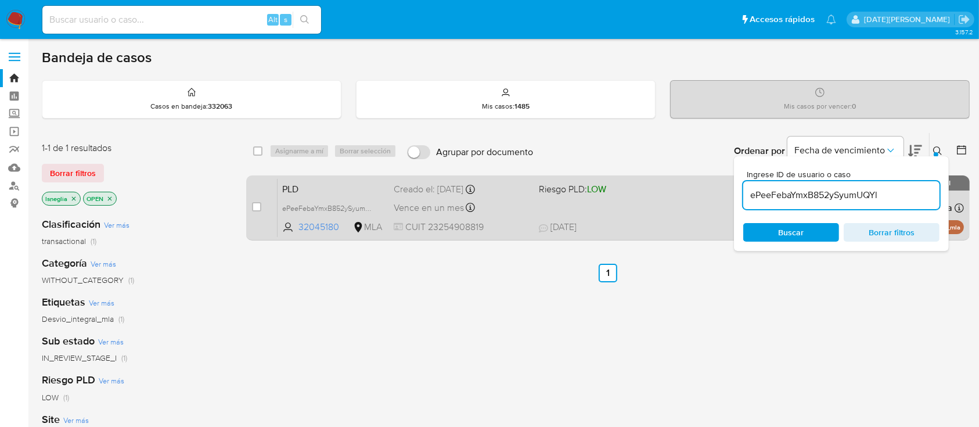
click at [343, 195] on div "PLD ePeeFebaYmxB852ySyumUQYl 32045180 MLA Riesgo PLD: LOW Creado el: 12/07/2025…" at bounding box center [621, 207] width 687 height 59
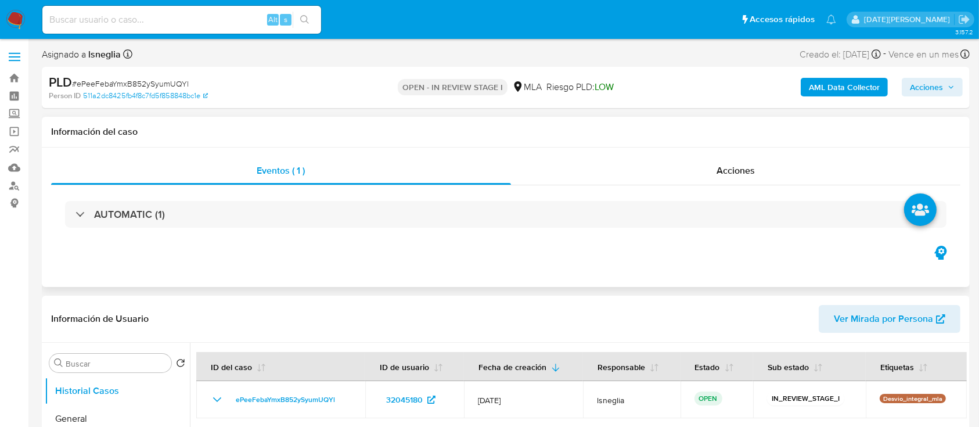
select select "10"
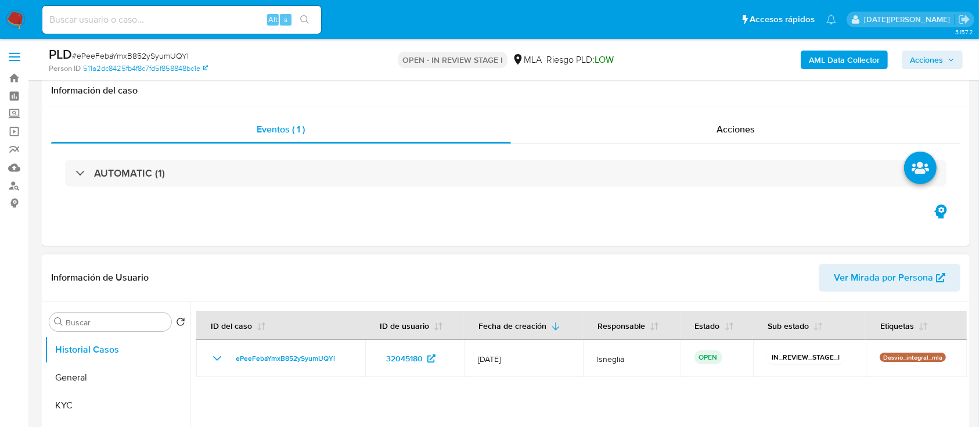
scroll to position [154, 0]
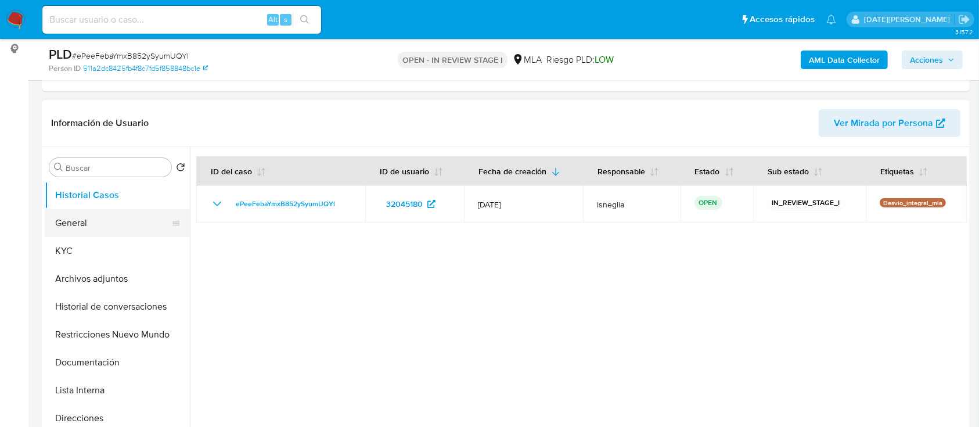
click at [100, 228] on button "General" at bounding box center [113, 223] width 136 height 28
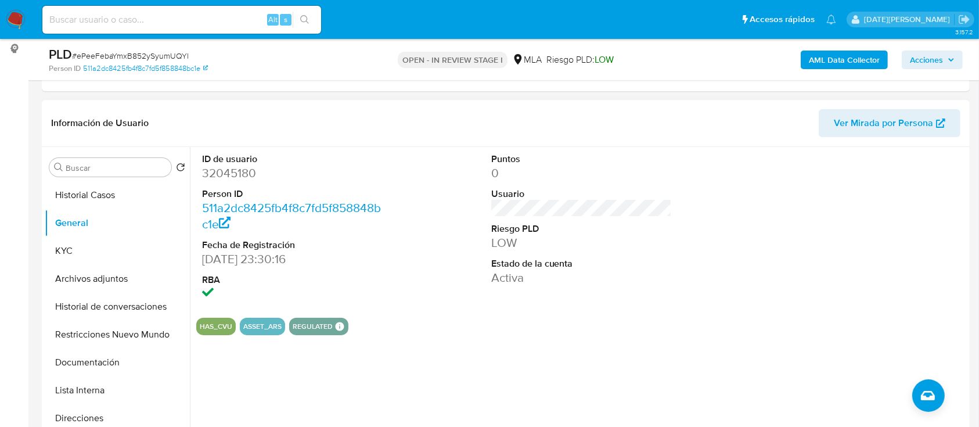
click at [229, 170] on dd "32045180" at bounding box center [292, 173] width 181 height 16
copy dd "32045180"
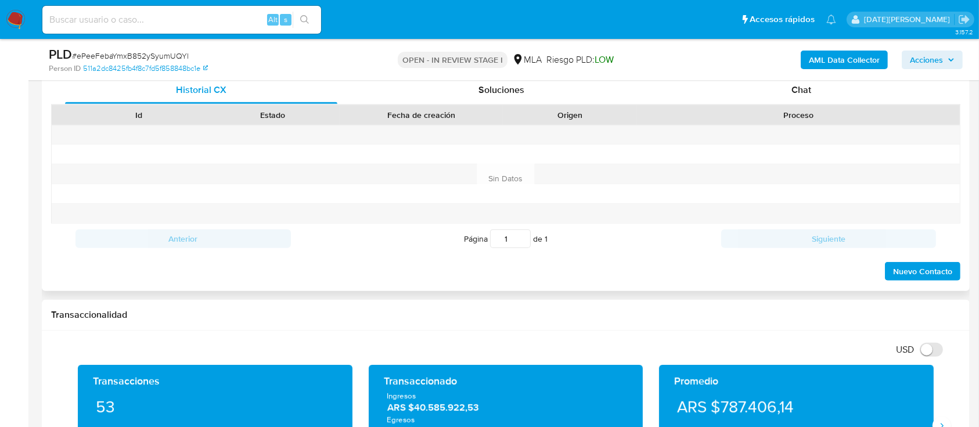
scroll to position [542, 0]
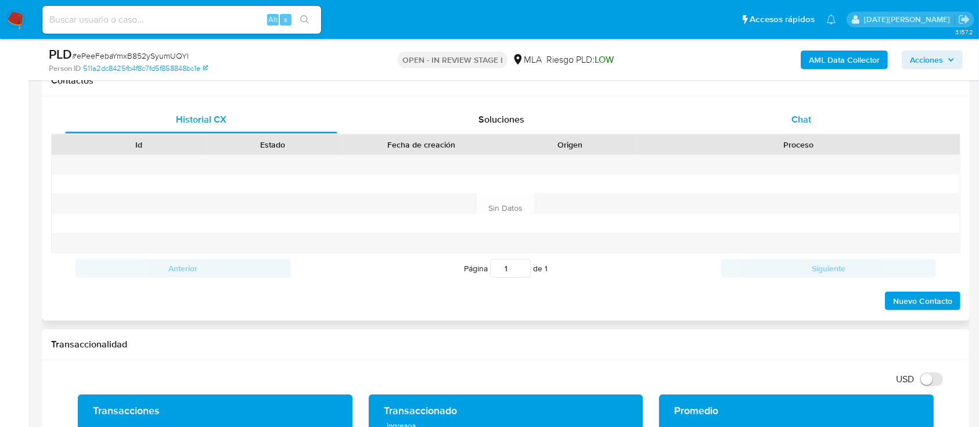
click at [799, 118] on span "Chat" at bounding box center [802, 119] width 20 height 13
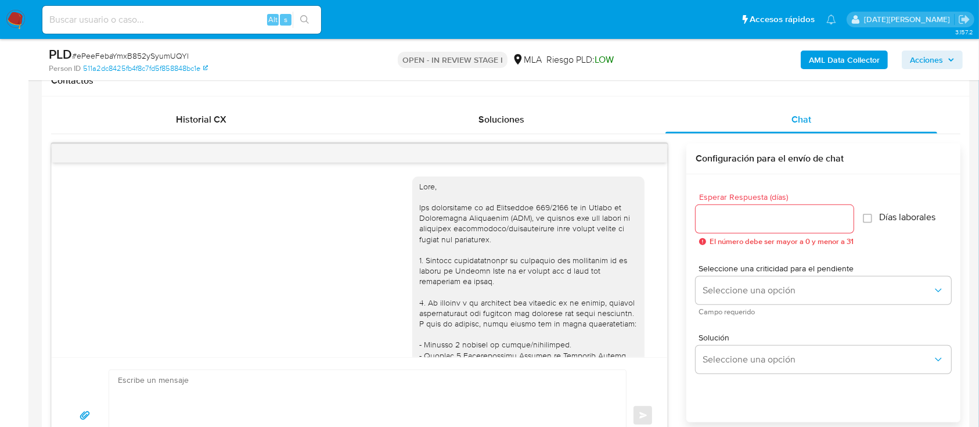
scroll to position [1199, 0]
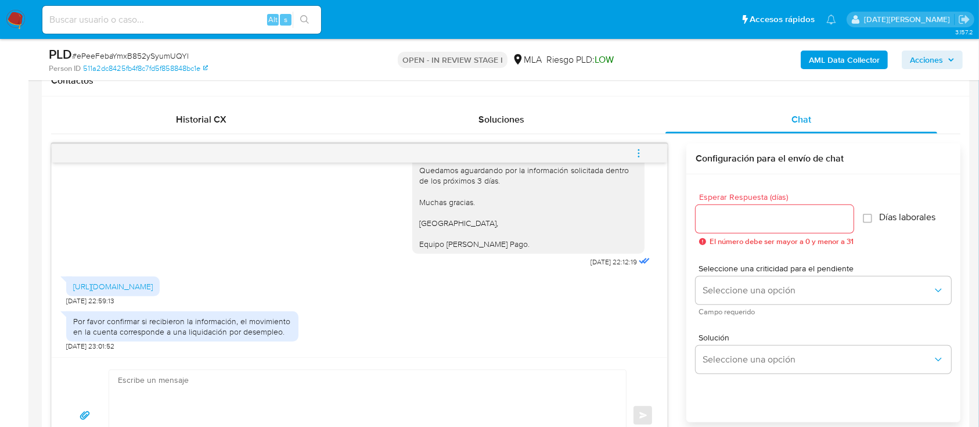
drag, startPoint x: 194, startPoint y: 283, endPoint x: 71, endPoint y: 276, distance: 122.7
click at [71, 276] on div "https://acrobat.adobe.com/id/urn:aaid:sc:VA6C2:18c4f622-8ef7-42bf-a6c4-058e473d…" at bounding box center [113, 286] width 94 height 20
click at [185, 235] on div "Hola Javier Alejandro Mansilla Muchas gracias por la respuesta. Te pedimos que …" at bounding box center [359, 132] width 587 height 277
click at [354, 392] on textarea at bounding box center [365, 415] width 494 height 91
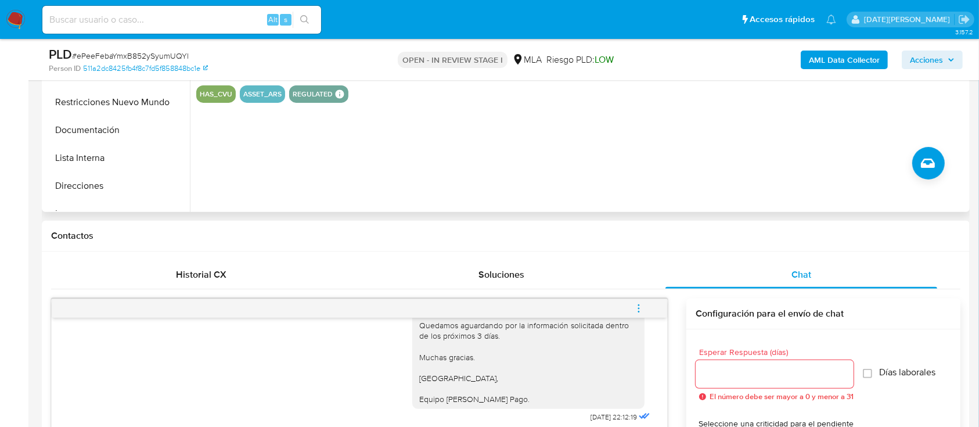
scroll to position [154, 0]
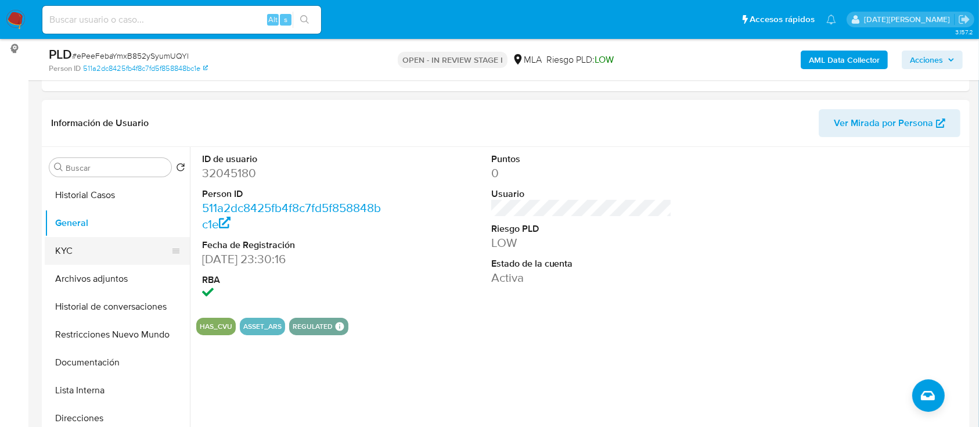
click at [113, 257] on button "KYC" at bounding box center [113, 251] width 136 height 28
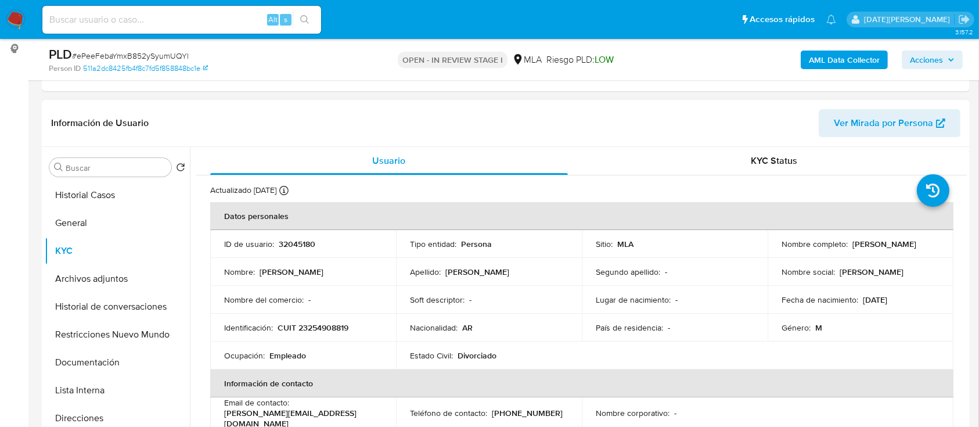
drag, startPoint x: 776, startPoint y: 252, endPoint x: 873, endPoint y: 249, distance: 97.1
click at [873, 249] on td "Nombre completo : Javier Alejandro Mansilla" at bounding box center [861, 244] width 186 height 28
copy p "Javier Alejandro Mansilla"
click at [92, 367] on button "Documentación" at bounding box center [113, 362] width 136 height 28
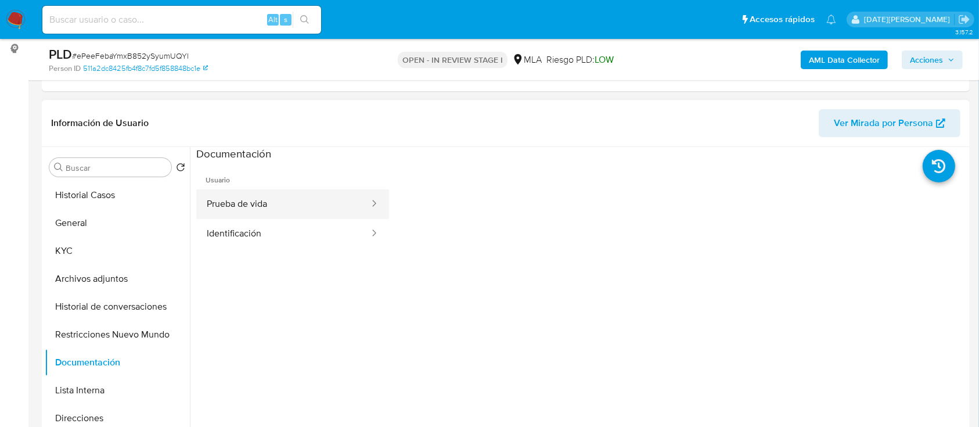
click at [271, 202] on button "Prueba de vida" at bounding box center [283, 204] width 174 height 30
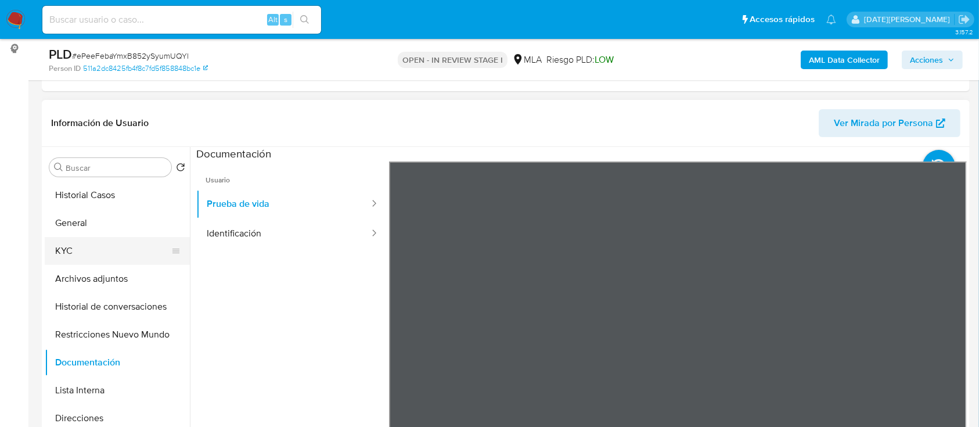
click at [87, 237] on button "KYC" at bounding box center [113, 251] width 136 height 28
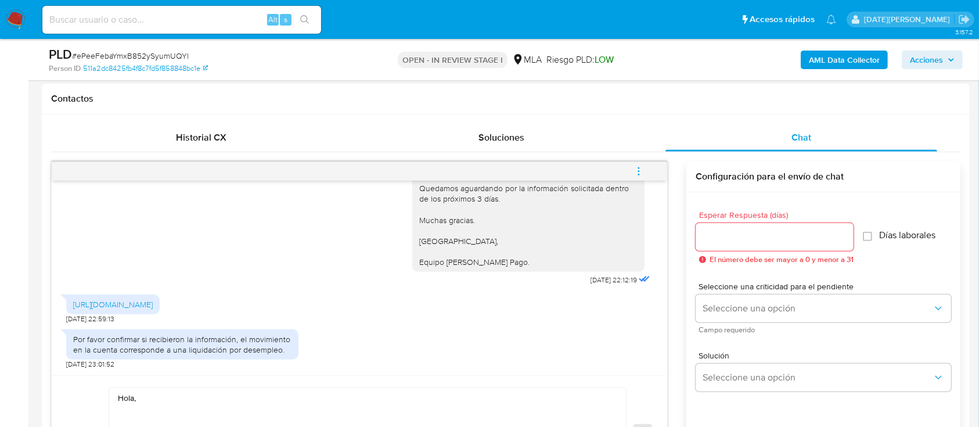
scroll to position [542, 0]
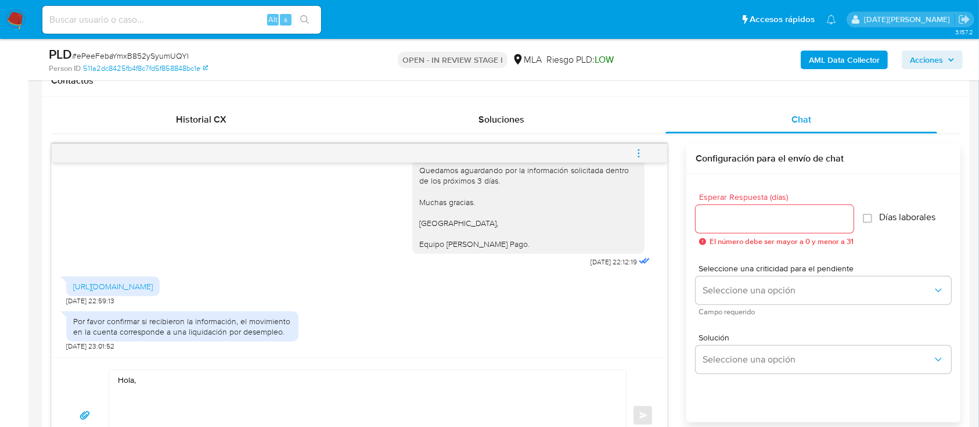
click at [191, 389] on textarea "Hola," at bounding box center [365, 415] width 494 height 91
paste textarea "Javier Alejandro Mansilla"
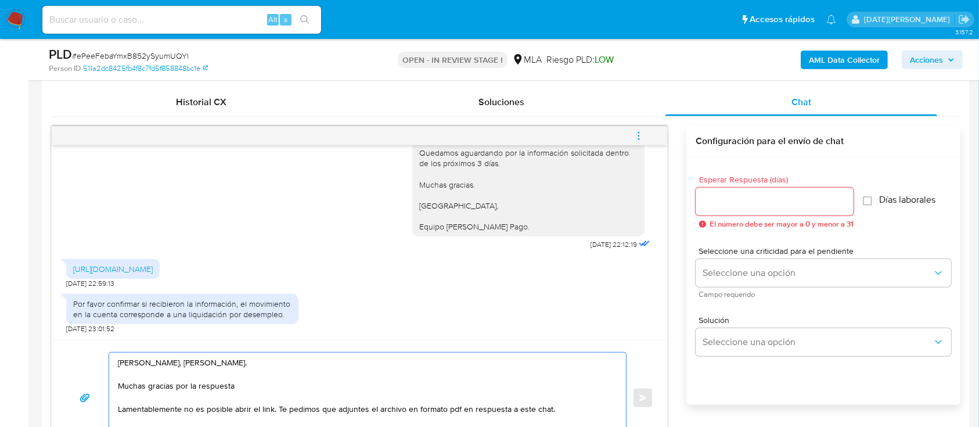
scroll to position [572, 0]
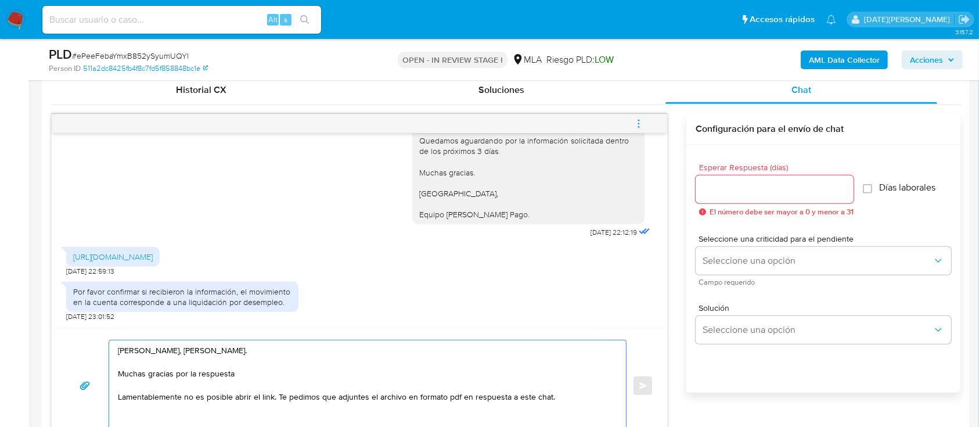
click at [148, 396] on textarea "Hola, Javier Alejandro Mansilla. Muchas gracias por la respuesta Lamentablement…" at bounding box center [365, 385] width 494 height 91
click at [167, 397] on textarea "Hola, Javier Alejandro Mansilla. Muchas gracias por la respuesta Lamentablement…" at bounding box center [365, 385] width 494 height 91
click at [0, 0] on lt-div "Si el adverbio «lamentablemente» se refiere a toda la frase, y no solo al verbo…" at bounding box center [0, 0] width 0 height 0
click at [0, 0] on lt-span "Lamentablemente ," at bounding box center [0, 0] width 0 height 0
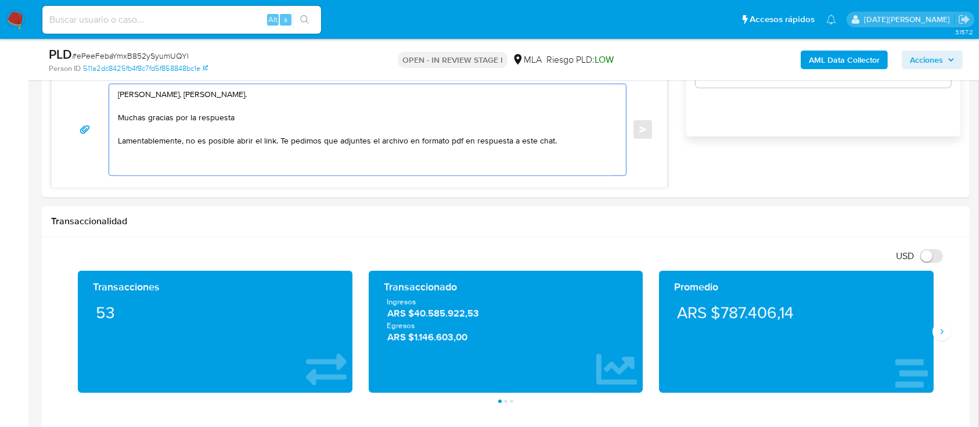
scroll to position [804, 0]
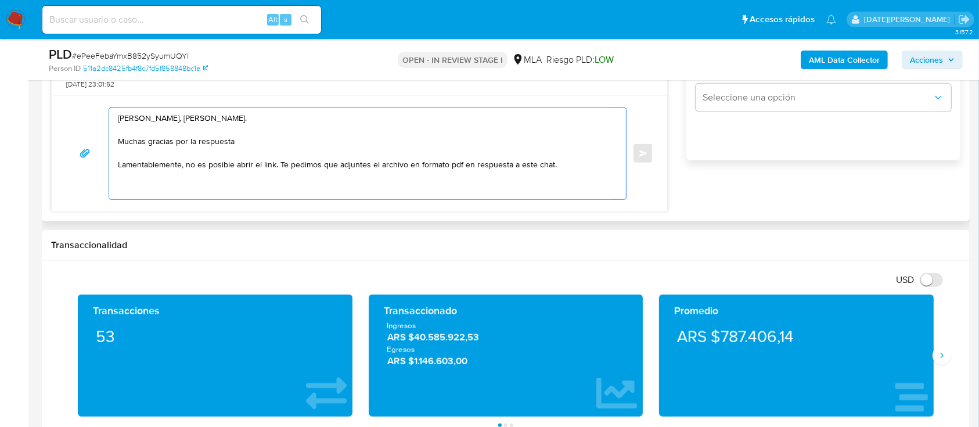
click at [526, 184] on textarea "Hola, Javier Alejandro Mansilla. Muchas gracias por la respuesta Lamentablement…" at bounding box center [365, 153] width 494 height 91
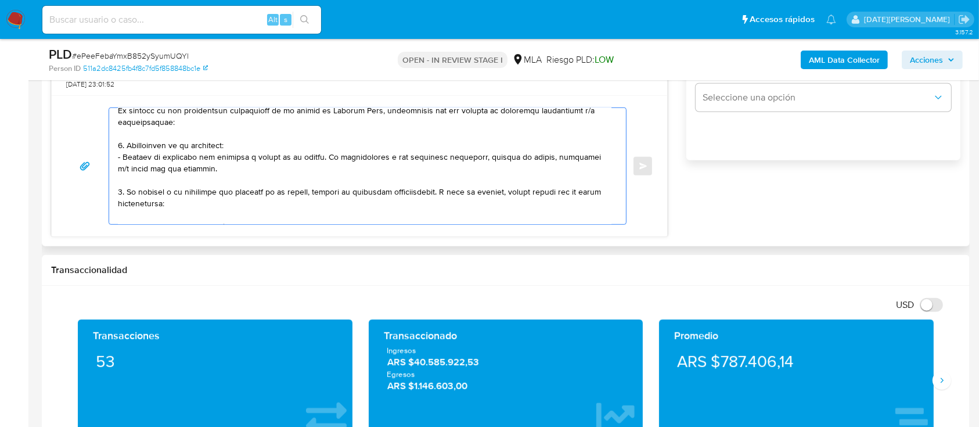
scroll to position [154, 0]
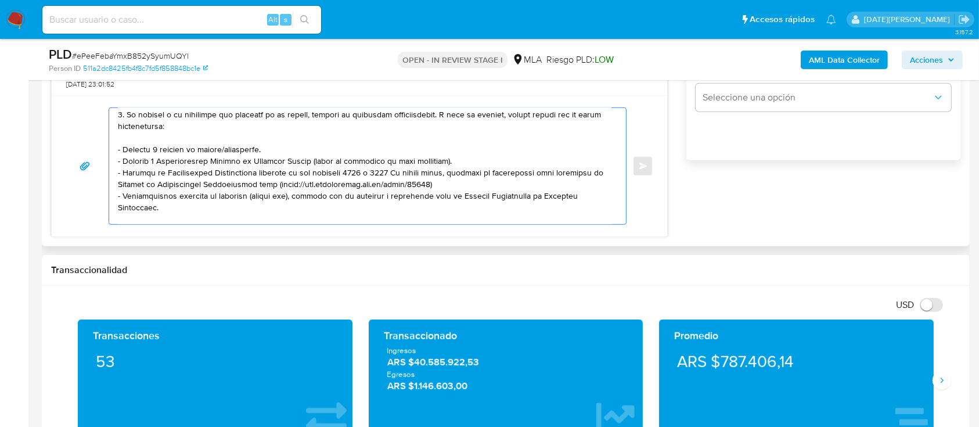
drag, startPoint x: 118, startPoint y: 188, endPoint x: 170, endPoint y: 212, distance: 56.4
click at [170, 212] on textarea at bounding box center [365, 166] width 494 height 116
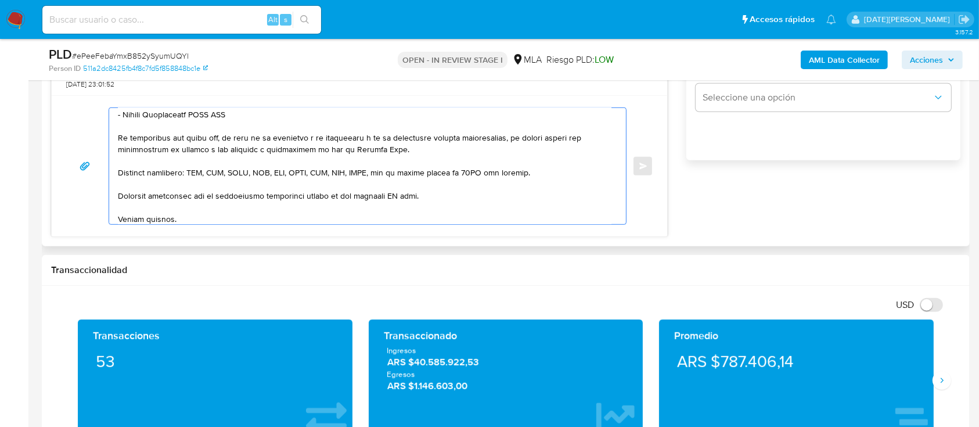
drag, startPoint x: 118, startPoint y: 190, endPoint x: 260, endPoint y: 123, distance: 156.1
click at [259, 123] on textarea at bounding box center [365, 166] width 494 height 116
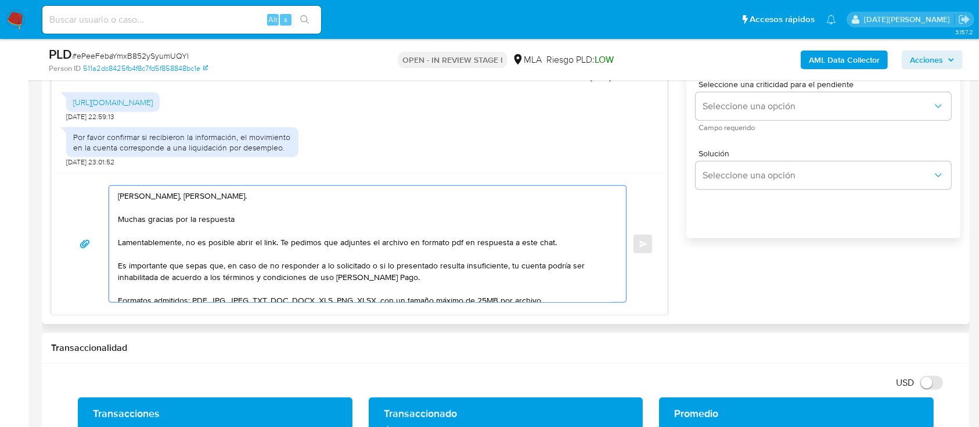
scroll to position [77, 0]
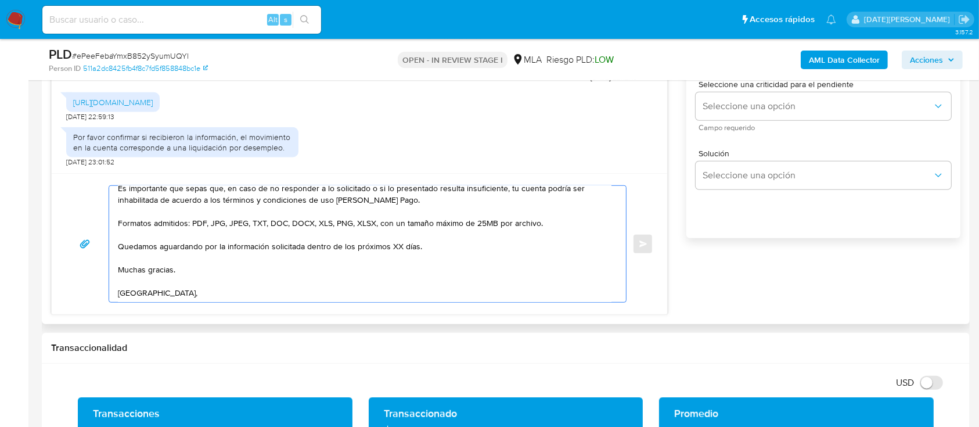
click at [396, 247] on textarea "Hola, Javier Alejandro Mansilla. Muchas gracias por la respuesta Lamentablement…" at bounding box center [365, 244] width 494 height 116
click at [395, 247] on textarea "Hola, Javier Alejandro Mansilla. Muchas gracias por la respuesta Lamentablement…" at bounding box center [365, 244] width 494 height 116
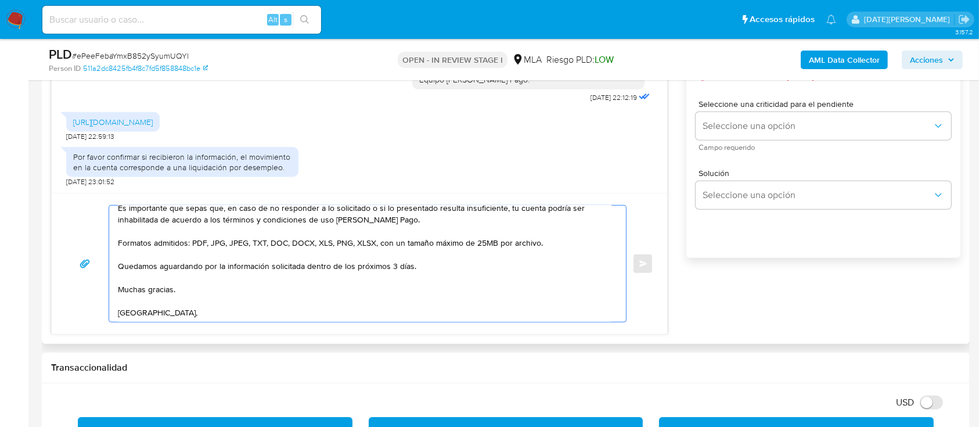
scroll to position [649, 0]
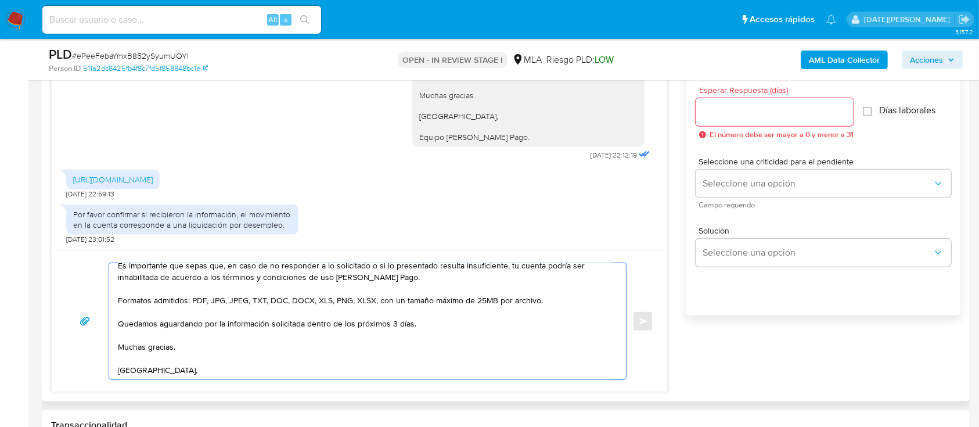
type textarea "Hola, Javier Alejandro Mansilla. Muchas gracias por la respuesta Lamentablement…"
click at [753, 118] on input "Esperar Respuesta (días)" at bounding box center [775, 112] width 158 height 15
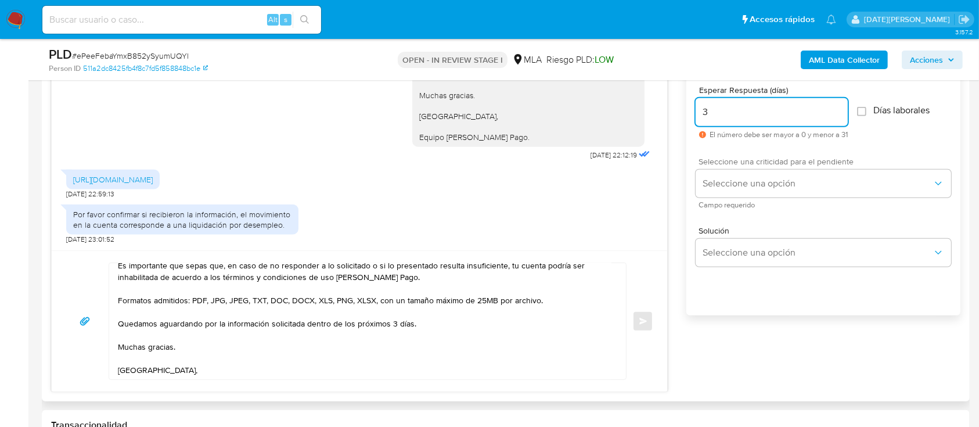
type input "3"
click at [755, 170] on button "Seleccione una opción" at bounding box center [824, 184] width 256 height 28
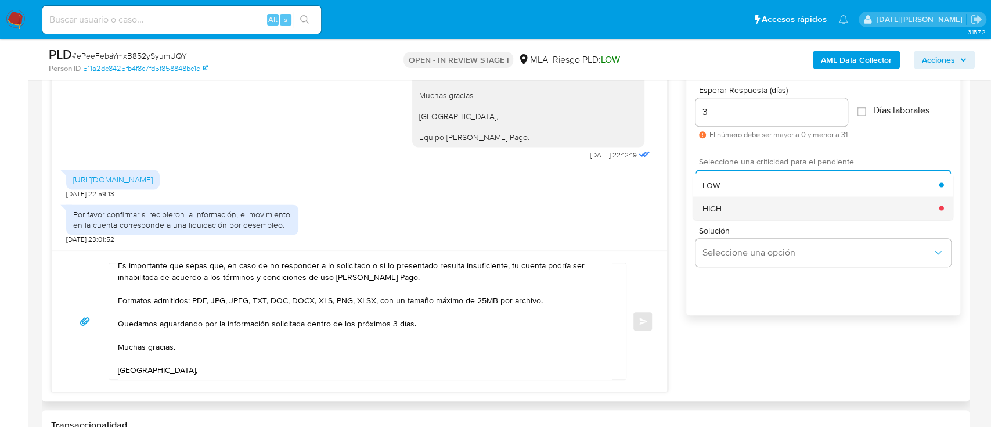
click at [746, 210] on div "HIGH" at bounding box center [821, 207] width 237 height 23
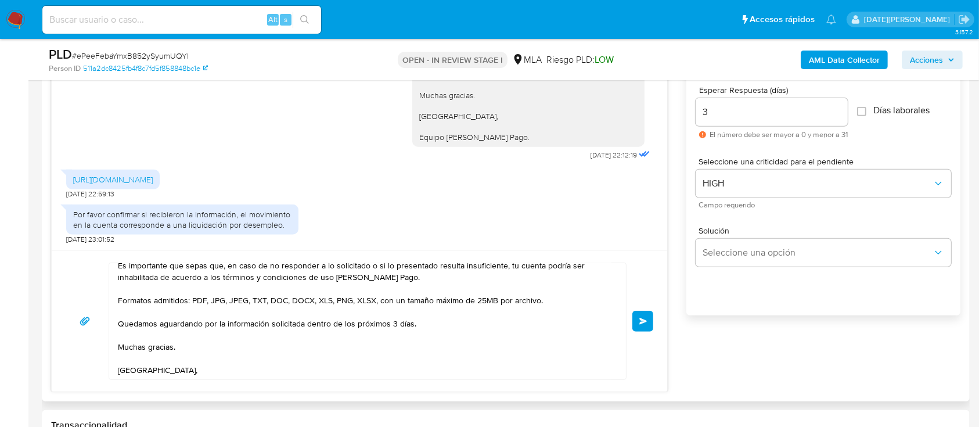
click at [641, 319] on span "Enviar" at bounding box center [643, 321] width 8 height 7
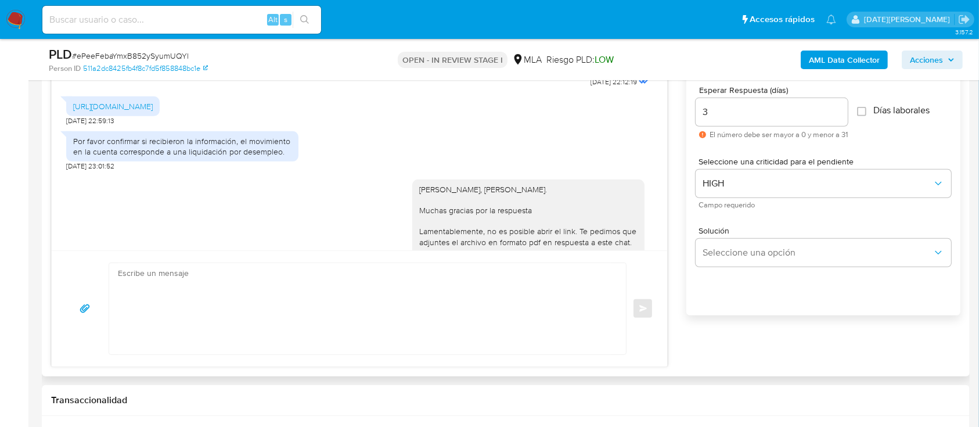
scroll to position [1507, 0]
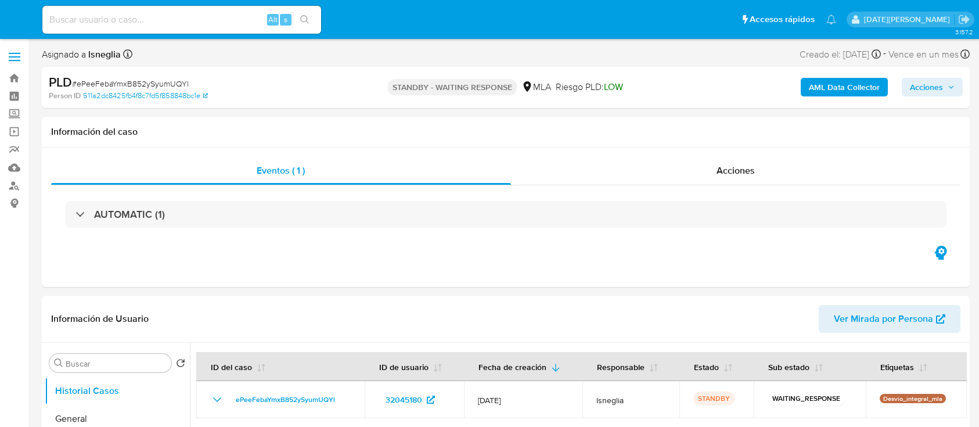
select select "10"
click at [148, 15] on input at bounding box center [181, 19] width 279 height 15
paste input "KOIvuRXs2MiE7ZMCpZZSUff2"
type input "KOIvuRXs2MiE7ZMCpZZSUff2"
click at [311, 14] on button "search-icon" at bounding box center [305, 20] width 24 height 16
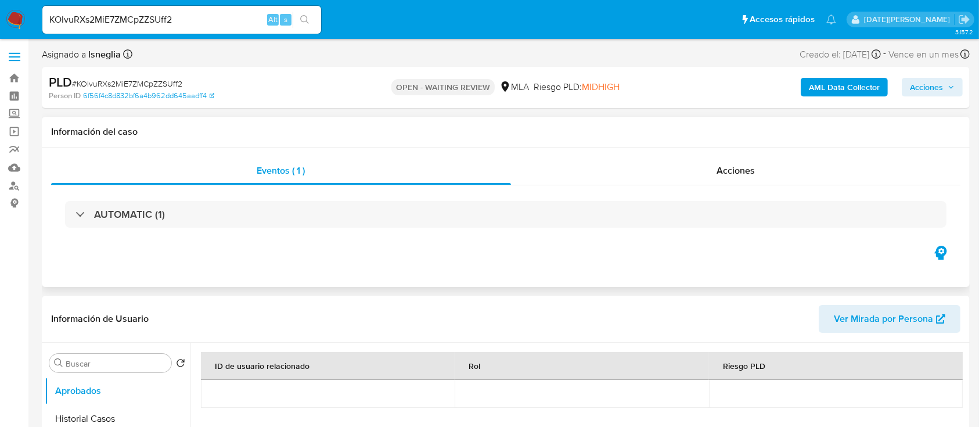
select select "10"
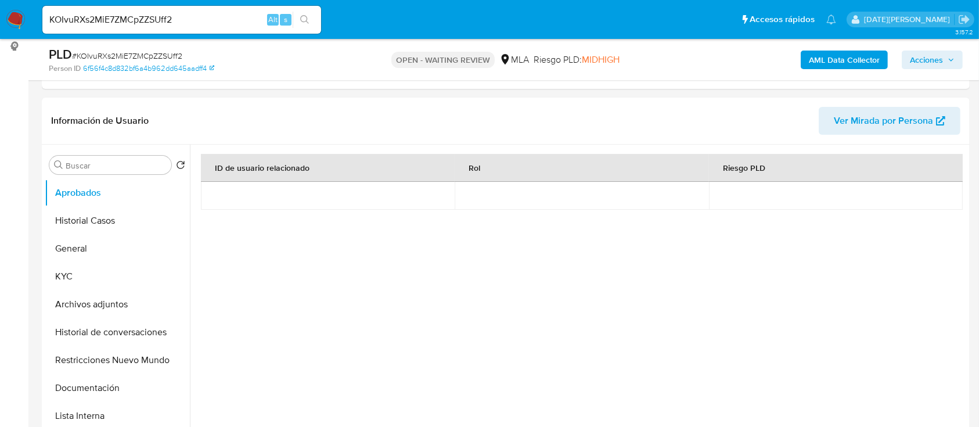
scroll to position [387, 0]
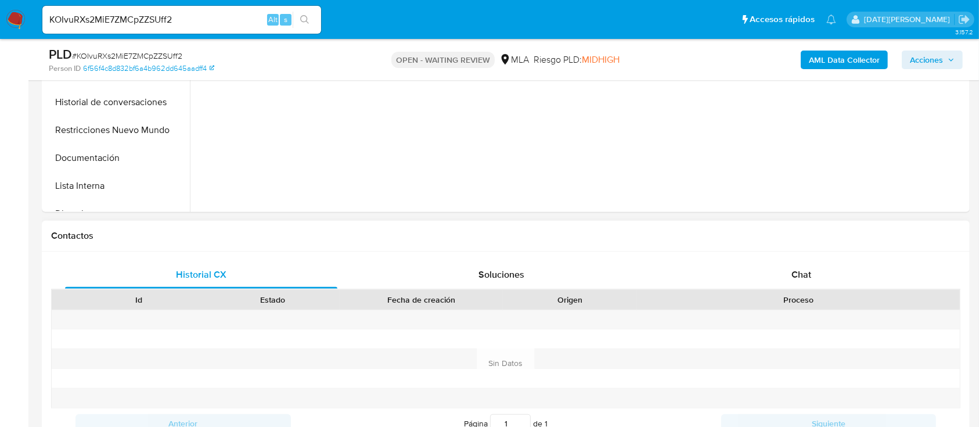
click at [826, 304] on div "Proceso" at bounding box center [798, 300] width 307 height 12
click at [808, 276] on span "Chat" at bounding box center [802, 274] width 20 height 13
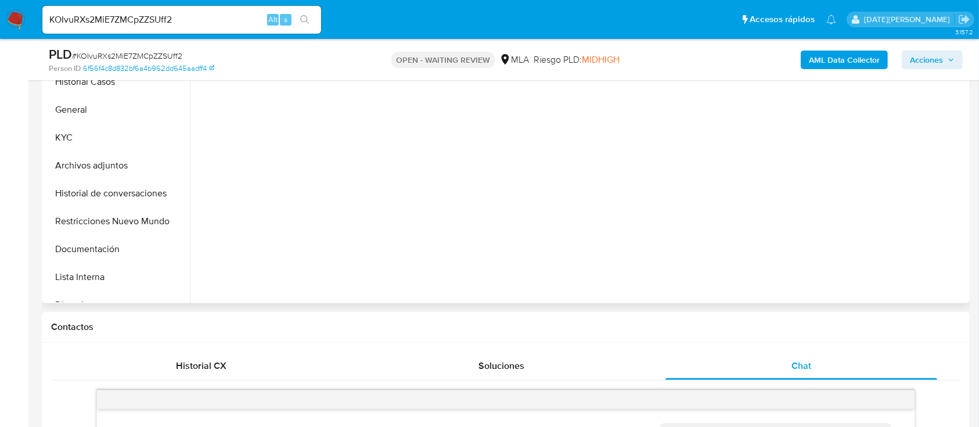
scroll to position [154, 0]
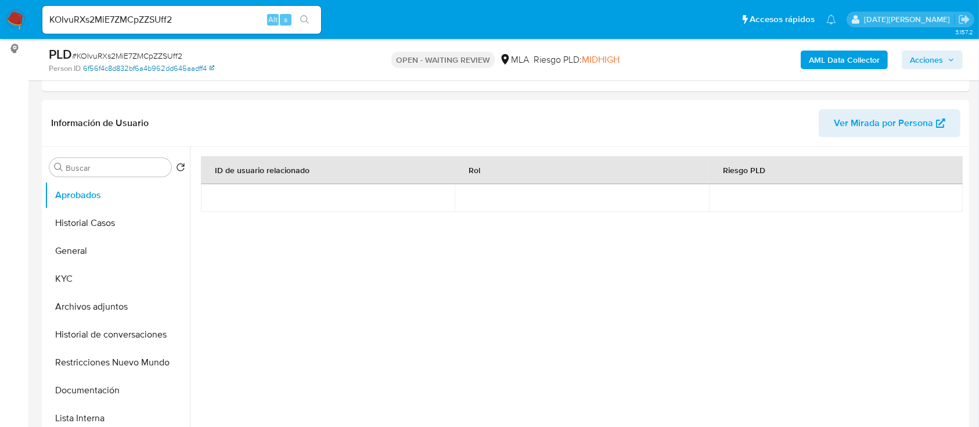
click at [135, 63] on link "6f56f4c8d832bf6a4b962dd645aadff4" at bounding box center [148, 68] width 131 height 10
click at [156, 56] on span "# KOIvuRXs2MiE7ZMCpZZSUff2" at bounding box center [127, 56] width 110 height 12
copy span "KOIvuRXs2MiE7ZMCpZZSUff2"
click at [23, 16] on img at bounding box center [16, 20] width 20 height 20
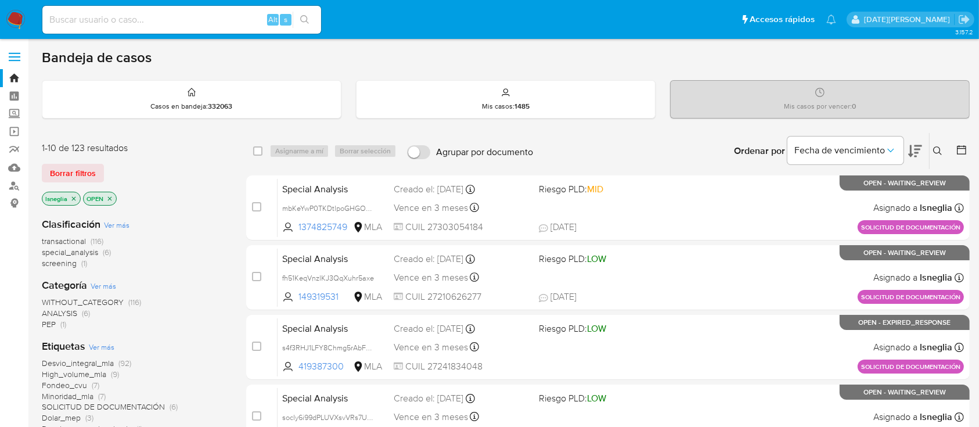
click at [935, 151] on icon at bounding box center [937, 150] width 9 height 9
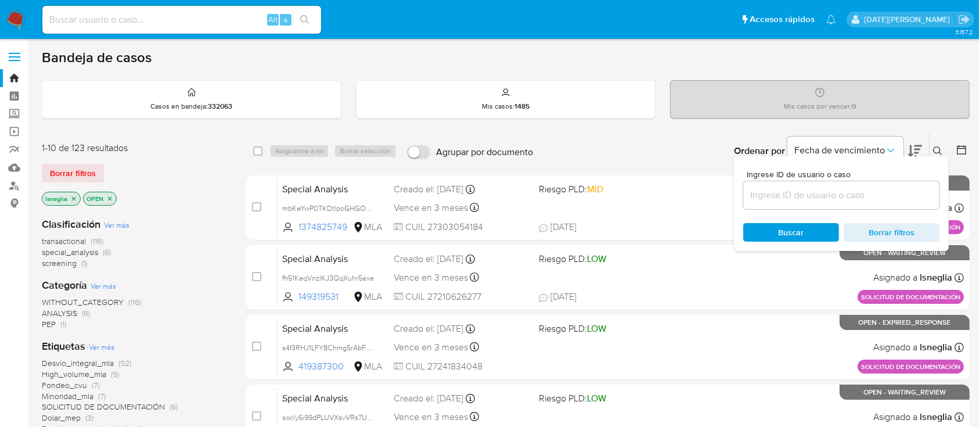
click at [767, 197] on input at bounding box center [841, 195] width 196 height 15
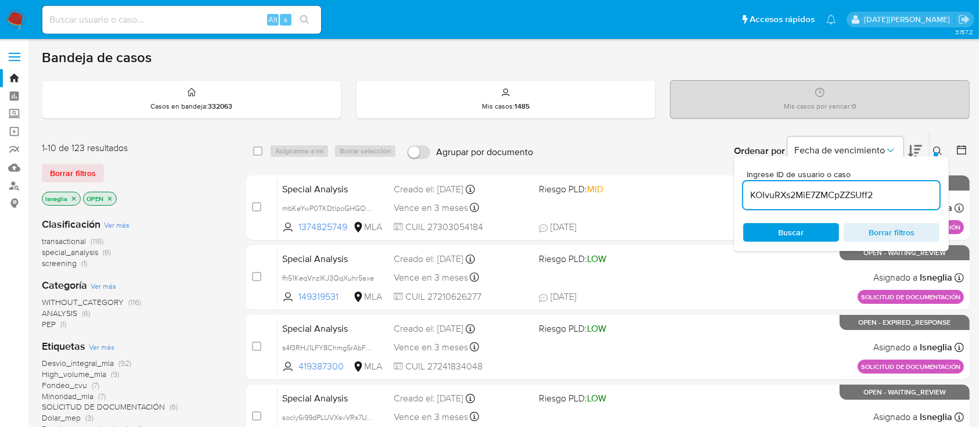
type input "KOIvuRXs2MiE7ZMCpZZSUff2"
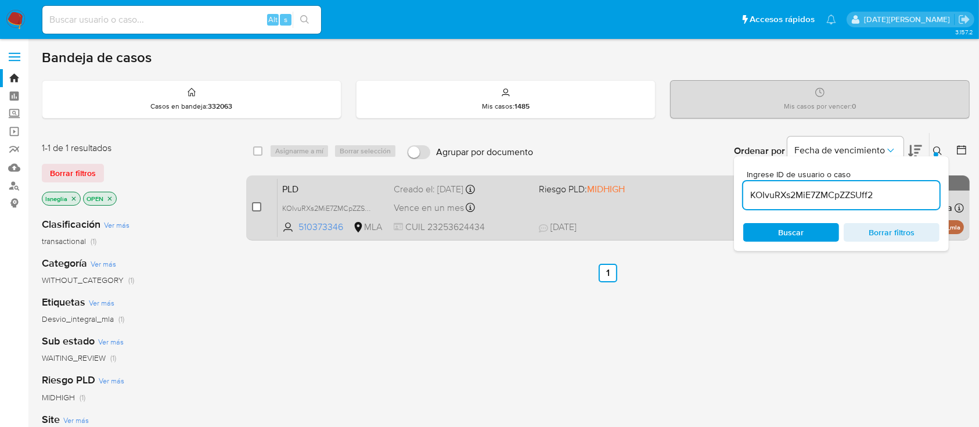
click at [255, 207] on input "checkbox" at bounding box center [256, 206] width 9 height 9
checkbox input "true"
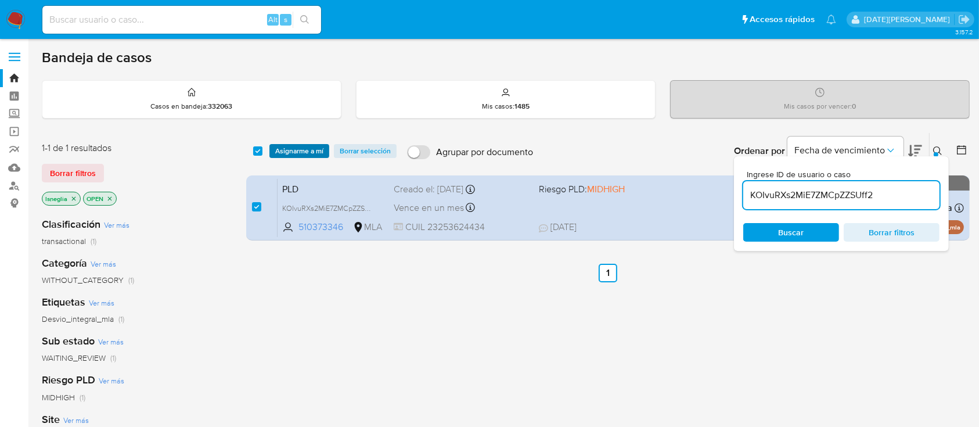
click at [304, 150] on span "Asignarme a mí" at bounding box center [299, 151] width 48 height 12
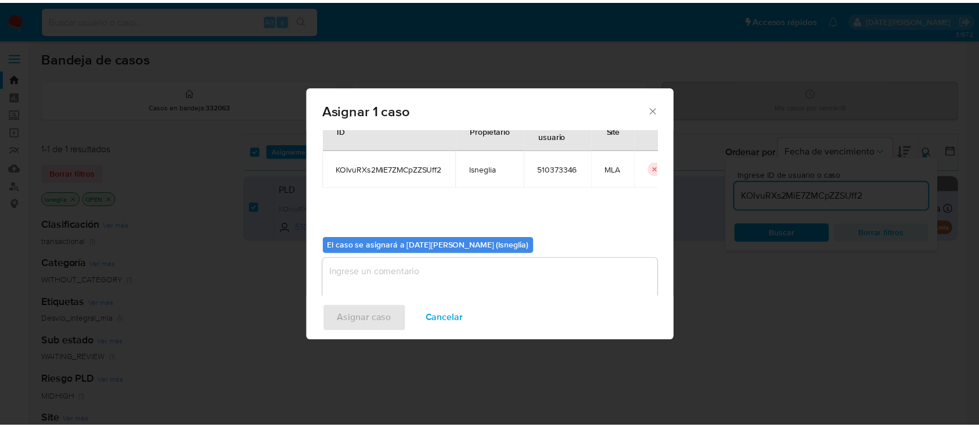
scroll to position [59, 0]
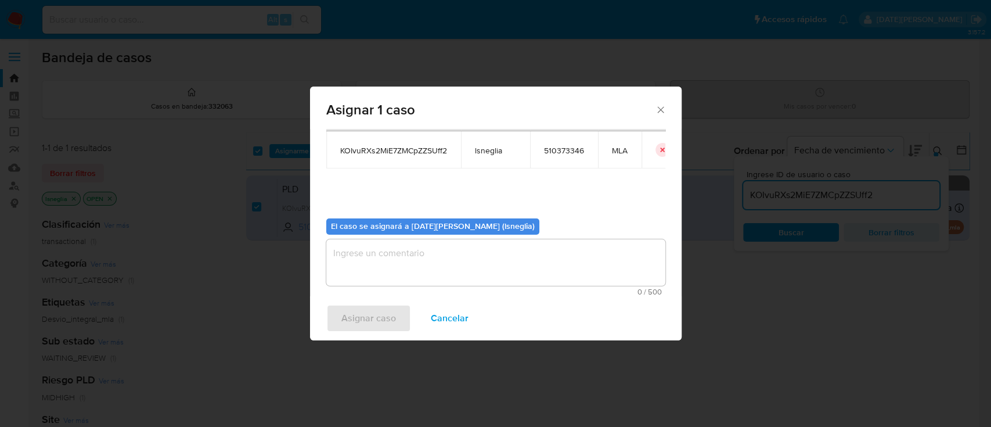
click at [412, 257] on textarea "assign-modal" at bounding box center [495, 262] width 339 height 46
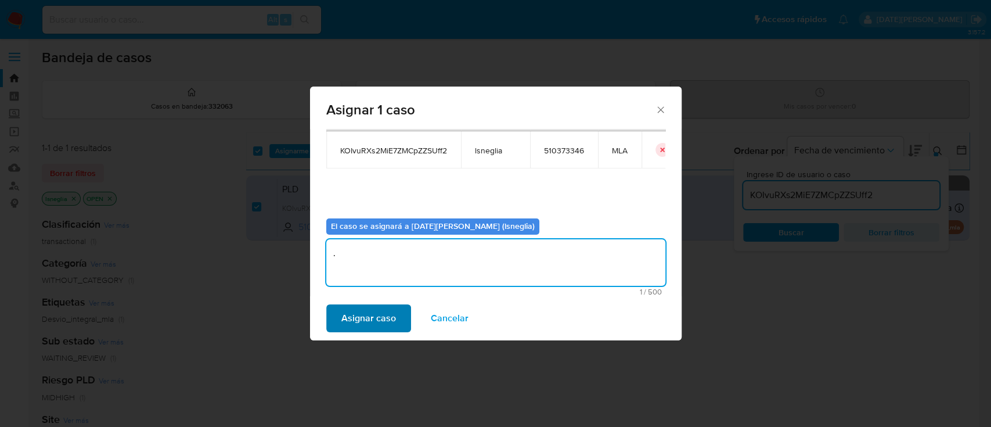
type textarea "."
click at [376, 318] on span "Asignar caso" at bounding box center [369, 319] width 55 height 26
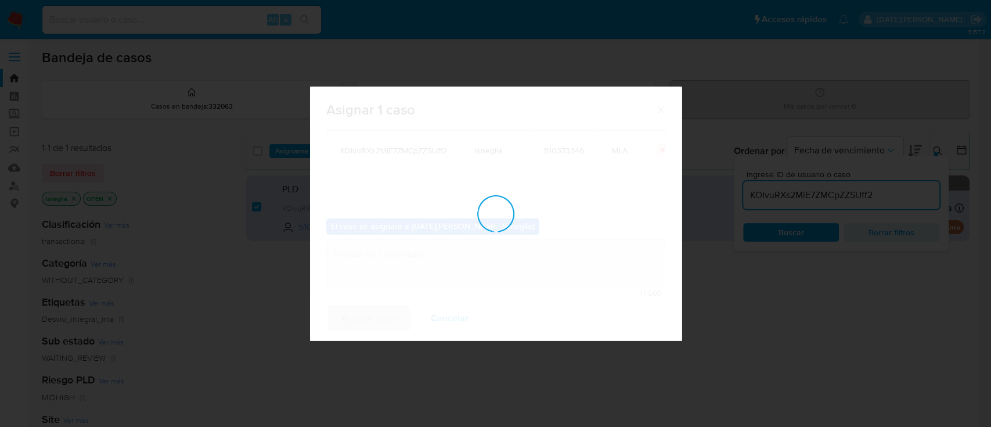
checkbox input "false"
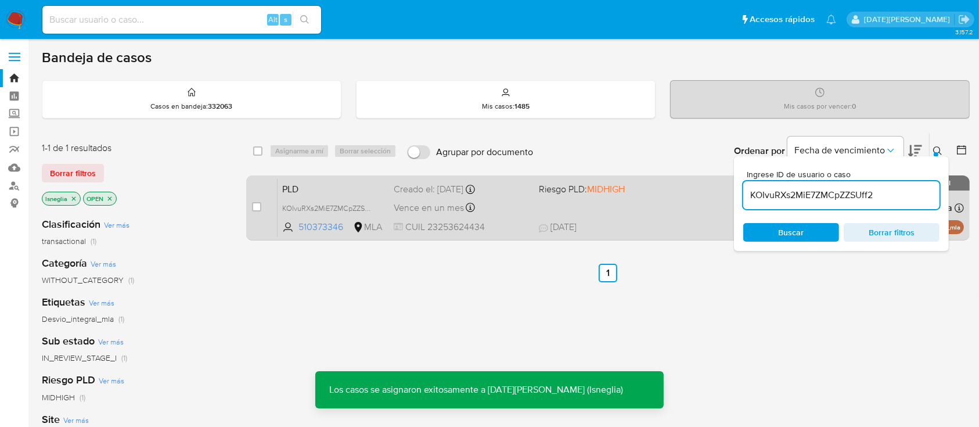
click at [307, 178] on div "PLD KOIvuRXs2MiE7ZMCpZZSUff2 510373346 MLA Riesgo PLD: MIDHIGH Creado el: [DATE…" at bounding box center [621, 207] width 687 height 59
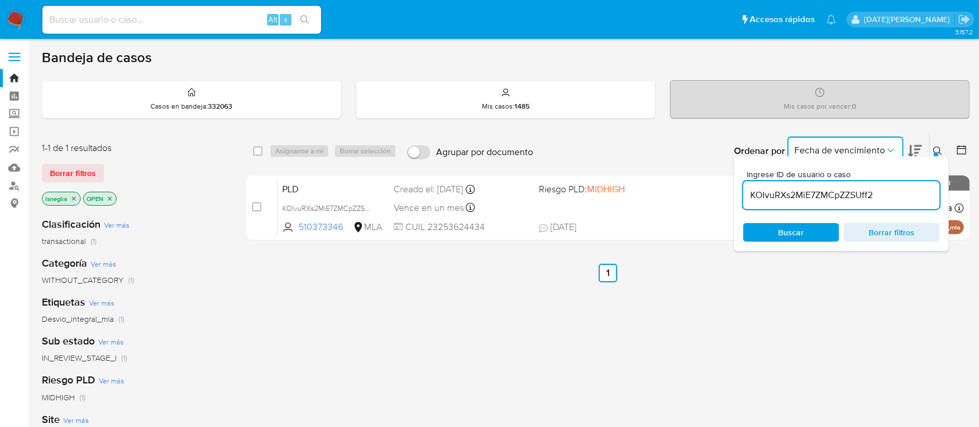
click at [890, 152] on icon "Ordenar por" at bounding box center [891, 151] width 12 height 12
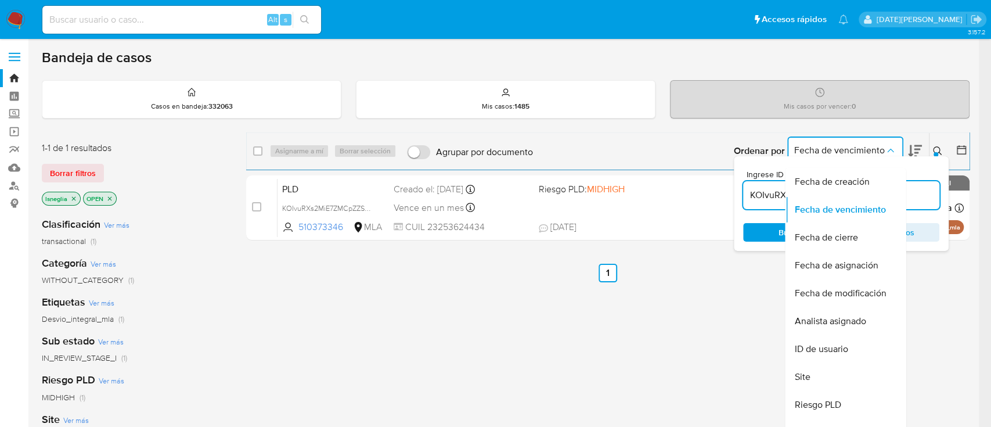
click at [752, 127] on div "Bandeja de casos Casos en bandeja : 332063 Mis casos : 1485 Mis casos por vence…" at bounding box center [506, 354] width 928 height 610
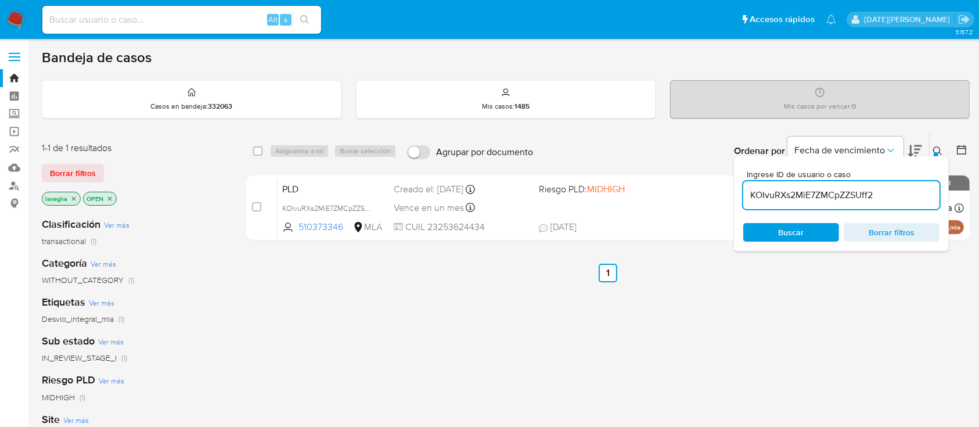
click at [941, 149] on icon at bounding box center [937, 150] width 9 height 9
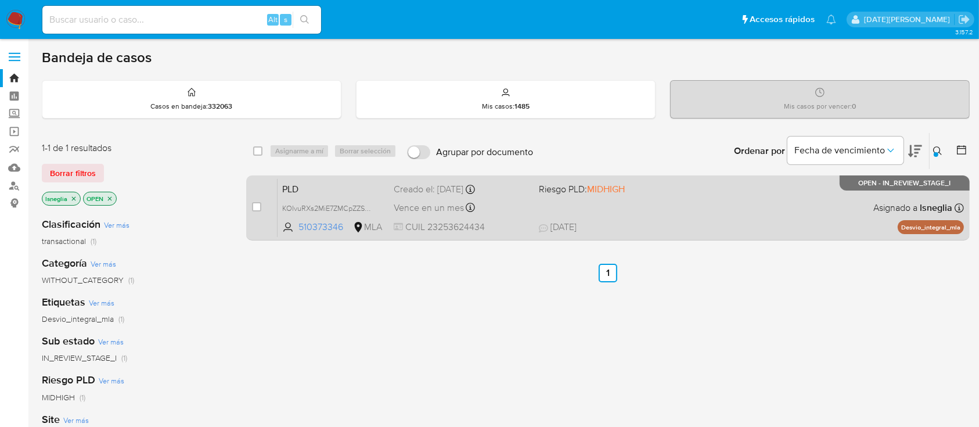
click at [309, 194] on div "PLD KOIvuRXs2MiE7ZMCpZZSUff2 510373346 MLA Riesgo PLD: MIDHIGH Creado el: [DATE…" at bounding box center [621, 207] width 687 height 59
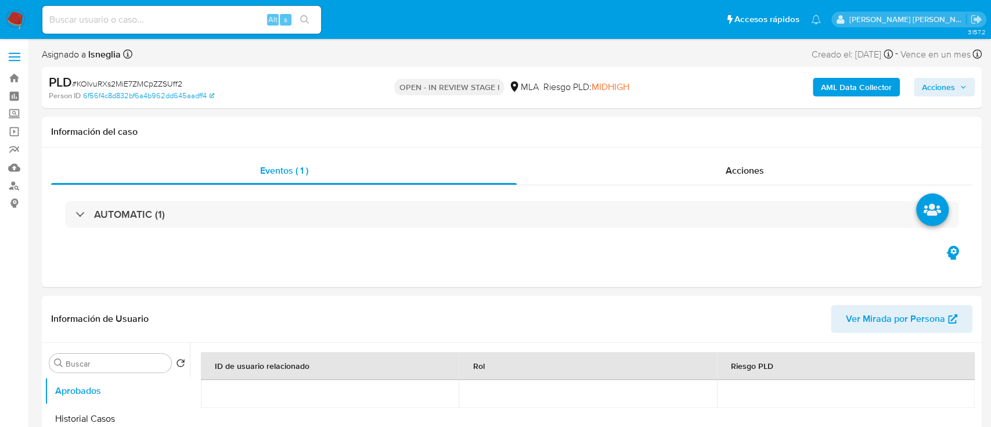
select select "10"
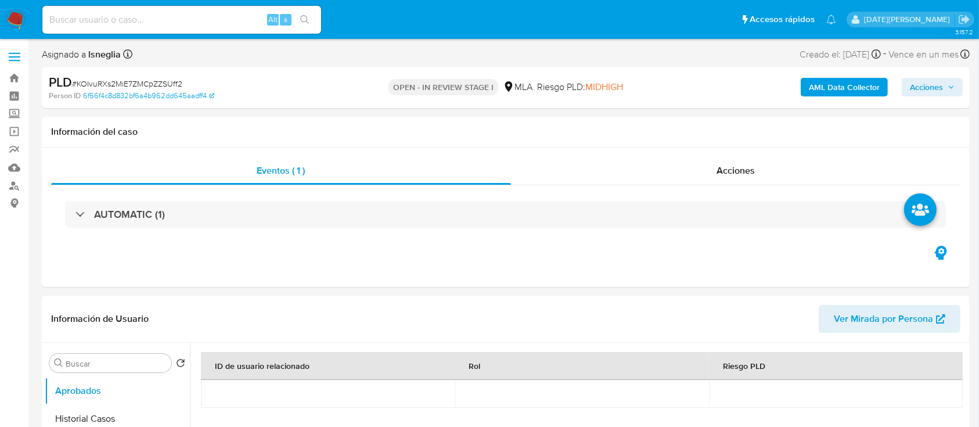
select select "10"
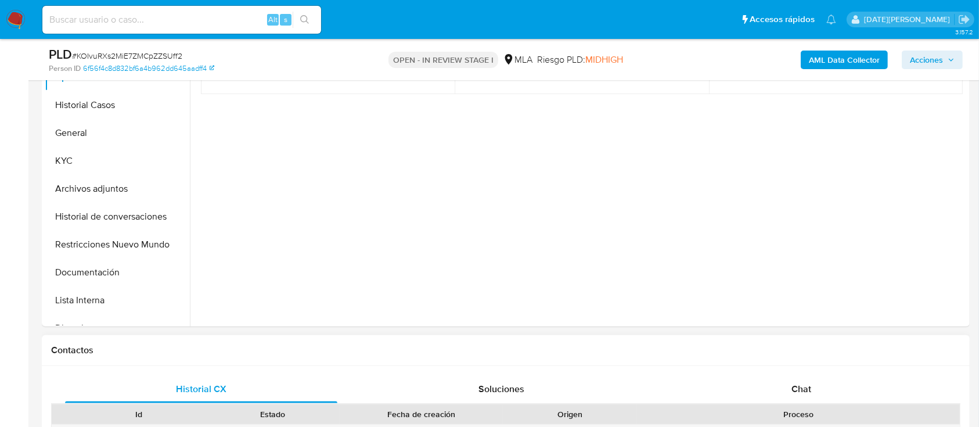
scroll to position [387, 0]
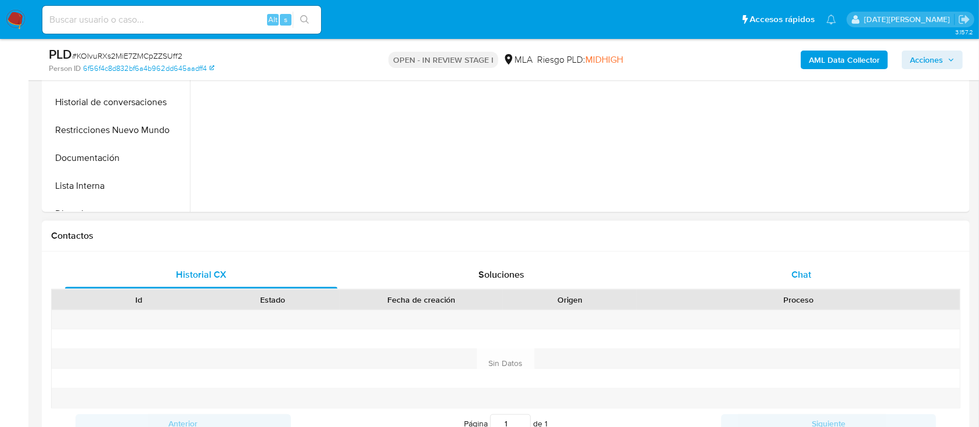
click at [801, 268] on span "Chat" at bounding box center [802, 274] width 20 height 13
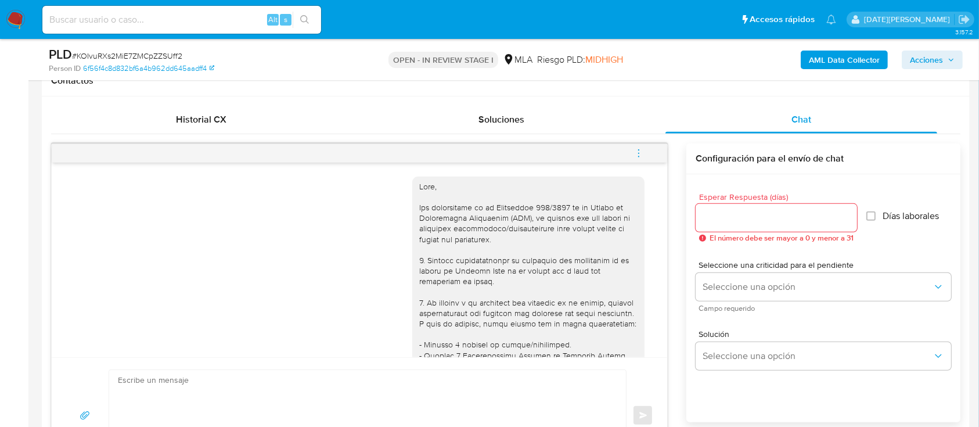
scroll to position [232, 0]
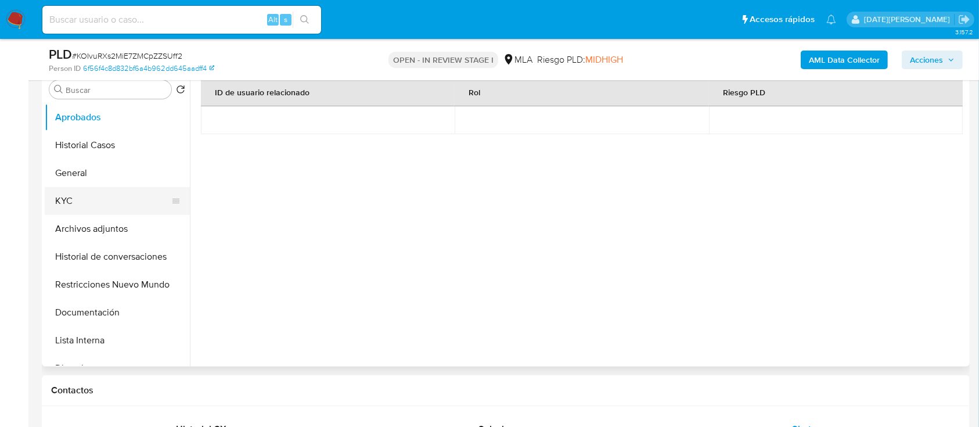
click at [64, 195] on button "KYC" at bounding box center [113, 201] width 136 height 28
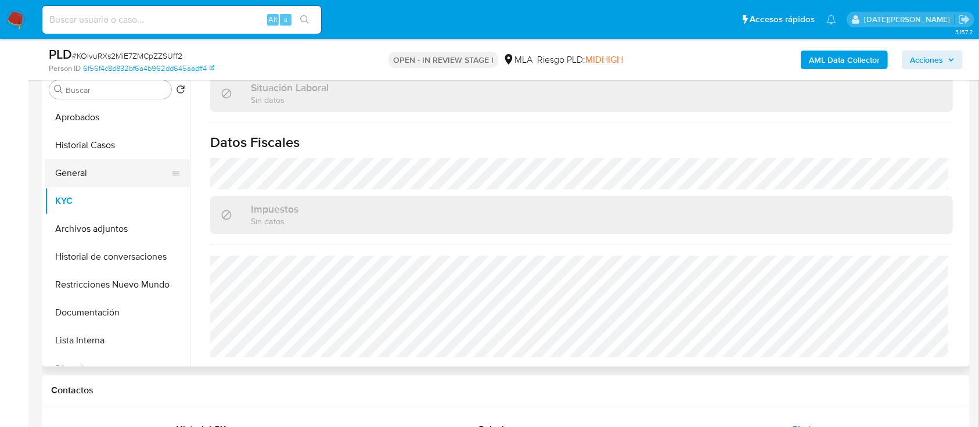
click at [107, 174] on button "General" at bounding box center [113, 173] width 136 height 28
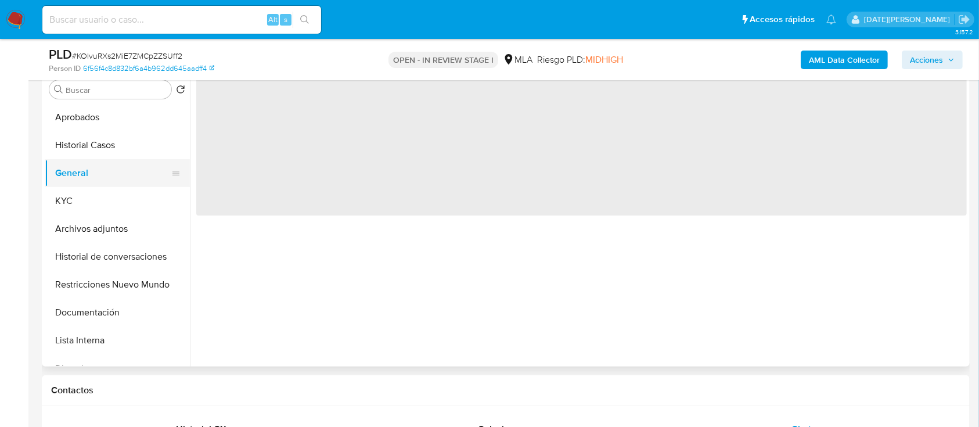
scroll to position [0, 0]
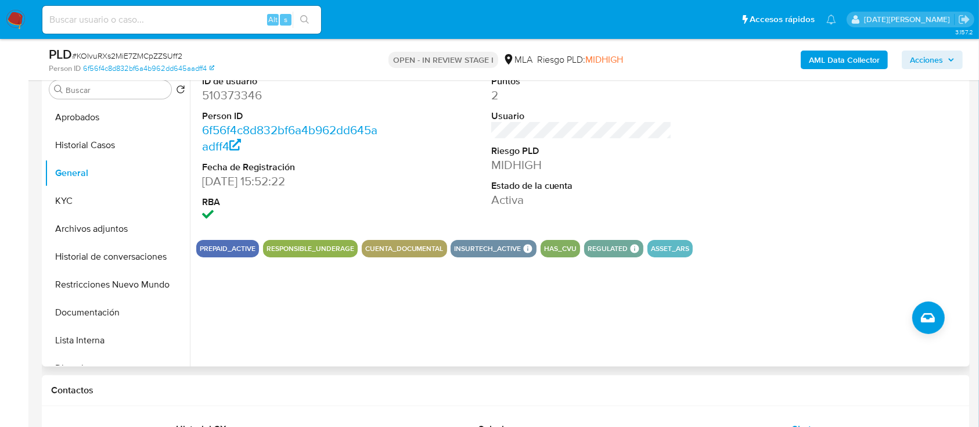
click at [235, 93] on dd "510373346" at bounding box center [292, 95] width 181 height 16
copy dd "510373346"
